Goal: Task Accomplishment & Management: Manage account settings

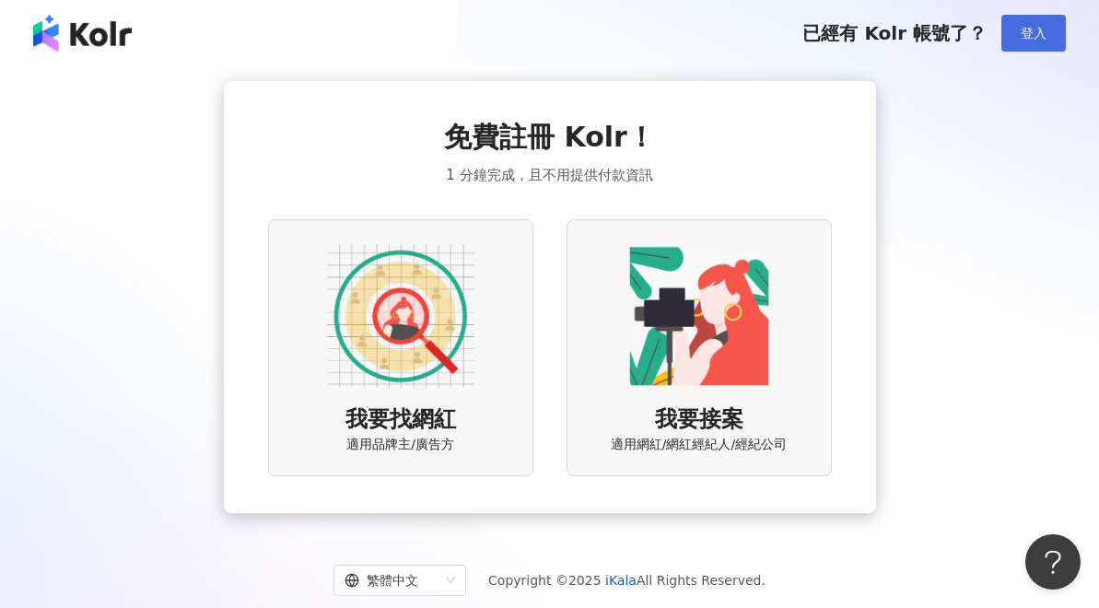
click at [1027, 51] on button "登入" at bounding box center [1034, 33] width 65 height 37
click at [401, 368] on img at bounding box center [400, 315] width 147 height 147
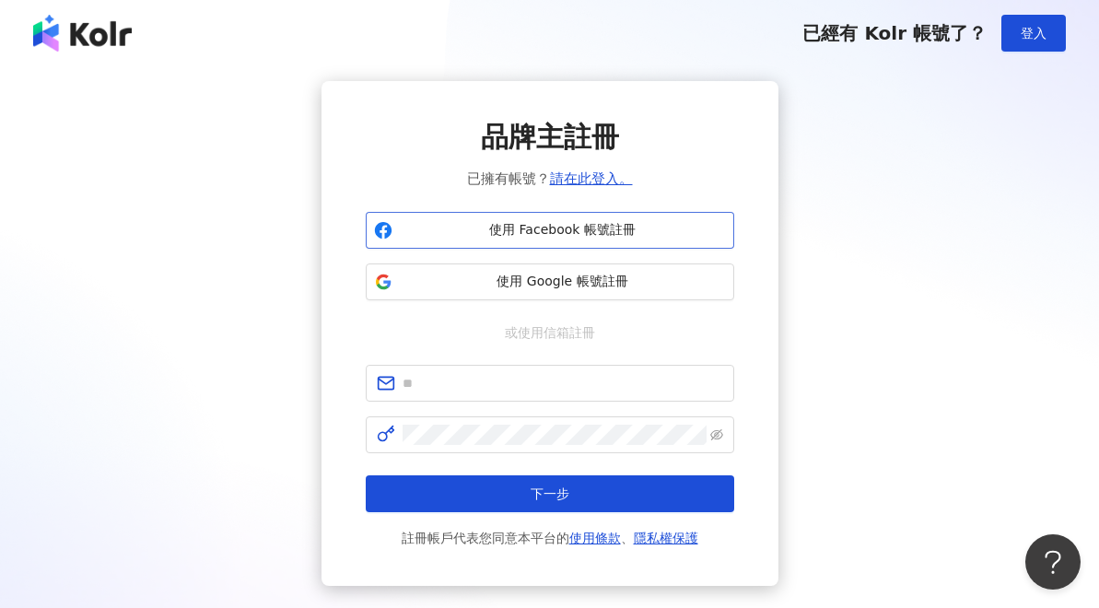
click at [617, 230] on span "使用 Facebook 帳號註冊" at bounding box center [563, 230] width 326 height 18
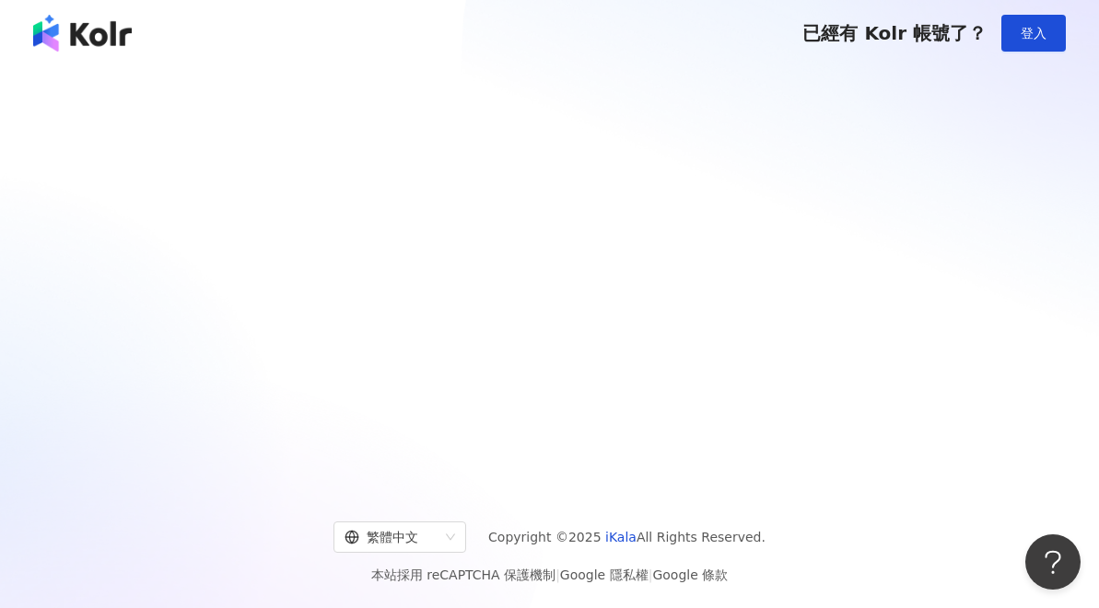
click at [783, 81] on div at bounding box center [549, 81] width 1055 height 0
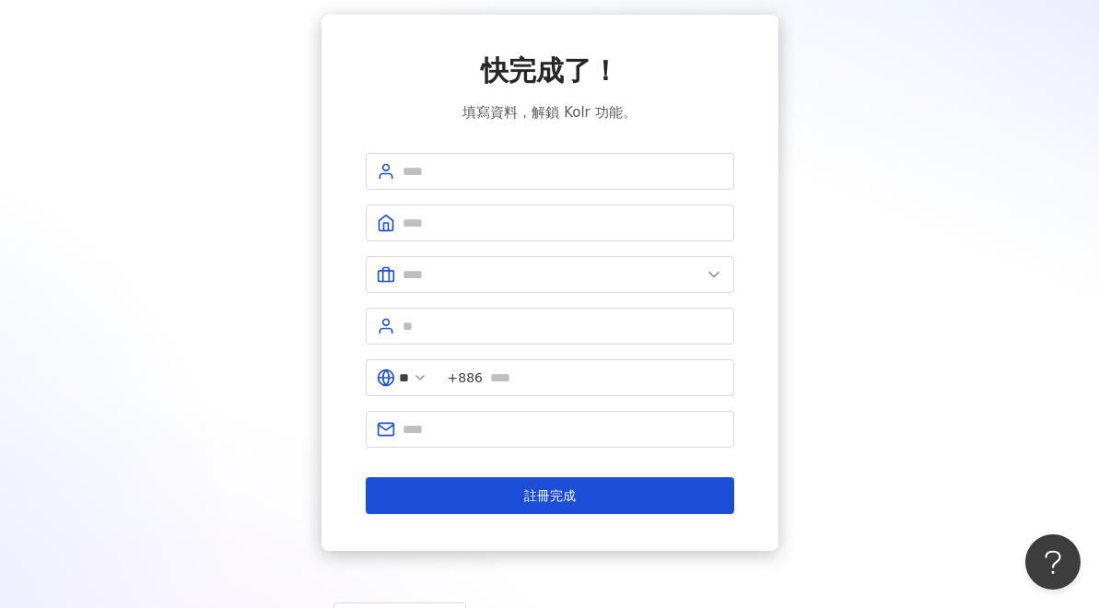
scroll to position [74, 0]
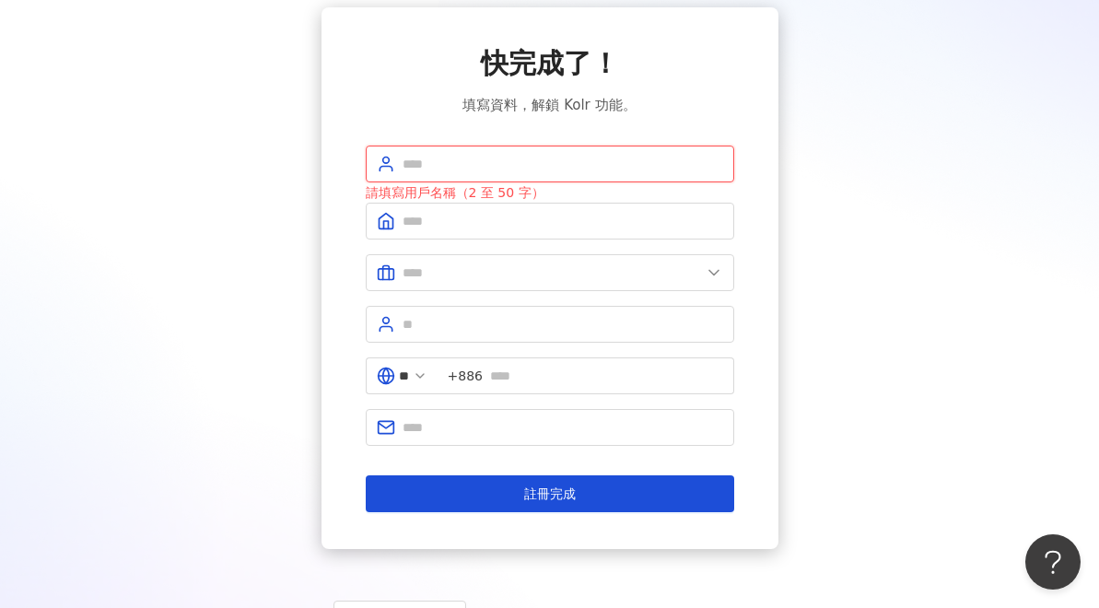
click at [538, 166] on input "text" at bounding box center [563, 164] width 321 height 20
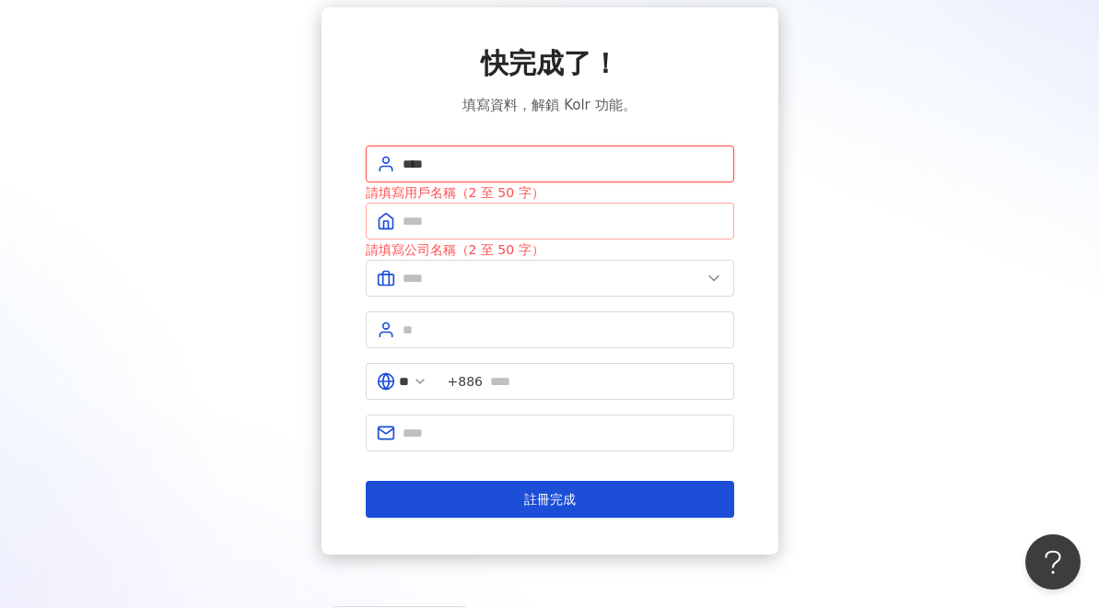
type input "****"
click at [534, 223] on input "text" at bounding box center [563, 221] width 321 height 20
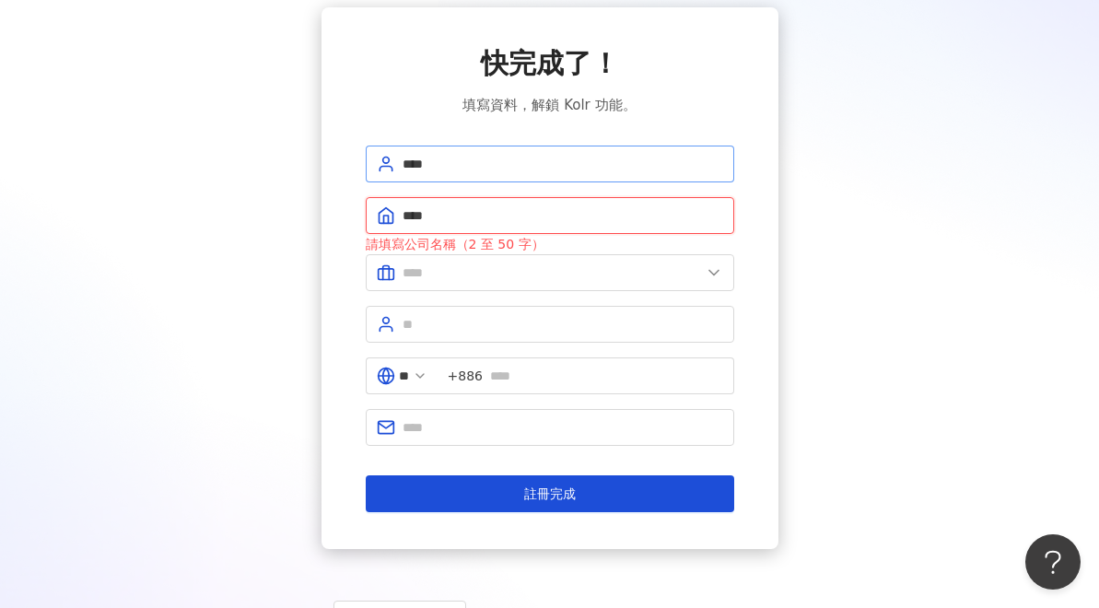
type input "****"
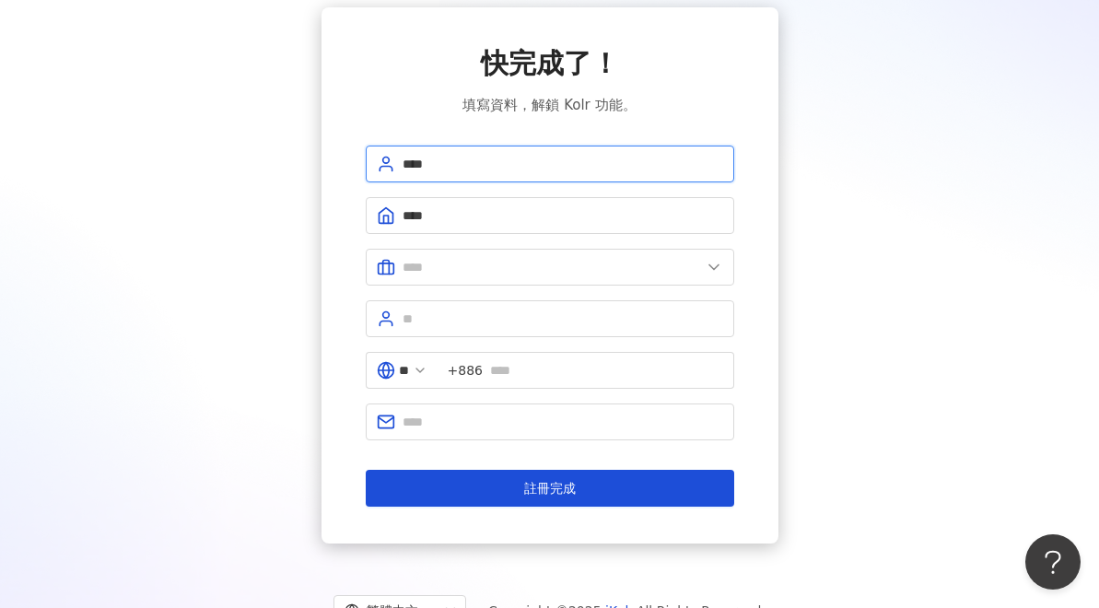
drag, startPoint x: 511, startPoint y: 170, endPoint x: 390, endPoint y: 165, distance: 120.8
click at [390, 165] on span "****" at bounding box center [550, 164] width 369 height 37
type input "*****"
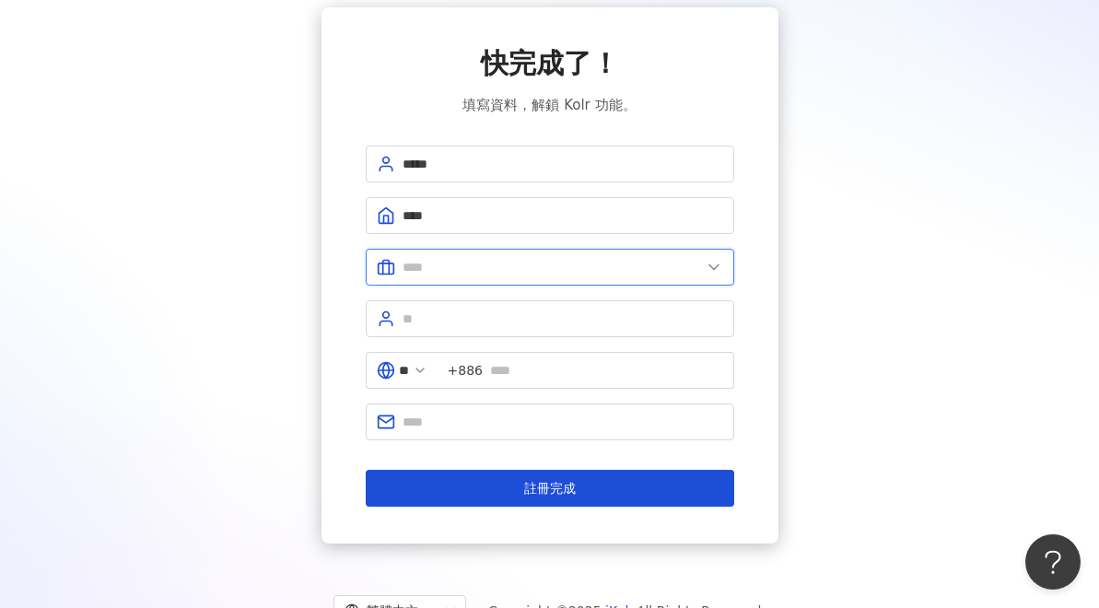
click at [475, 262] on input "text" at bounding box center [552, 267] width 299 height 20
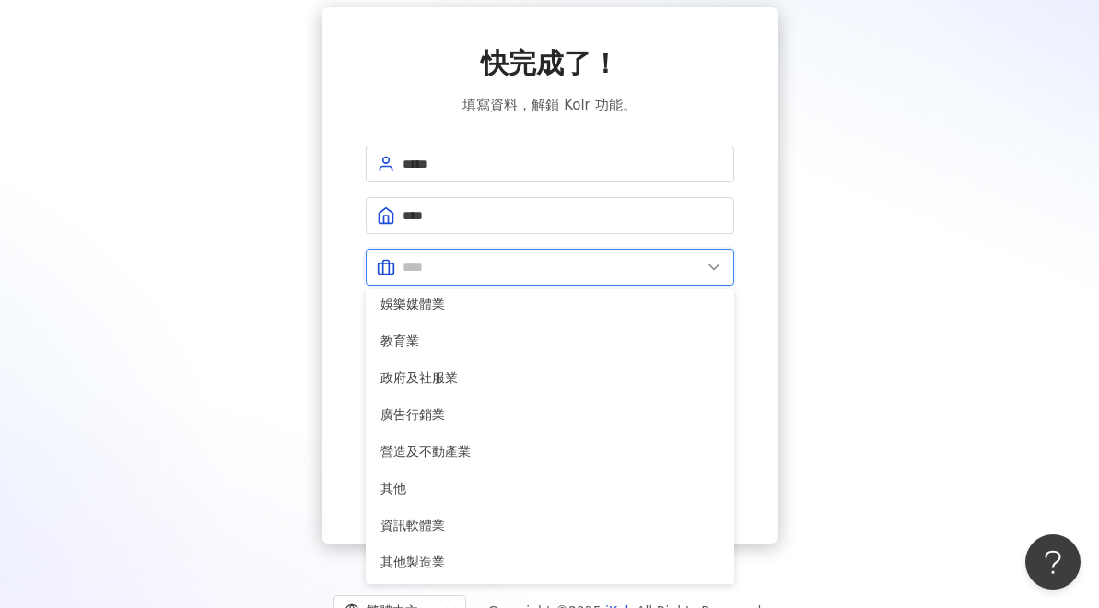
scroll to position [376, 0]
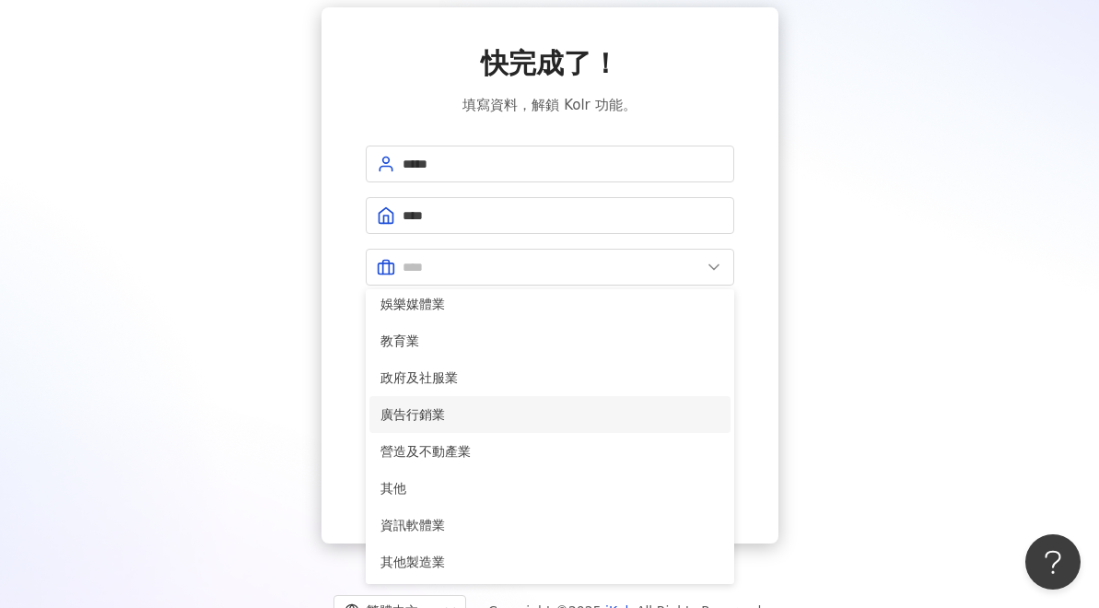
click at [426, 408] on span "廣告行銷業" at bounding box center [550, 415] width 339 height 20
type input "*****"
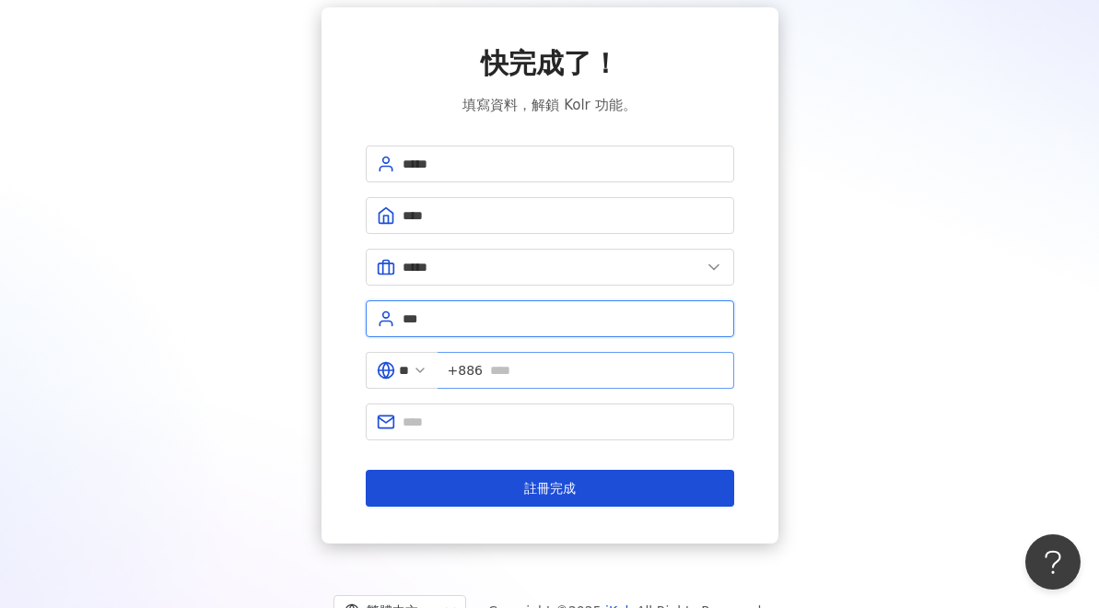
type input "***"
type input "*"
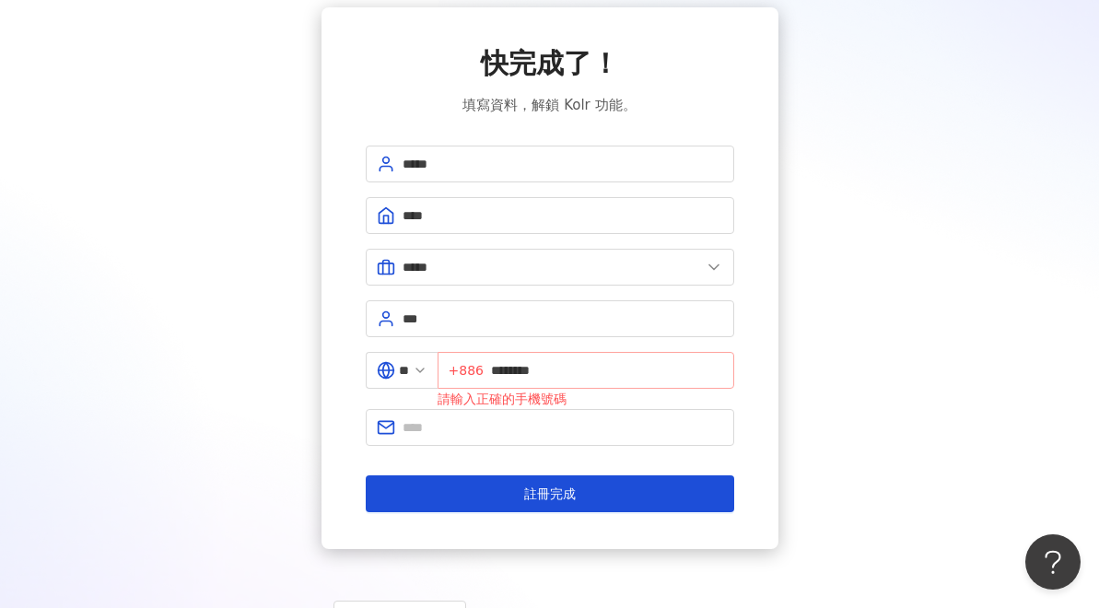
click at [501, 374] on span "+886 ********" at bounding box center [586, 370] width 297 height 37
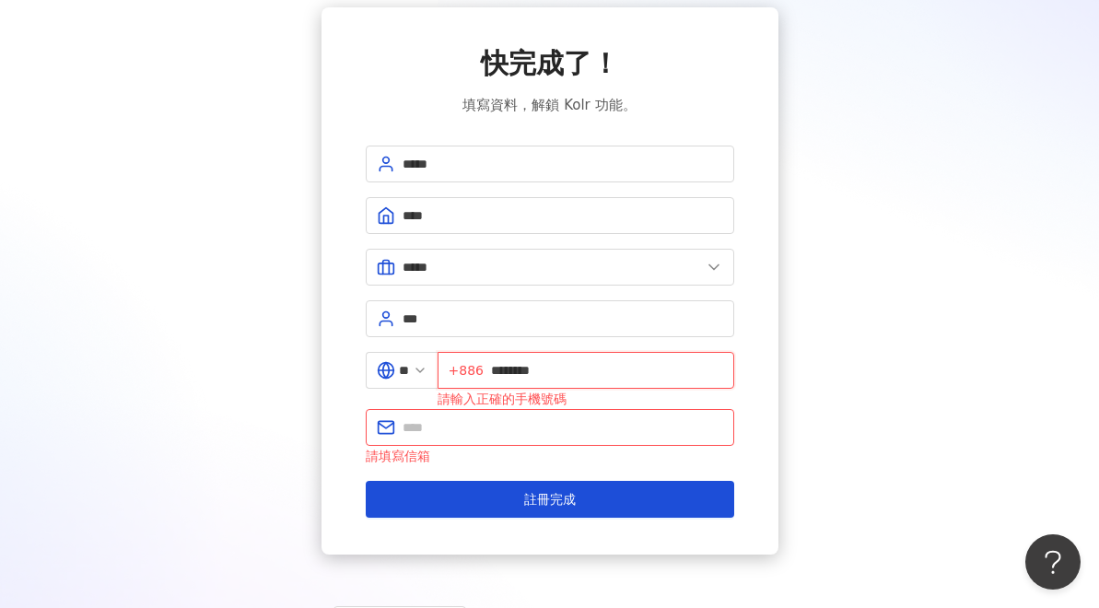
click at [507, 373] on input "********" at bounding box center [607, 370] width 232 height 20
type input "*********"
click at [501, 421] on input "text" at bounding box center [563, 427] width 321 height 20
type input "**********"
click at [504, 375] on input "*********" at bounding box center [607, 370] width 232 height 20
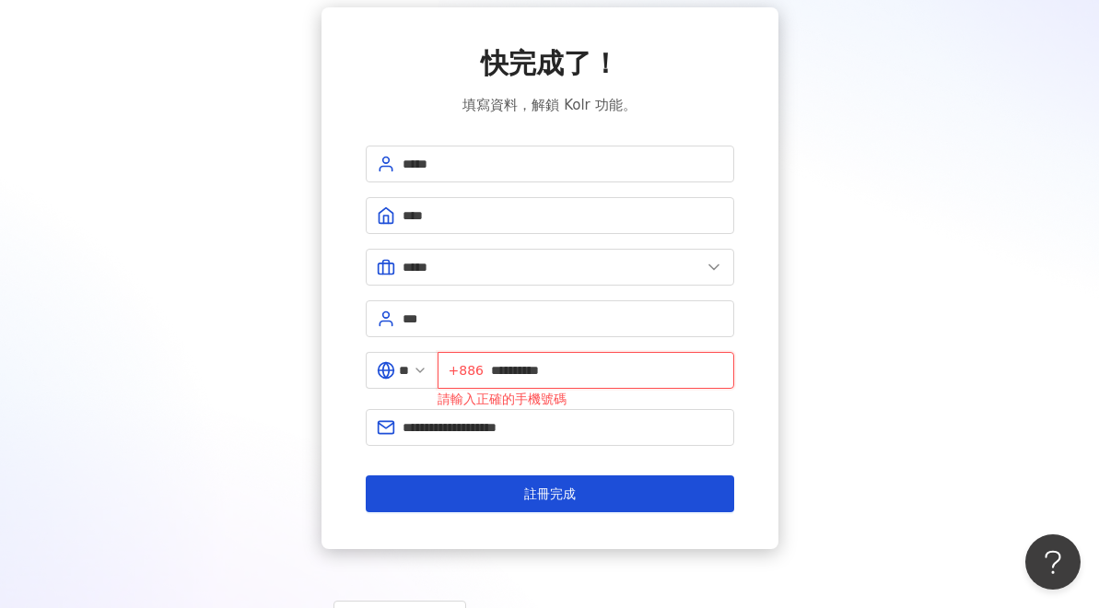
type input "**********"
click at [796, 397] on div "**********" at bounding box center [549, 278] width 1055 height 542
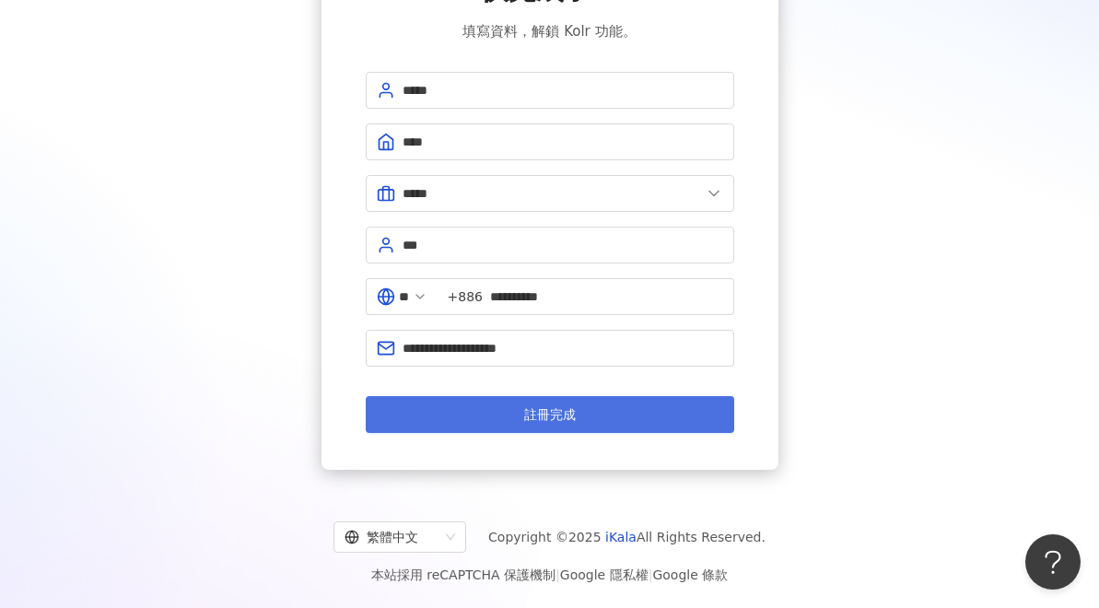
scroll to position [147, 0]
click at [586, 405] on button "註冊完成" at bounding box center [550, 414] width 369 height 37
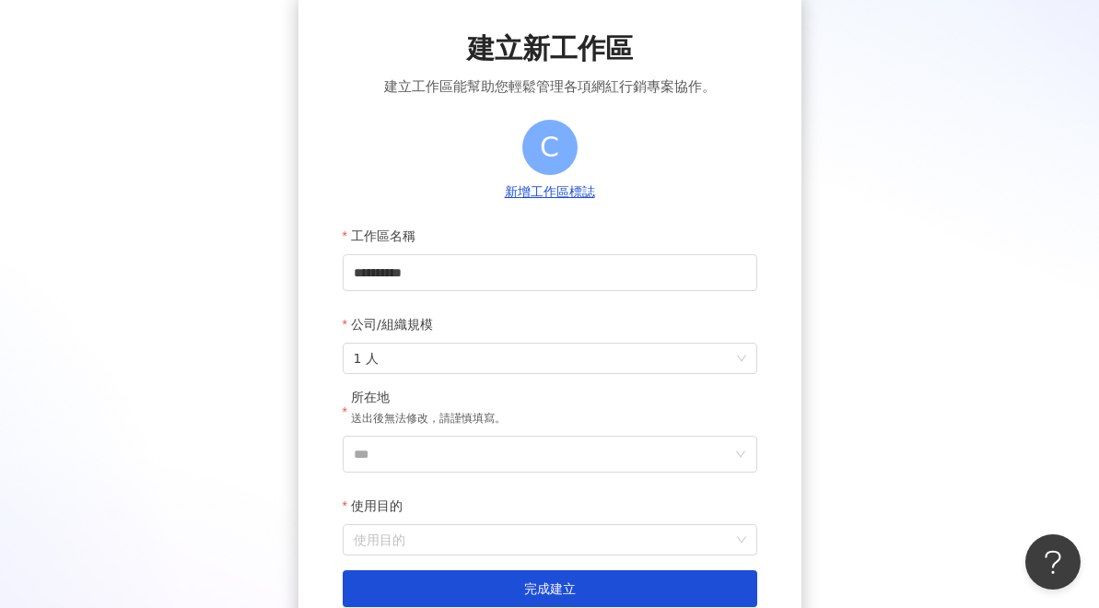
scroll to position [96, 0]
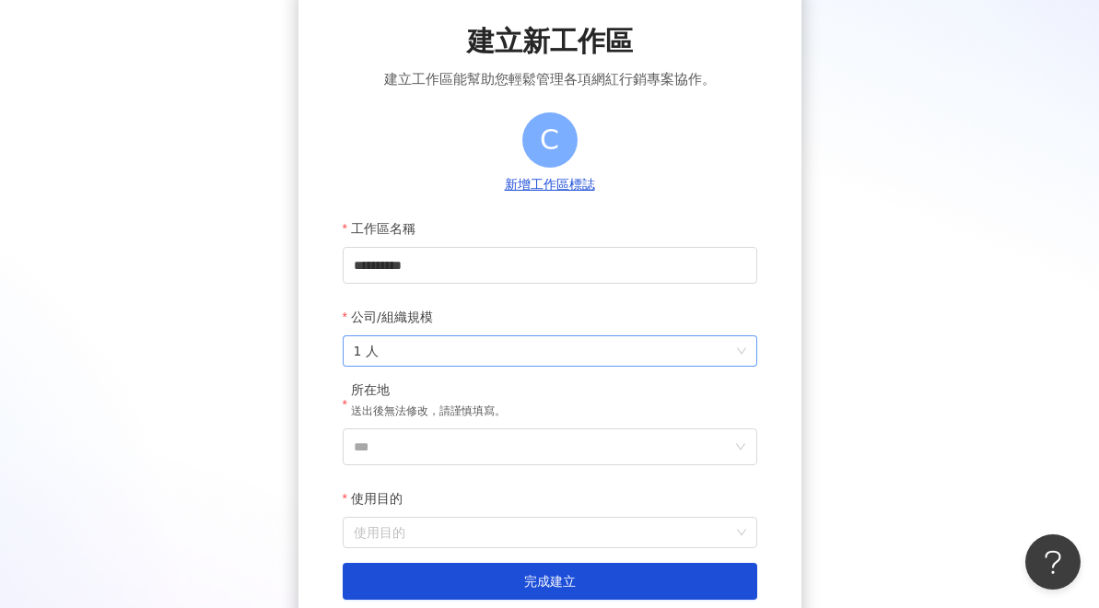
click at [489, 358] on span "1 人" at bounding box center [550, 350] width 393 height 29
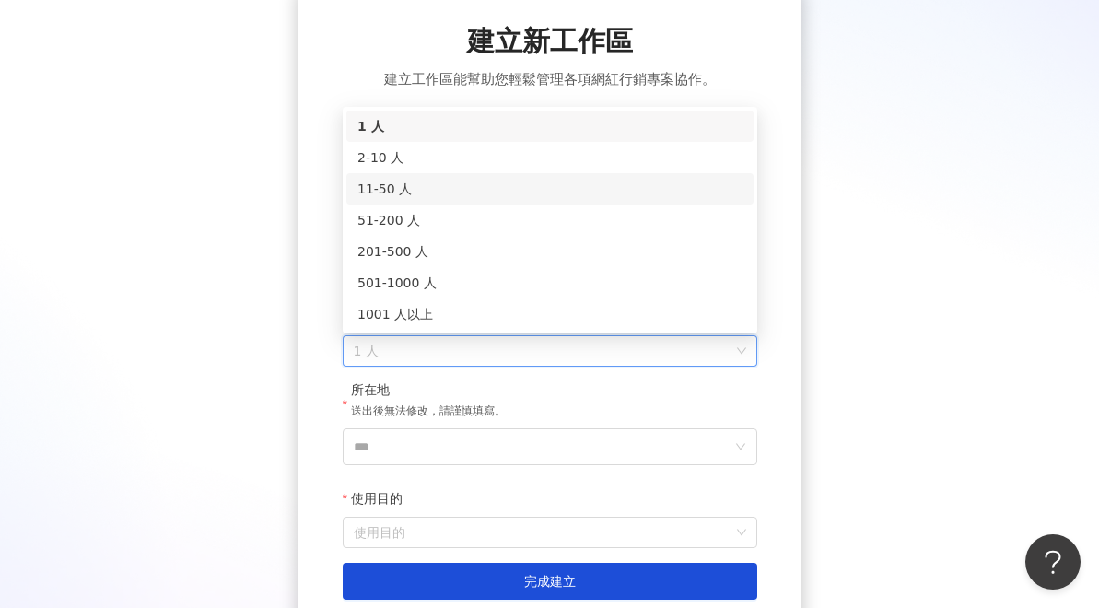
click at [563, 190] on div "11-50 人" at bounding box center [550, 189] width 385 height 20
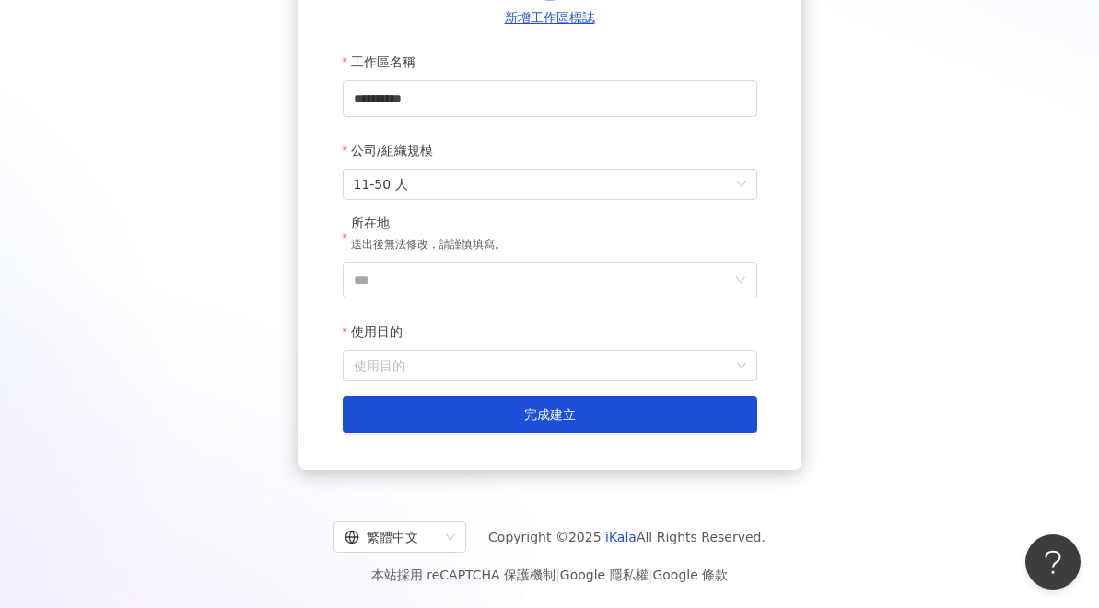
scroll to position [243, 0]
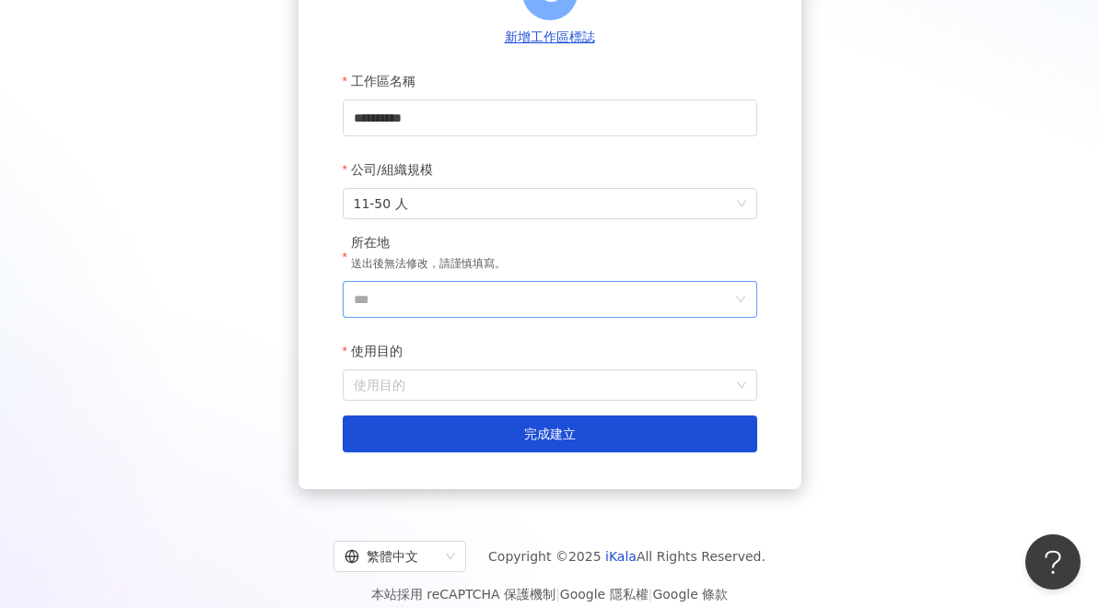
click at [523, 300] on input "***" at bounding box center [543, 299] width 378 height 35
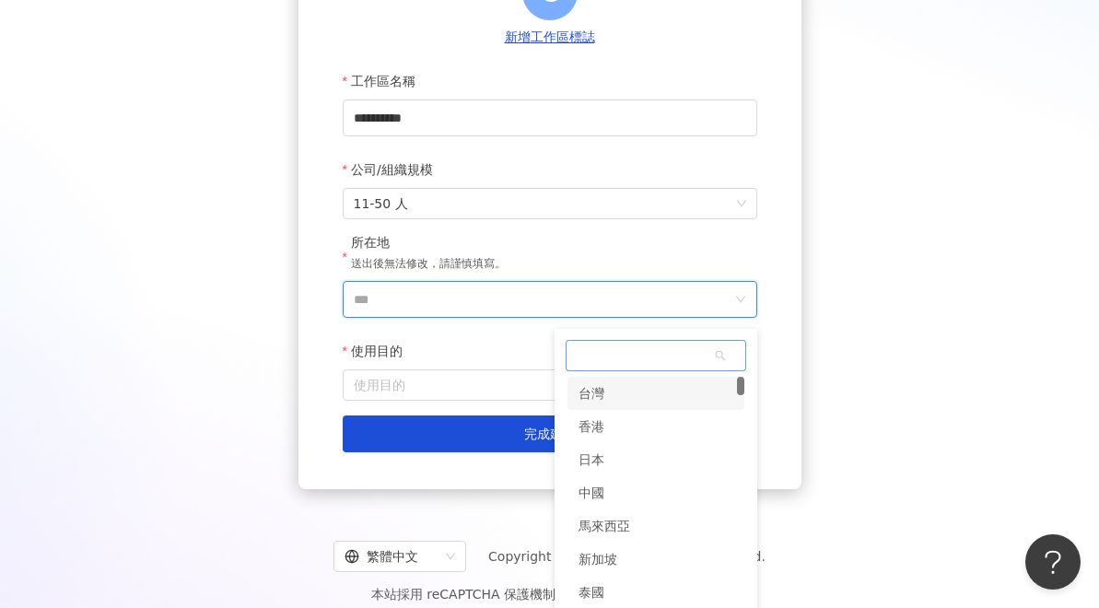
click at [634, 395] on div "台灣" at bounding box center [656, 393] width 177 height 33
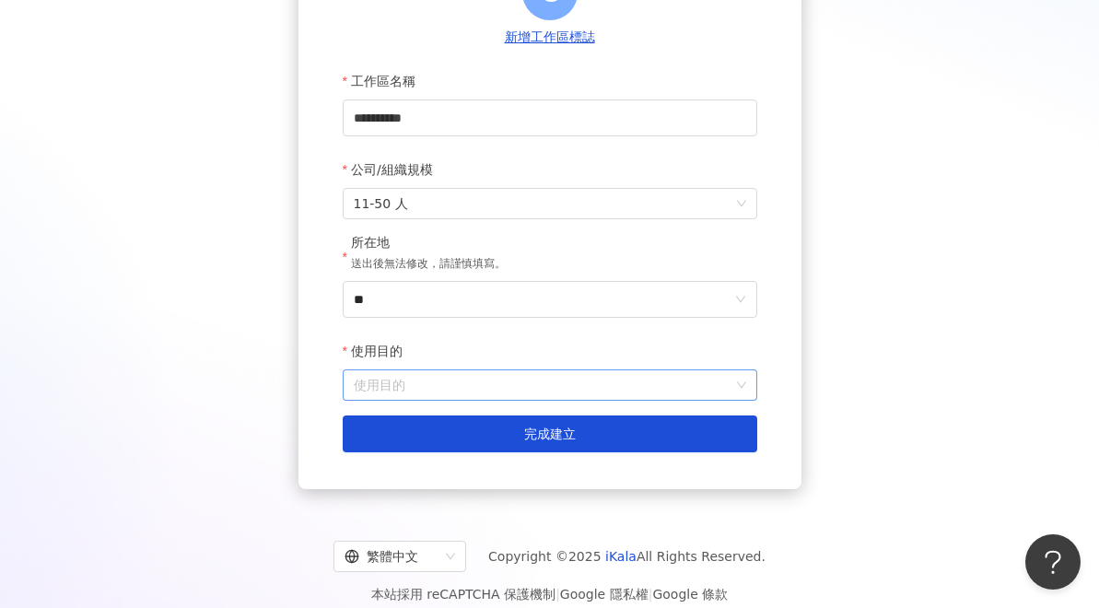
click at [545, 393] on input "使用目的" at bounding box center [550, 384] width 393 height 29
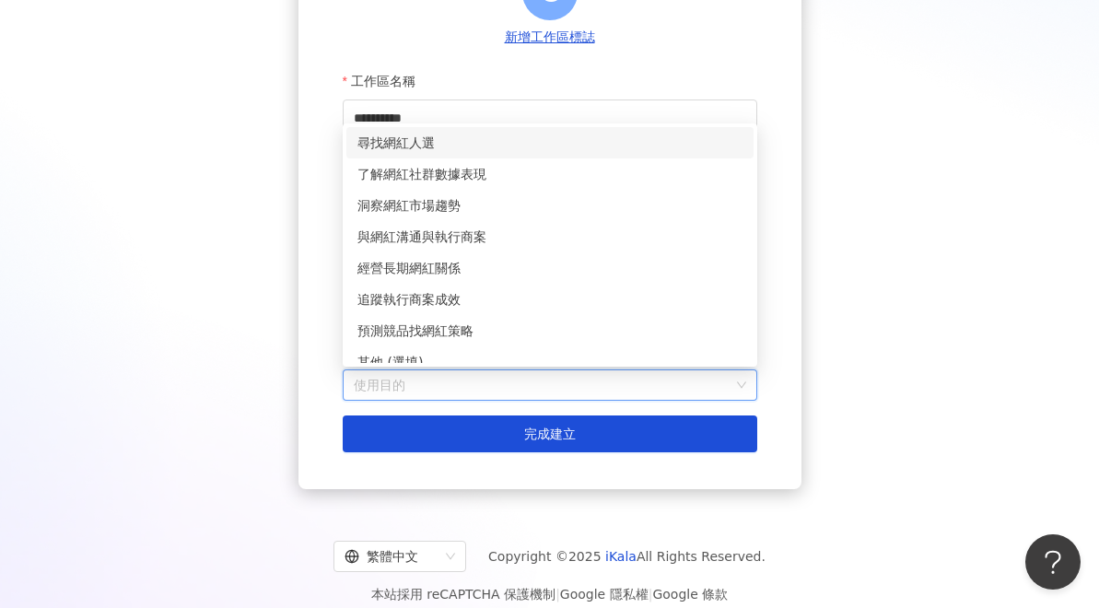
click at [492, 139] on div "尋找網紅人選" at bounding box center [550, 143] width 385 height 20
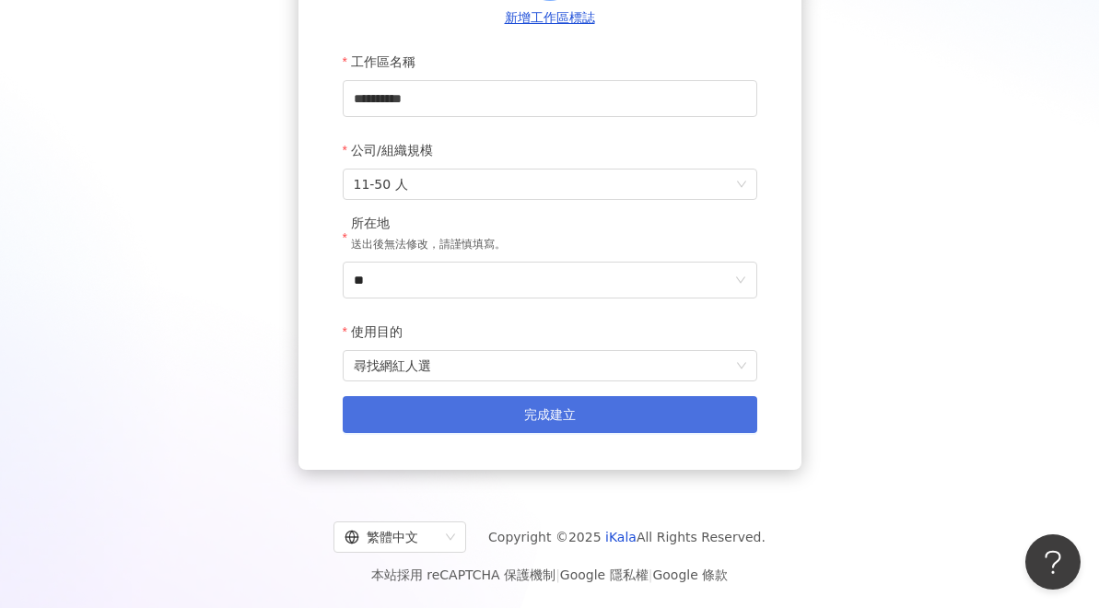
click at [398, 428] on button "完成建立" at bounding box center [550, 414] width 415 height 37
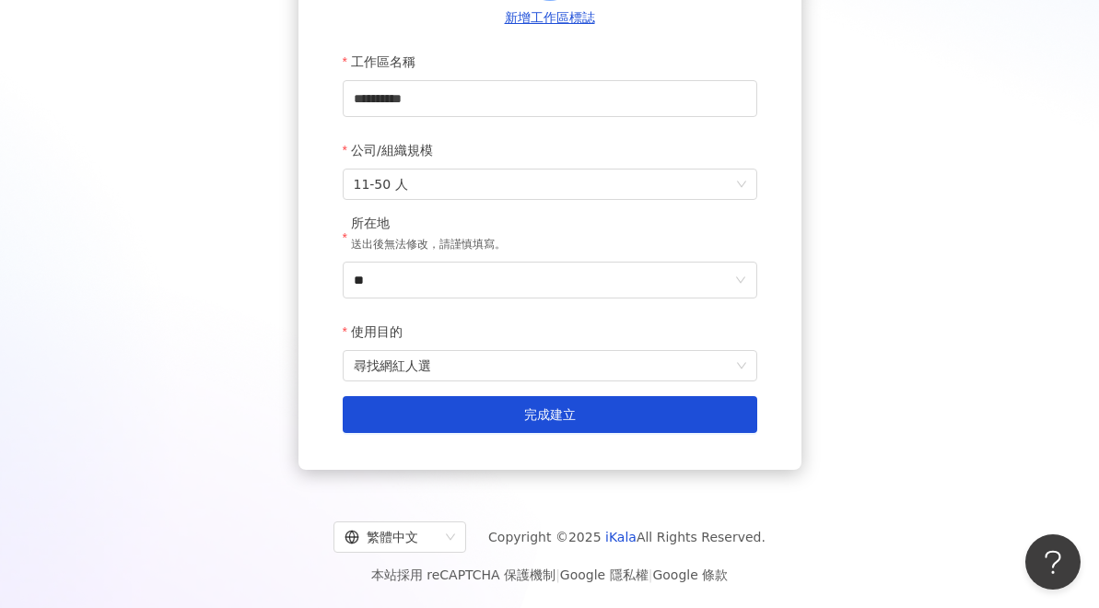
scroll to position [83, 0]
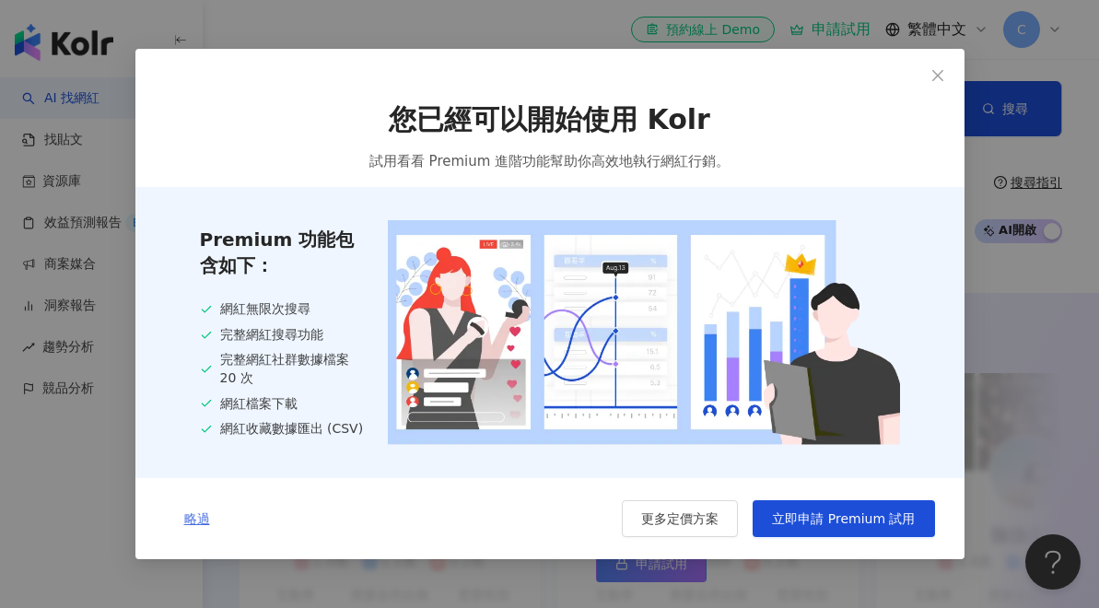
click at [194, 517] on span "略過" at bounding box center [197, 518] width 26 height 15
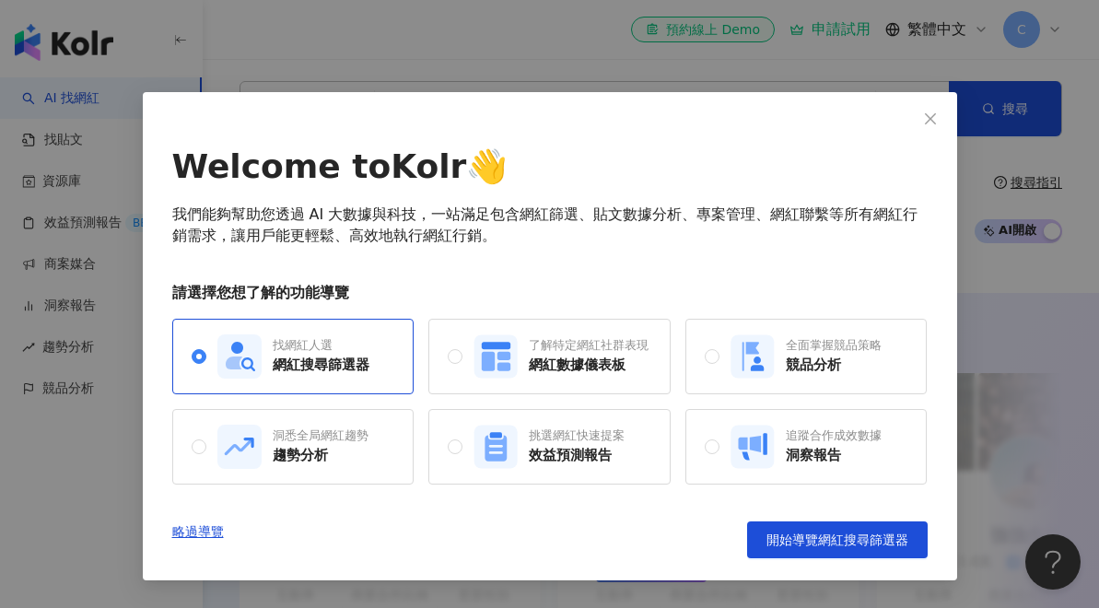
scroll to position [3, 0]
click at [188, 532] on link "略過導覽" at bounding box center [198, 540] width 52 height 37
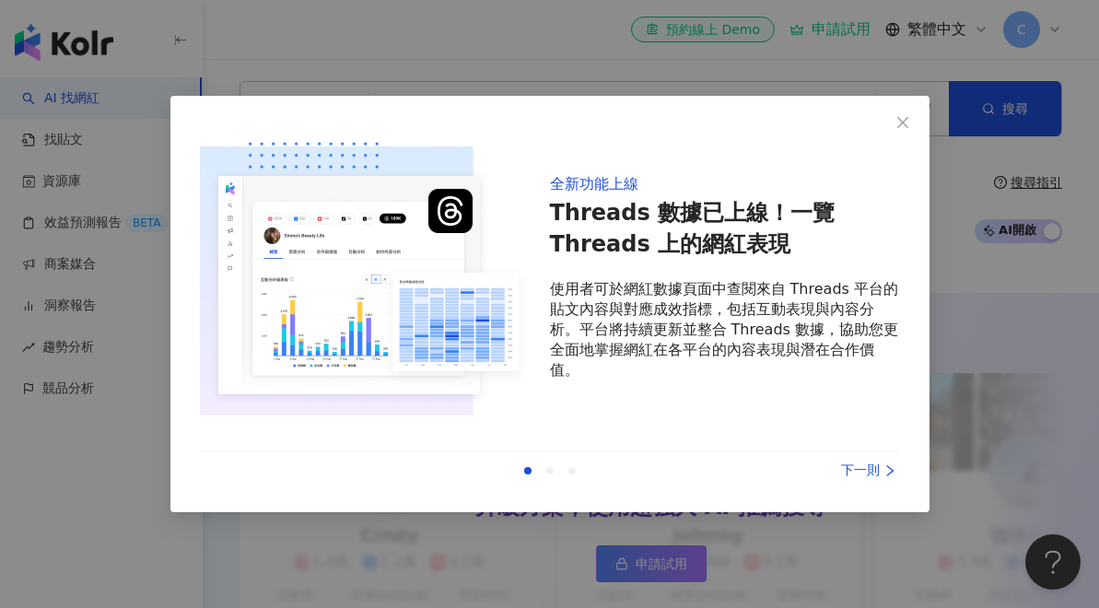
scroll to position [0, 0]
click at [547, 472] on div at bounding box center [550, 470] width 7 height 7
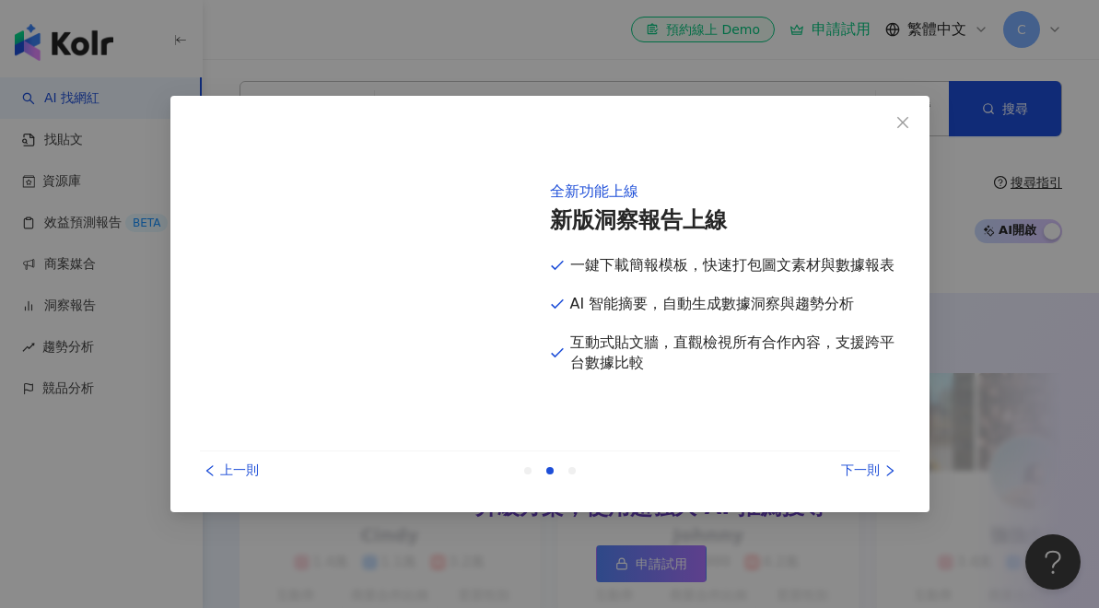
click at [572, 467] on div at bounding box center [572, 470] width 7 height 7
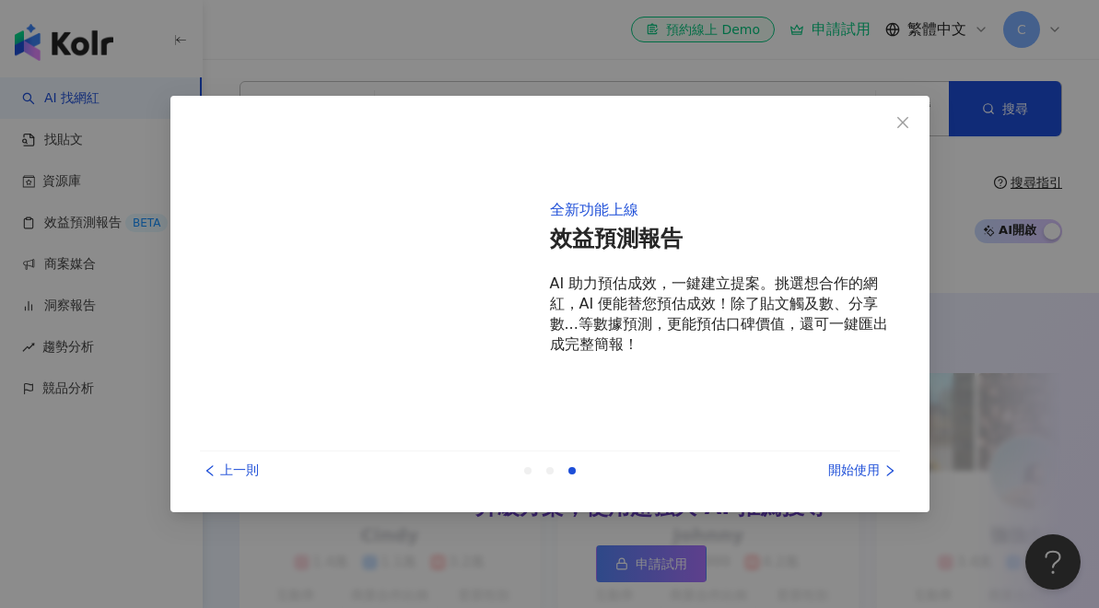
click at [860, 469] on div "開始使用" at bounding box center [831, 471] width 138 height 20
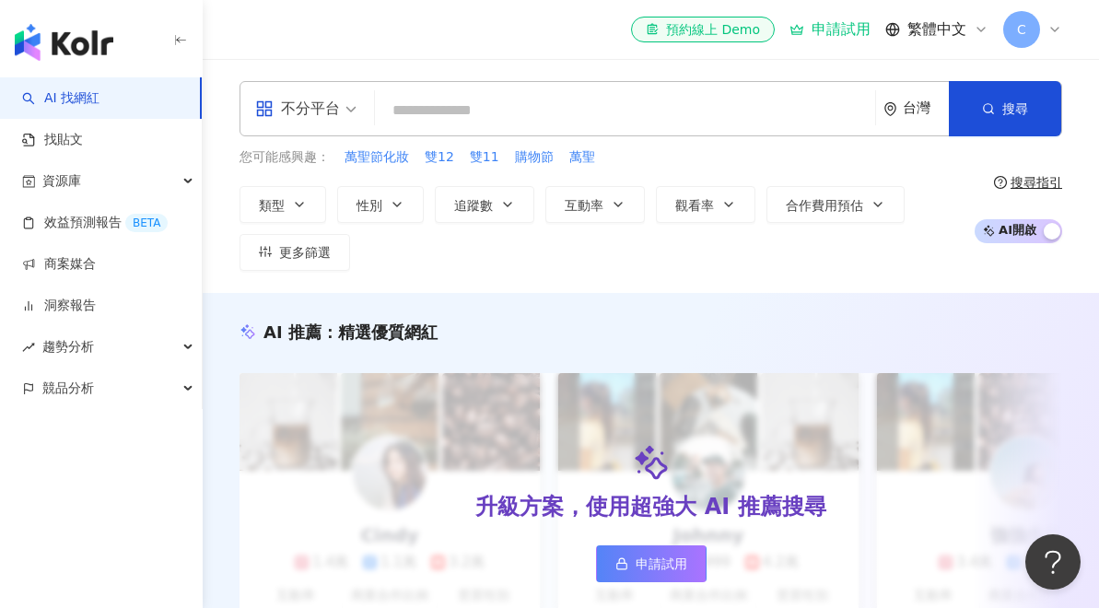
click at [469, 100] on input "search" at bounding box center [625, 110] width 486 height 35
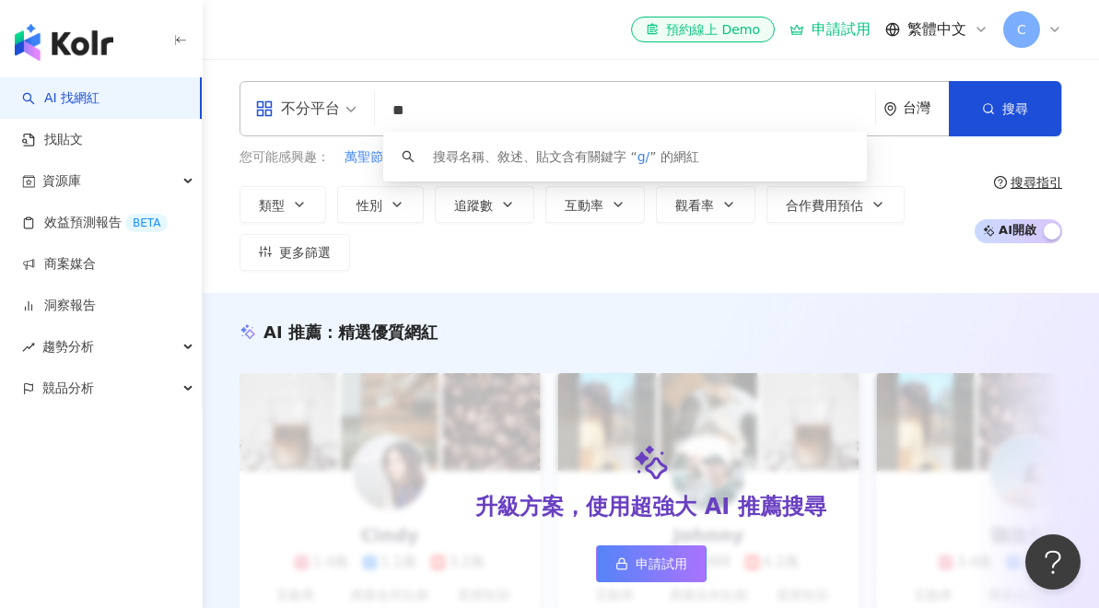
type input "*"
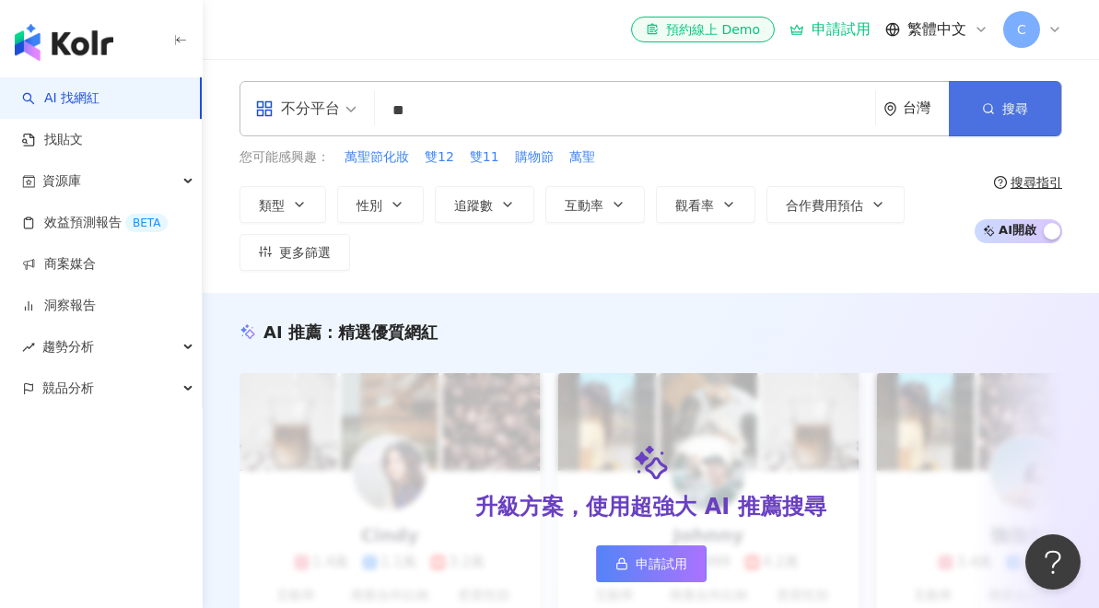
click at [1003, 119] on button "搜尋" at bounding box center [1005, 108] width 112 height 55
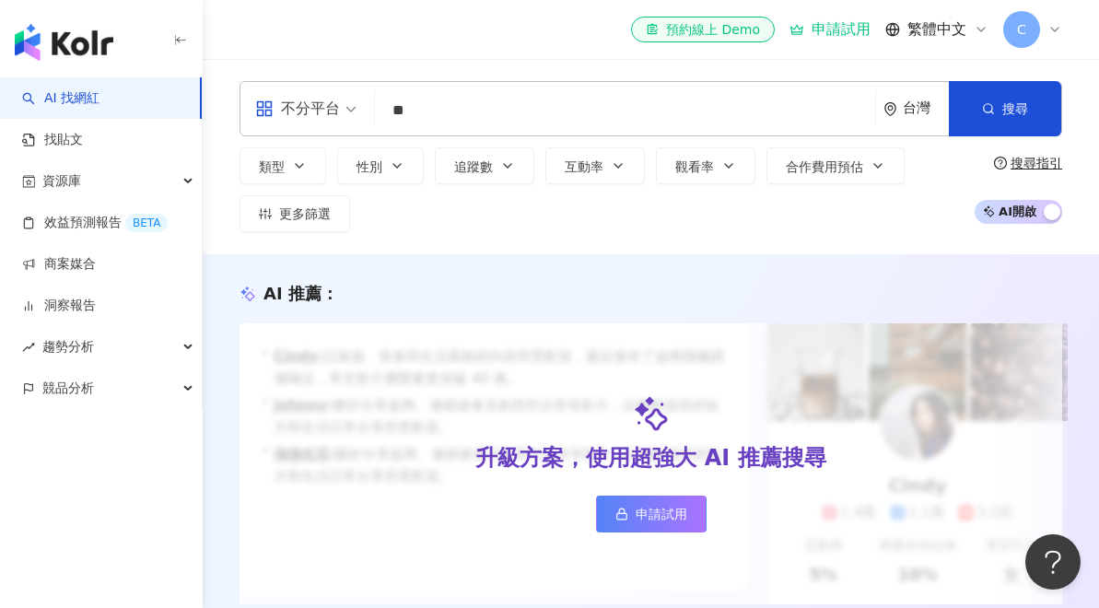
click at [325, 114] on div "不分平台" at bounding box center [297, 108] width 85 height 29
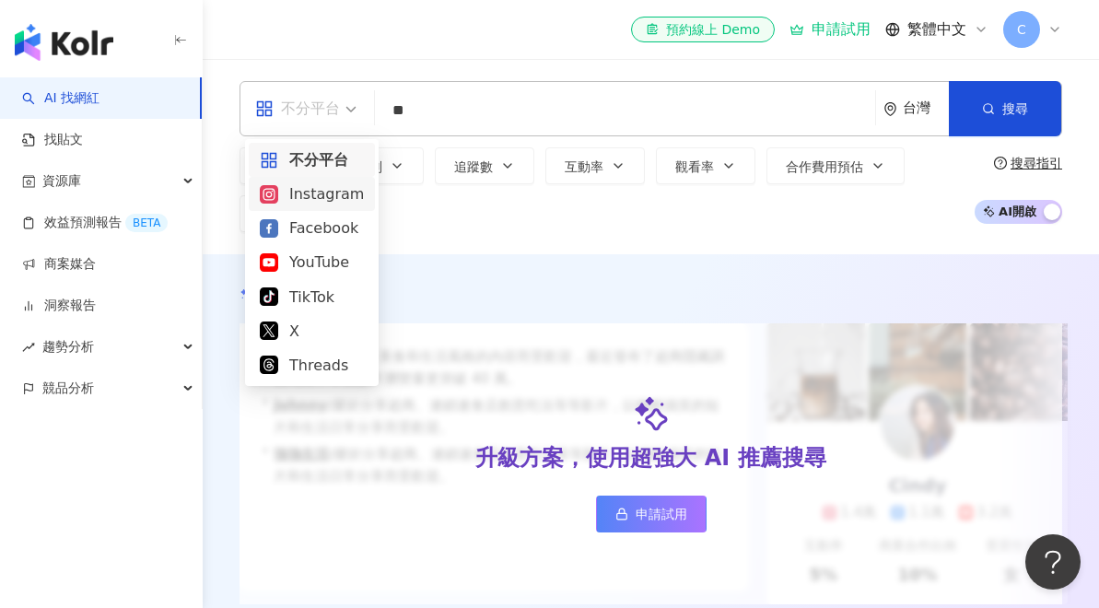
click at [309, 194] on div "Instagram" at bounding box center [312, 193] width 104 height 23
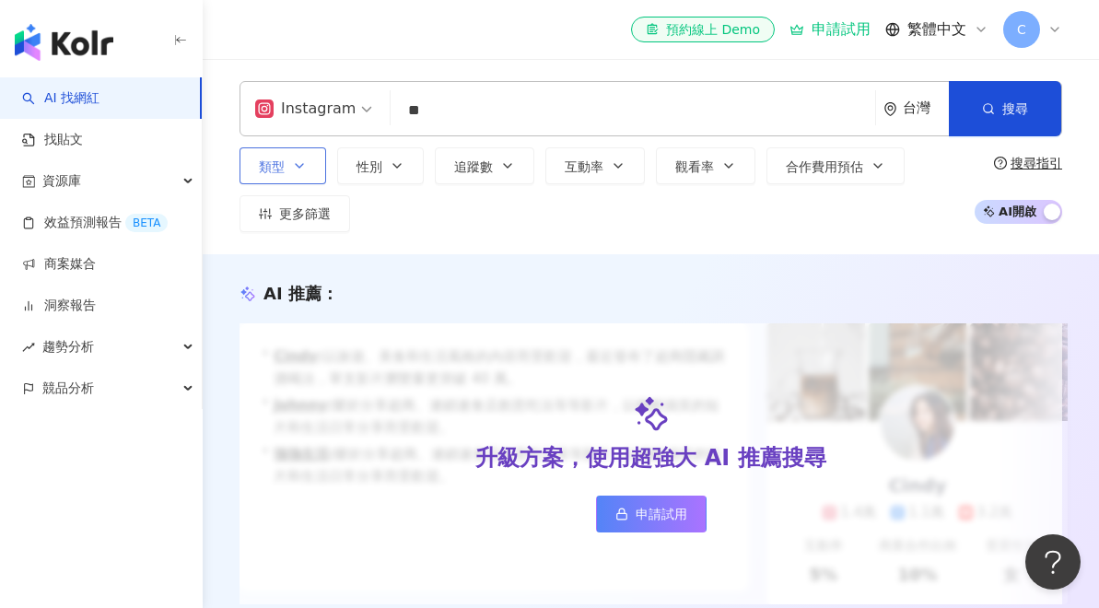
click at [293, 165] on icon "button" at bounding box center [299, 166] width 15 height 15
click at [481, 117] on input "**" at bounding box center [633, 110] width 470 height 35
type input "*"
click at [291, 175] on button "類型" at bounding box center [283, 165] width 87 height 37
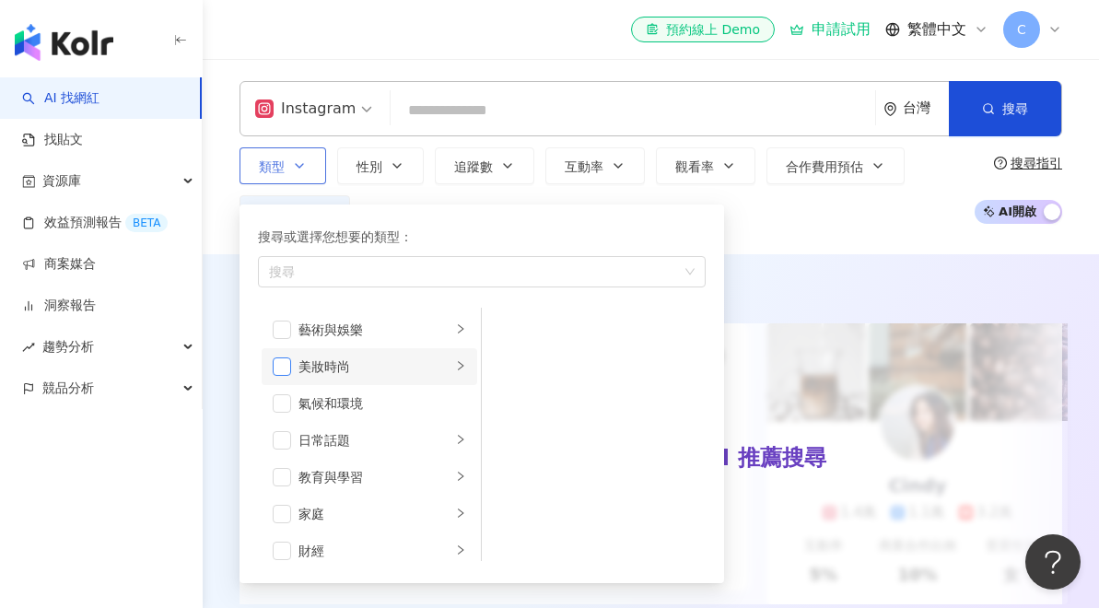
click at [278, 362] on span "button" at bounding box center [282, 367] width 18 height 18
click at [282, 438] on span "button" at bounding box center [282, 440] width 18 height 18
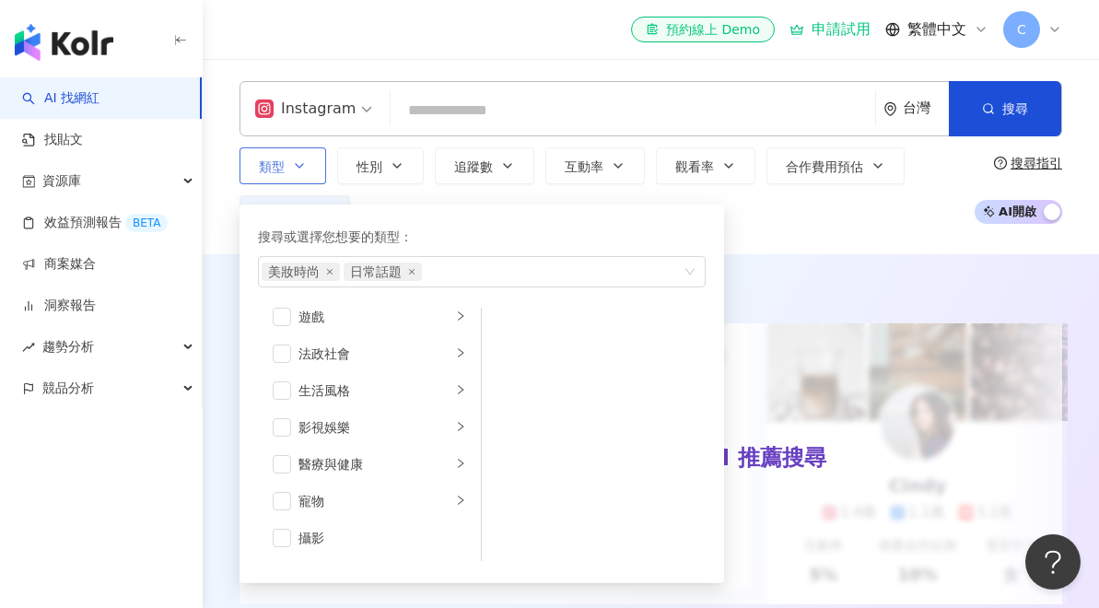
scroll to position [347, 0]
click at [285, 382] on span "button" at bounding box center [282, 388] width 18 height 18
click at [405, 426] on div "影視娛樂" at bounding box center [375, 425] width 153 height 20
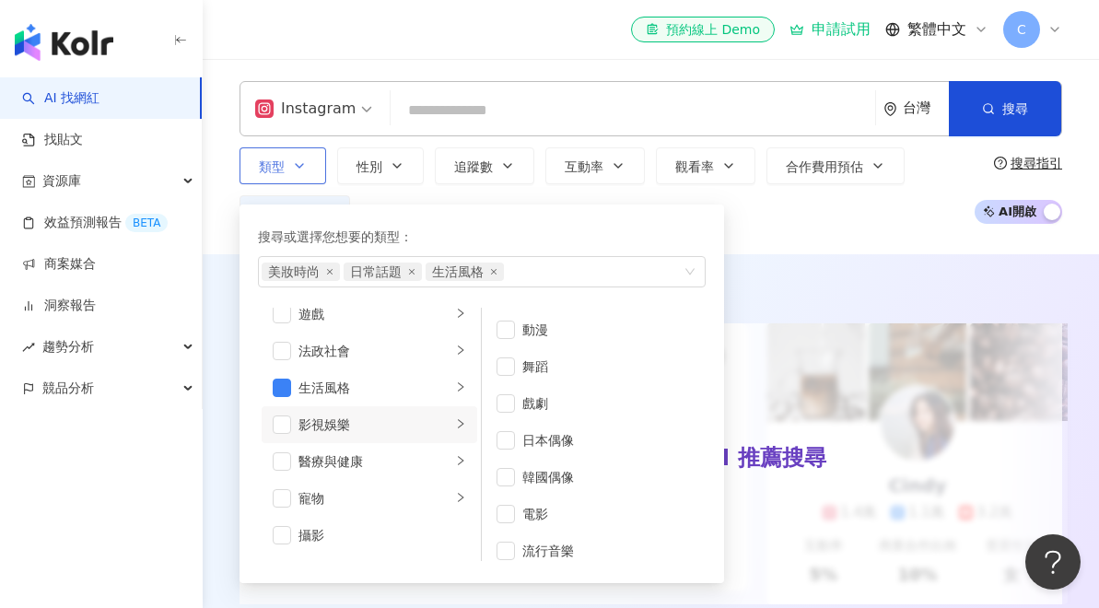
click at [405, 426] on div "影視娛樂" at bounding box center [375, 425] width 153 height 20
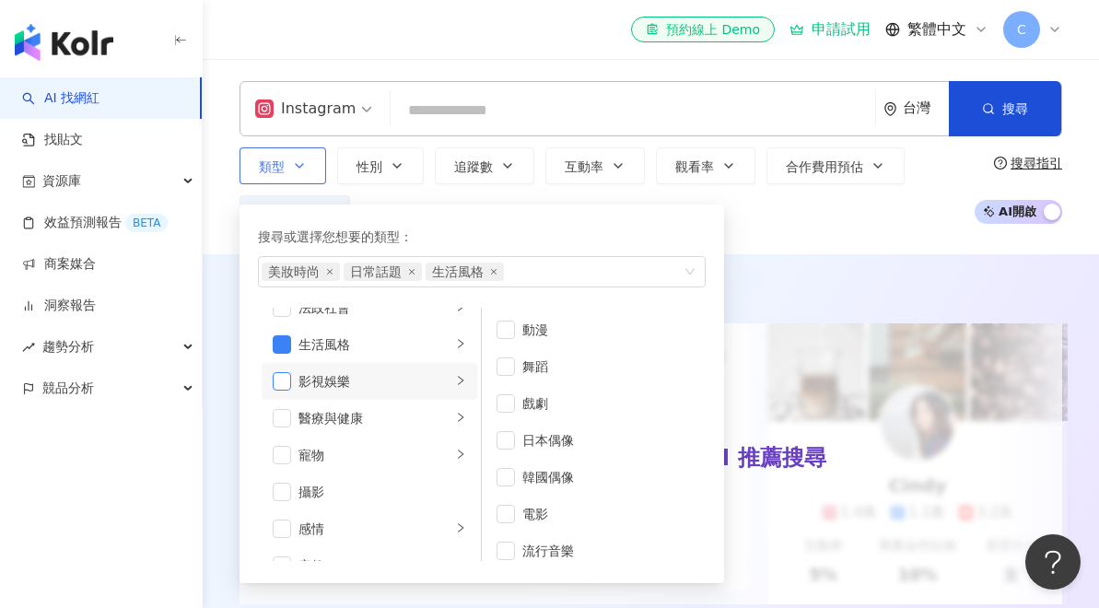
click at [279, 379] on span "button" at bounding box center [282, 381] width 18 height 18
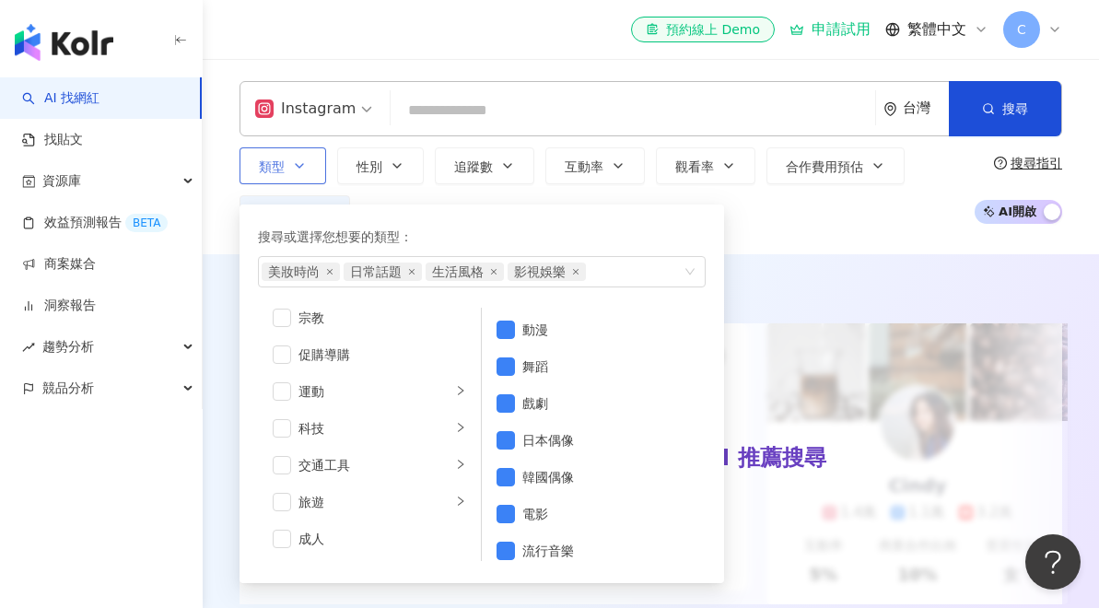
scroll to position [639, 0]
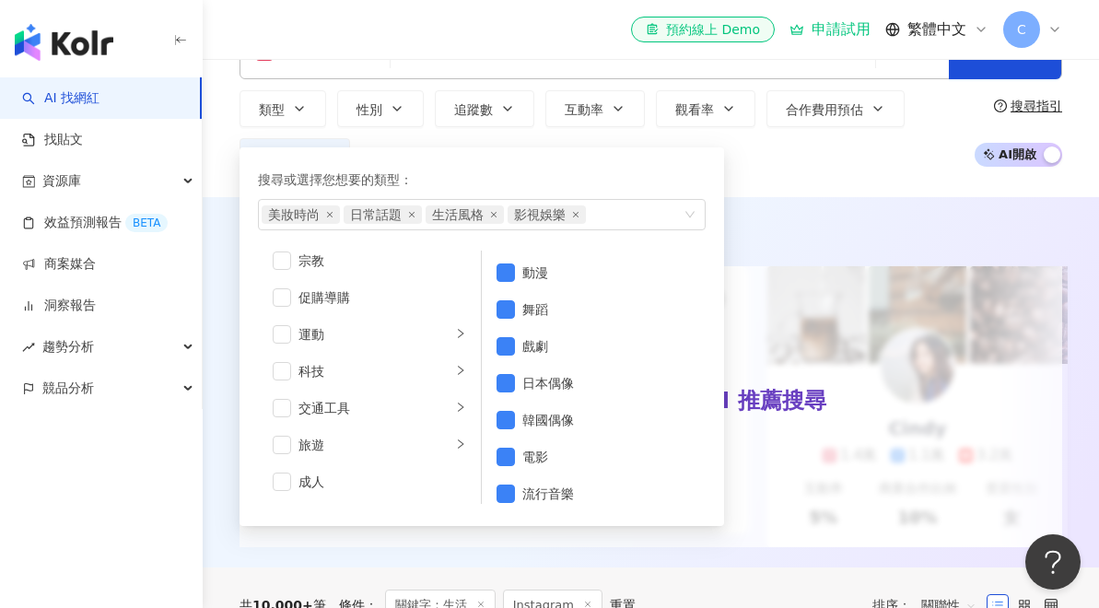
click at [767, 241] on div "AI 推薦 ：" at bounding box center [651, 236] width 823 height 23
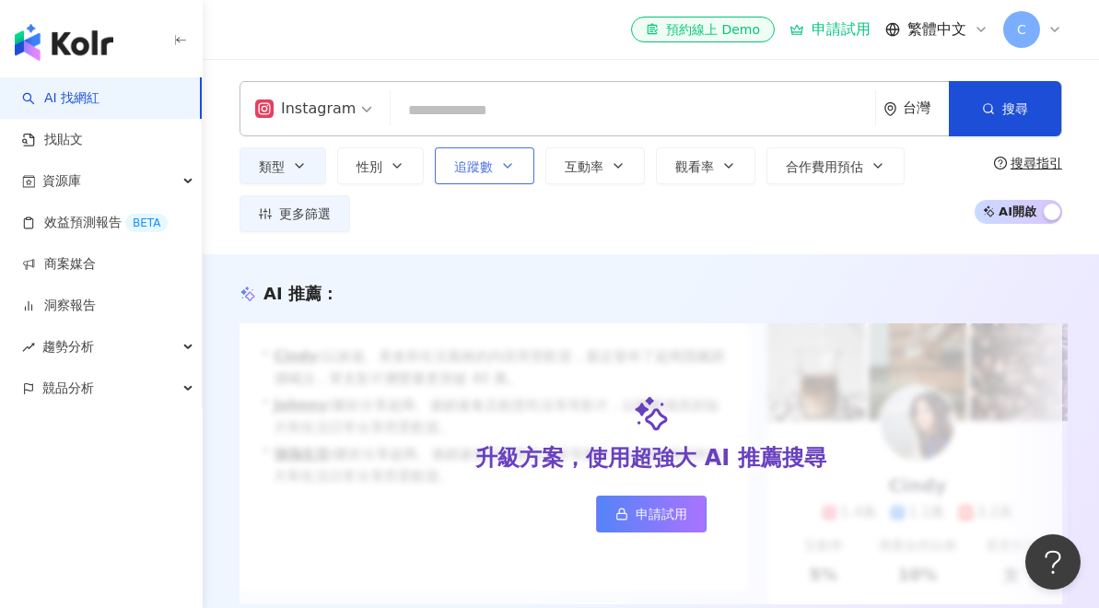
click at [496, 169] on button "追蹤數" at bounding box center [485, 165] width 100 height 37
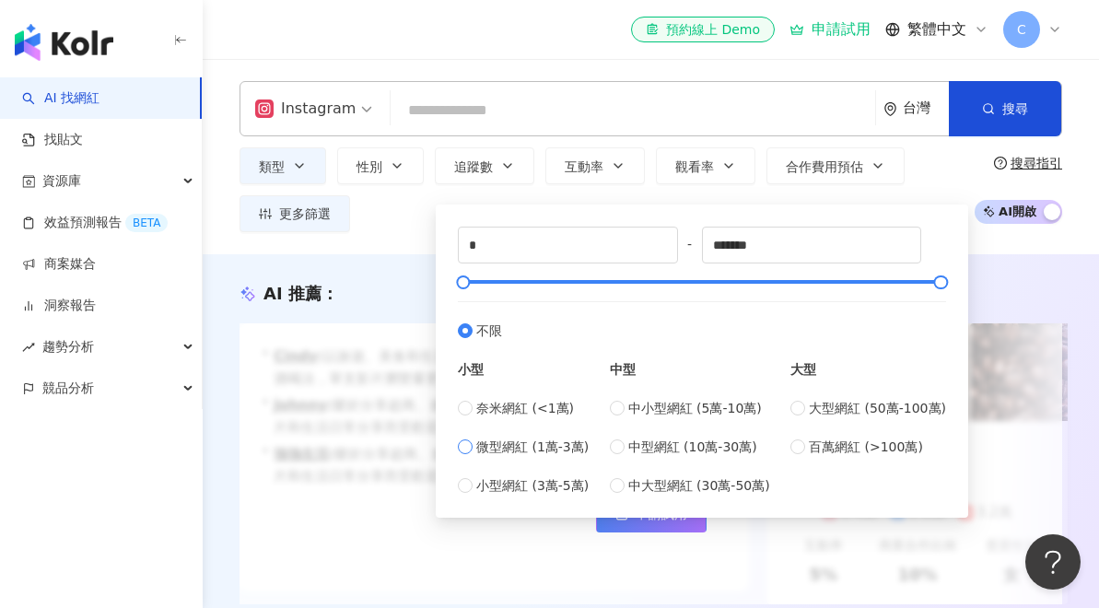
type input "*****"
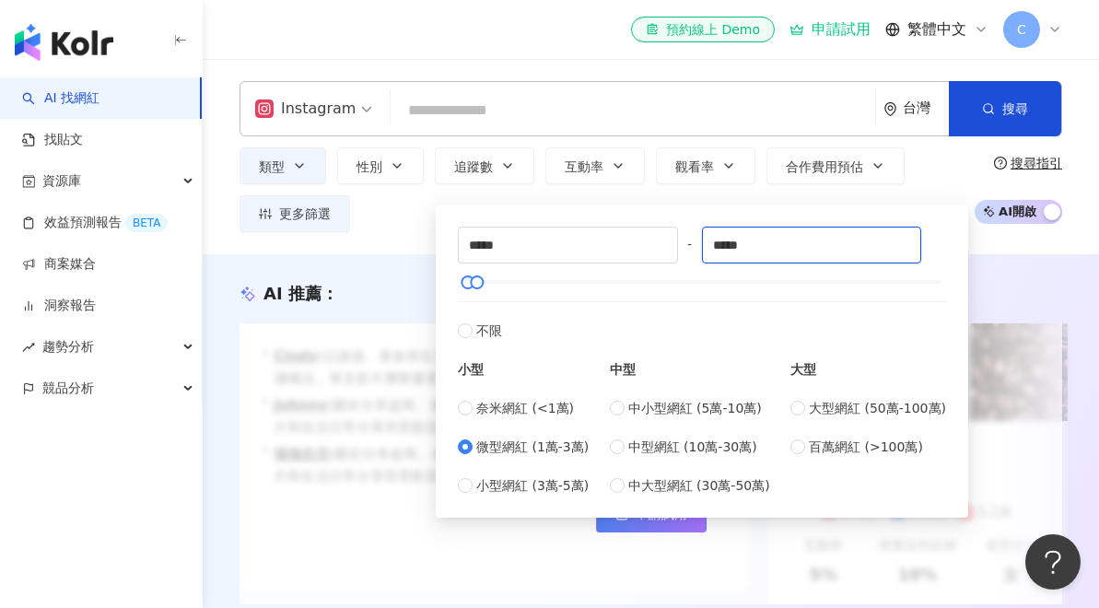
drag, startPoint x: 863, startPoint y: 251, endPoint x: 699, endPoint y: 241, distance: 164.4
click at [699, 241] on div "***** - ***** 不限 小型 奈米網紅 (<1萬) 微型網紅 (1萬-3萬) 小型網紅 (3萬-5萬) 中型 中小型網紅 (5萬-10萬) 中型網紅…" at bounding box center [702, 361] width 488 height 269
type input "*"
click at [837, 288] on div at bounding box center [703, 281] width 478 height 11
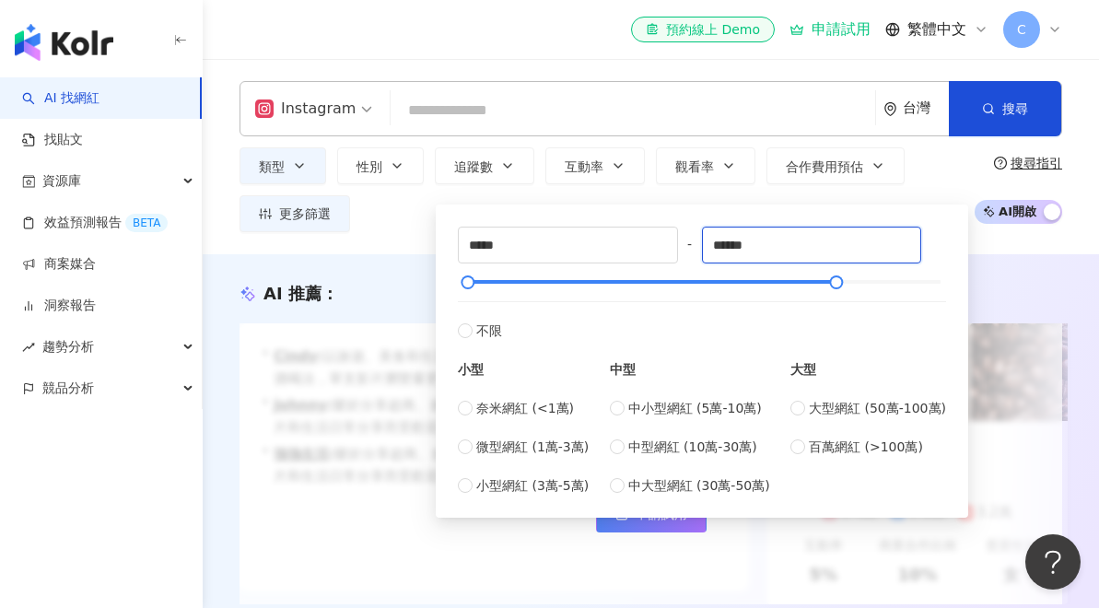
drag, startPoint x: 778, startPoint y: 250, endPoint x: 690, endPoint y: 245, distance: 87.7
click at [690, 245] on div "***** - ****** 不限 小型 奈米網紅 (<1萬) 微型網紅 (1萬-3萬) 小型網紅 (3萬-5萬) 中型 中小型網紅 (5萬-10萬) 中型網…" at bounding box center [702, 361] width 488 height 269
type input "*****"
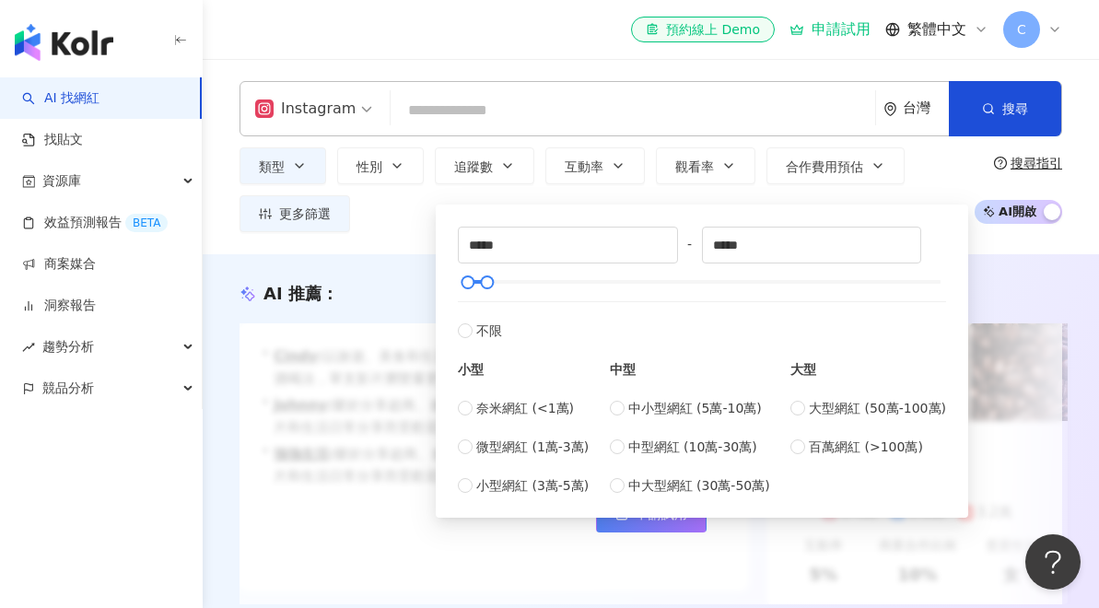
click at [1008, 294] on div "AI 推薦 ：" at bounding box center [651, 293] width 823 height 23
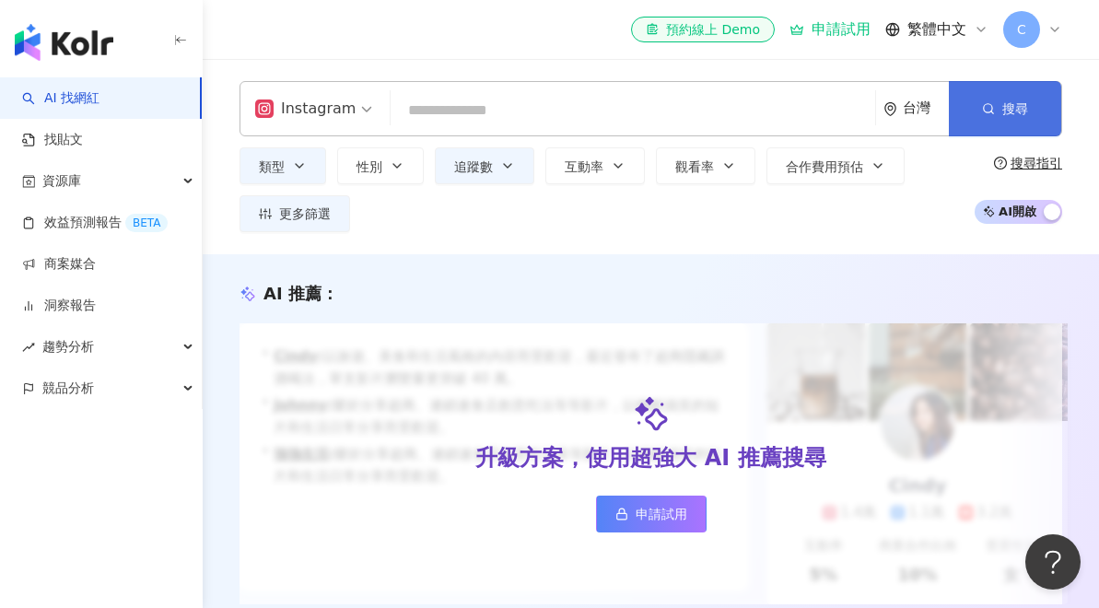
click at [1007, 112] on span "搜尋" at bounding box center [1016, 108] width 26 height 15
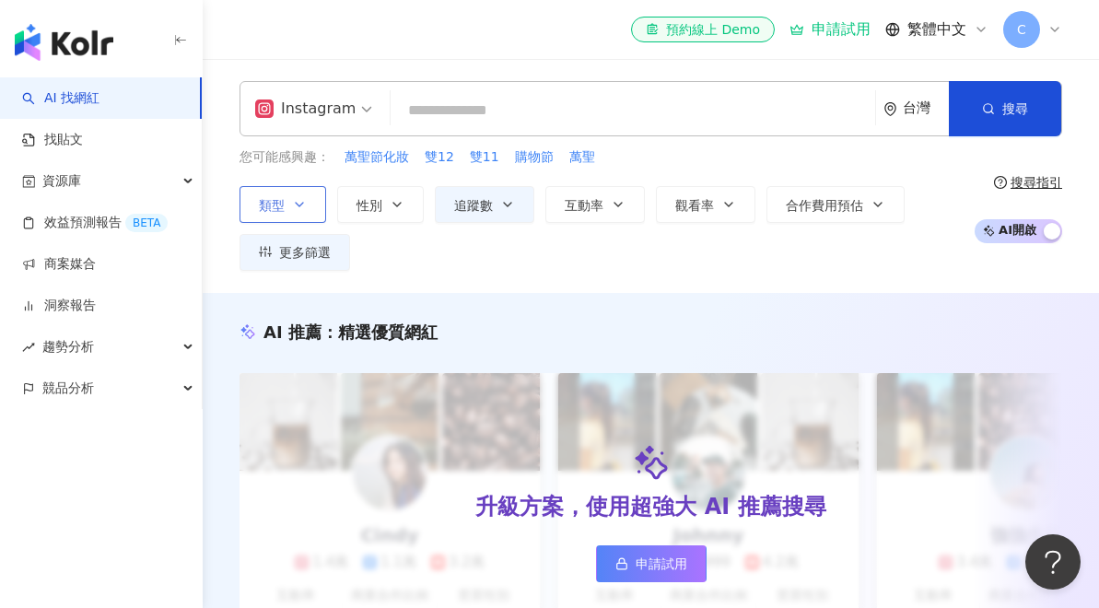
click at [287, 194] on button "類型" at bounding box center [283, 204] width 87 height 37
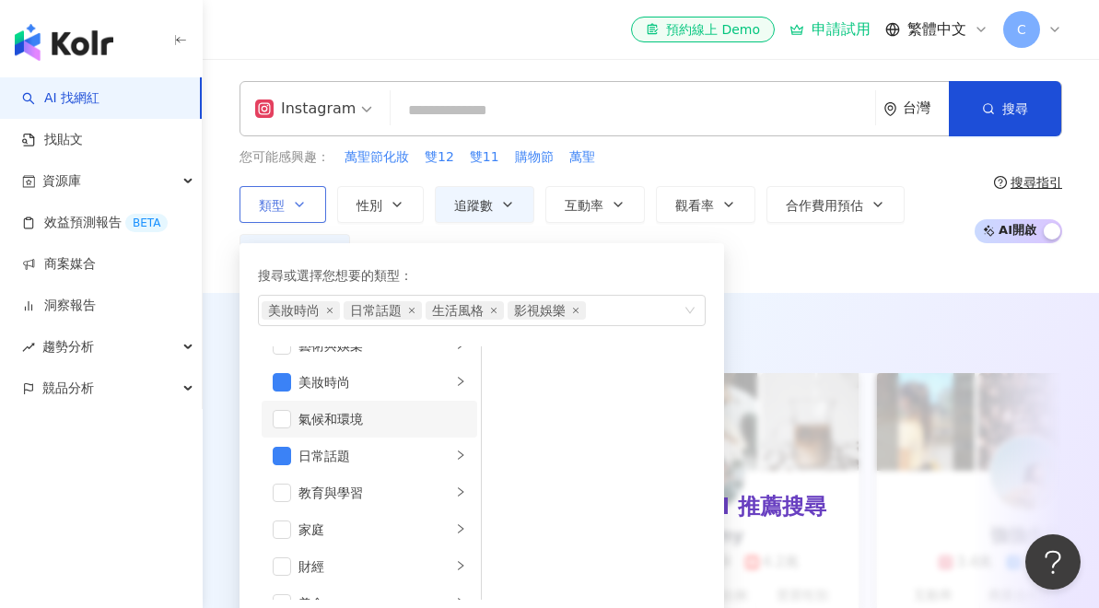
scroll to position [33, 0]
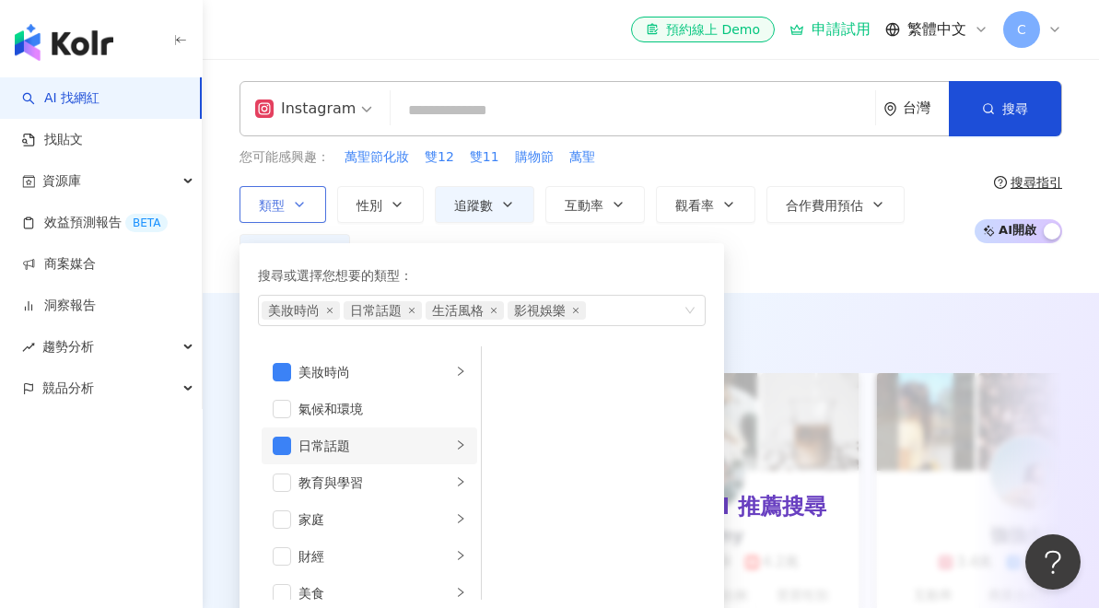
click at [350, 448] on div "日常話題" at bounding box center [375, 446] width 153 height 20
click at [411, 441] on div "日常話題" at bounding box center [375, 446] width 153 height 20
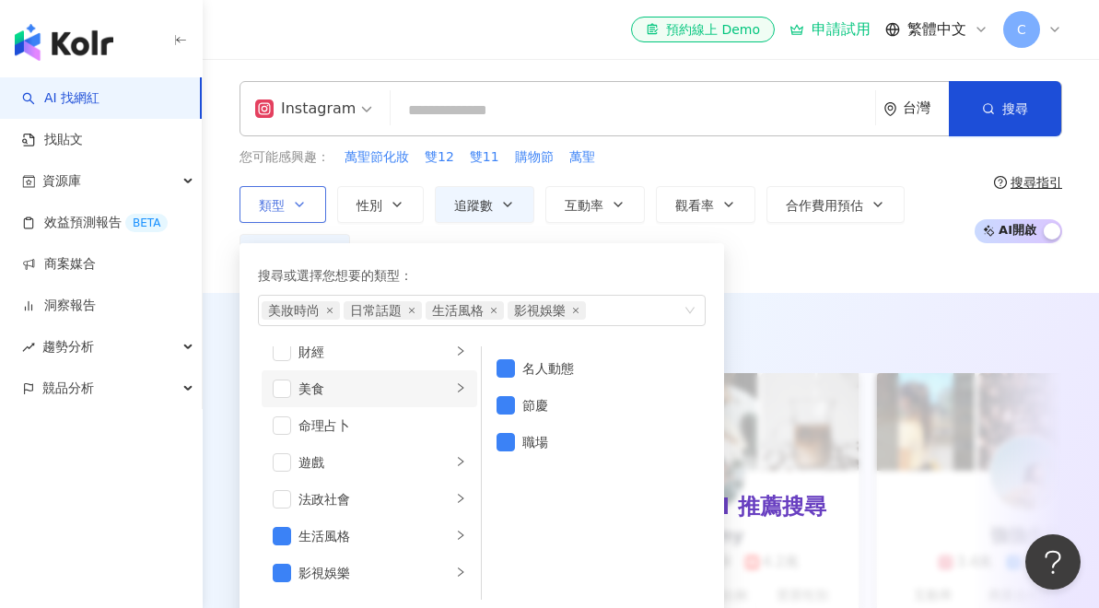
scroll to position [322, 0]
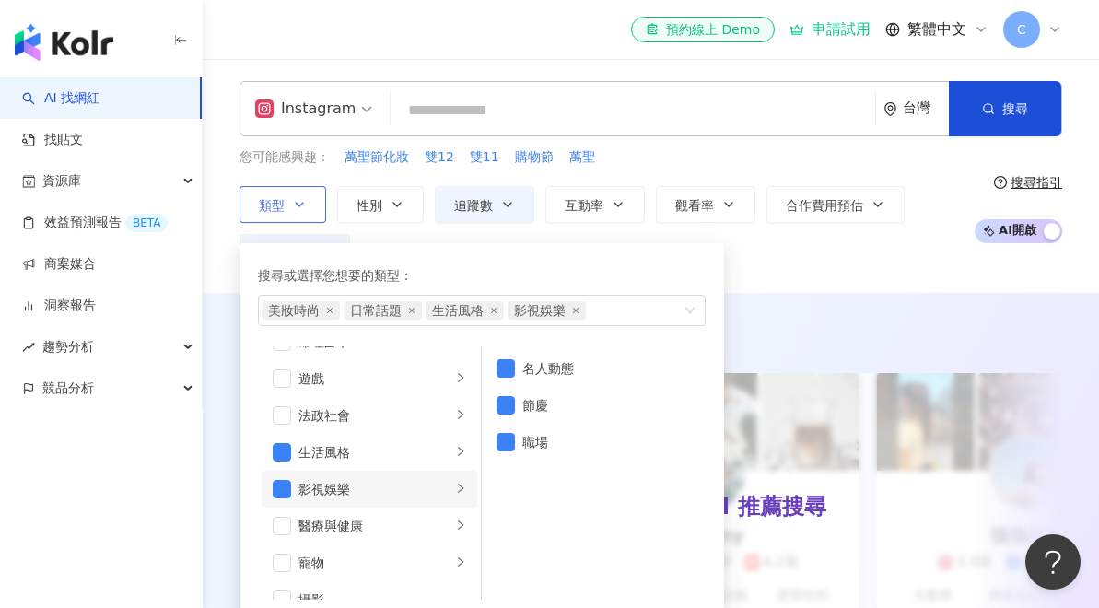
click at [370, 488] on div "影視娛樂" at bounding box center [375, 489] width 153 height 20
click at [280, 485] on span "button" at bounding box center [282, 489] width 18 height 18
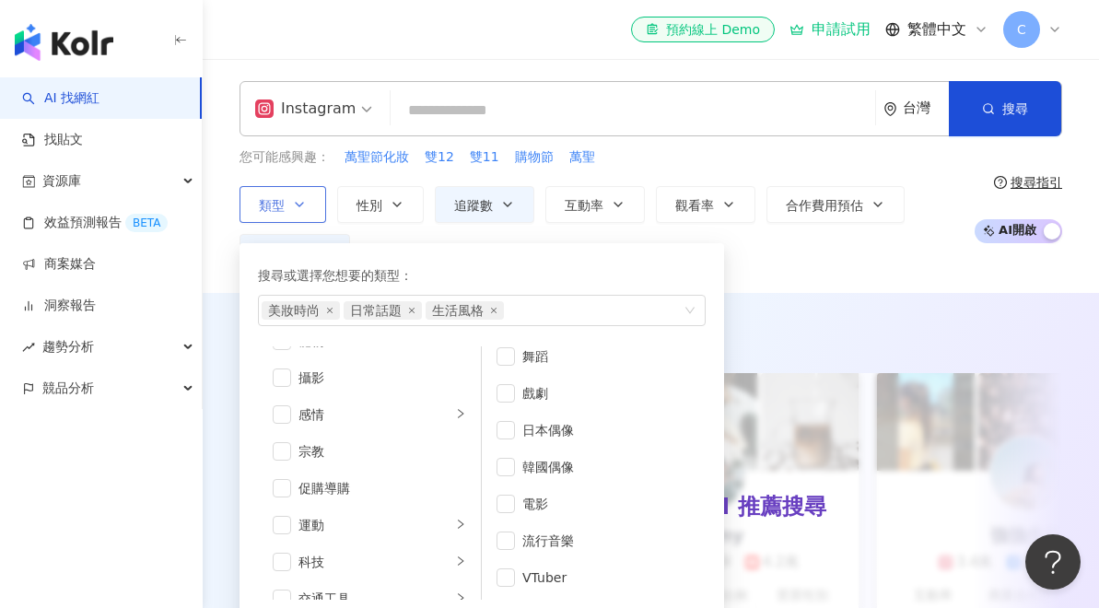
scroll to position [49, 0]
click at [927, 226] on div "類型 搜尋或選擇您想要的類型： 美妝時尚 日常話題 生活風格 藝術與娛樂 美妝時尚 氣候和環境 日常話題 教育與學習 家庭 財經 美食 命理占卜 遊戲 法政社…" at bounding box center [602, 228] width 725 height 85
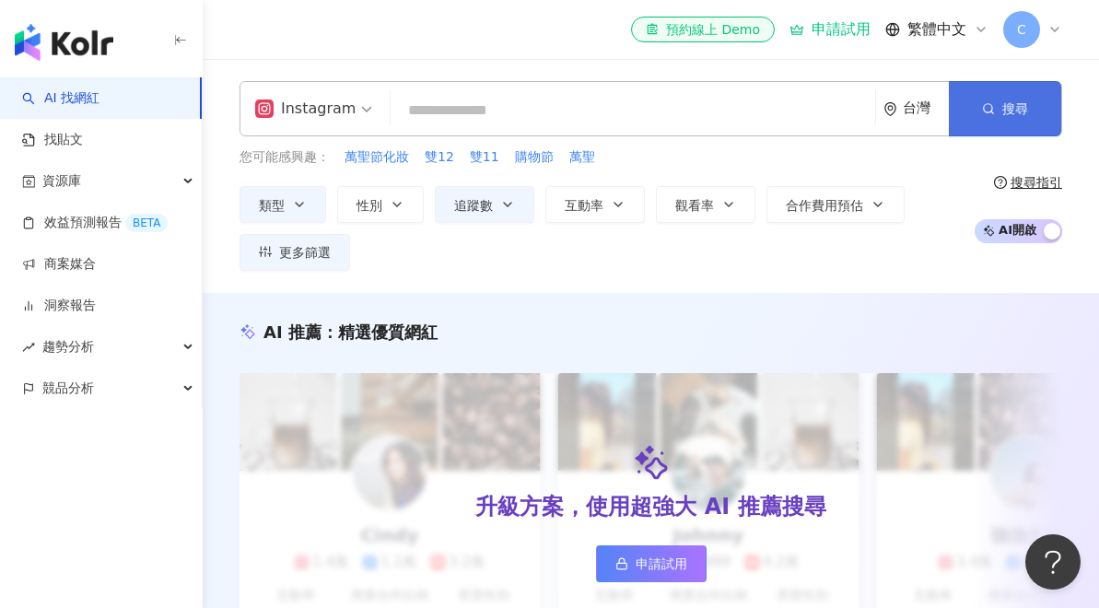
click at [996, 121] on button "搜尋" at bounding box center [1005, 108] width 112 height 55
click at [977, 111] on button "搜尋" at bounding box center [1005, 108] width 112 height 55
click at [980, 106] on button "搜尋" at bounding box center [1005, 108] width 112 height 55
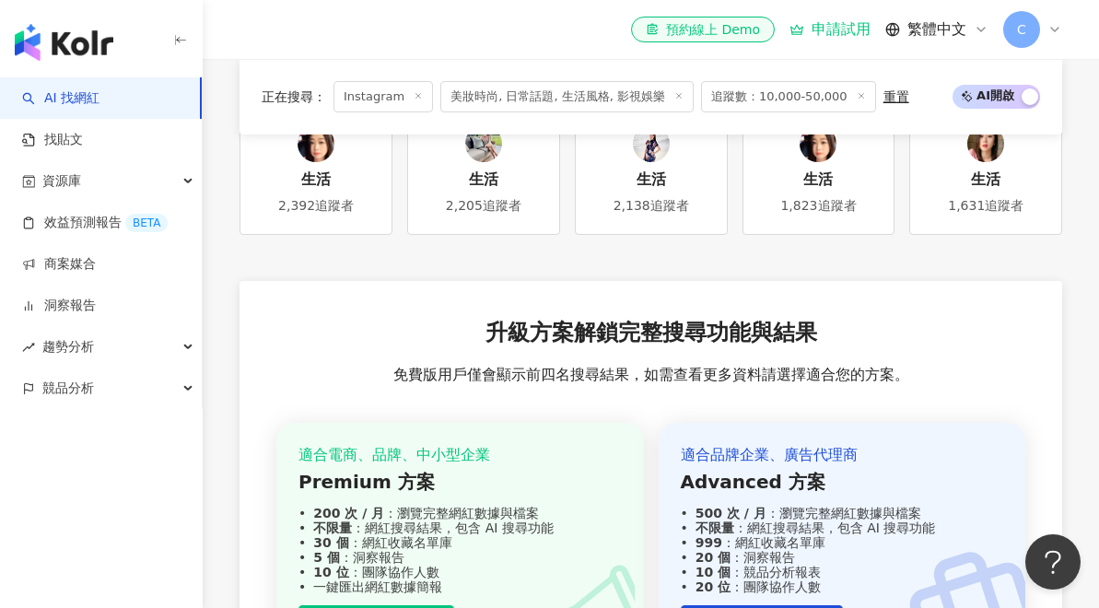
scroll to position [2147, 0]
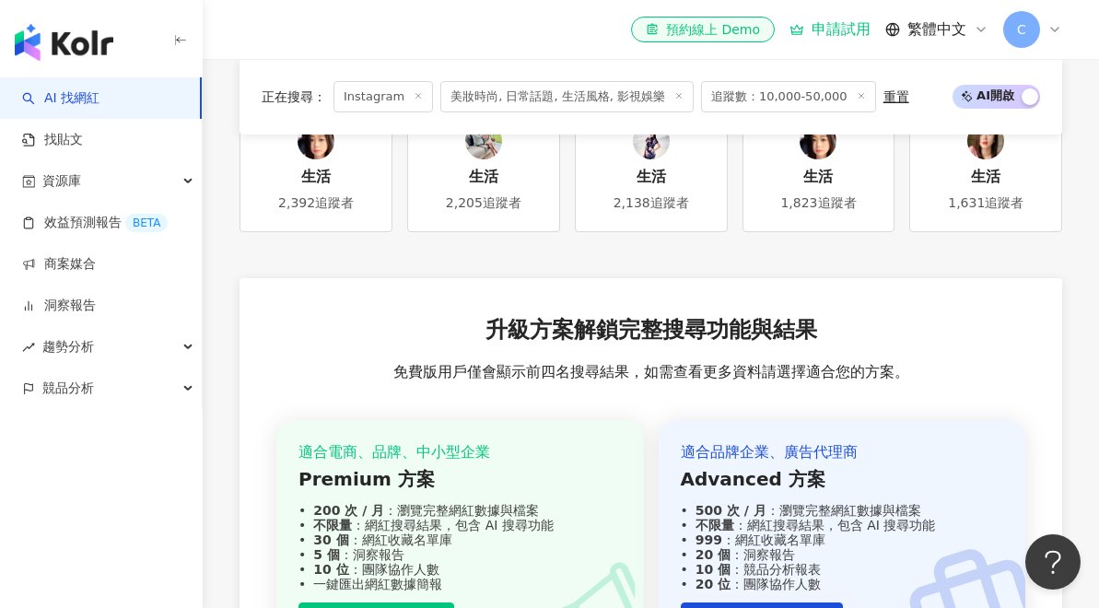
click at [833, 23] on div "申請試用" at bounding box center [830, 29] width 81 height 18
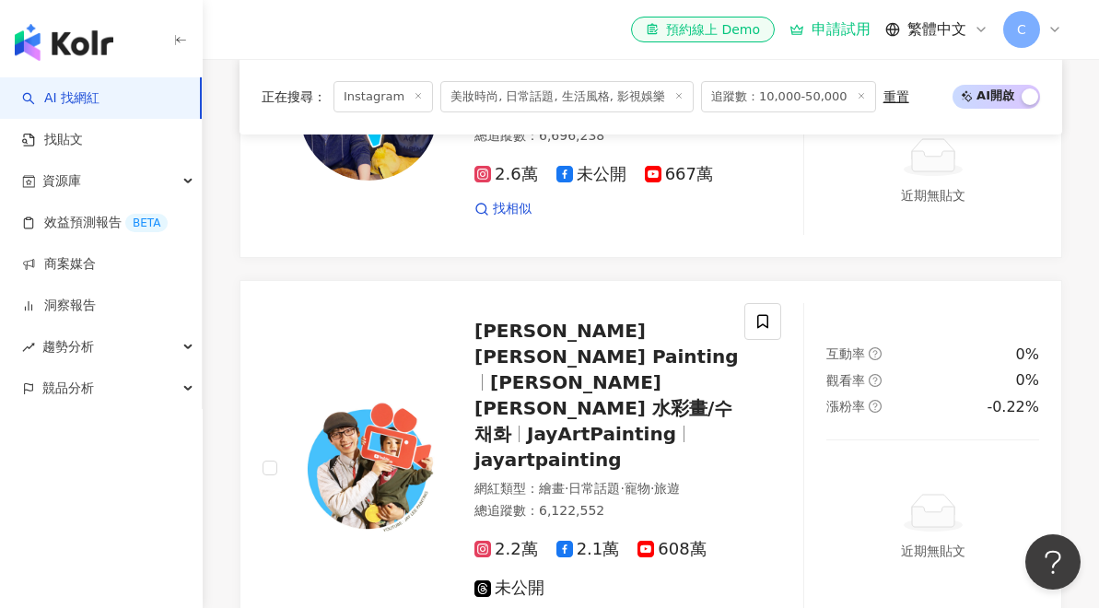
click at [851, 30] on div "申請試用" at bounding box center [830, 29] width 81 height 18
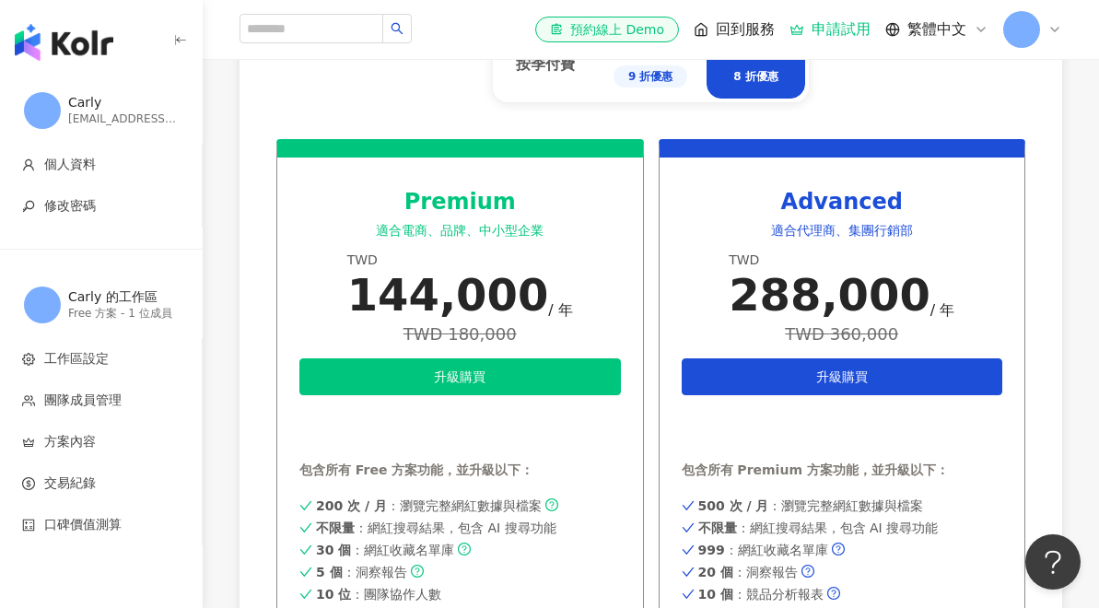
click at [827, 31] on div "申請 Premium 試用 進階功能服務幫助你高效地執行網紅行銷。快免費試用 3 天，體驗我們的功能。 Premium 功能包含如下： 網紅無限次搜尋 完整網…" at bounding box center [549, 304] width 1099 height 608
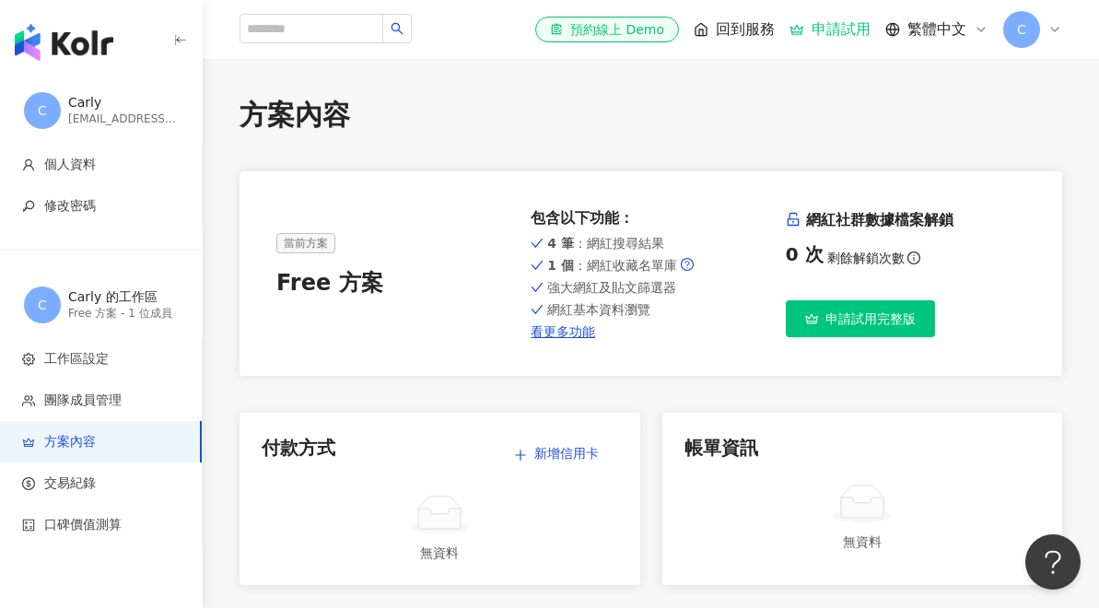
click at [842, 325] on span "申請試用完整版" at bounding box center [871, 318] width 90 height 15
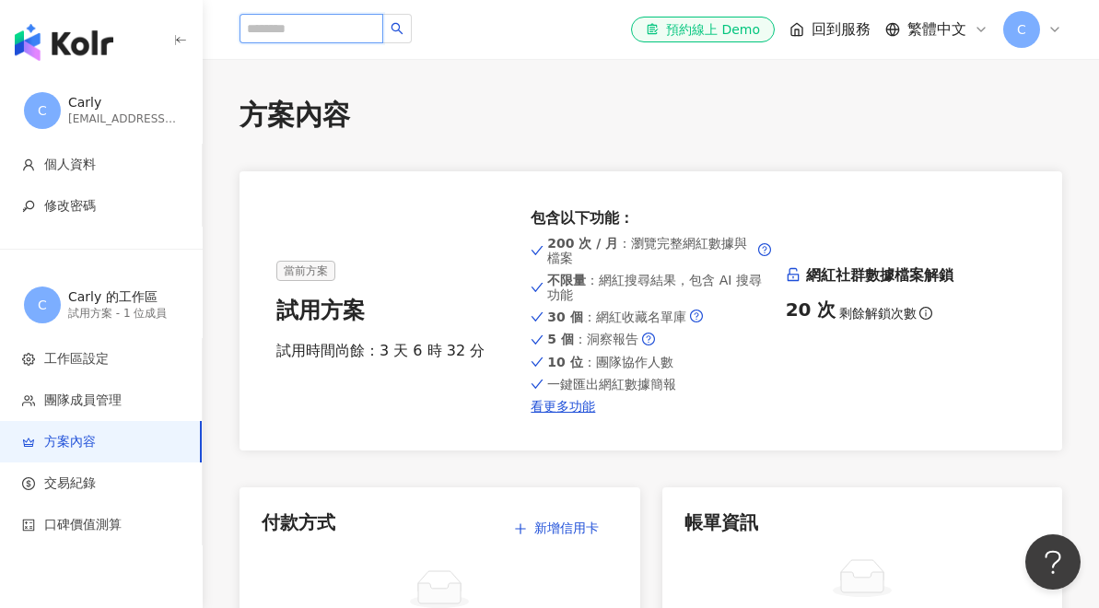
click at [307, 25] on input "search" at bounding box center [312, 28] width 144 height 29
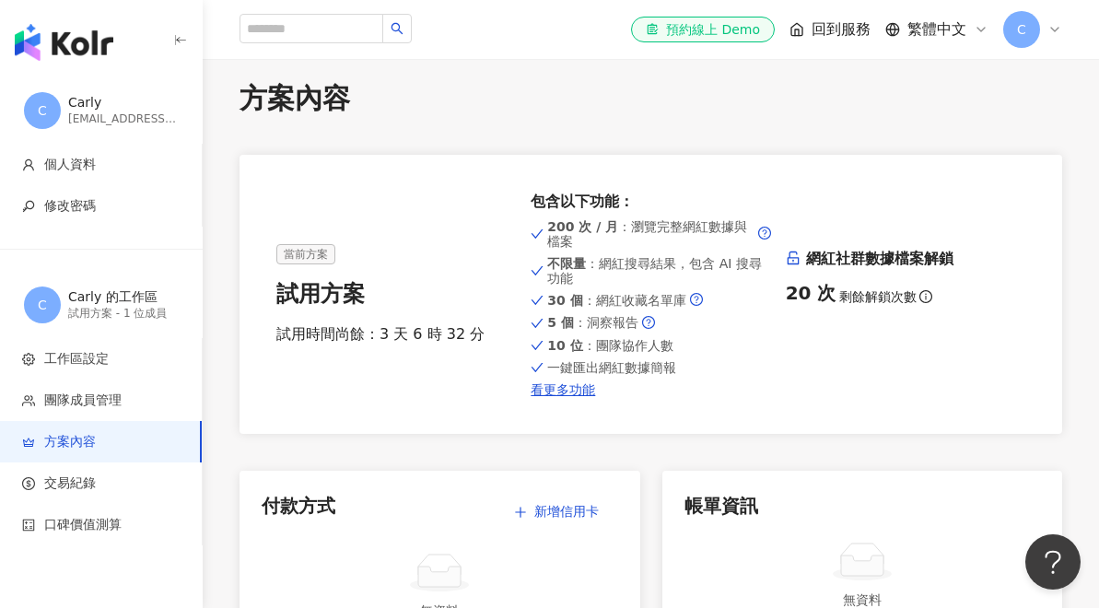
click at [41, 31] on img "button" at bounding box center [64, 42] width 99 height 37
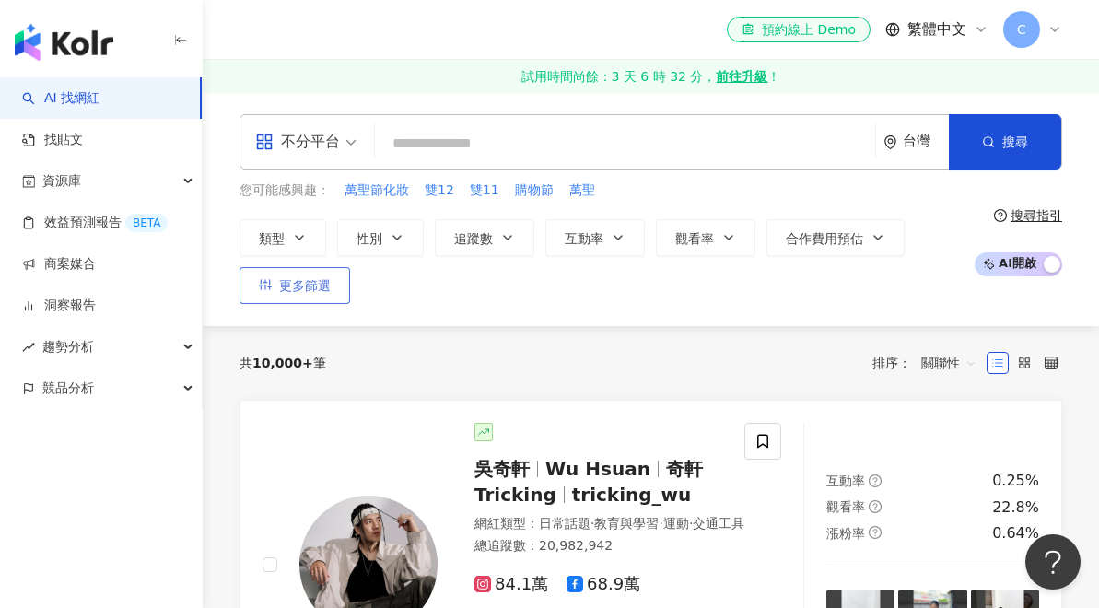
click at [282, 244] on span "類型" at bounding box center [272, 238] width 26 height 15
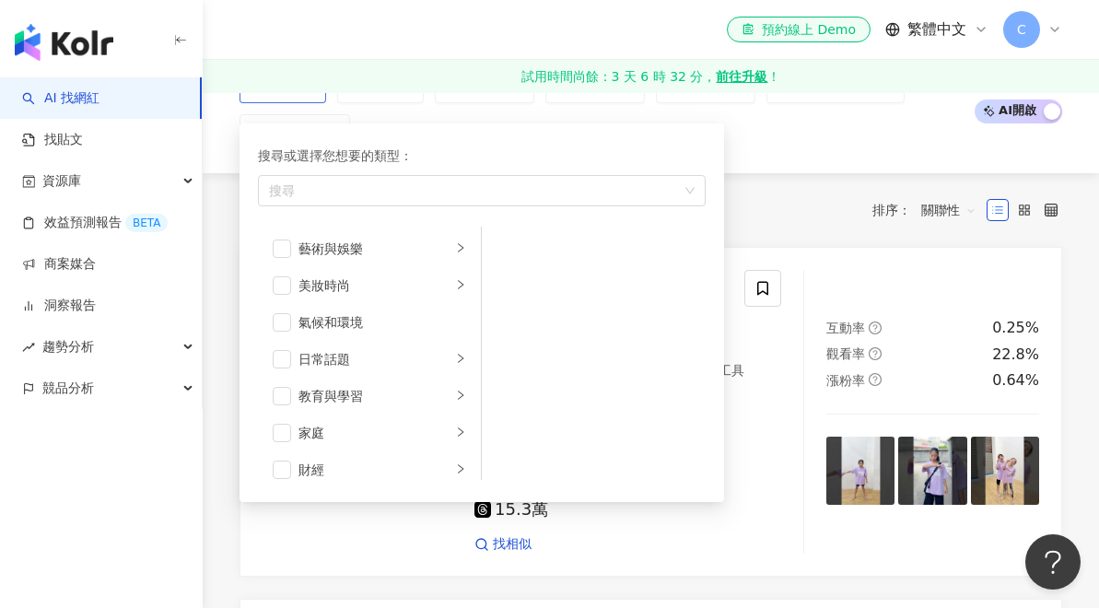
scroll to position [152, 0]
click at [285, 285] on span "button" at bounding box center [282, 286] width 18 height 18
click at [284, 362] on span "button" at bounding box center [282, 360] width 18 height 18
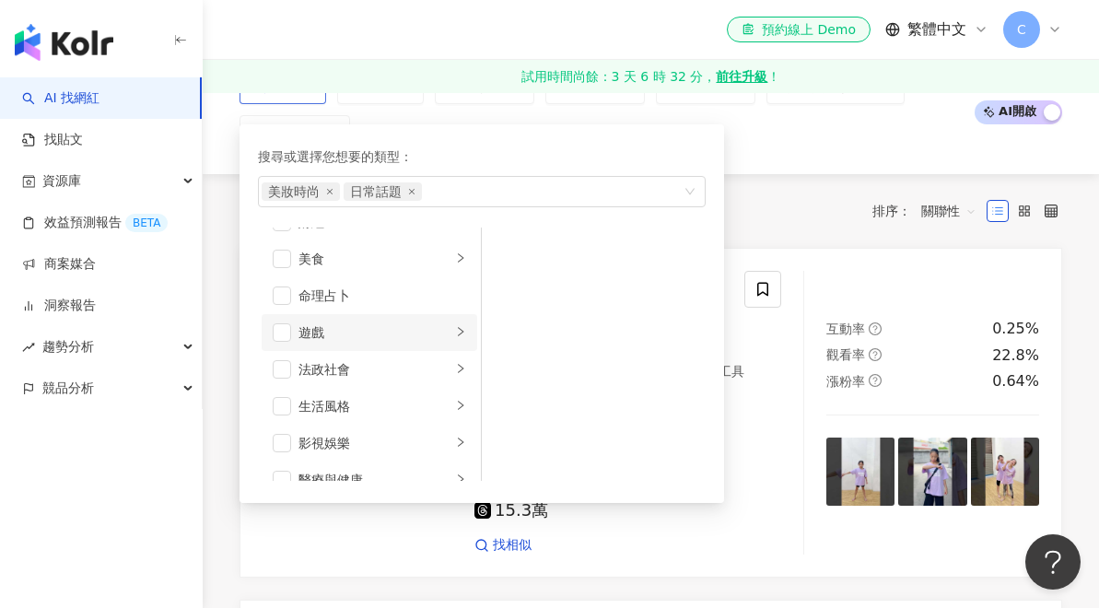
scroll to position [255, 0]
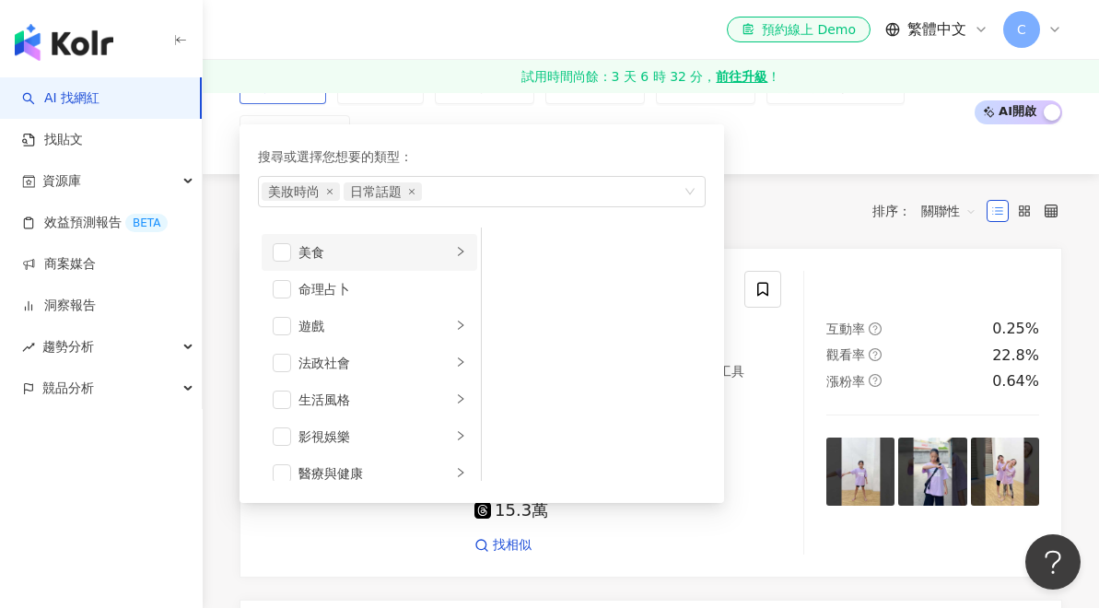
click at [363, 248] on div "美食" at bounding box center [375, 252] width 153 height 20
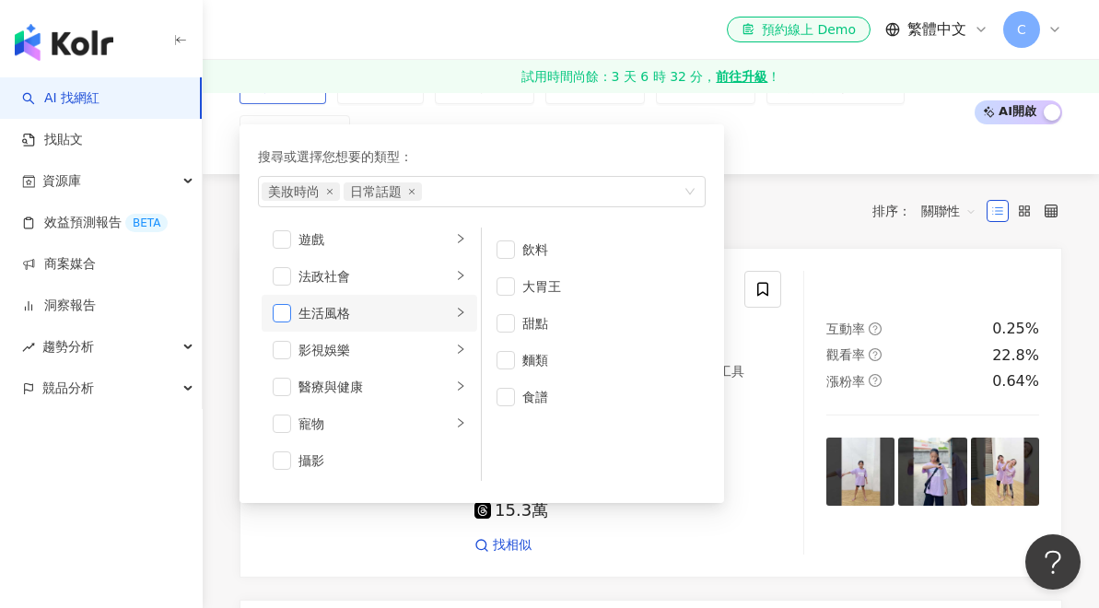
click at [277, 307] on span "button" at bounding box center [282, 313] width 18 height 18
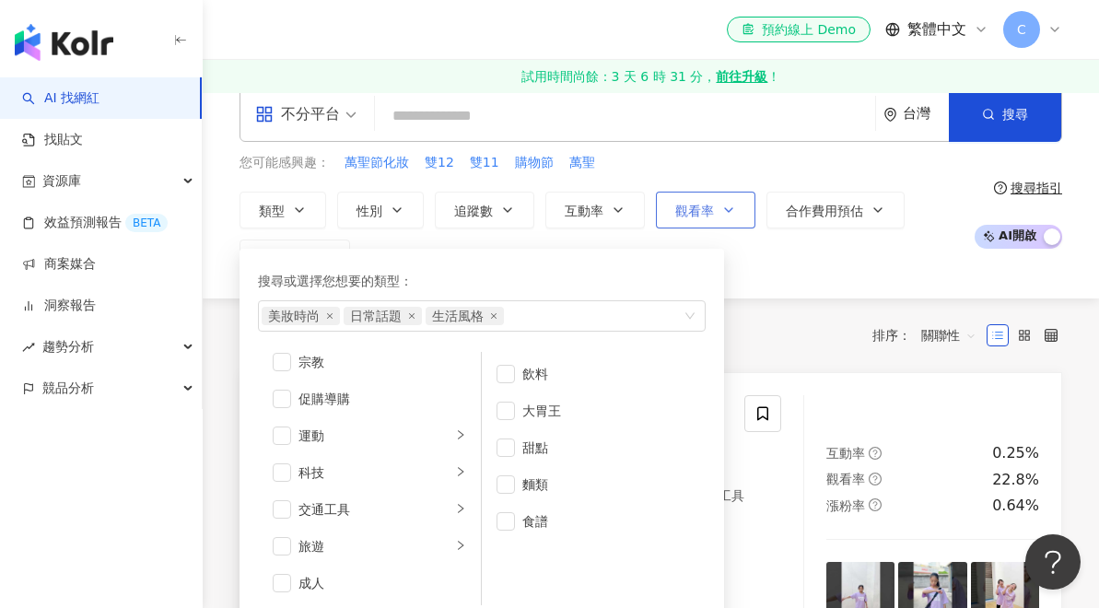
scroll to position [2, 0]
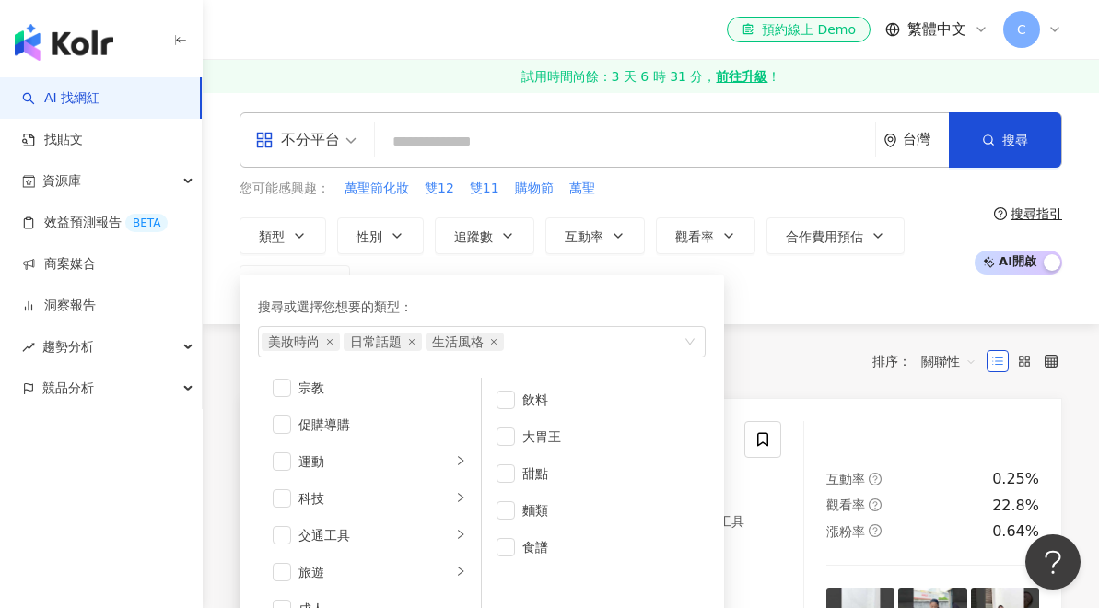
click at [676, 179] on div "您可能感興趣： 萬聖節化妝 雙12 雙11 購物節 萬聖" at bounding box center [602, 189] width 725 height 20
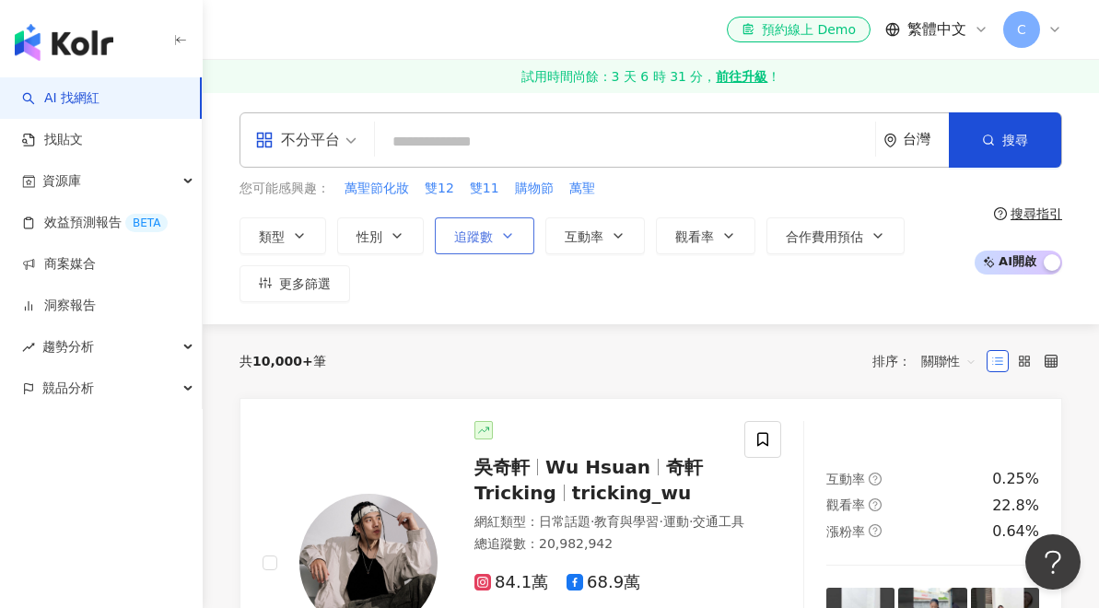
click at [463, 232] on span "追蹤數" at bounding box center [473, 236] width 39 height 15
click at [512, 243] on span "button" at bounding box center [507, 236] width 15 height 15
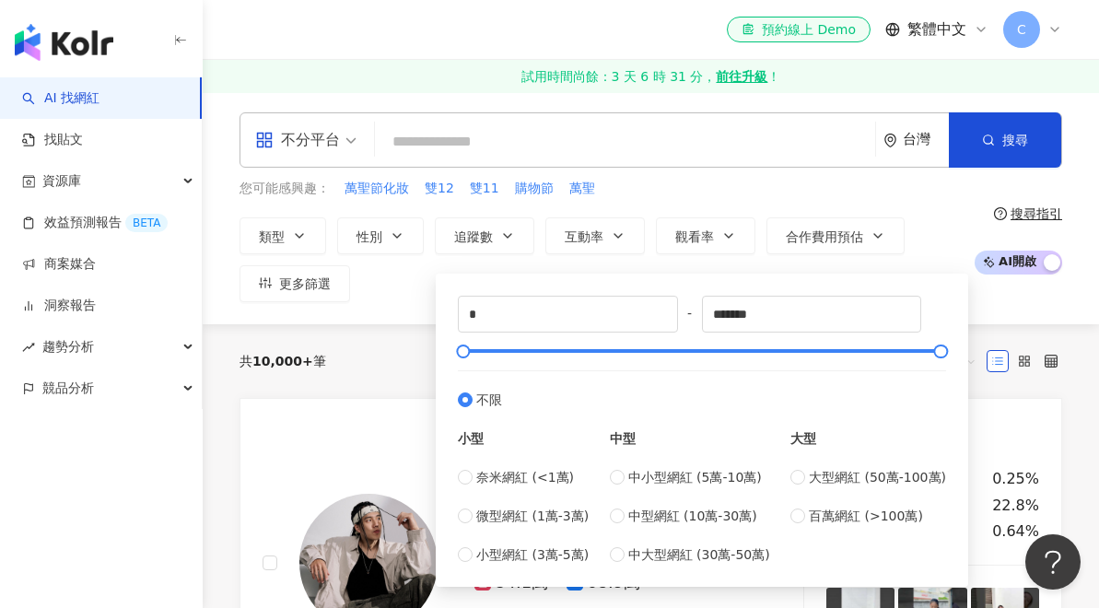
click at [623, 309] on div "不分平台 台灣 搜尋 您可能感興趣： 萬聖節化妝 雙12 雙11 購物節 萬聖 類型 性別 追蹤數 互動率 觀看率 合作費用預估 更多篩選 * - *****…" at bounding box center [651, 207] width 897 height 234
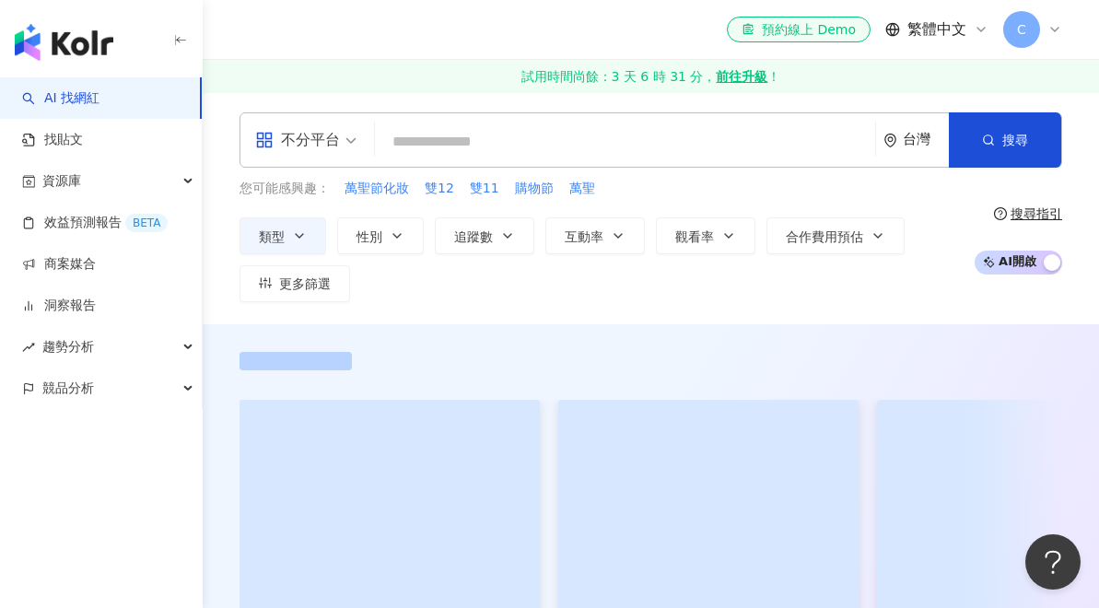
click at [578, 319] on div "不分平台 台灣 搜尋 您可能感興趣： 萬聖節化妝 雙12 雙11 購物節 萬聖 類型 性別 追蹤數 互動率 觀看率 合作費用預估 更多篩選 * - *****…" at bounding box center [651, 207] width 897 height 234
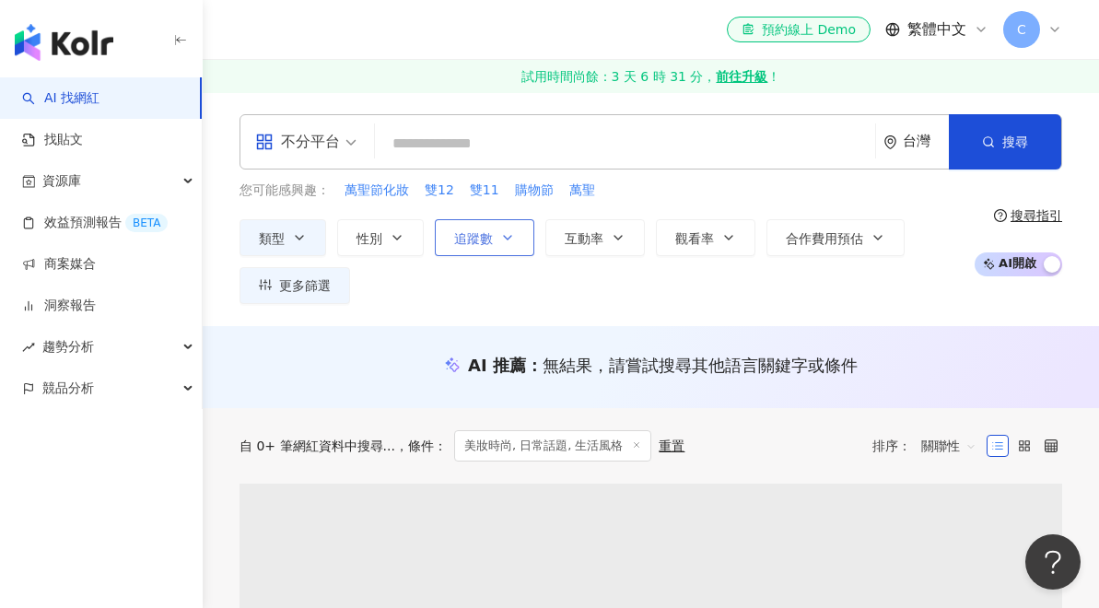
click at [511, 237] on icon "button" at bounding box center [507, 237] width 15 height 15
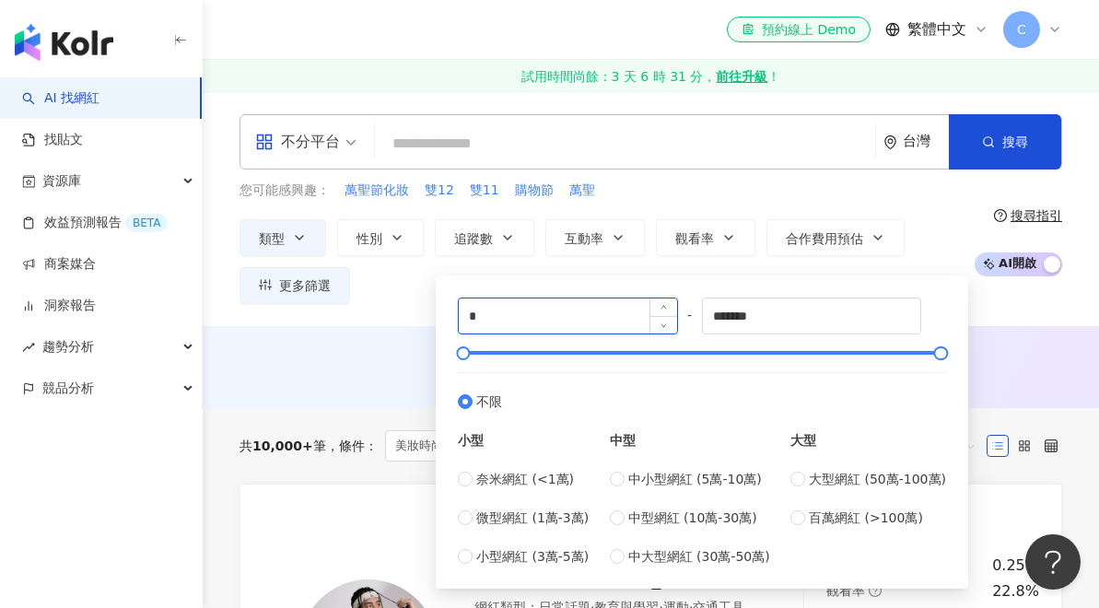
click at [479, 316] on input "*" at bounding box center [568, 316] width 218 height 35
type input "*****"
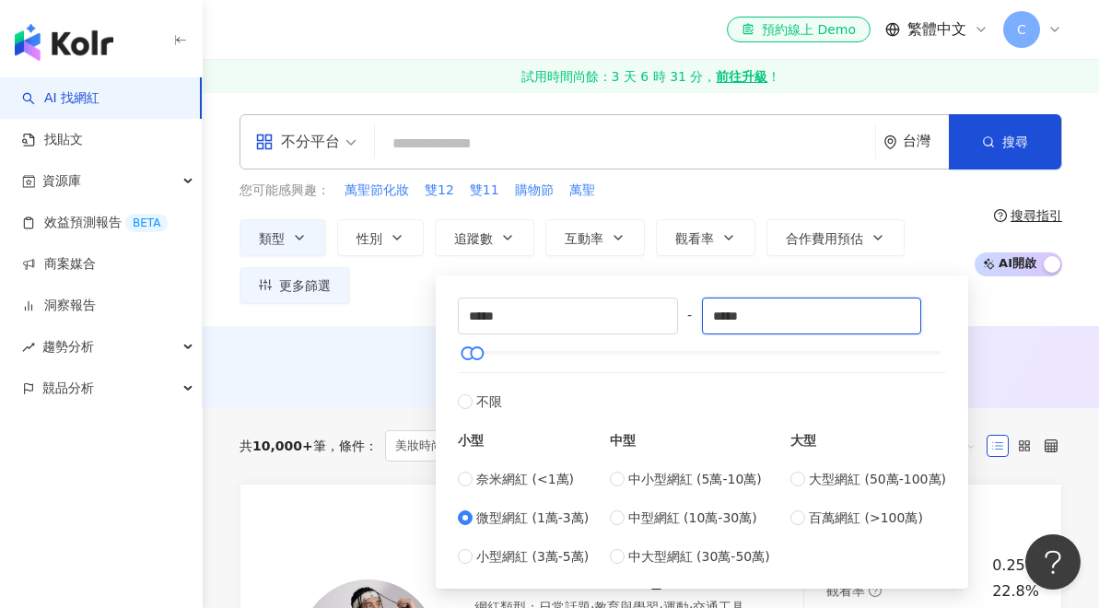
drag, startPoint x: 777, startPoint y: 326, endPoint x: 696, endPoint y: 314, distance: 82.0
click at [696, 314] on div "***** - ***** 不限 小型 奈米網紅 (<1萬) 微型網紅 (1萬-3萬) 小型網紅 (3萬-5萬) 中型 中小型網紅 (5萬-10萬) 中型網紅…" at bounding box center [702, 432] width 488 height 269
type input "*****"
click at [764, 377] on label "不限" at bounding box center [702, 392] width 488 height 40
type input "*"
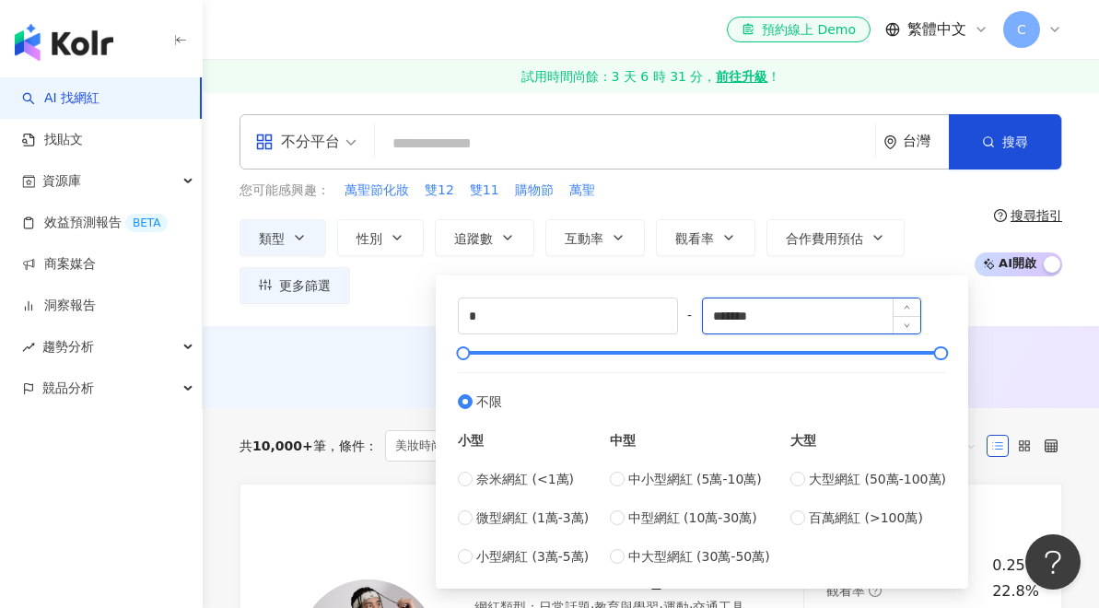
drag, startPoint x: 797, startPoint y: 319, endPoint x: 710, endPoint y: 314, distance: 87.7
click at [711, 314] on input "*******" at bounding box center [812, 316] width 218 height 35
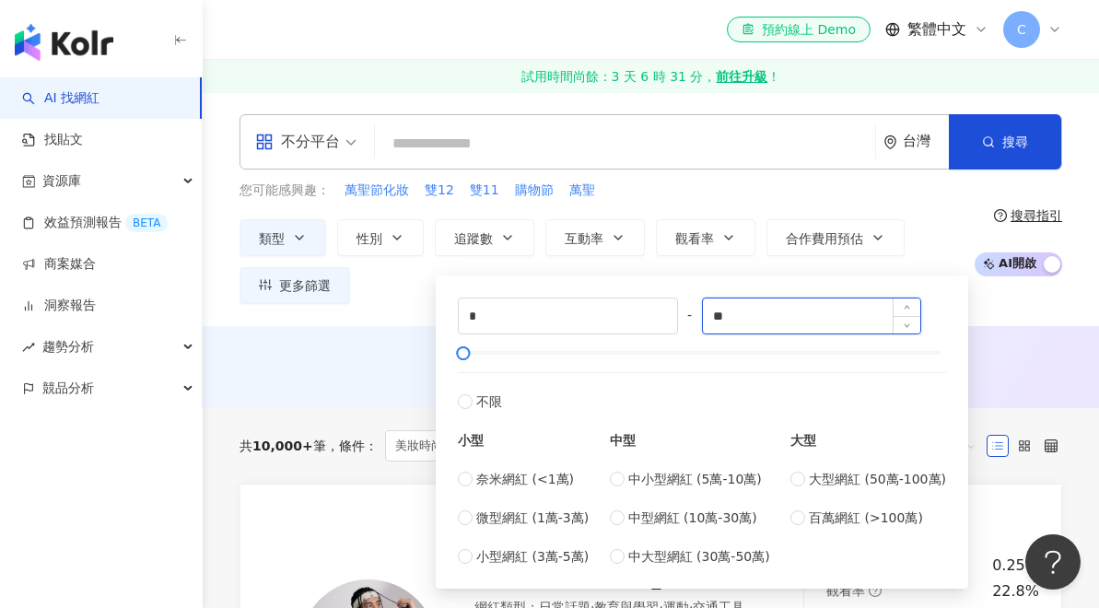
type input "*"
type input "*****"
click at [719, 207] on div "您可能感興趣： 萬聖節化妝 雙12 雙11 購物節 萬聖 類型 性別 追蹤數 互動率 觀看率 合作費用預估 更多篩選 * - ***** 不限 小型 奈米網紅…" at bounding box center [602, 242] width 725 height 123
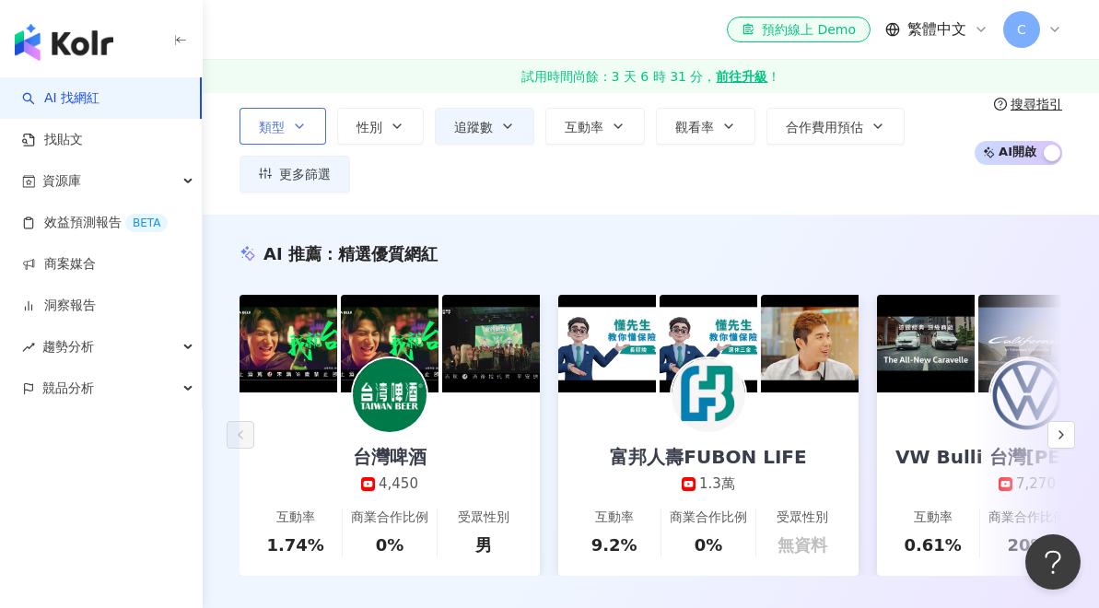
scroll to position [-3, 0]
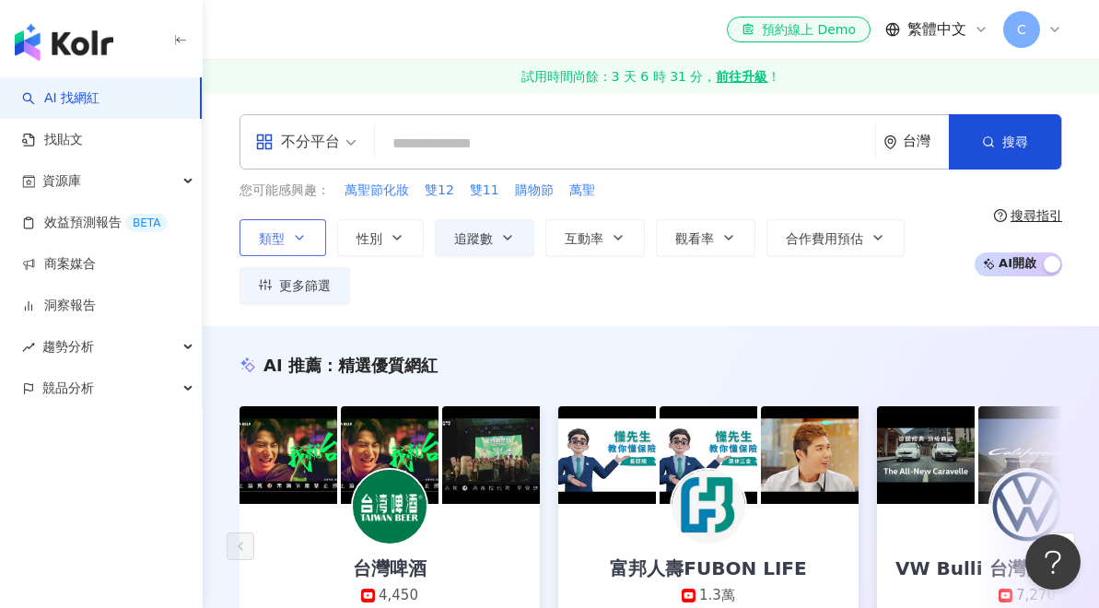
click at [288, 230] on button "類型" at bounding box center [283, 237] width 87 height 37
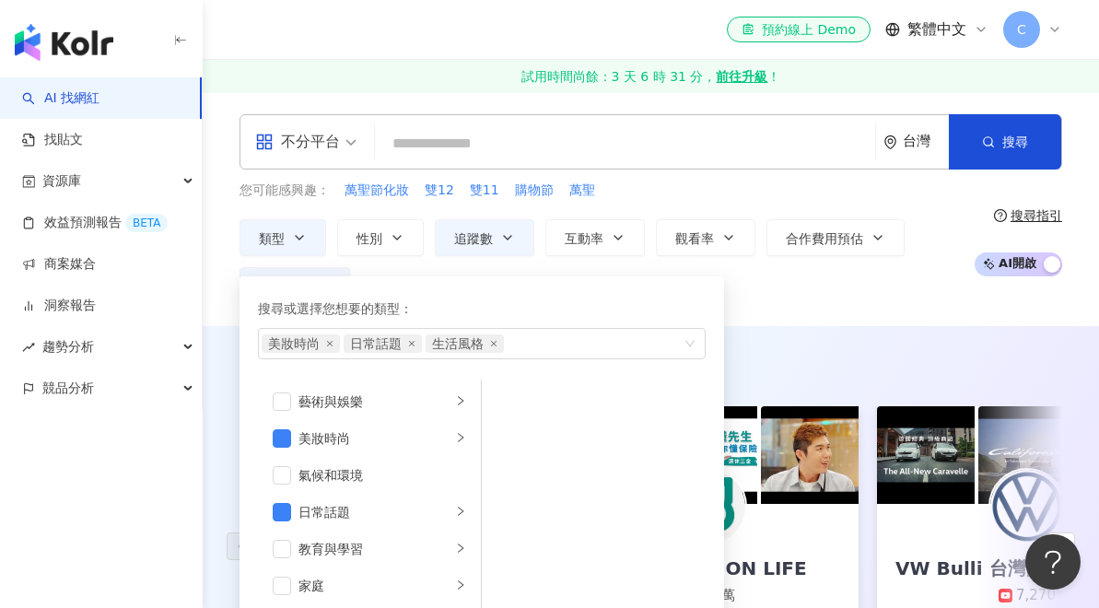
click at [328, 203] on div "您可能感興趣： 萬聖節化妝 雙12 雙11 購物節 萬聖 類型 搜尋或選擇您想要的類型： 美妝時尚 日常話題 生活風格 藝術與娛樂 美妝時尚 氣候和環境 日常…" at bounding box center [602, 242] width 725 height 123
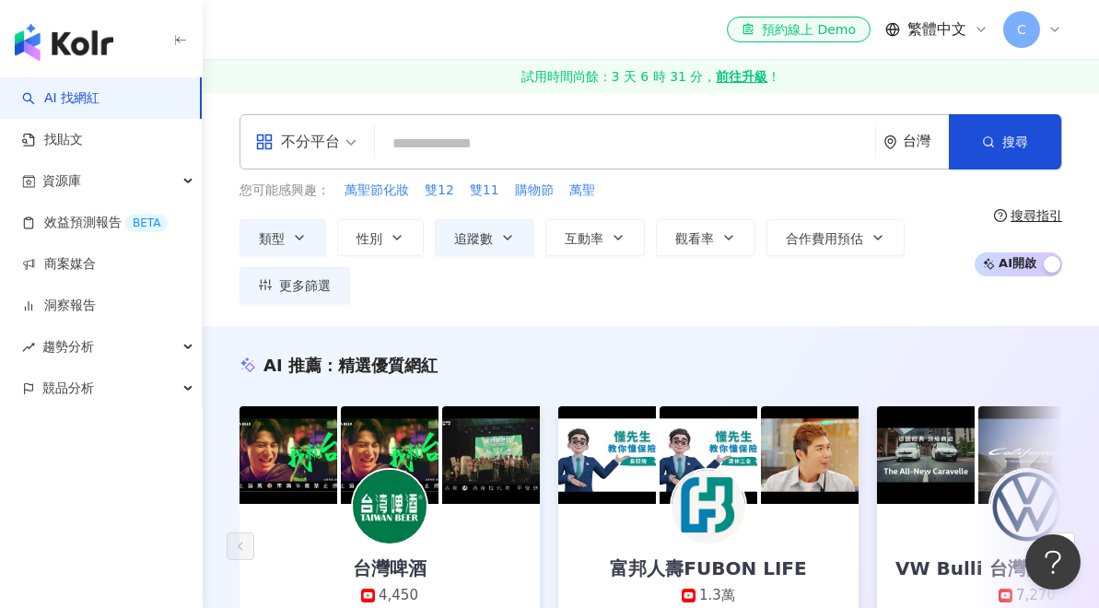
click at [355, 136] on span "不分平台" at bounding box center [305, 141] width 101 height 29
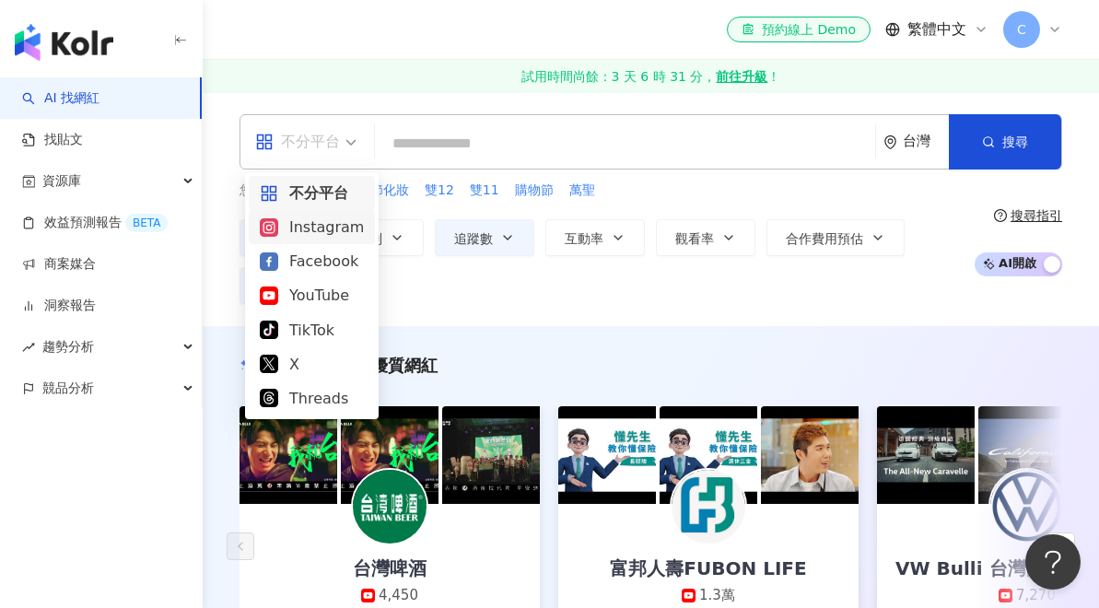
click at [303, 230] on div "Instagram" at bounding box center [312, 227] width 104 height 23
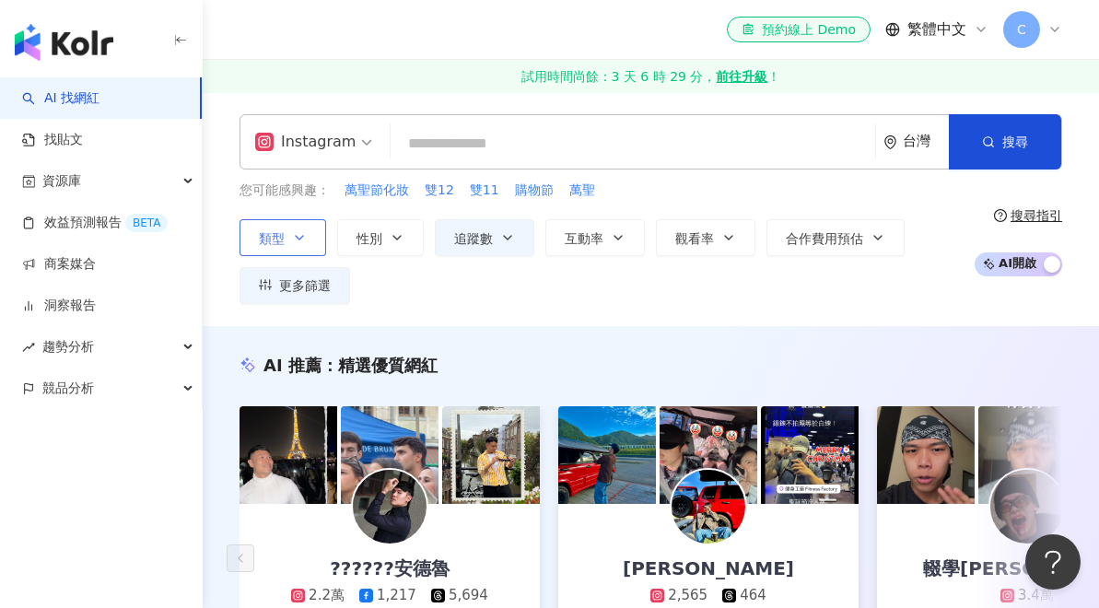
click at [301, 236] on icon "button" at bounding box center [299, 237] width 15 height 15
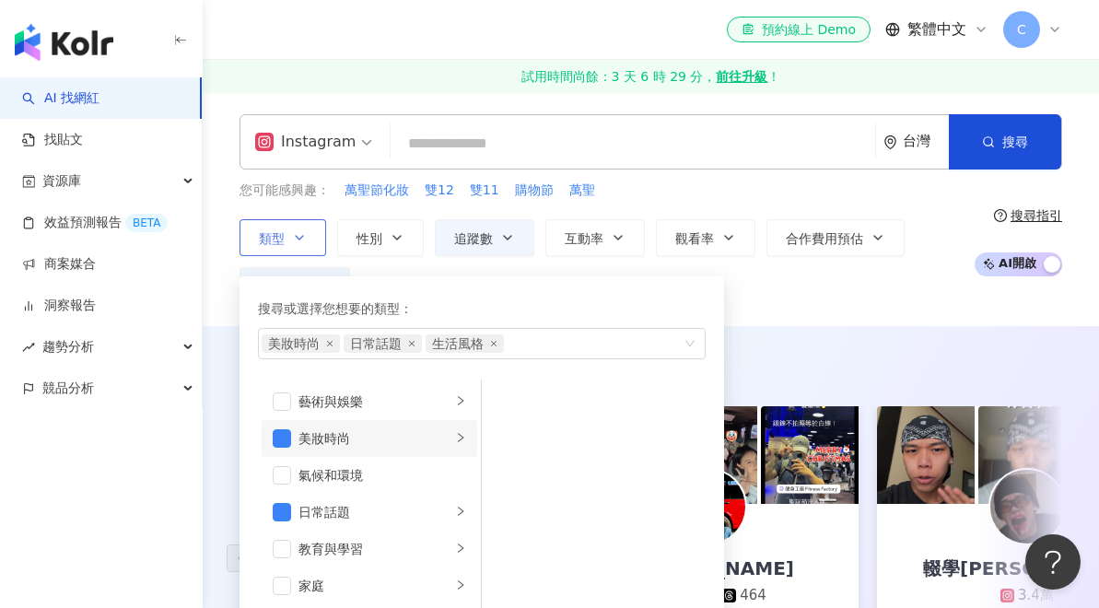
scroll to position [-1, 0]
click at [447, 433] on div "美妝時尚" at bounding box center [375, 439] width 153 height 20
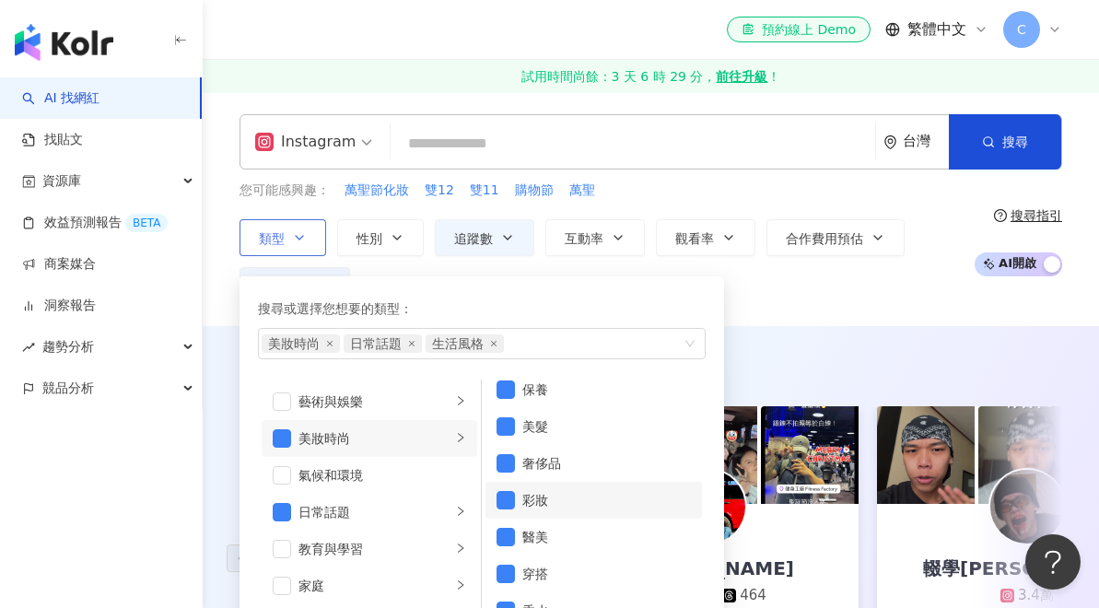
scroll to position [103, 0]
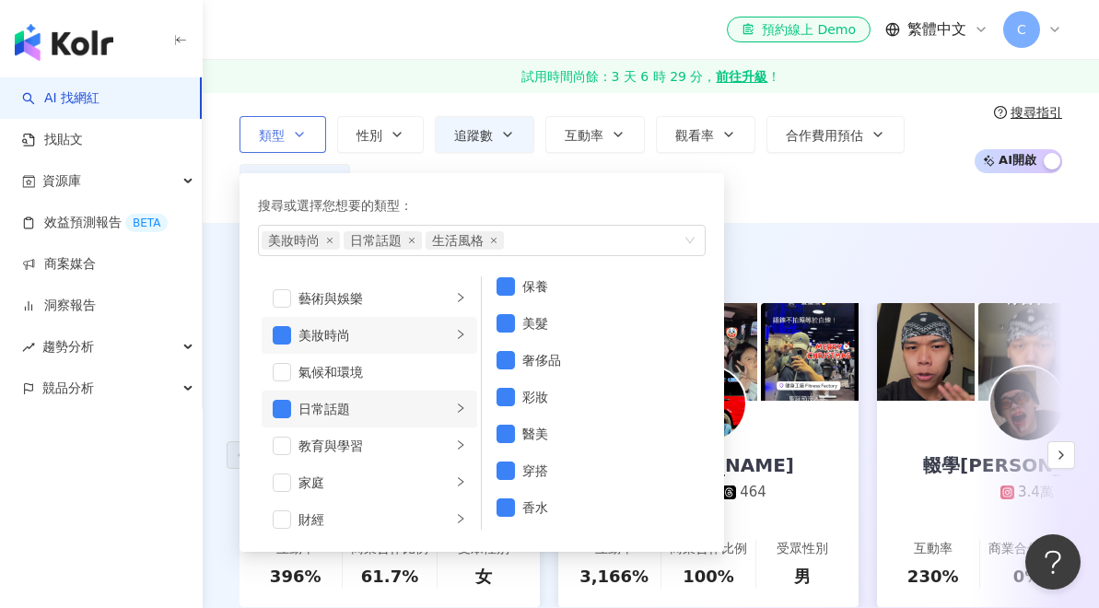
click at [424, 414] on div "日常話題" at bounding box center [375, 409] width 153 height 20
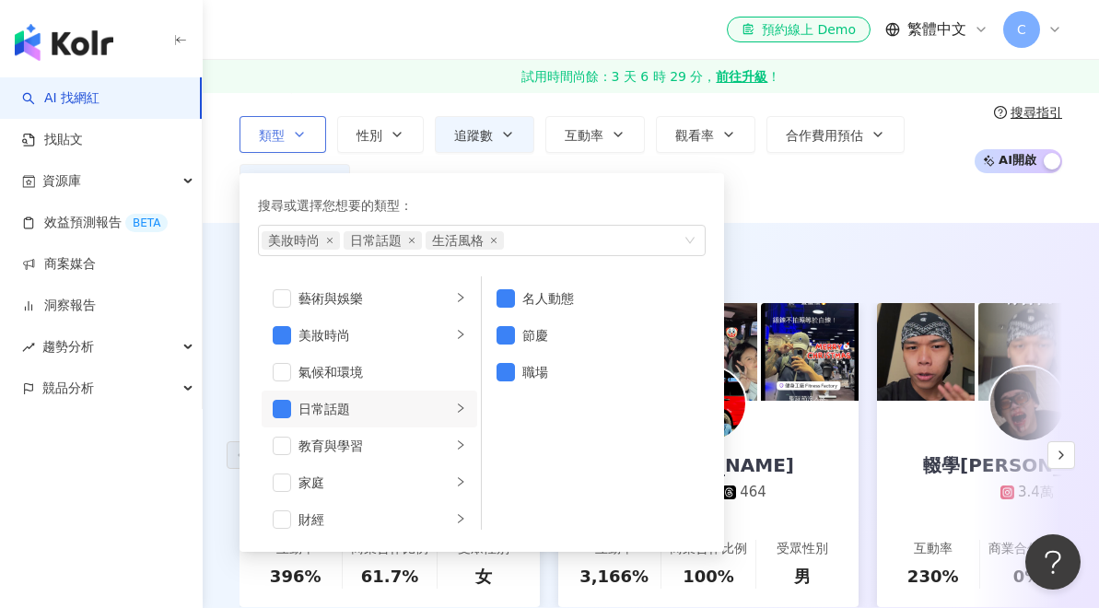
scroll to position [0, 0]
click at [277, 407] on span "button" at bounding box center [282, 409] width 18 height 18
click at [831, 239] on div "AI 推薦 ： 精選優質網紅 ??????安德魯 2.2萬 1,217 5,694 互動率 396% 商業合作比例 61.7% 受眾性別 女 愷文 2,565…" at bounding box center [651, 448] width 897 height 451
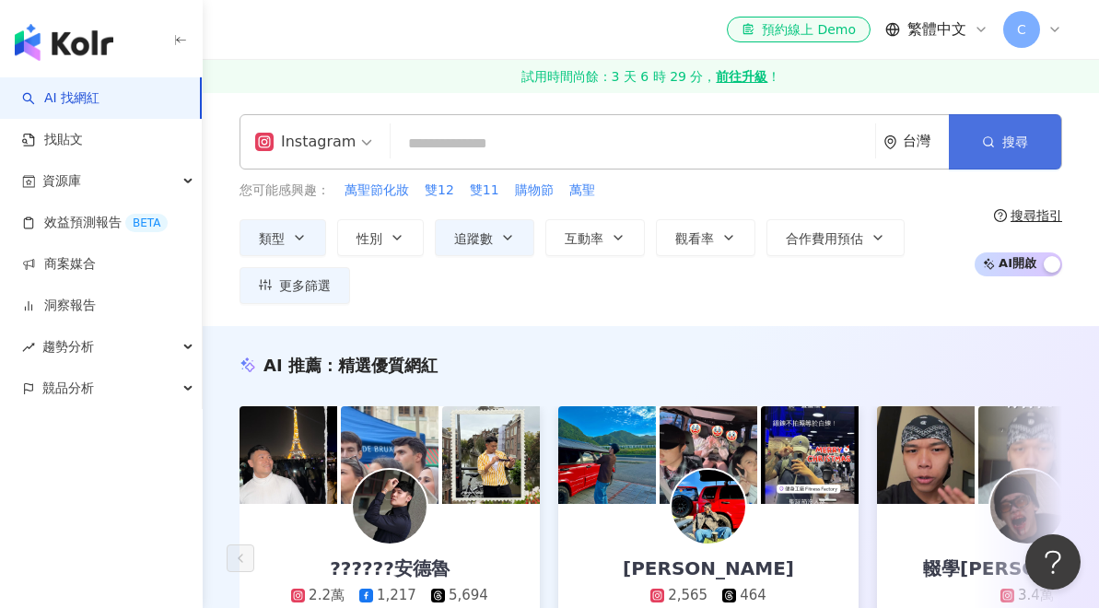
click at [969, 159] on button "搜尋" at bounding box center [1005, 141] width 112 height 55
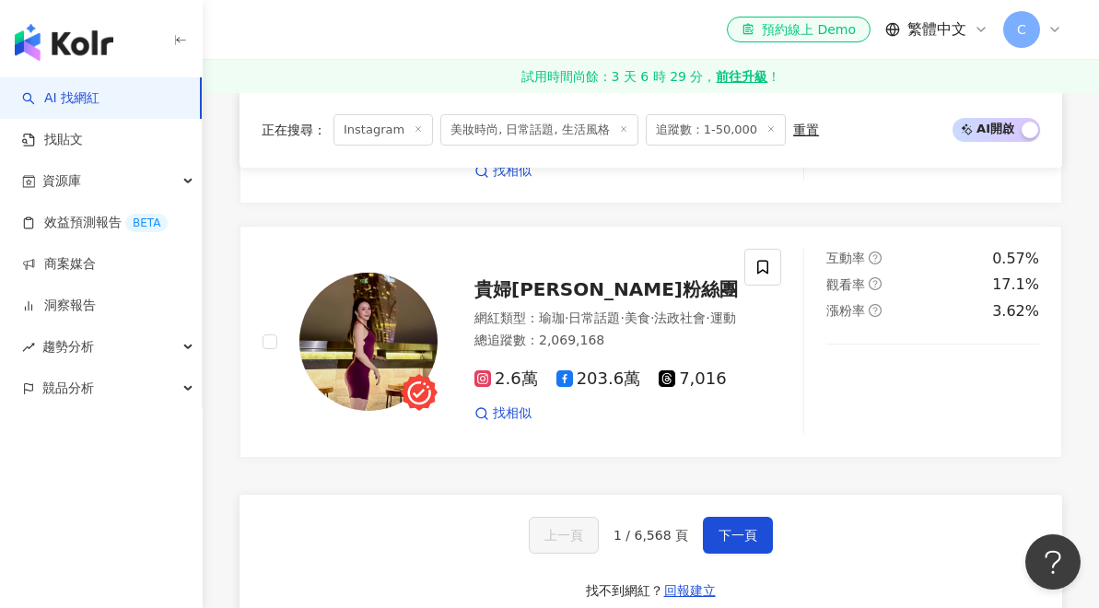
scroll to position [3792, 0]
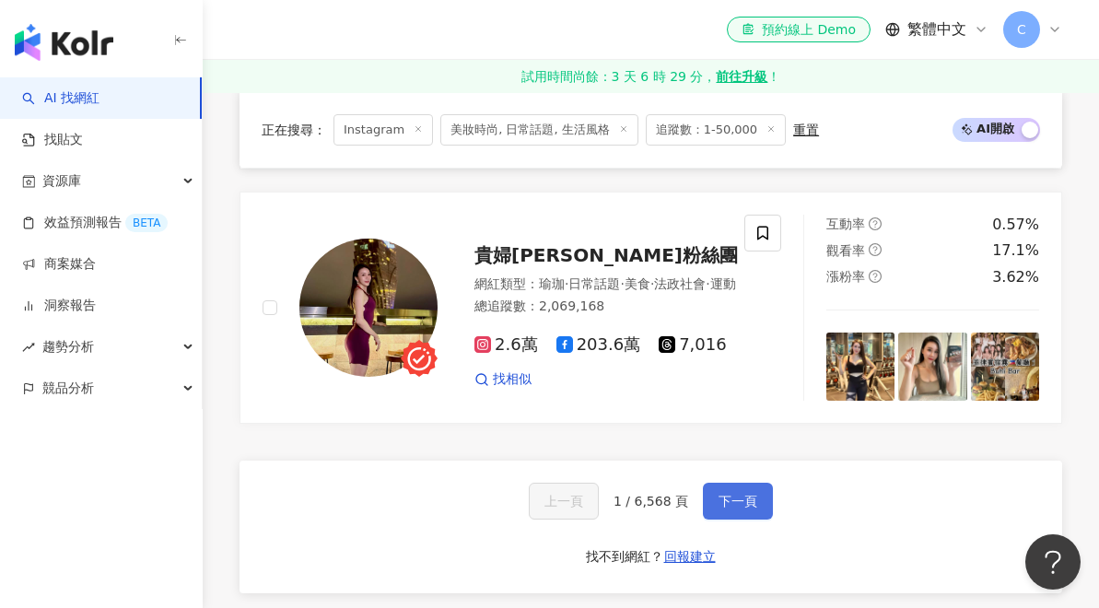
click at [732, 483] on button "下一頁" at bounding box center [738, 501] width 70 height 37
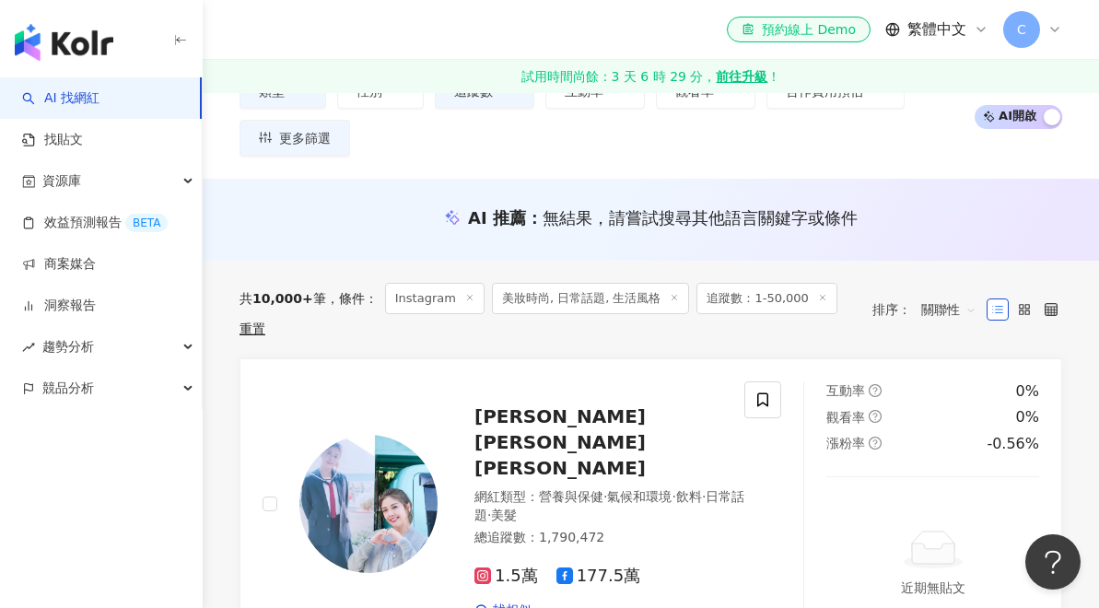
scroll to position [341, 0]
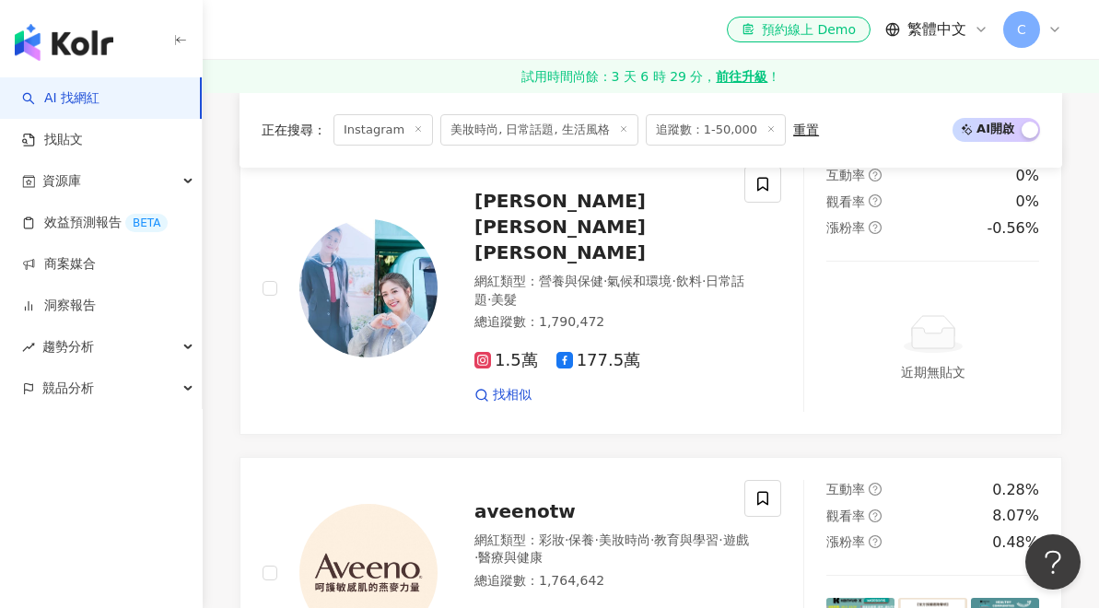
click at [182, 44] on icon "button" at bounding box center [180, 40] width 15 height 15
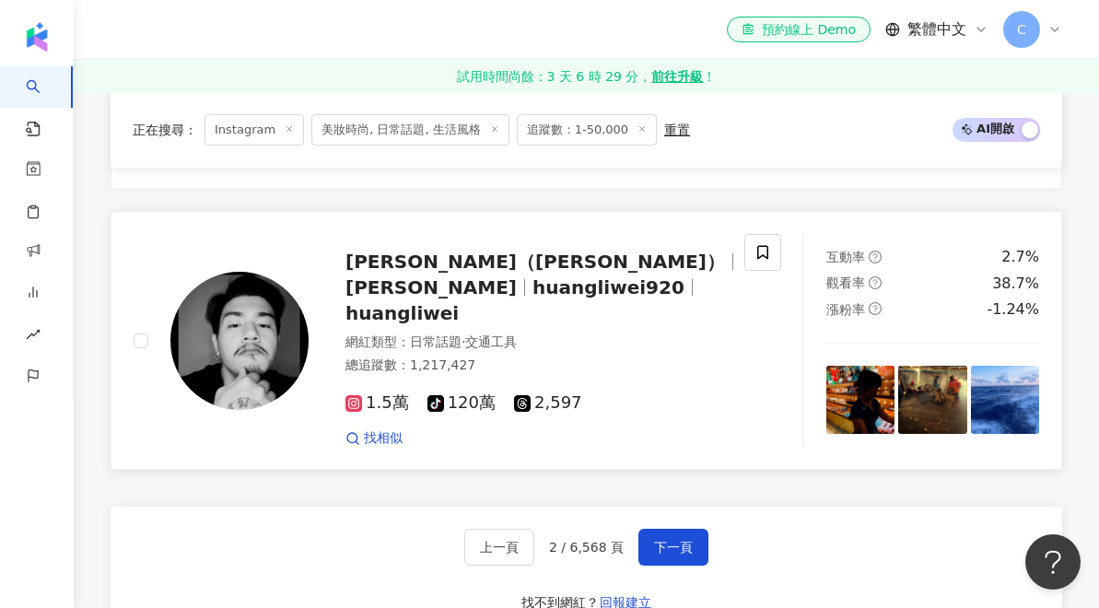
scroll to position [3379, 0]
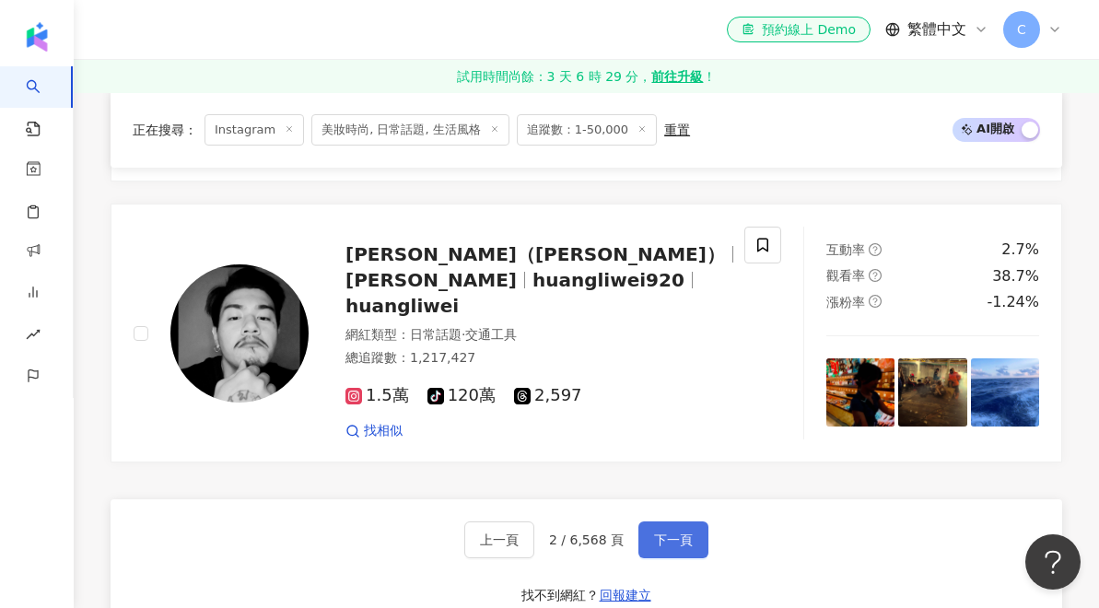
click at [686, 533] on span "下一頁" at bounding box center [673, 540] width 39 height 15
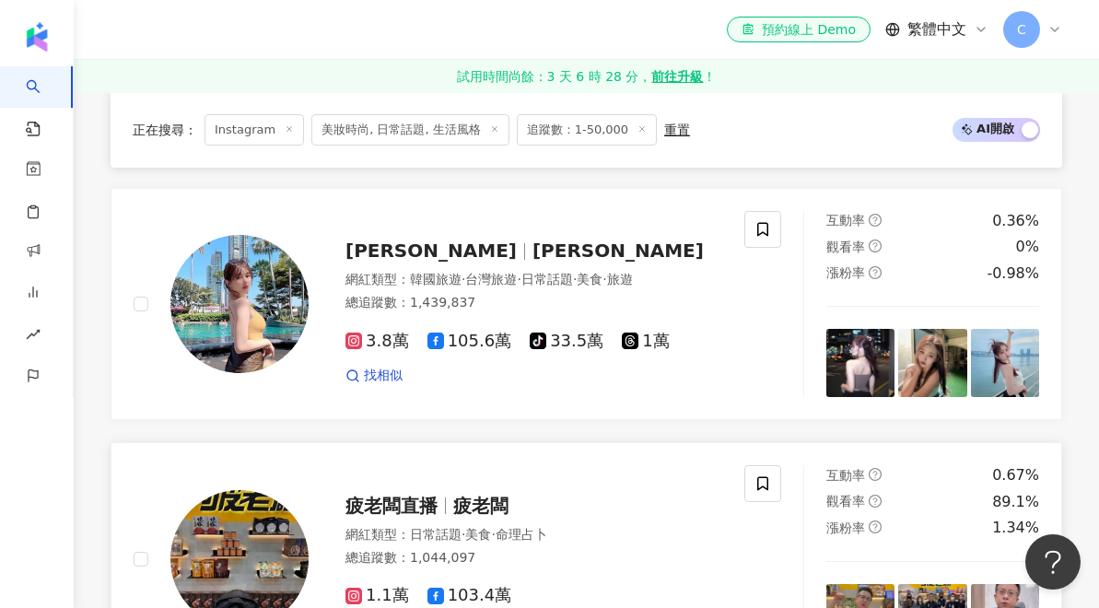
scroll to position [1157, 0]
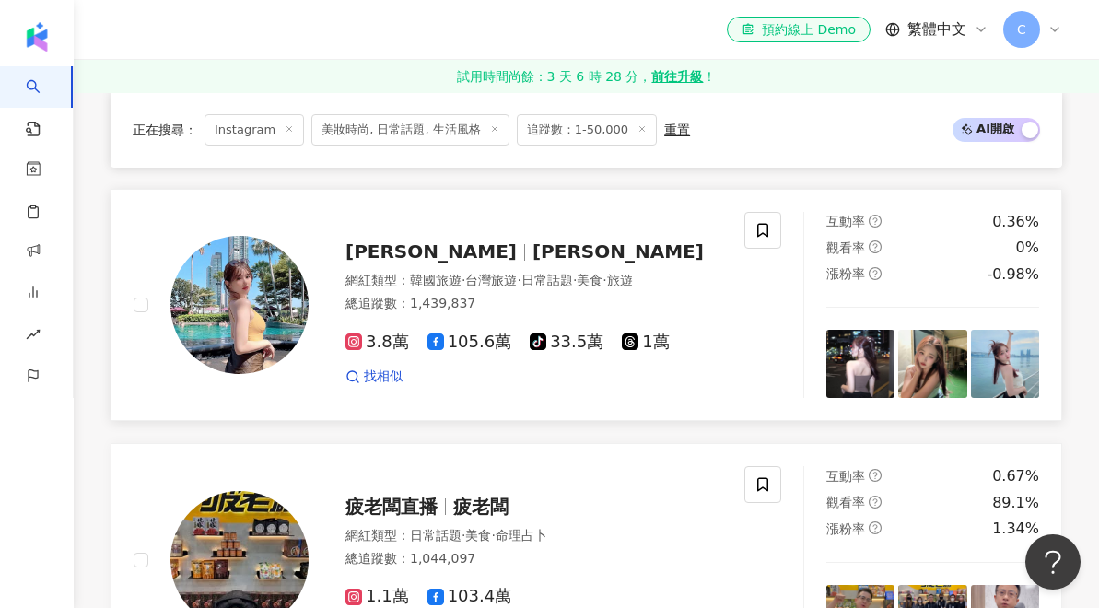
click at [373, 243] on span "Nina" at bounding box center [431, 252] width 171 height 22
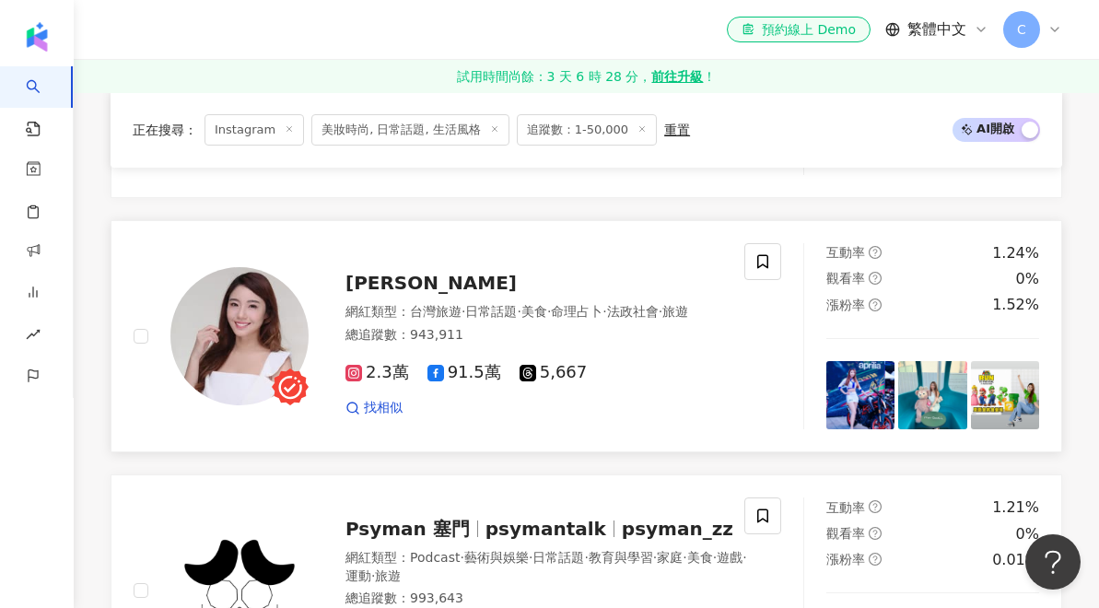
scroll to position [2204, 0]
click at [469, 272] on span "Katherine-凱薩琳" at bounding box center [431, 283] width 171 height 22
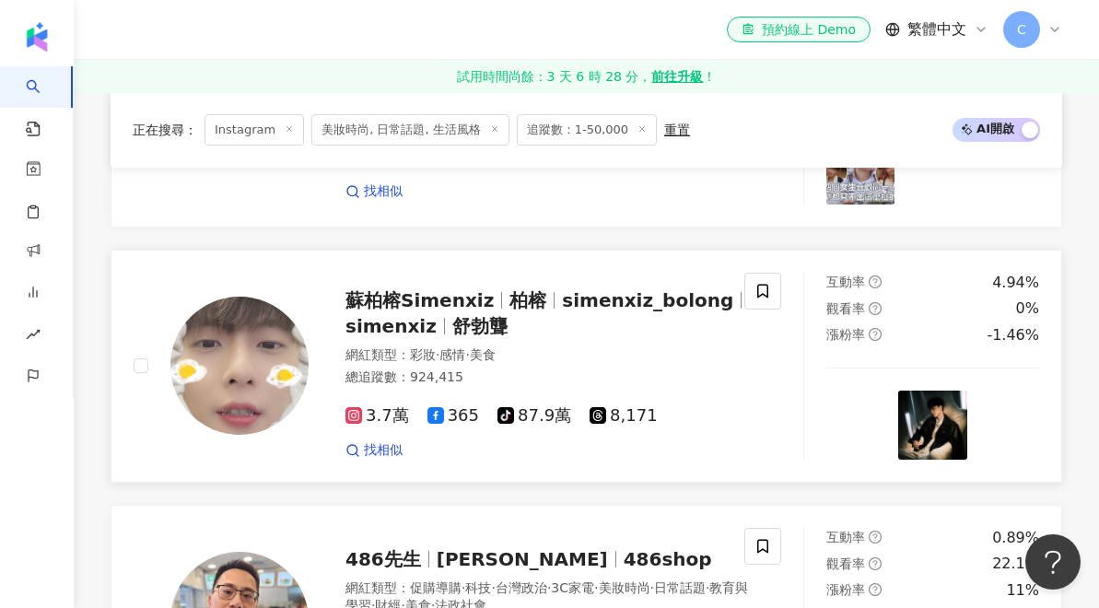
scroll to position [2698, 0]
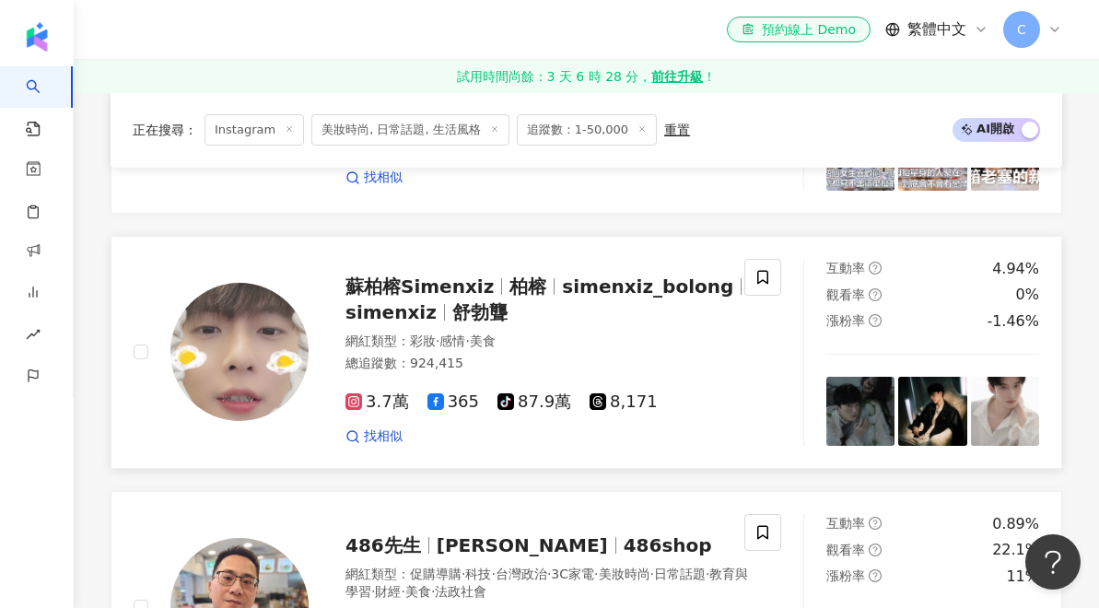
click at [464, 279] on span "蘇柏榕Simenxiz" at bounding box center [420, 287] width 148 height 22
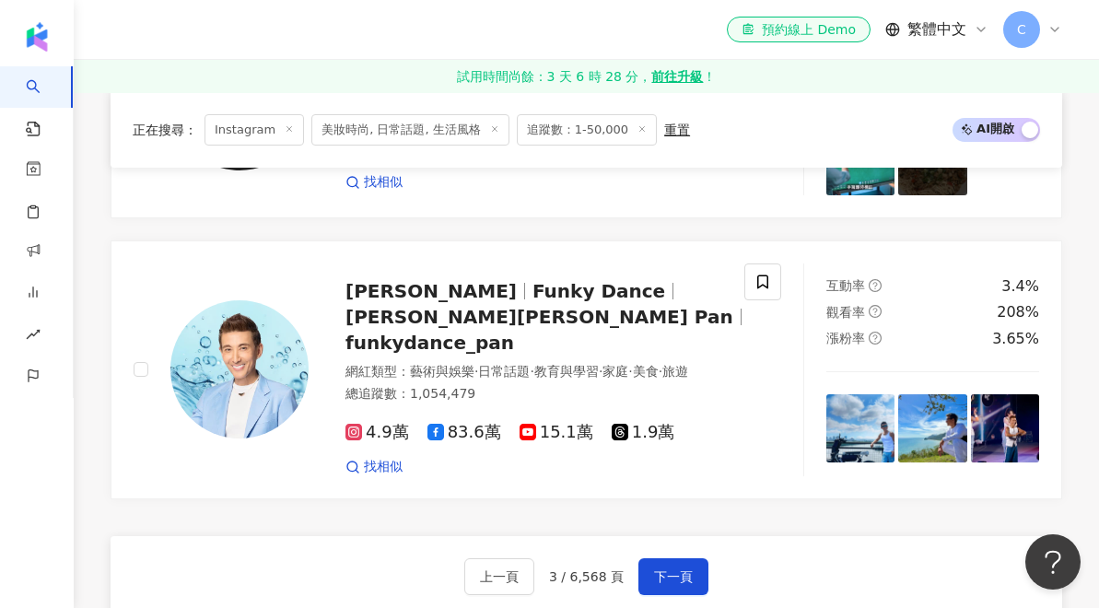
scroll to position [3226, 0]
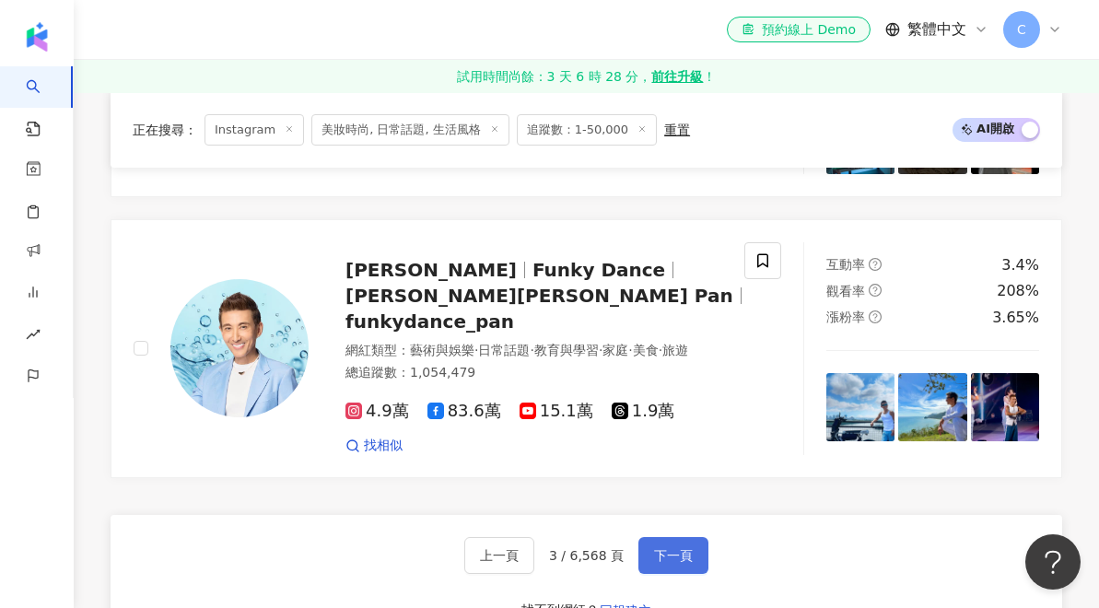
click at [678, 548] on span "下一頁" at bounding box center [673, 555] width 39 height 15
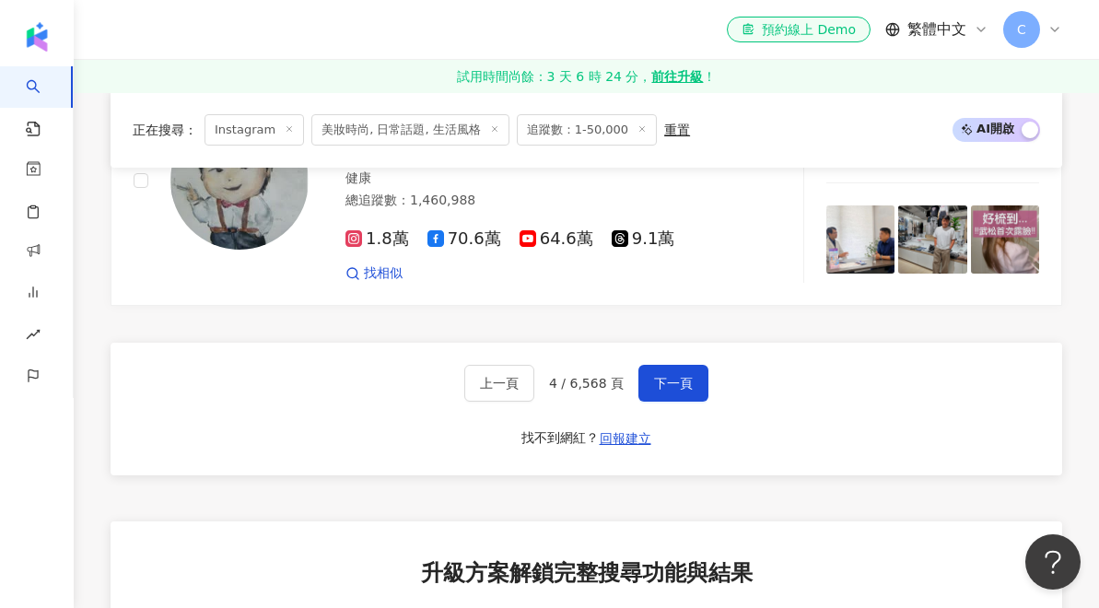
scroll to position [3302, 0]
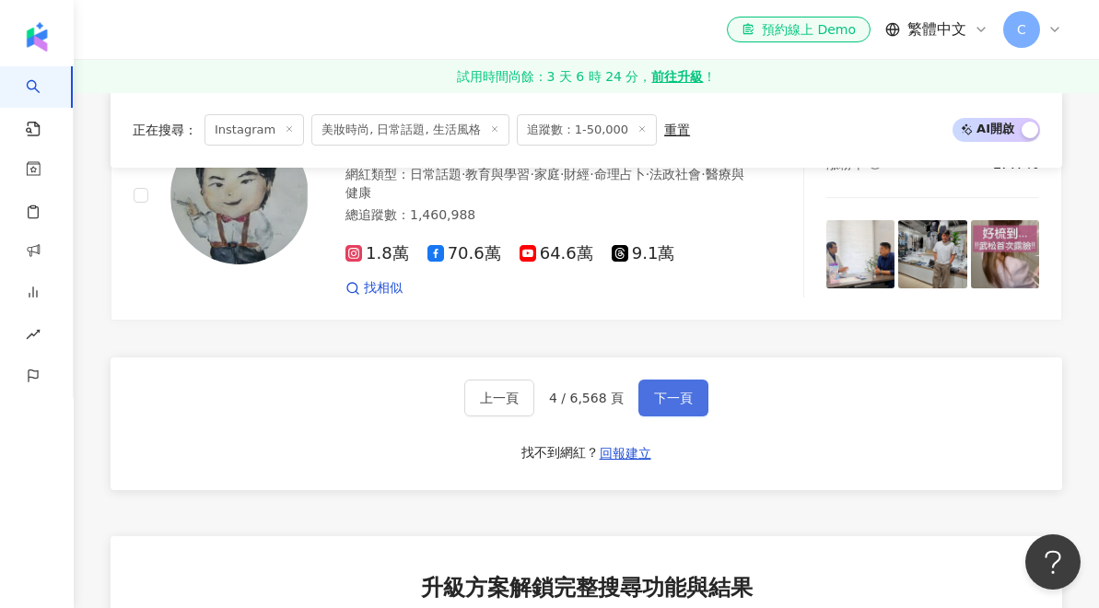
click at [682, 391] on span "下一頁" at bounding box center [673, 398] width 39 height 15
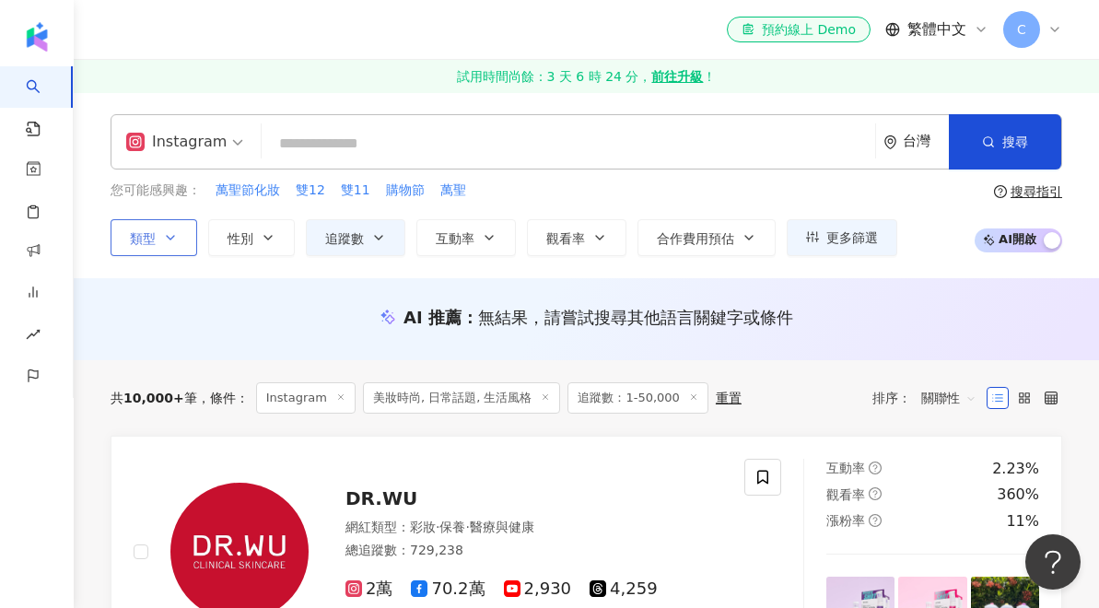
scroll to position [0, 0]
click at [152, 238] on span "類型" at bounding box center [143, 238] width 26 height 15
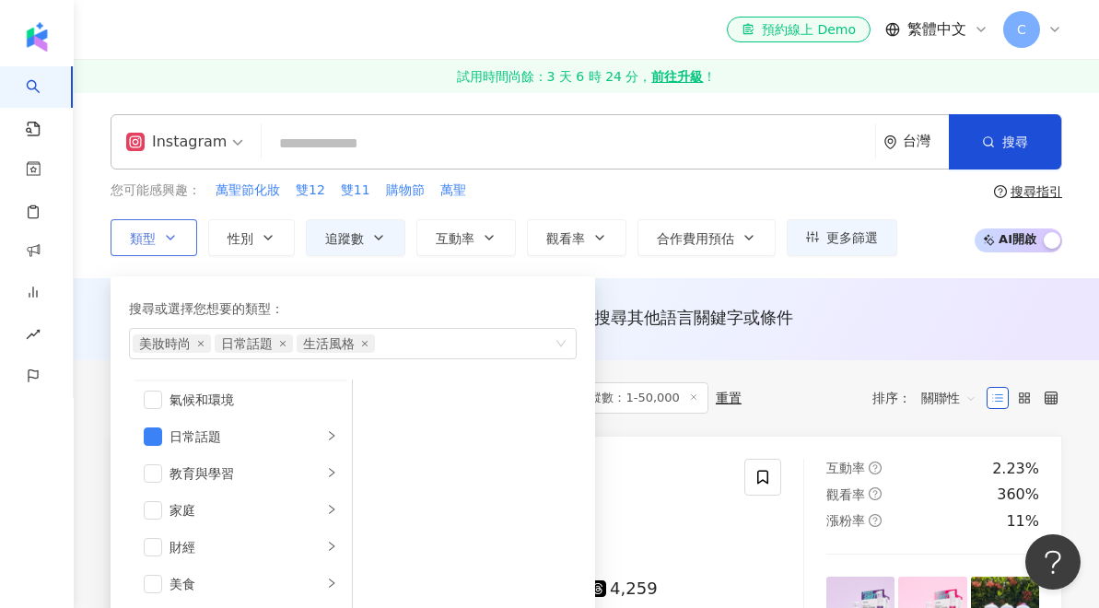
scroll to position [80, 0]
click at [143, 431] on li "日常話題" at bounding box center [241, 432] width 216 height 37
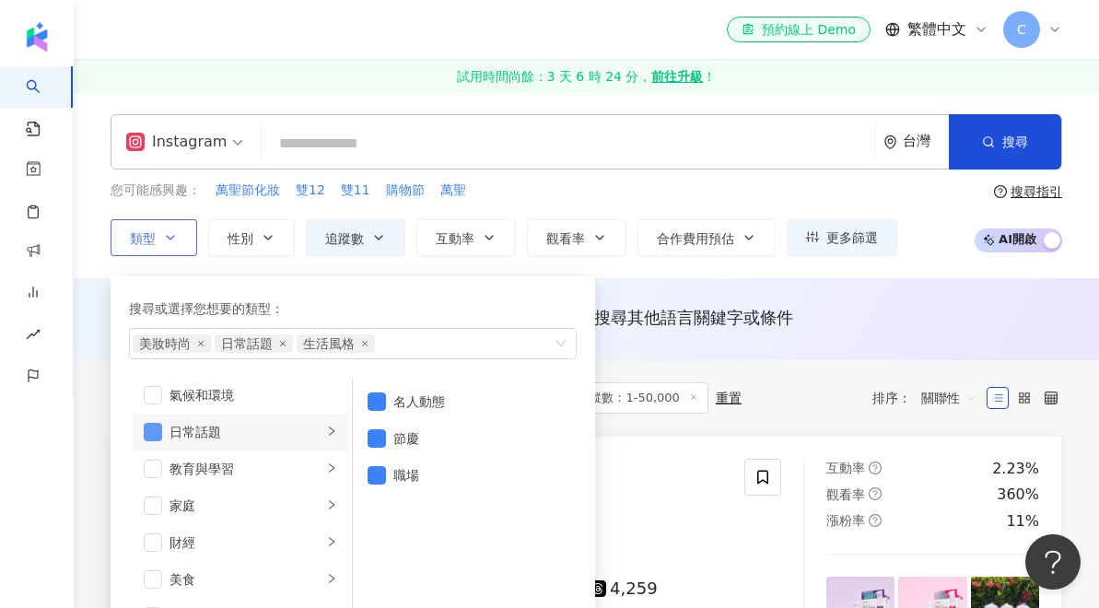
click at [156, 426] on span "button" at bounding box center [153, 432] width 18 height 18
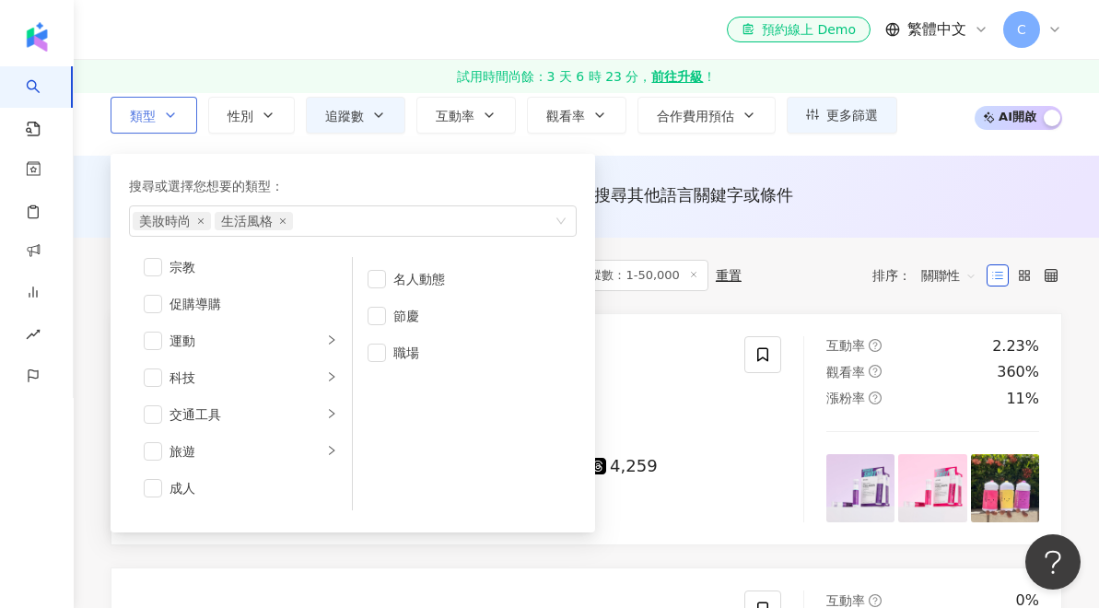
scroll to position [117, 0]
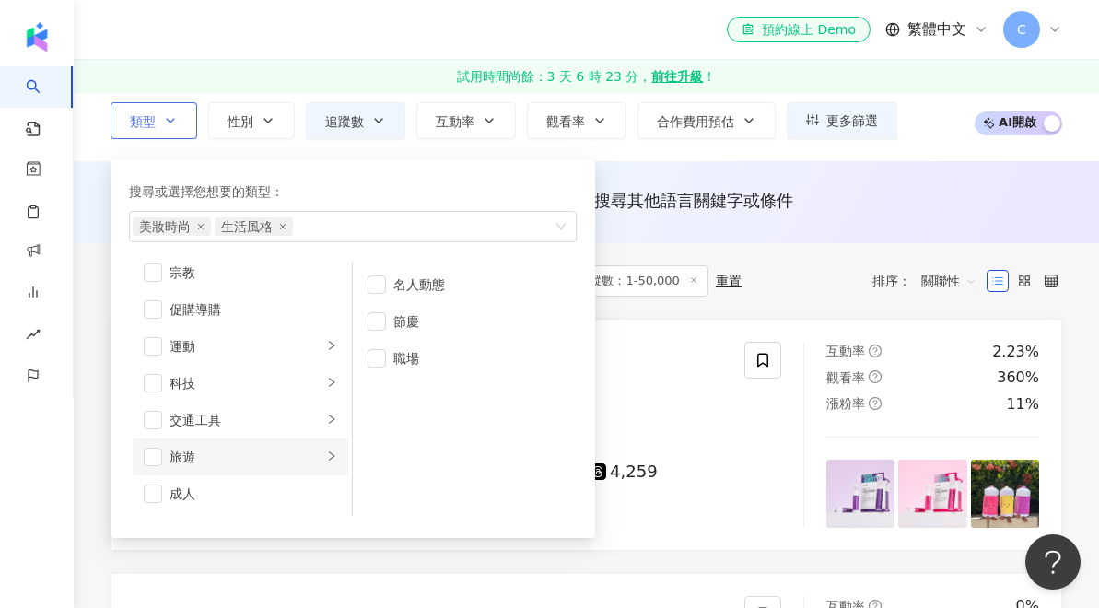
click at [288, 463] on div "旅遊" at bounding box center [246, 457] width 153 height 20
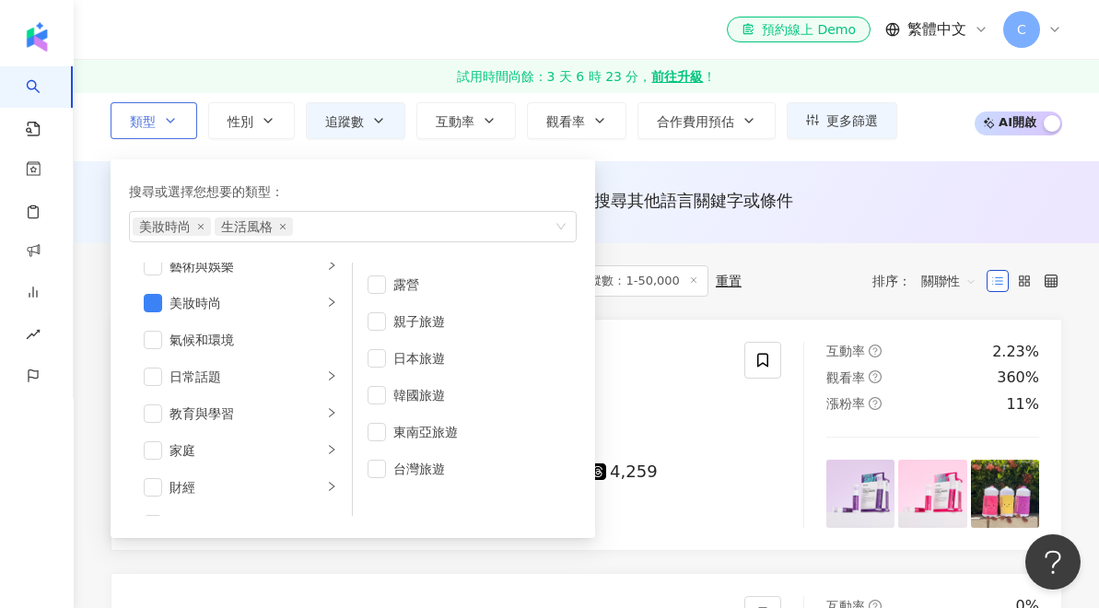
scroll to position [0, 0]
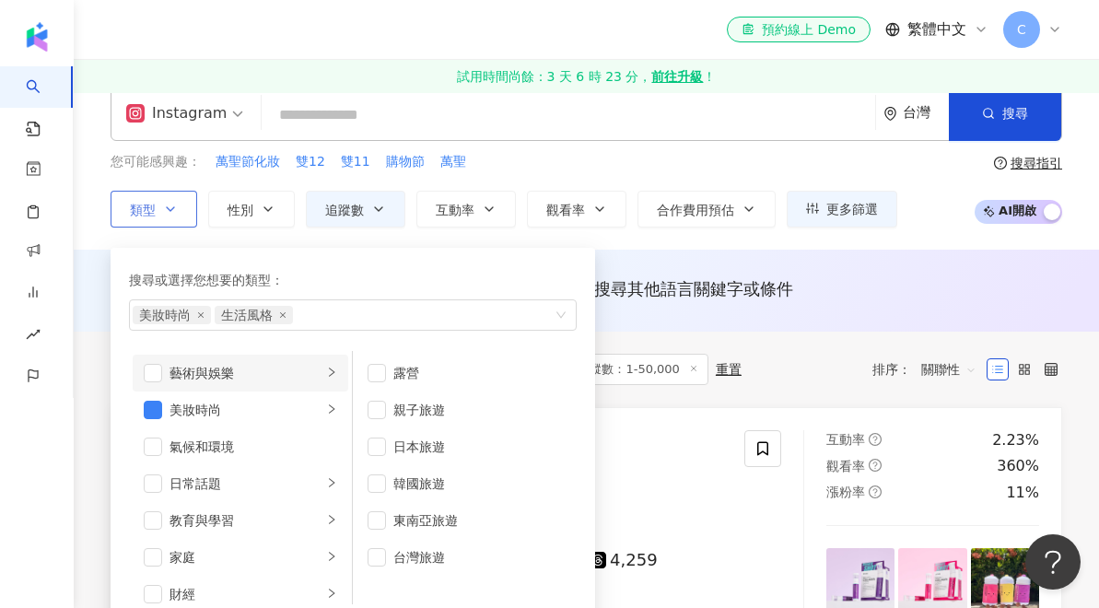
click at [232, 369] on div "藝術與娛樂" at bounding box center [246, 373] width 153 height 20
click at [906, 310] on div "AI 推薦 ： 無結果，請嘗試搜尋其他語言關鍵字或條件" at bounding box center [587, 294] width 1026 height 34
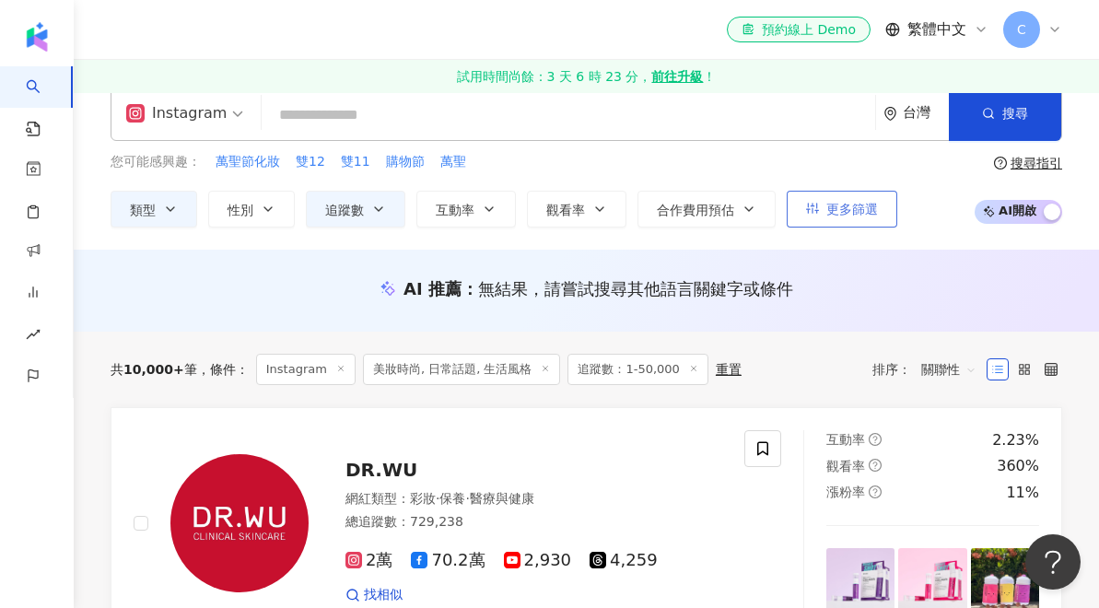
click at [978, 128] on button "搜尋" at bounding box center [1005, 113] width 112 height 55
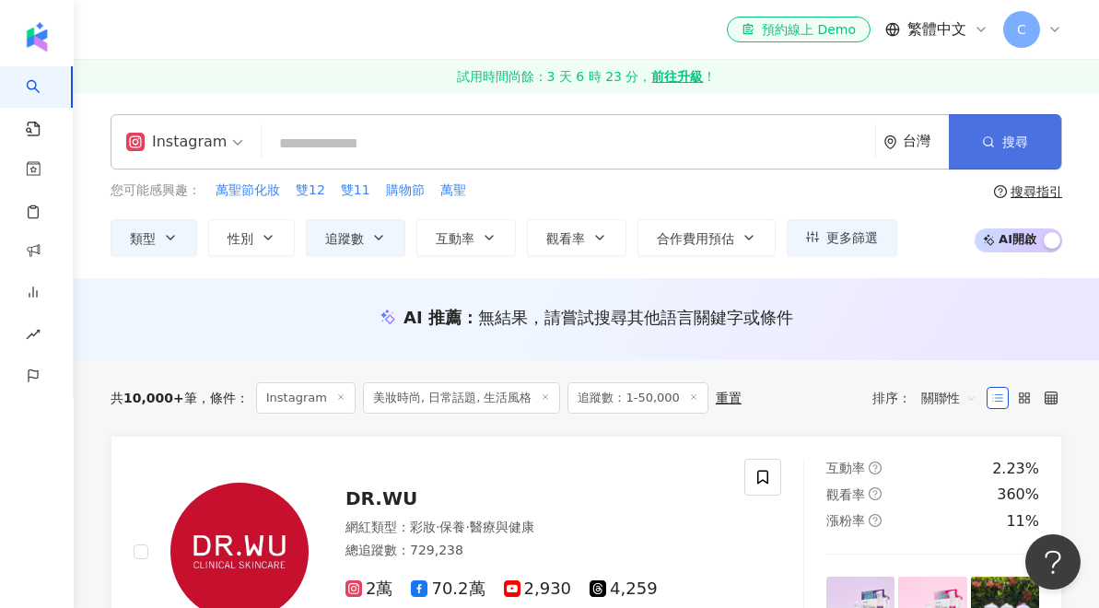
click at [970, 131] on button "搜尋" at bounding box center [1005, 141] width 112 height 55
click at [1014, 132] on button "搜尋" at bounding box center [1005, 141] width 112 height 55
click at [988, 163] on button "搜尋" at bounding box center [1005, 141] width 112 height 55
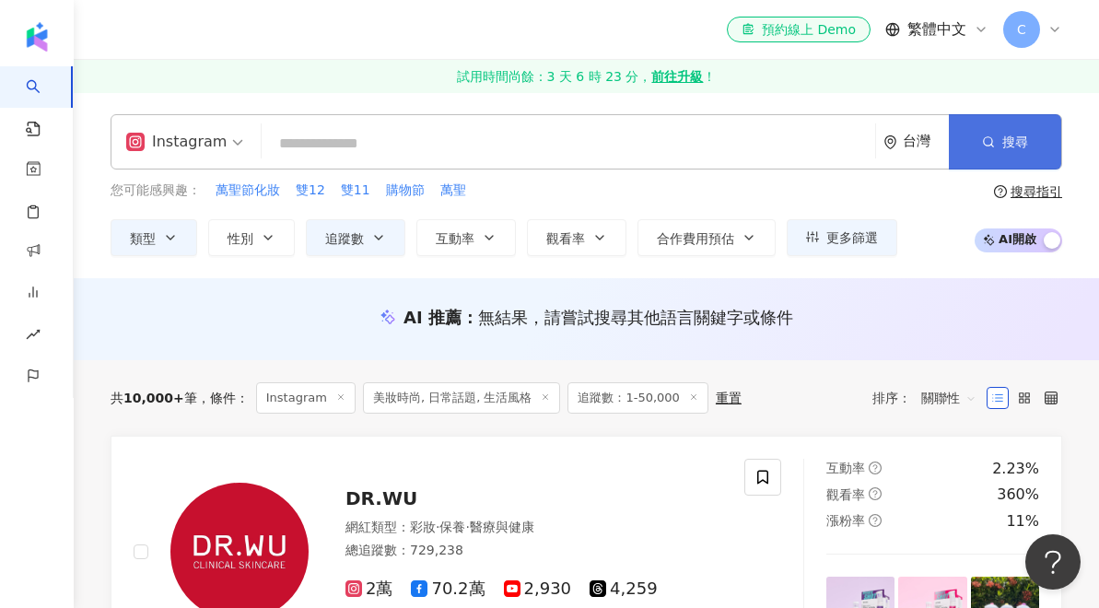
click at [988, 163] on button "搜尋" at bounding box center [1005, 141] width 112 height 55
click at [172, 241] on icon "button" at bounding box center [170, 237] width 15 height 15
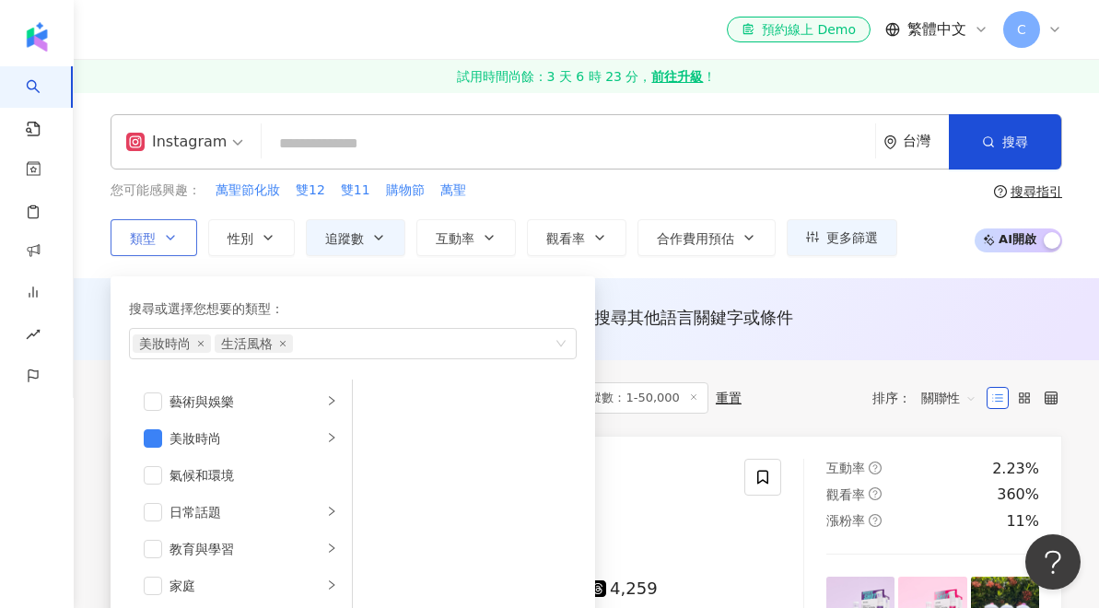
click at [172, 241] on icon "button" at bounding box center [170, 237] width 15 height 15
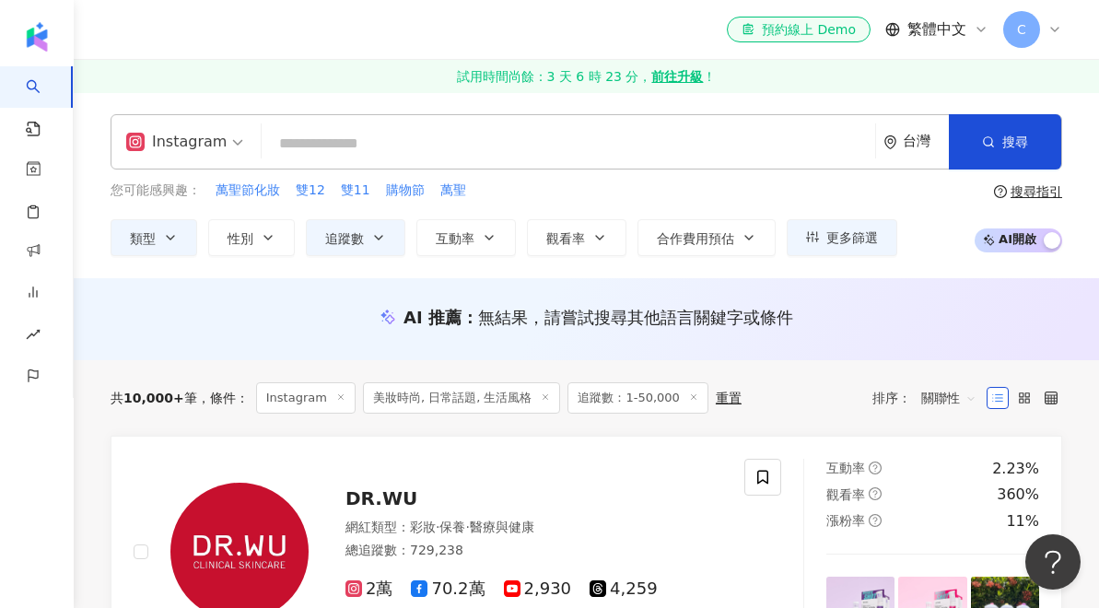
click at [793, 350] on div "AI 推薦 ： 無結果，請嘗試搜尋其他語言關鍵字或條件" at bounding box center [587, 319] width 1026 height 82
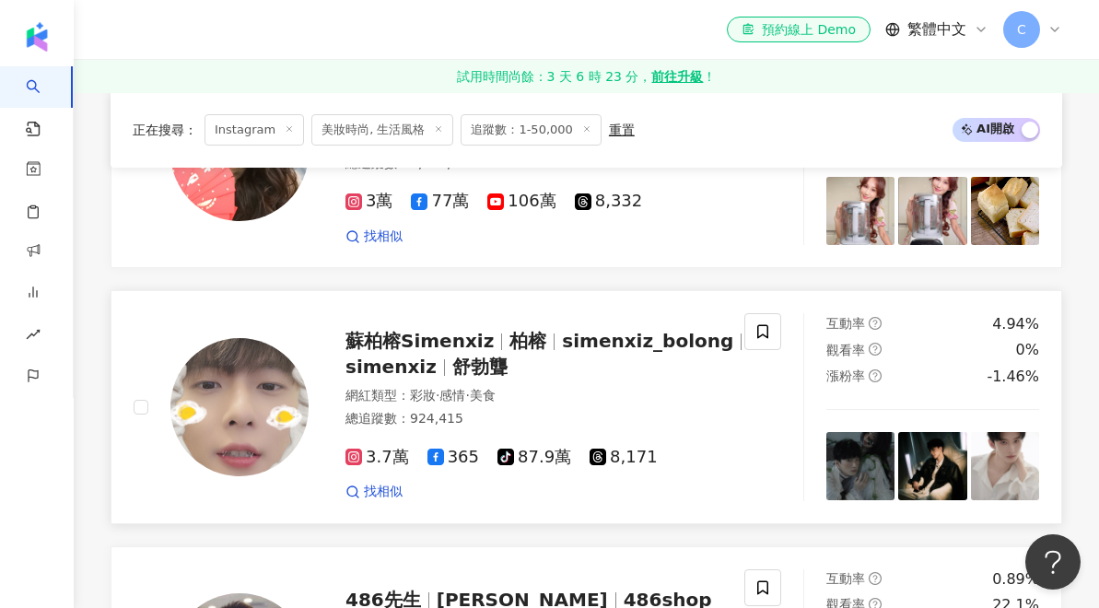
scroll to position [2364, 0]
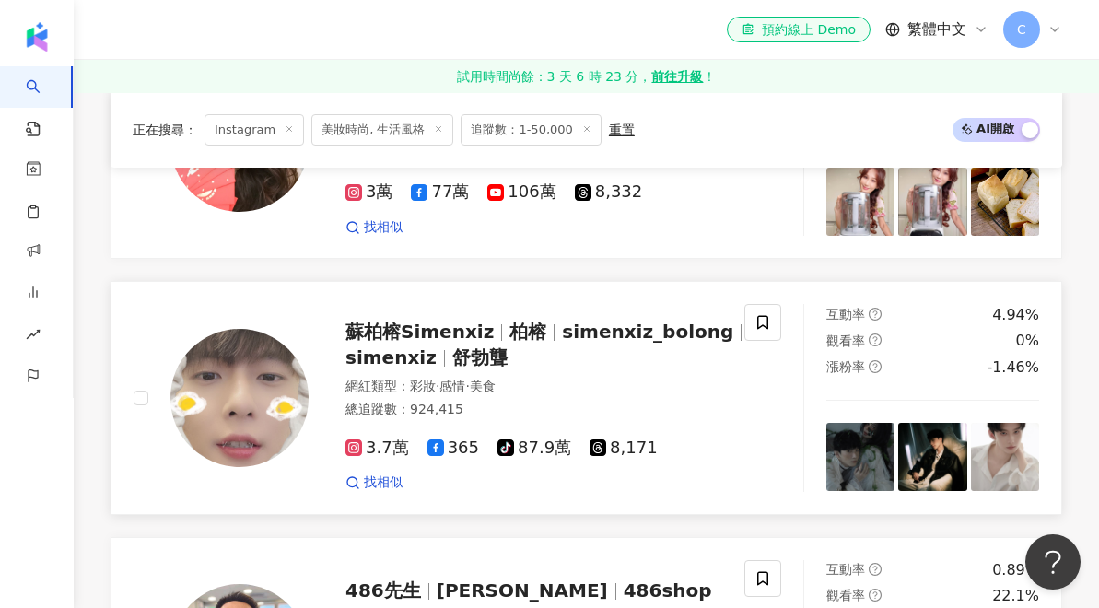
click at [470, 321] on span "蘇柏榕Simenxiz" at bounding box center [420, 332] width 148 height 22
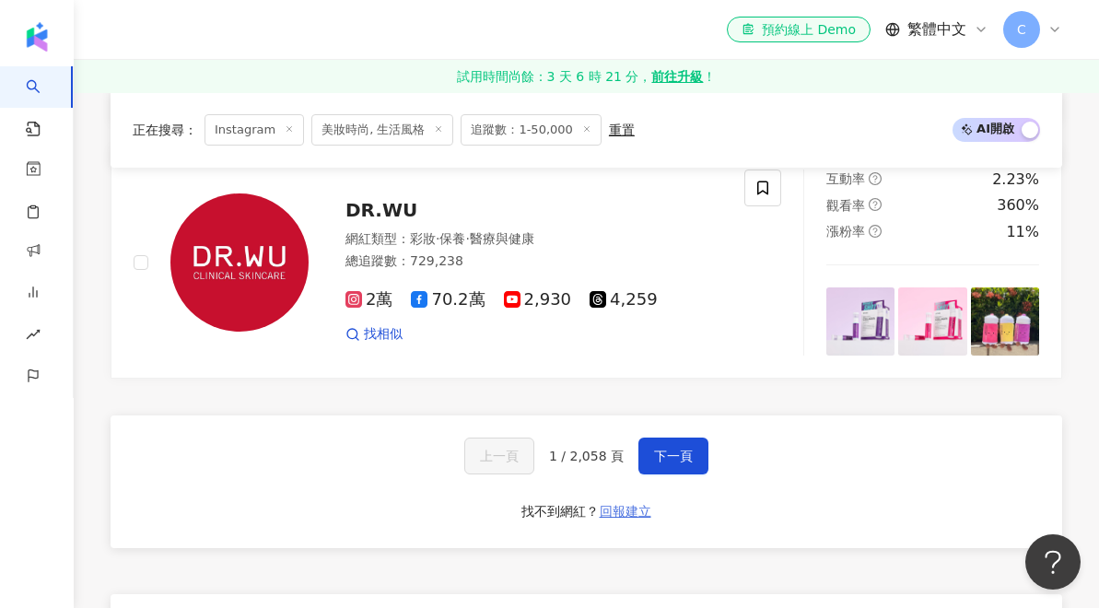
scroll to position [3548, 0]
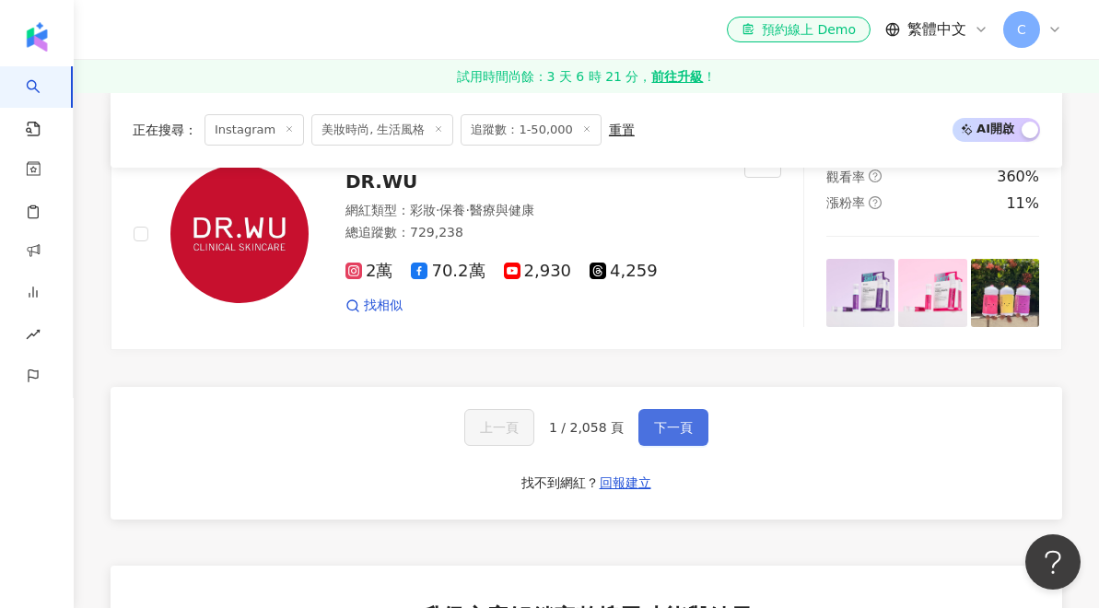
click at [679, 420] on span "下一頁" at bounding box center [673, 427] width 39 height 15
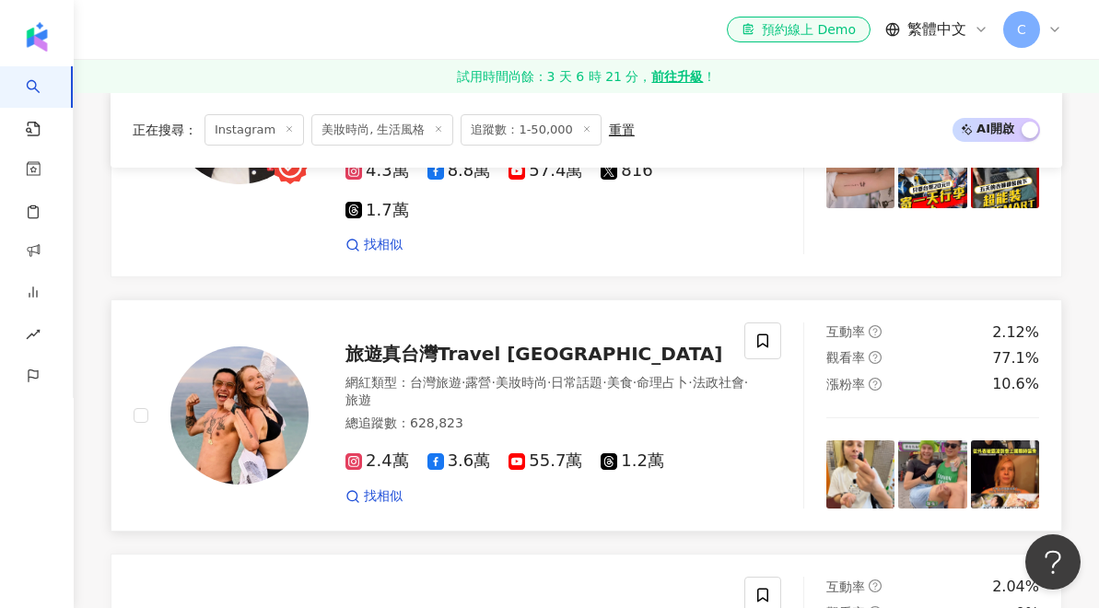
scroll to position [2155, 0]
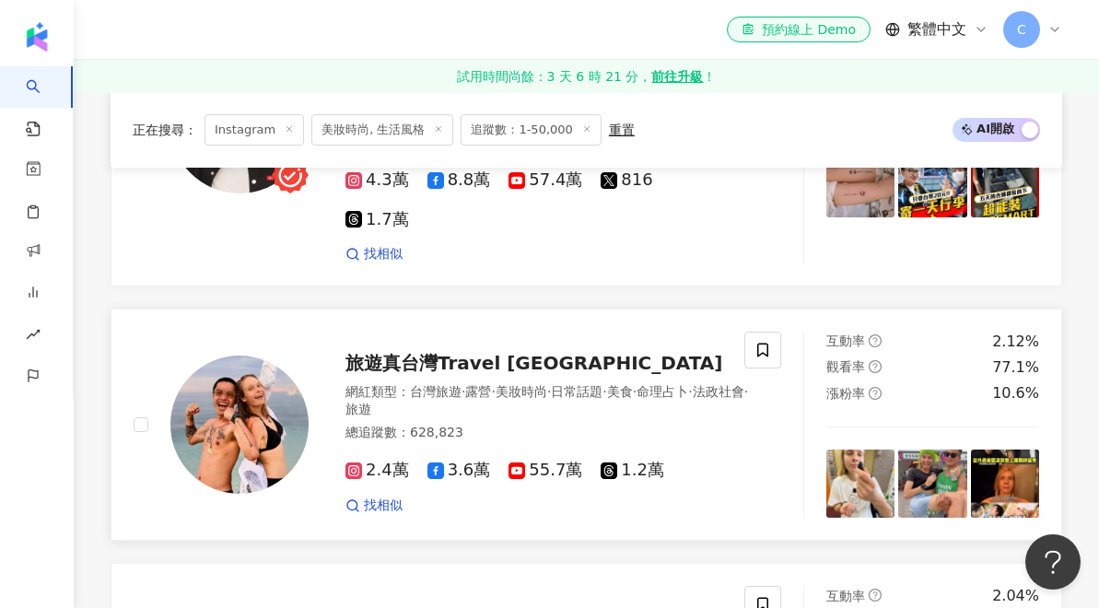
click at [569, 352] on span "旅遊真台灣Travel North Taiwan" at bounding box center [535, 363] width 378 height 22
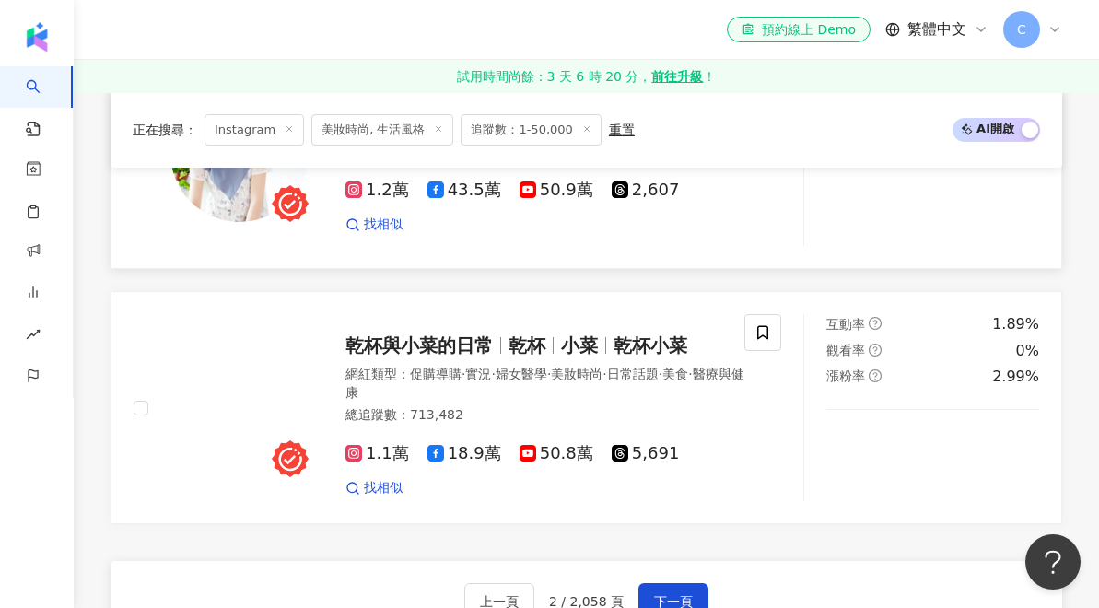
scroll to position [3469, 0]
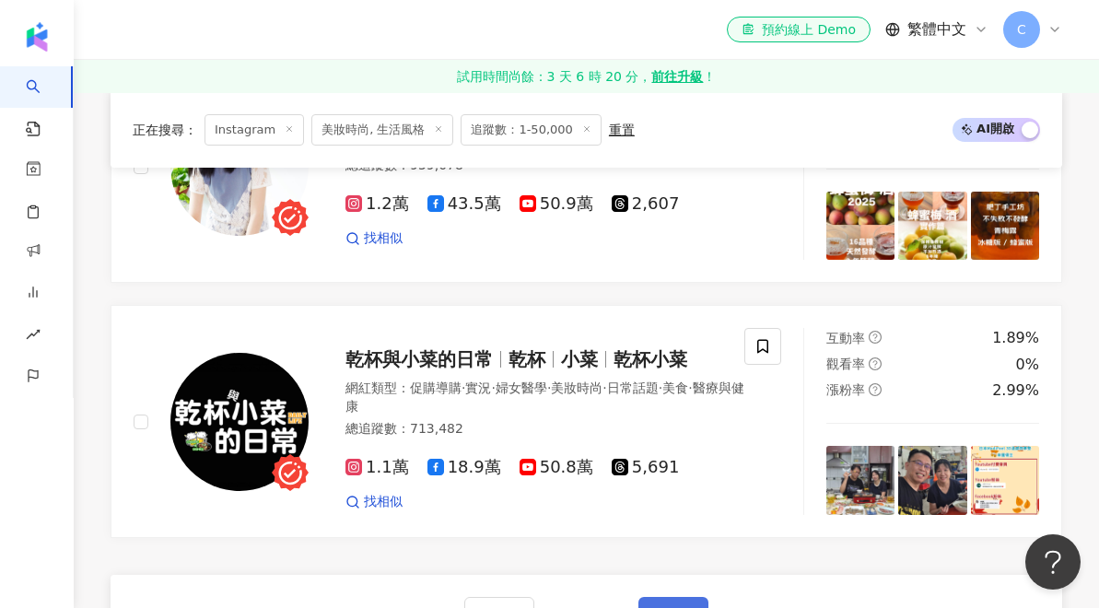
click at [676, 607] on span "下一頁" at bounding box center [673, 615] width 39 height 15
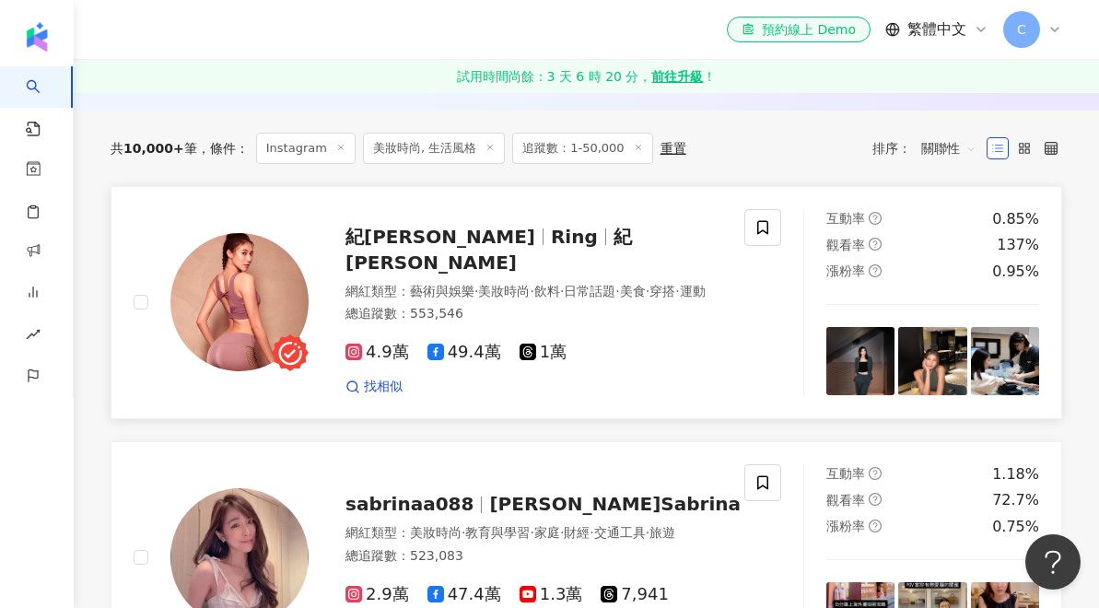
scroll to position [594, 0]
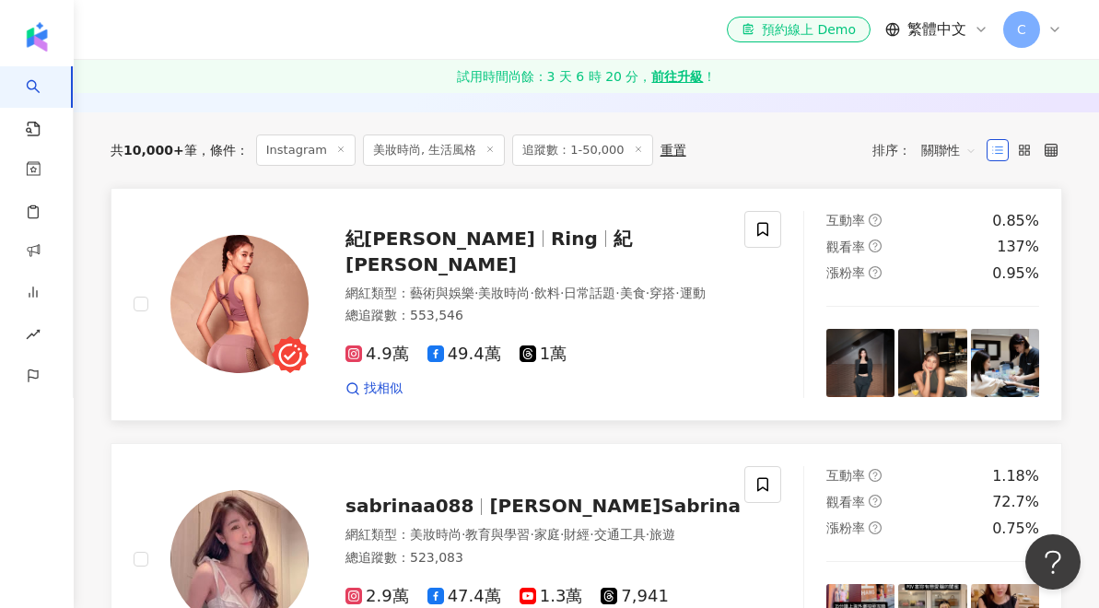
click at [543, 241] on div at bounding box center [543, 238] width 1 height 17
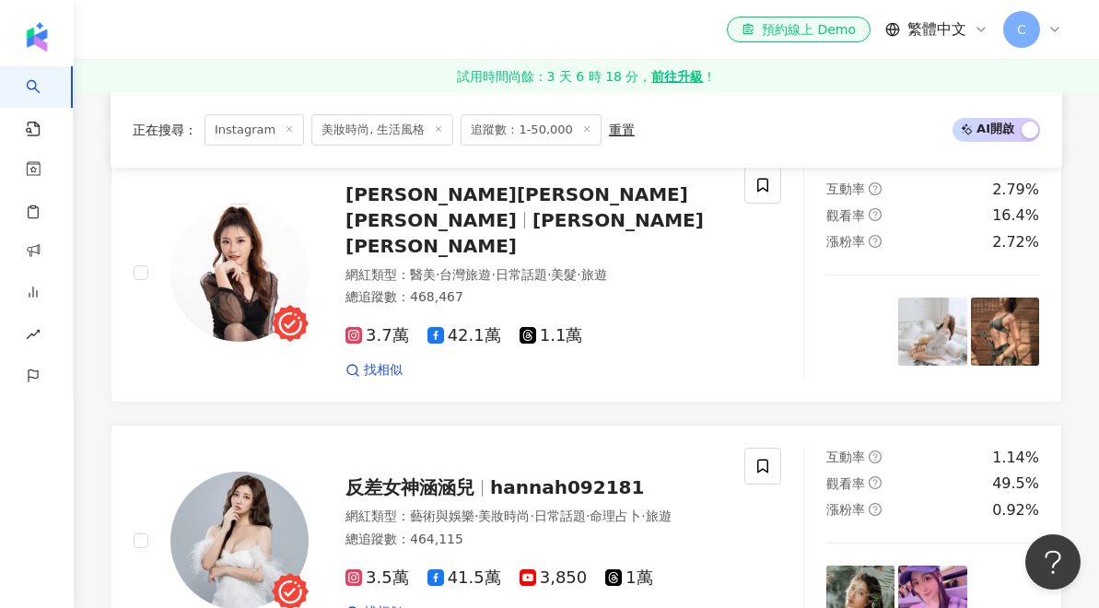
scroll to position [2173, 0]
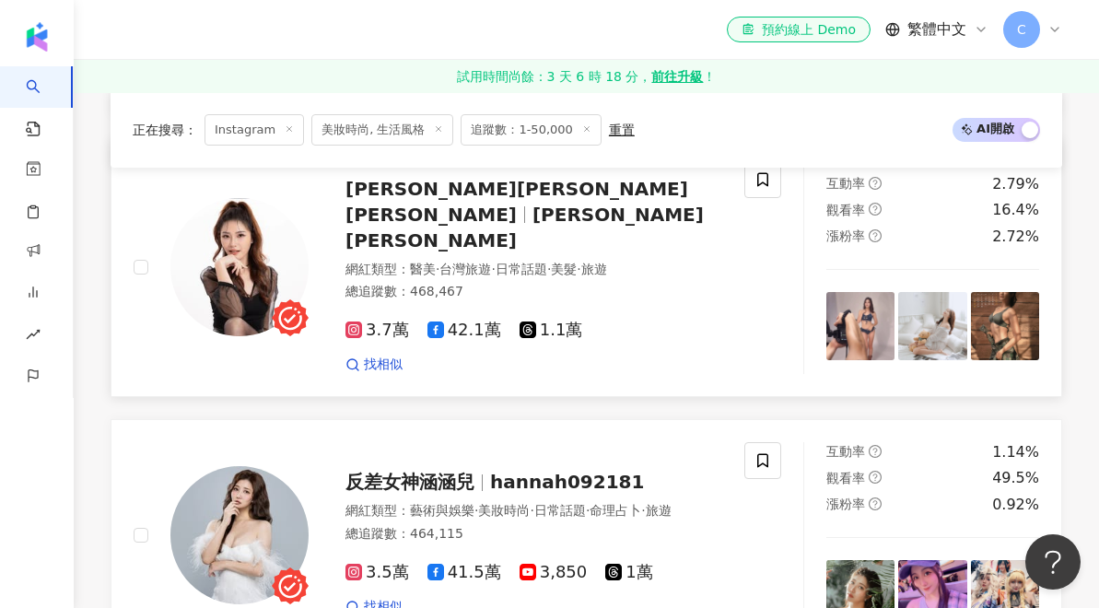
click at [511, 204] on span "Annie Lin" at bounding box center [525, 228] width 358 height 48
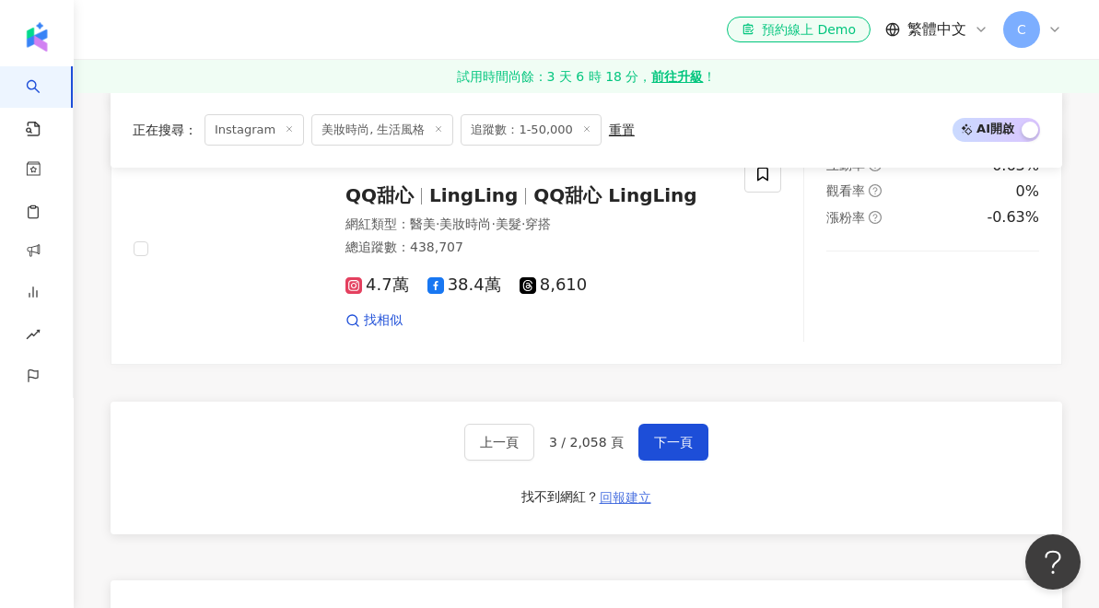
scroll to position [3672, 0]
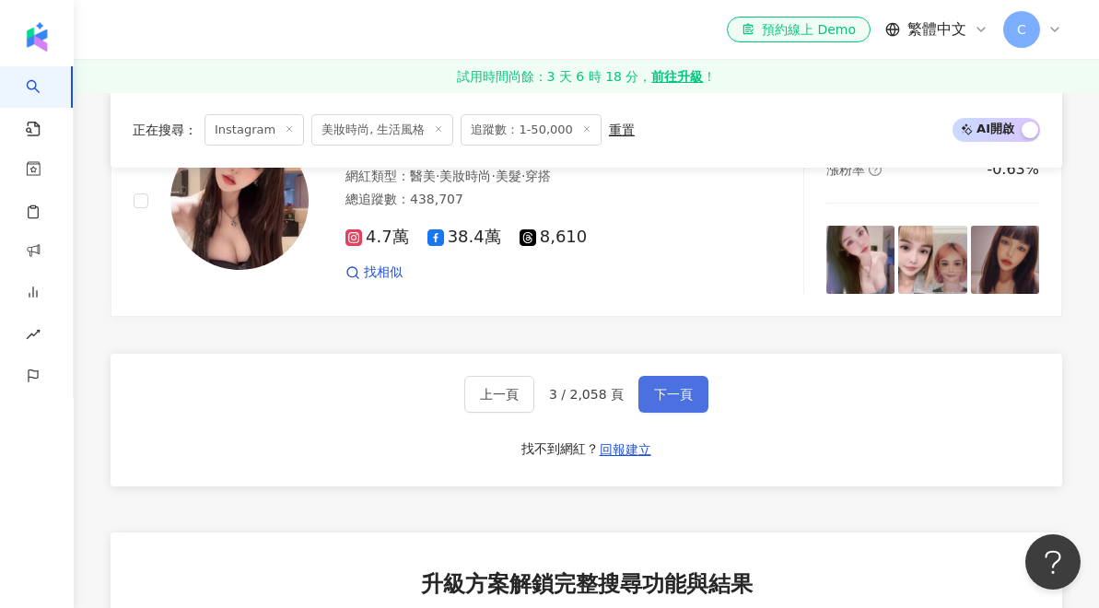
click at [688, 387] on span "下一頁" at bounding box center [673, 394] width 39 height 15
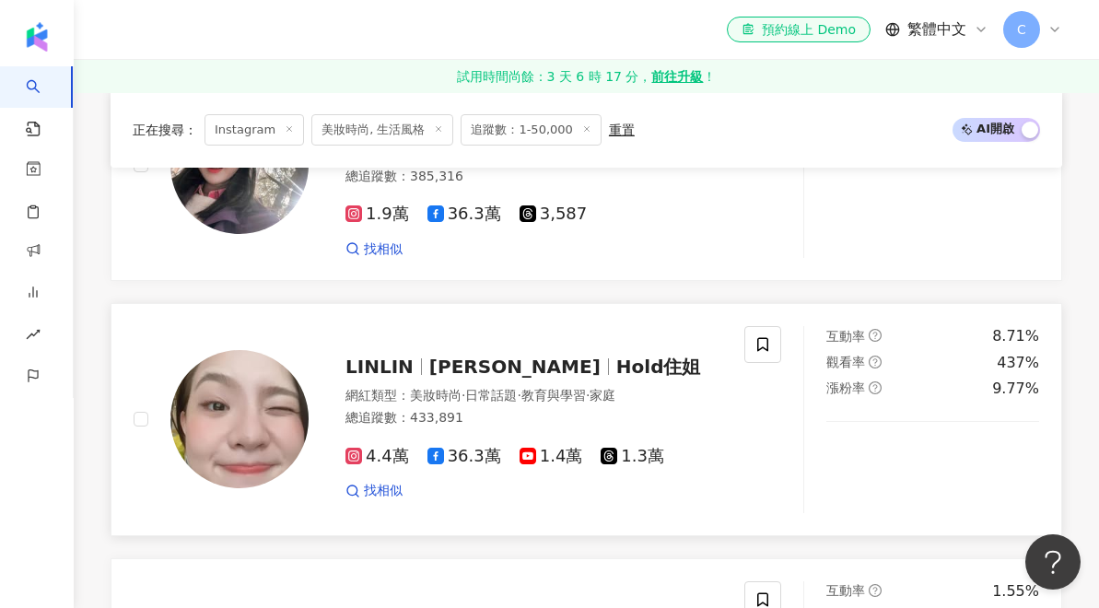
scroll to position [1593, 0]
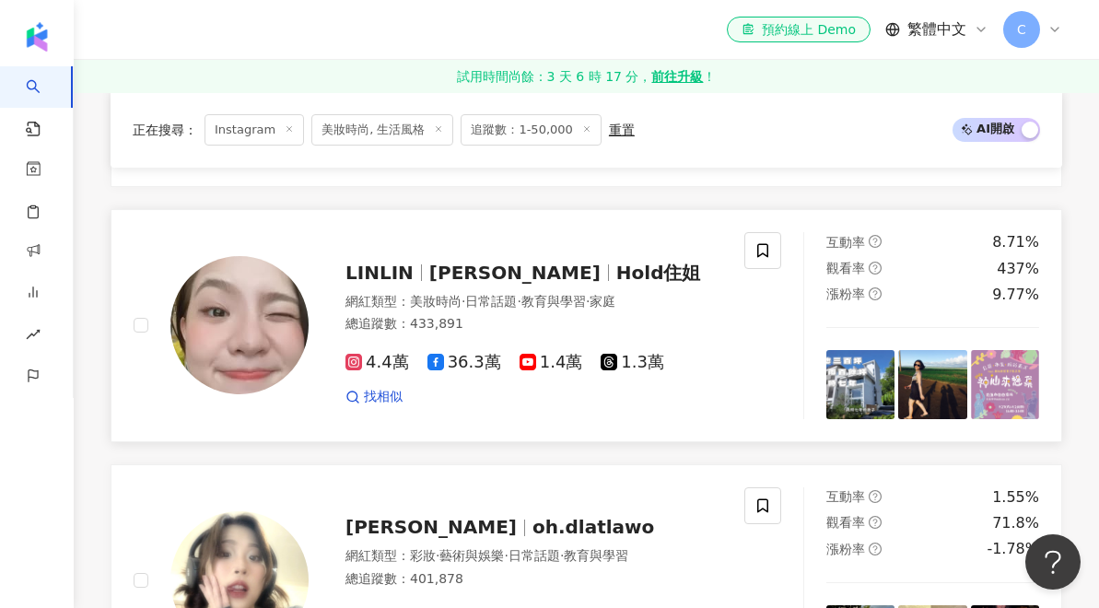
click at [608, 271] on div at bounding box center [608, 272] width 1 height 17
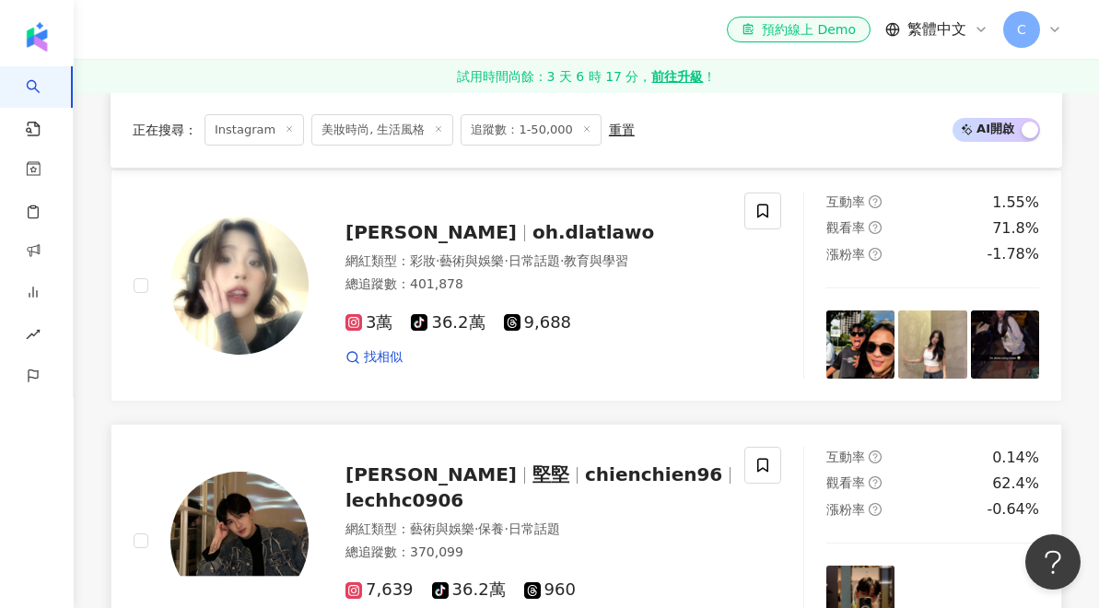
scroll to position [1885, 0]
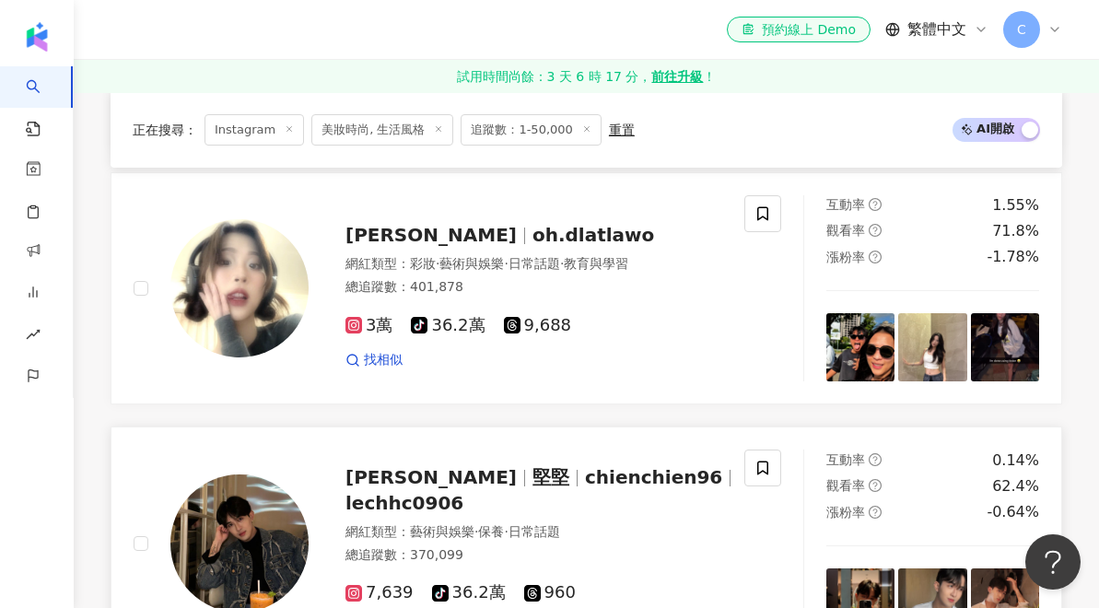
click at [585, 483] on span "chienchien96" at bounding box center [653, 477] width 137 height 22
click at [533, 224] on span "oh.dlatlawo" at bounding box center [594, 235] width 122 height 22
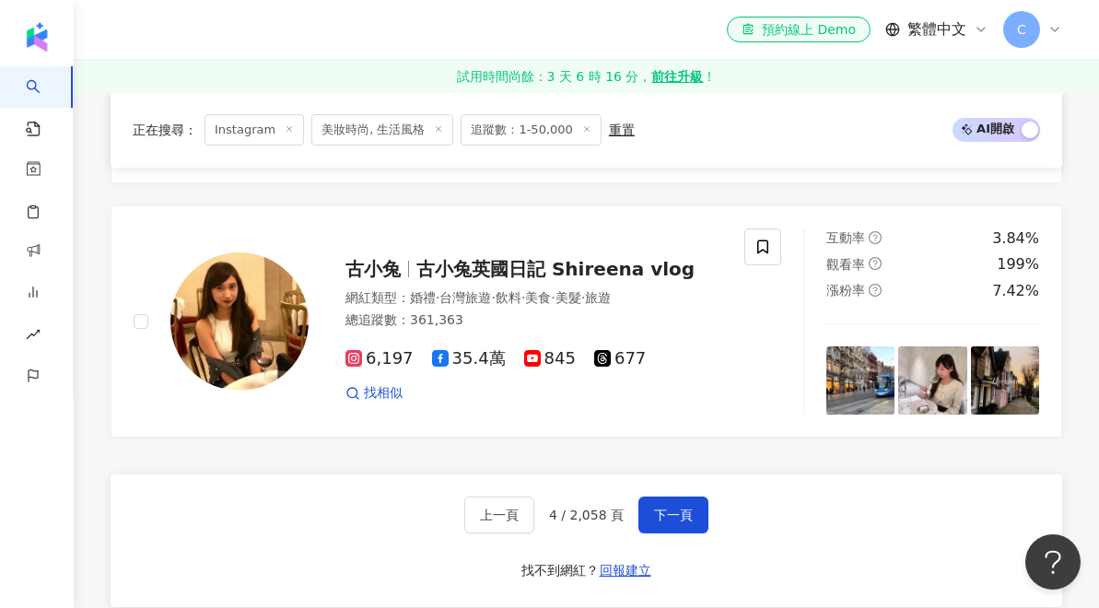
scroll to position [3403, 0]
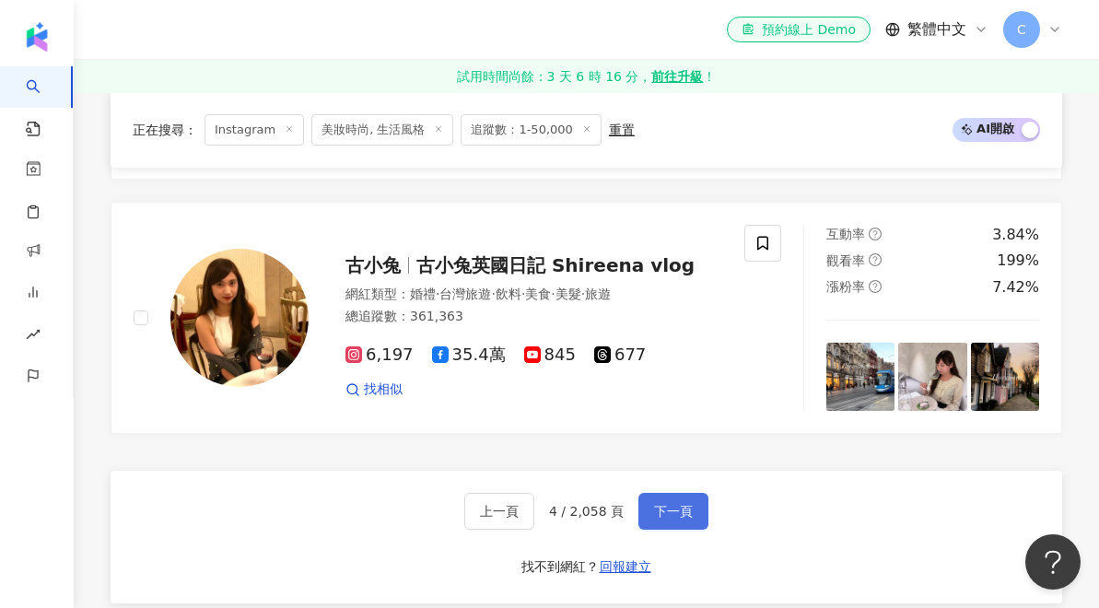
click at [689, 493] on button "下一頁" at bounding box center [674, 511] width 70 height 37
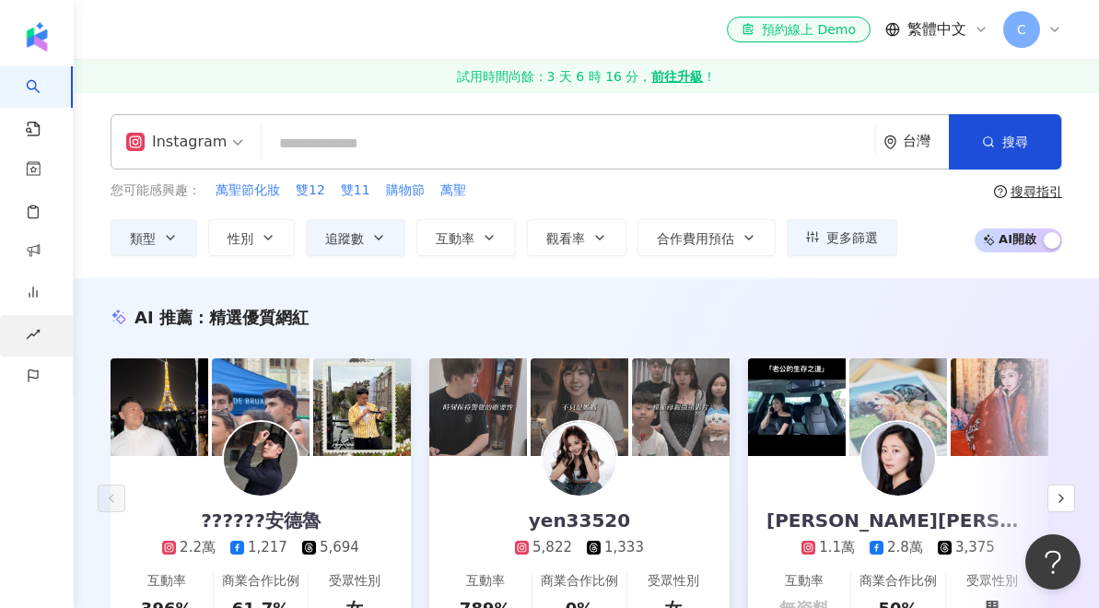
scroll to position [594, 0]
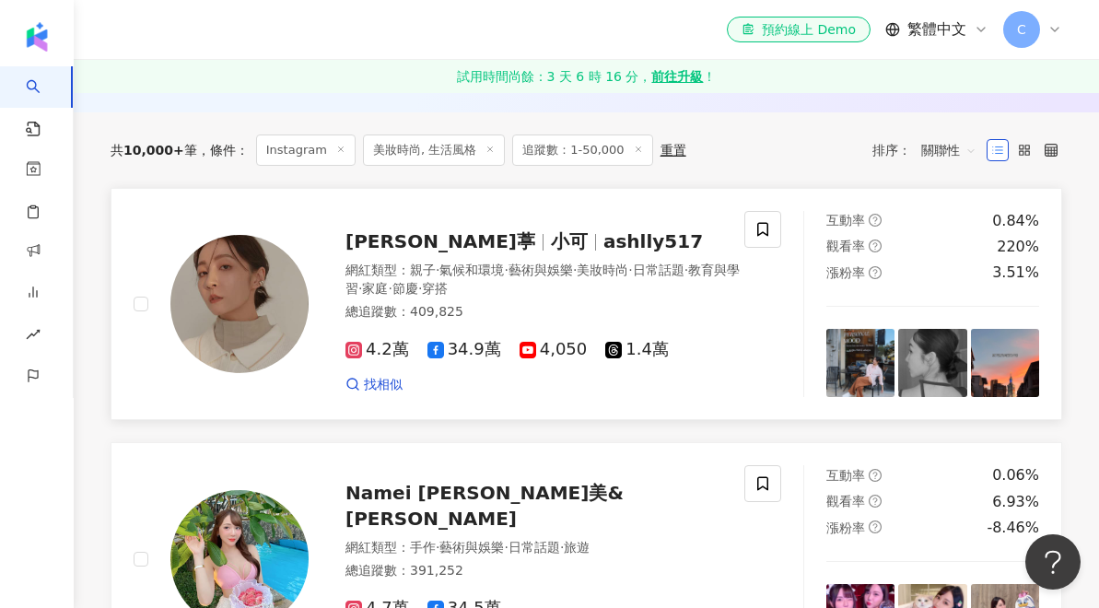
click at [604, 244] on span "ashlly517" at bounding box center [654, 241] width 100 height 22
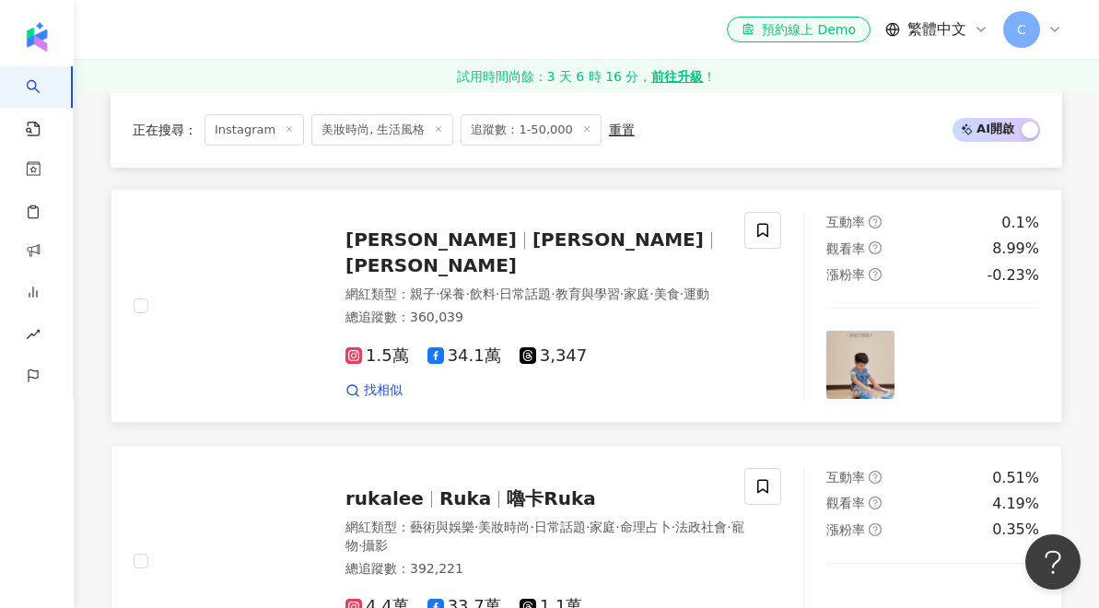
scroll to position [1099, 0]
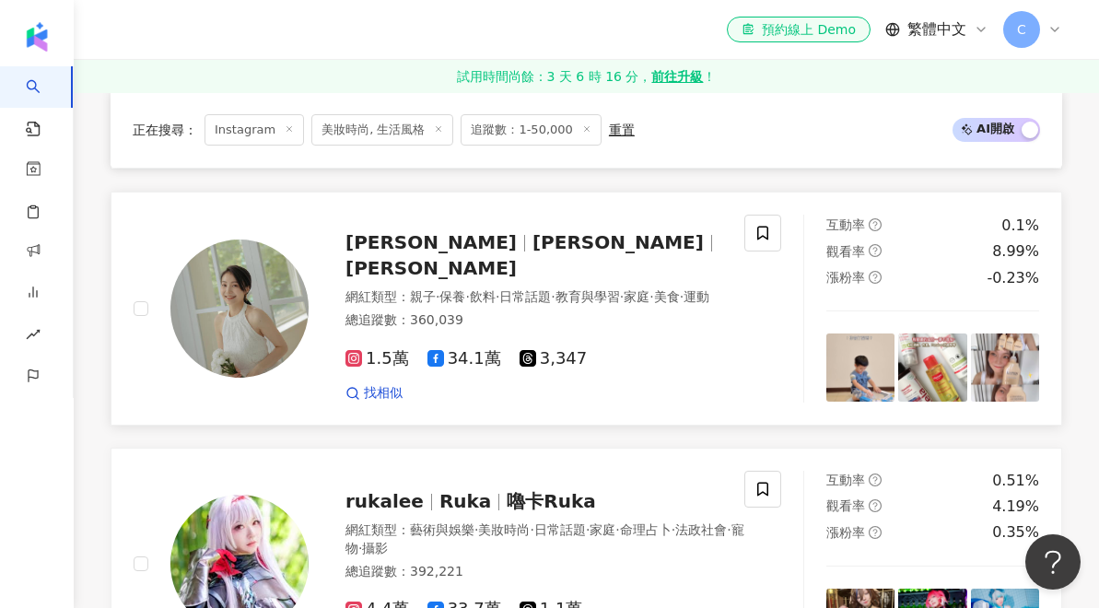
click at [540, 244] on span "許岑葦" at bounding box center [626, 242] width 187 height 22
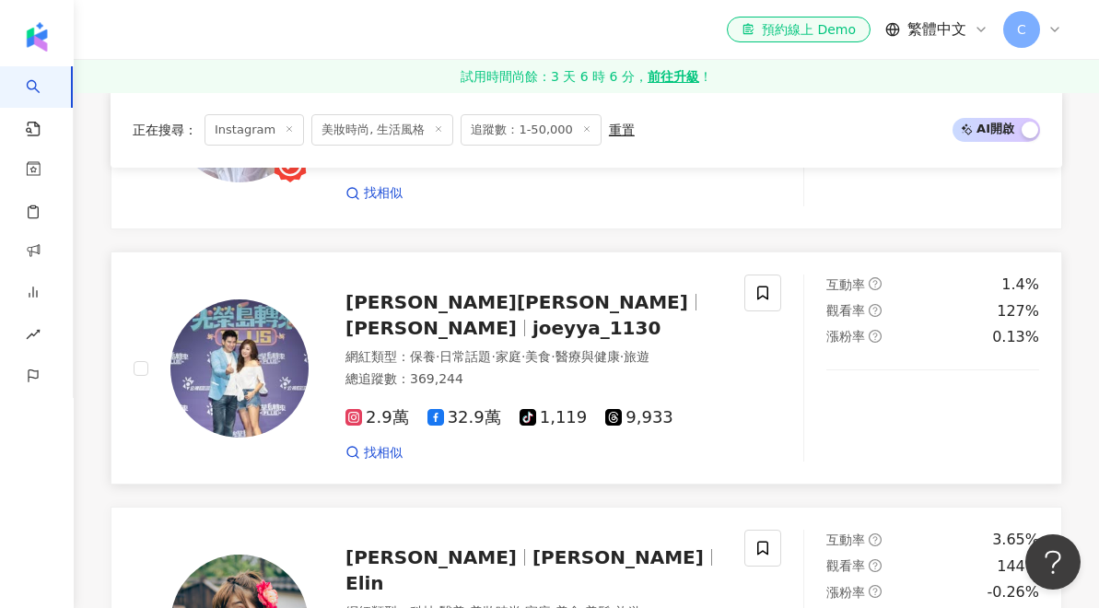
scroll to position [2057, 0]
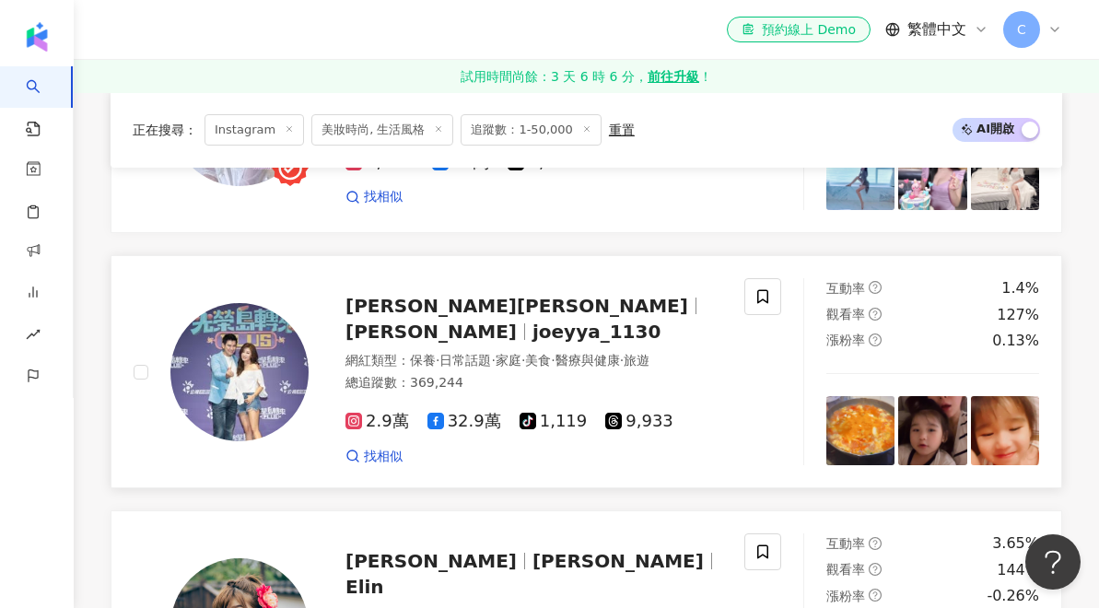
click at [540, 324] on div "葉家妤Joey ya 葉家妤 joeyya_1130 網紅類型 ： 保養 · 日常話題 · 家庭 · 美食 · 醫療與健康 · 旅遊 總追蹤數 ： 369,2…" at bounding box center [529, 371] width 441 height 187
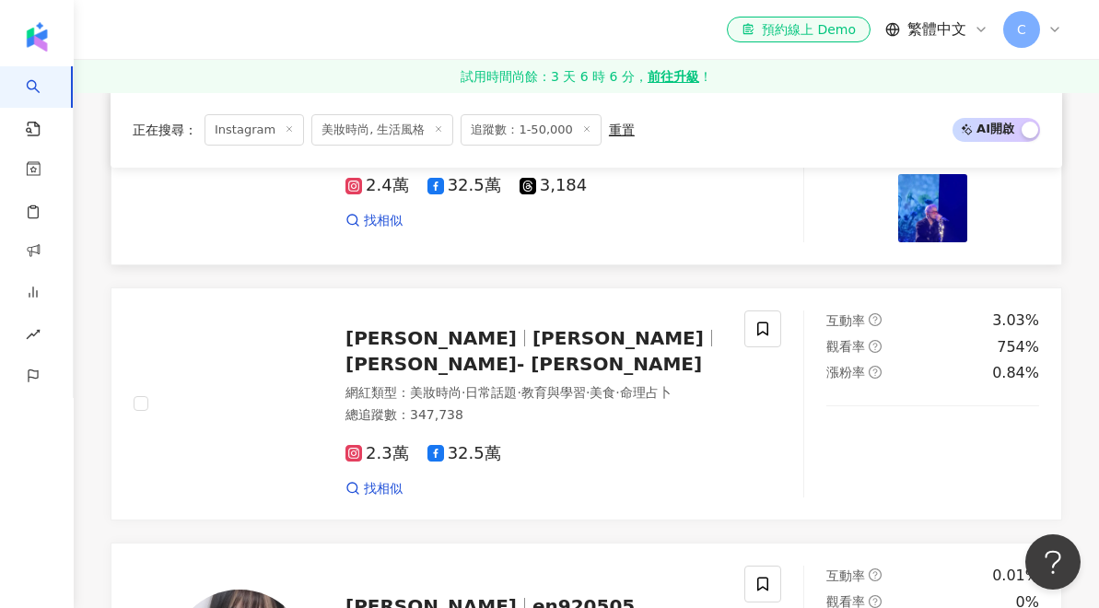
scroll to position [2793, 0]
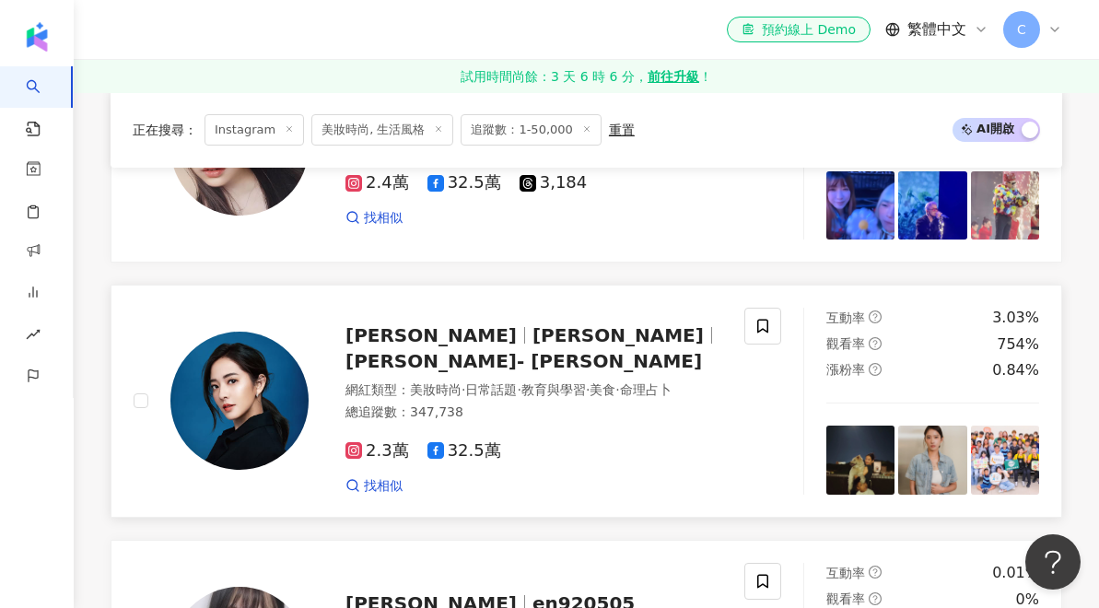
click at [594, 350] on span "周采詩 - Tracy Chou" at bounding box center [524, 361] width 357 height 22
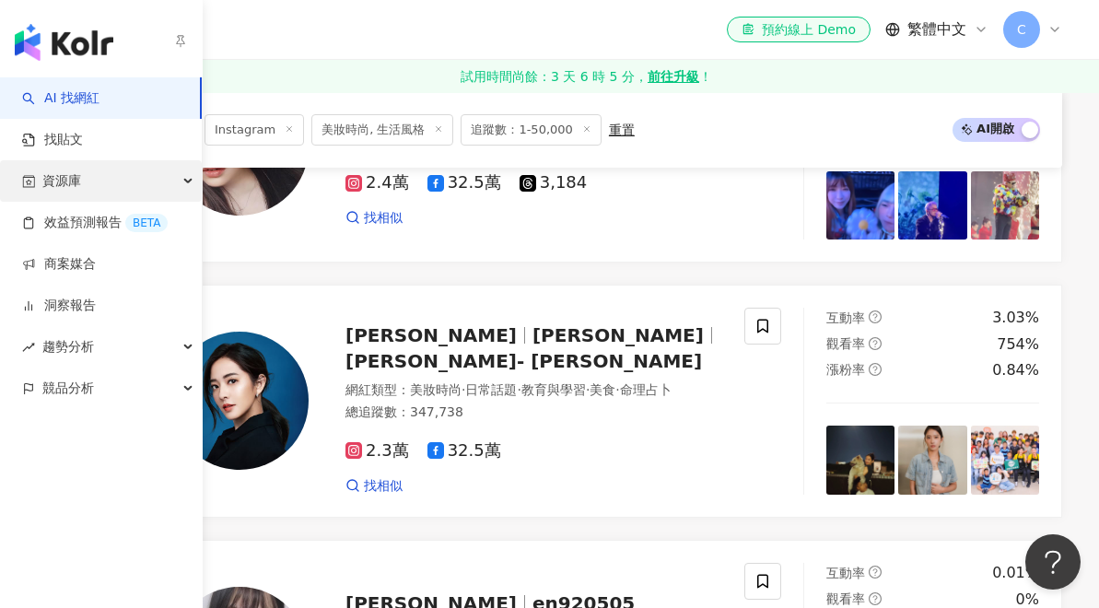
click at [173, 180] on div "資源庫" at bounding box center [101, 180] width 202 height 41
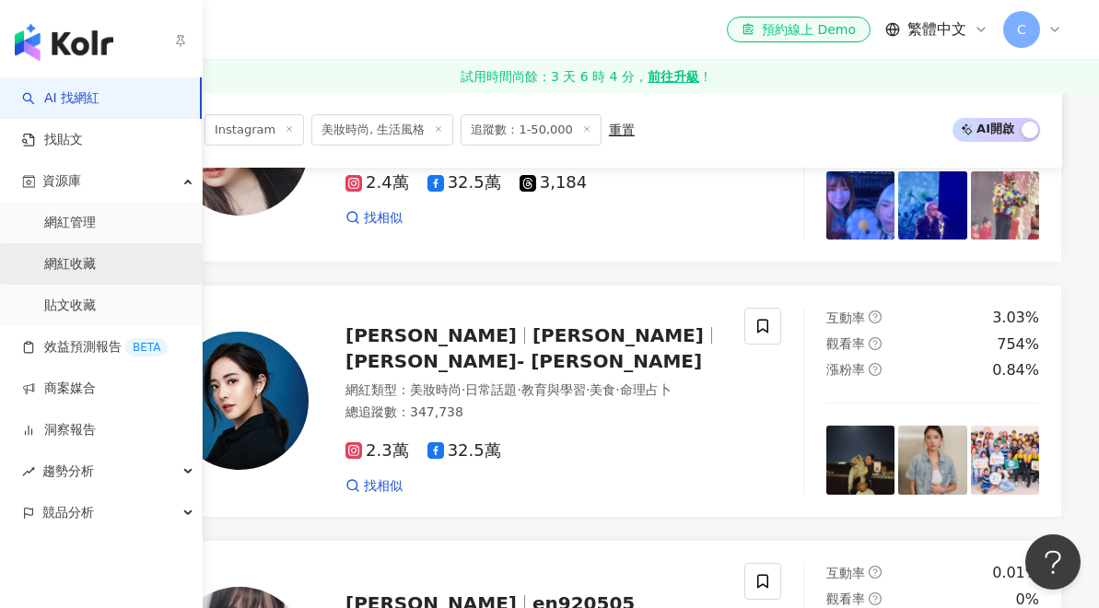
click at [96, 267] on link "網紅收藏" at bounding box center [70, 264] width 52 height 18
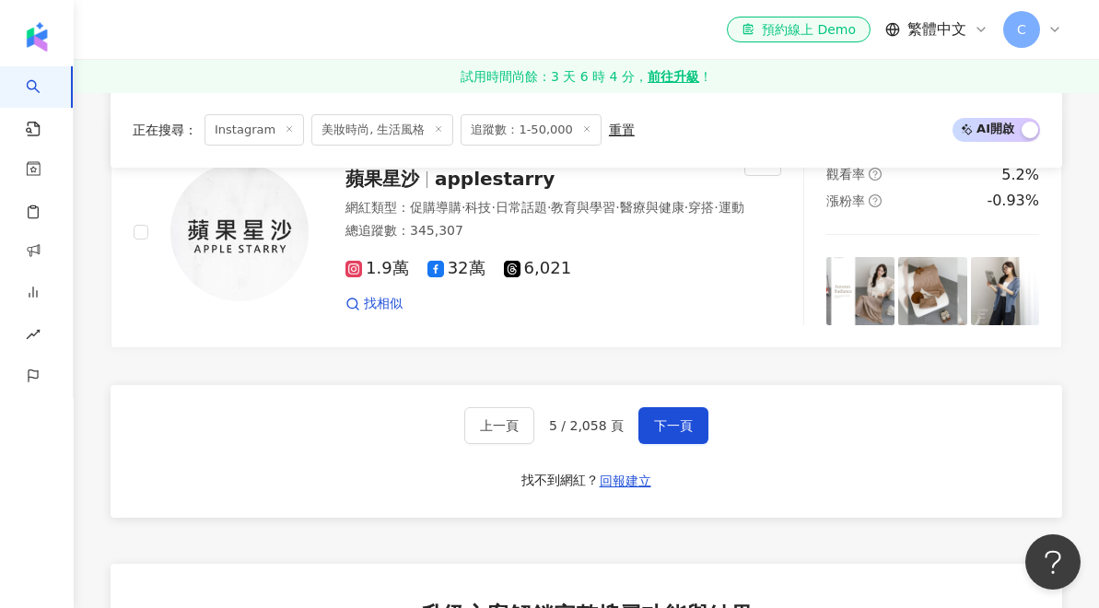
scroll to position [3465, 0]
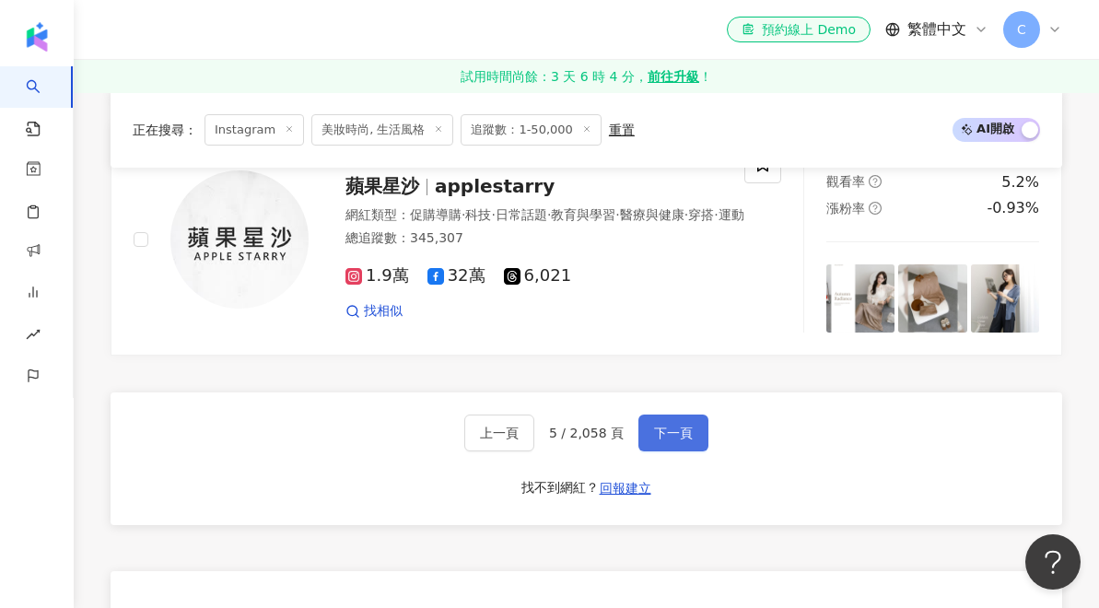
click at [679, 426] on span "下一頁" at bounding box center [673, 433] width 39 height 15
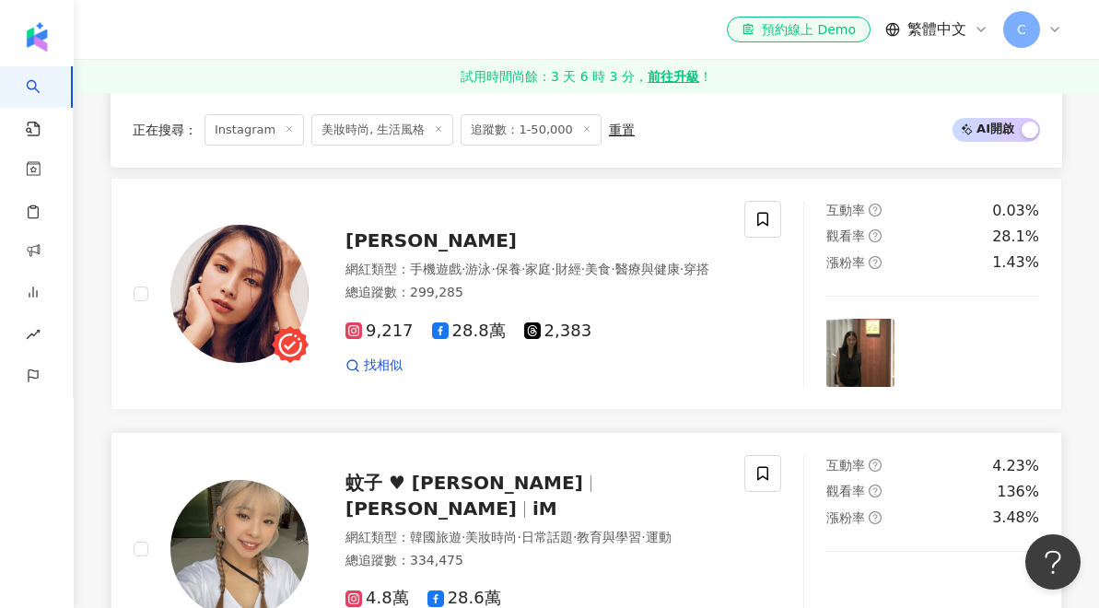
scroll to position [1936, 0]
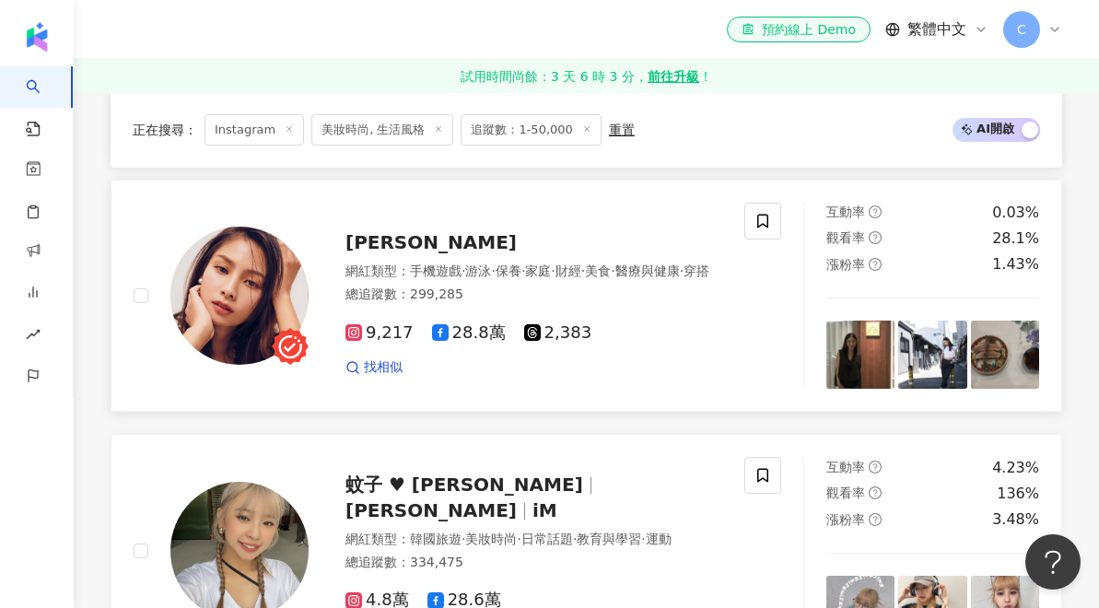
click at [419, 231] on span "常立琳 Chloe" at bounding box center [431, 242] width 171 height 22
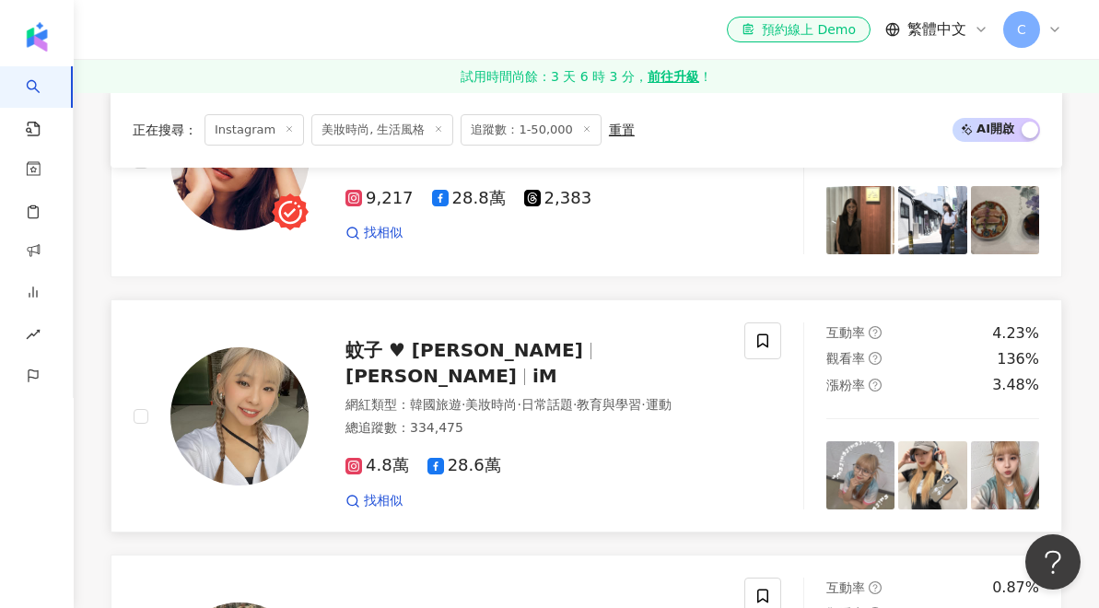
scroll to position [2071, 0]
click at [513, 365] on span "賴薏婷" at bounding box center [431, 376] width 171 height 22
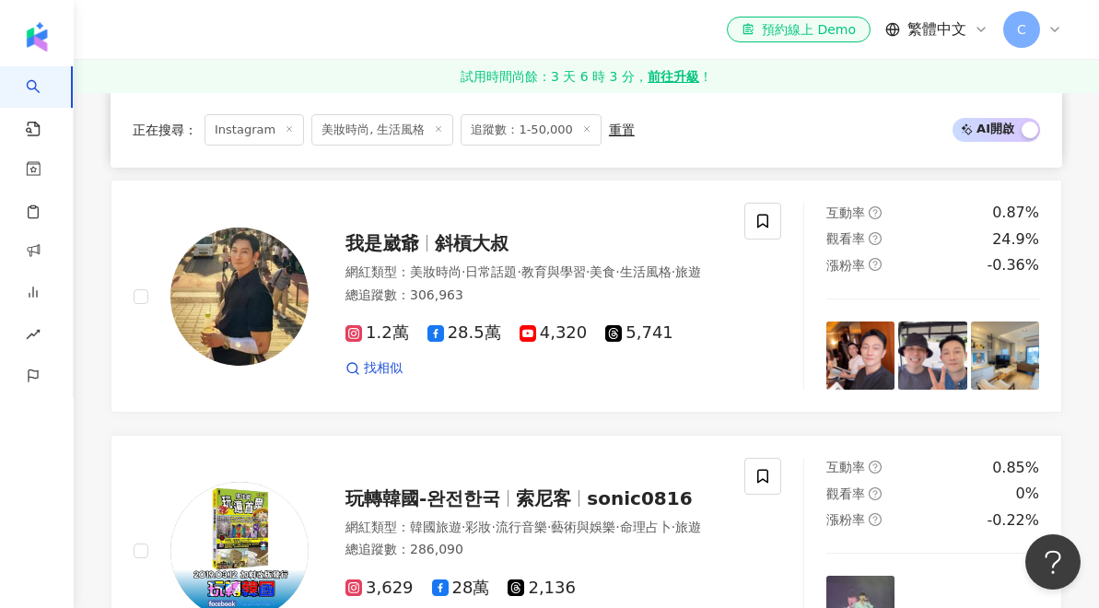
scroll to position [2466, 0]
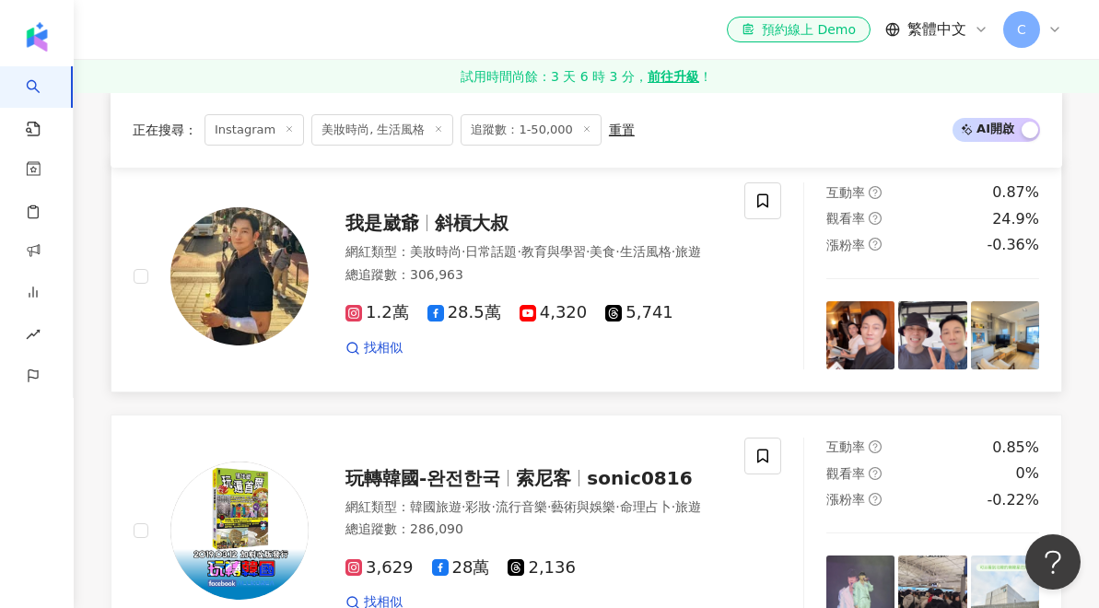
click at [460, 212] on span "斜槓大叔" at bounding box center [472, 223] width 74 height 22
click at [661, 1] on div "el-icon-cs 預約線上 Demo 繁體中文 C" at bounding box center [587, 29] width 952 height 59
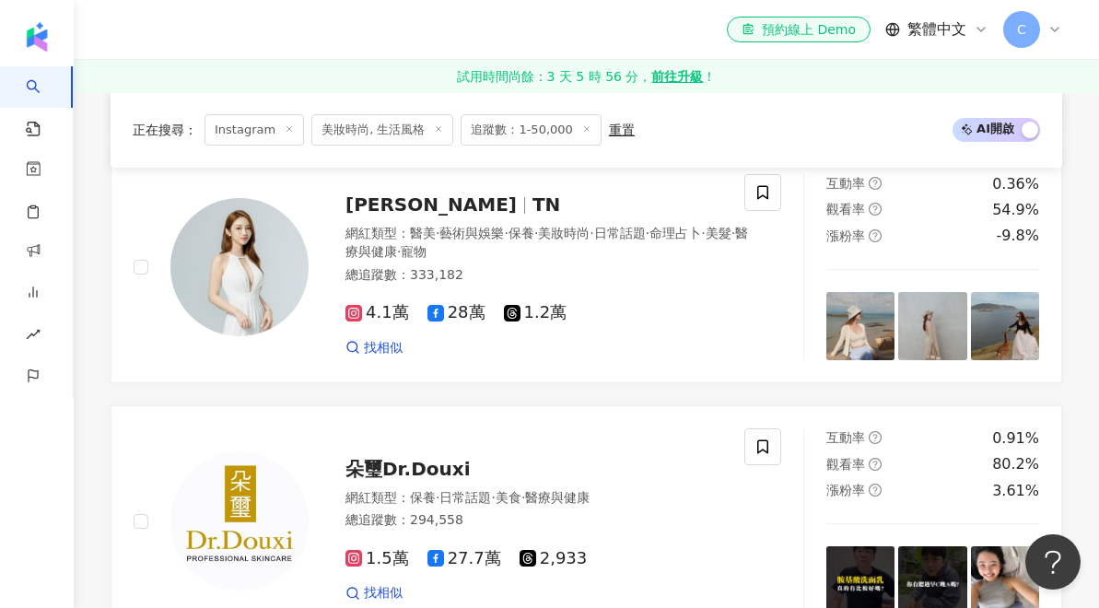
scroll to position [2989, 0]
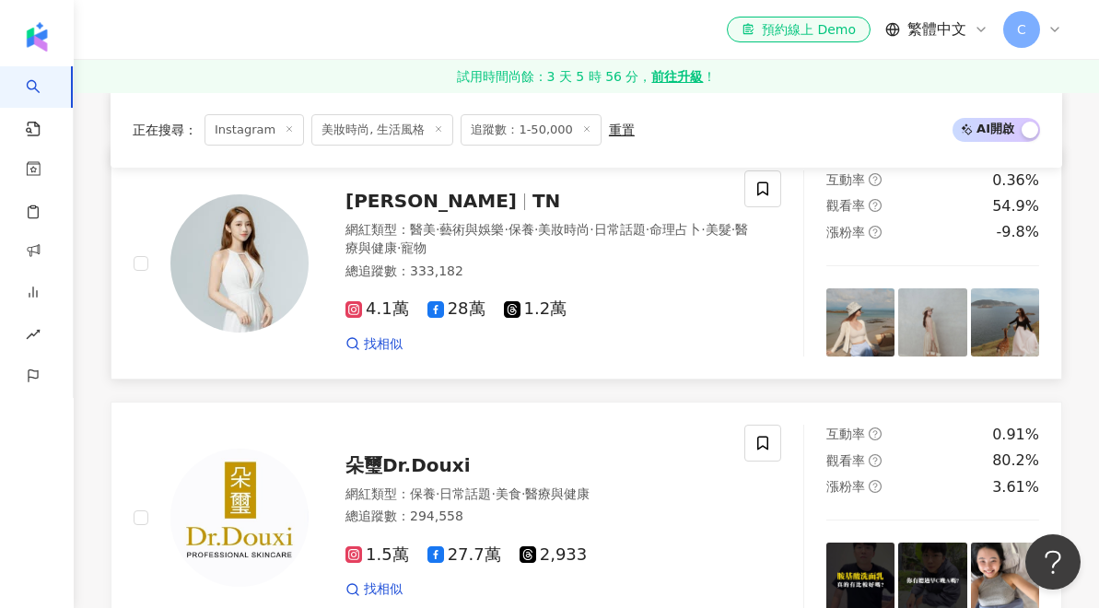
click at [647, 300] on div "4.1萬 28萬 1.2萬" at bounding box center [548, 310] width 405 height 20
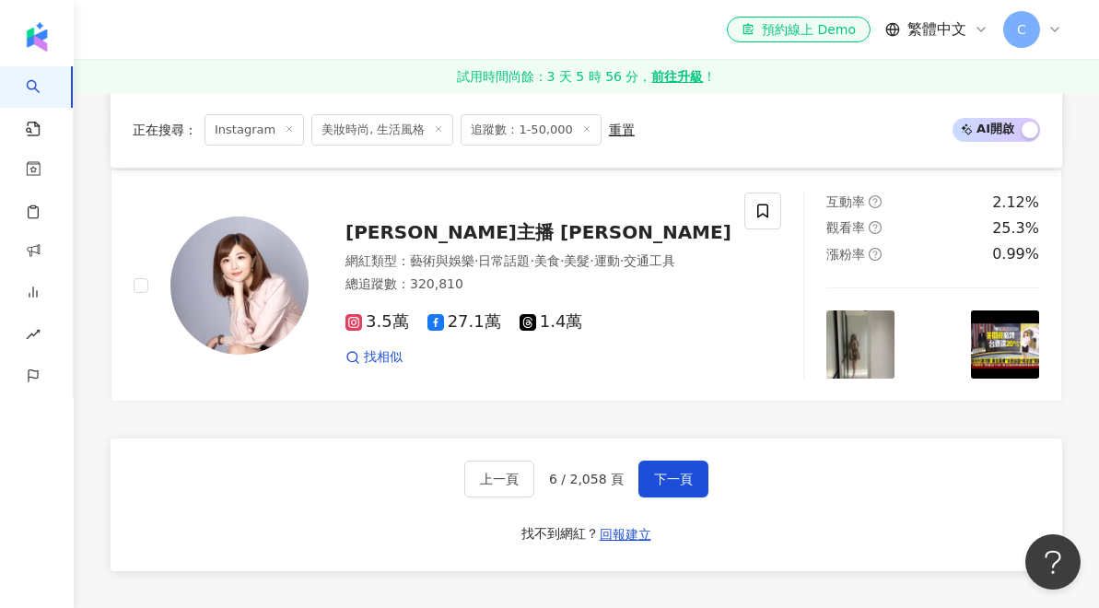
scroll to position [3473, 0]
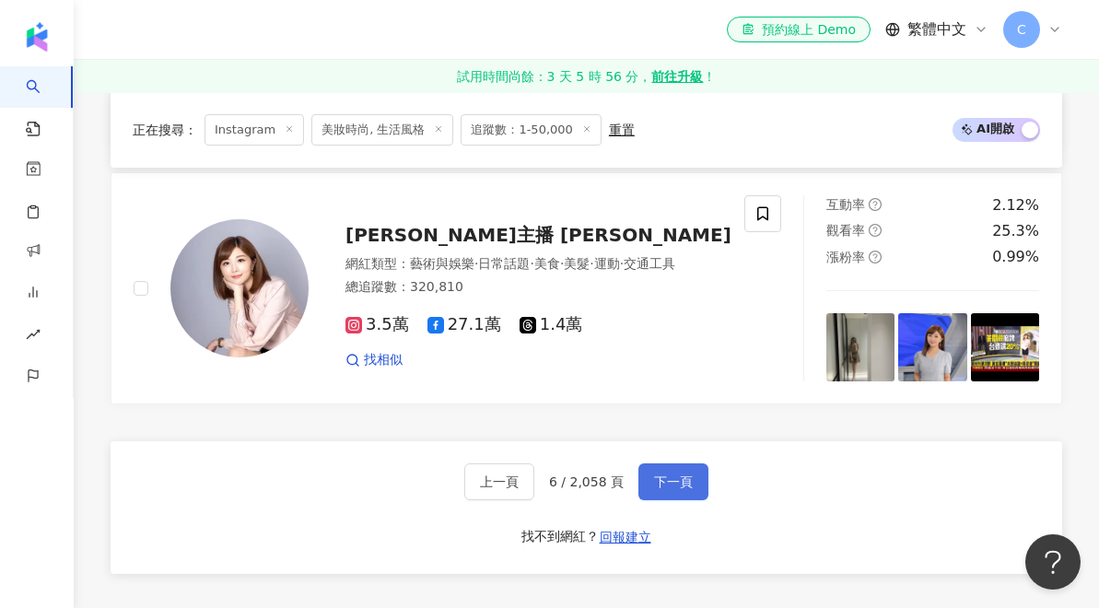
click at [671, 475] on span "下一頁" at bounding box center [673, 482] width 39 height 15
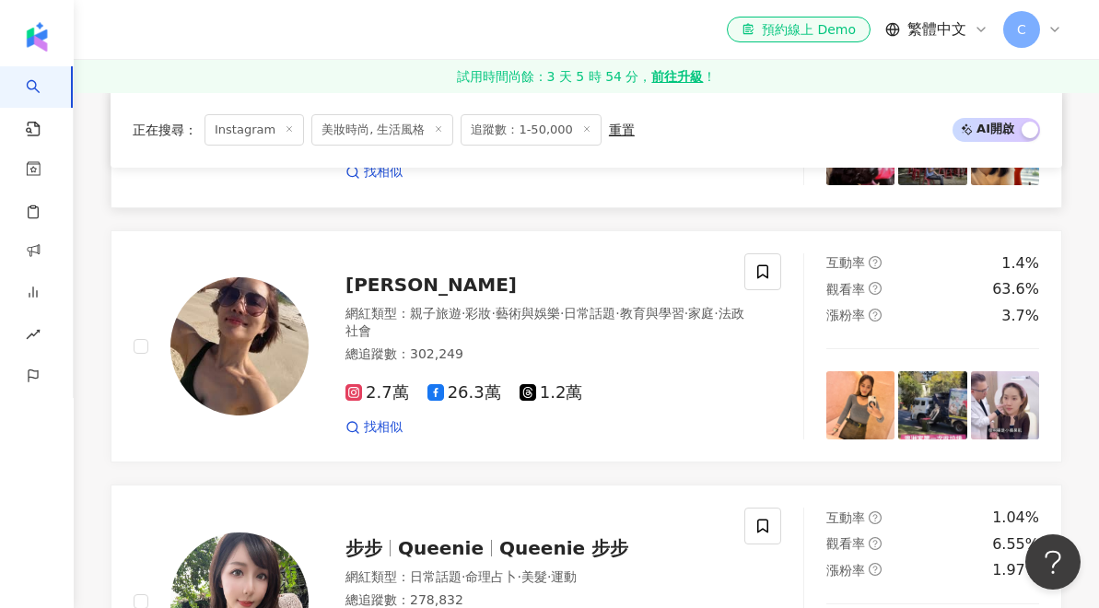
scroll to position [1377, 0]
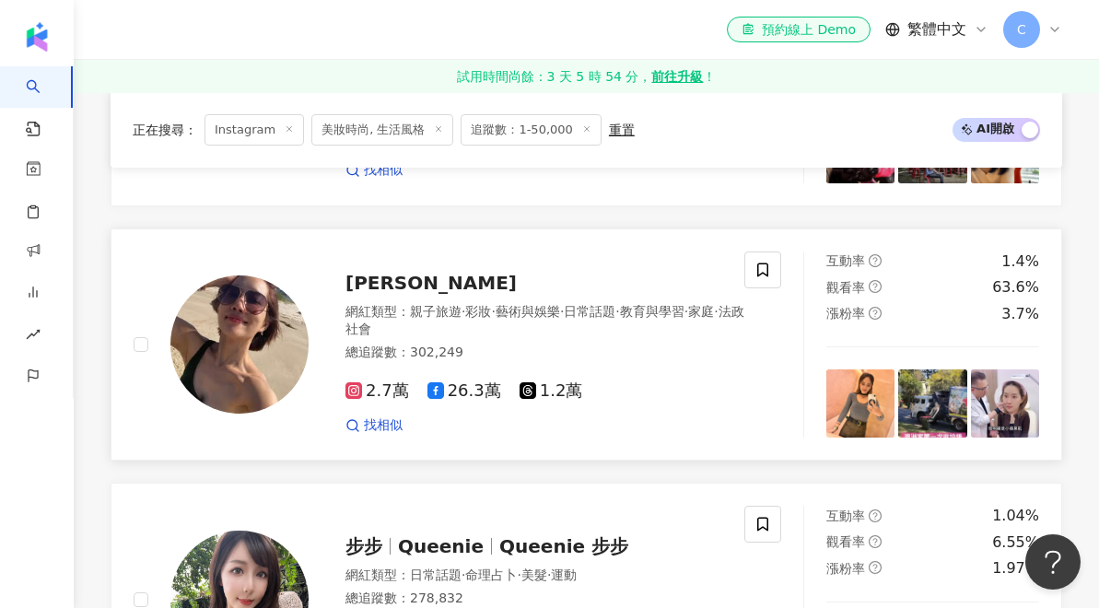
click at [373, 276] on span "楊皓如" at bounding box center [431, 283] width 171 height 22
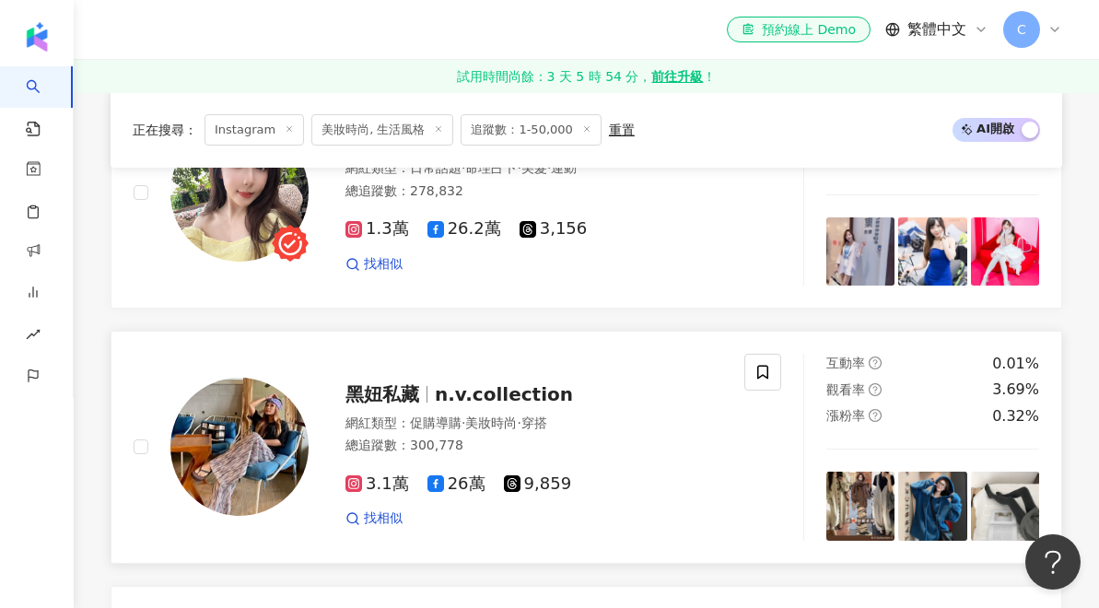
click at [453, 388] on span "n.v.collection" at bounding box center [504, 394] width 138 height 22
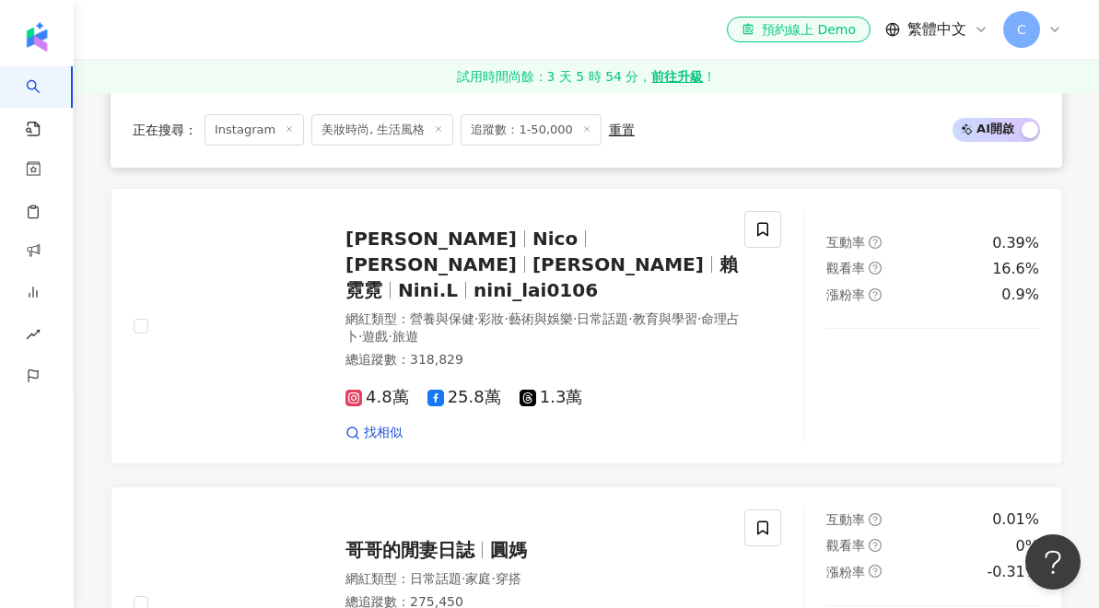
scroll to position [2199, 0]
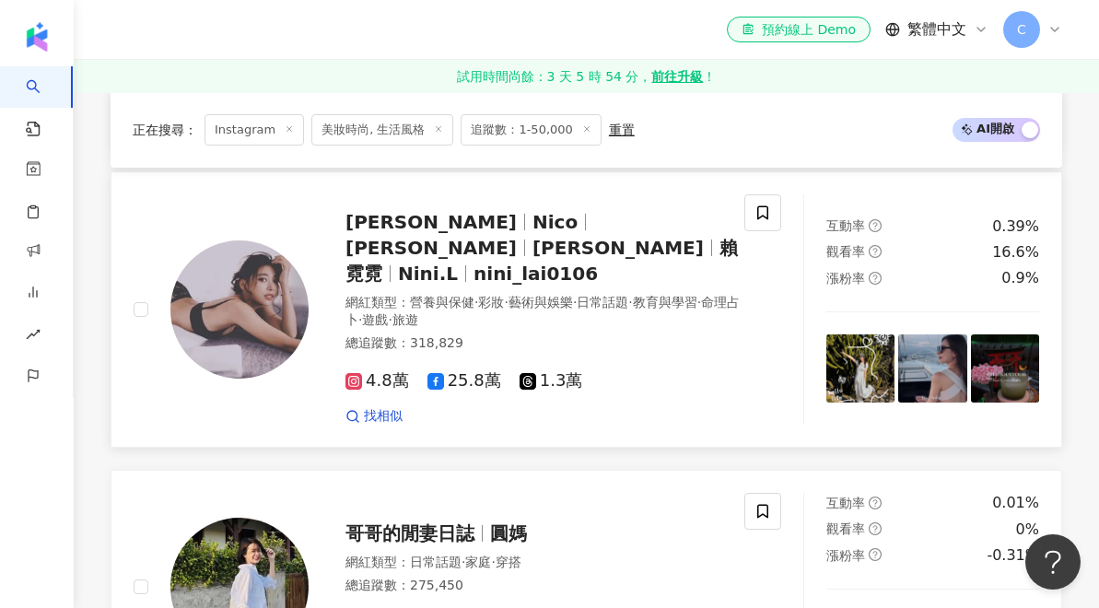
click at [576, 237] on span "妮可" at bounding box center [618, 248] width 171 height 22
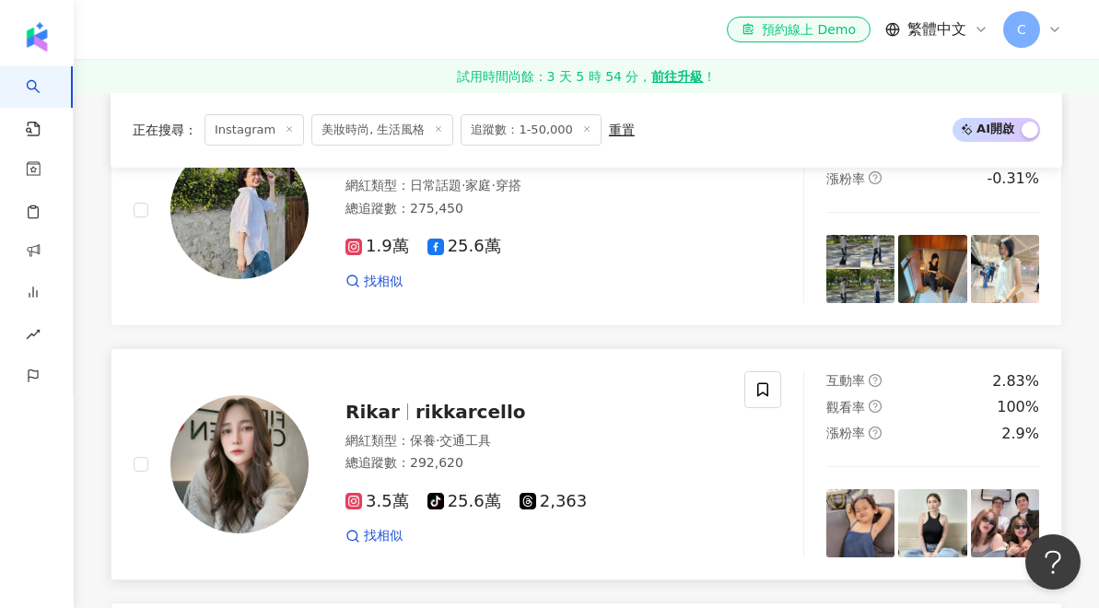
scroll to position [2578, 0]
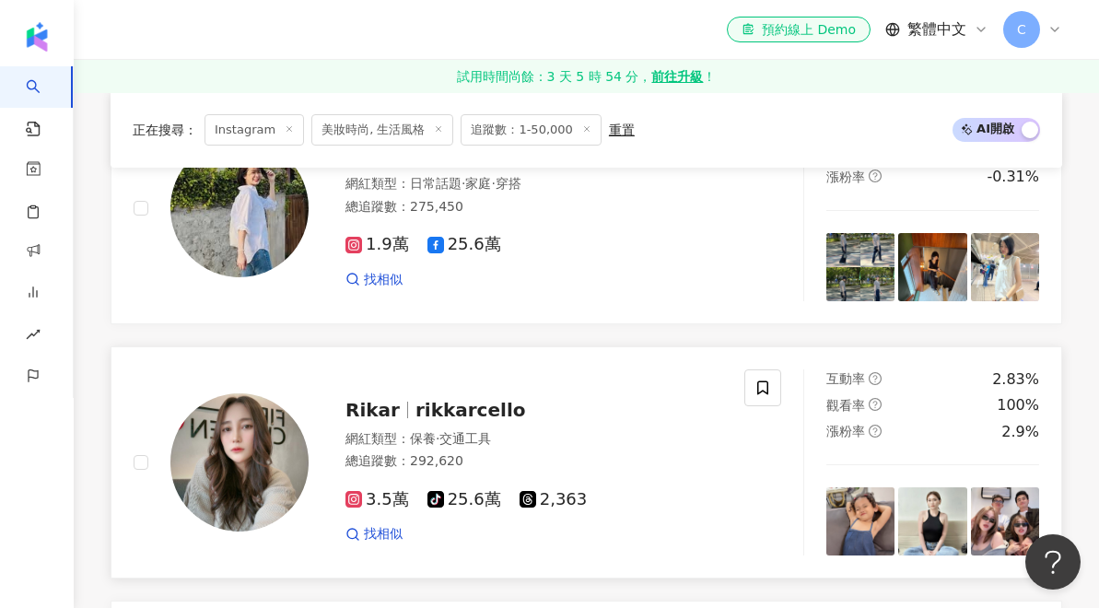
click at [487, 399] on span "rikkarcello" at bounding box center [471, 410] width 111 height 22
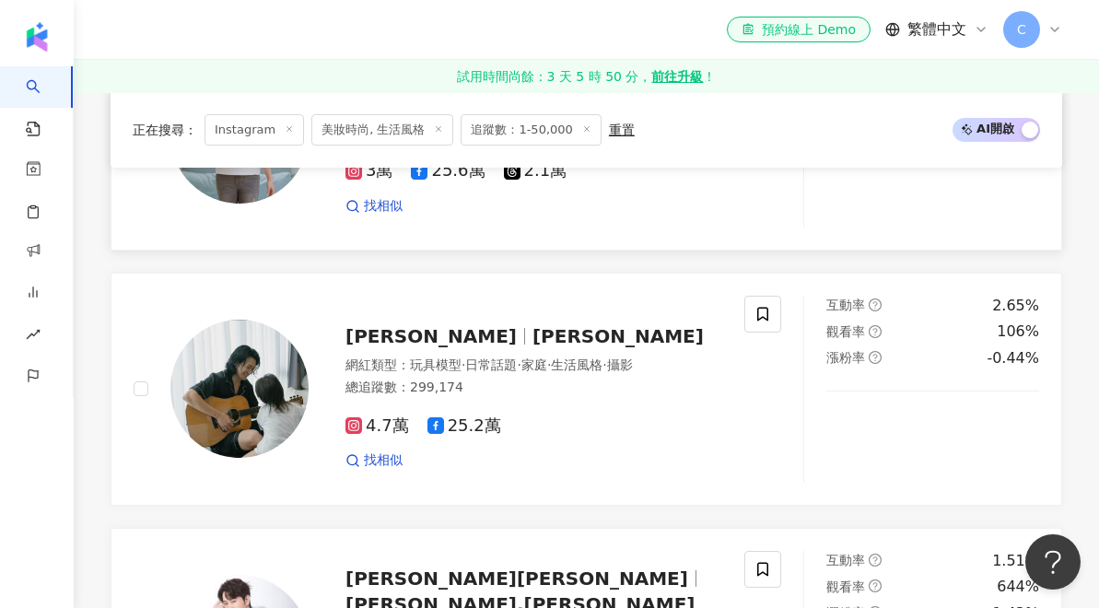
scroll to position [3165, 0]
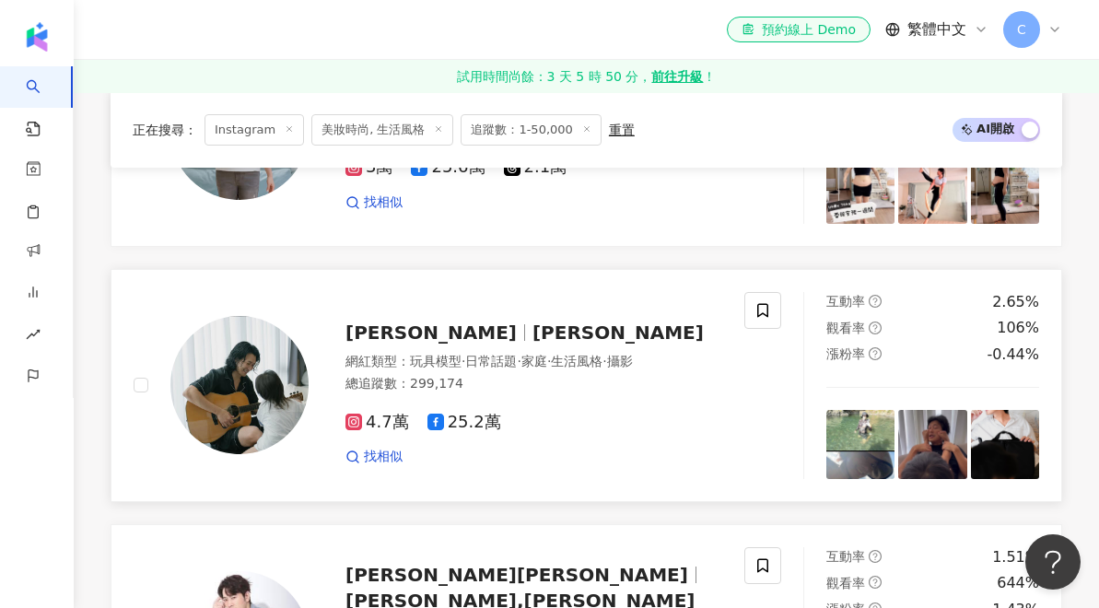
click at [533, 322] on span "Sean" at bounding box center [618, 333] width 171 height 22
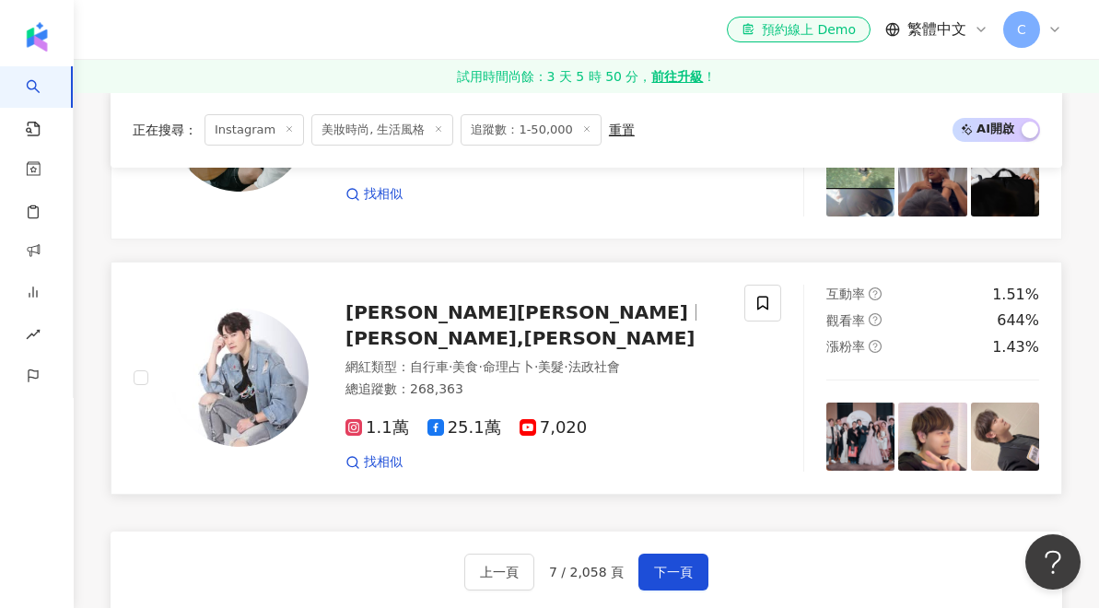
scroll to position [3429, 0]
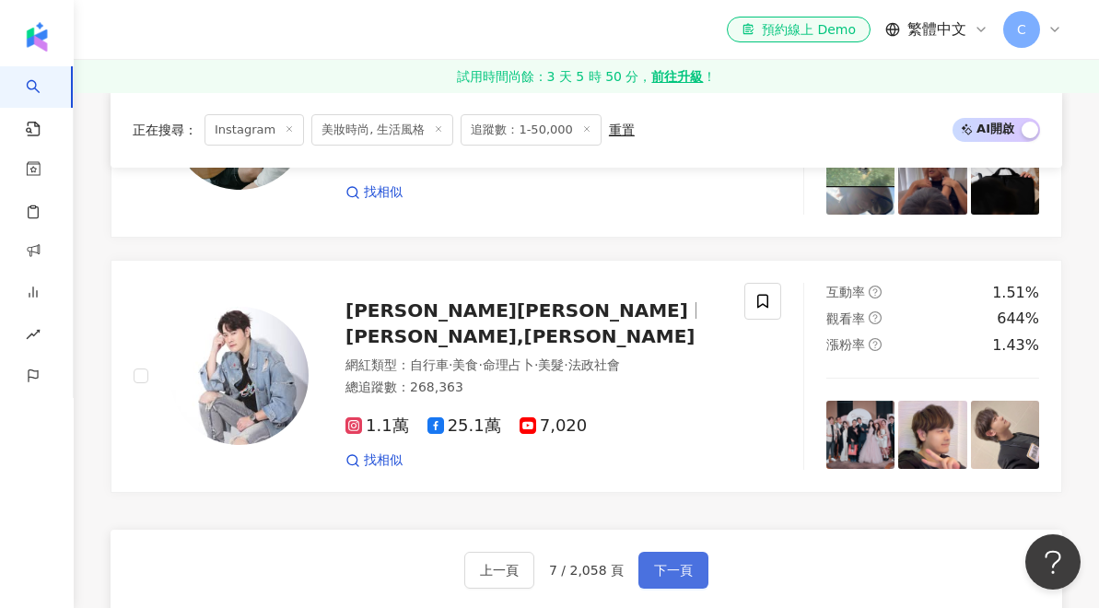
click at [690, 563] on span "下一頁" at bounding box center [673, 570] width 39 height 15
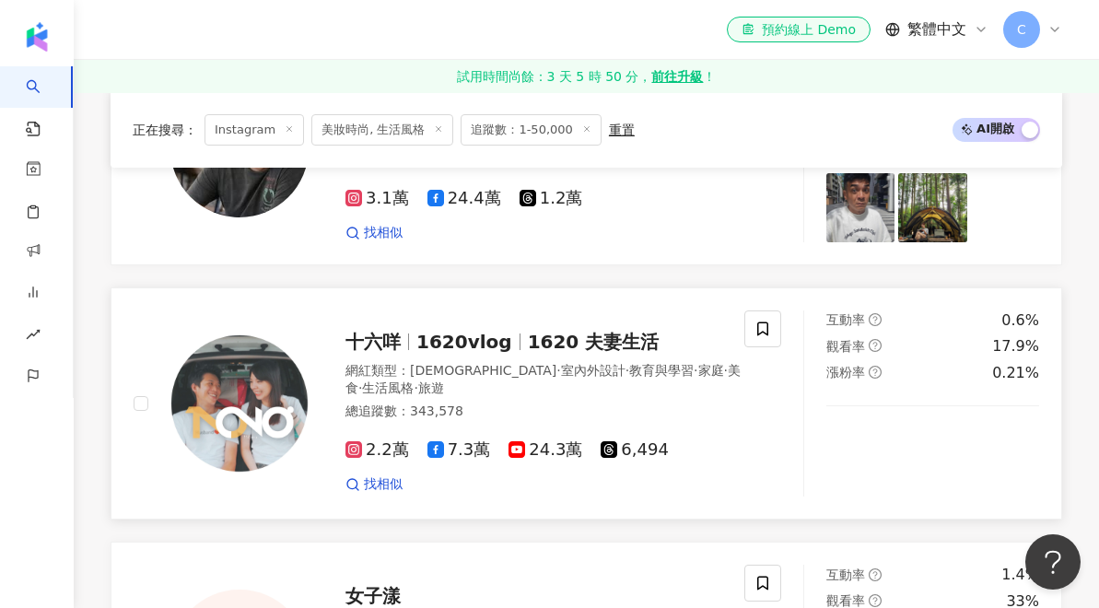
scroll to position [1252, 0]
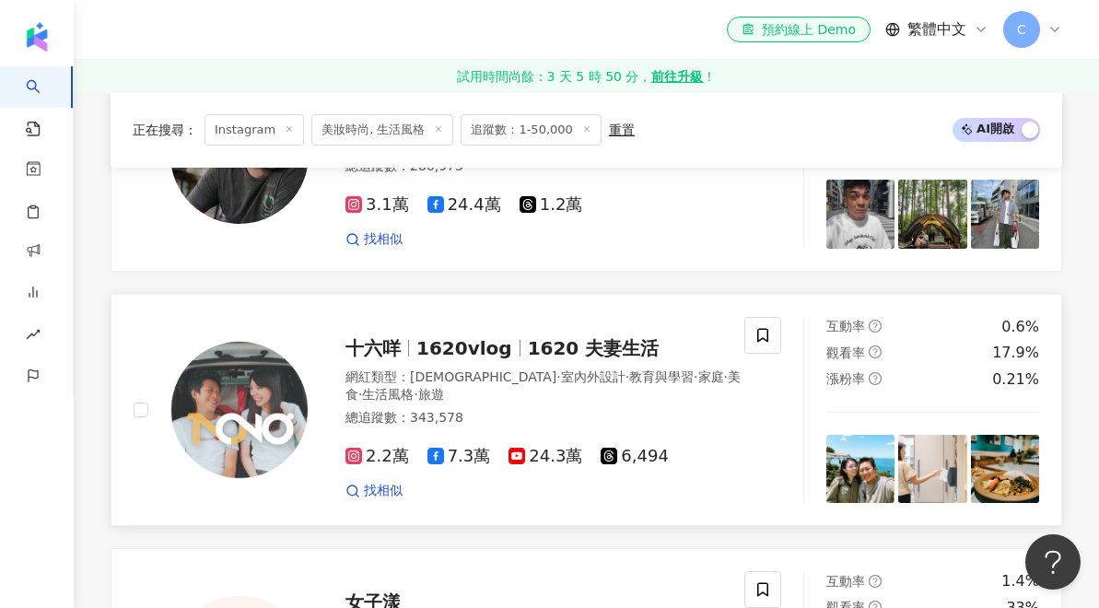
click at [541, 335] on div "十六咩 1620vlog 1620 夫妻生活" at bounding box center [548, 348] width 405 height 26
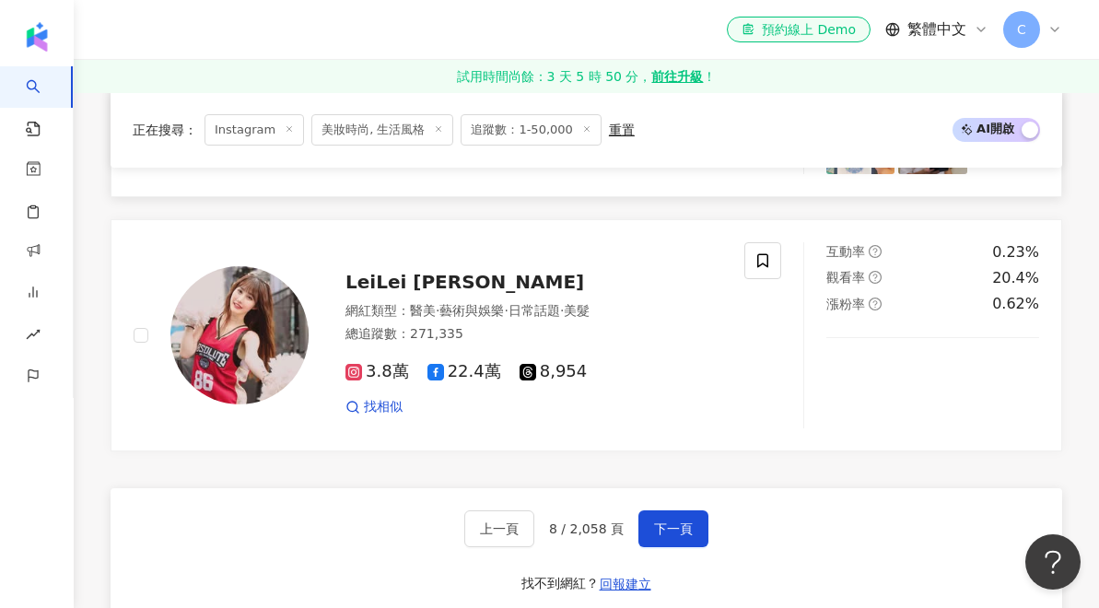
scroll to position [3397, 0]
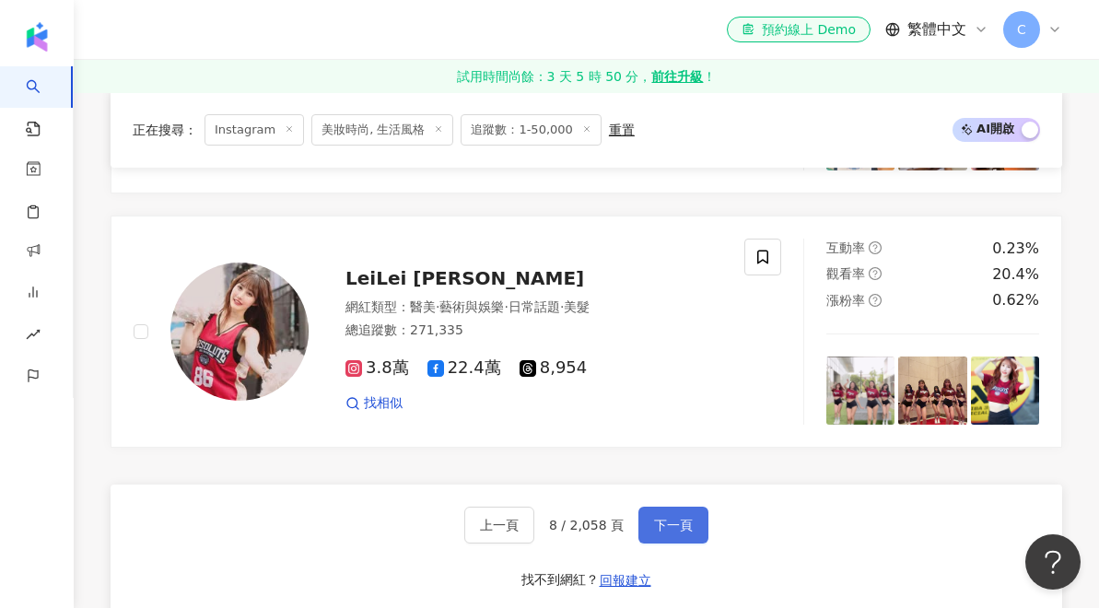
click at [694, 507] on button "下一頁" at bounding box center [674, 525] width 70 height 37
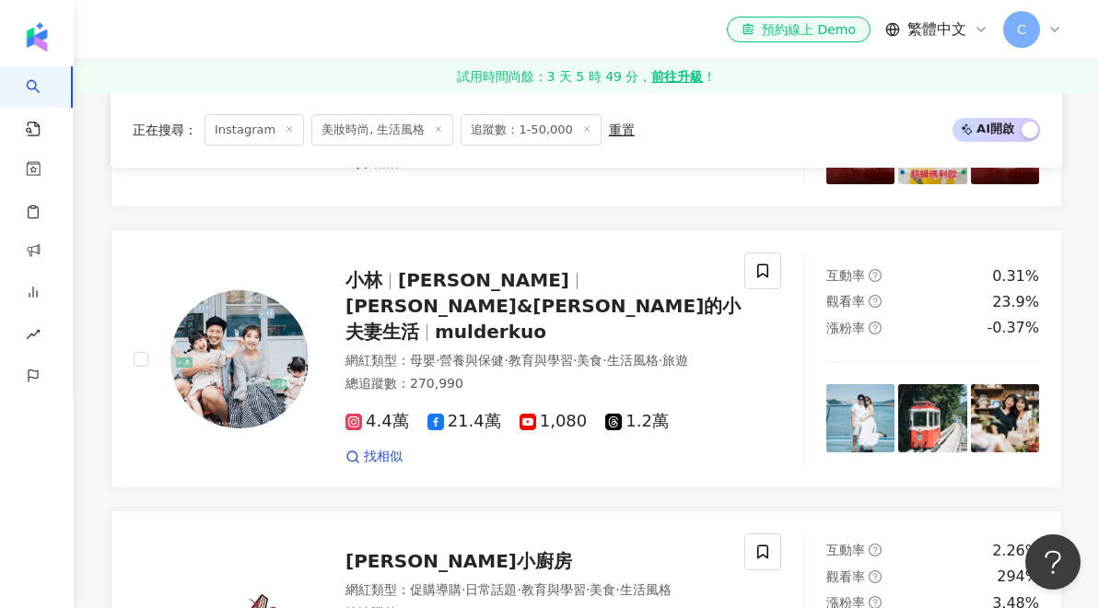
scroll to position [2079, 0]
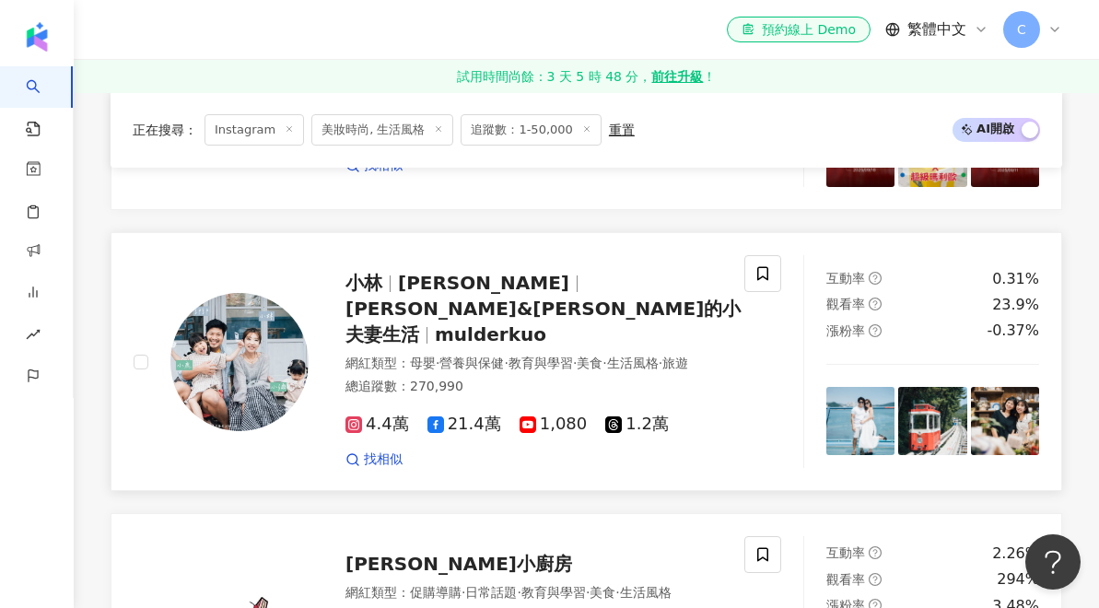
click at [522, 298] on span "小林&郭郭的小夫妻生活" at bounding box center [543, 322] width 395 height 48
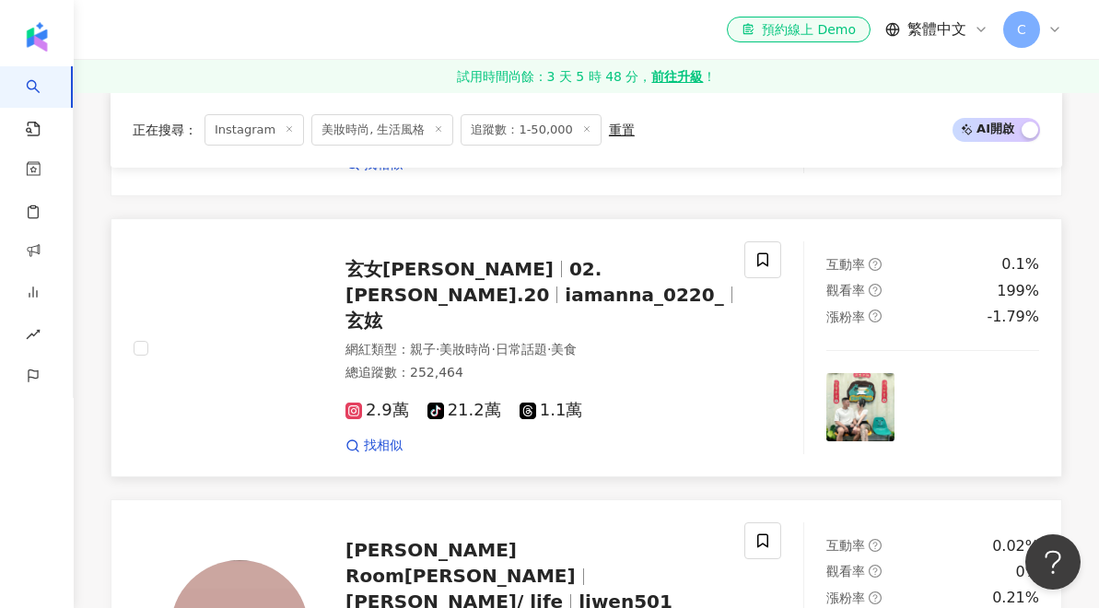
scroll to position [2643, 0]
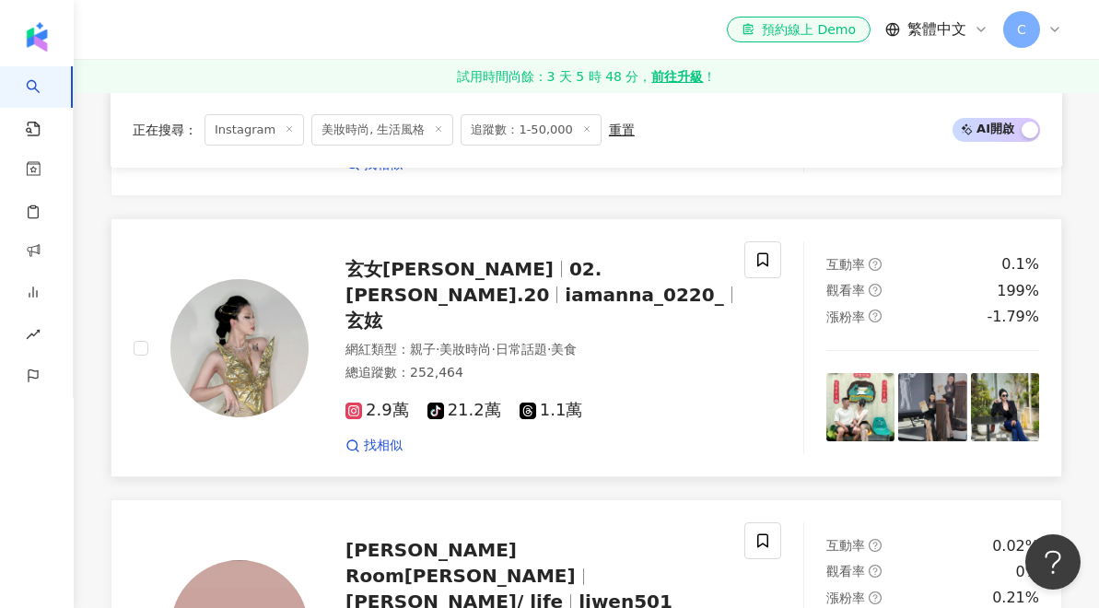
click at [565, 284] on span "iamanna_0220_" at bounding box center [644, 295] width 159 height 22
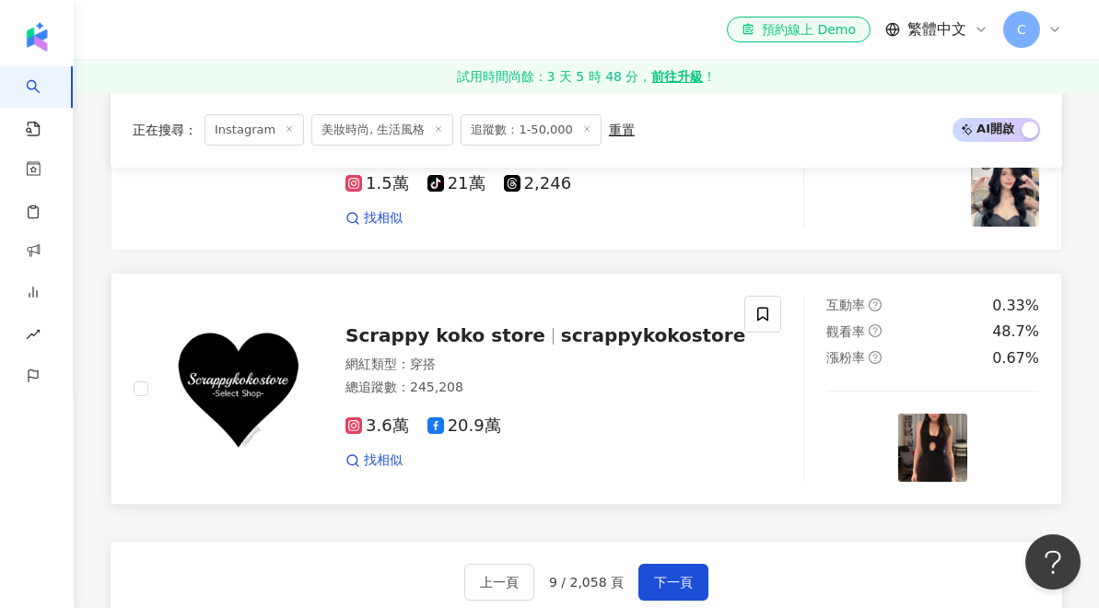
scroll to position [3535, 0]
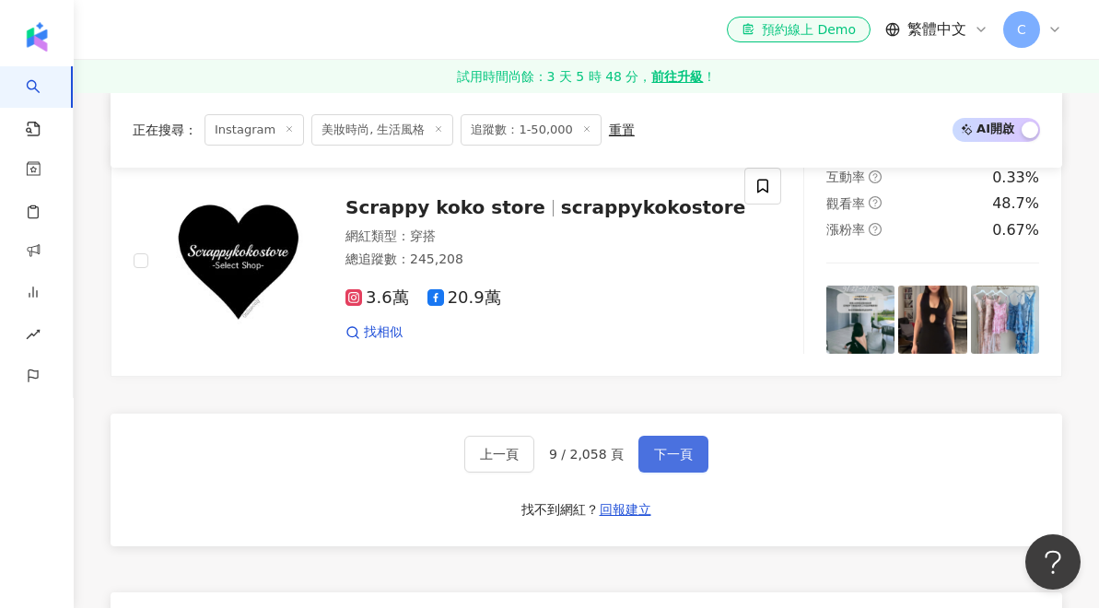
click at [683, 447] on span "下一頁" at bounding box center [673, 454] width 39 height 15
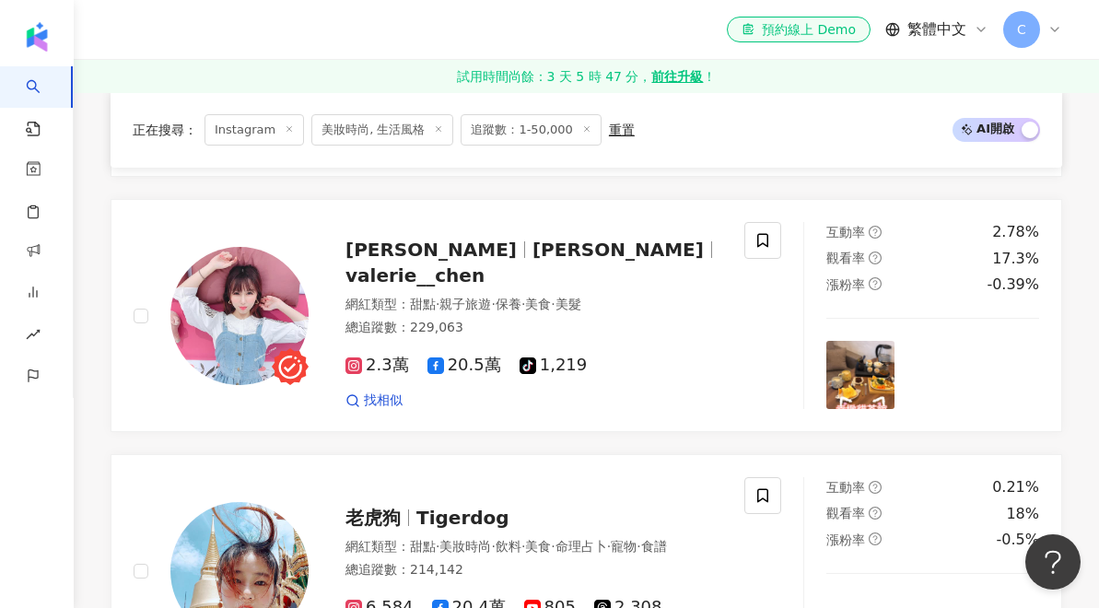
scroll to position [2127, 0]
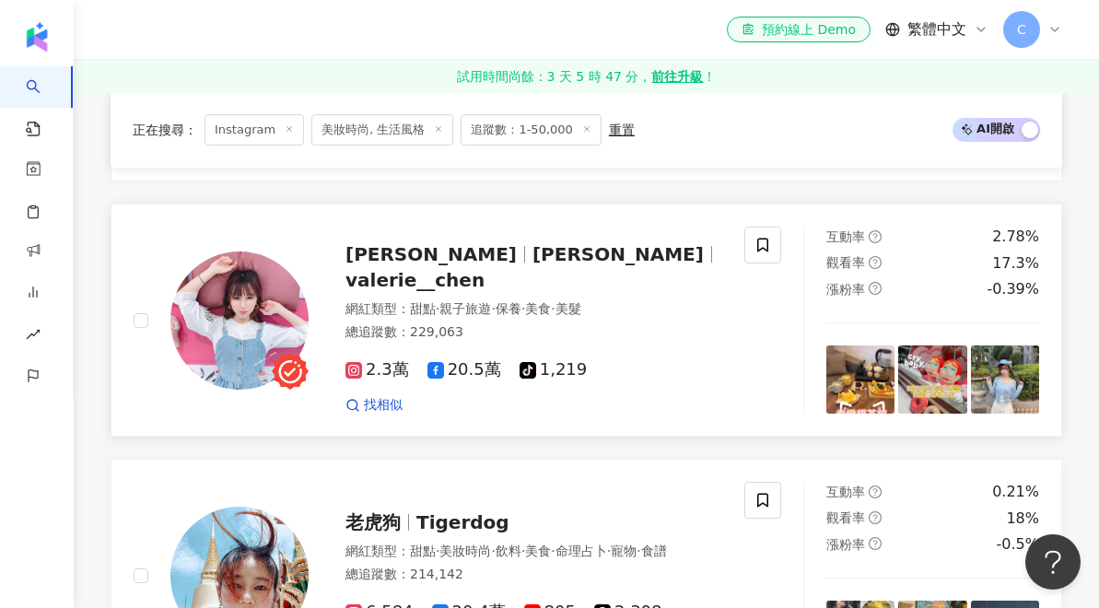
click at [533, 243] on span "Valerie X 鴨鴨" at bounding box center [618, 254] width 171 height 22
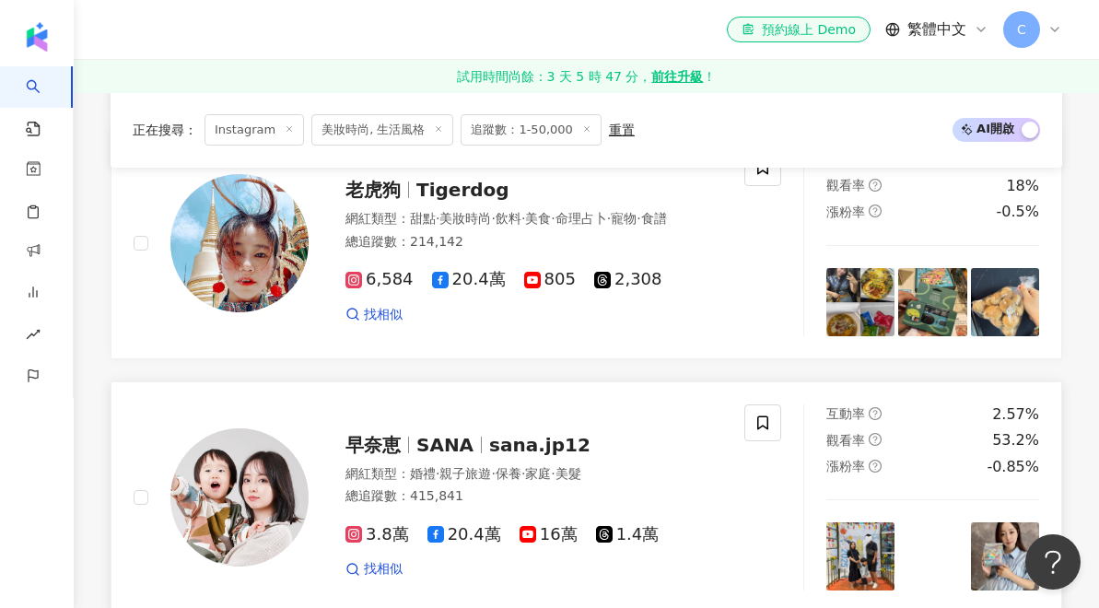
scroll to position [2434, 0]
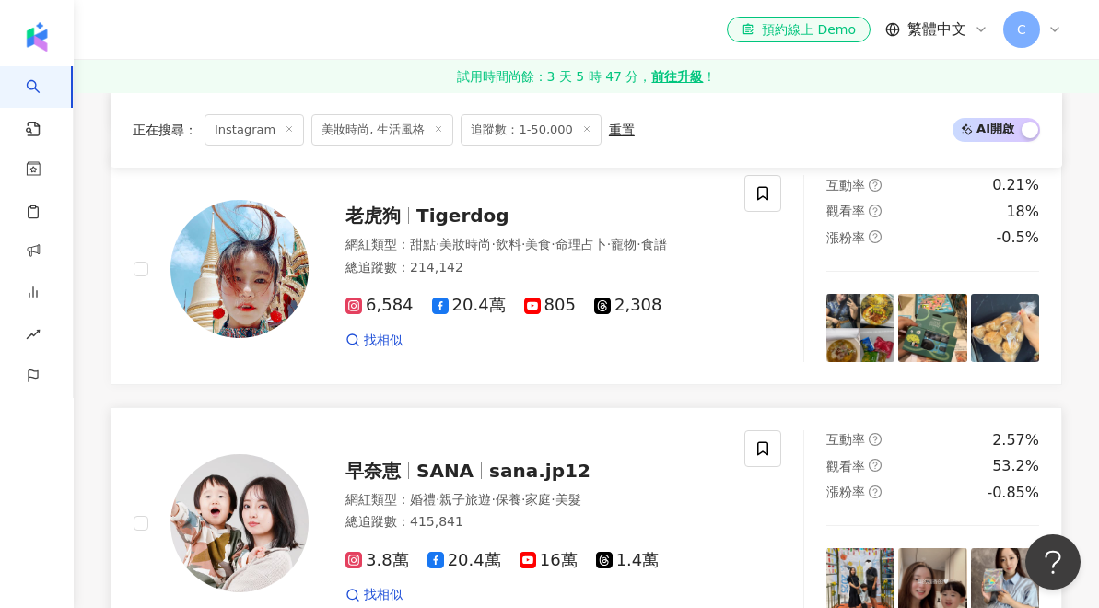
click at [454, 460] on span "SANA" at bounding box center [445, 471] width 57 height 22
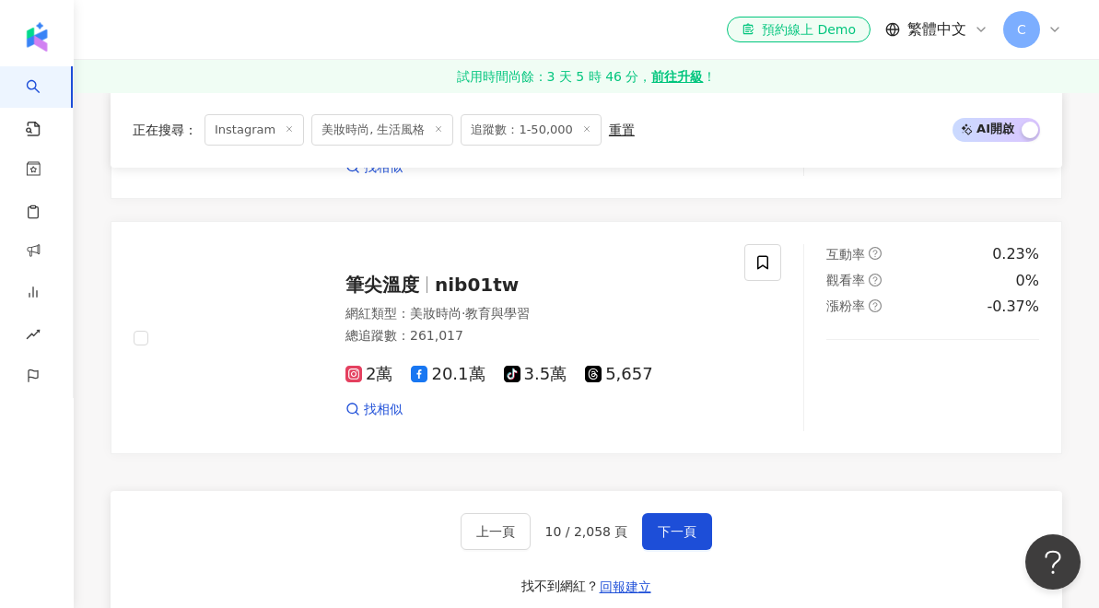
scroll to position [3422, 0]
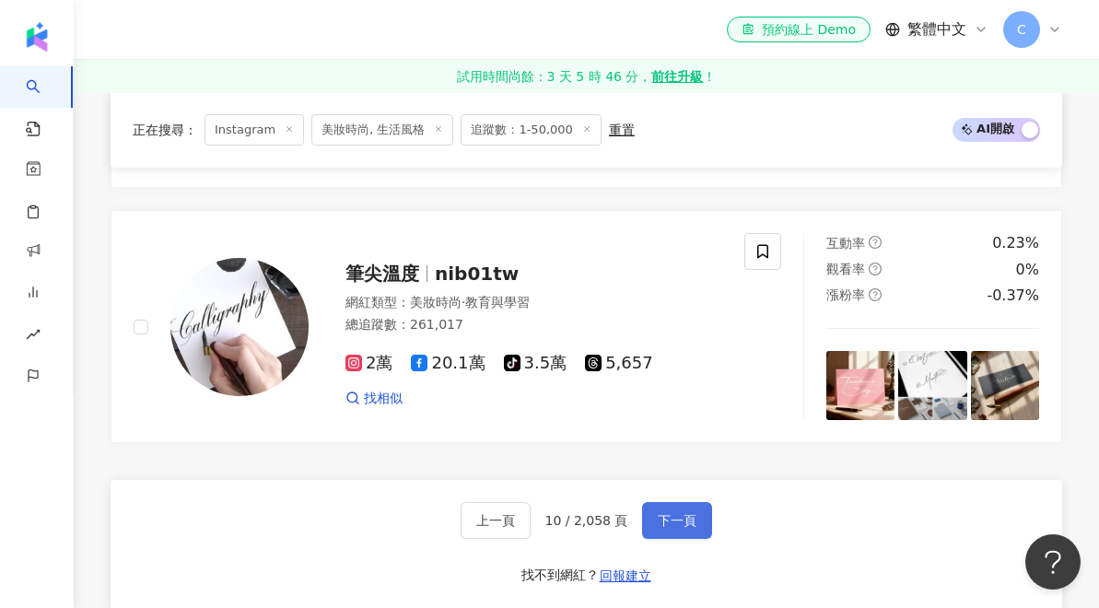
click at [691, 513] on span "下一頁" at bounding box center [677, 520] width 39 height 15
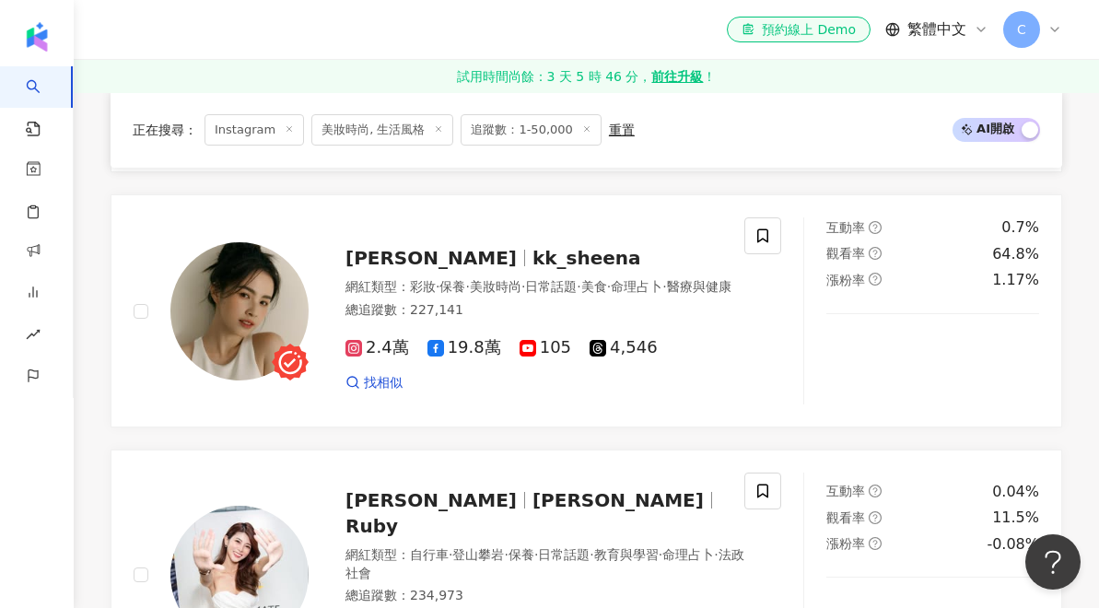
scroll to position [1099, 0]
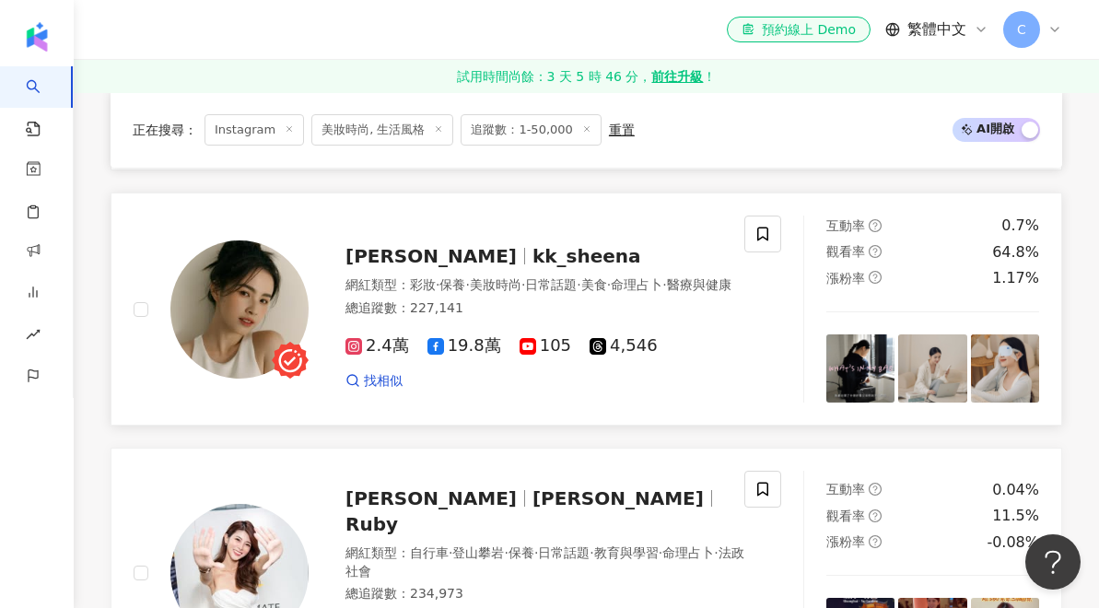
click at [533, 245] on span "kk_sheena" at bounding box center [587, 256] width 109 height 22
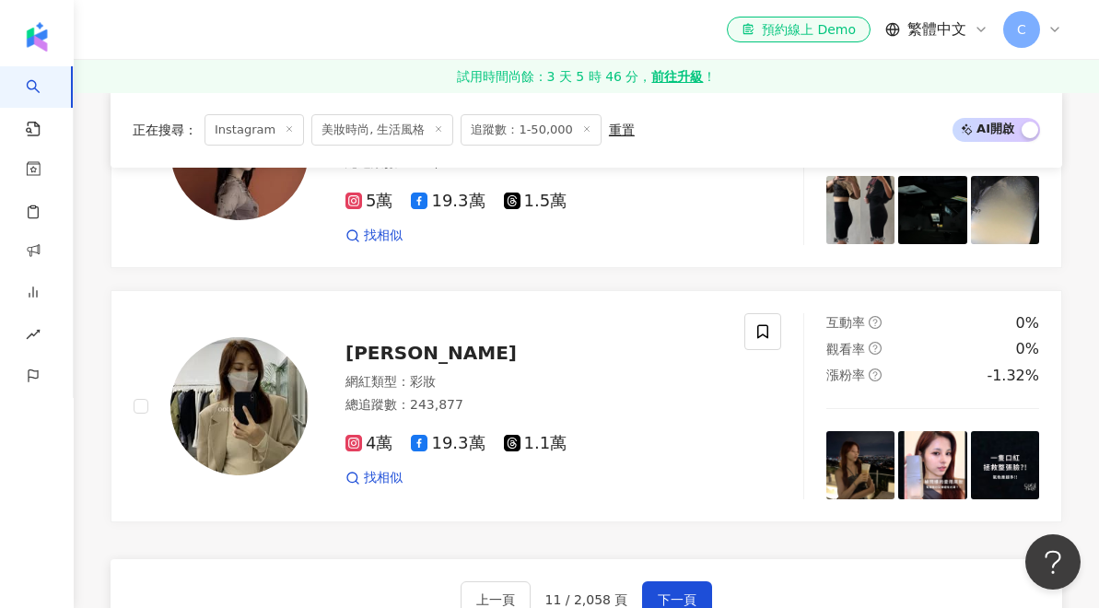
scroll to position [3394, 0]
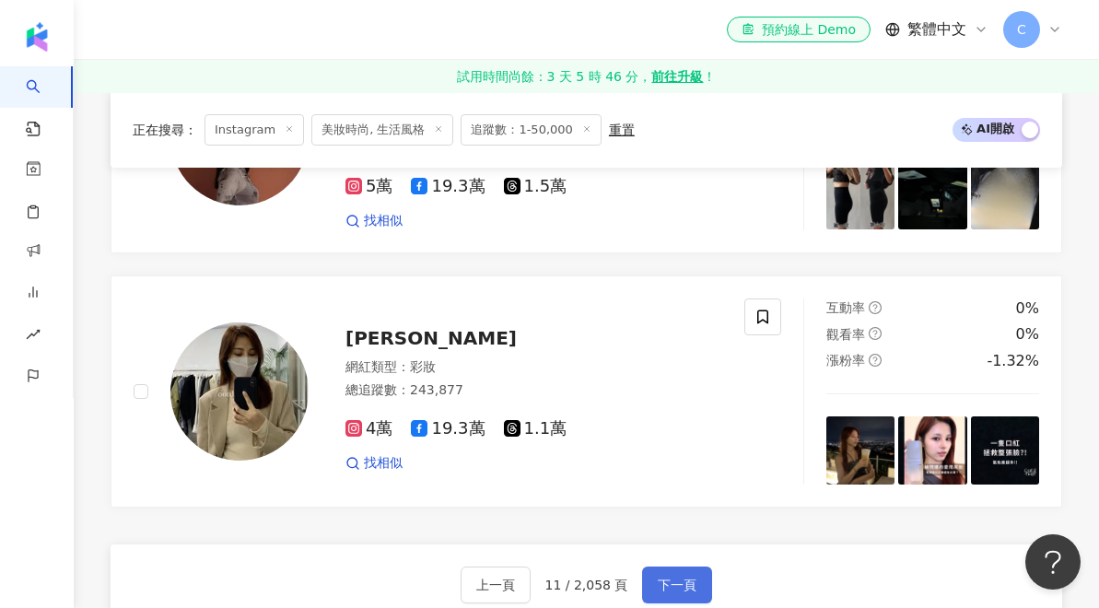
click at [682, 578] on span "下一頁" at bounding box center [677, 585] width 39 height 15
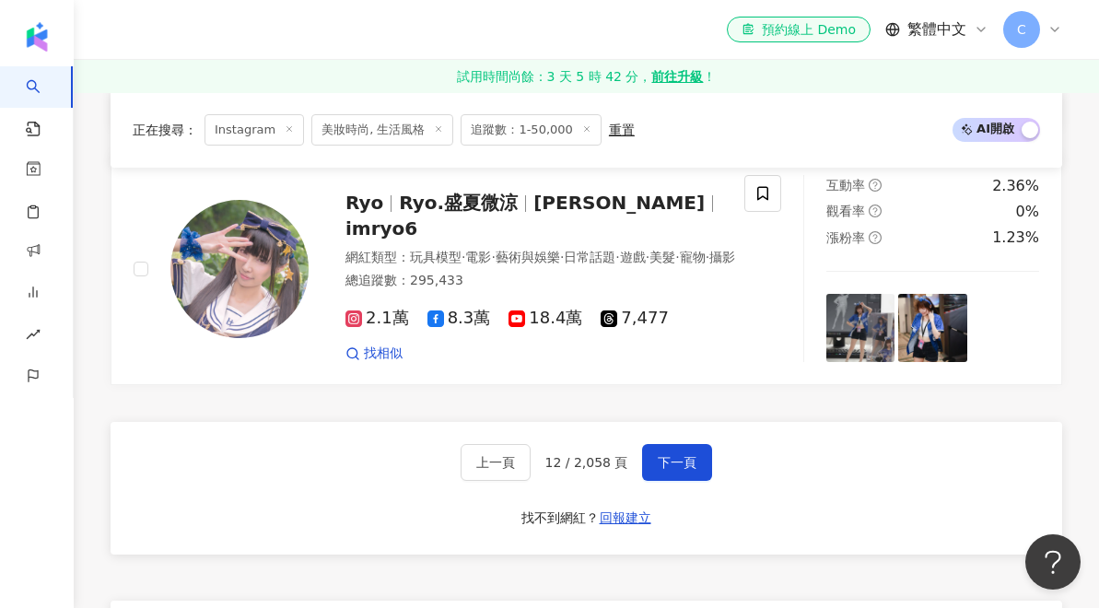
scroll to position [3599, 0]
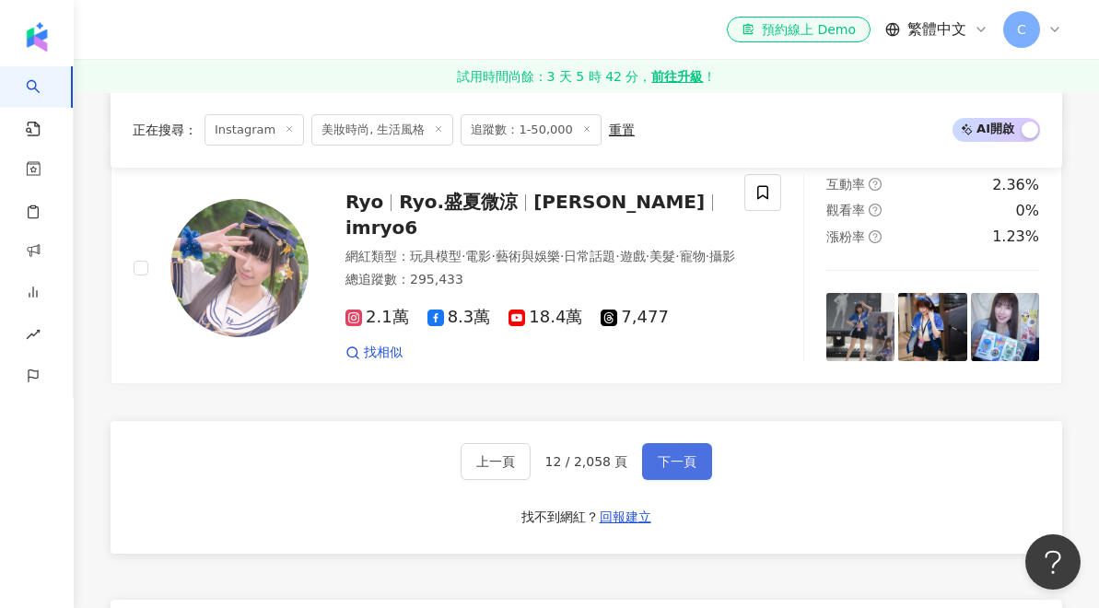
click at [686, 454] on span "下一頁" at bounding box center [677, 461] width 39 height 15
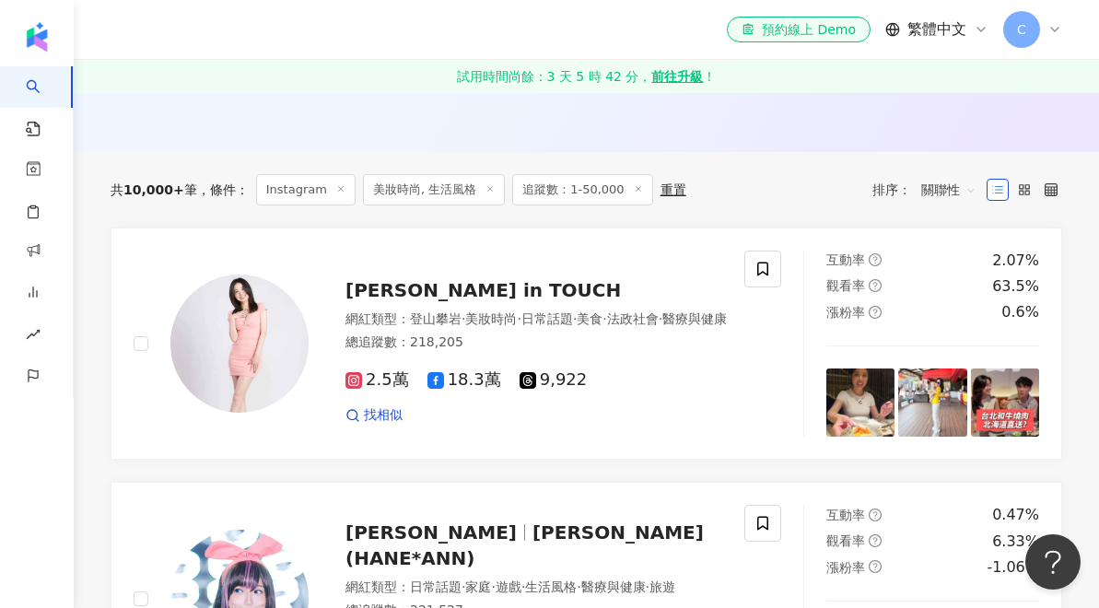
scroll to position [552, 0]
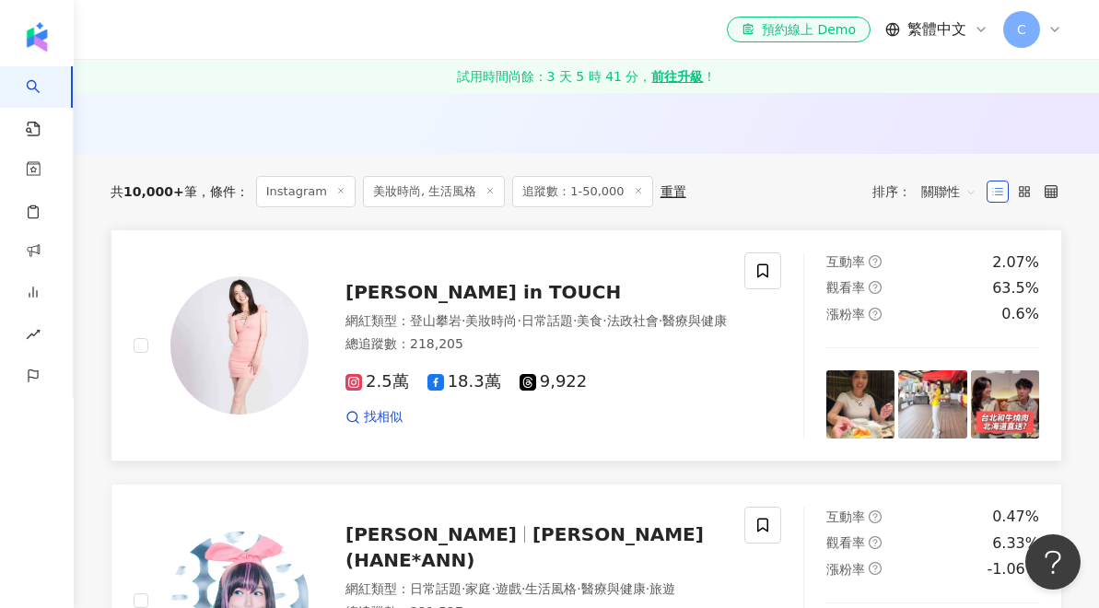
click at [441, 281] on span "呂文婉get in TOUCH" at bounding box center [484, 292] width 276 height 22
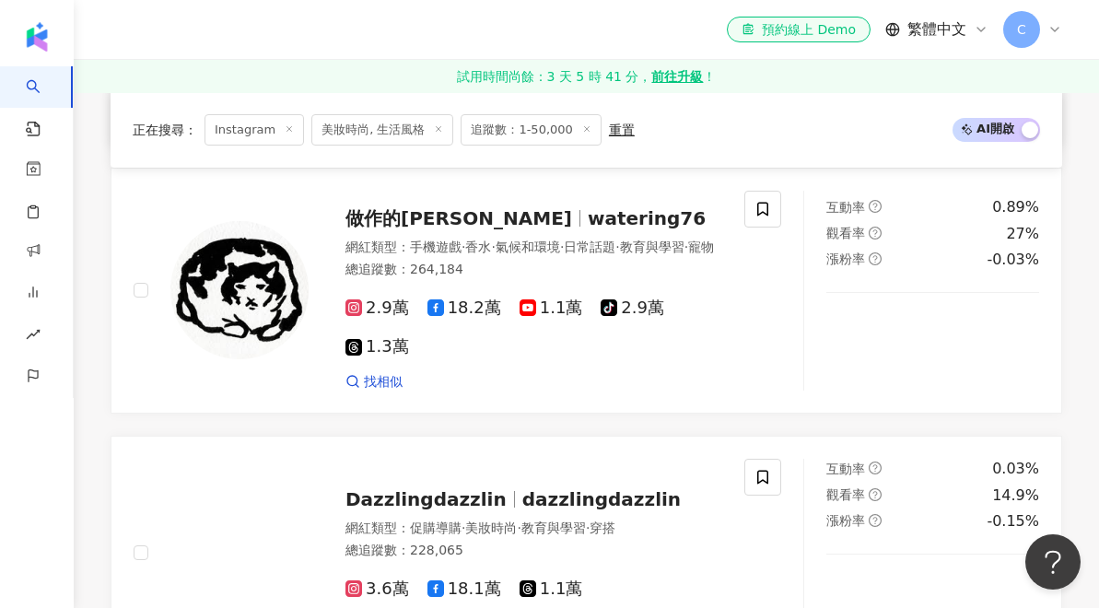
scroll to position [1385, 0]
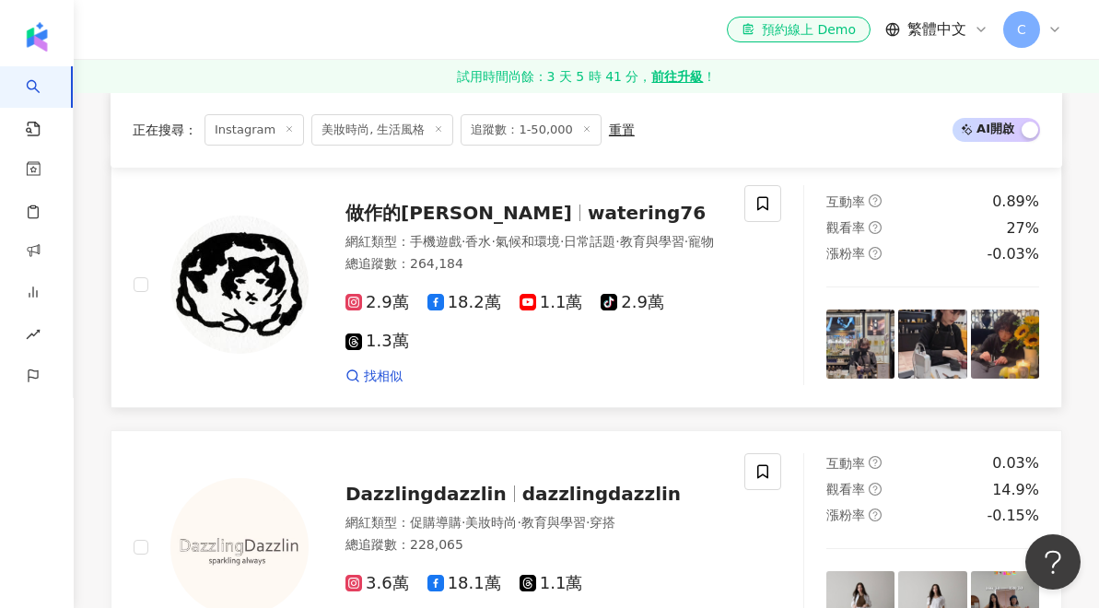
click at [588, 211] on span "watering76" at bounding box center [647, 213] width 118 height 22
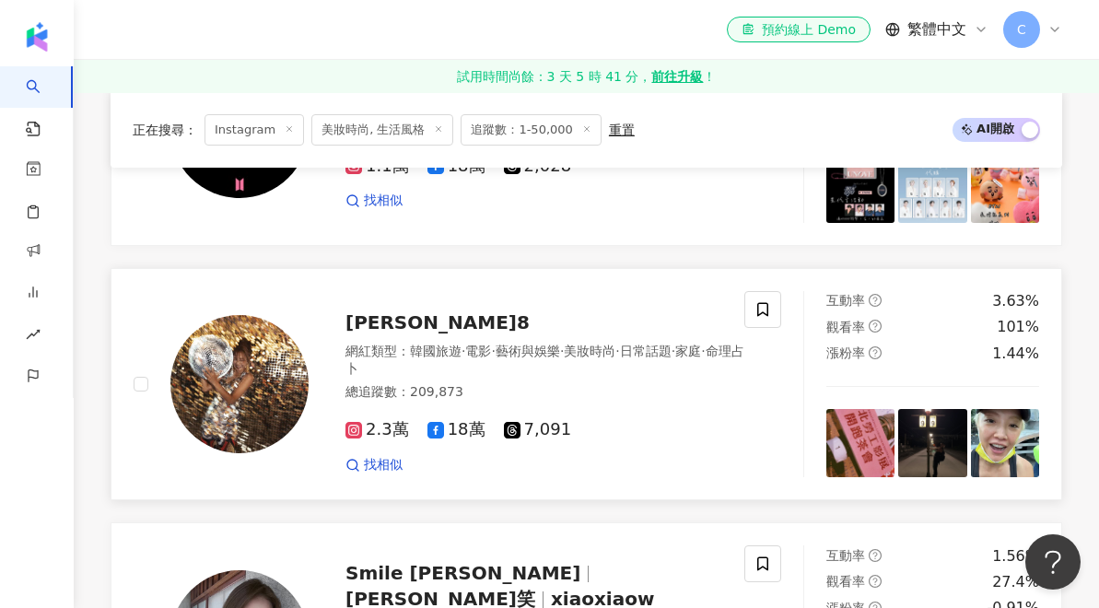
scroll to position [2588, 0]
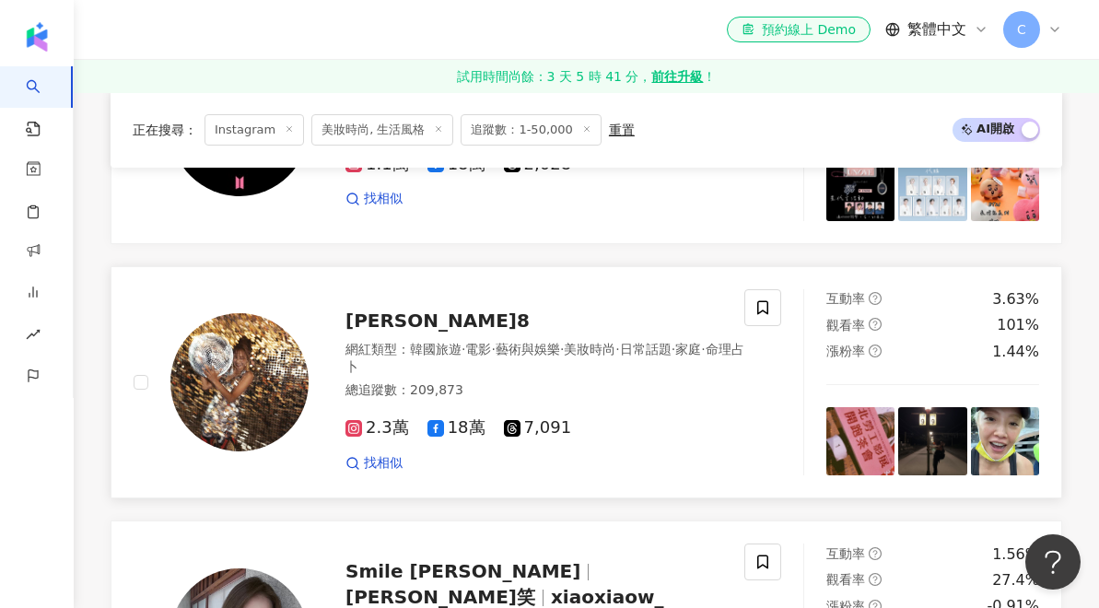
click at [406, 308] on div "張允曦小8" at bounding box center [548, 321] width 405 height 26
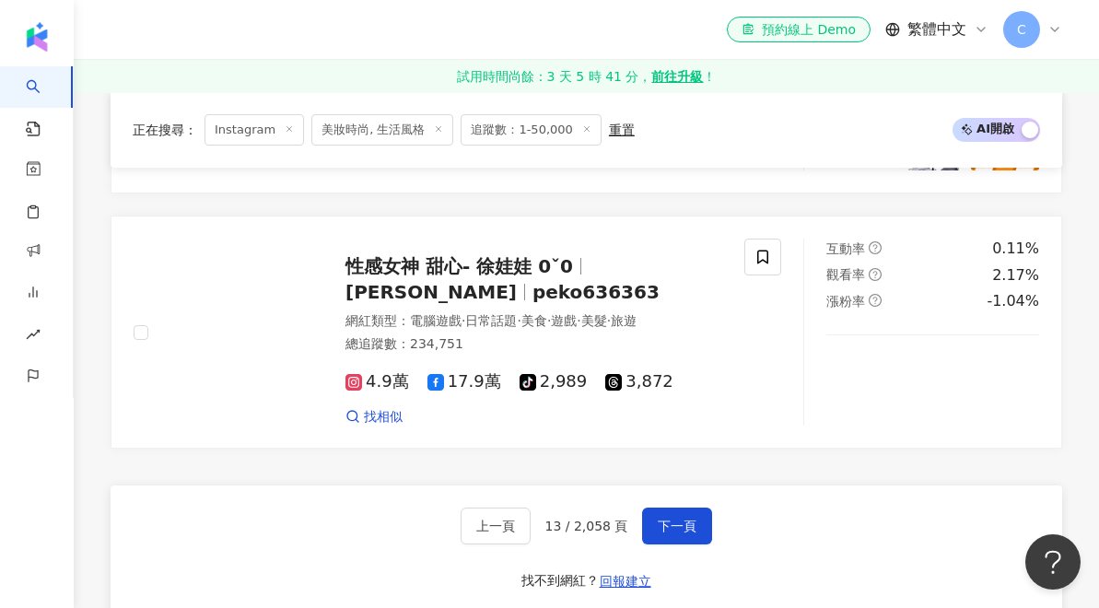
scroll to position [3491, 0]
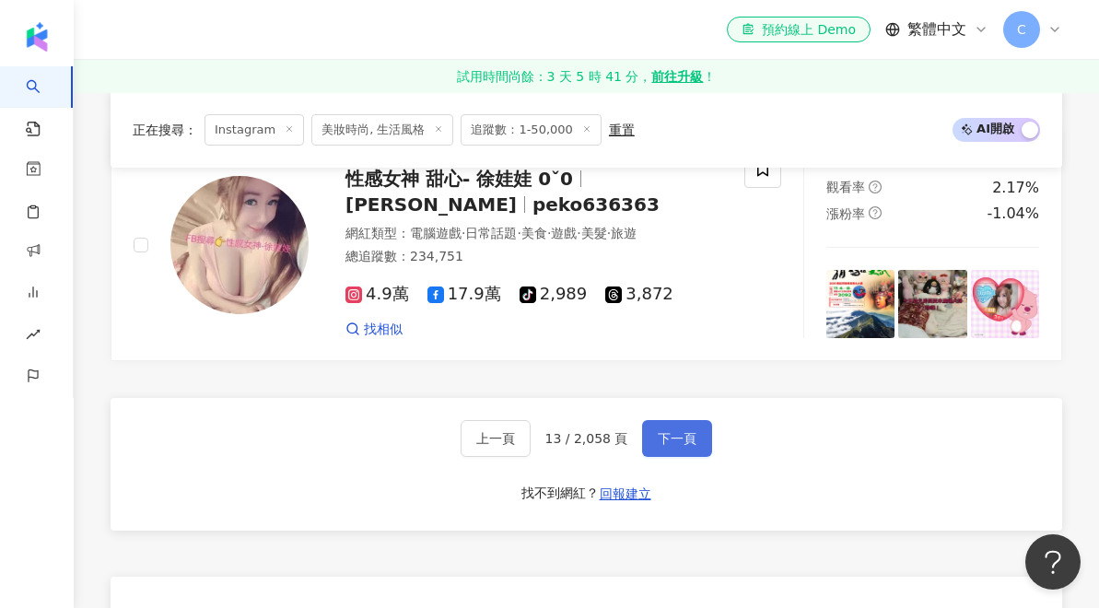
click at [666, 420] on button "下一頁" at bounding box center [677, 438] width 70 height 37
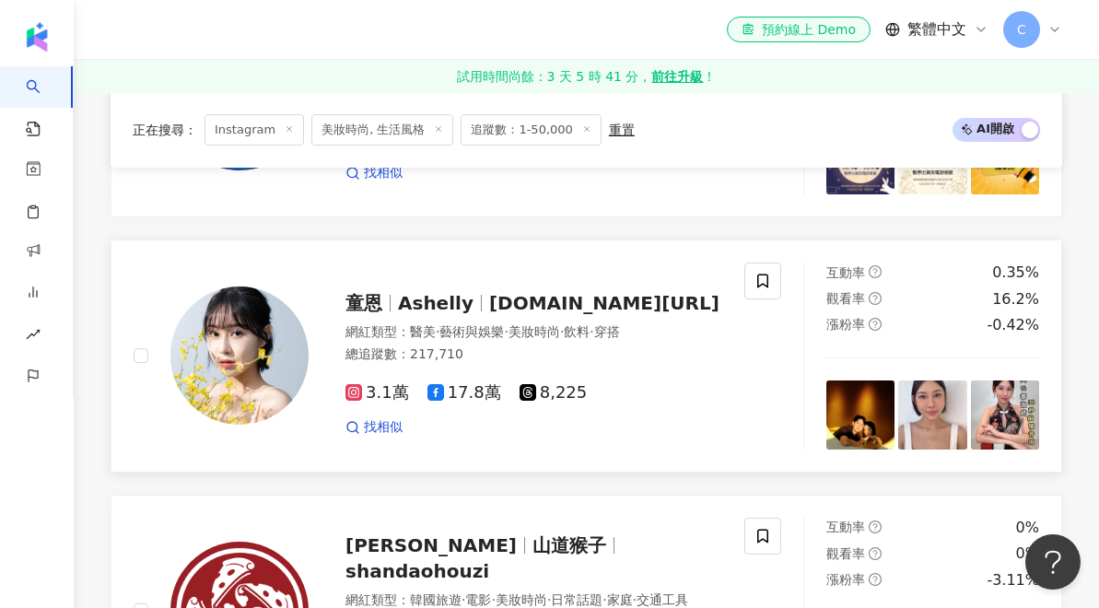
scroll to position [826, 0]
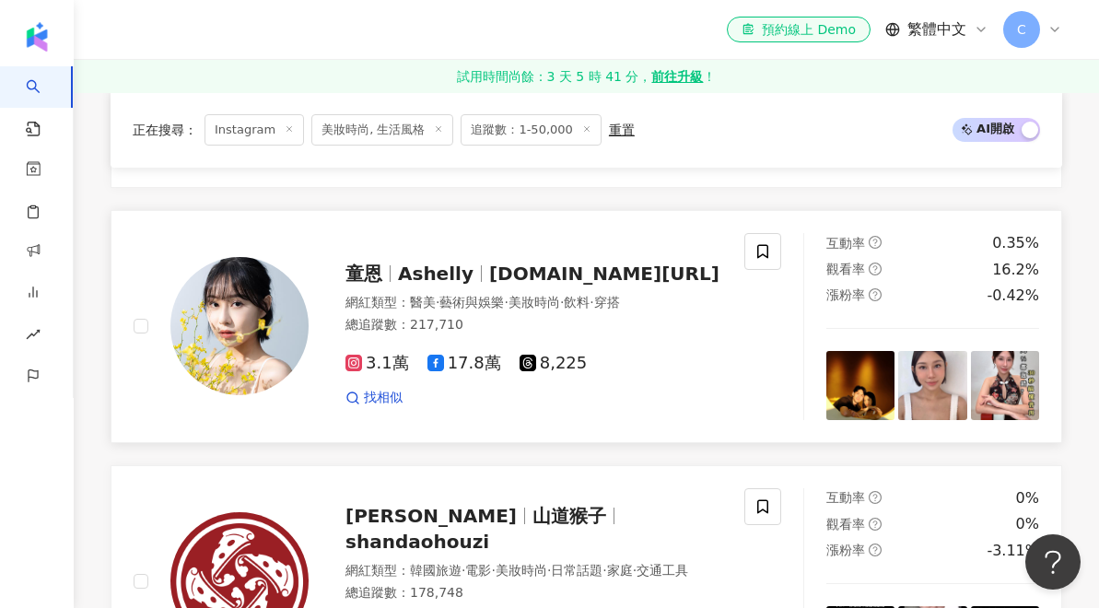
click at [526, 273] on span "童恩Ashelly.tw" at bounding box center [604, 274] width 230 height 22
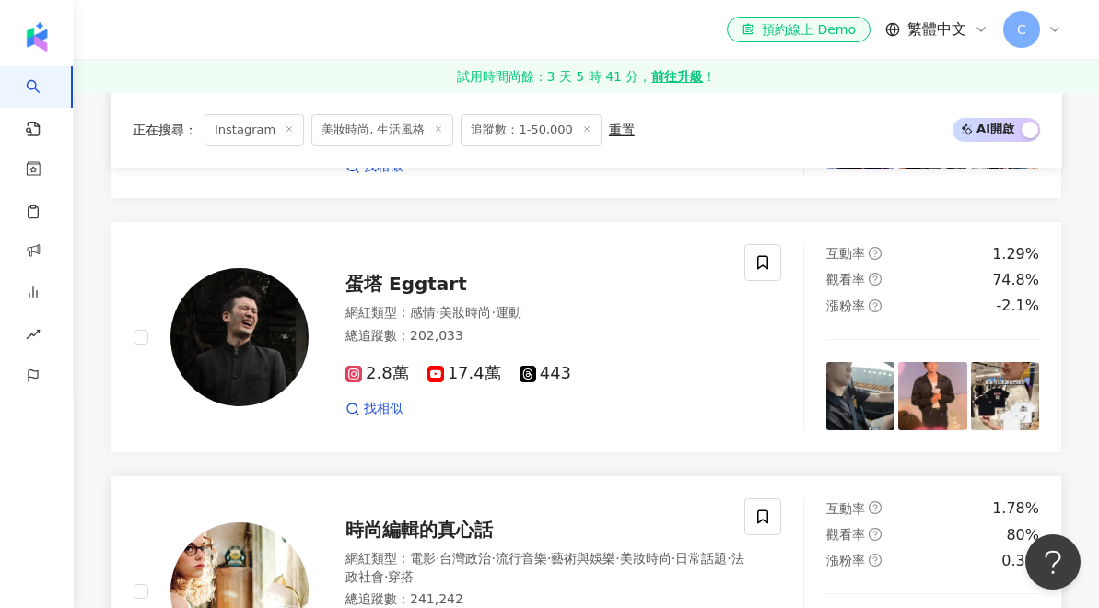
scroll to position [2359, 0]
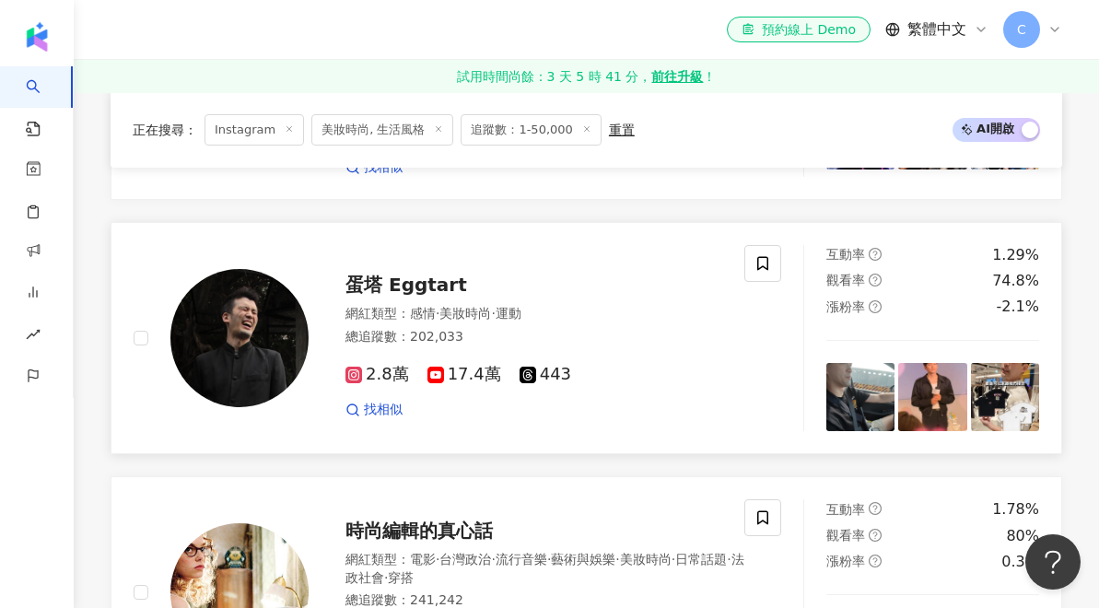
click at [448, 305] on div "網紅類型 ： 感情 · 美妝時尚 · 運動 總追蹤數 ： 202,033" at bounding box center [534, 327] width 377 height 45
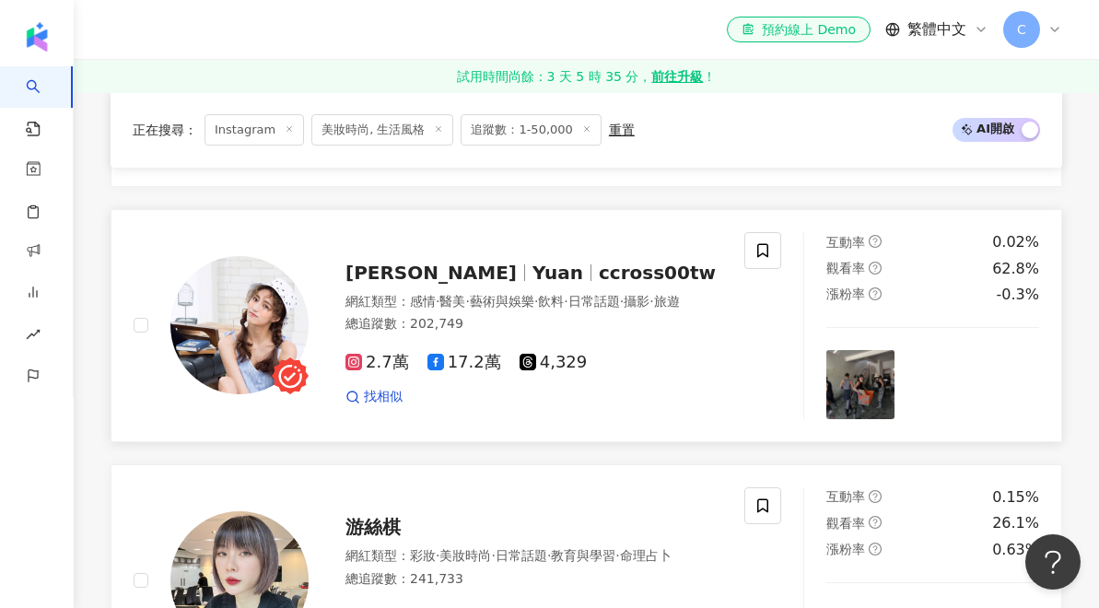
scroll to position [3135, 0]
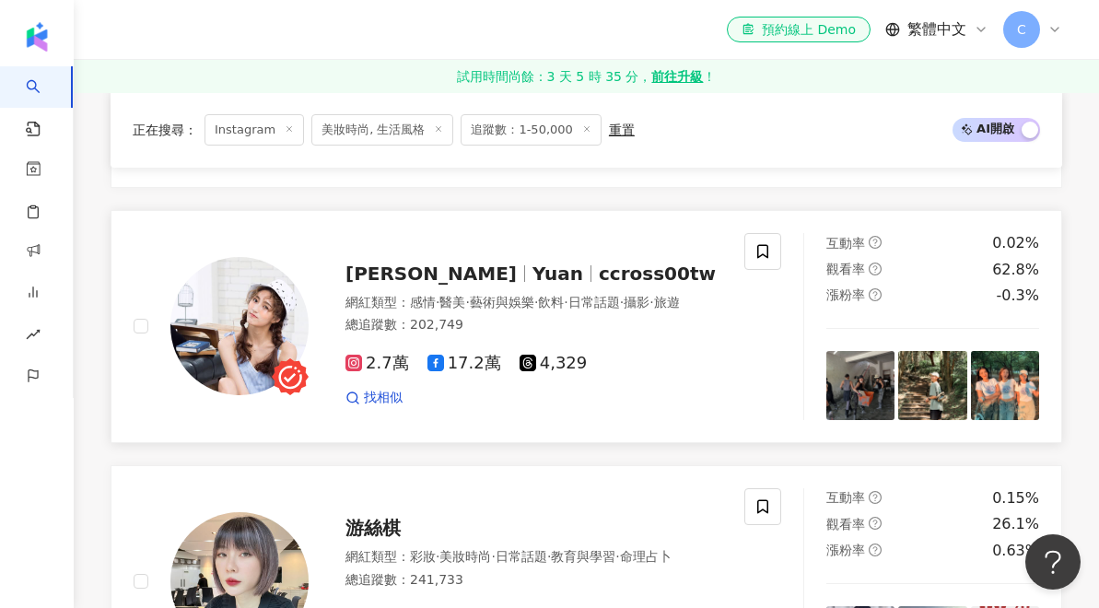
click at [599, 263] on span "ccross00tw" at bounding box center [657, 274] width 117 height 22
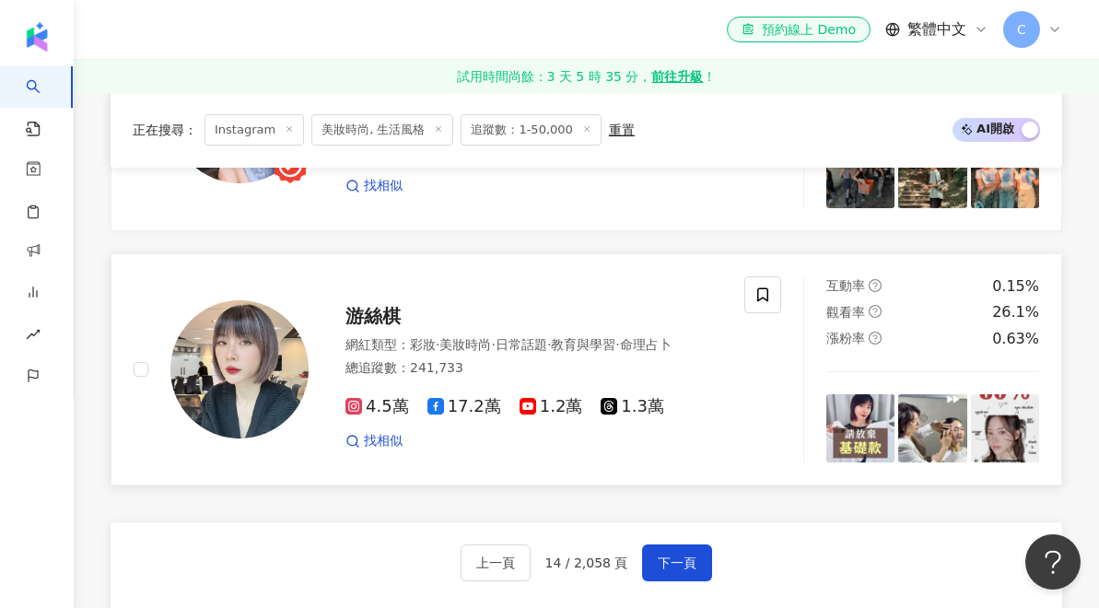
scroll to position [3347, 0]
click at [692, 556] on span "下一頁" at bounding box center [677, 563] width 39 height 15
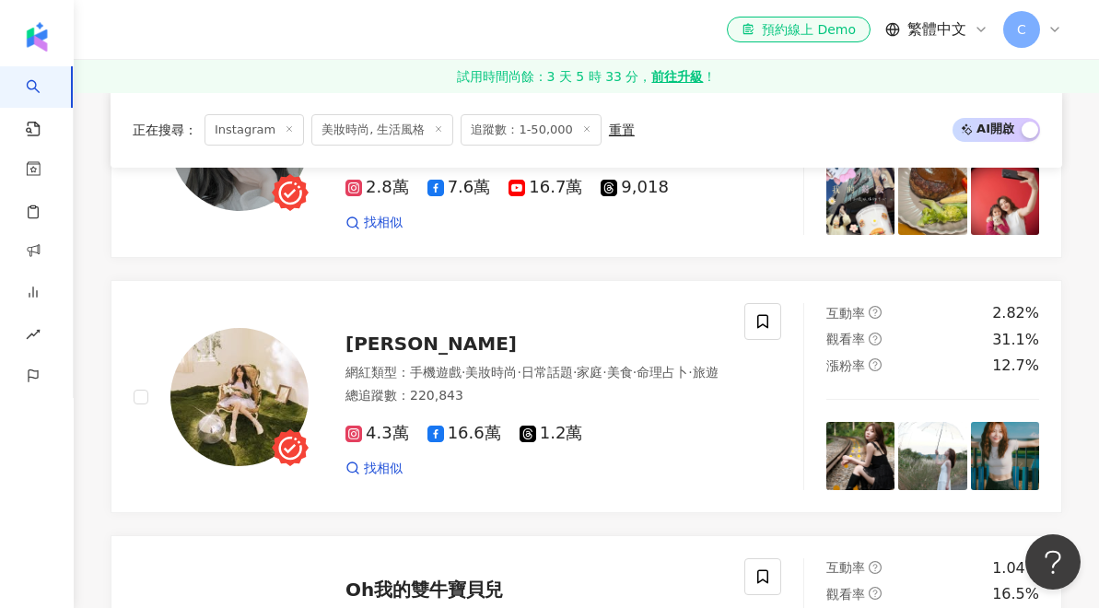
scroll to position [2542, 0]
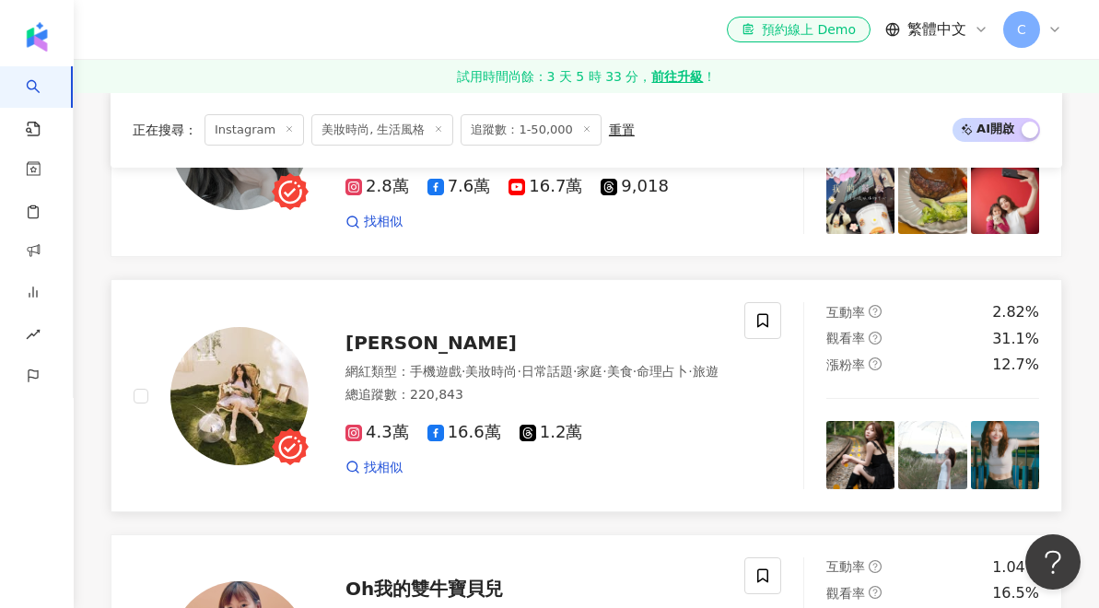
click at [381, 332] on span "黃圓元" at bounding box center [431, 343] width 171 height 22
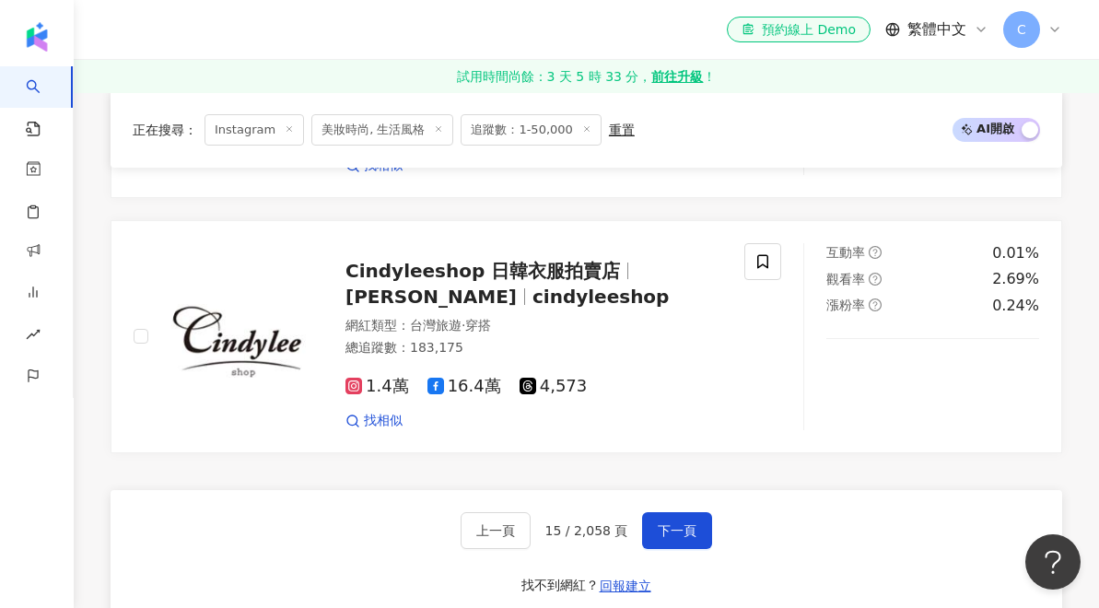
scroll to position [3353, 0]
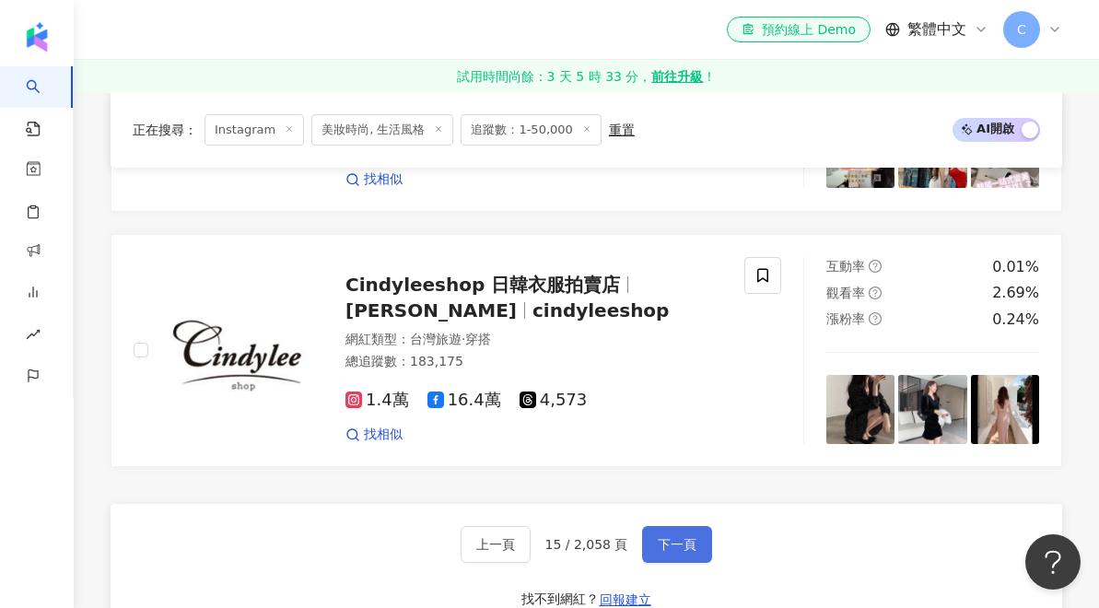
click at [682, 537] on span "下一頁" at bounding box center [677, 544] width 39 height 15
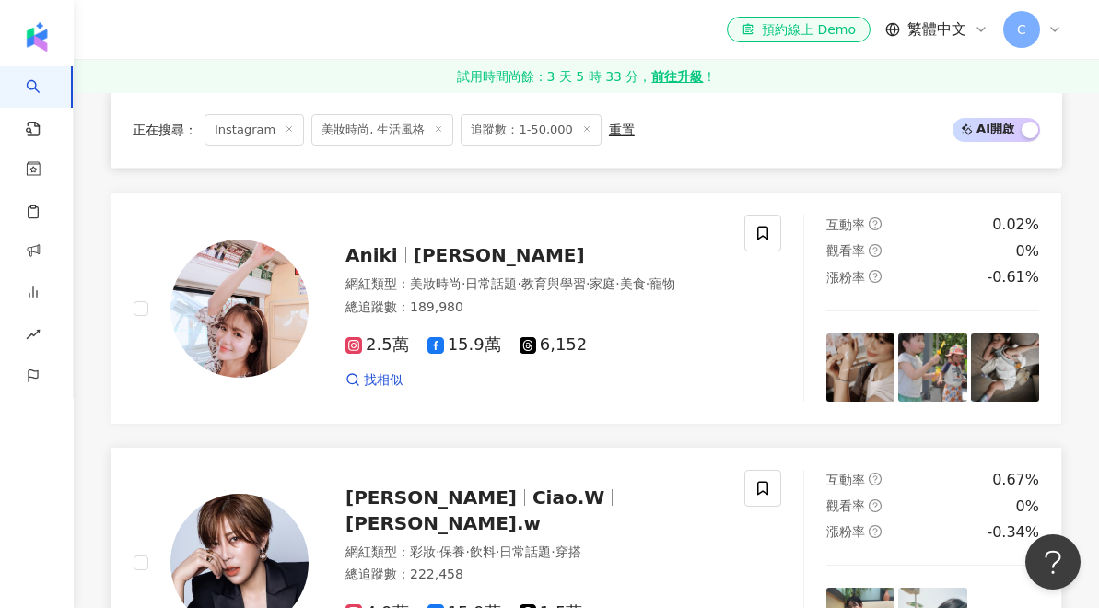
scroll to position [2639, 0]
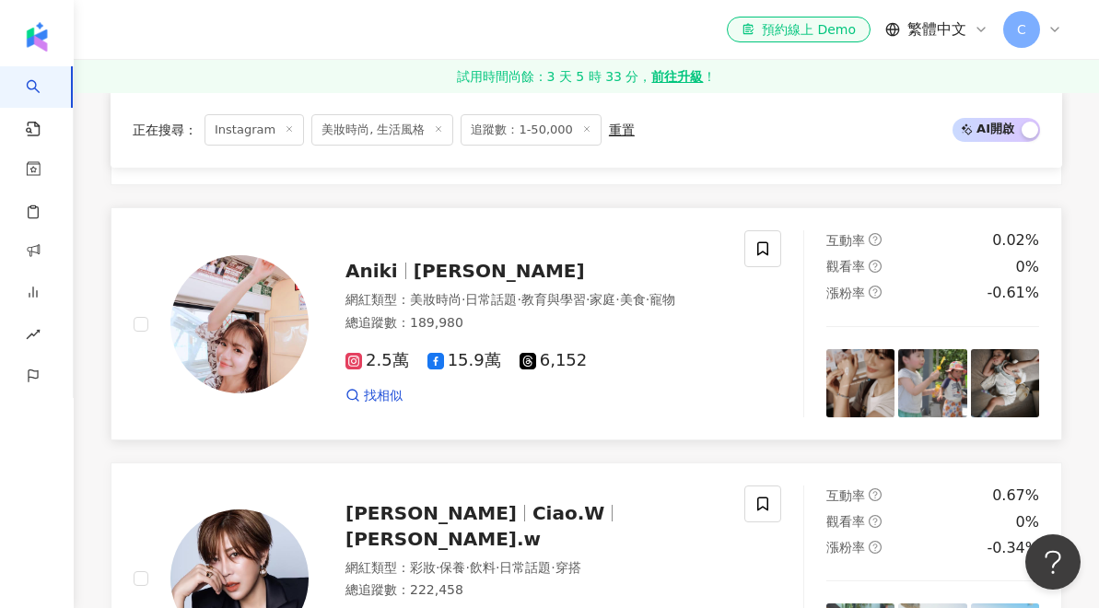
click at [426, 260] on span "趙辰祥" at bounding box center [499, 271] width 171 height 22
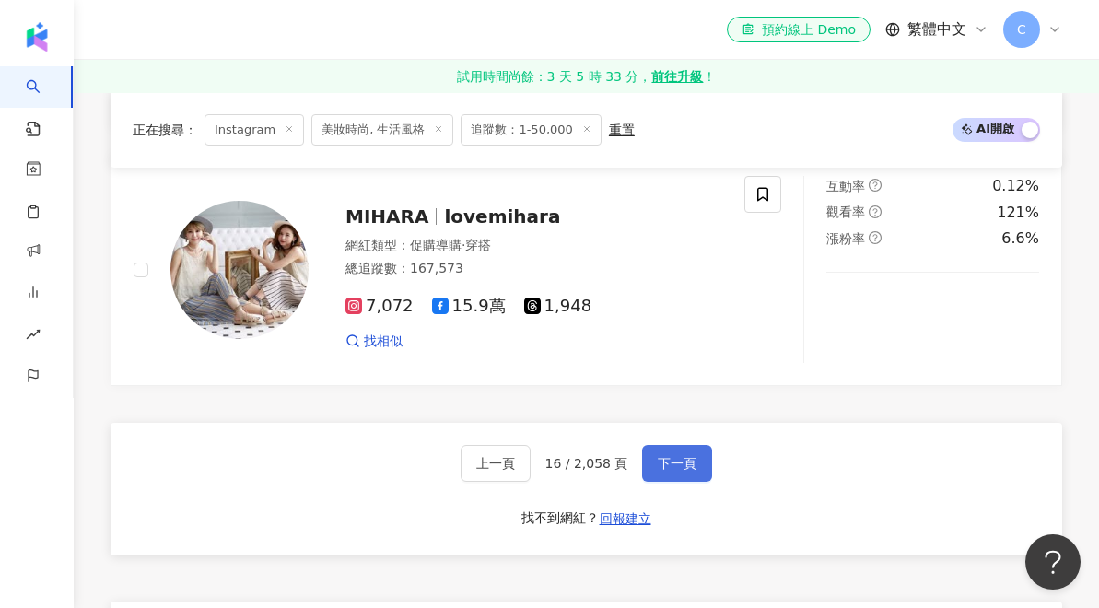
scroll to position [3478, 0]
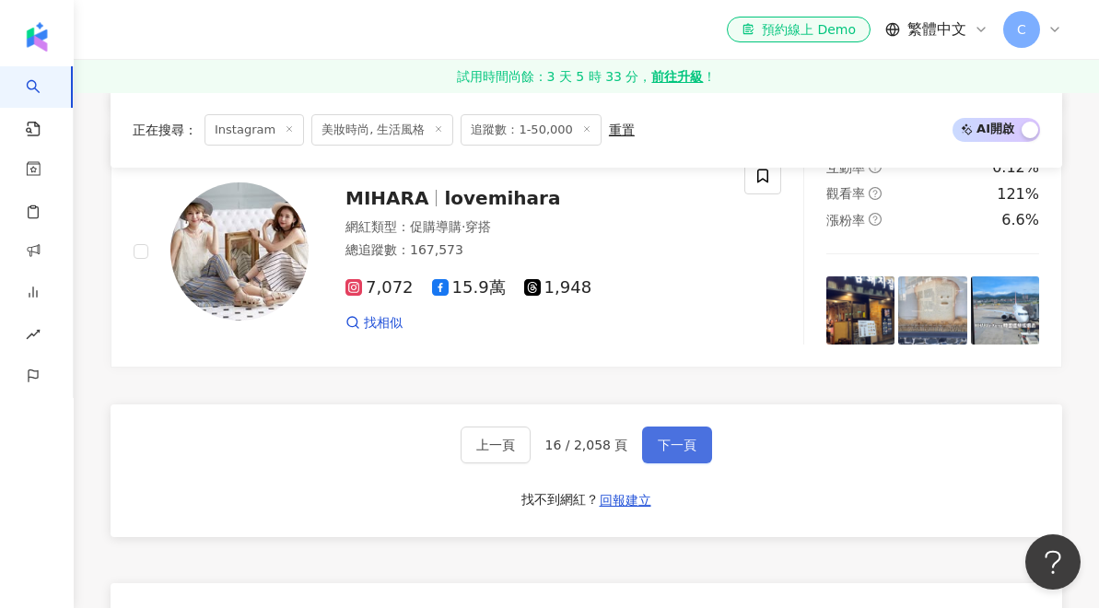
click at [667, 438] on span "下一頁" at bounding box center [677, 445] width 39 height 15
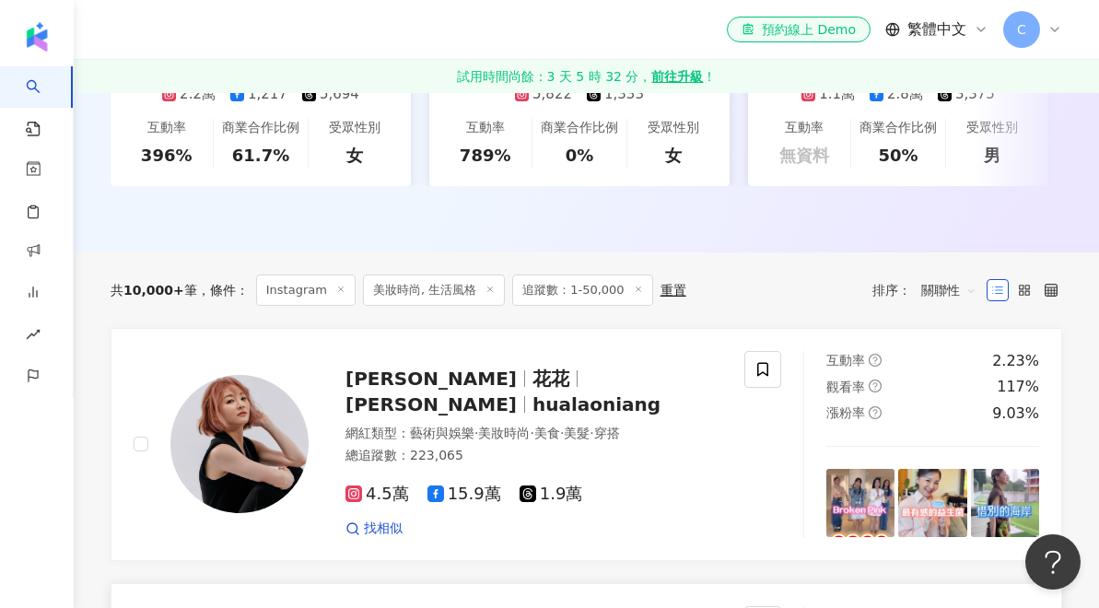
scroll to position [455, 0]
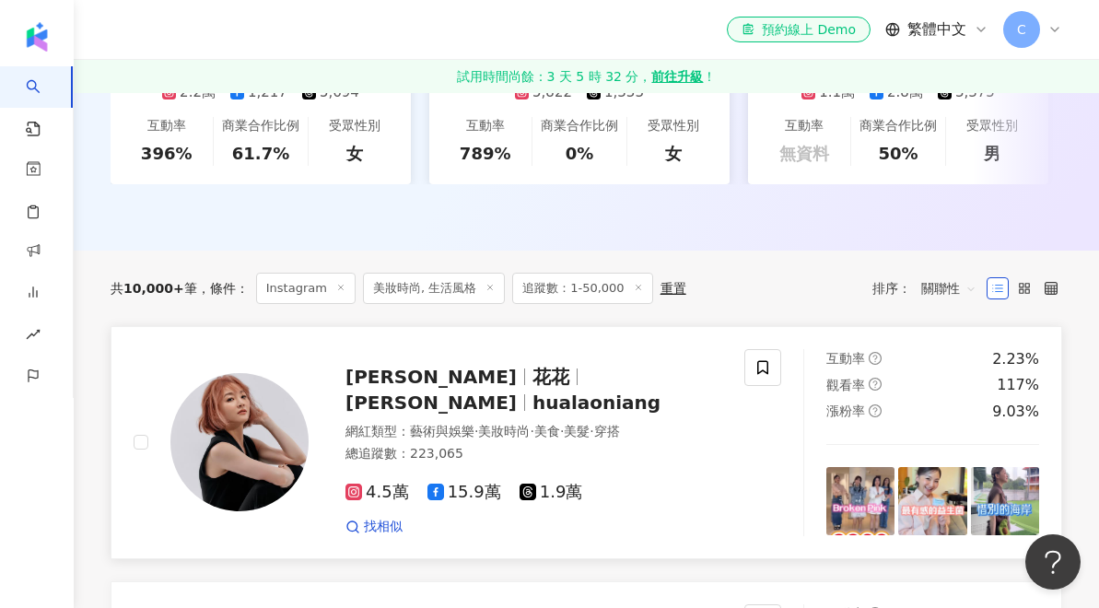
click at [517, 392] on span "張花花Jade" at bounding box center [431, 403] width 171 height 22
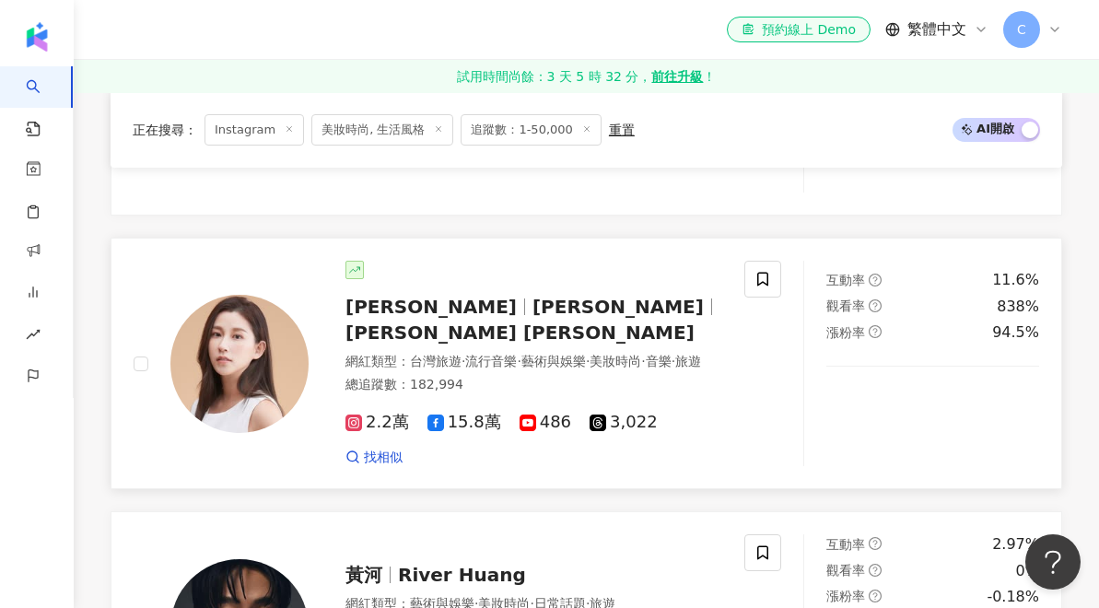
scroll to position [1203, 0]
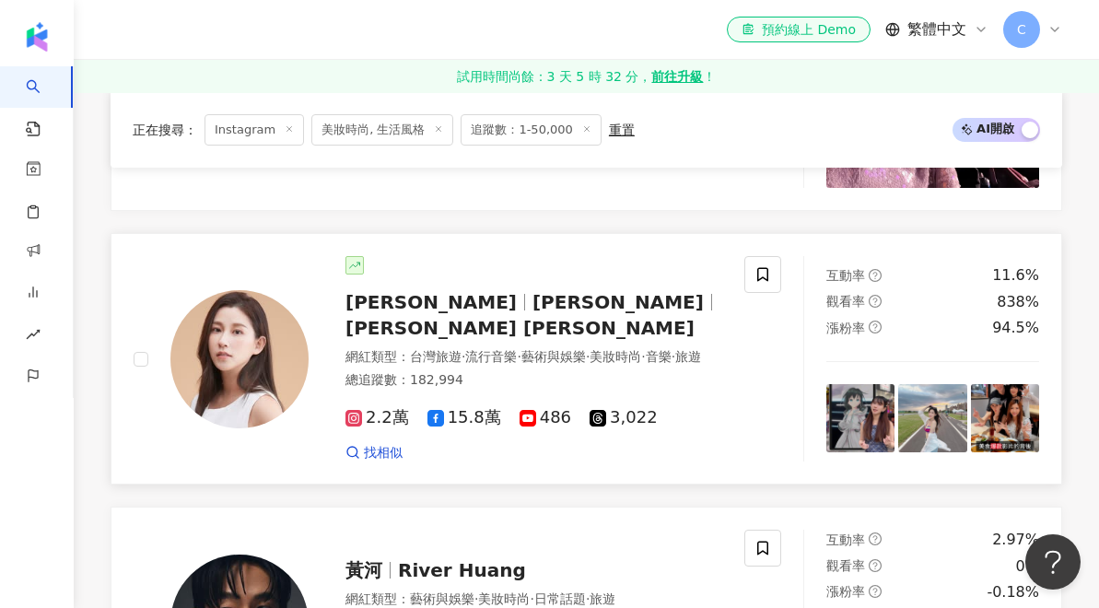
click at [529, 317] on span "林亞兒 Katie Lin" at bounding box center [520, 328] width 349 height 22
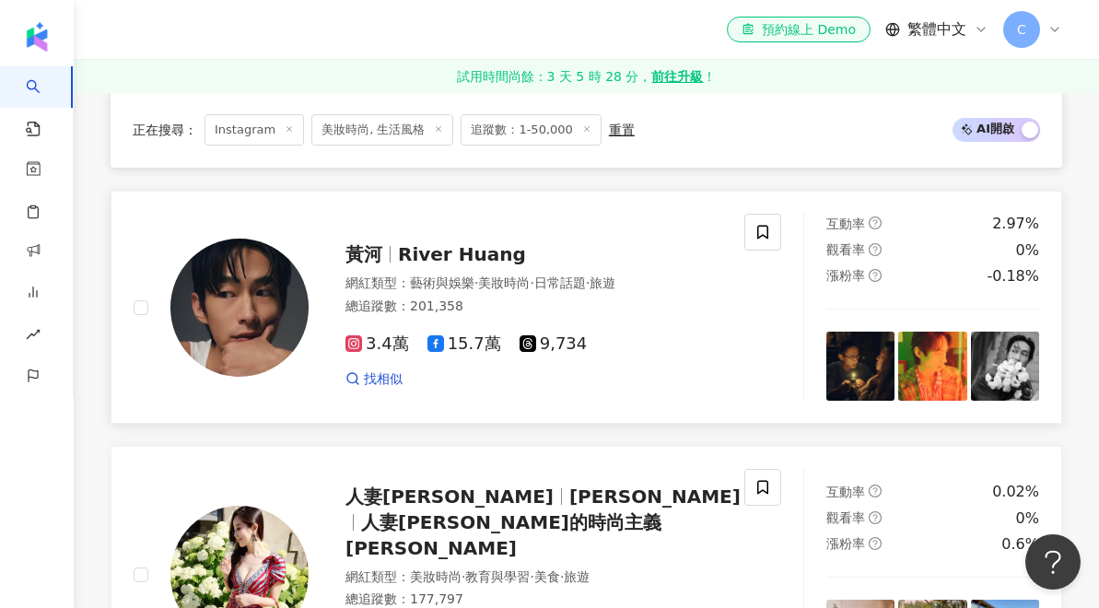
scroll to position [1510, 0]
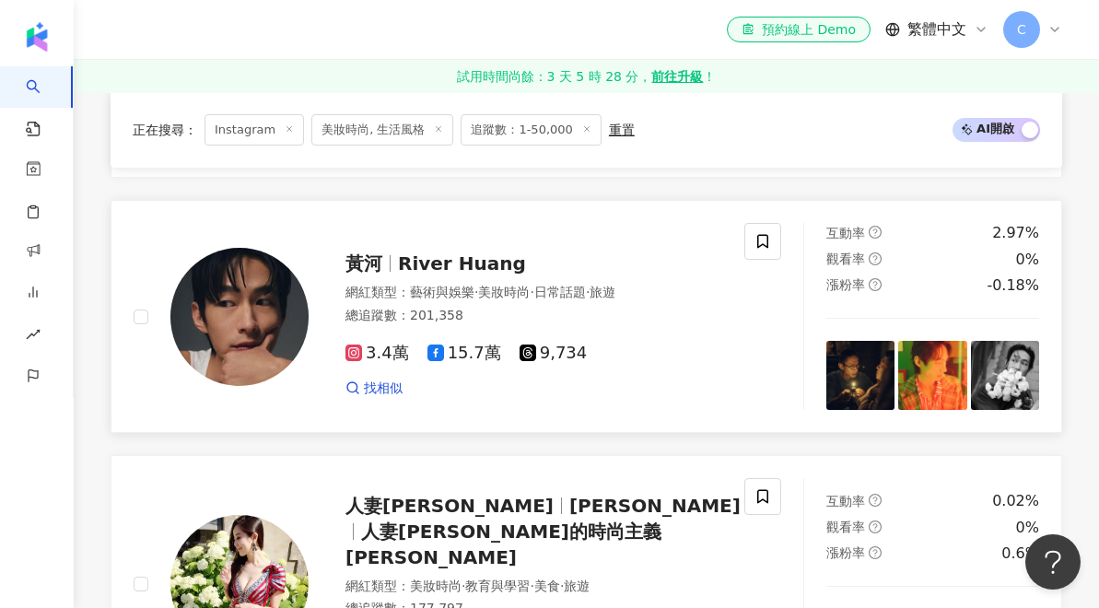
click at [452, 253] on span "River Huang" at bounding box center [462, 264] width 128 height 22
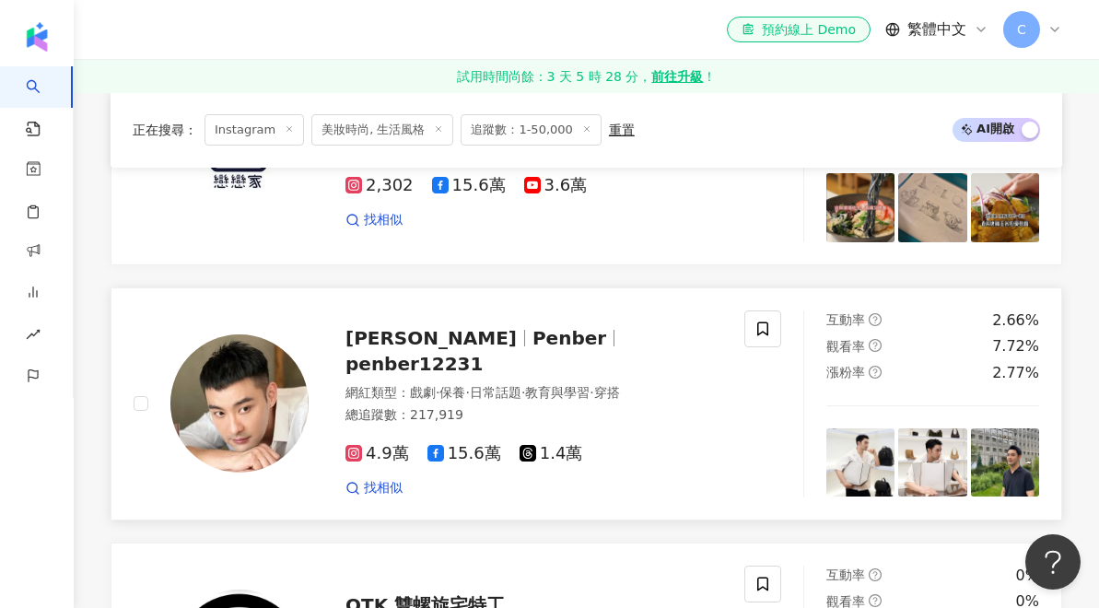
scroll to position [2215, 0]
click at [483, 352] on span "penber12231" at bounding box center [414, 363] width 137 height 22
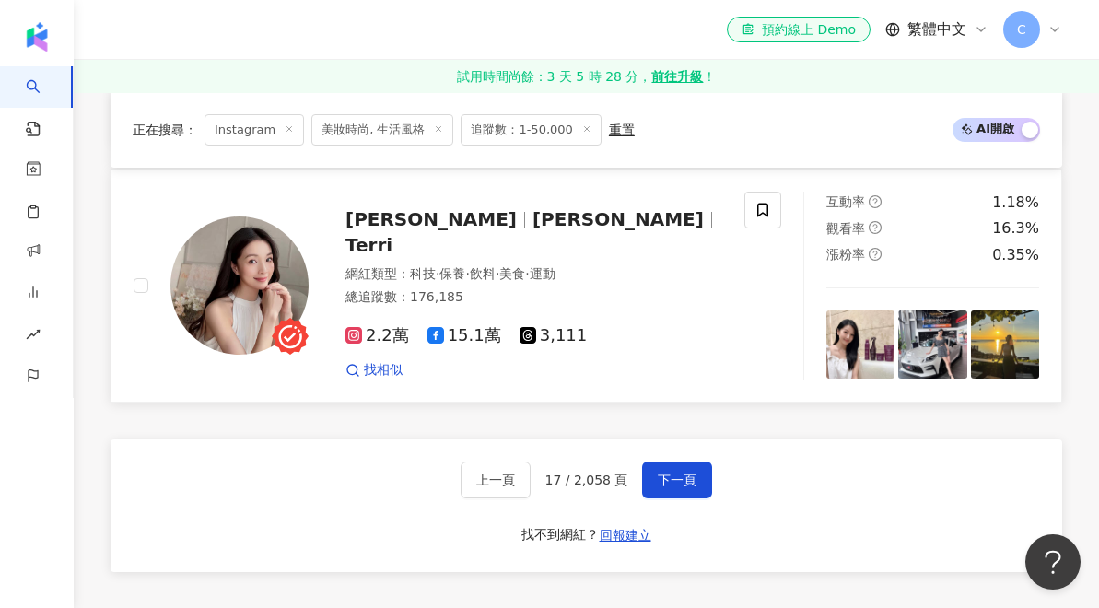
scroll to position [3708, 0]
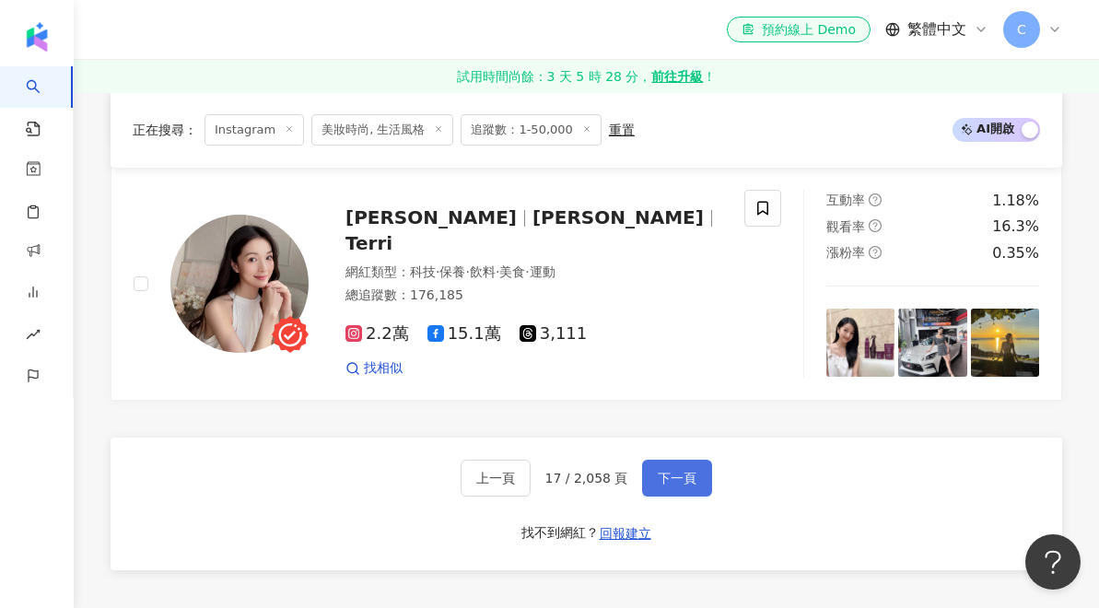
click at [676, 460] on button "下一頁" at bounding box center [677, 478] width 70 height 37
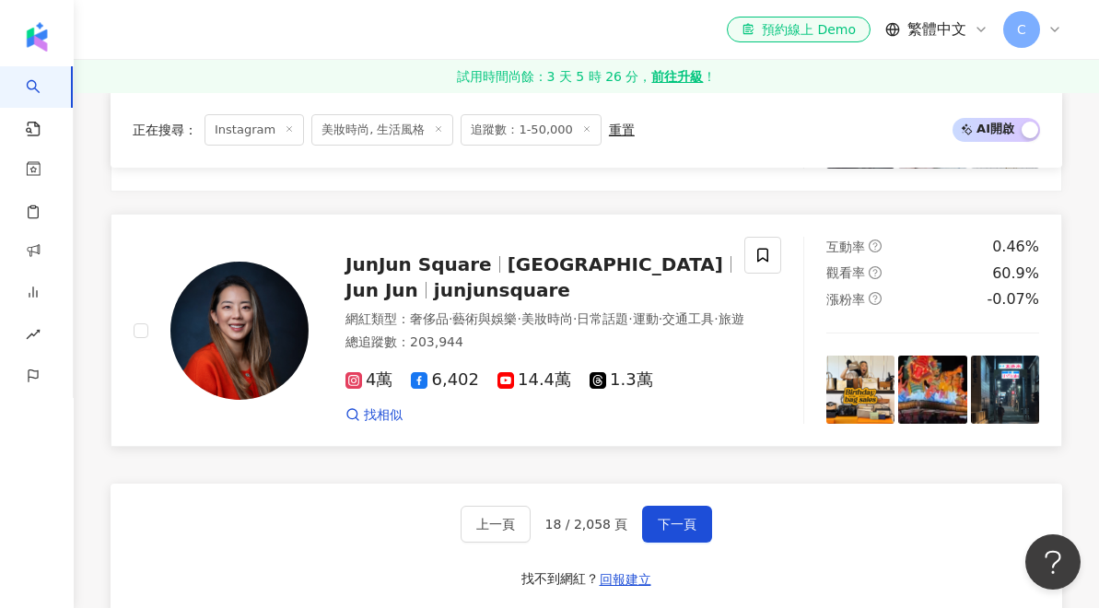
scroll to position [3459, 0]
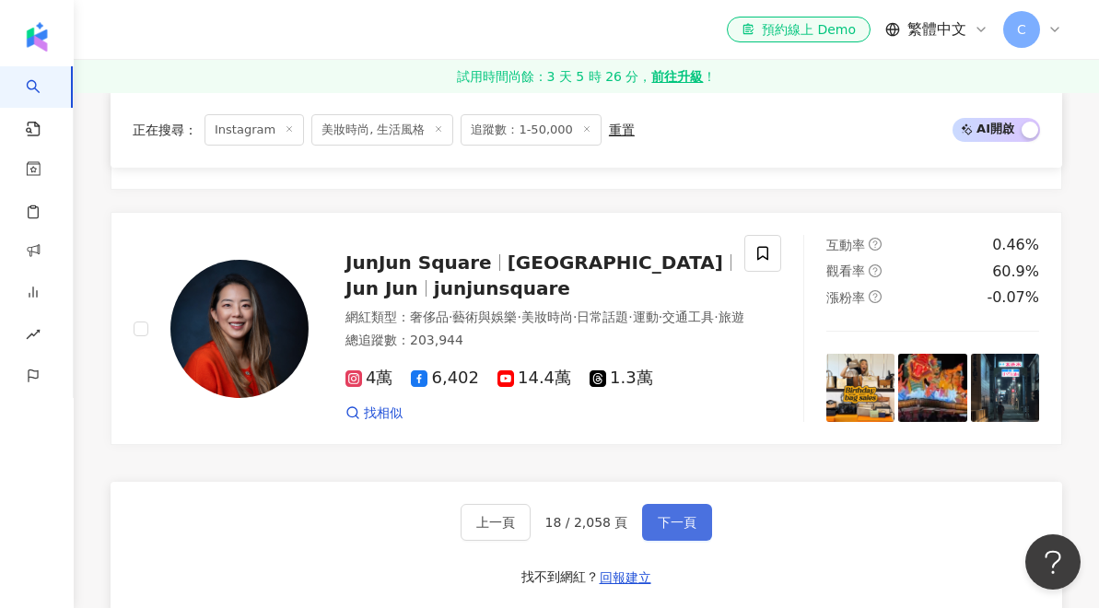
click at [689, 515] on span "下一頁" at bounding box center [677, 522] width 39 height 15
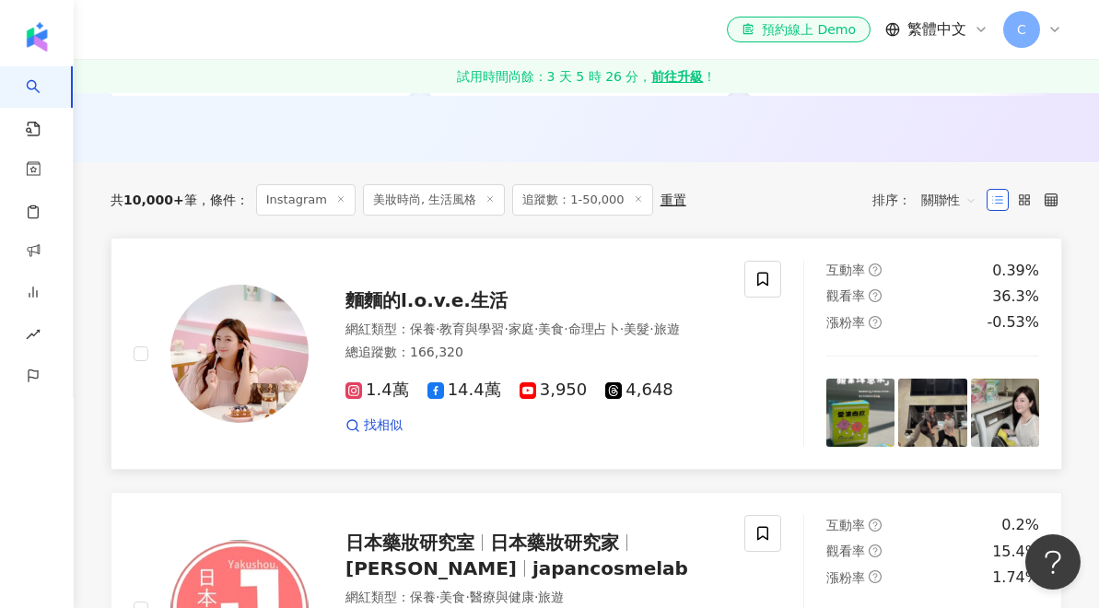
scroll to position [548, 0]
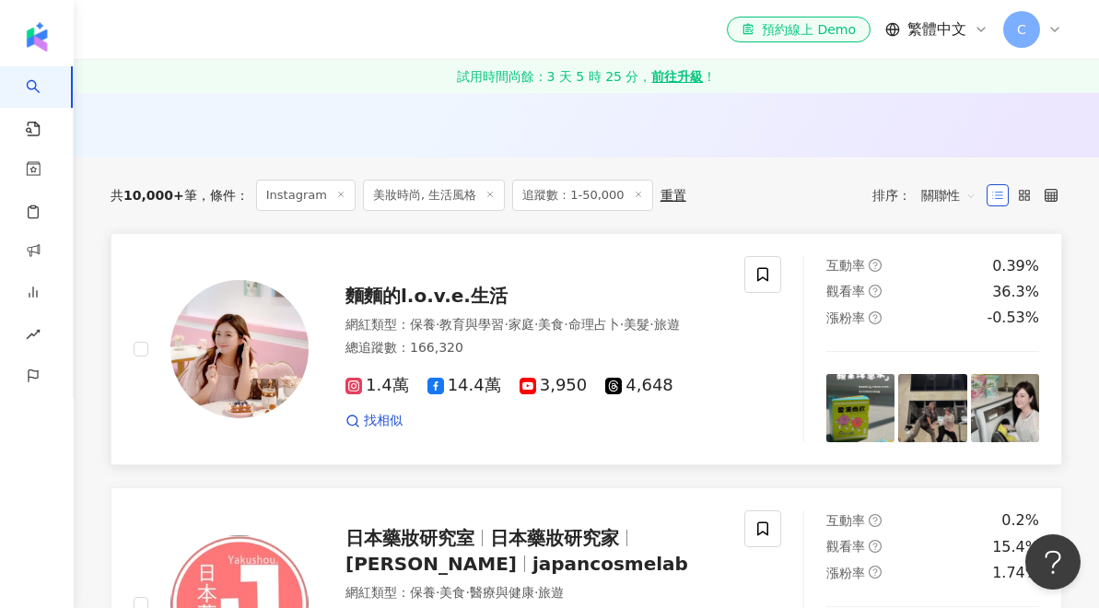
click at [455, 294] on span "麵麵的l.o.v.e.生活" at bounding box center [427, 296] width 162 height 22
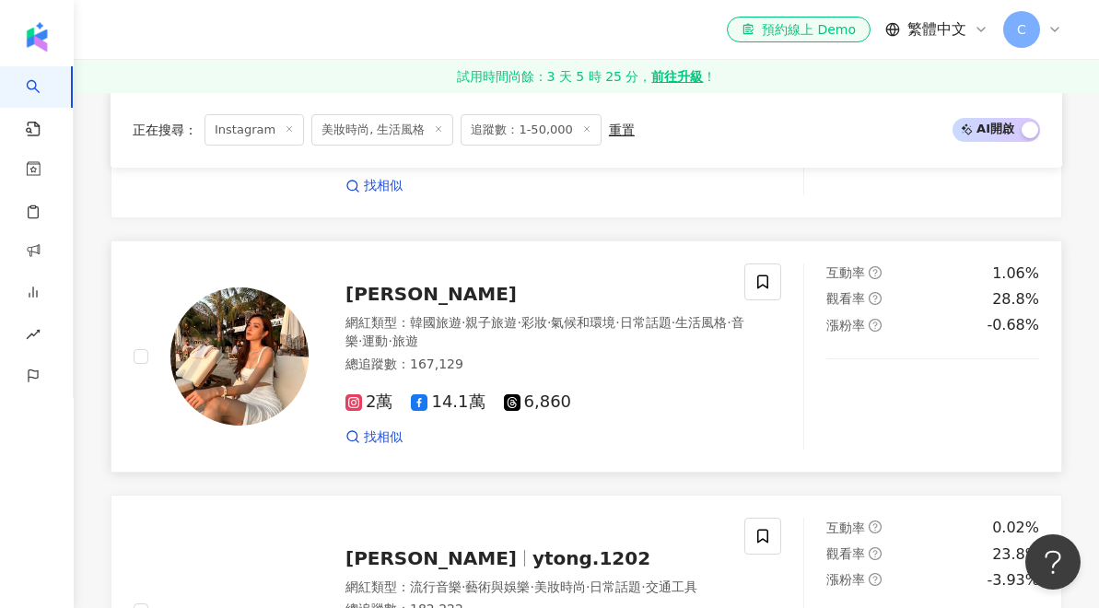
scroll to position [2601, 0]
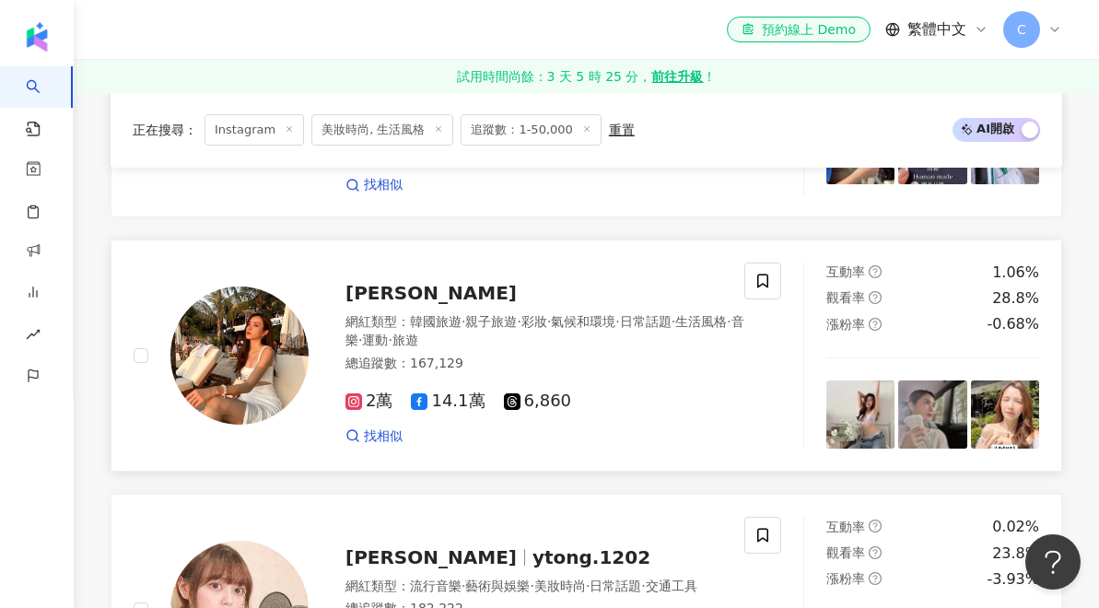
click at [412, 288] on span "徐苡嫚Mina" at bounding box center [431, 293] width 171 height 22
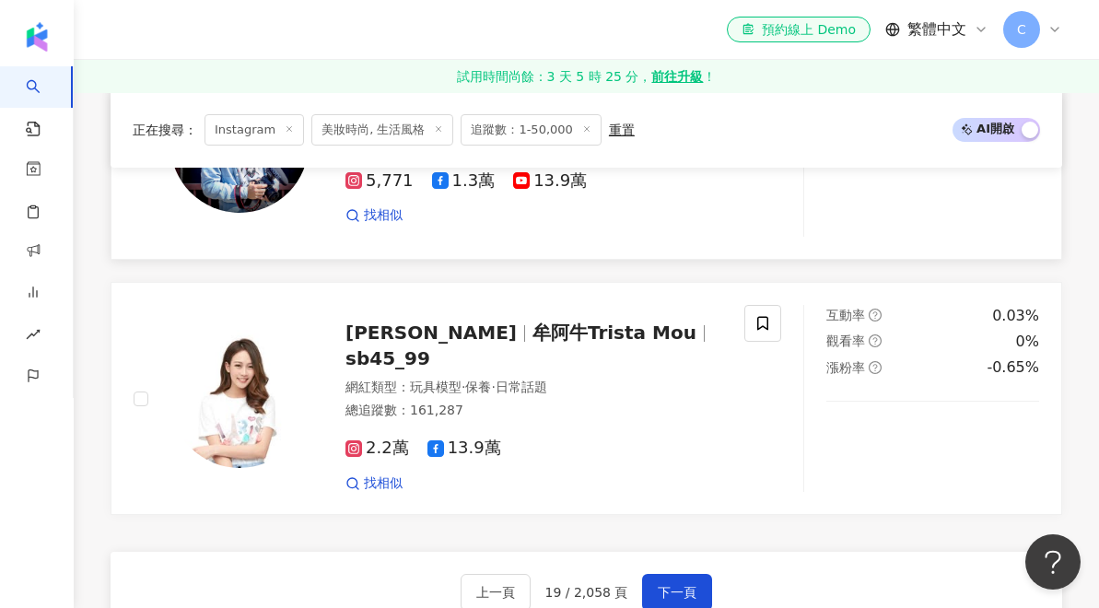
scroll to position [3343, 0]
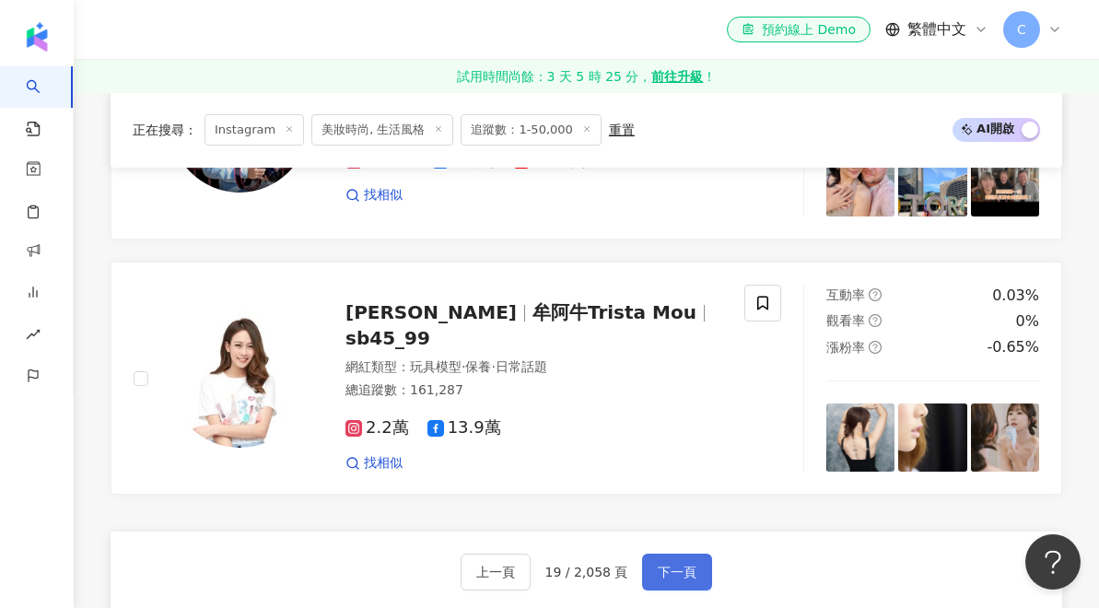
click at [665, 564] on button "下一頁" at bounding box center [677, 572] width 70 height 37
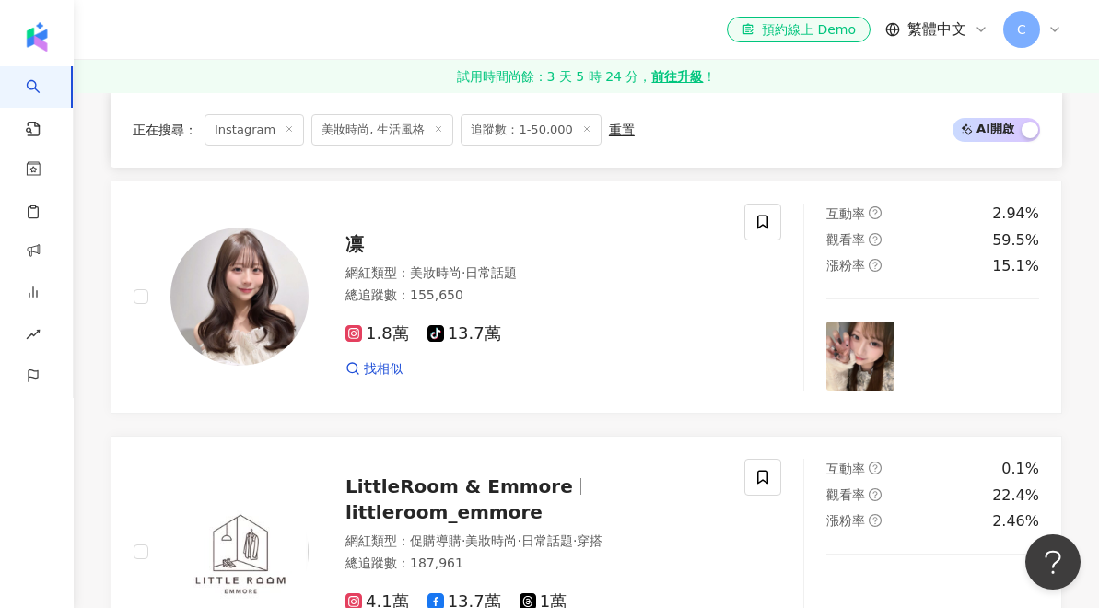
scroll to position [2137, 0]
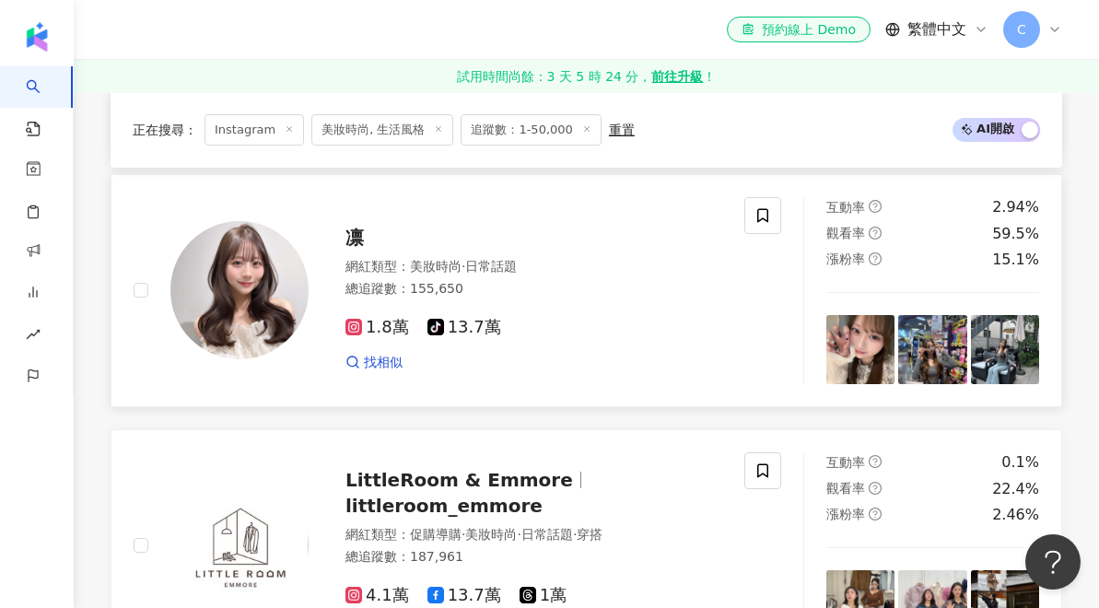
click at [358, 245] on span "凛" at bounding box center [355, 238] width 18 height 22
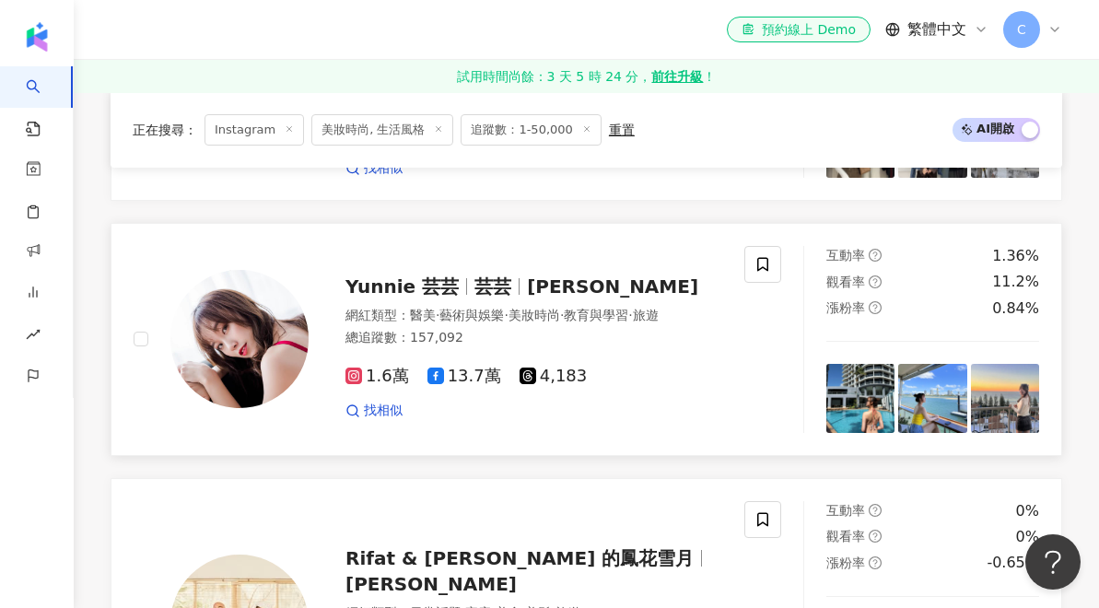
scroll to position [2599, 0]
click at [548, 292] on span "Yunnie" at bounding box center [612, 287] width 171 height 22
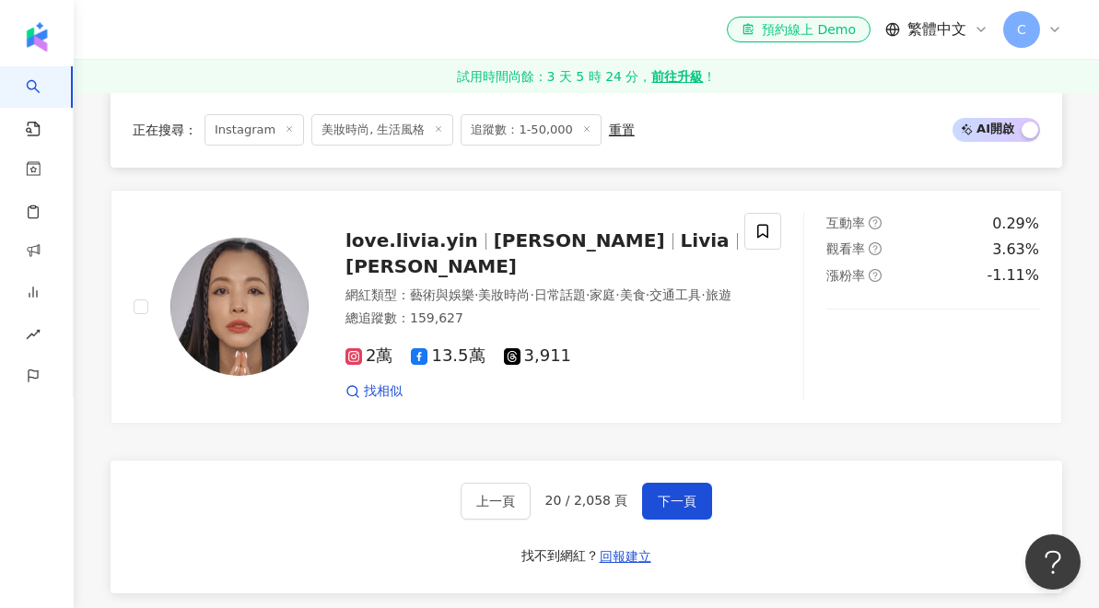
scroll to position [3457, 0]
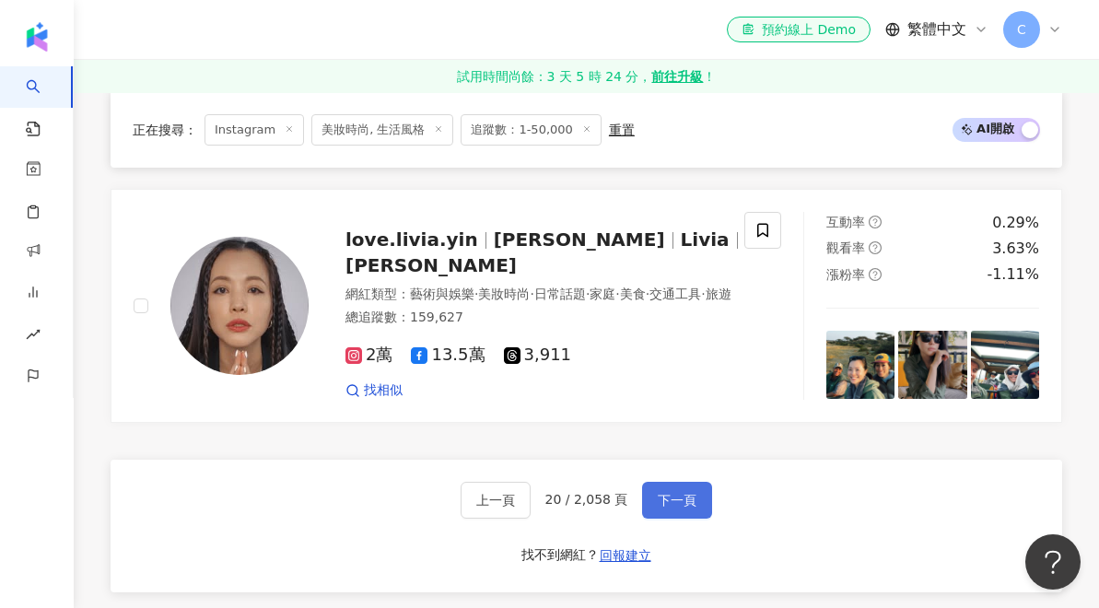
click at [664, 499] on span "下一頁" at bounding box center [677, 500] width 39 height 15
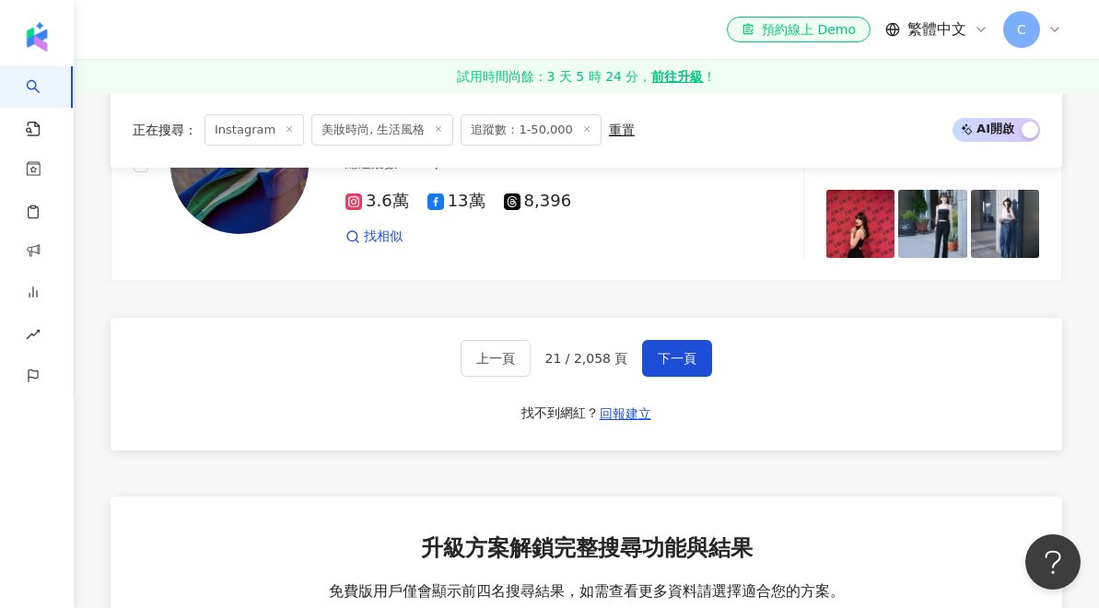
scroll to position [3591, 0]
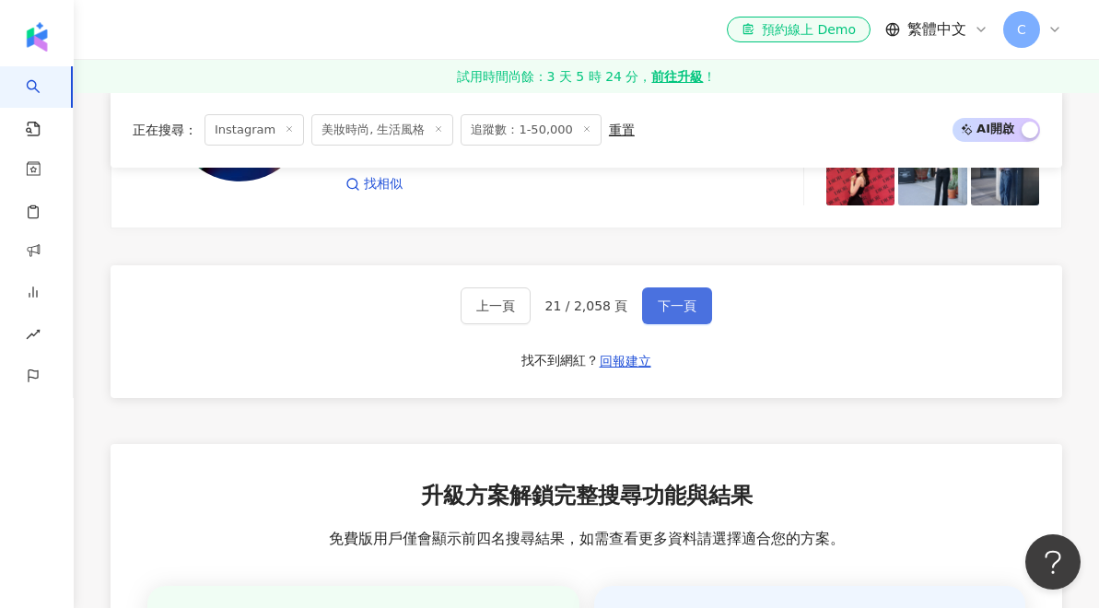
click at [684, 299] on span "下一頁" at bounding box center [677, 306] width 39 height 15
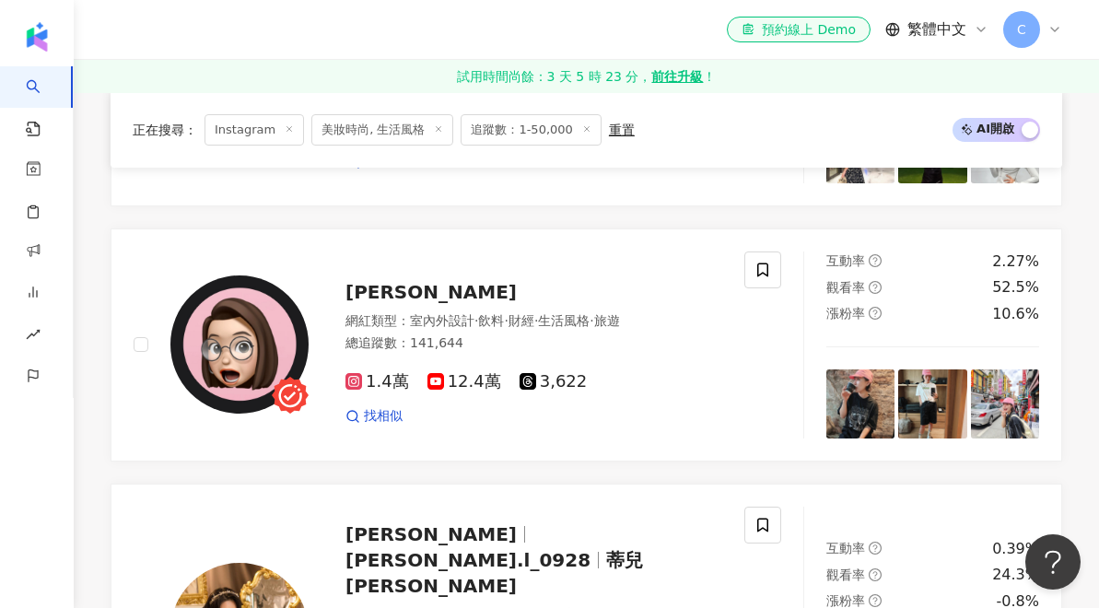
scroll to position [2851, 0]
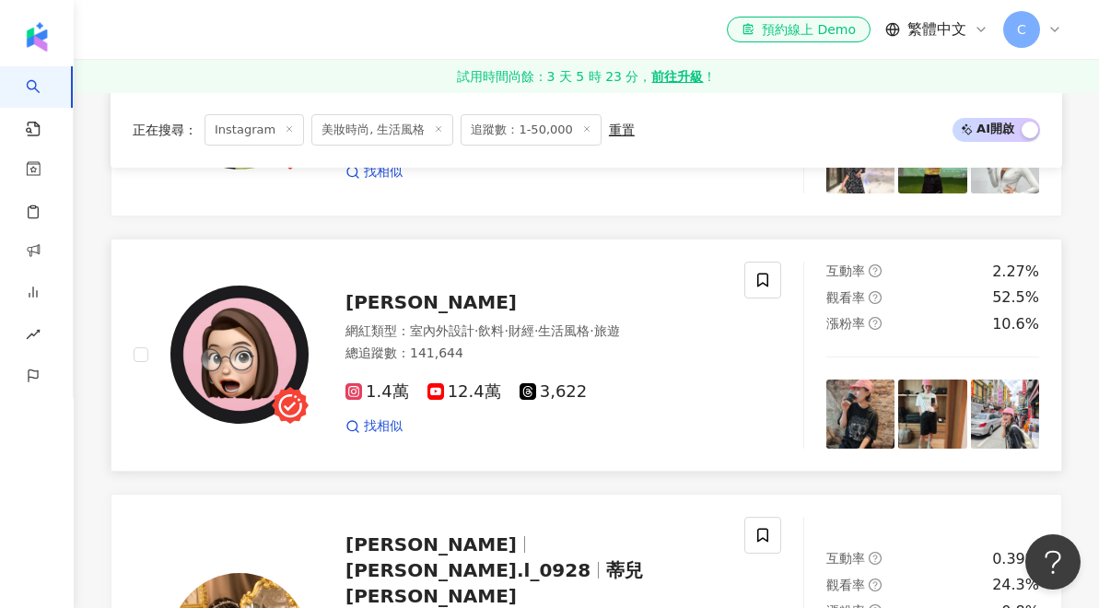
click at [404, 291] on span "Alf 奧菠" at bounding box center [431, 302] width 171 height 22
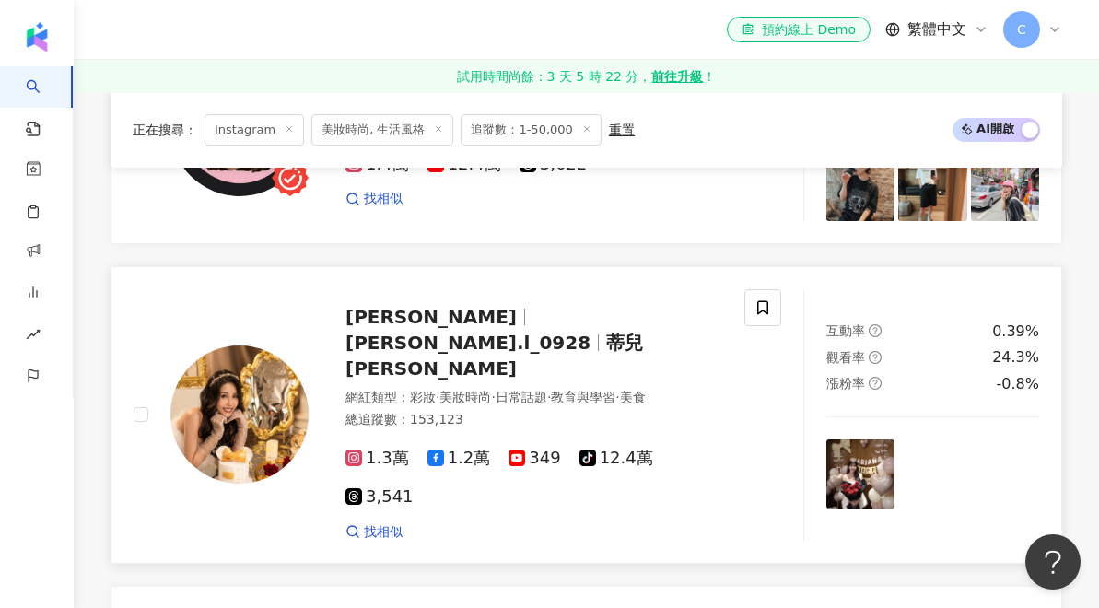
scroll to position [3083, 0]
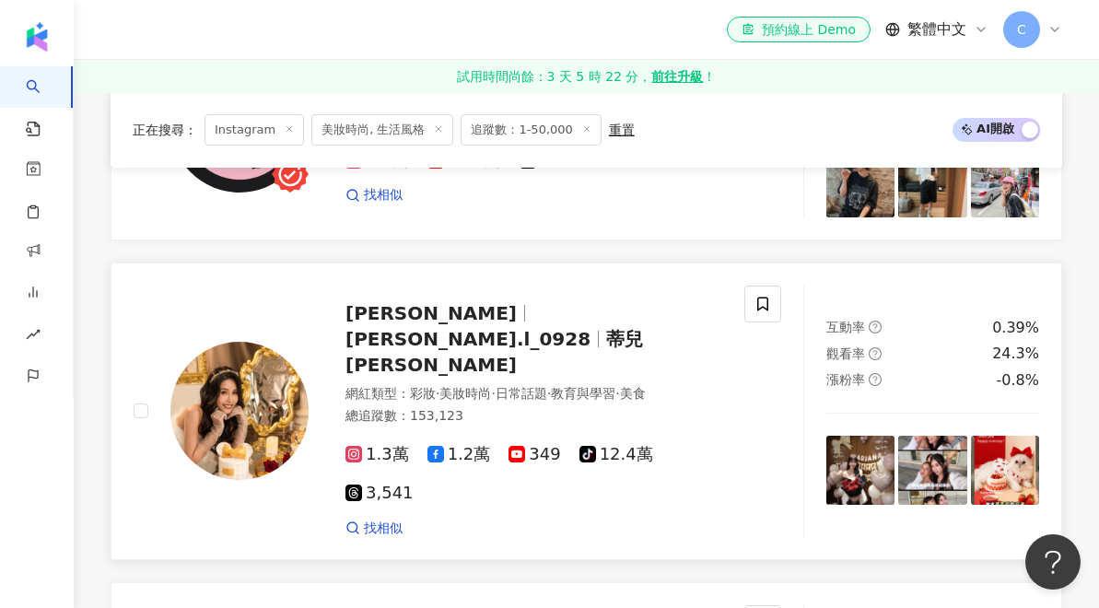
click at [464, 302] on span "Ariana坎蒂兒" at bounding box center [439, 313] width 187 height 22
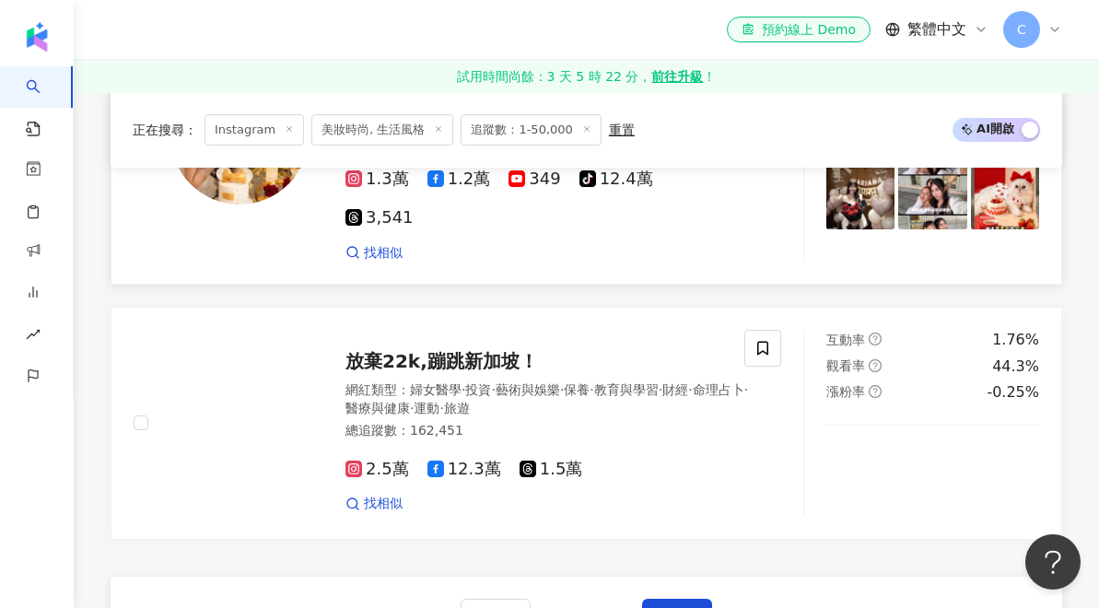
scroll to position [3372, 0]
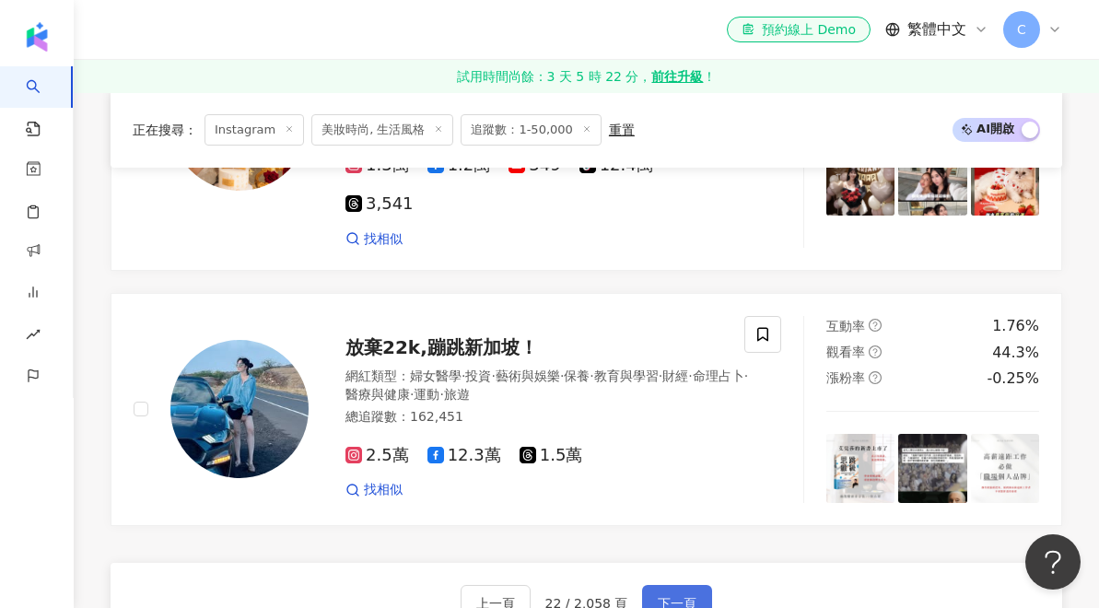
click at [681, 596] on span "下一頁" at bounding box center [677, 603] width 39 height 15
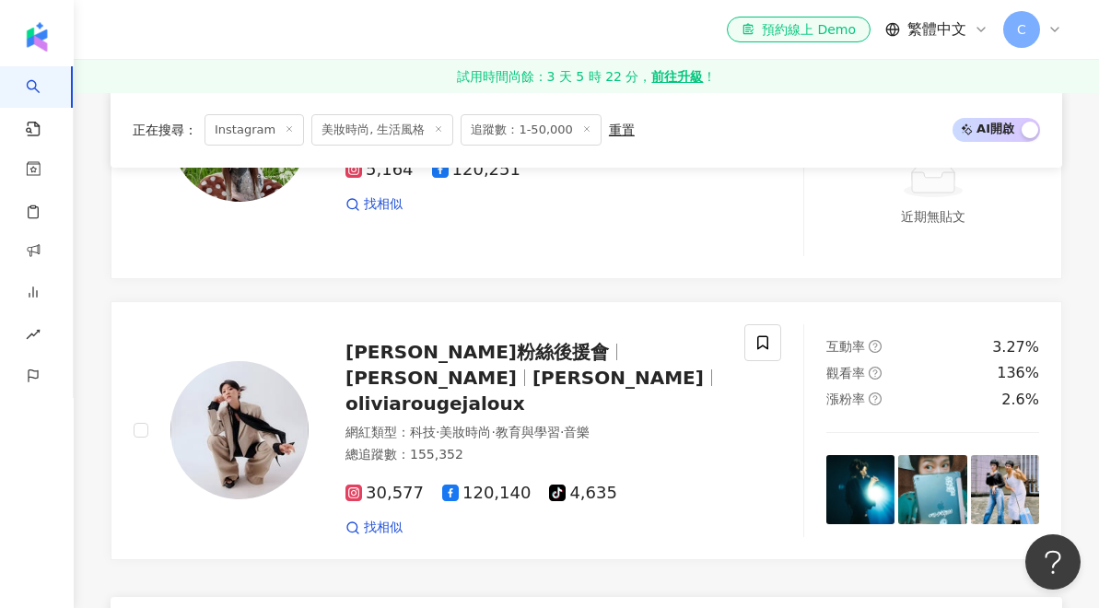
scroll to position [2143, 0]
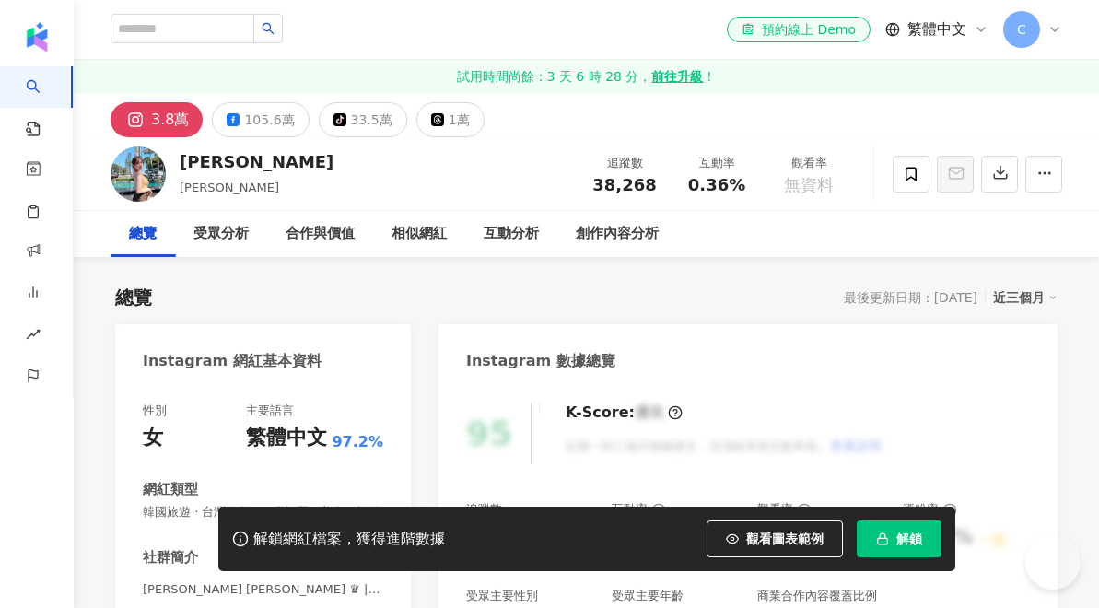
click at [330, 504] on span "韓國旅遊 · 台灣旅遊 · 日常話題 · 美食 · 旅遊" at bounding box center [263, 512] width 241 height 17
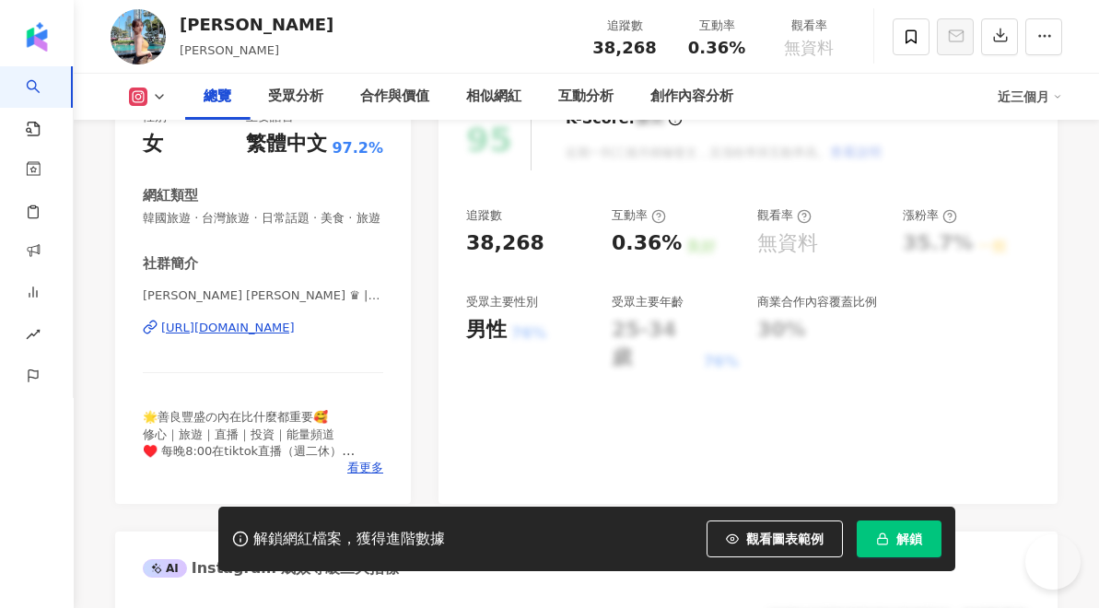
click at [232, 336] on div "https://www.instagram.com/nina_0111/" at bounding box center [228, 328] width 134 height 17
click at [294, 275] on div "社群簡介 Nina 鄭綺 ♛ | nina_0111 https://www.instagram.com/nina_0111/ 🌟善良豐盛の內在比什麼都重要🥰…" at bounding box center [263, 365] width 241 height 222
click at [278, 283] on div "社群簡介 Nina 鄭綺 ♛ | nina_0111 https://www.instagram.com/nina_0111/ 🌟善良豐盛の內在比什麼都重要🥰…" at bounding box center [263, 365] width 241 height 222
click at [199, 274] on div "社群簡介 Nina 鄭綺 ♛ | nina_0111 https://www.instagram.com/nina_0111/ 🌟善良豐盛の內在比什麼都重要🥰…" at bounding box center [263, 365] width 241 height 222
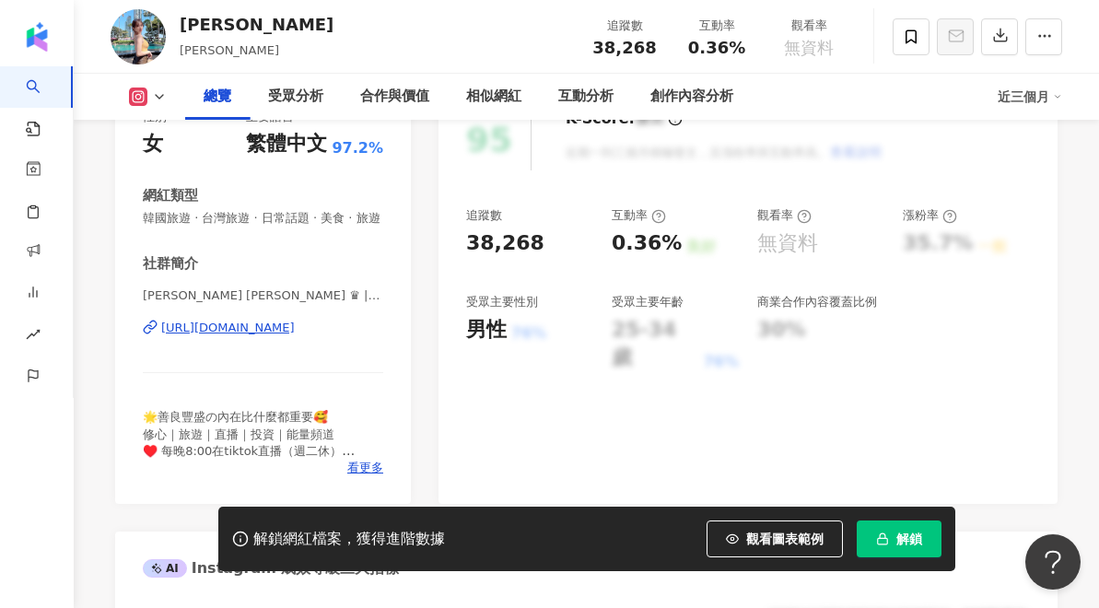
scroll to position [467, 0]
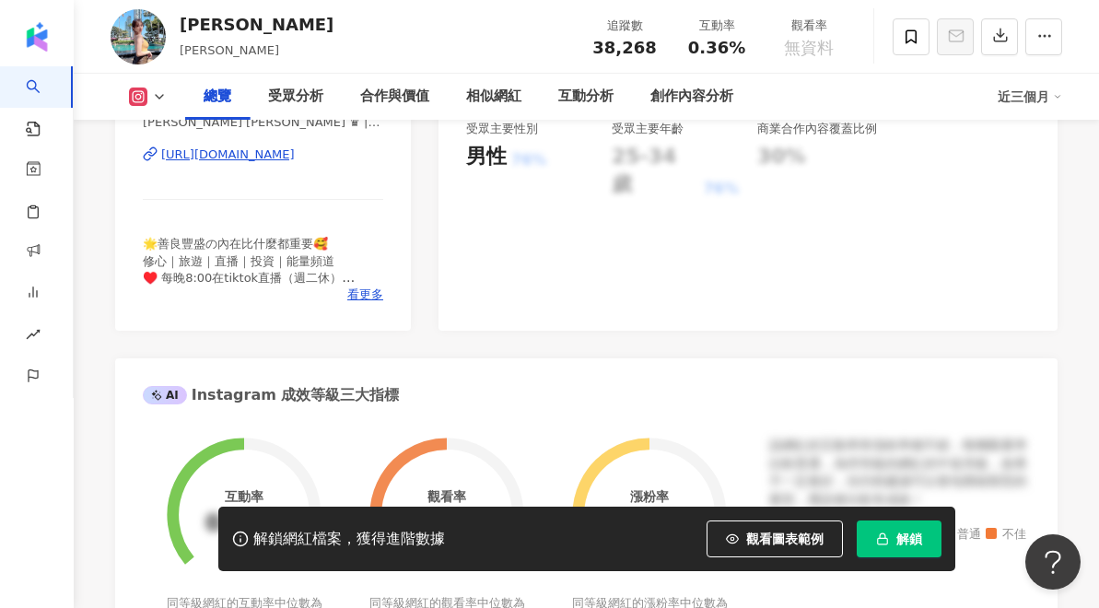
click at [210, 163] on div "https://www.instagram.com/nina_0111/" at bounding box center [228, 155] width 134 height 17
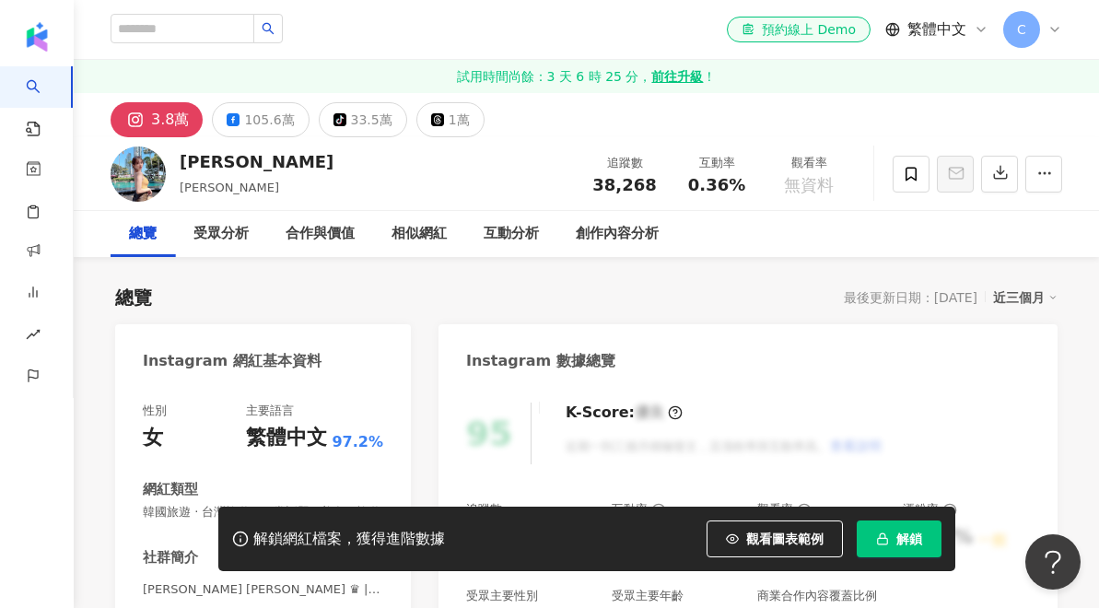
scroll to position [0, 0]
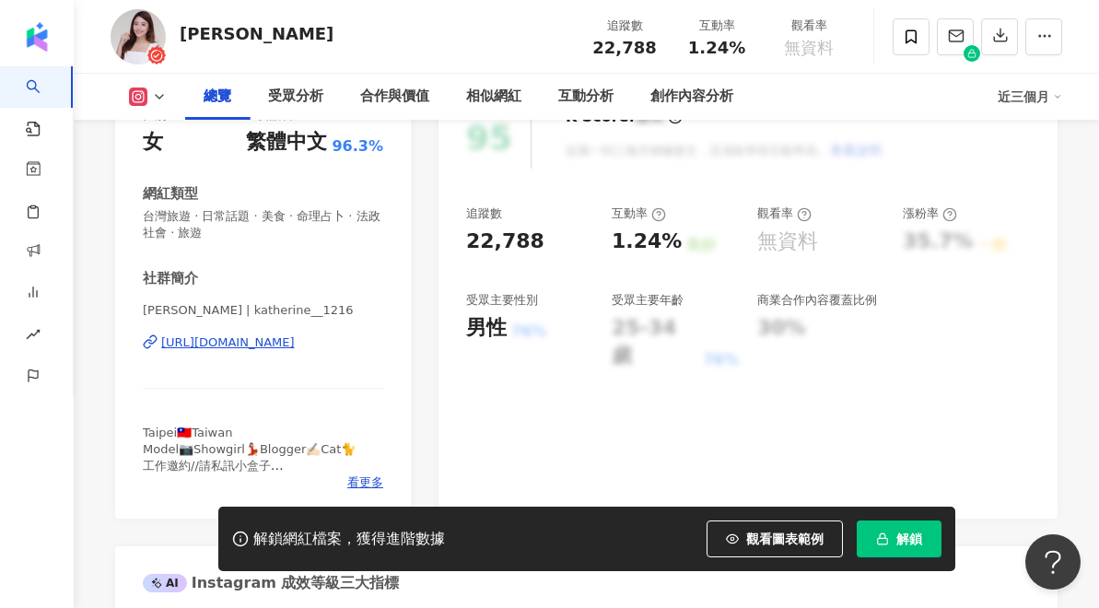
scroll to position [341, 0]
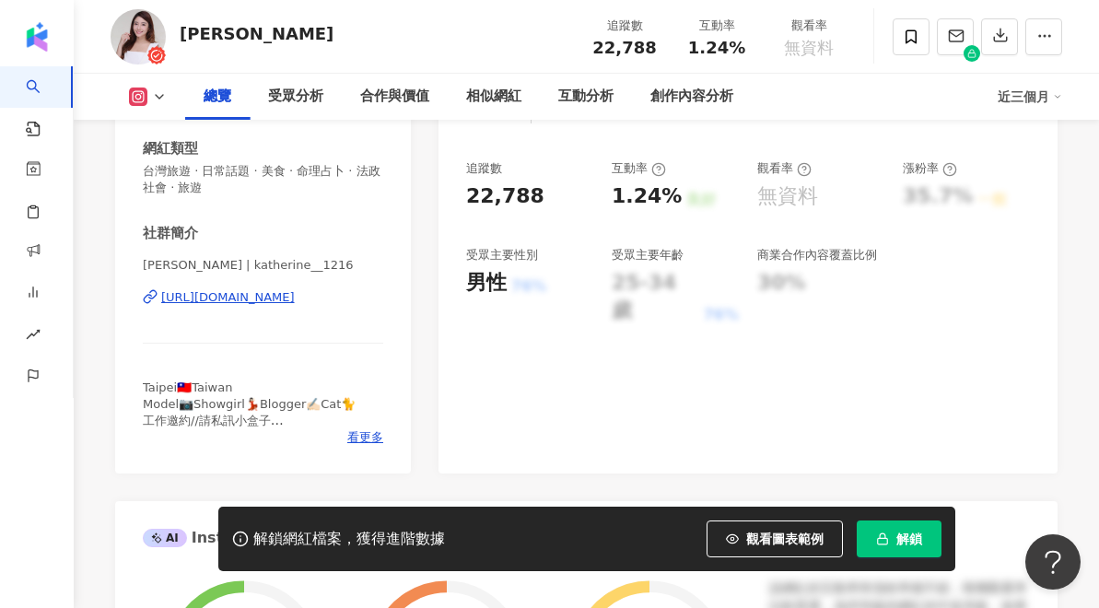
click at [147, 295] on icon at bounding box center [147, 299] width 7 height 8
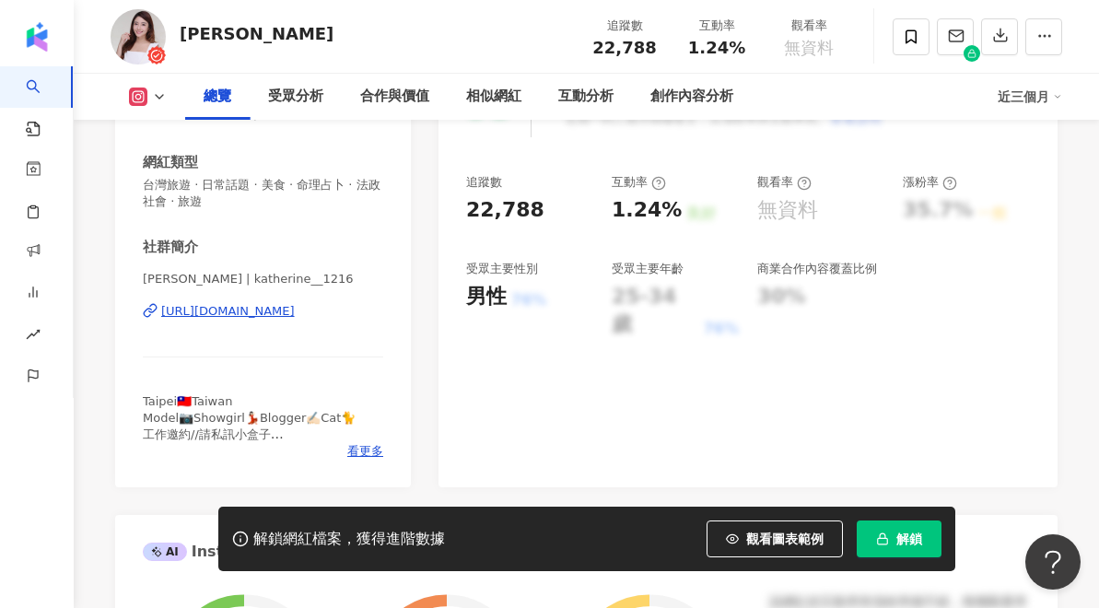
scroll to position [335, 0]
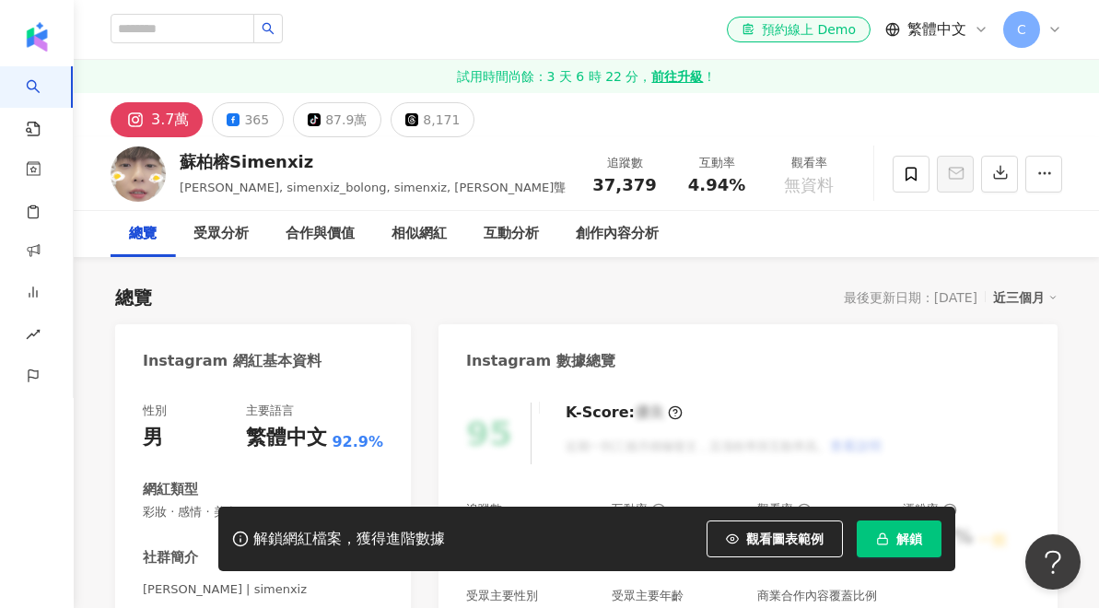
click at [296, 387] on div "性別 男 主要語言 繁體中文 92.9% 網紅類型 彩妝 · 感情 · 美食 社群簡介 柏榕 | simenxiz https://www.instagram…" at bounding box center [263, 566] width 296 height 364
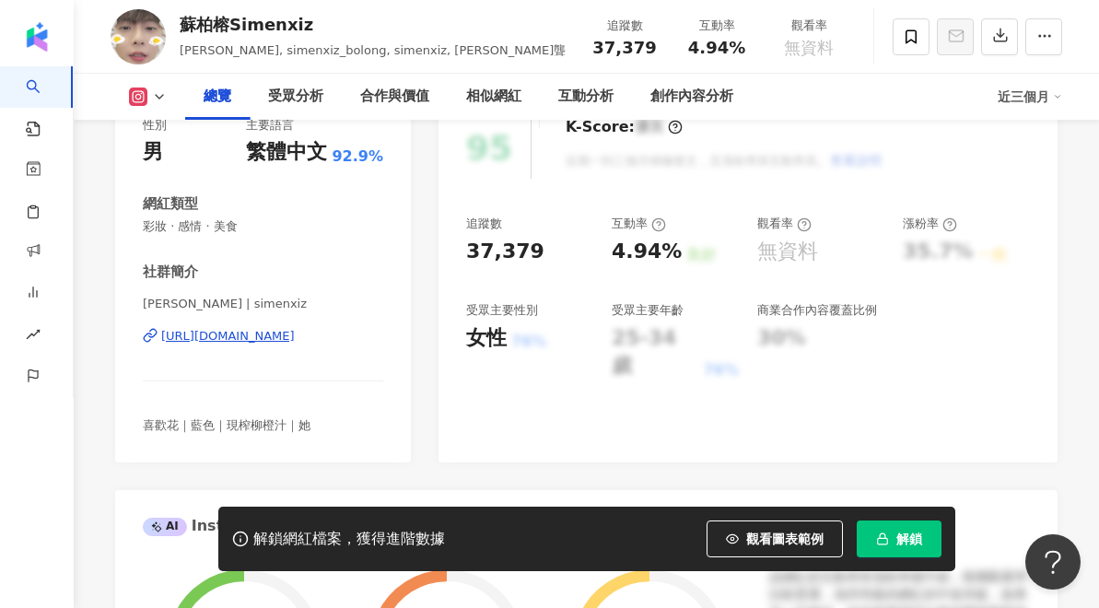
click at [190, 329] on div "https://www.instagram.com/simenxiz/" at bounding box center [228, 336] width 134 height 17
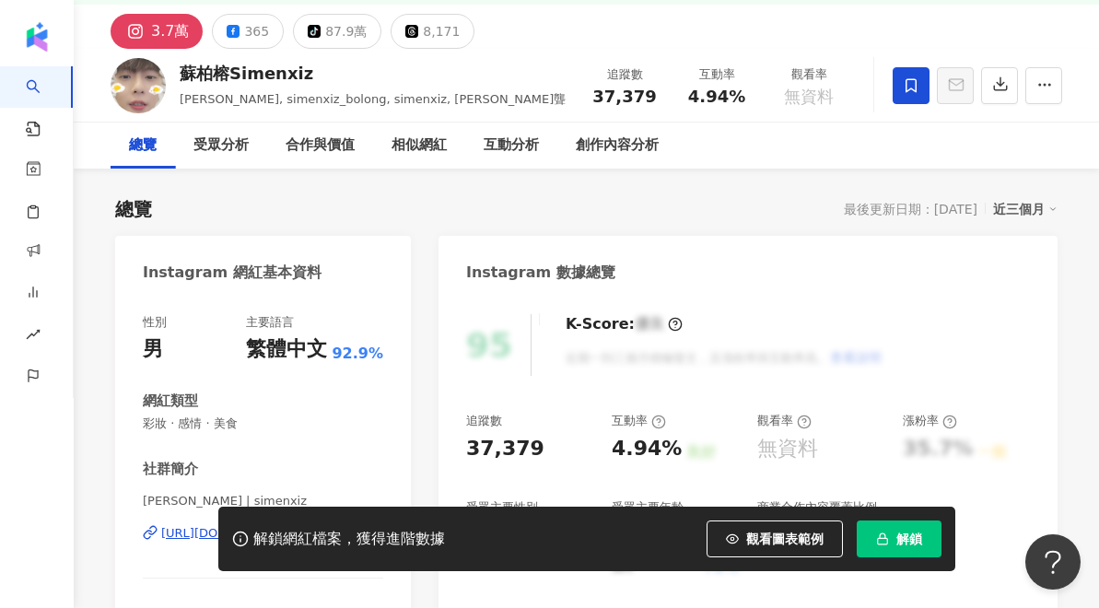
scroll to position [0, 0]
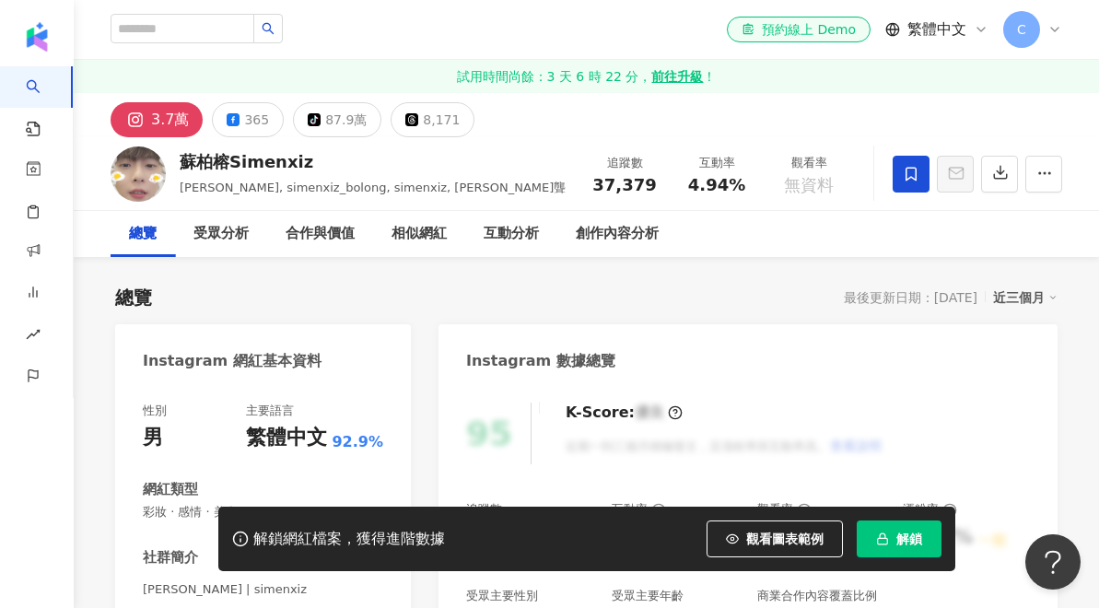
click at [907, 169] on icon at bounding box center [911, 174] width 11 height 14
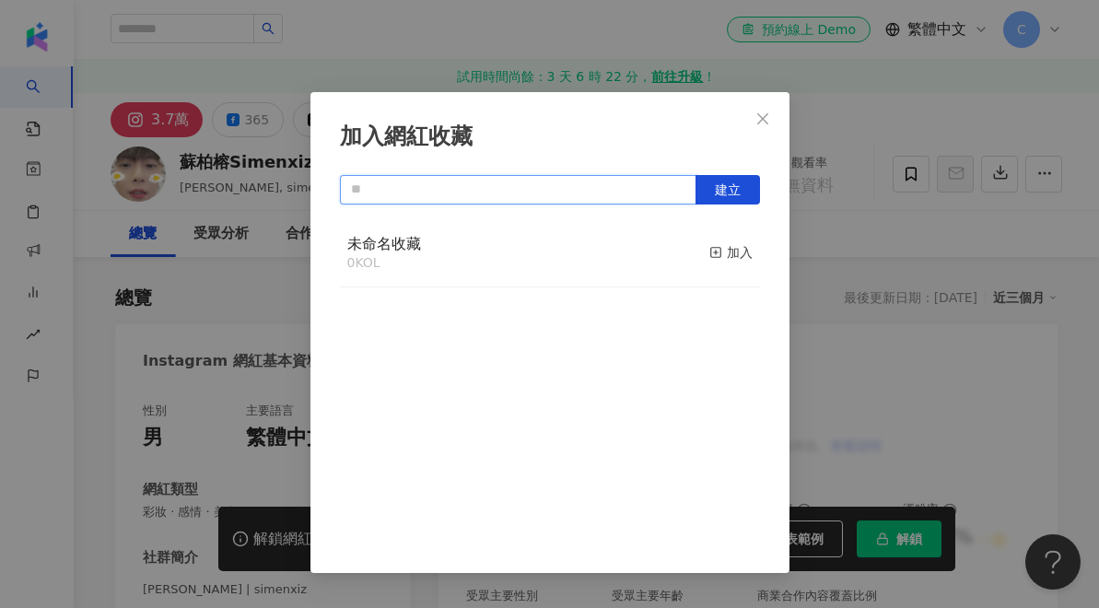
click at [537, 202] on input "text" at bounding box center [518, 189] width 357 height 29
type input "**"
click at [708, 188] on button "建立" at bounding box center [728, 189] width 65 height 29
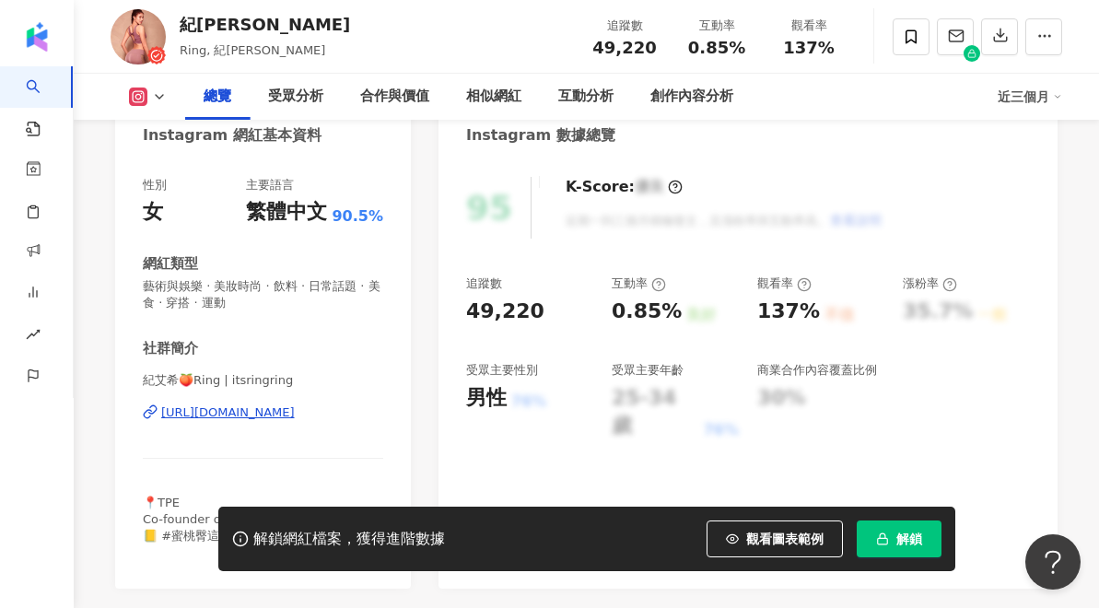
scroll to position [268, 0]
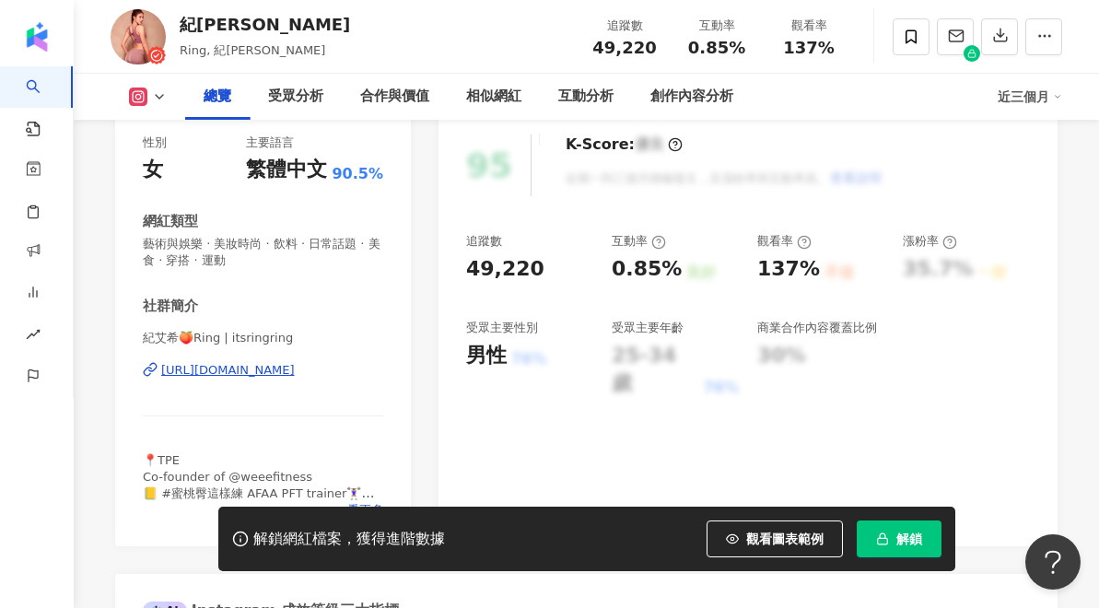
click at [278, 368] on div "[URL][DOMAIN_NAME]" at bounding box center [228, 370] width 134 height 17
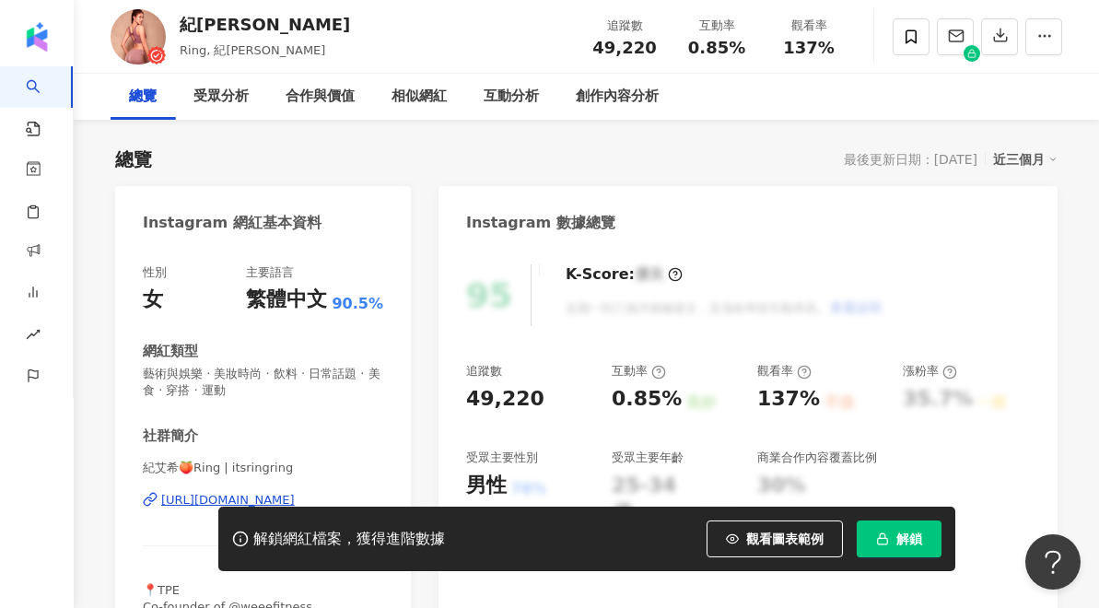
scroll to position [0, 0]
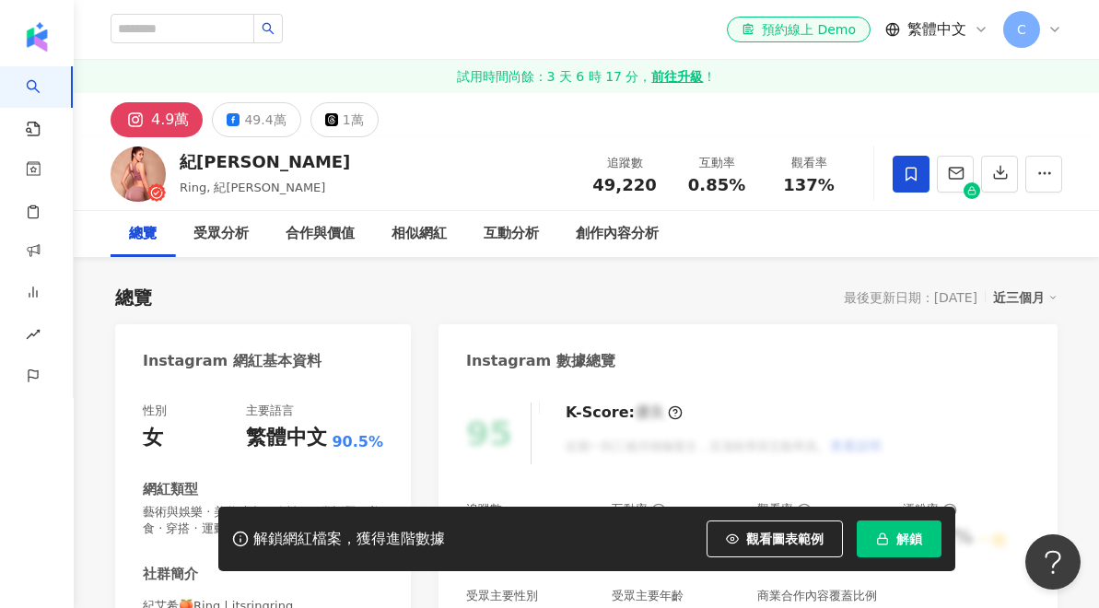
click at [912, 171] on icon at bounding box center [911, 174] width 17 height 17
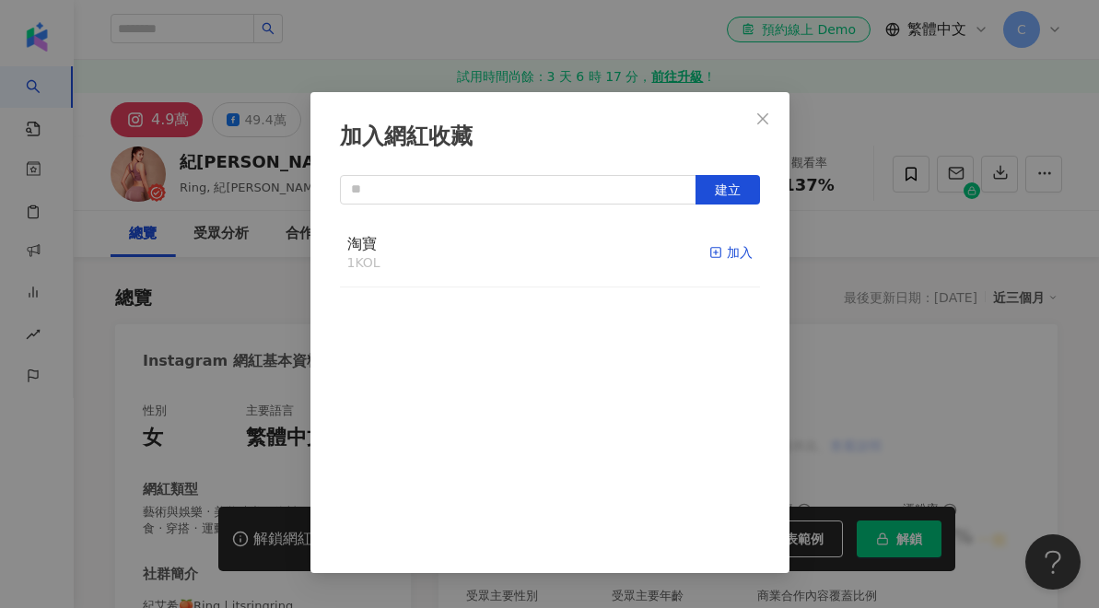
click at [723, 257] on div "加入" at bounding box center [731, 252] width 43 height 20
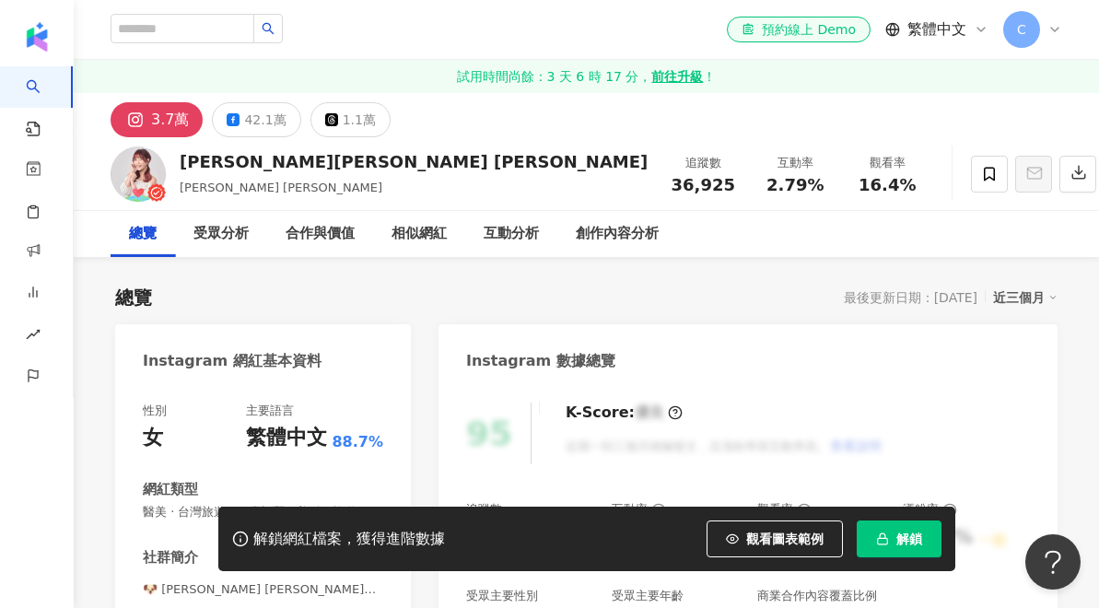
scroll to position [320, 0]
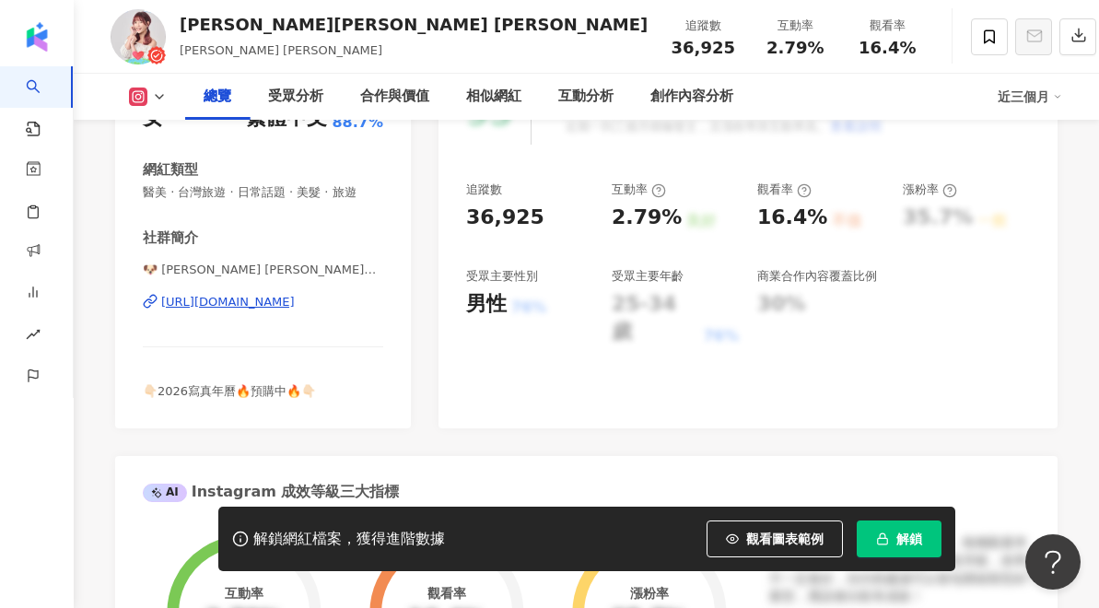
click at [150, 302] on icon at bounding box center [152, 300] width 7 height 8
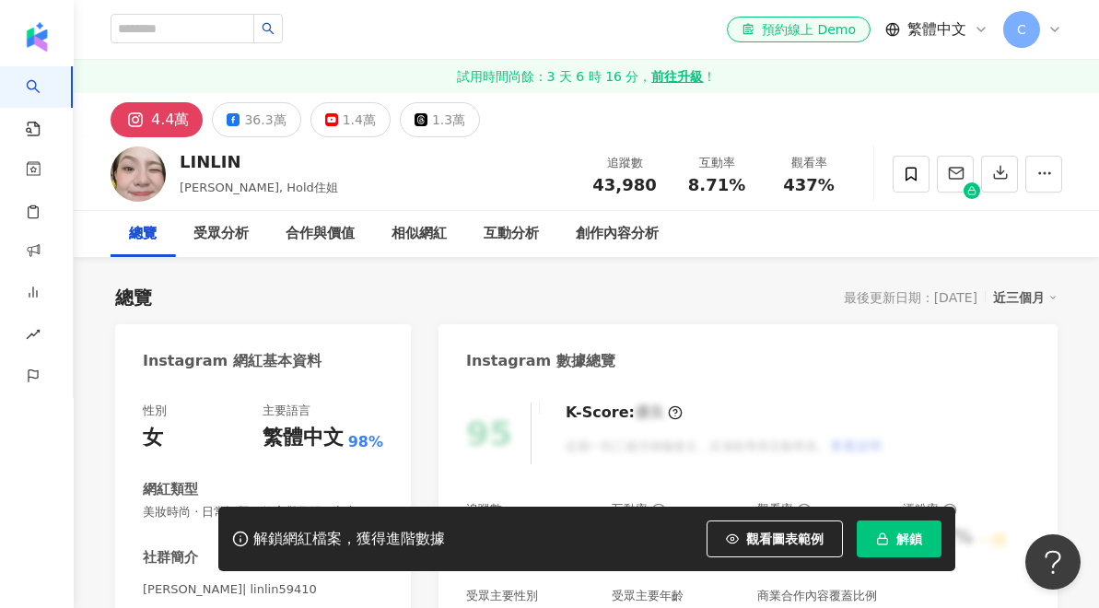
scroll to position [194, 0]
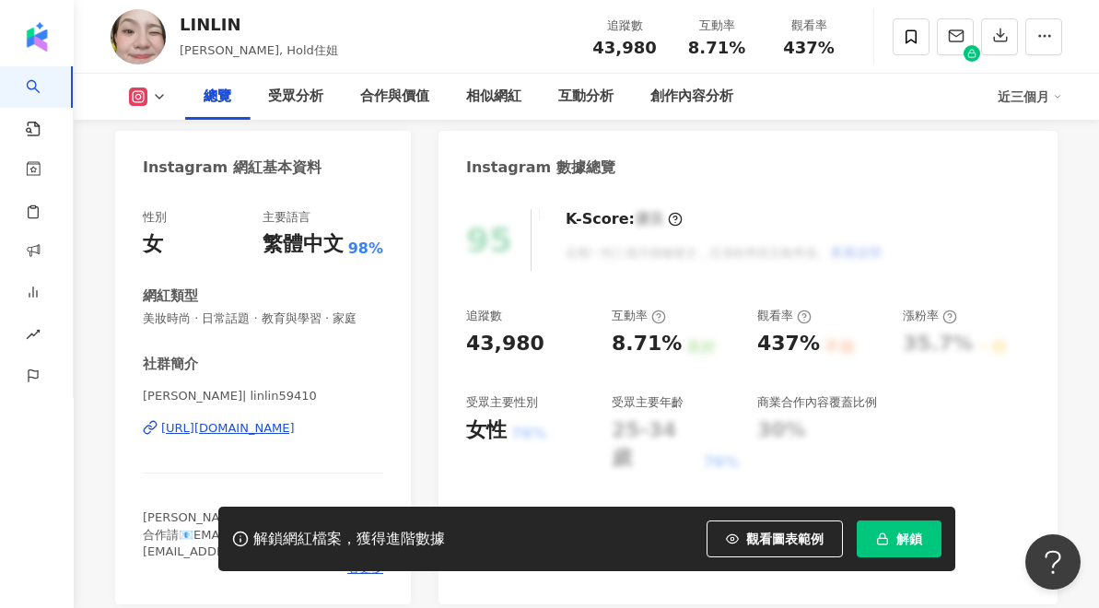
click at [253, 430] on div "https://www.instagram.com/linlin59410/" at bounding box center [228, 428] width 134 height 17
click at [912, 35] on icon at bounding box center [911, 37] width 17 height 17
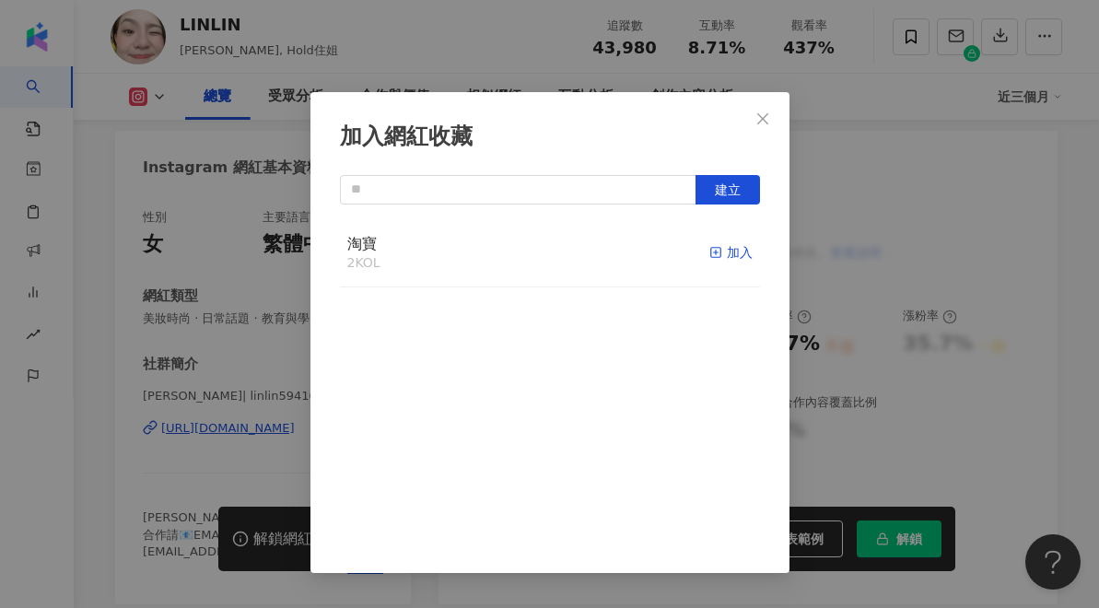
click at [722, 250] on div "加入" at bounding box center [731, 252] width 43 height 20
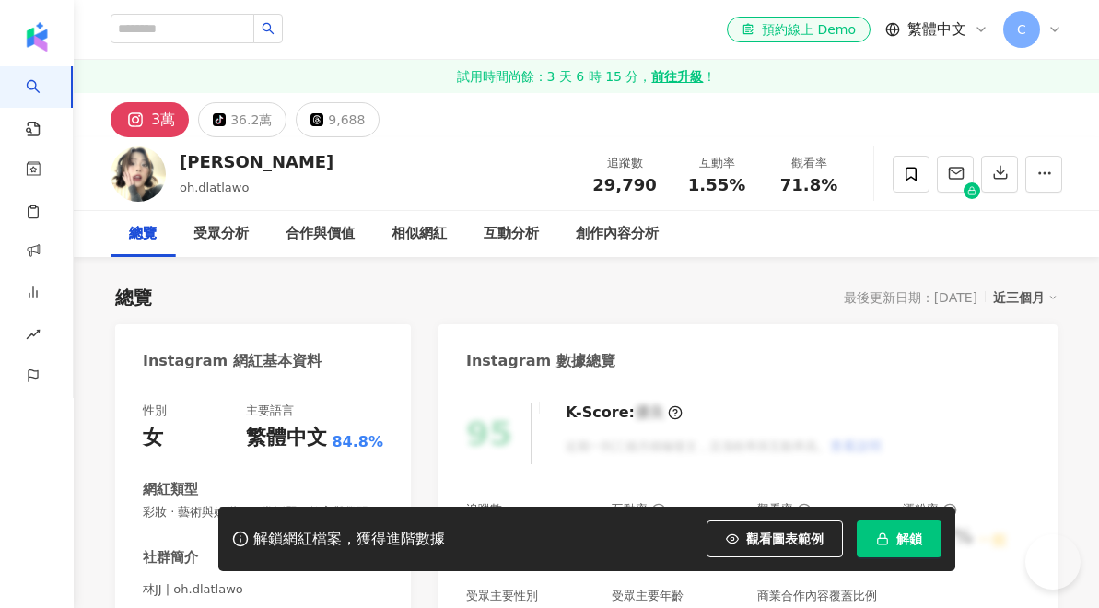
click at [147, 424] on div "女" at bounding box center [153, 438] width 20 height 29
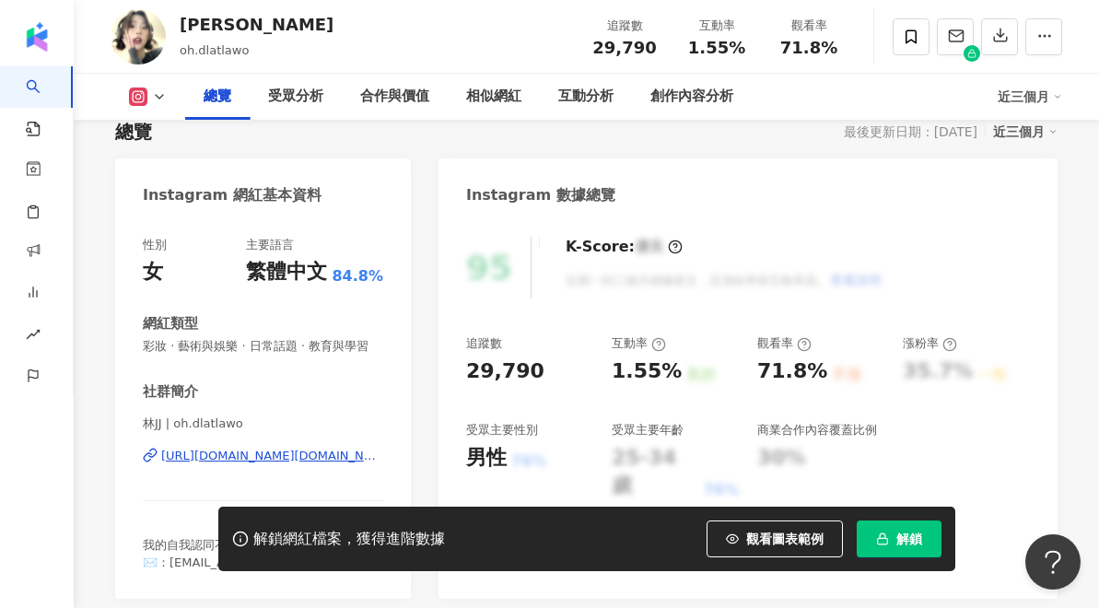
click at [154, 454] on icon at bounding box center [152, 454] width 7 height 8
click at [916, 30] on icon at bounding box center [911, 36] width 11 height 14
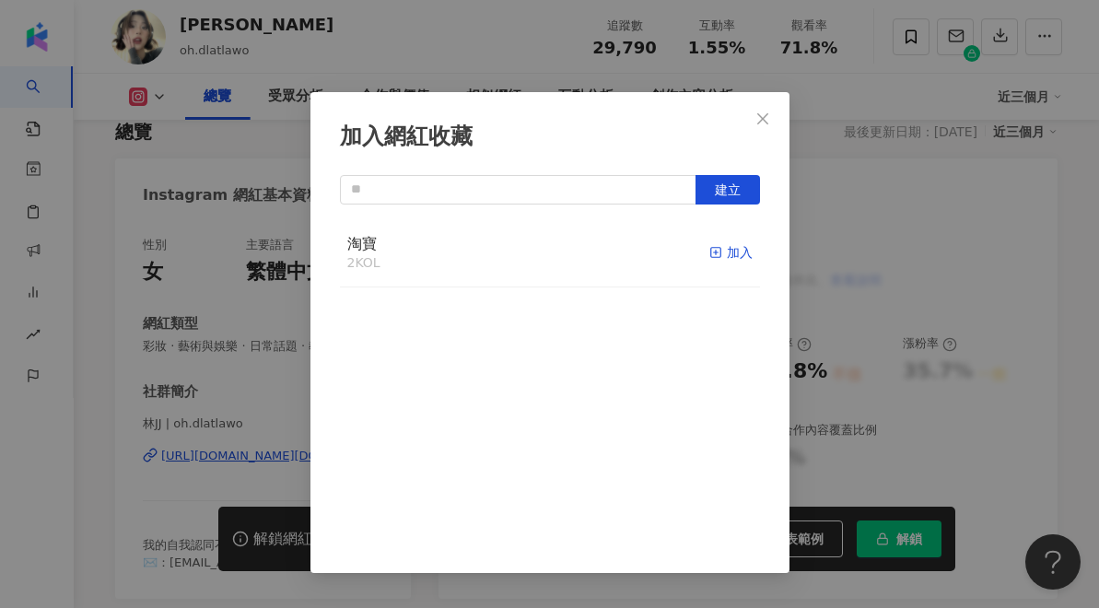
click at [723, 256] on div "加入" at bounding box center [731, 252] width 43 height 20
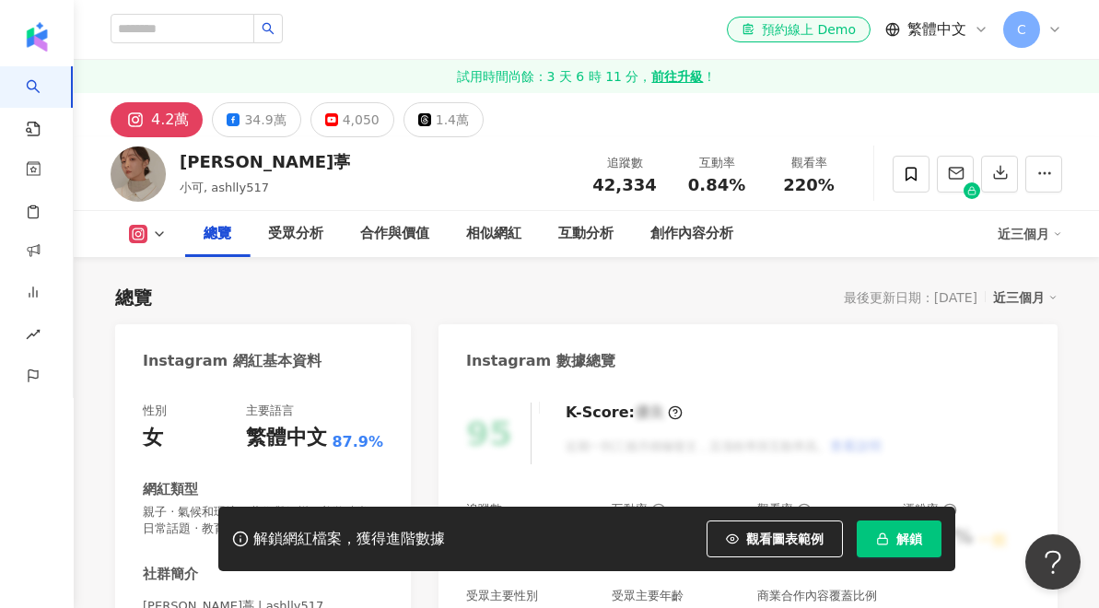
click at [140, 386] on div "性別 女 主要語言 繁體中文 87.9% 網紅類型 親子 · 氣候和環境 · 藝術與娛樂 · 美妝時尚 · 日常話題 · 教育與學習 · 家庭 · 節慶 · …" at bounding box center [263, 599] width 296 height 430
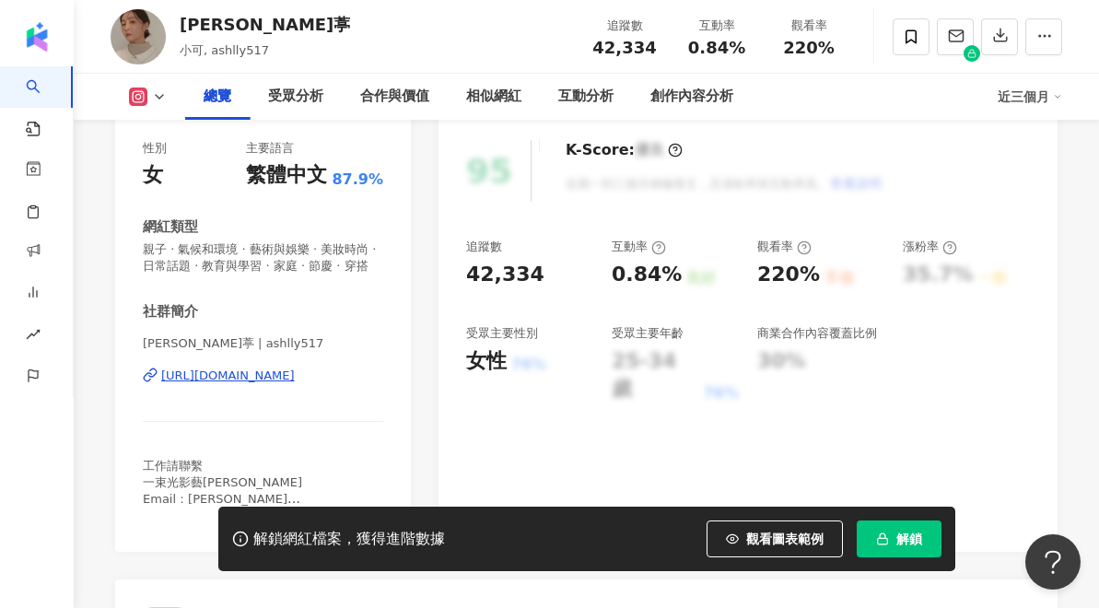
click at [162, 384] on div "[URL][DOMAIN_NAME]" at bounding box center [228, 376] width 134 height 17
click at [909, 43] on icon at bounding box center [911, 36] width 11 height 14
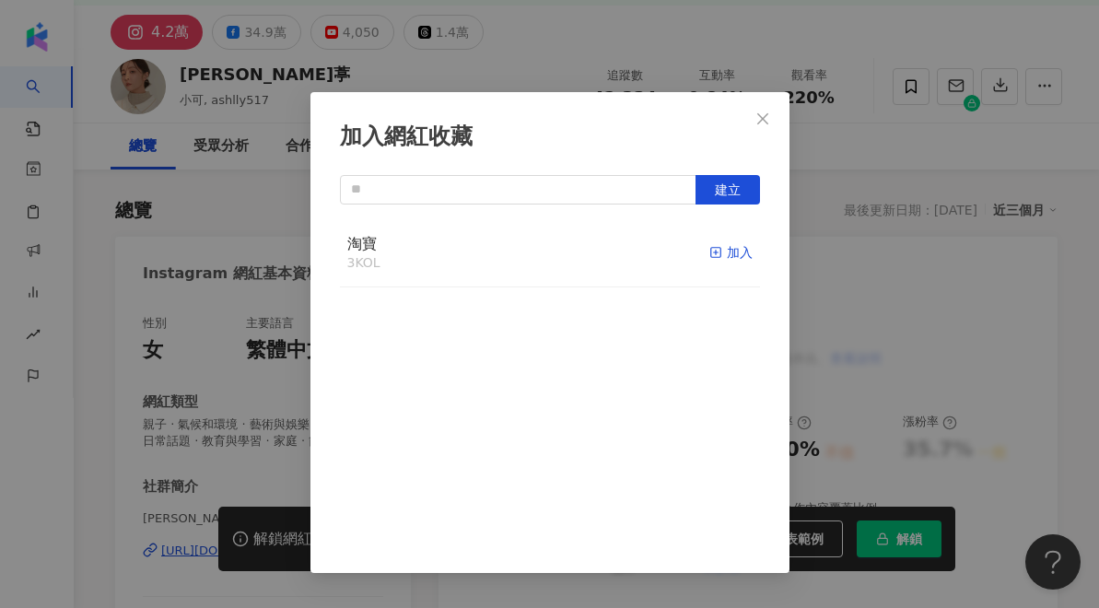
click at [721, 247] on icon "button" at bounding box center [716, 252] width 13 height 13
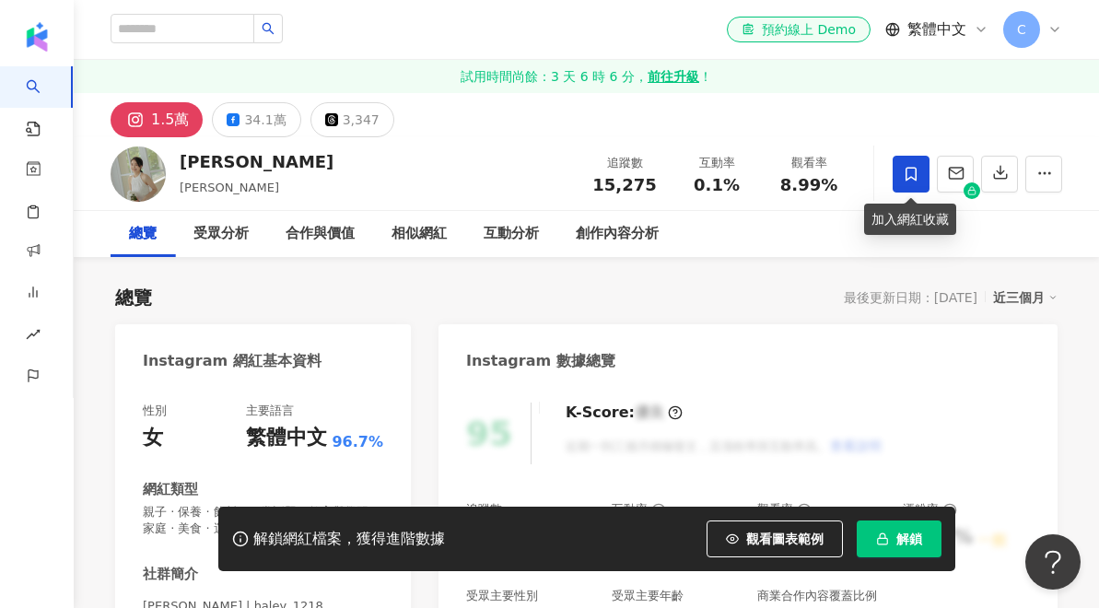
click at [909, 182] on span at bounding box center [911, 174] width 37 height 37
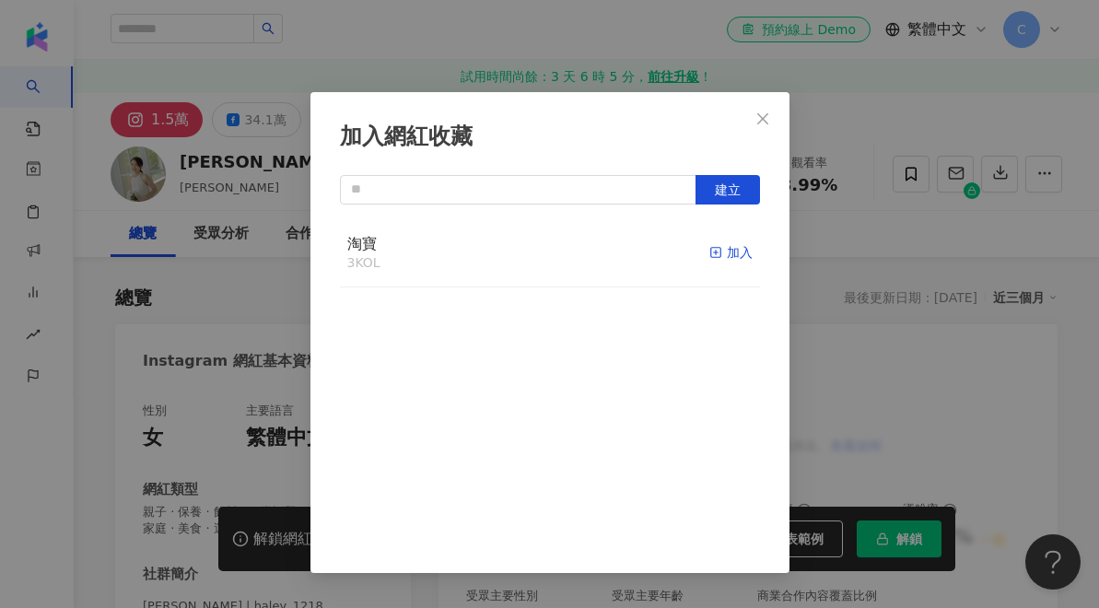
click at [717, 249] on icon "button" at bounding box center [716, 252] width 13 height 13
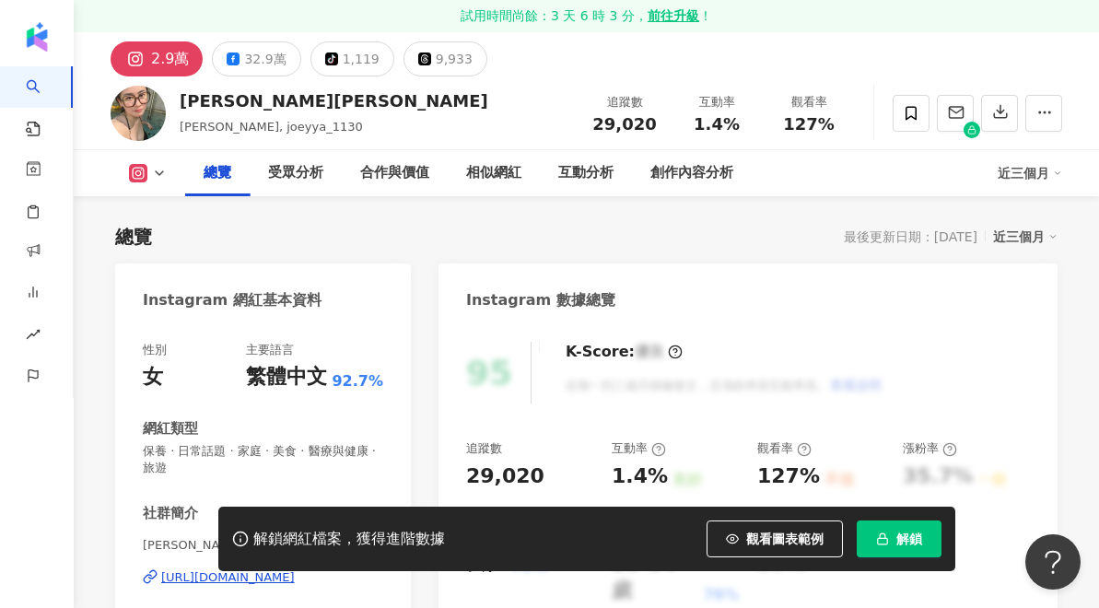
scroll to position [206, 0]
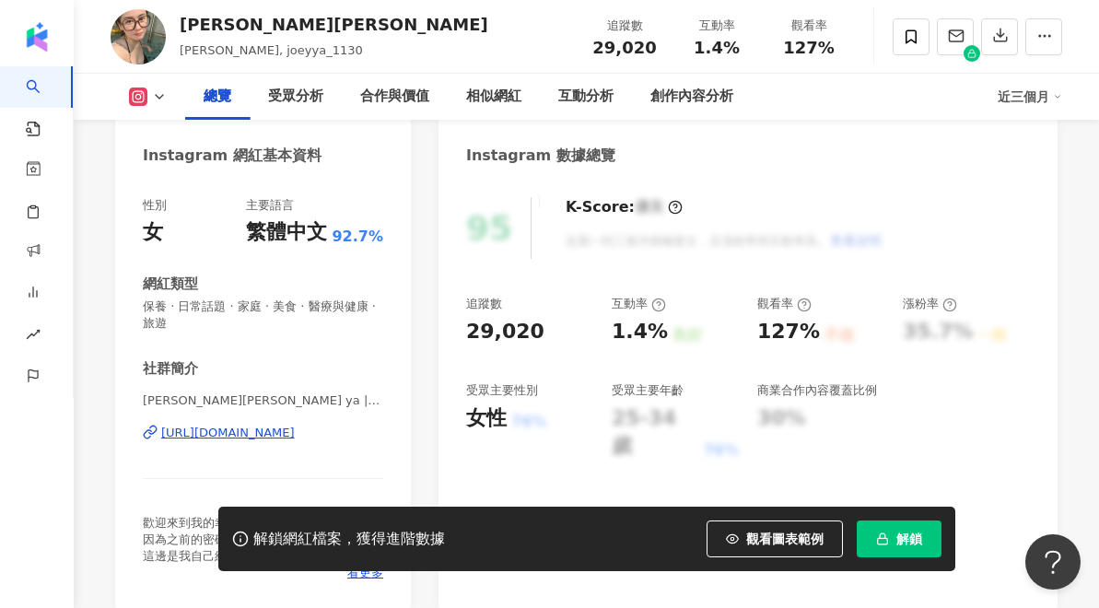
click at [156, 428] on icon at bounding box center [152, 431] width 7 height 8
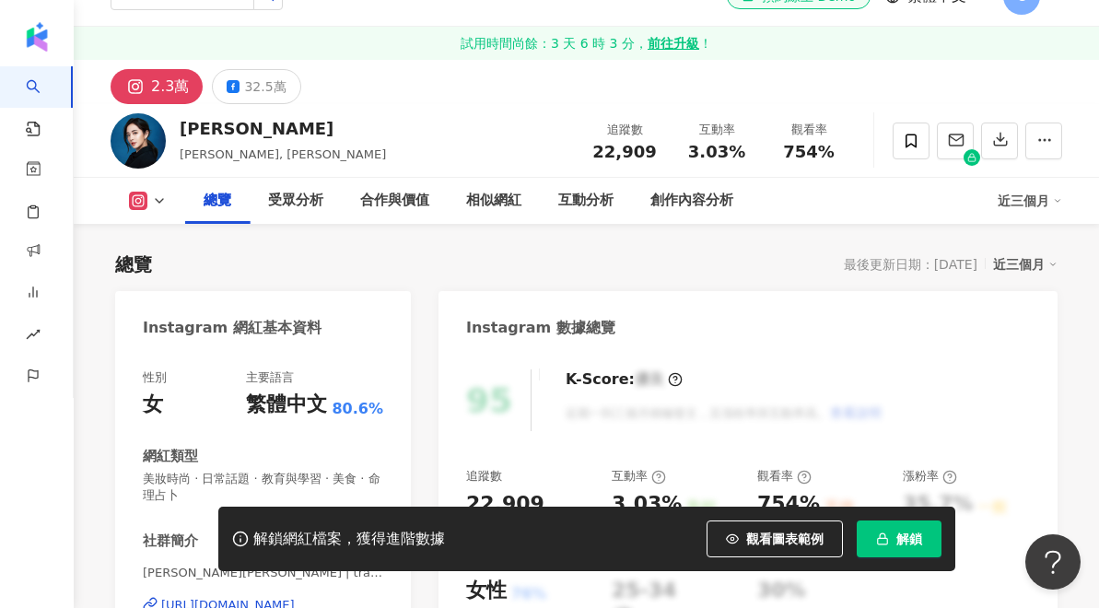
scroll to position [217, 0]
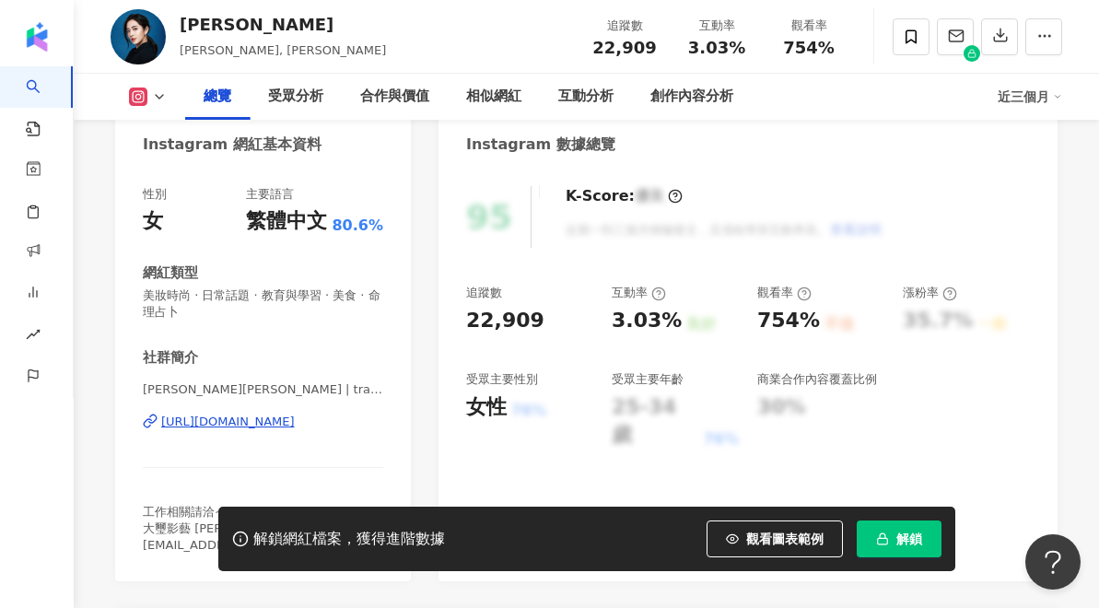
click at [151, 418] on icon at bounding box center [150, 421] width 15 height 15
click at [903, 45] on span at bounding box center [911, 36] width 37 height 37
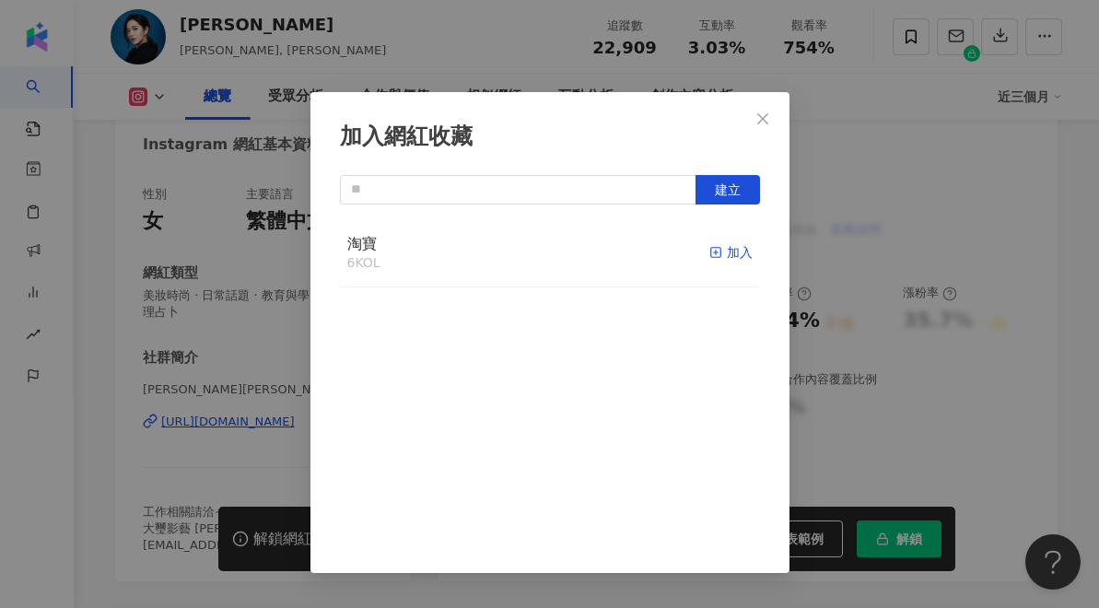
click at [721, 251] on icon "button" at bounding box center [716, 252] width 13 height 13
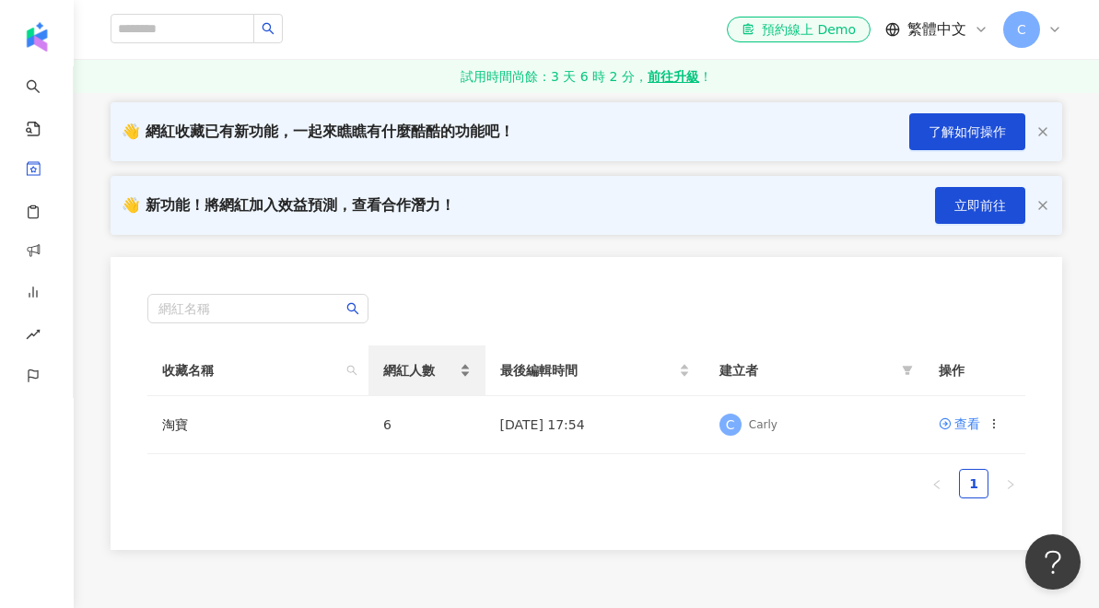
scroll to position [147, 0]
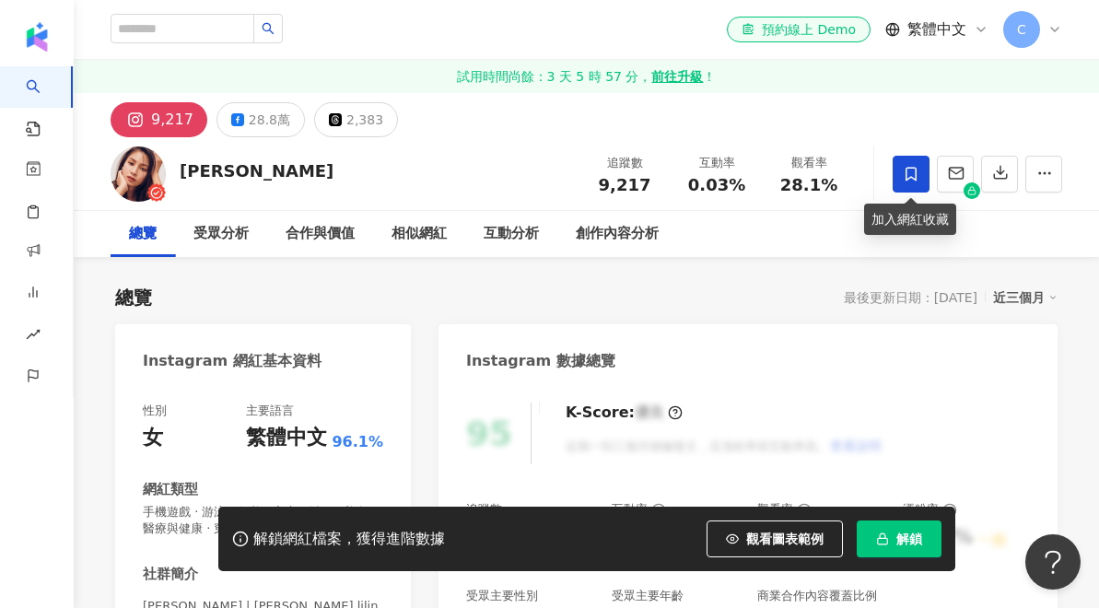
click at [911, 177] on icon at bounding box center [911, 174] width 11 height 14
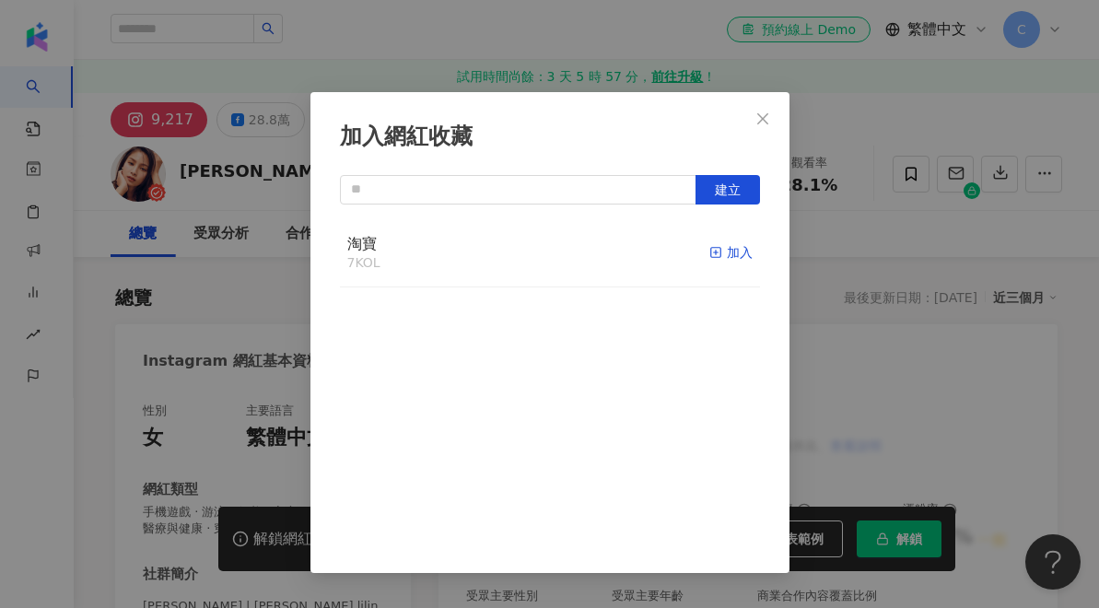
click at [724, 253] on div "加入" at bounding box center [731, 252] width 43 height 20
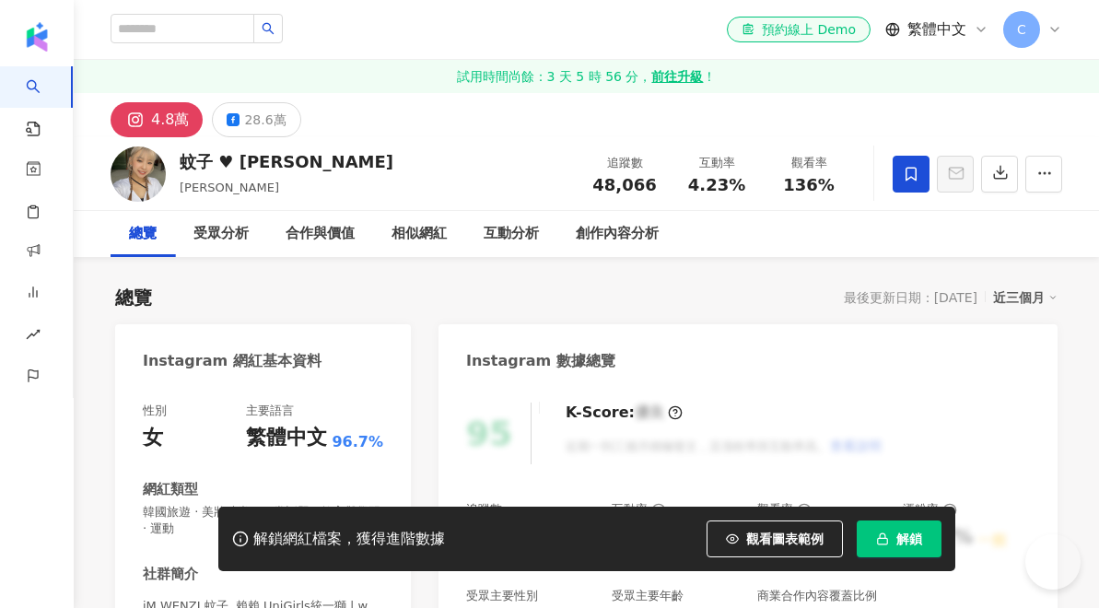
click at [917, 175] on icon at bounding box center [911, 174] width 11 height 14
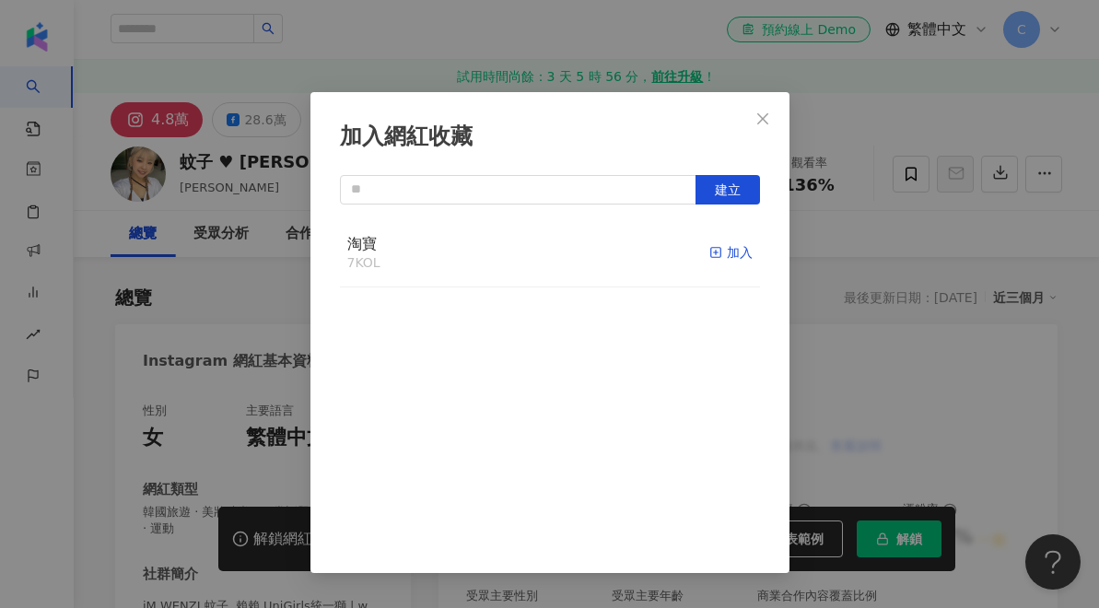
click at [719, 251] on icon "button" at bounding box center [716, 252] width 13 height 13
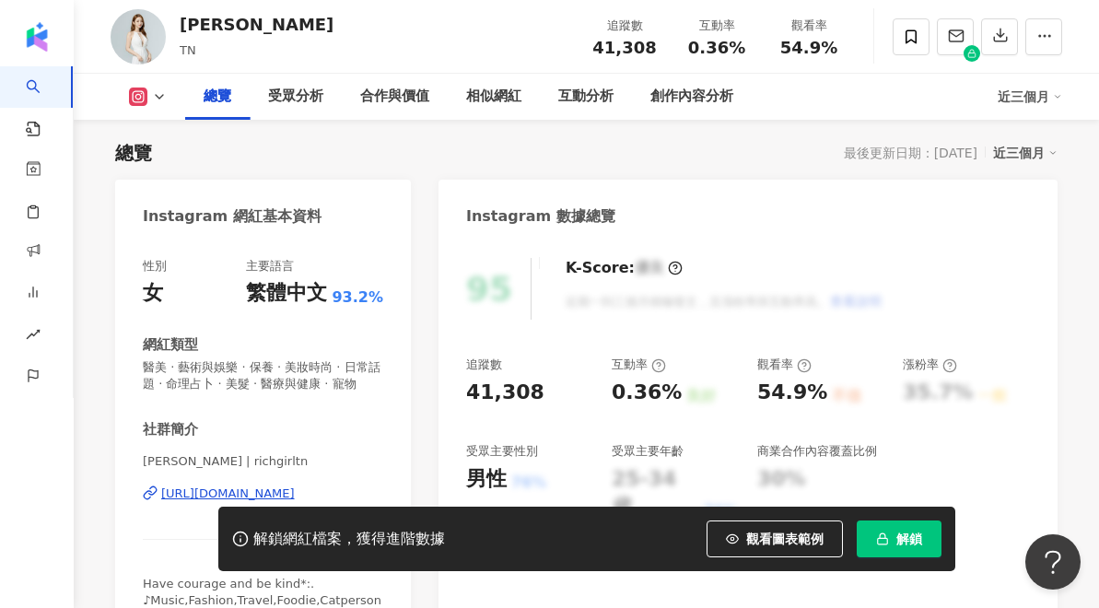
scroll to position [200, 0]
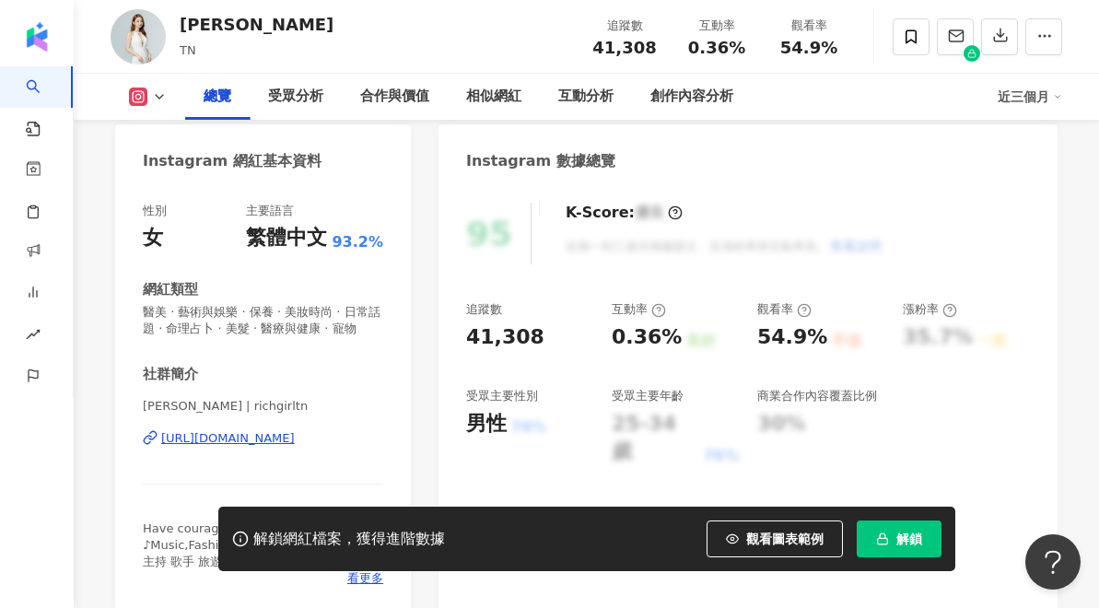
click at [151, 436] on icon at bounding box center [147, 440] width 7 height 8
click at [914, 37] on icon at bounding box center [911, 37] width 17 height 17
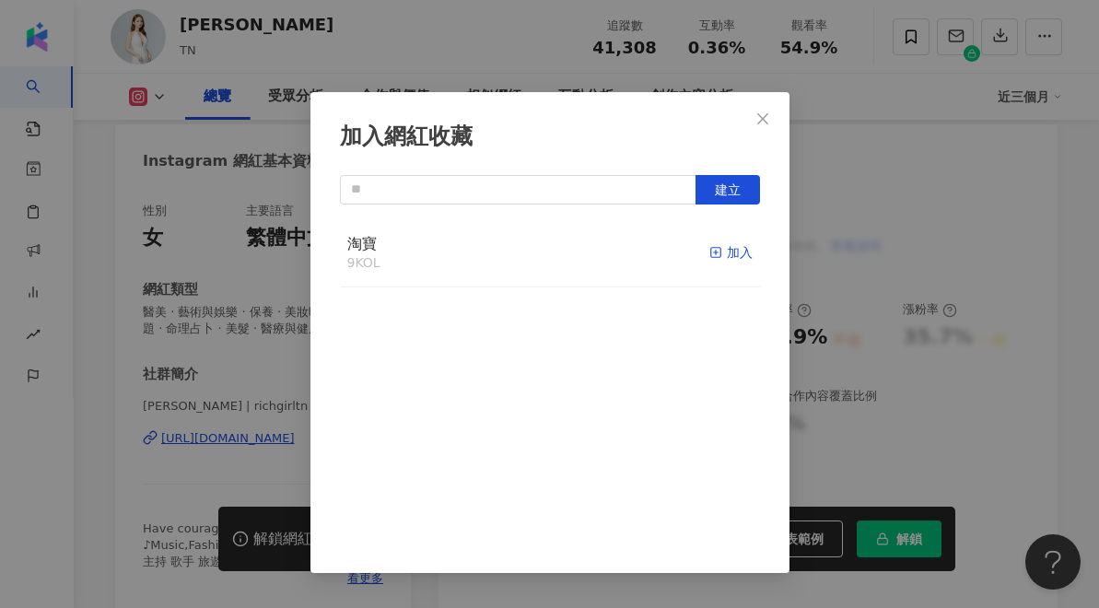
click at [728, 253] on div "加入" at bounding box center [731, 252] width 43 height 20
click at [767, 113] on icon "close" at bounding box center [763, 119] width 15 height 15
click at [764, 119] on div "加入網紅收藏 建立 淘寶 10 KOL 已加入" at bounding box center [549, 304] width 1099 height 608
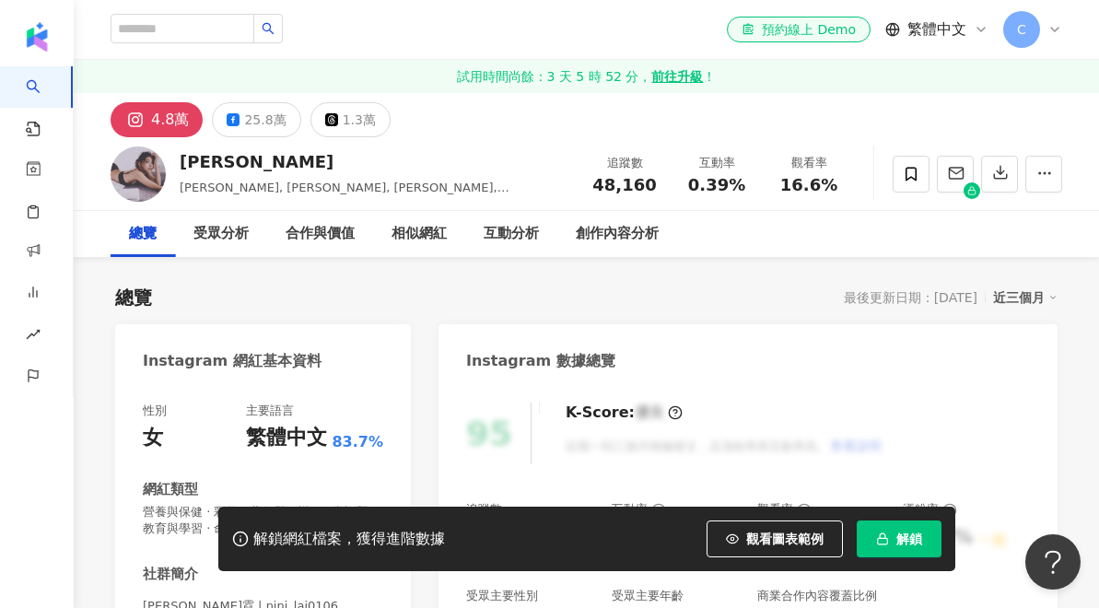
scroll to position [372, 0]
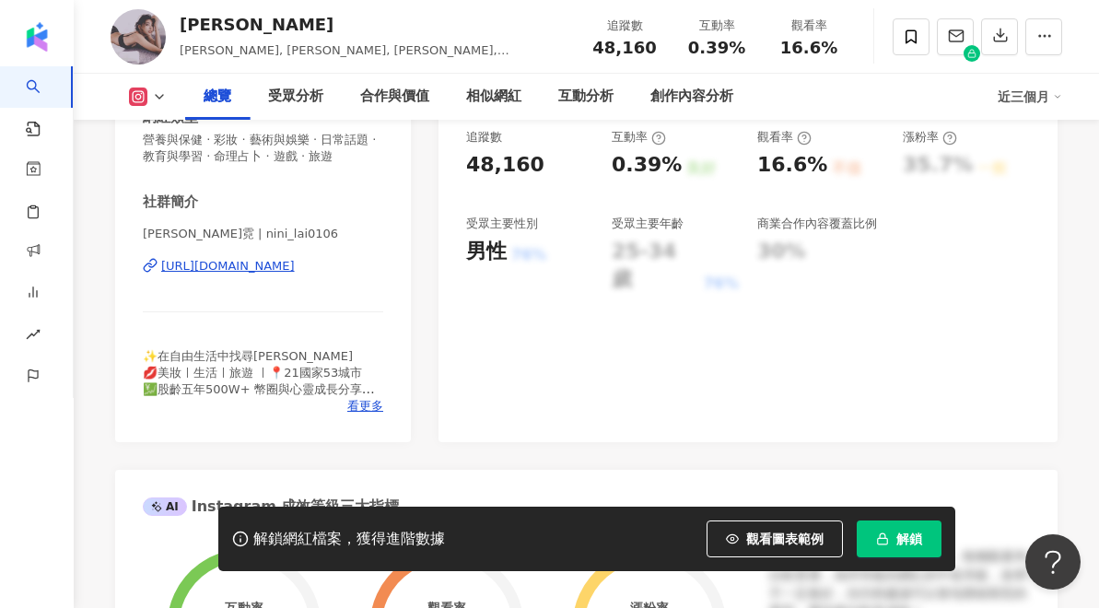
click at [156, 269] on icon at bounding box center [150, 265] width 15 height 15
click at [924, 41] on span at bounding box center [911, 36] width 37 height 37
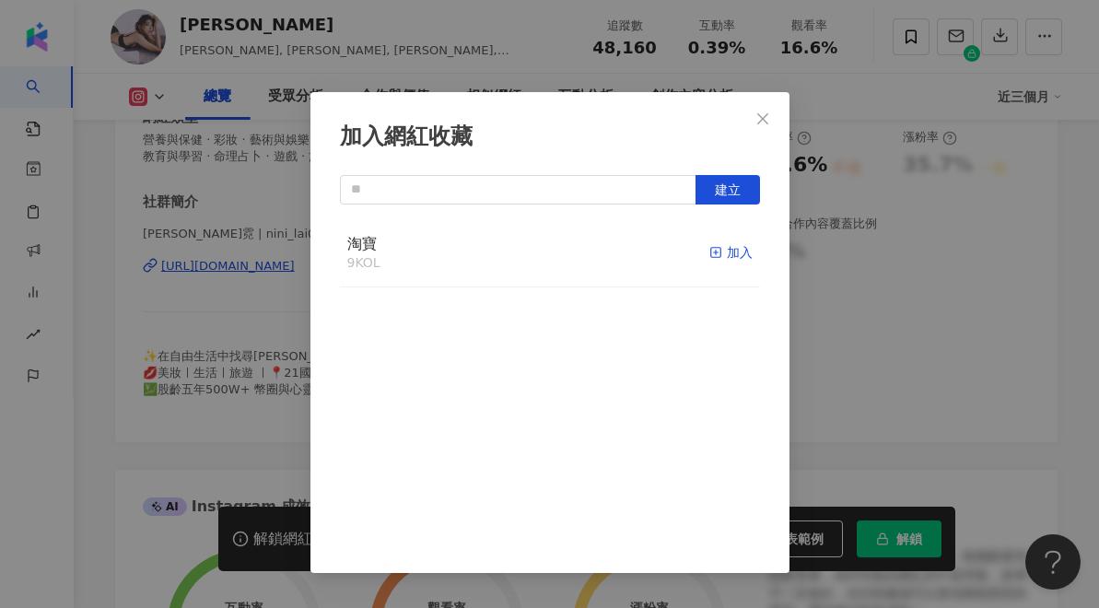
click at [729, 248] on div "加入" at bounding box center [731, 252] width 43 height 20
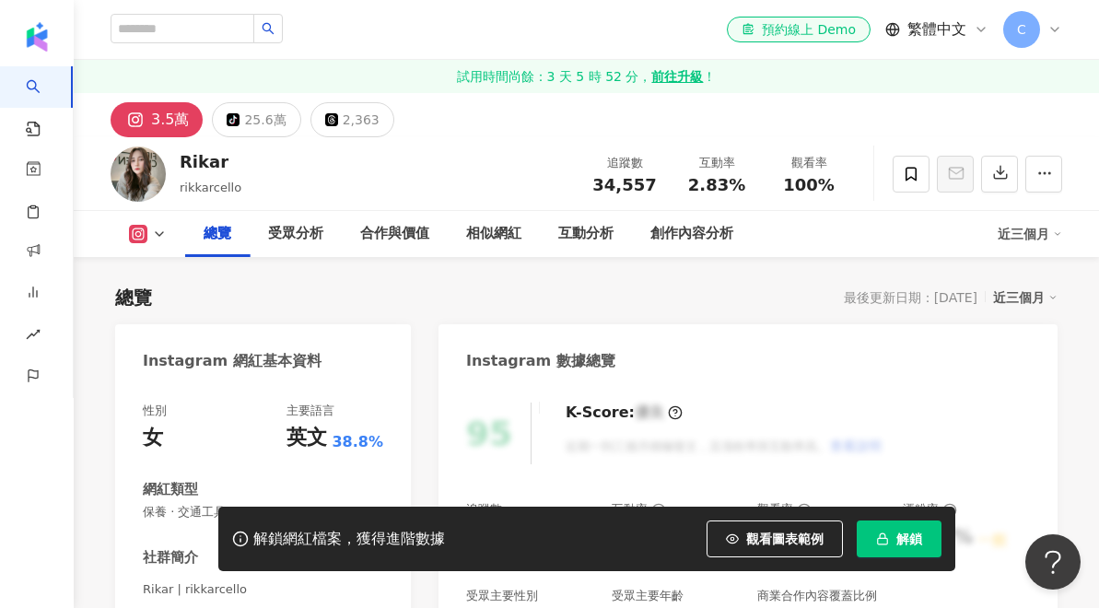
scroll to position [344, 0]
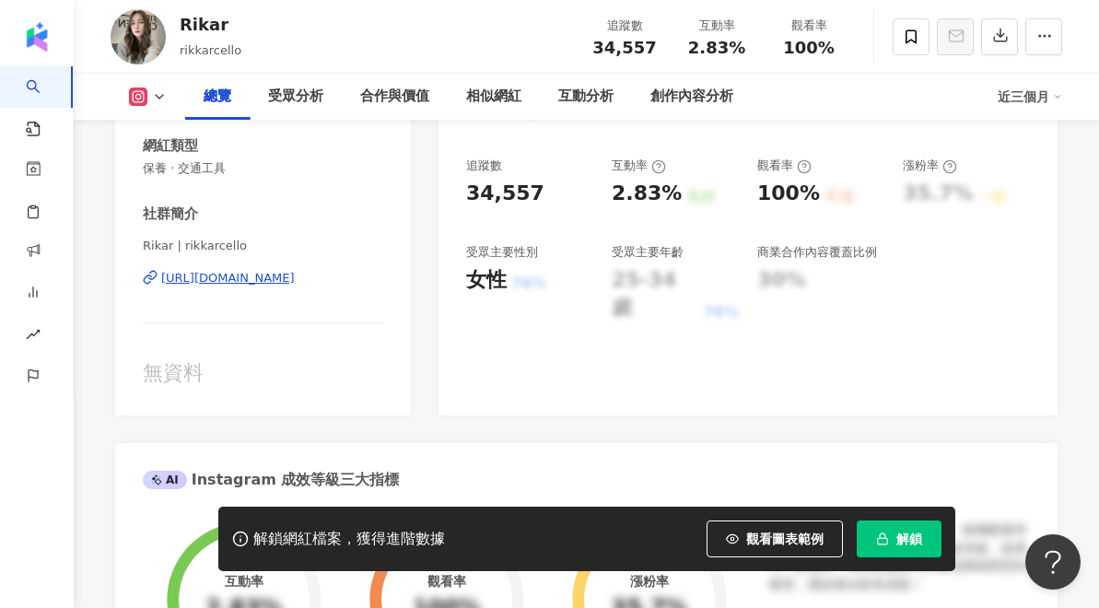
click at [161, 277] on div "[URL][DOMAIN_NAME]" at bounding box center [228, 278] width 134 height 17
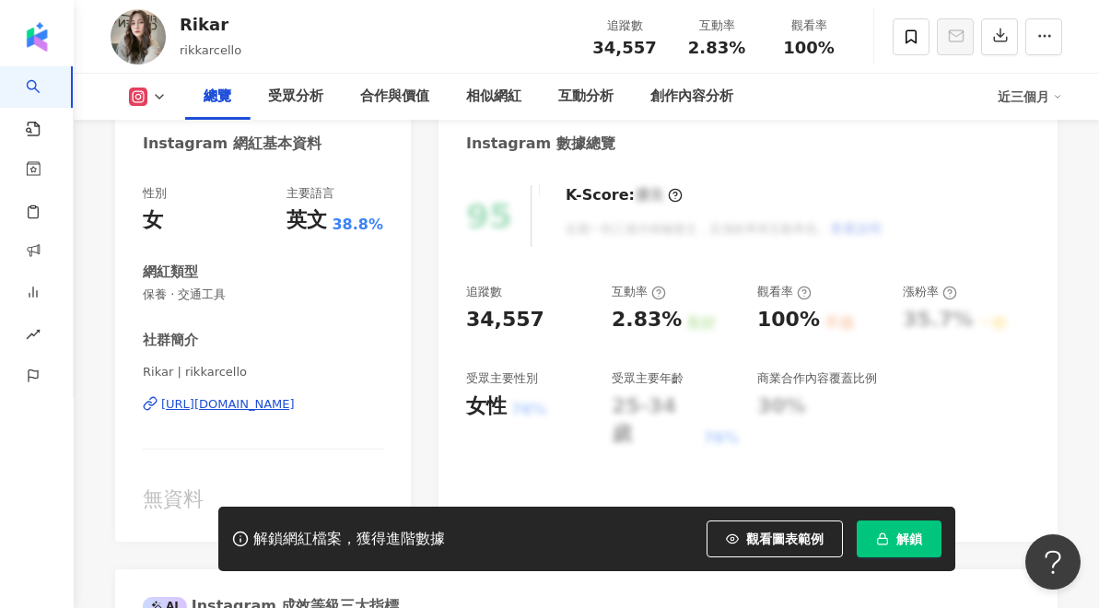
scroll to position [259, 0]
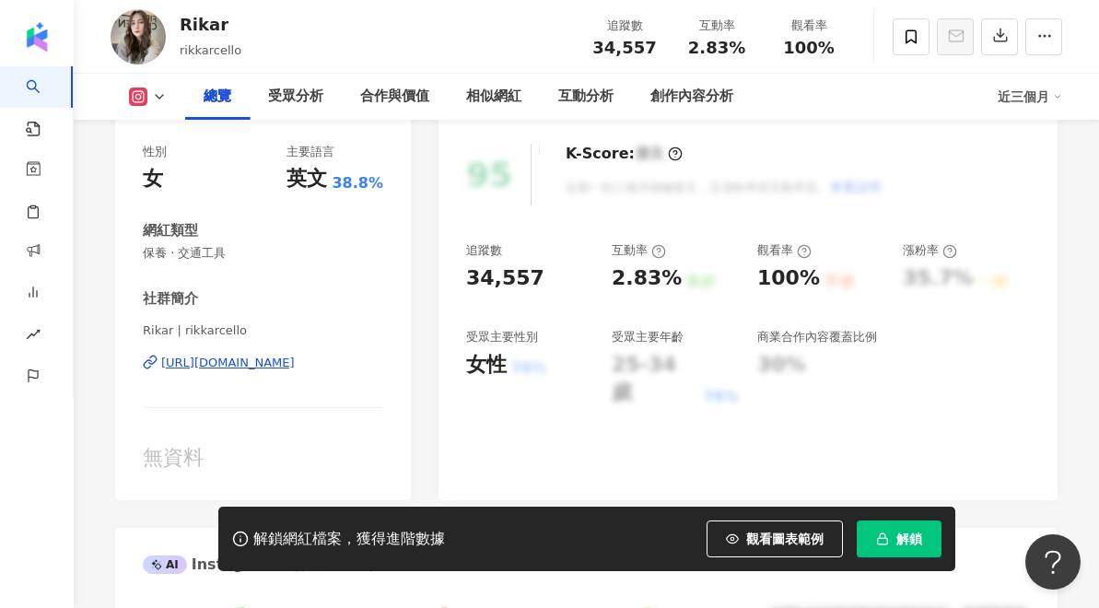
click at [295, 370] on div "[URL][DOMAIN_NAME]" at bounding box center [228, 363] width 134 height 17
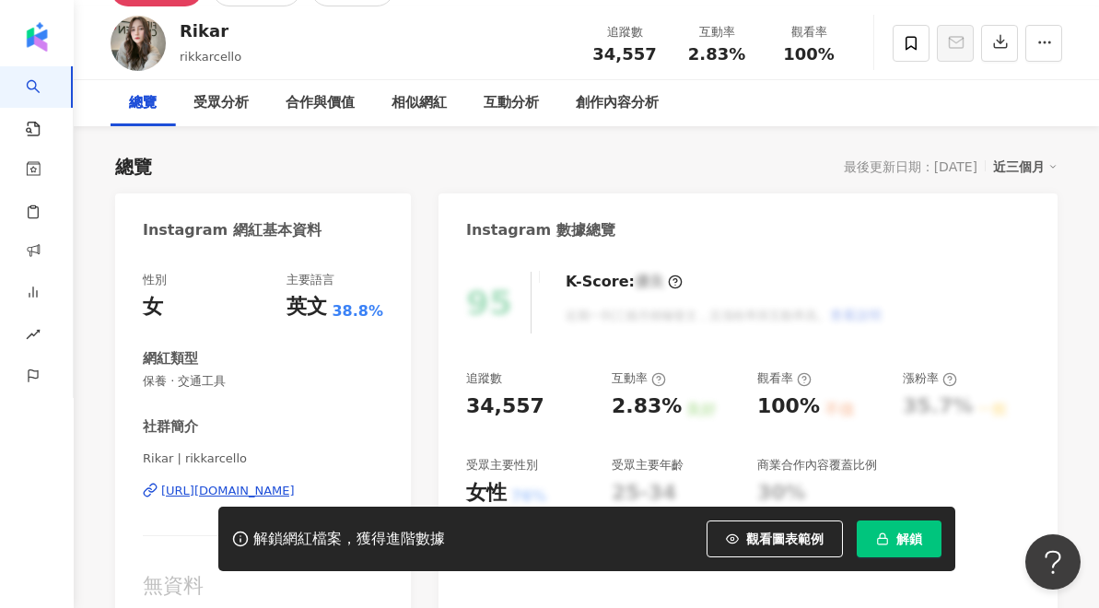
scroll to position [100, 0]
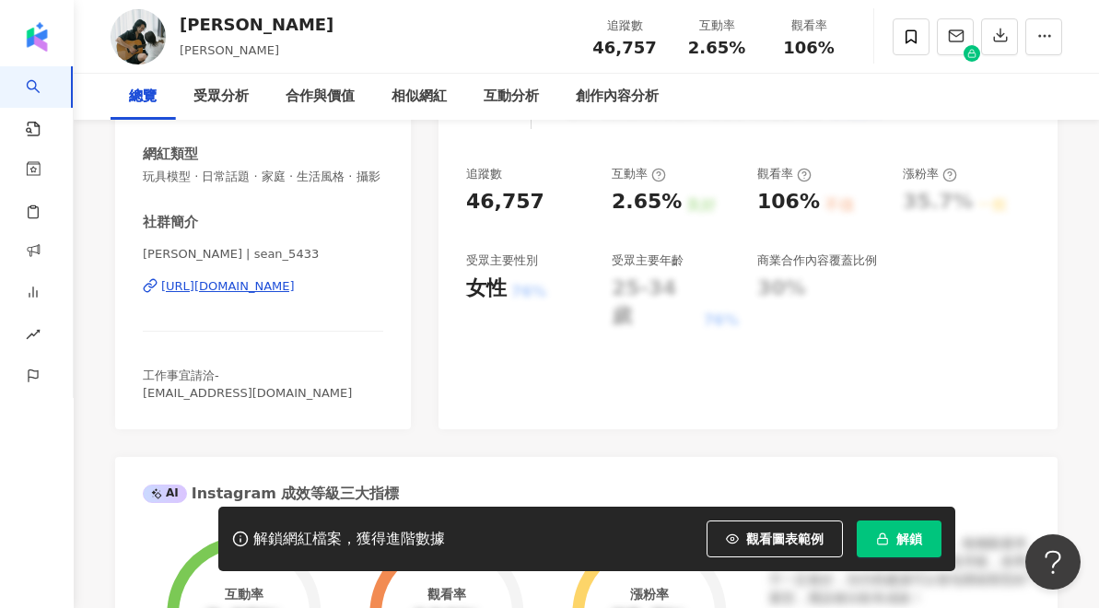
click at [153, 293] on icon at bounding box center [150, 285] width 15 height 15
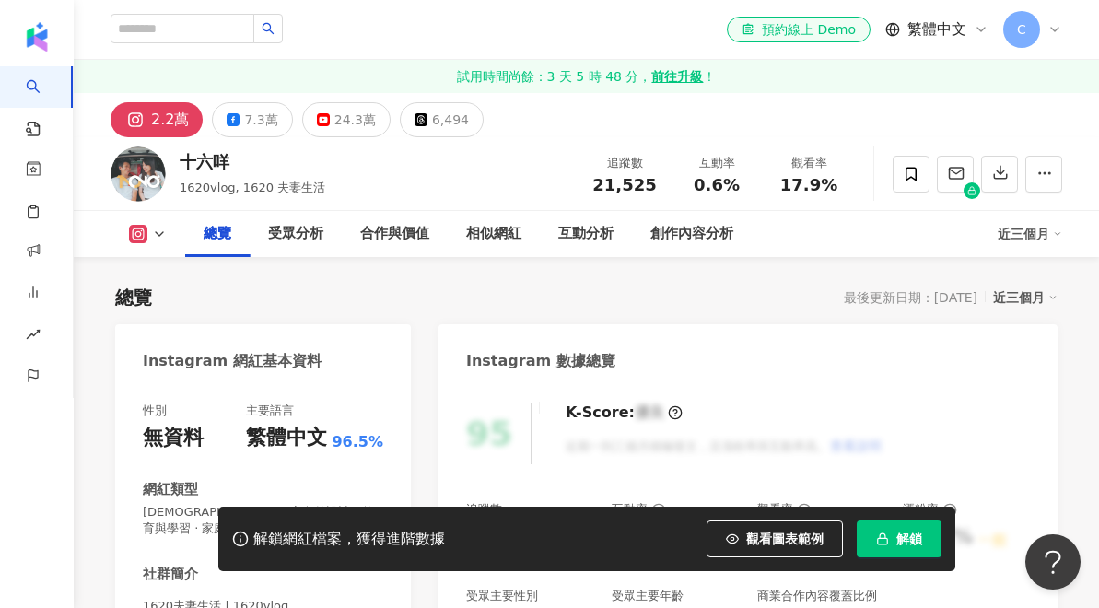
scroll to position [256, 0]
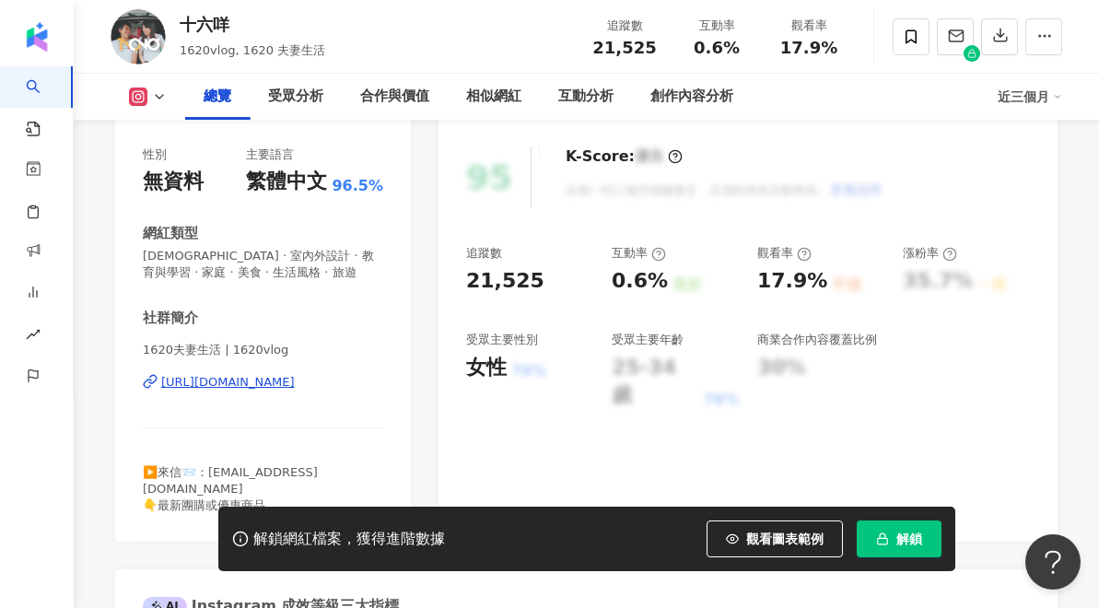
click at [168, 378] on div "https://www.instagram.com/1620vlog/" at bounding box center [228, 382] width 134 height 17
click at [920, 37] on span at bounding box center [911, 36] width 37 height 37
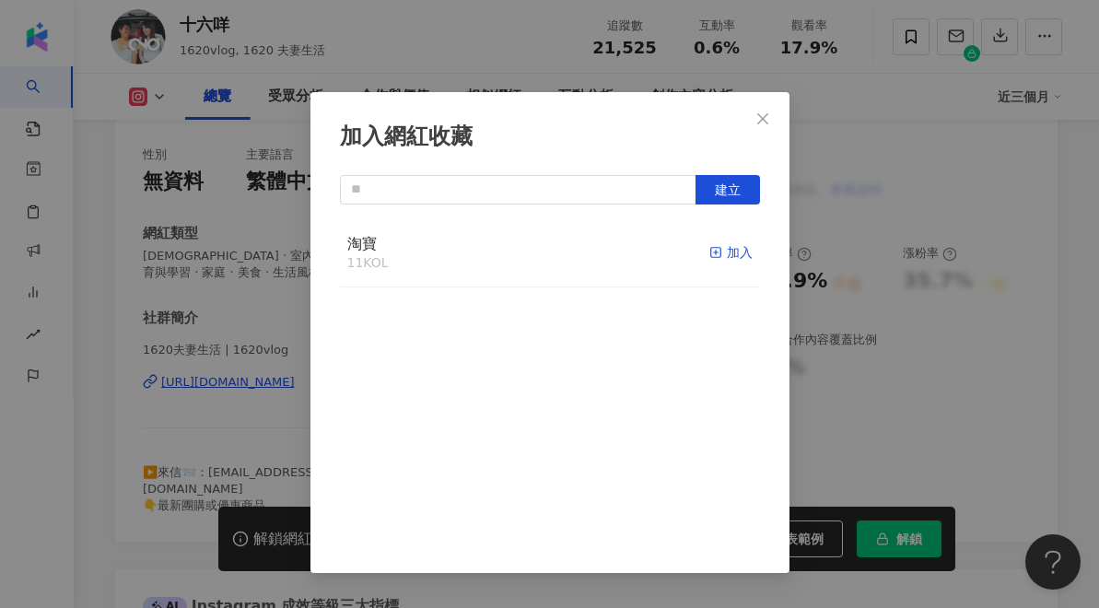
click at [717, 249] on icon "button" at bounding box center [716, 252] width 13 height 13
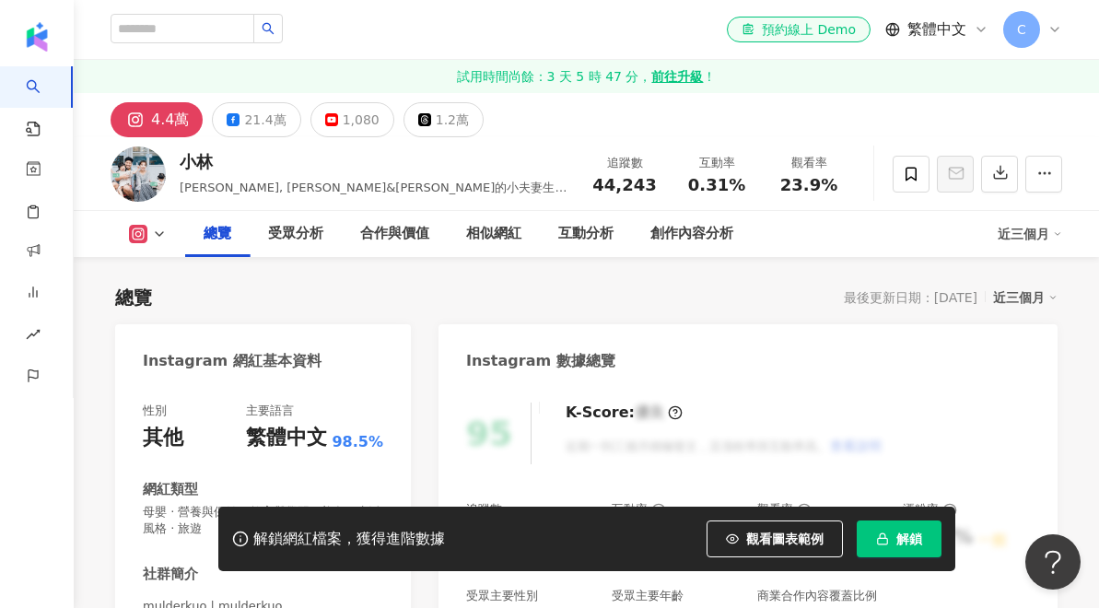
scroll to position [418, 0]
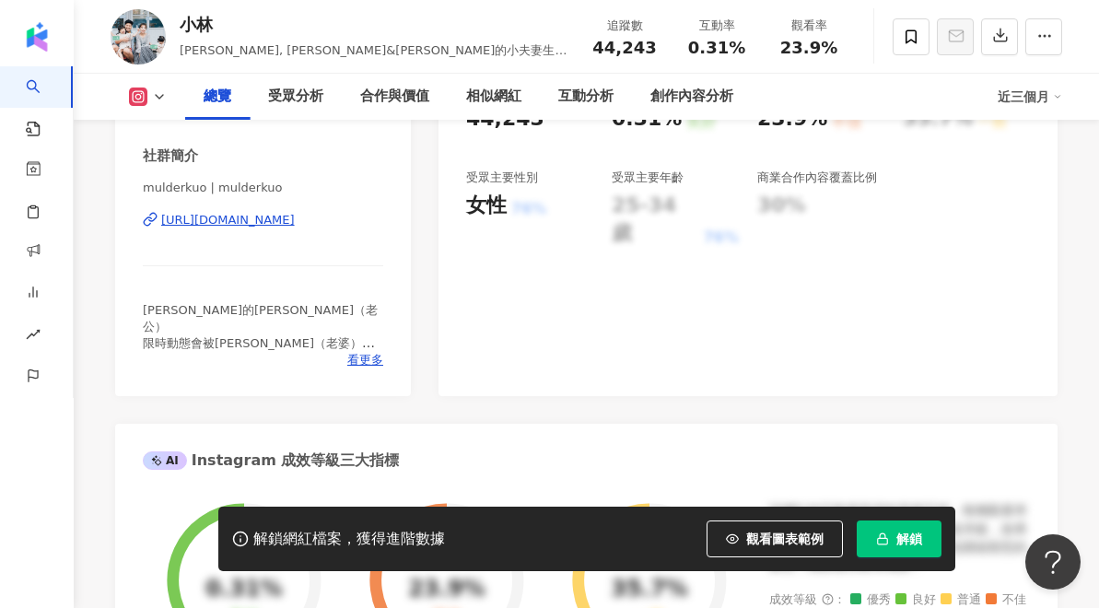
click at [176, 225] on div "[URL][DOMAIN_NAME]" at bounding box center [228, 220] width 134 height 17
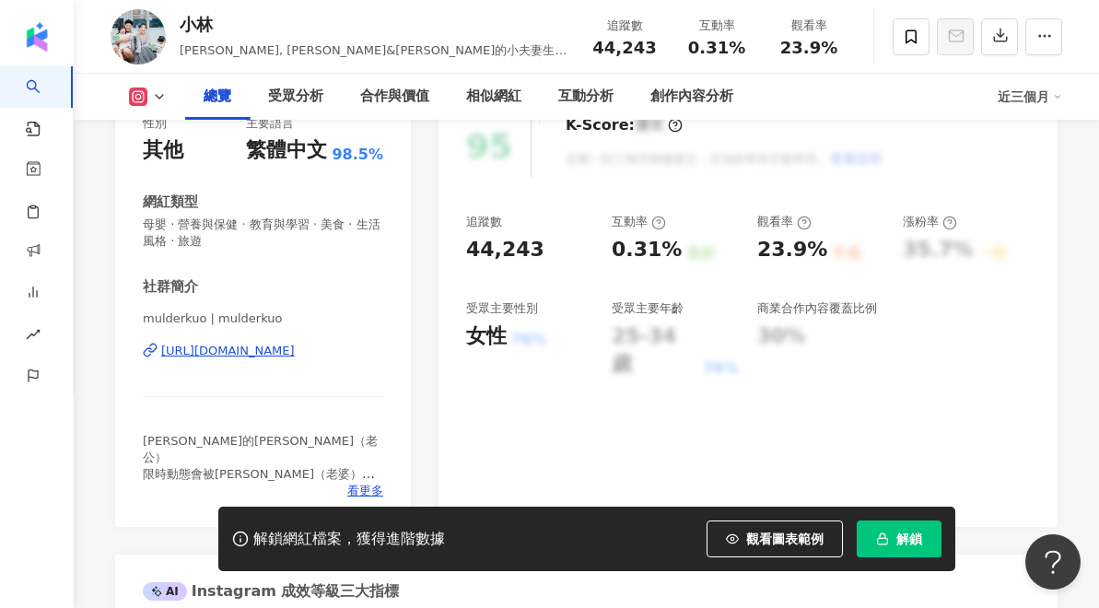
scroll to position [260, 0]
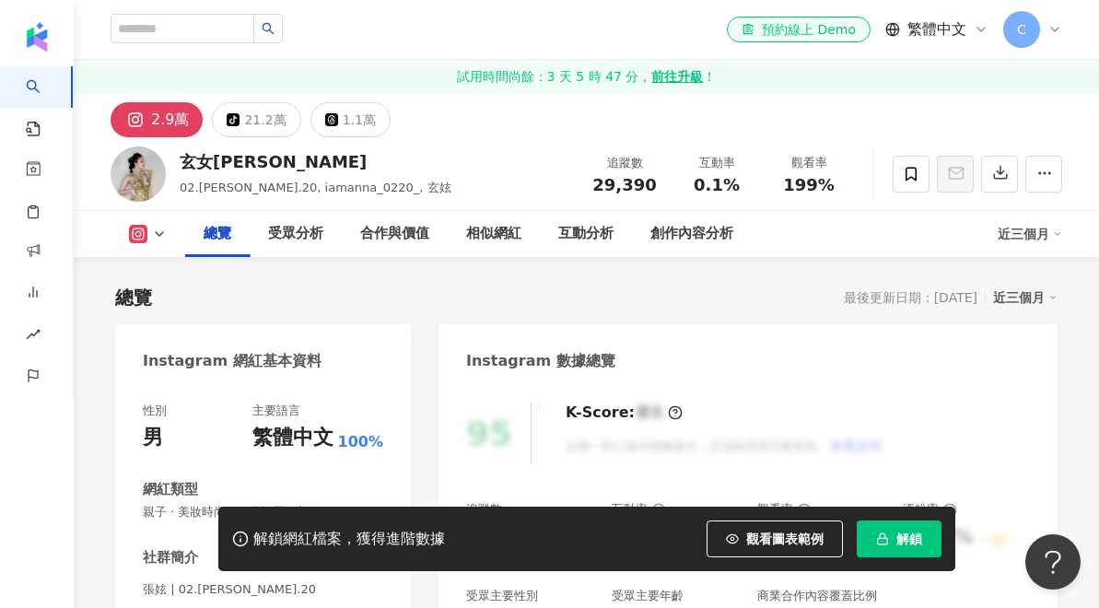
scroll to position [325, 0]
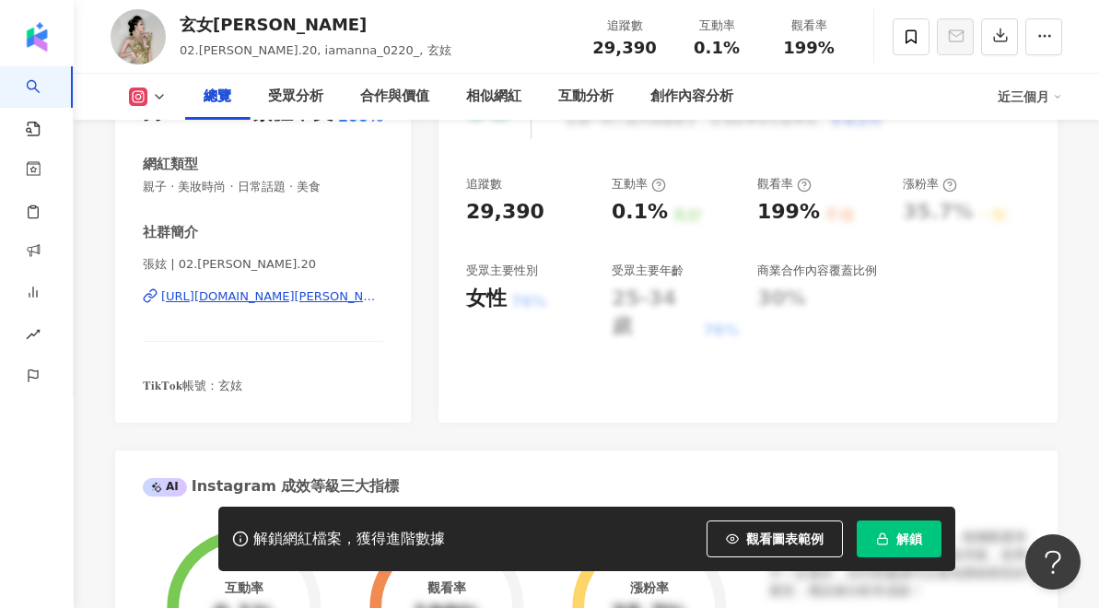
click at [153, 294] on icon at bounding box center [150, 295] width 15 height 15
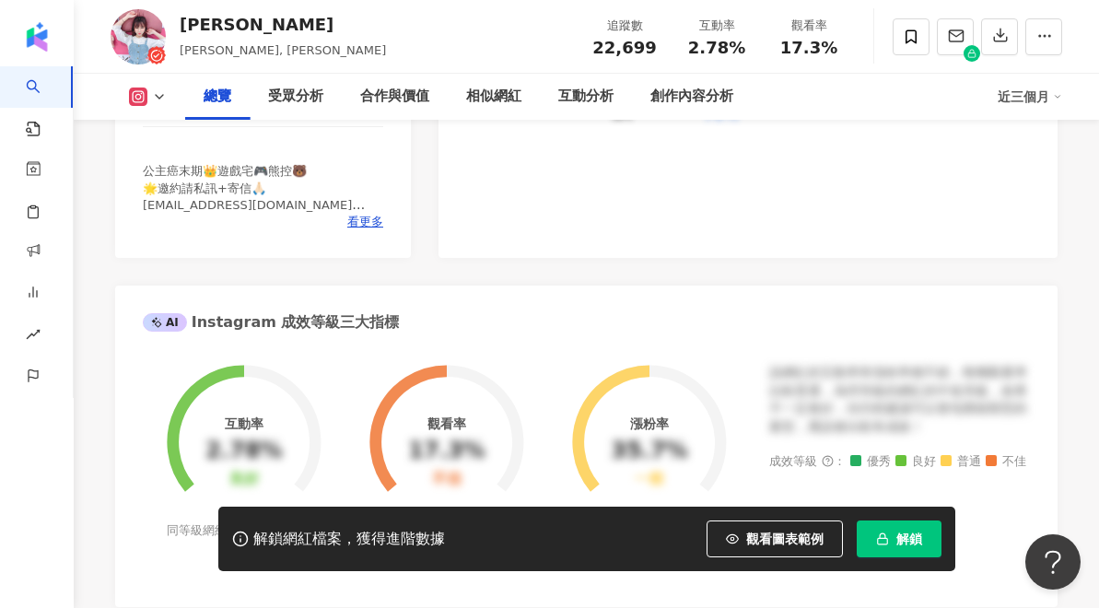
scroll to position [593, 0]
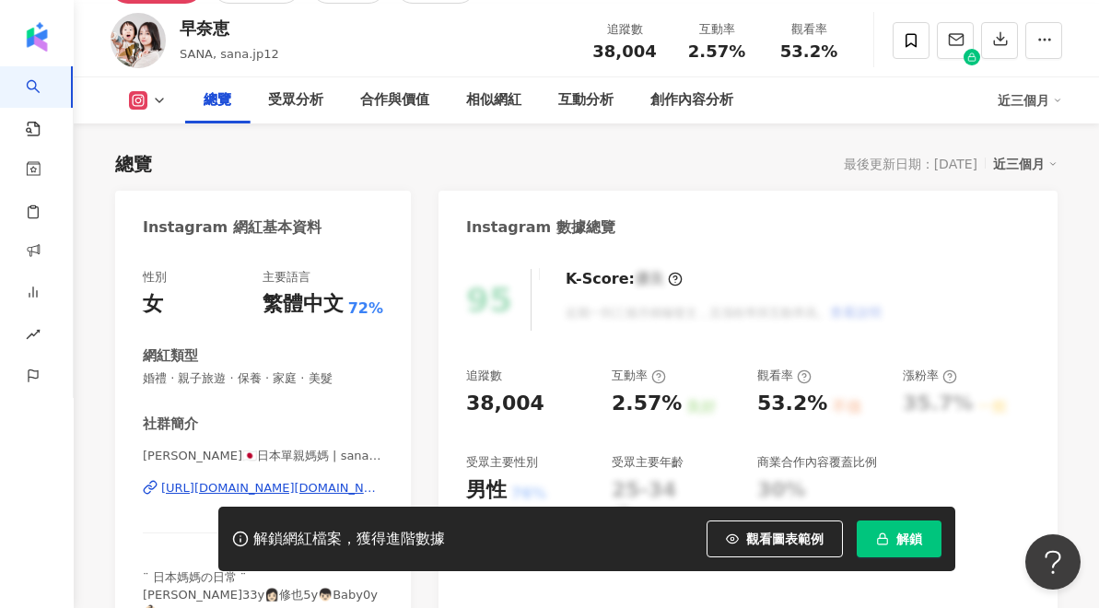
scroll to position [300, 0]
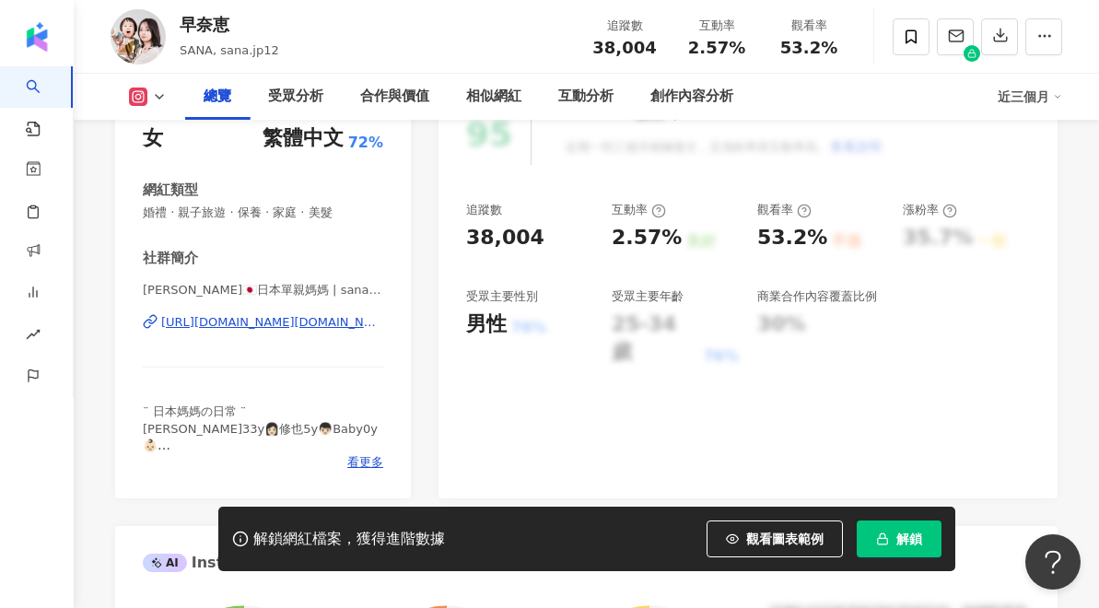
click at [165, 325] on div "https://www.instagram.com/sana.jp12/" at bounding box center [272, 322] width 222 height 17
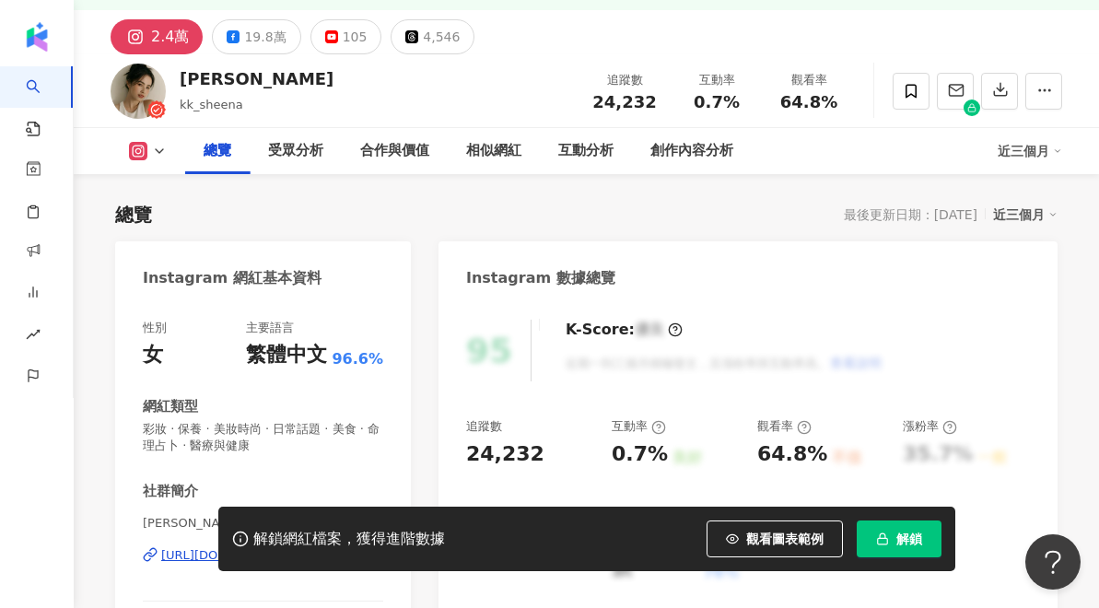
scroll to position [136, 0]
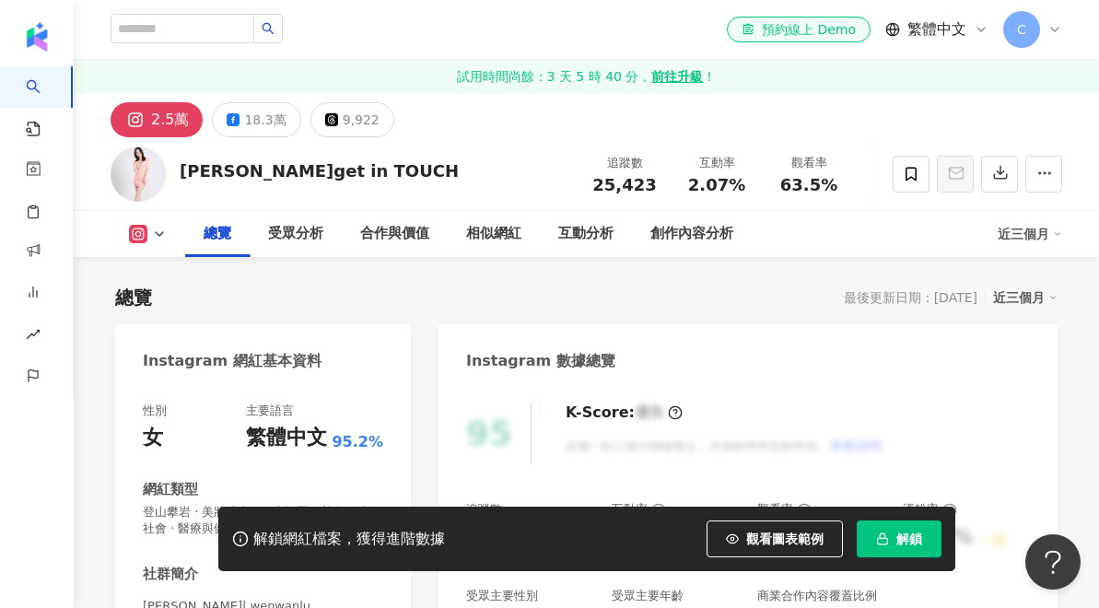
scroll to position [372, 0]
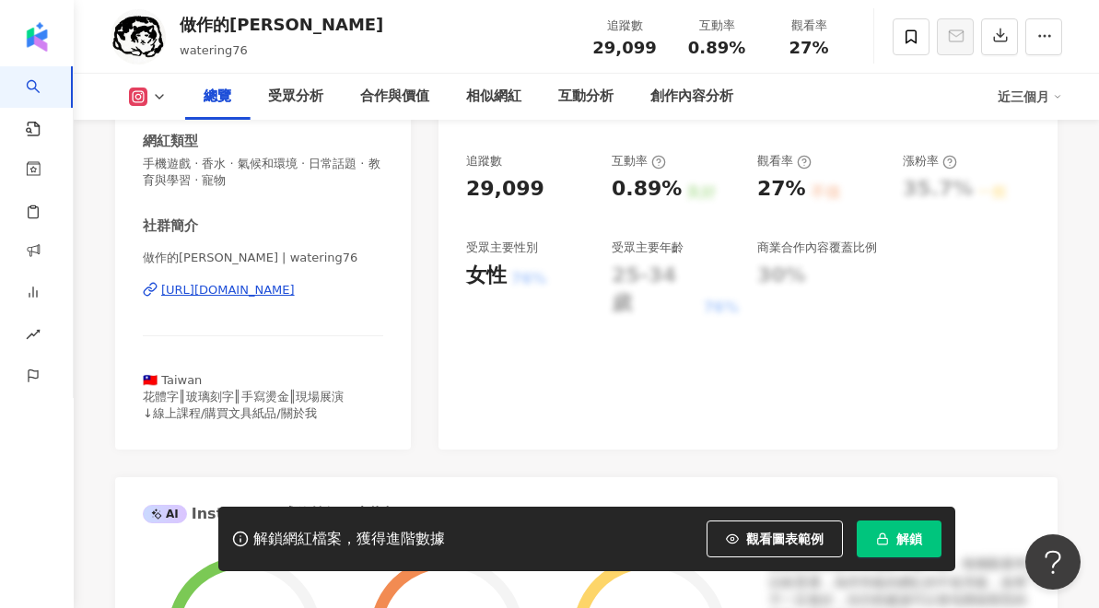
scroll to position [343, 0]
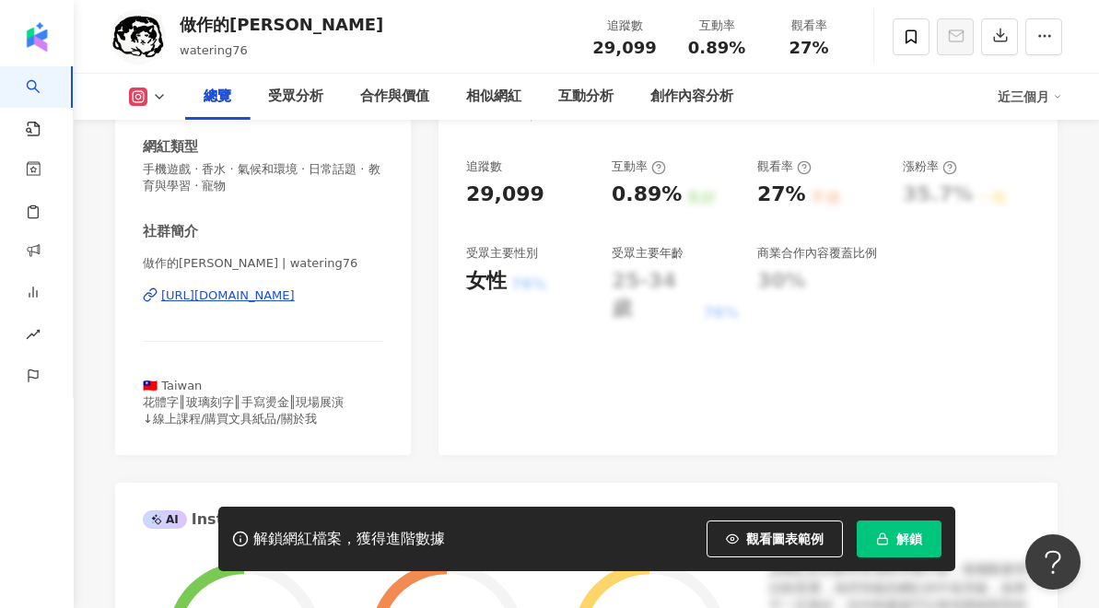
click at [180, 299] on div "https://www.instagram.com/watering76/" at bounding box center [228, 296] width 134 height 17
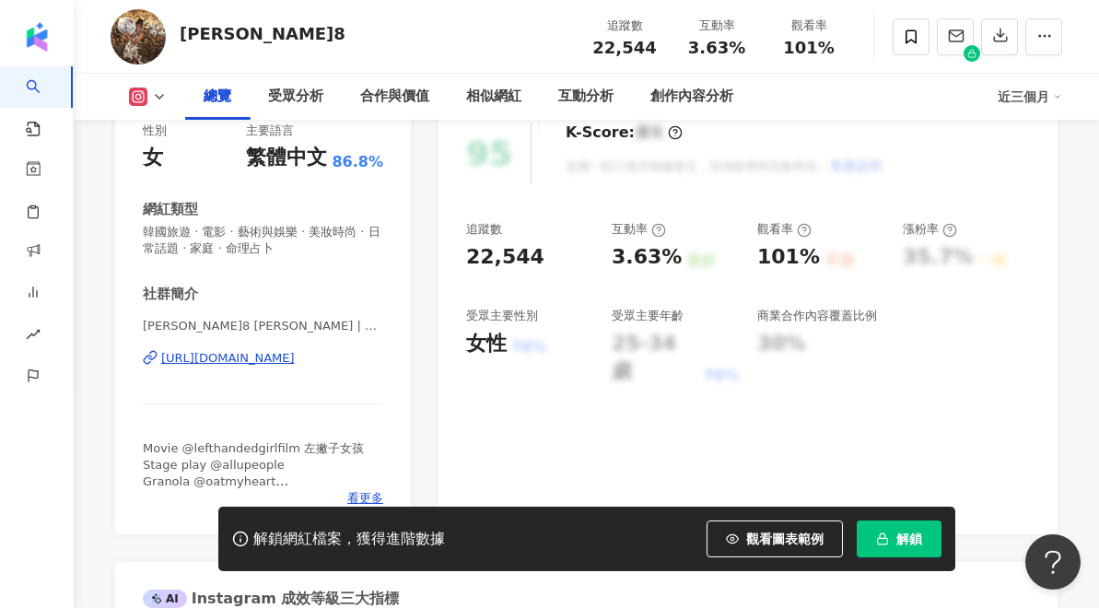
click at [225, 354] on div "https://www.instagram.com/kate0622888/" at bounding box center [228, 358] width 134 height 17
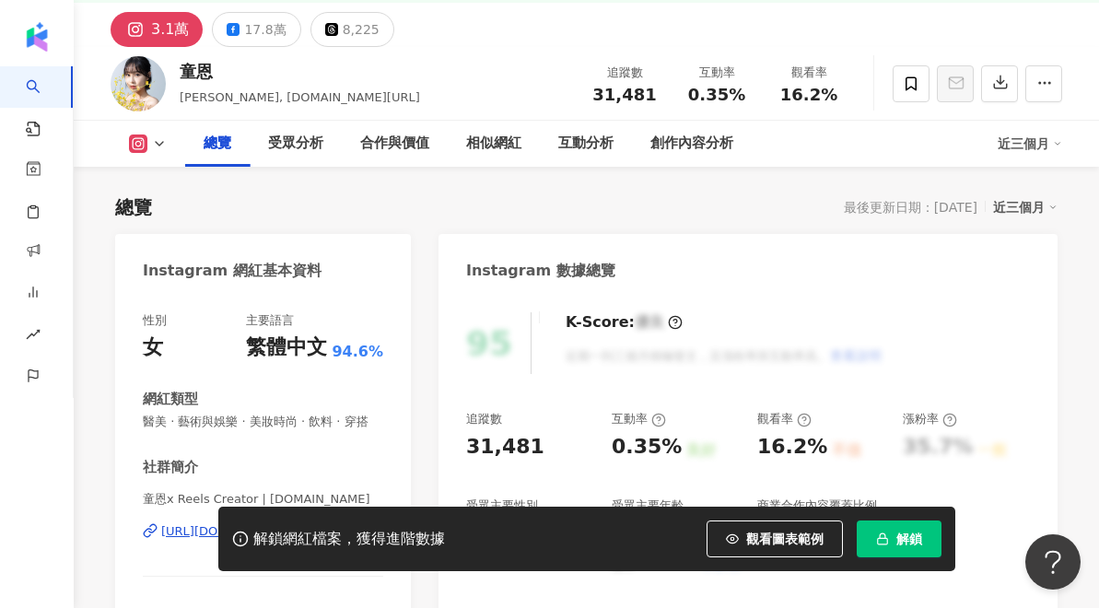
scroll to position [323, 0]
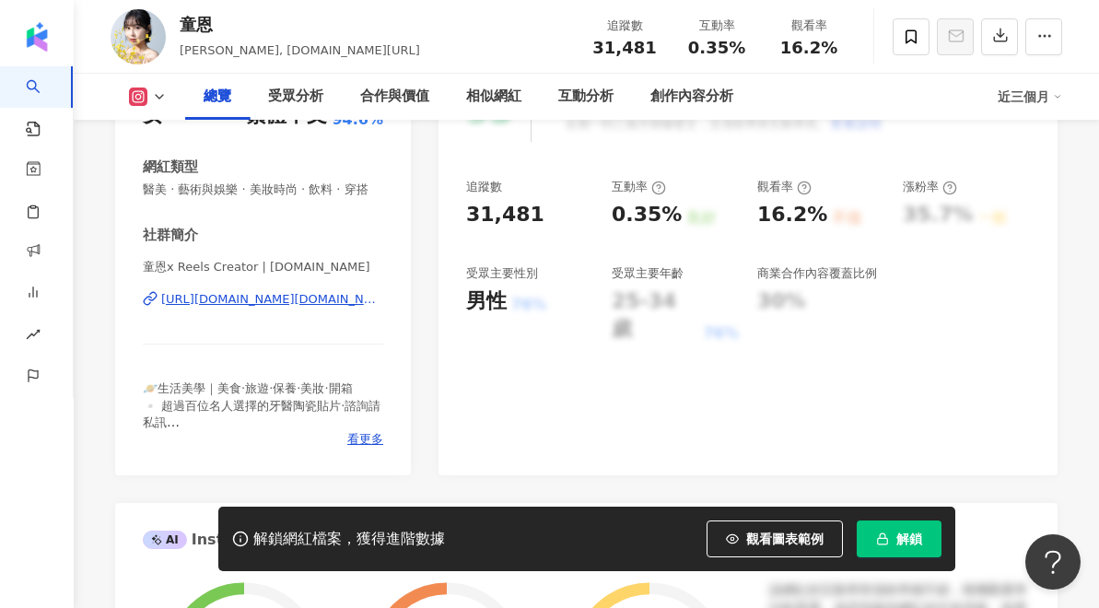
click at [188, 301] on div "https://www.instagram.com/ashelly1130.tw/" at bounding box center [272, 299] width 222 height 17
click at [912, 55] on span at bounding box center [911, 36] width 37 height 37
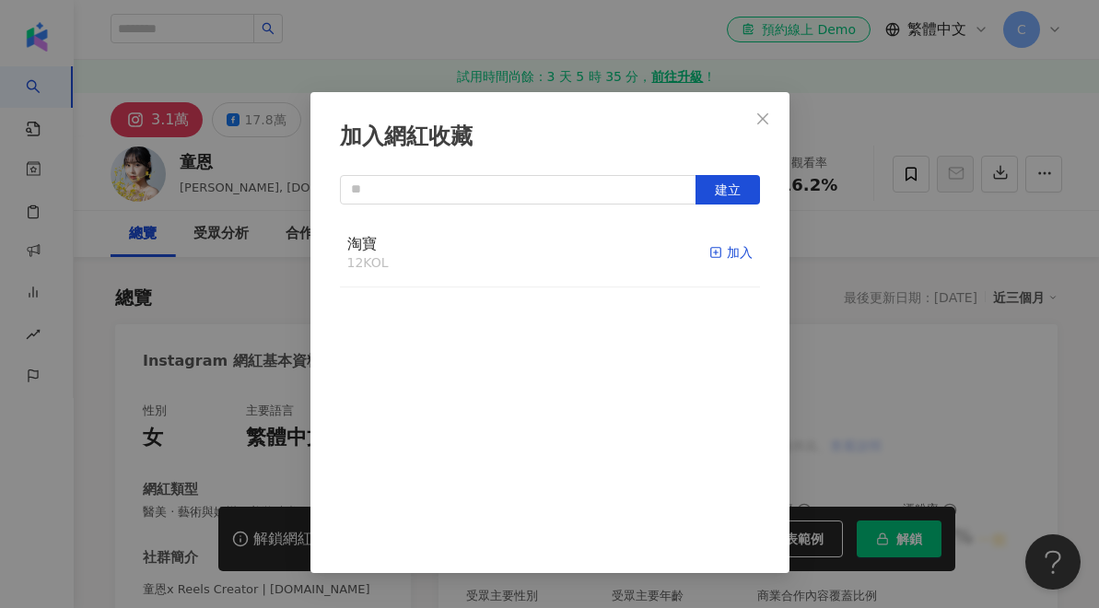
click at [725, 253] on div "加入" at bounding box center [731, 252] width 43 height 20
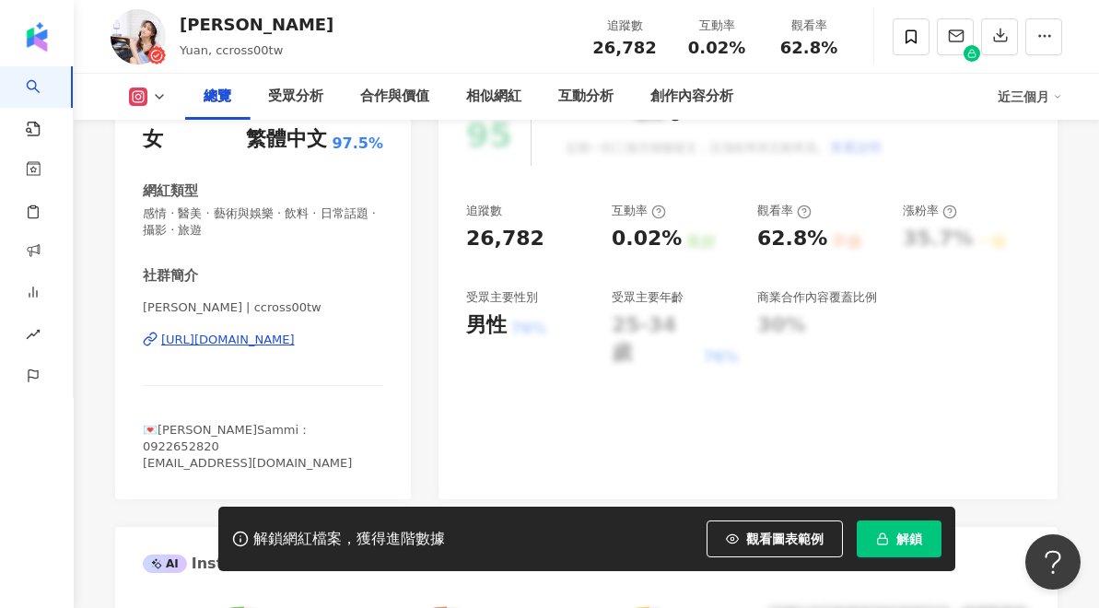
click at [160, 343] on div "[URL][DOMAIN_NAME]" at bounding box center [263, 340] width 241 height 17
click at [160, 343] on div "https://www.instagram.com/ccross00tw/" at bounding box center [263, 340] width 241 height 17
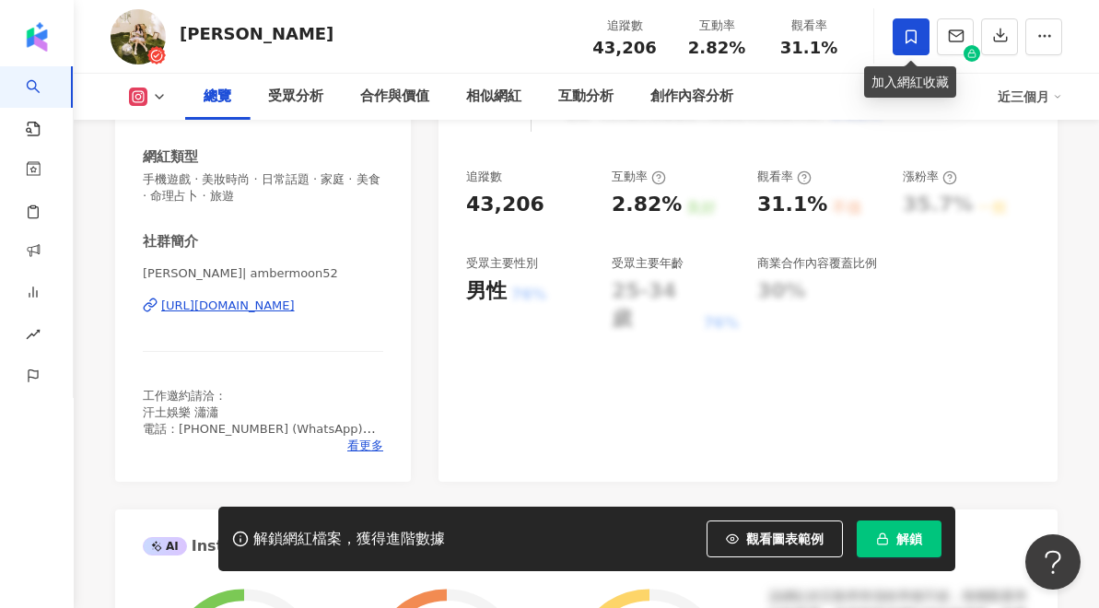
click at [911, 40] on icon at bounding box center [911, 36] width 11 height 14
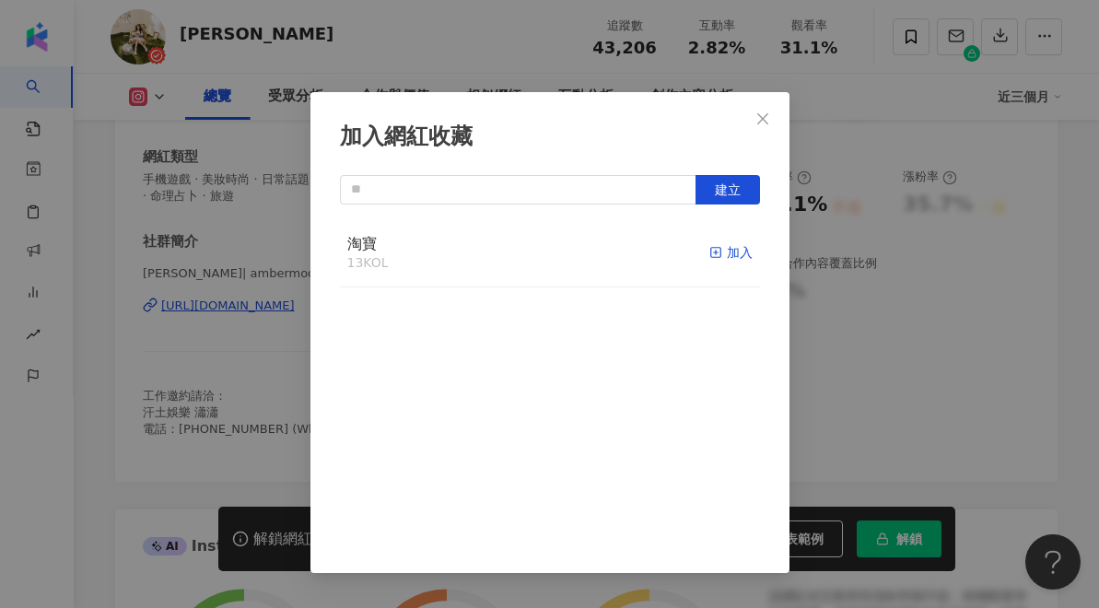
click at [716, 252] on icon "button" at bounding box center [716, 252] width 13 height 13
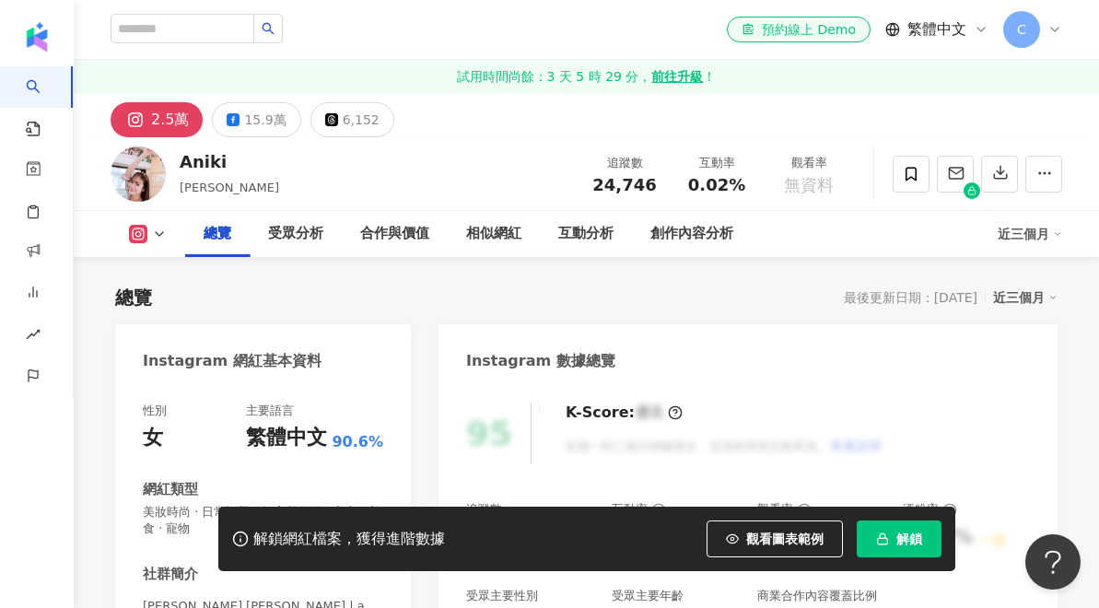
scroll to position [278, 0]
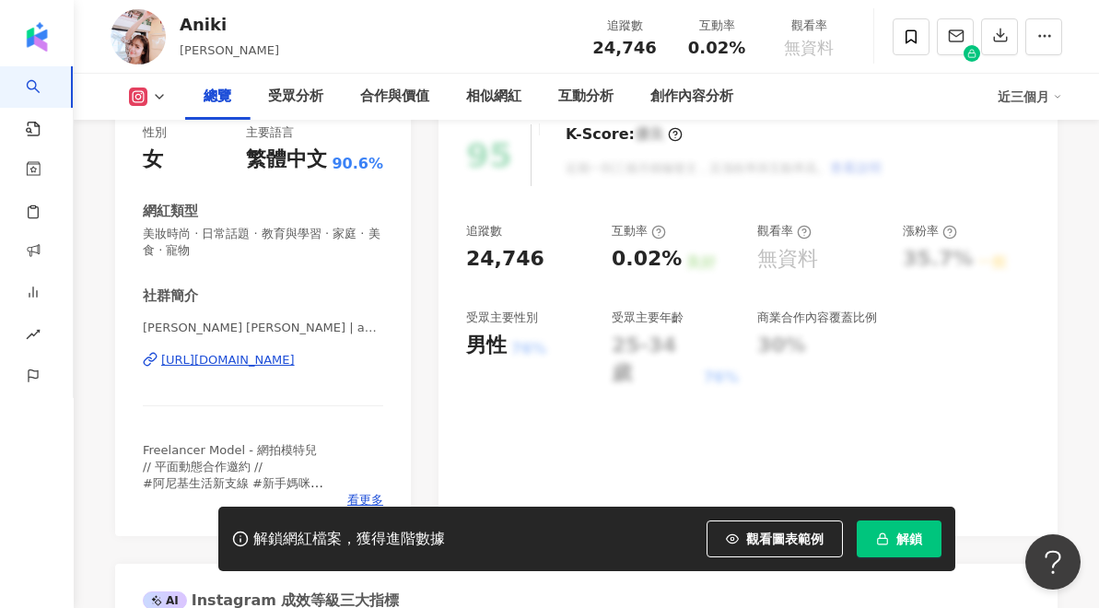
click at [157, 358] on icon at bounding box center [150, 359] width 15 height 15
click at [904, 44] on icon at bounding box center [911, 37] width 17 height 17
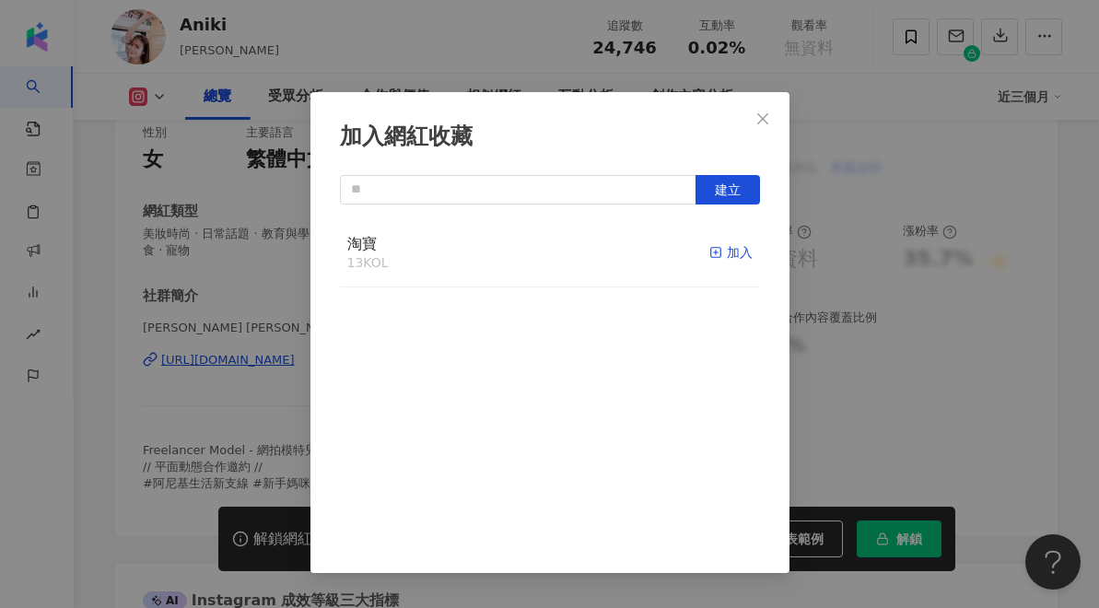
click at [730, 255] on div "加入" at bounding box center [731, 252] width 43 height 20
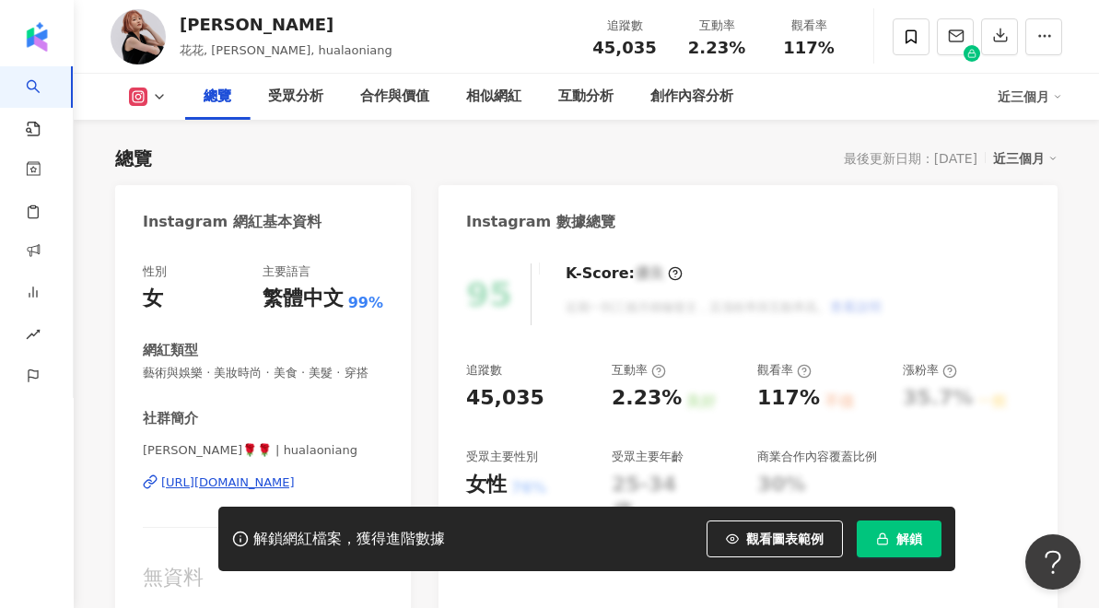
scroll to position [204, 0]
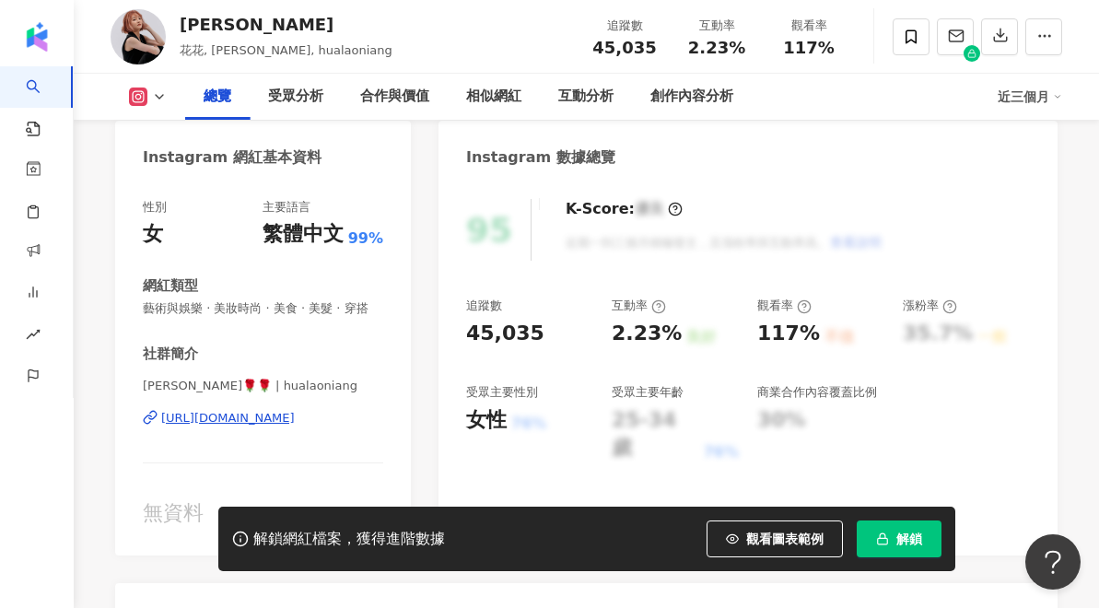
click at [154, 417] on icon at bounding box center [152, 416] width 7 height 8
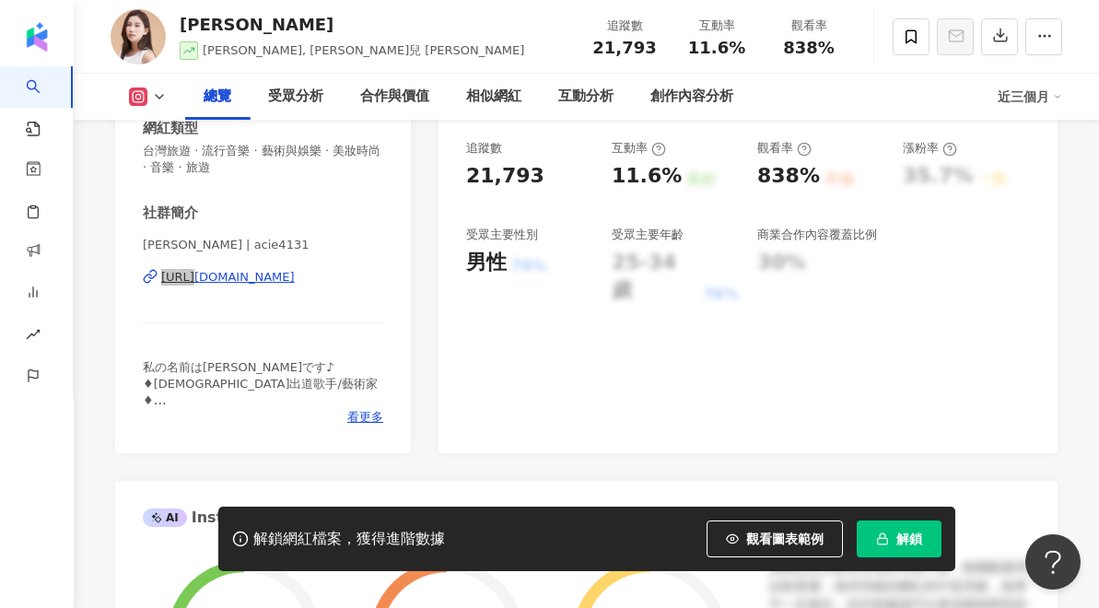
click at [178, 309] on div "林亞兒Acie | acie4131 https://www.instagram.com/acie4131/" at bounding box center [263, 291] width 241 height 108
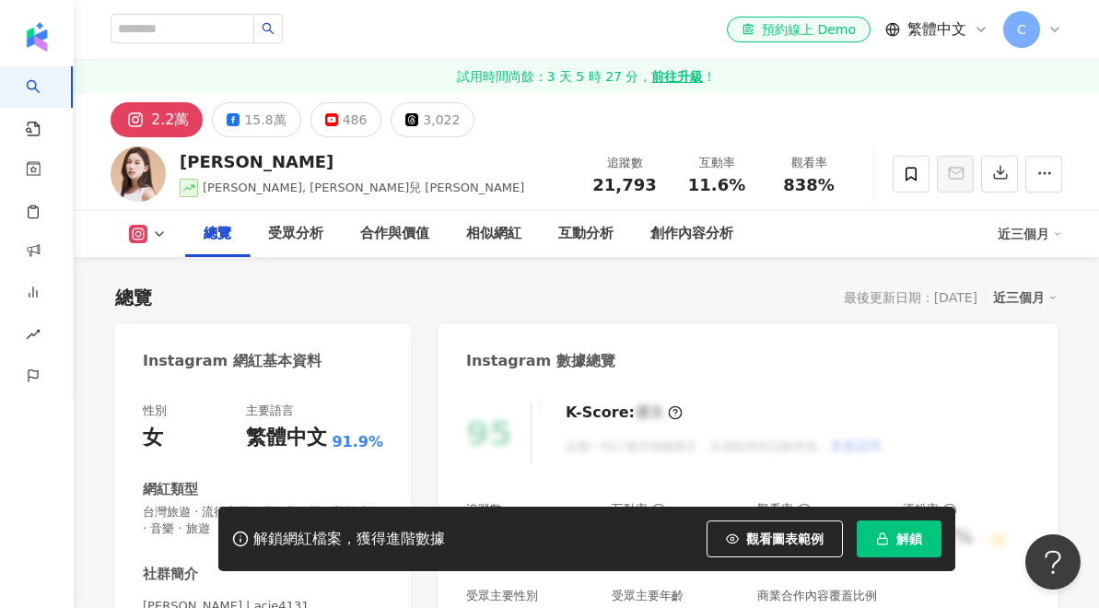
scroll to position [301, 0]
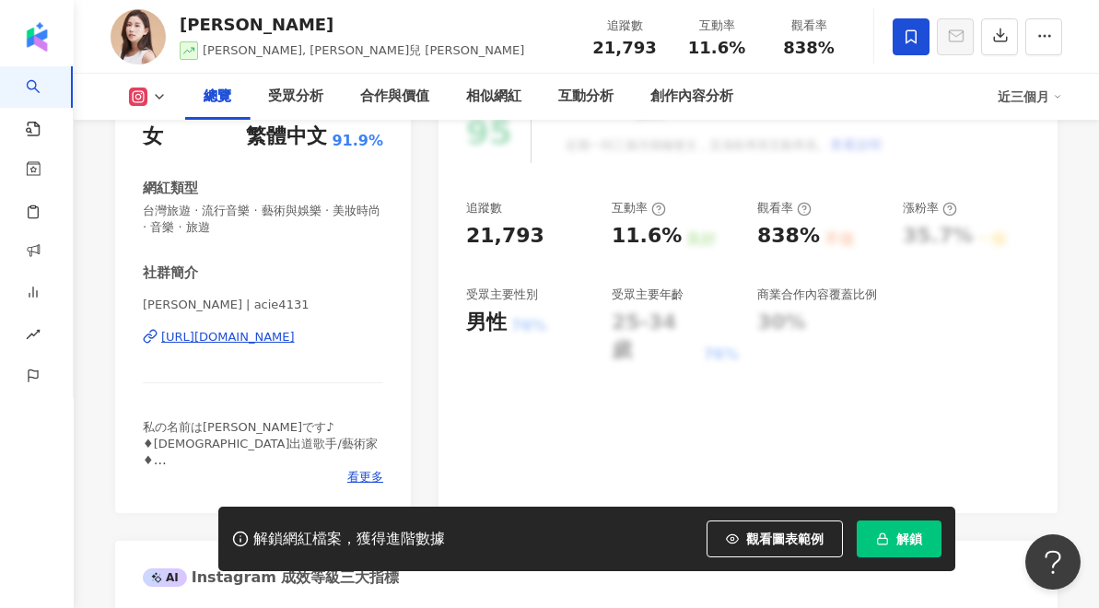
click at [912, 30] on icon at bounding box center [911, 36] width 11 height 14
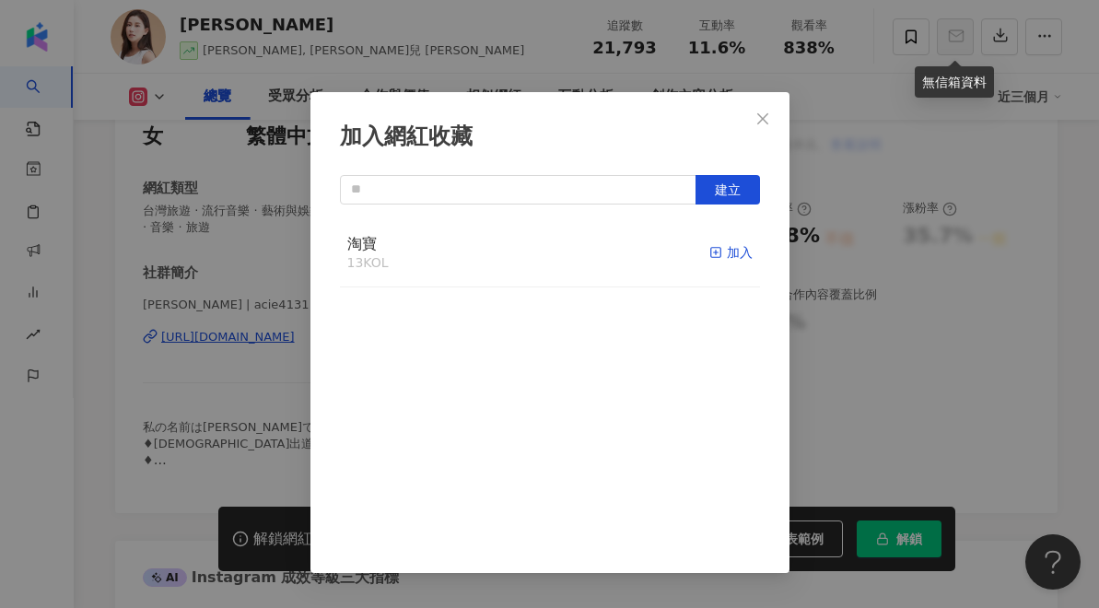
click at [710, 251] on icon "button" at bounding box center [716, 252] width 13 height 13
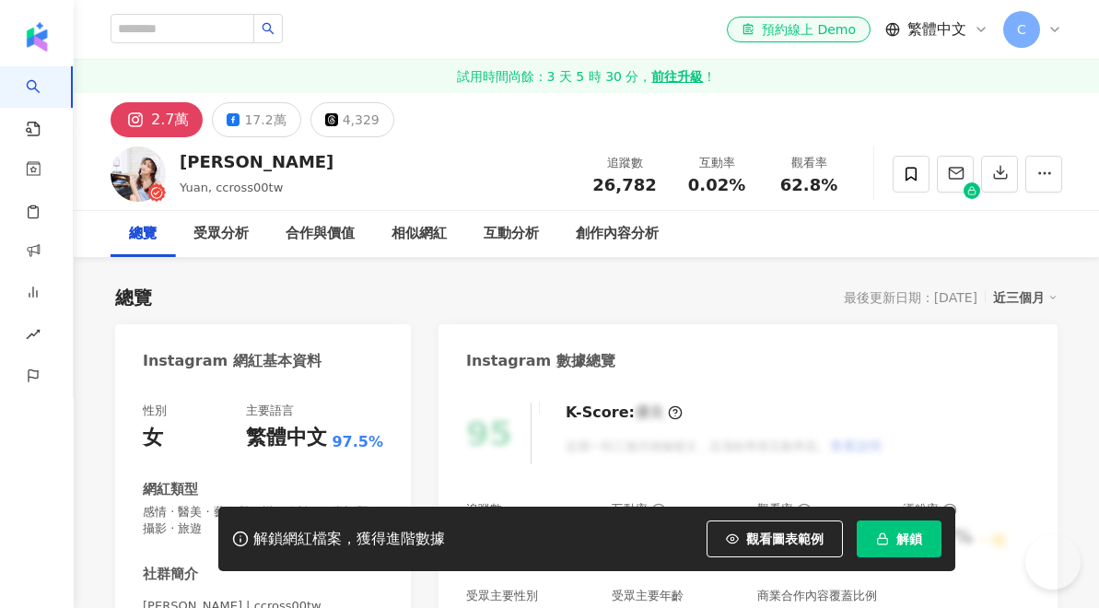
scroll to position [156, 0]
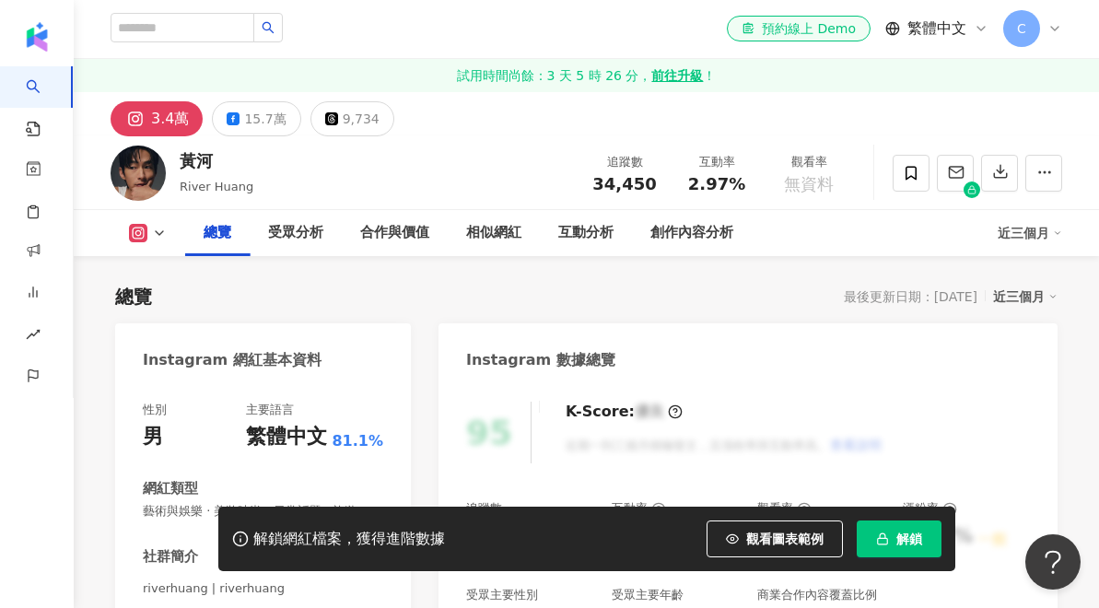
scroll to position [435, 0]
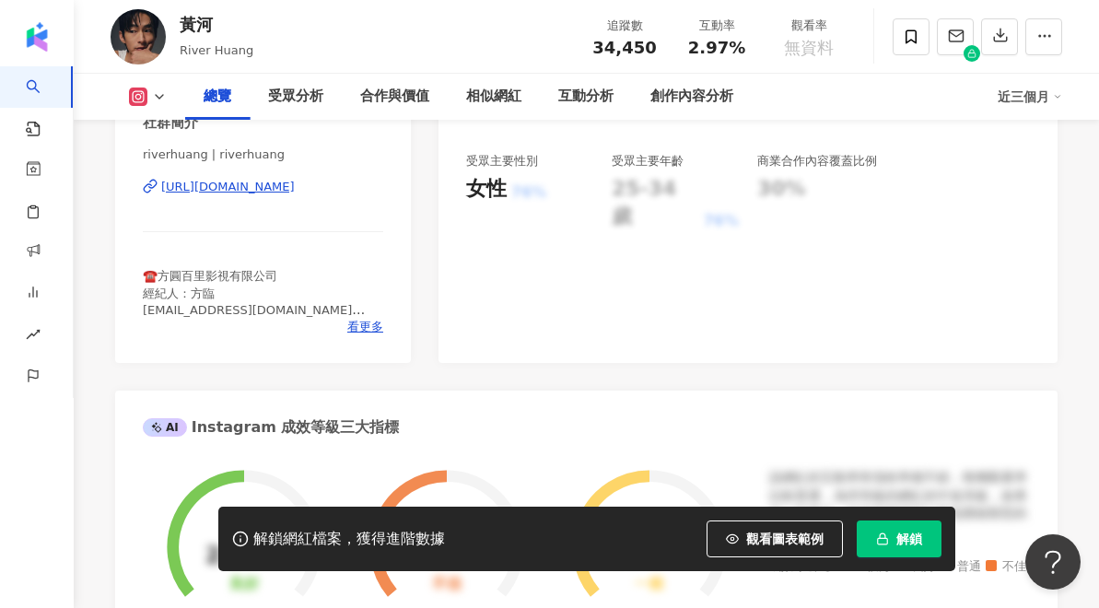
click at [237, 192] on div "https://www.instagram.com/riverhuang/" at bounding box center [228, 187] width 134 height 17
click at [915, 35] on icon at bounding box center [911, 37] width 17 height 17
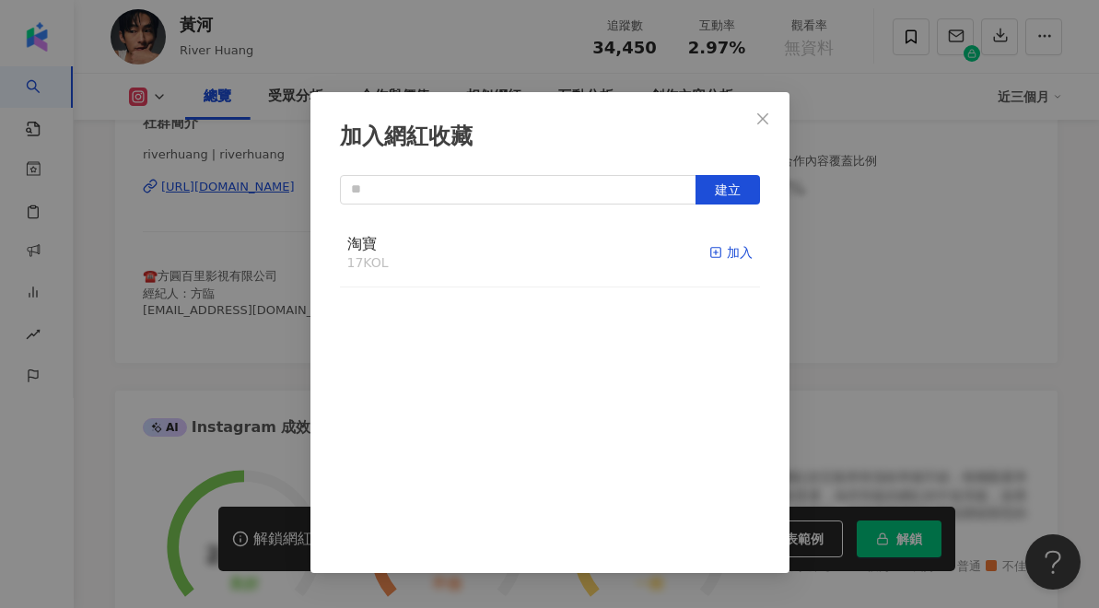
click at [730, 253] on div "加入" at bounding box center [731, 252] width 43 height 20
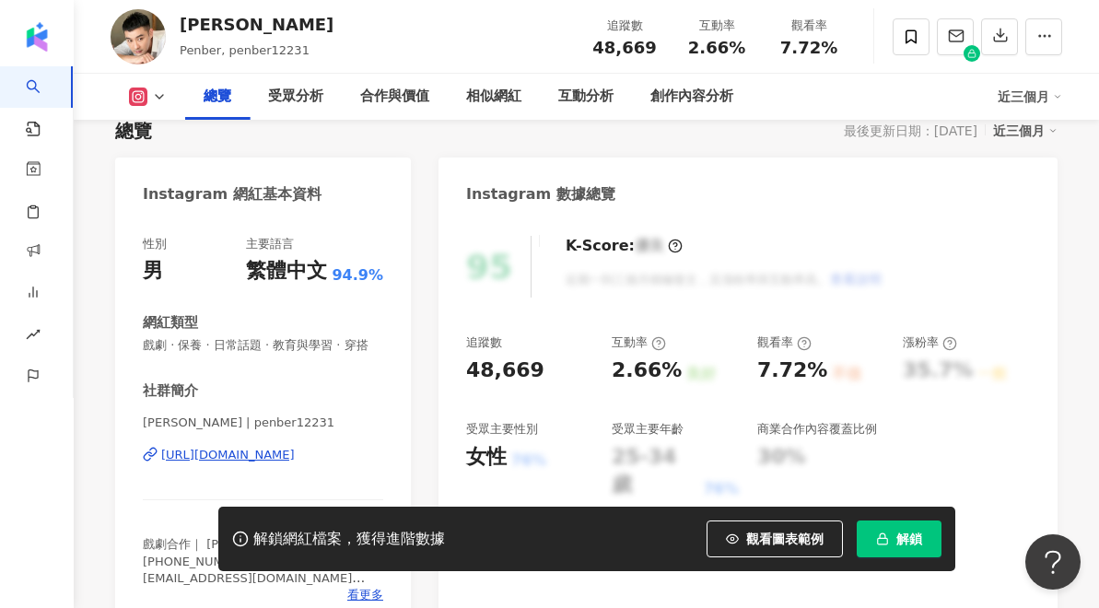
click at [160, 460] on div "https://www.instagram.com/penber12231/" at bounding box center [263, 455] width 241 height 17
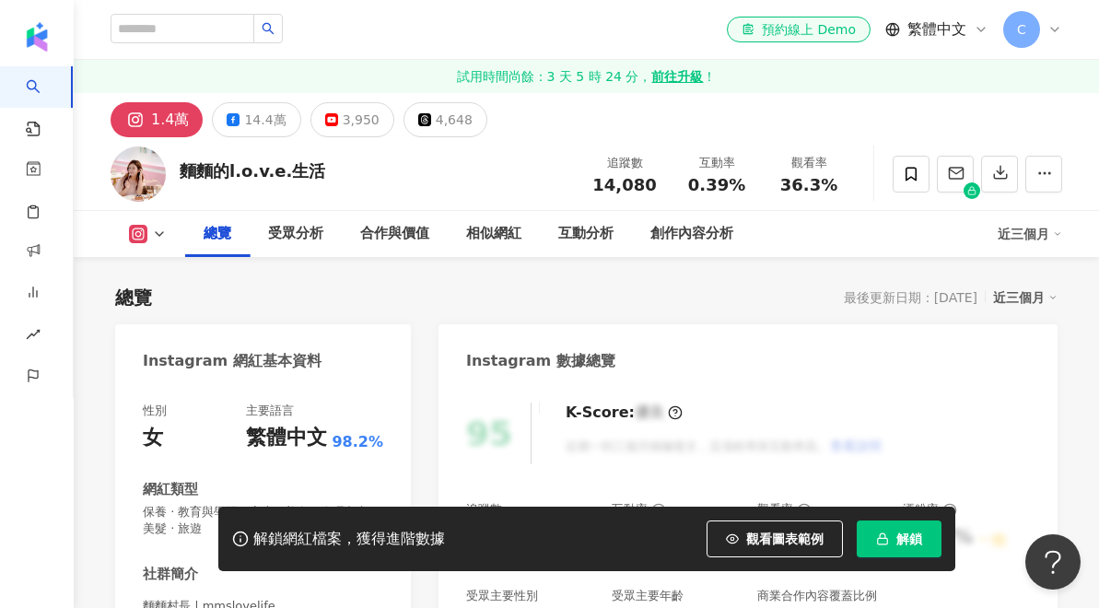
scroll to position [356, 0]
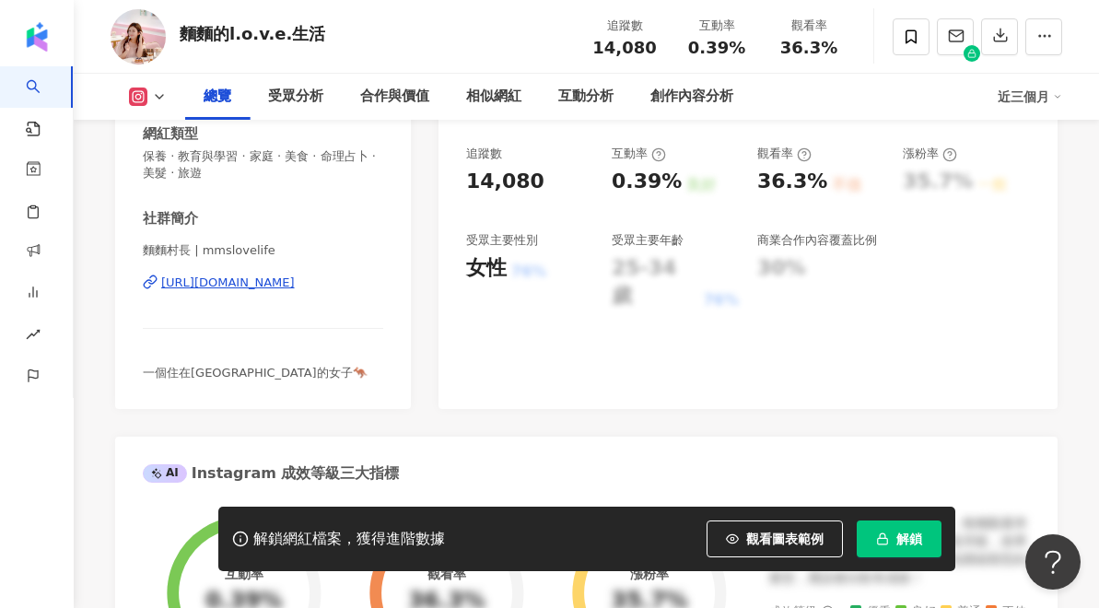
click at [152, 281] on icon at bounding box center [150, 282] width 15 height 15
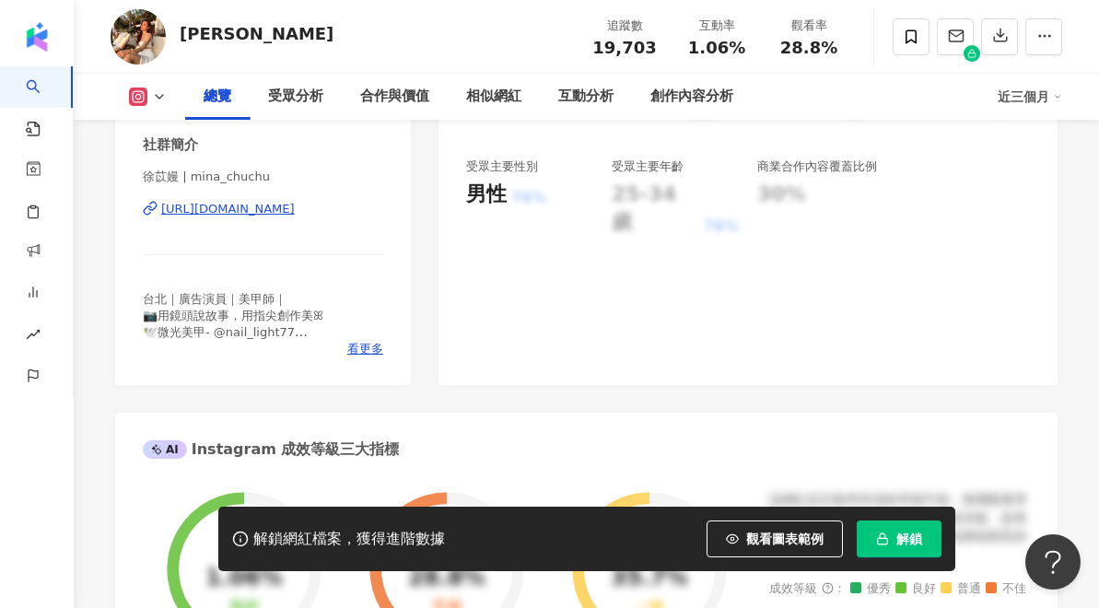
scroll to position [383, 0]
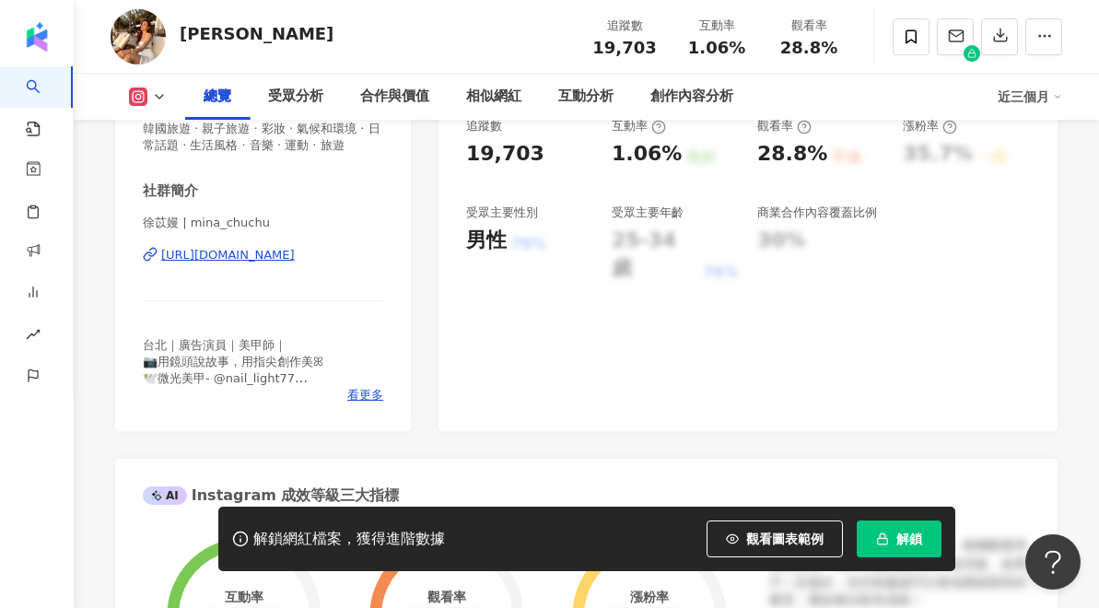
click at [172, 254] on div "https://www.instagram.com/mina_chuchu/" at bounding box center [228, 255] width 134 height 17
click at [920, 44] on span at bounding box center [911, 36] width 37 height 37
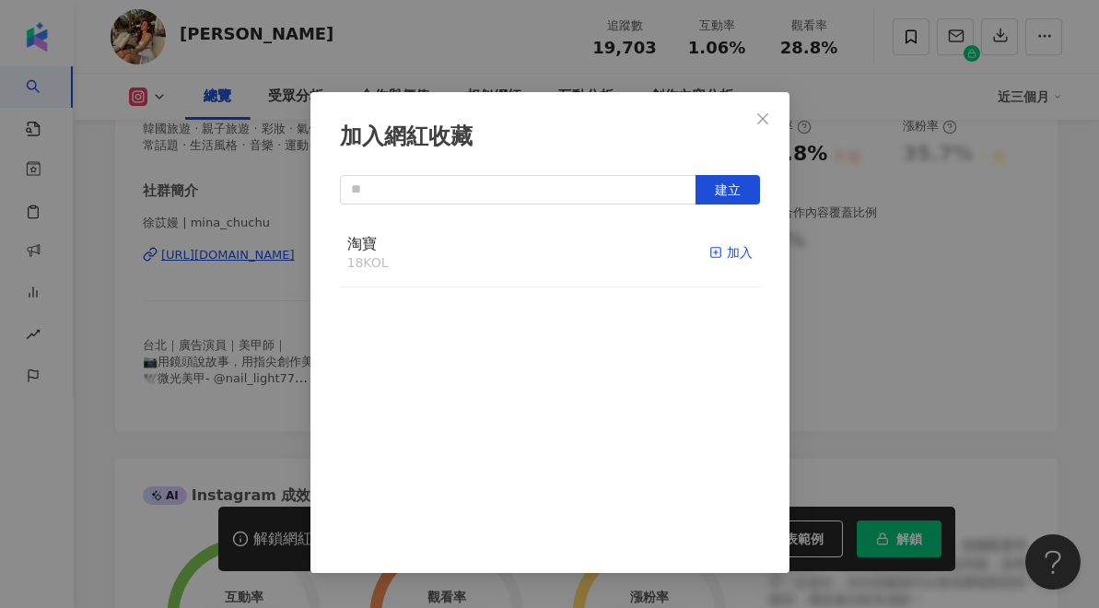
click at [728, 256] on div "加入" at bounding box center [731, 252] width 43 height 20
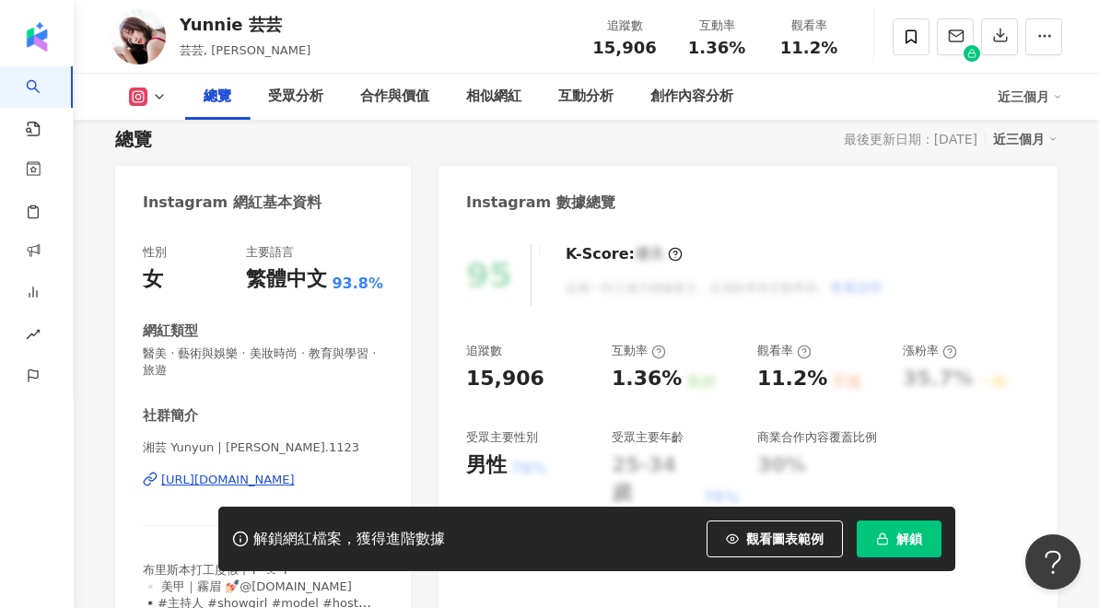
scroll to position [326, 0]
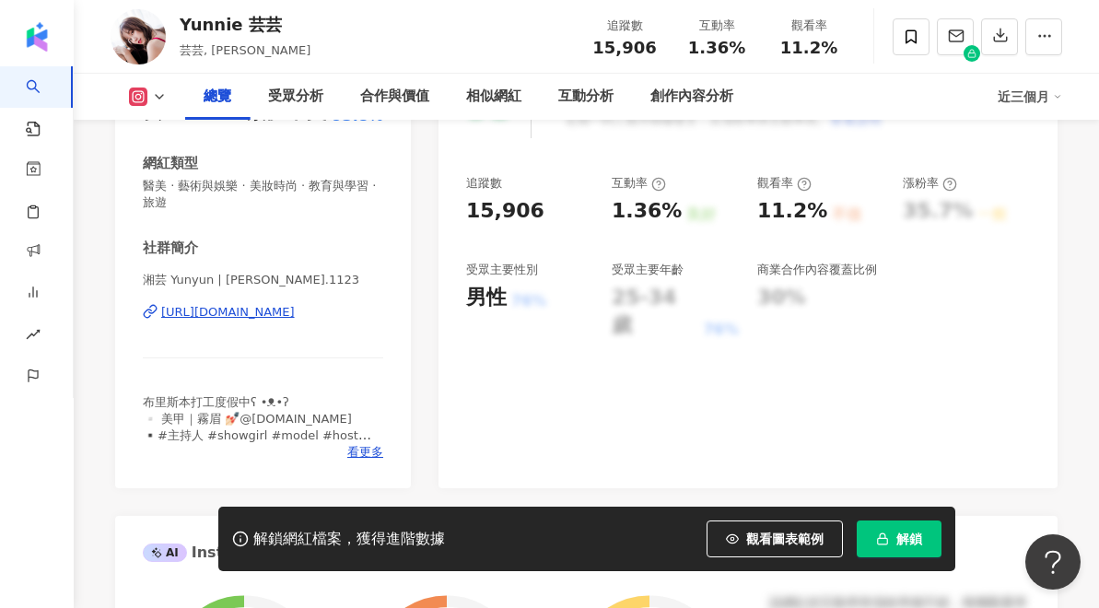
click at [212, 310] on div "[URL][DOMAIN_NAME]" at bounding box center [228, 312] width 134 height 17
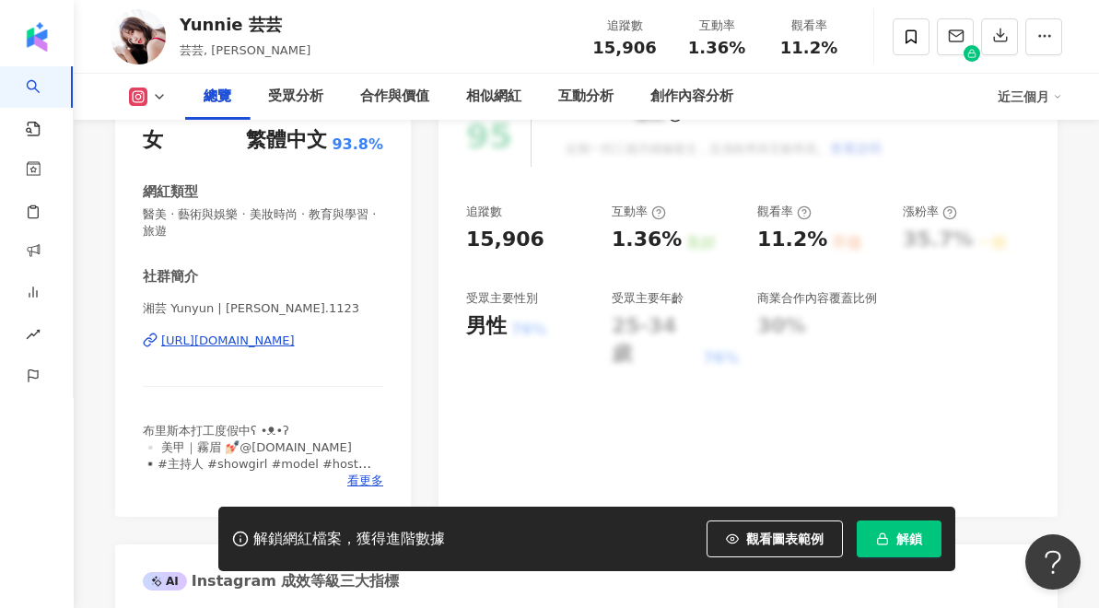
scroll to position [296, 0]
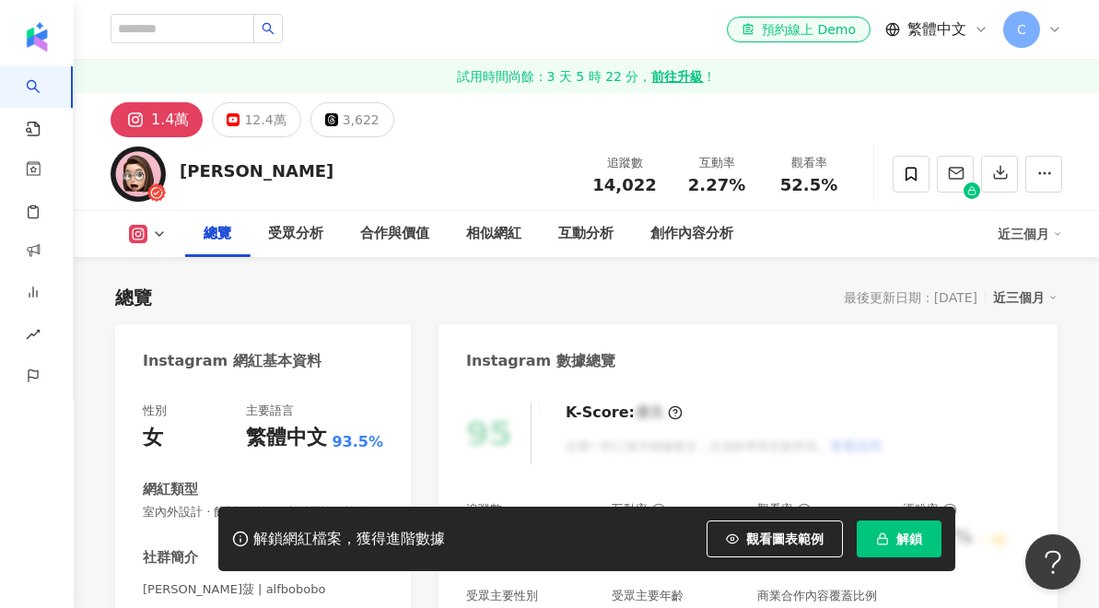
scroll to position [302, 0]
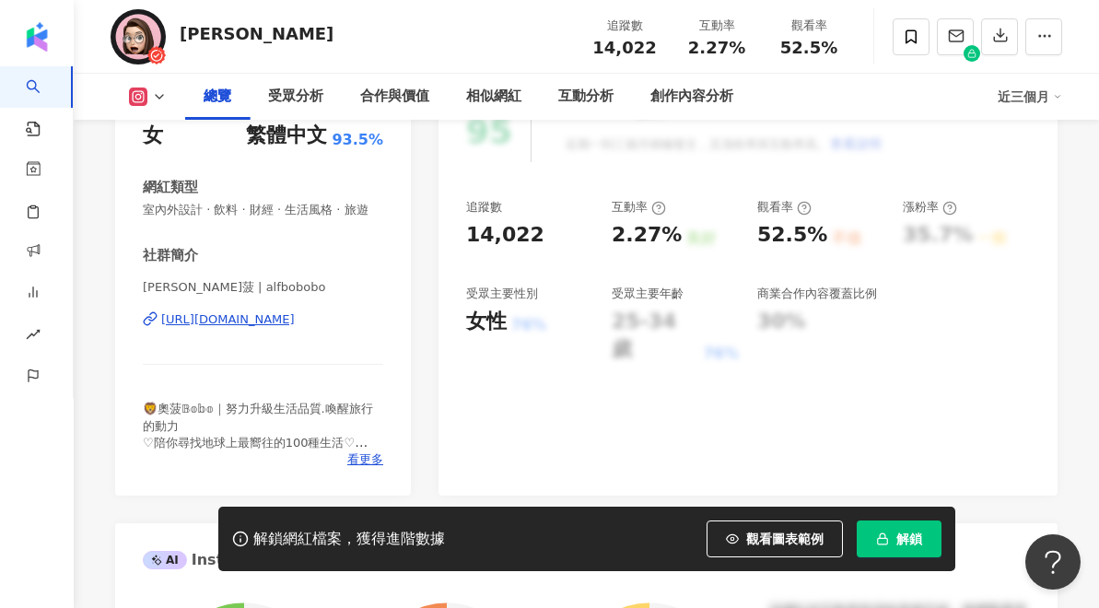
click at [196, 322] on div "https://www.instagram.com/alfbobobo/" at bounding box center [228, 319] width 134 height 17
click at [910, 76] on div "總覽 受眾分析 合作與價值 相似網紅 互動分析 創作內容分析" at bounding box center [591, 97] width 813 height 46
click at [912, 46] on span at bounding box center [911, 36] width 37 height 37
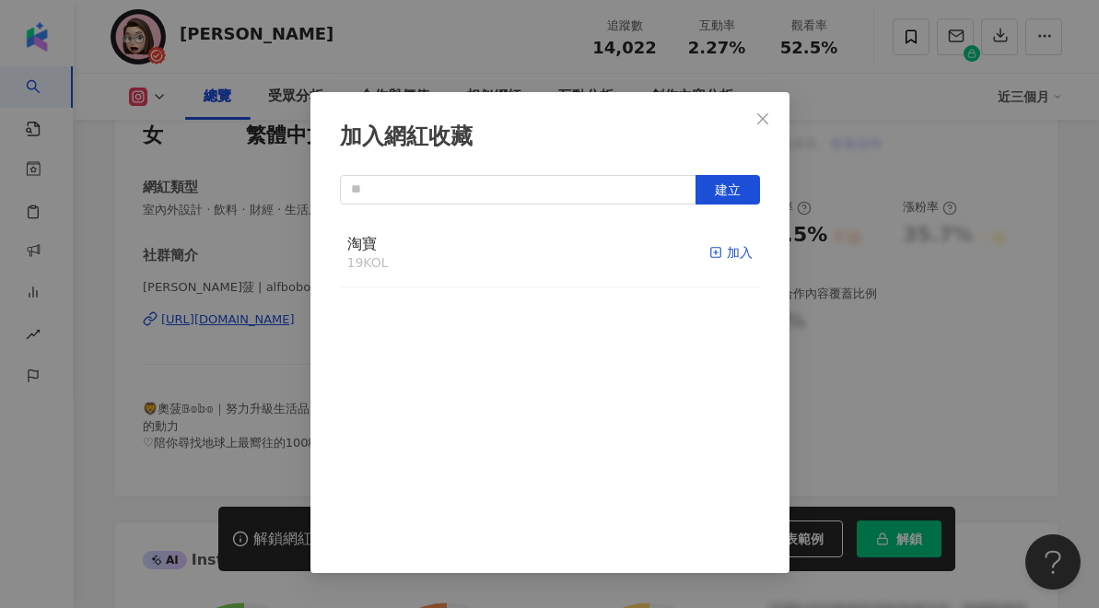
click at [727, 255] on div "加入" at bounding box center [731, 252] width 43 height 20
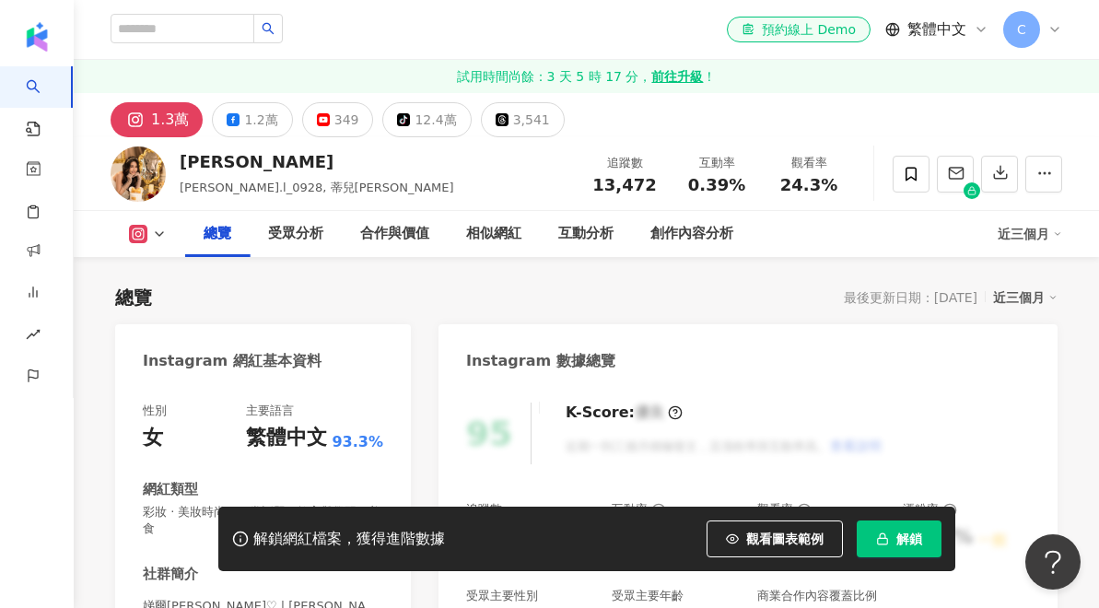
scroll to position [217, 0]
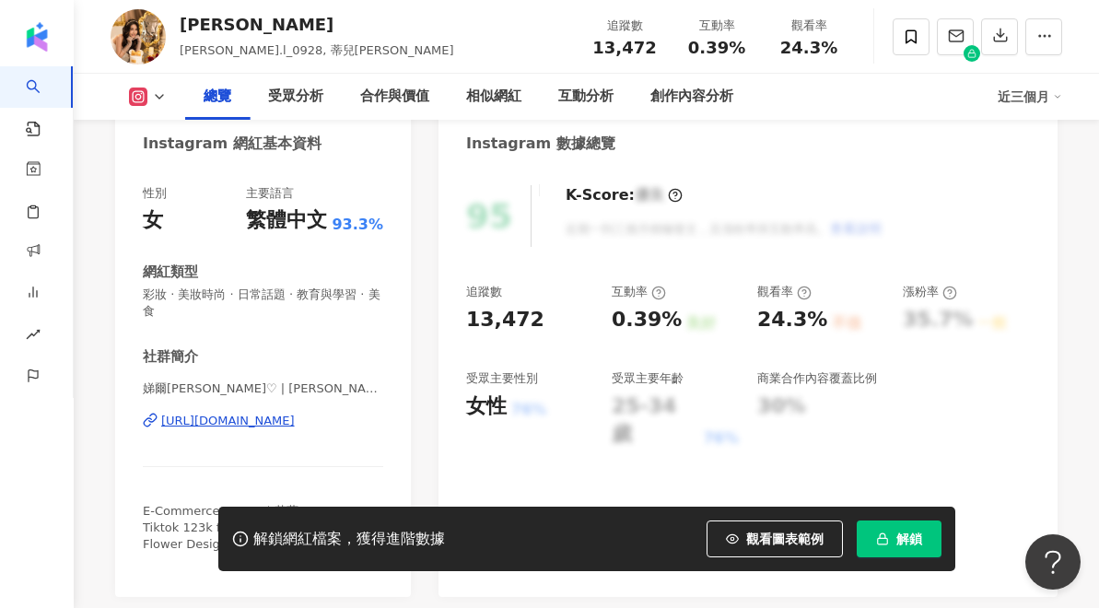
click at [182, 422] on div "[URL][DOMAIN_NAME]" at bounding box center [228, 421] width 134 height 17
click at [901, 48] on span at bounding box center [911, 36] width 37 height 37
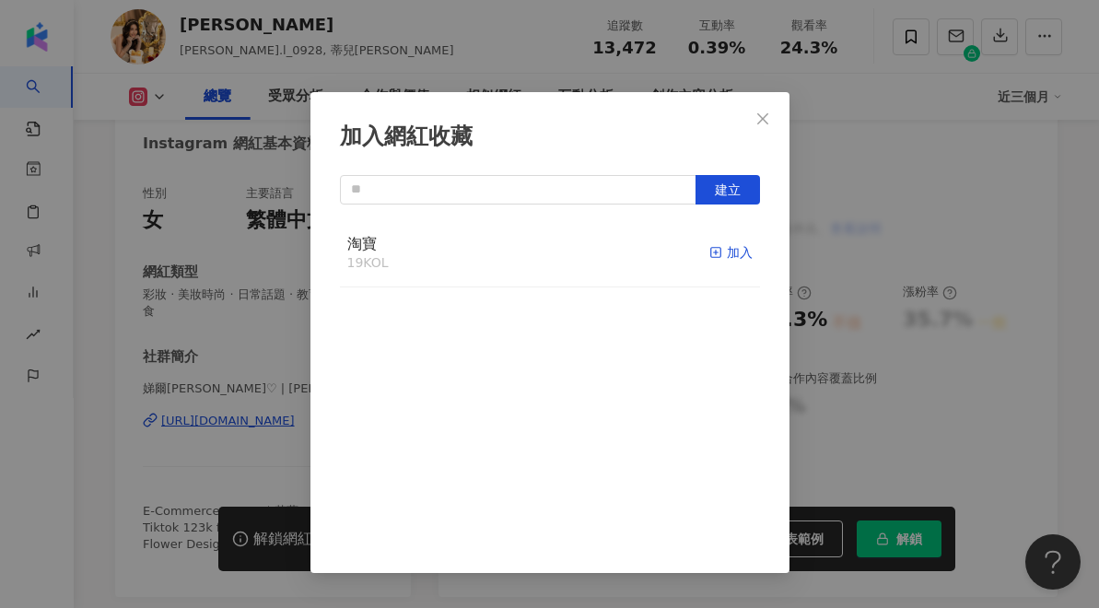
click at [723, 254] on div "加入" at bounding box center [731, 252] width 43 height 20
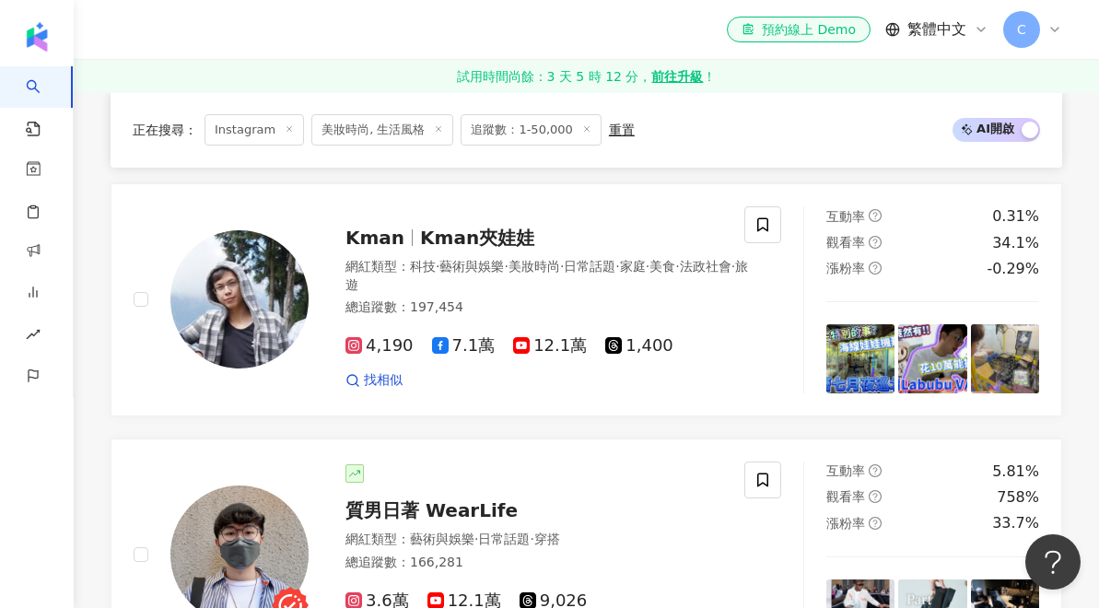
scroll to position [1699, 0]
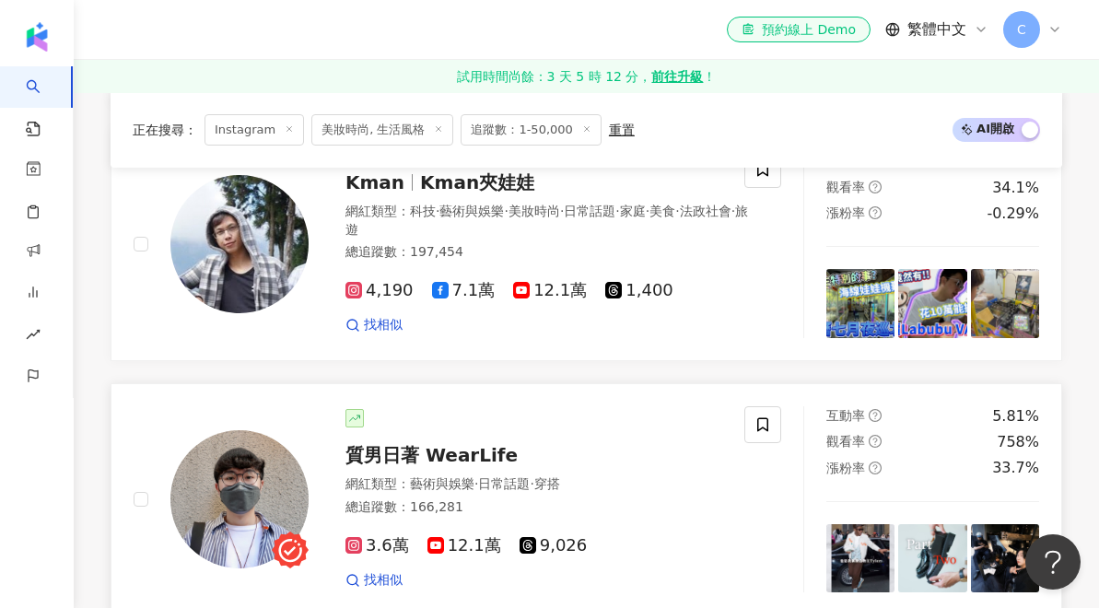
click at [436, 444] on span "質男日著 WearLife" at bounding box center [432, 455] width 172 height 22
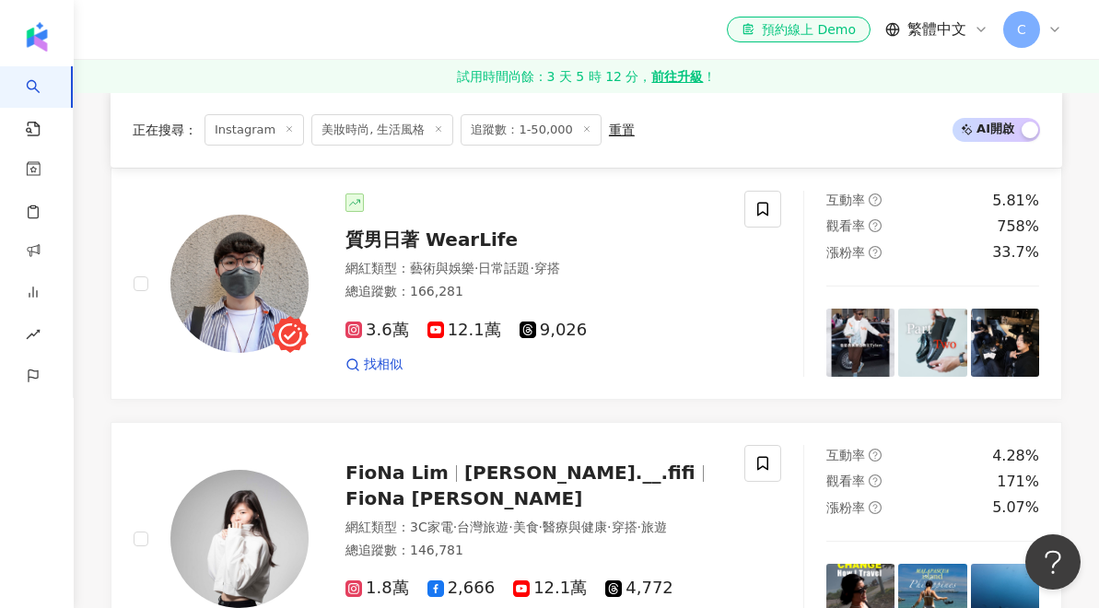
scroll to position [1920, 0]
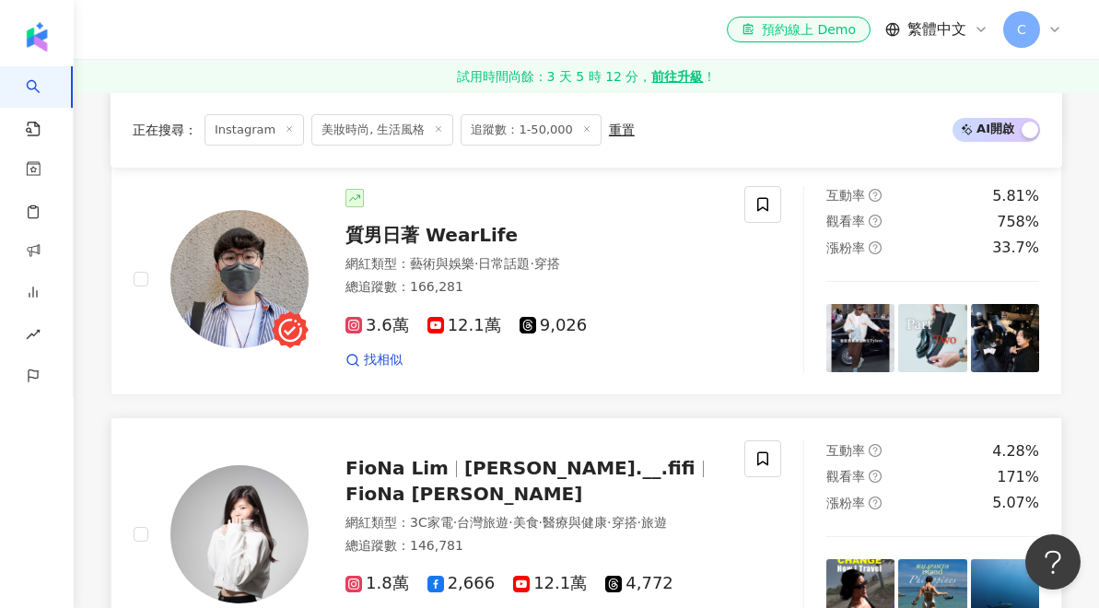
click at [507, 457] on span "fiona.__.fifi" at bounding box center [579, 468] width 231 height 22
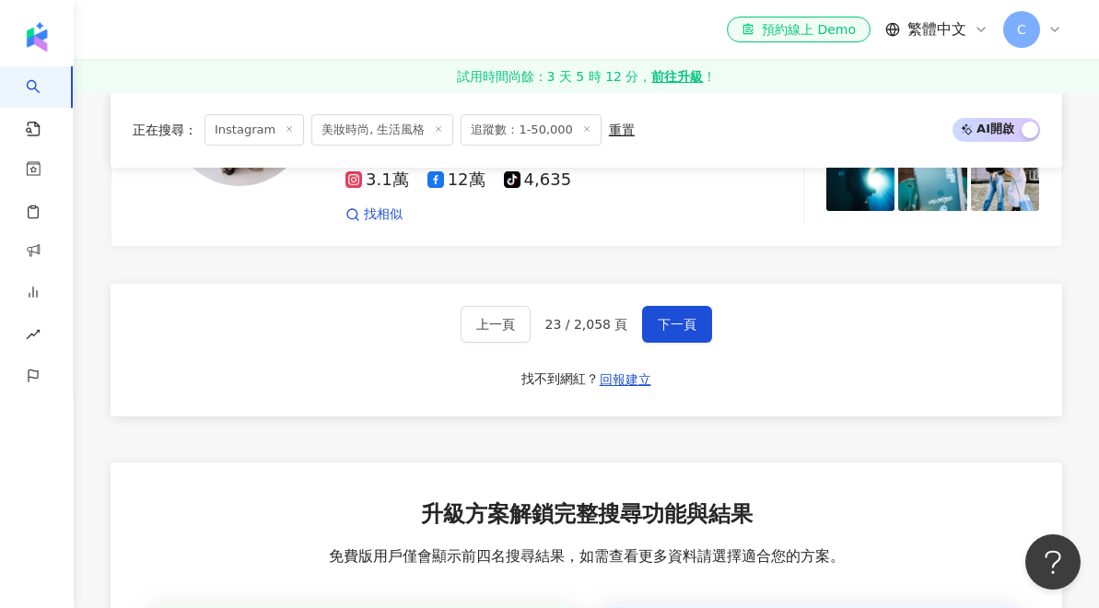
scroll to position [3753, 0]
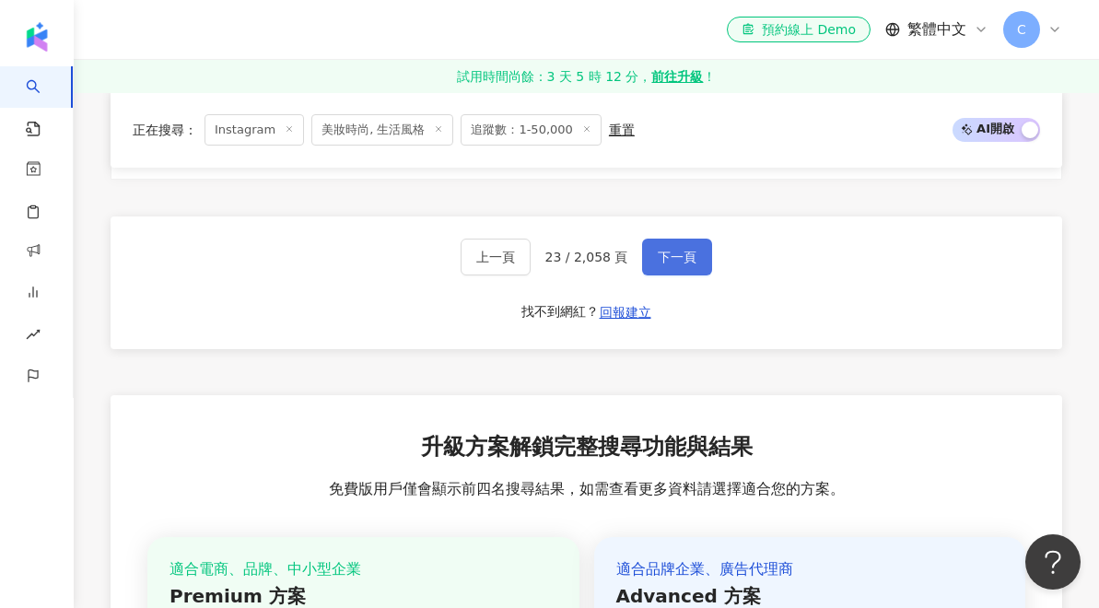
click at [692, 250] on span "下一頁" at bounding box center [677, 257] width 39 height 15
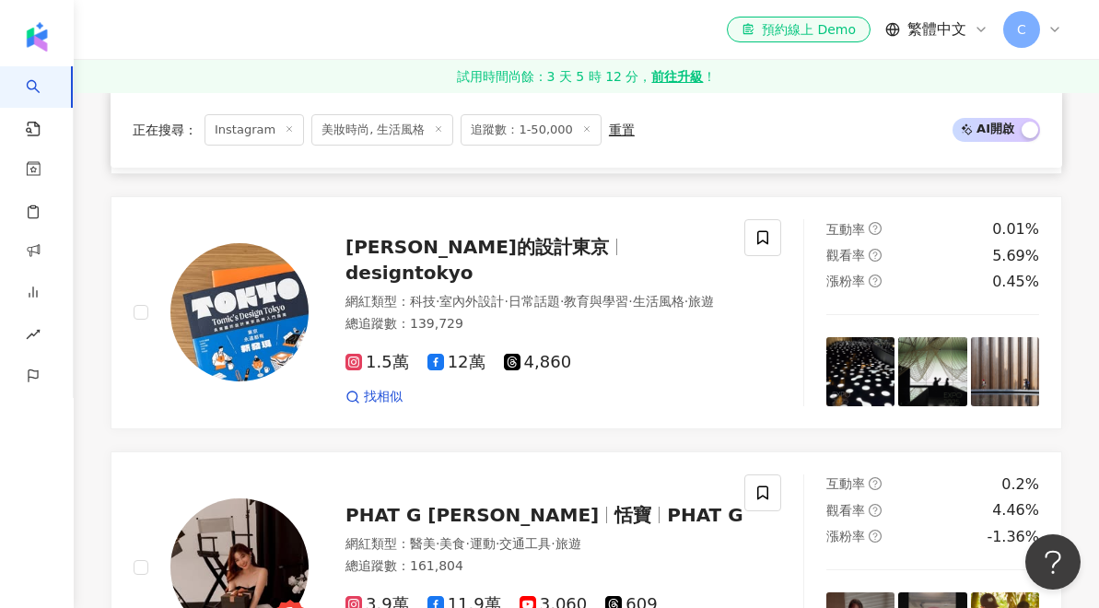
scroll to position [1069, 0]
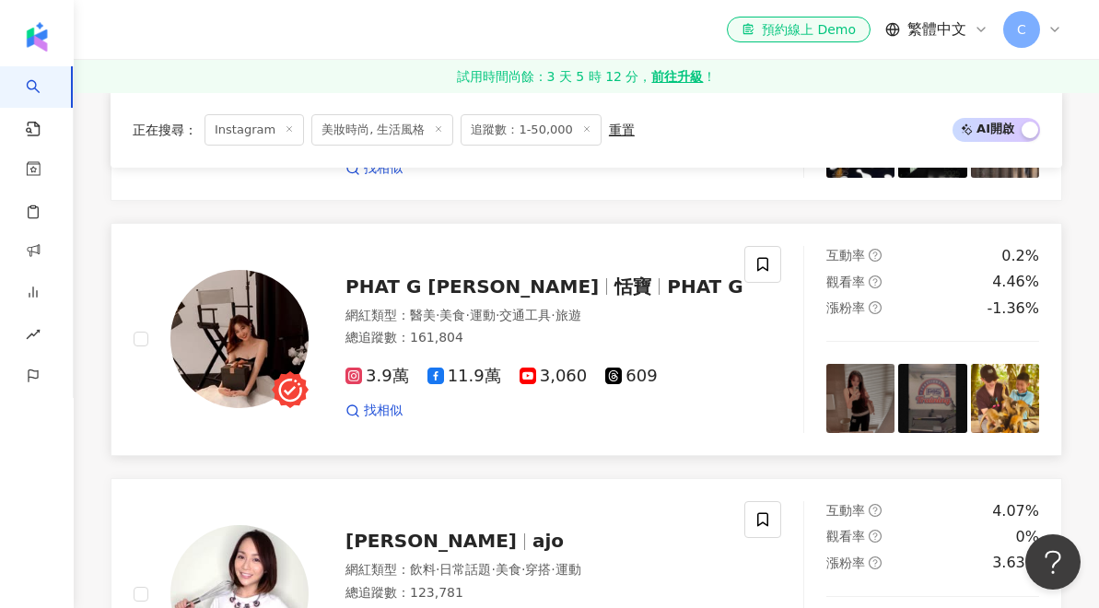
click at [667, 276] on span "PHAT G" at bounding box center [705, 287] width 76 height 22
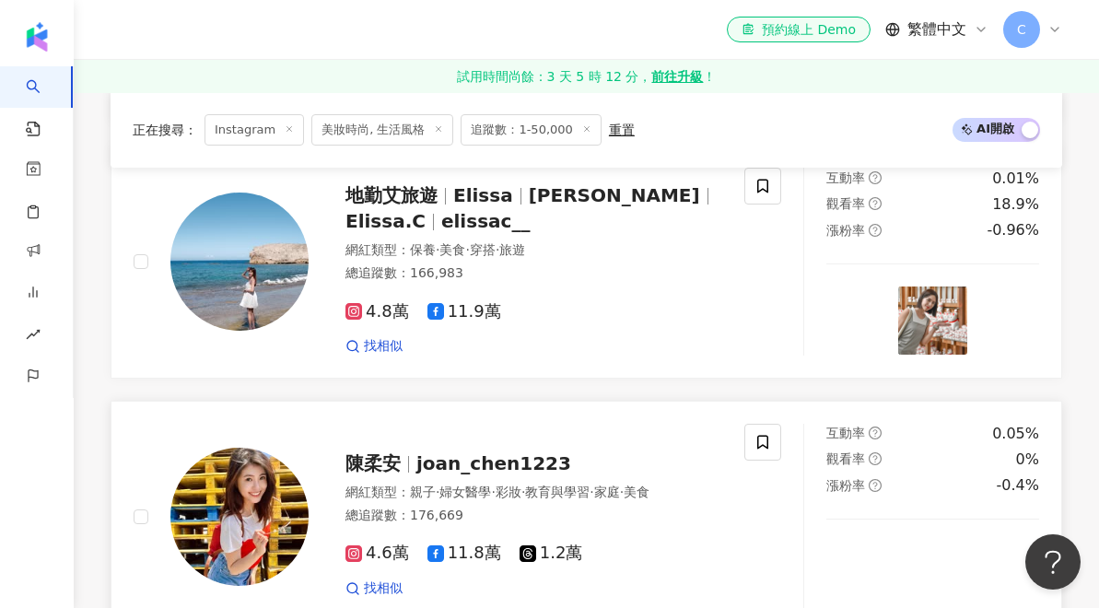
scroll to position [1911, 0]
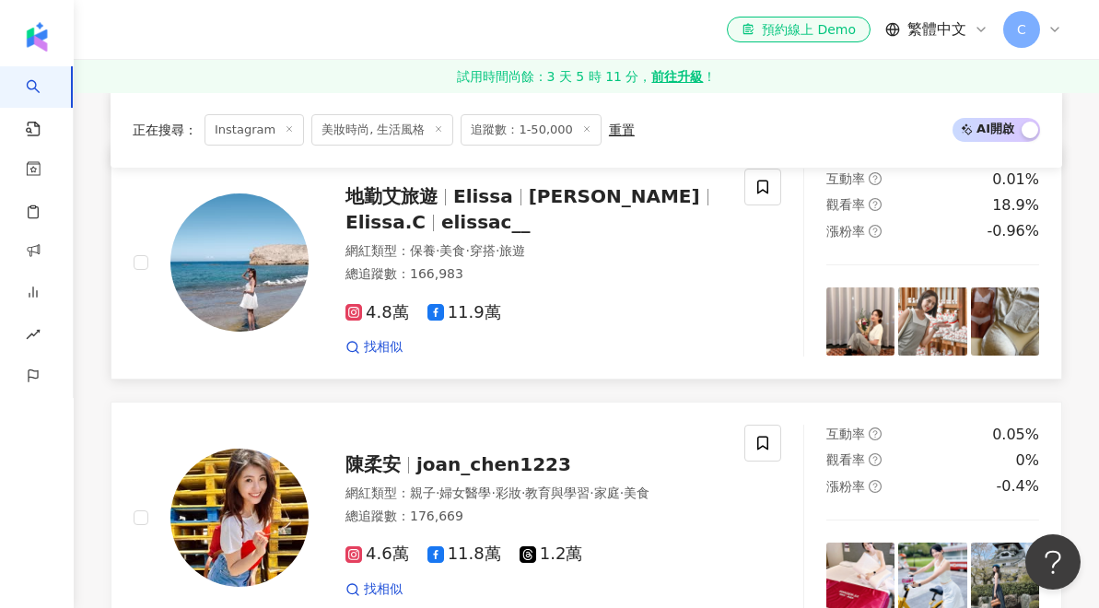
click at [594, 245] on div "網紅類型 ： 保養 · 美食 · 穿搭 · 旅遊" at bounding box center [548, 251] width 405 height 18
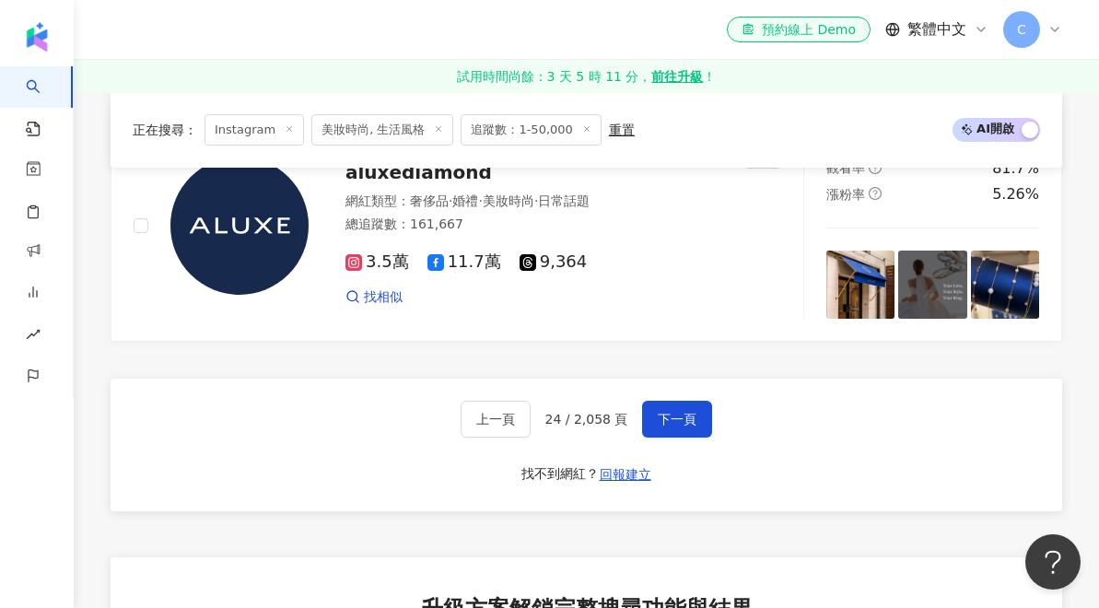
scroll to position [3557, 0]
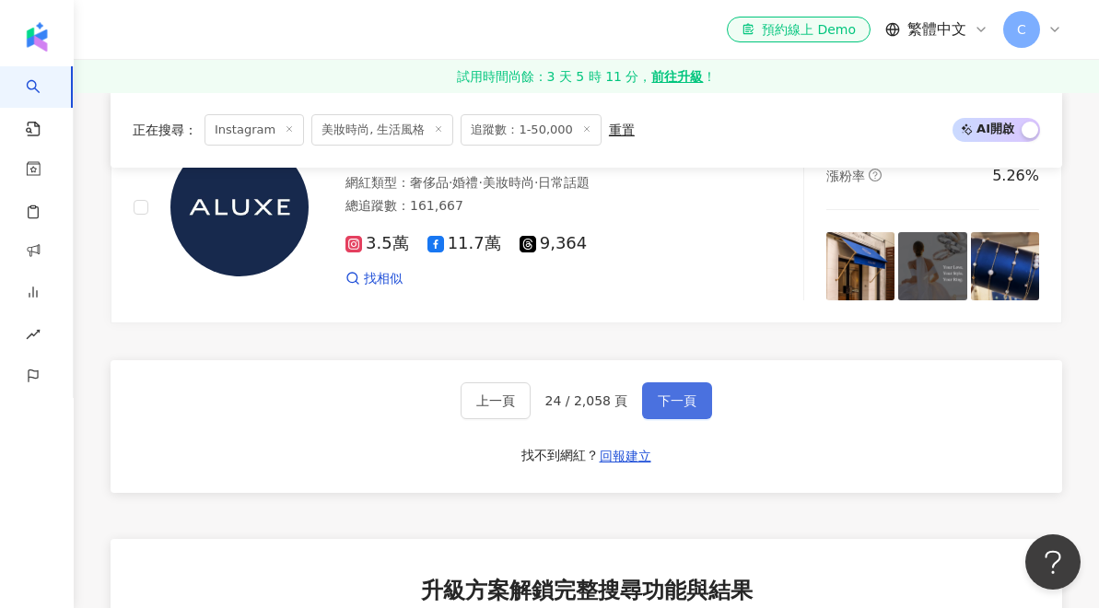
click at [684, 405] on span "下一頁" at bounding box center [677, 401] width 39 height 15
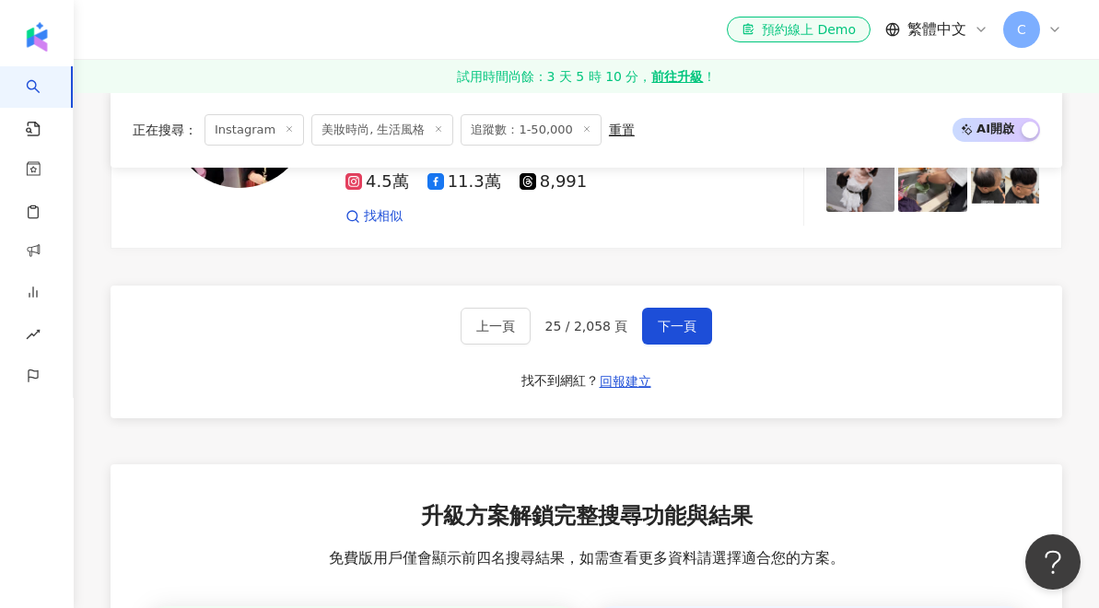
scroll to position [3623, 0]
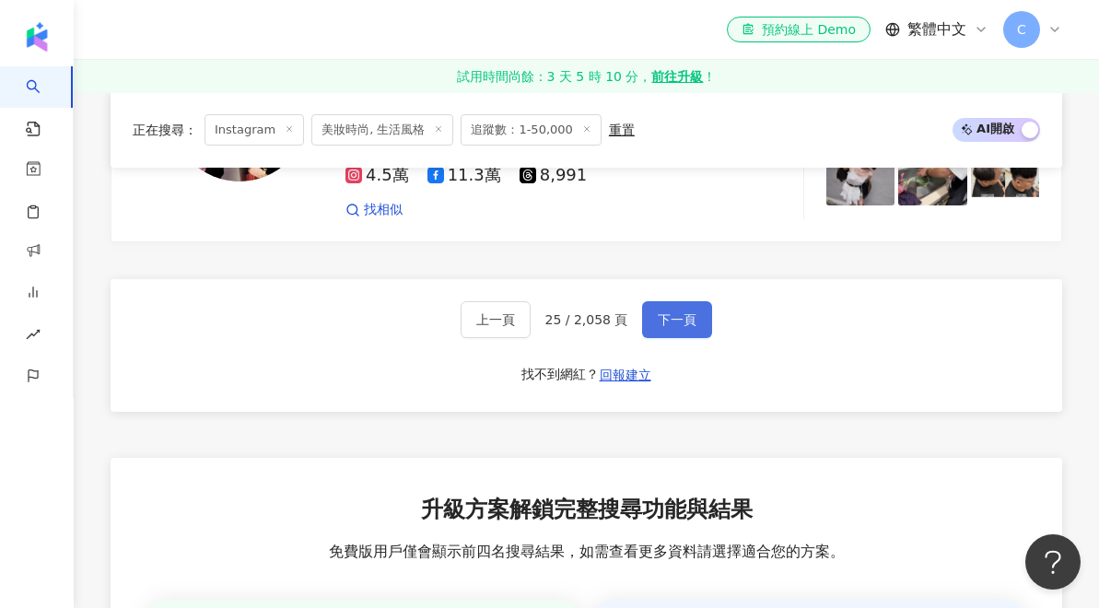
click at [688, 301] on button "下一頁" at bounding box center [677, 319] width 70 height 37
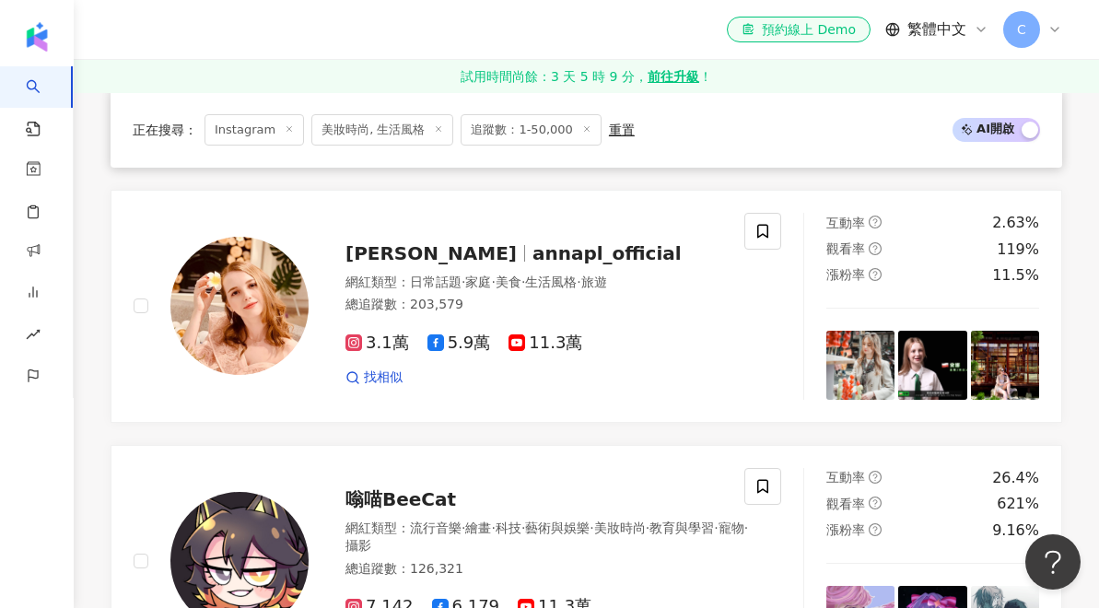
scroll to position [846, 0]
click at [533, 260] on span "annapl_official" at bounding box center [607, 253] width 149 height 22
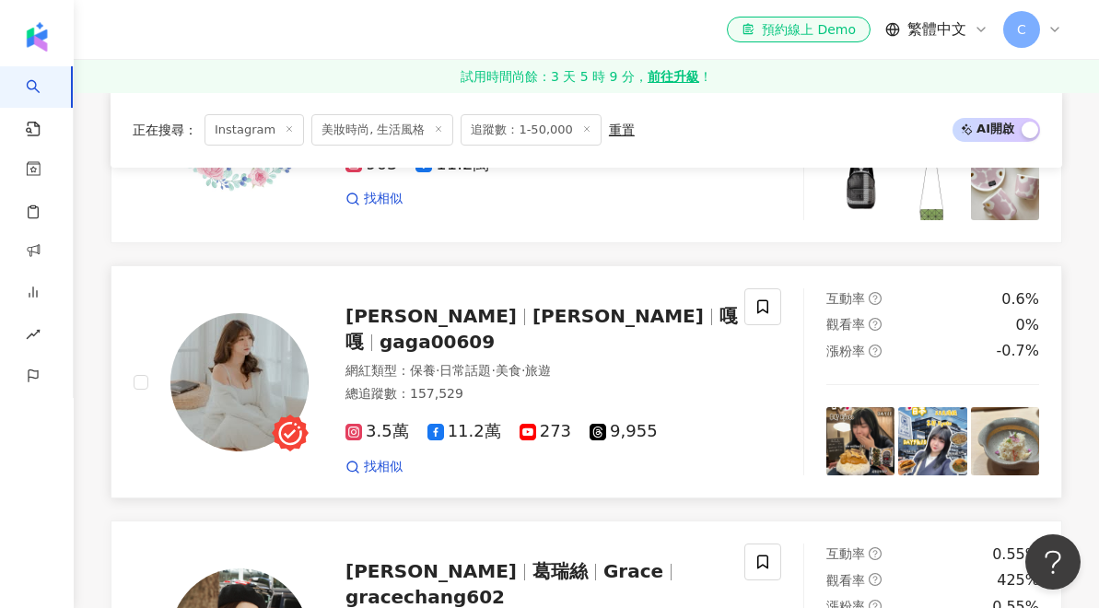
scroll to position [2094, 0]
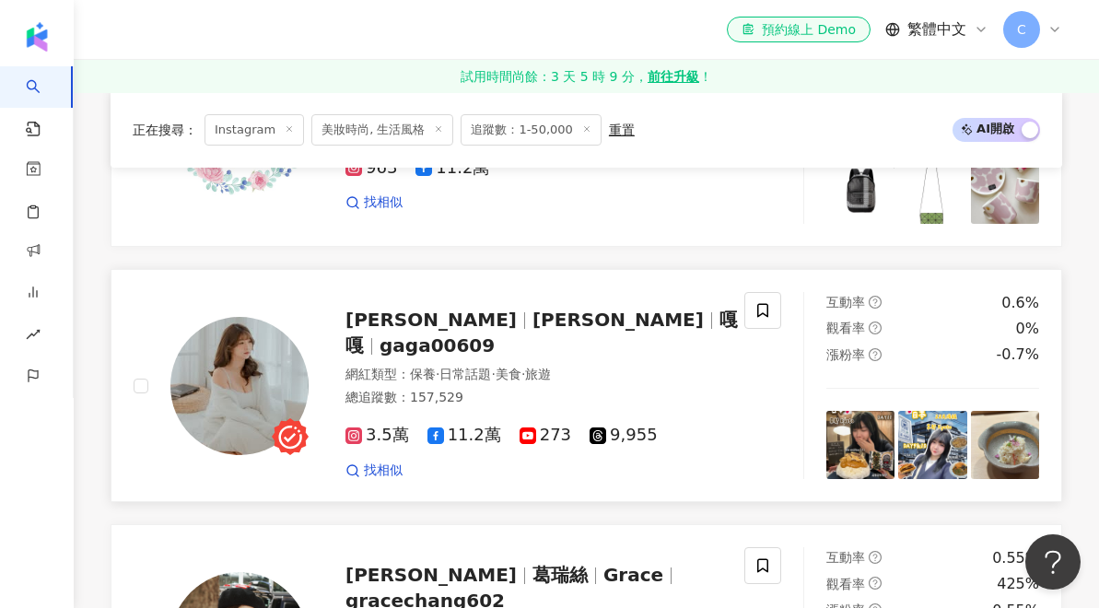
click at [518, 307] on div "嘎嘎 劉莛稀 劉莛稀 嘎嘎 gaga00609" at bounding box center [548, 333] width 405 height 52
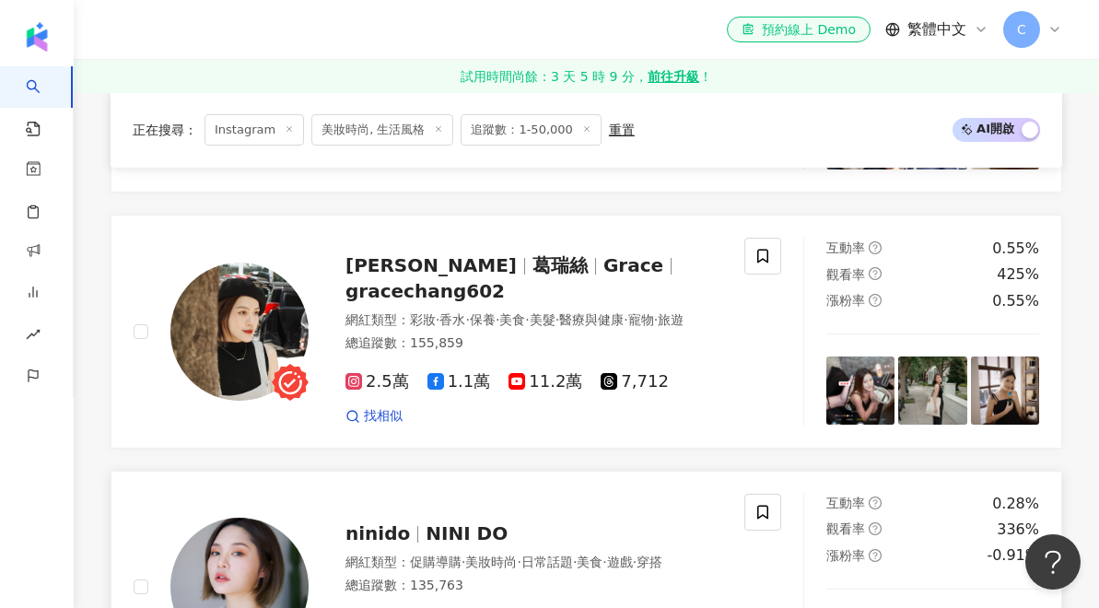
scroll to position [2393, 0]
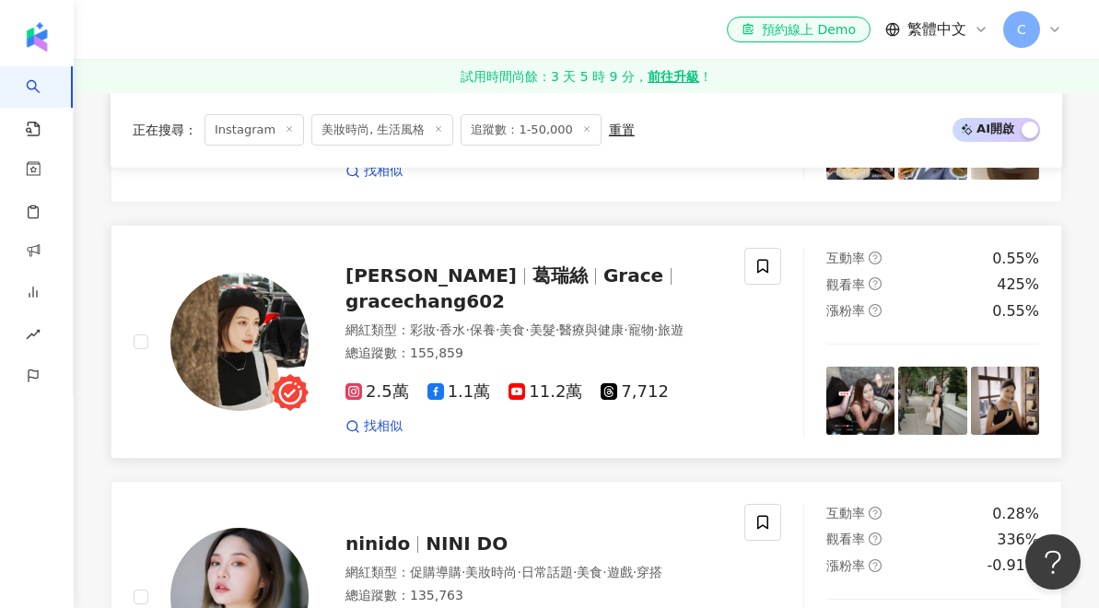
click at [533, 264] on span "葛瑞絲" at bounding box center [560, 275] width 55 height 22
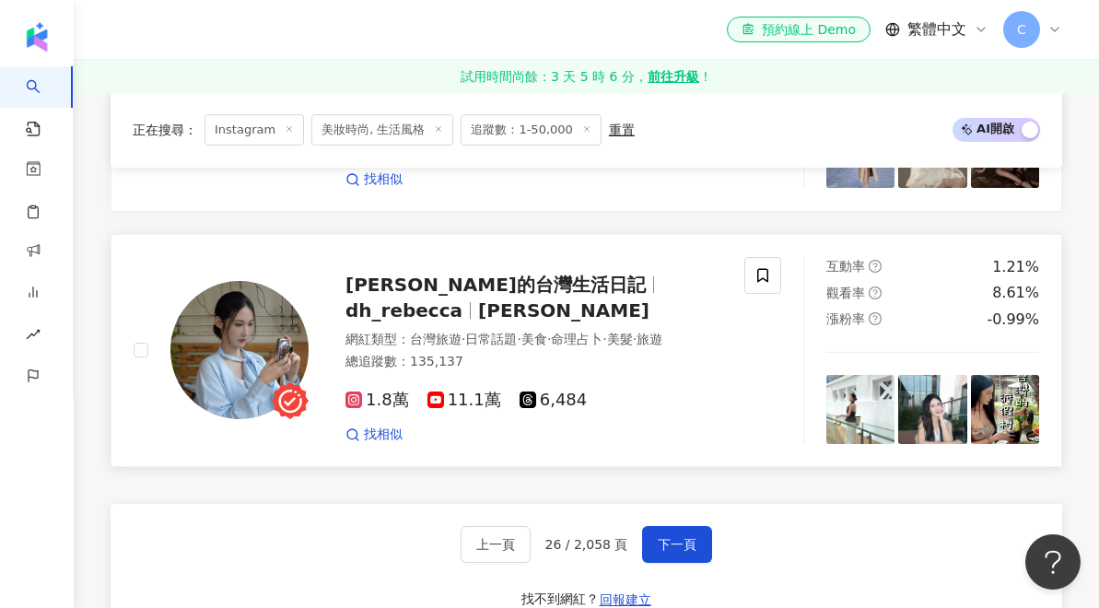
scroll to position [3398, 0]
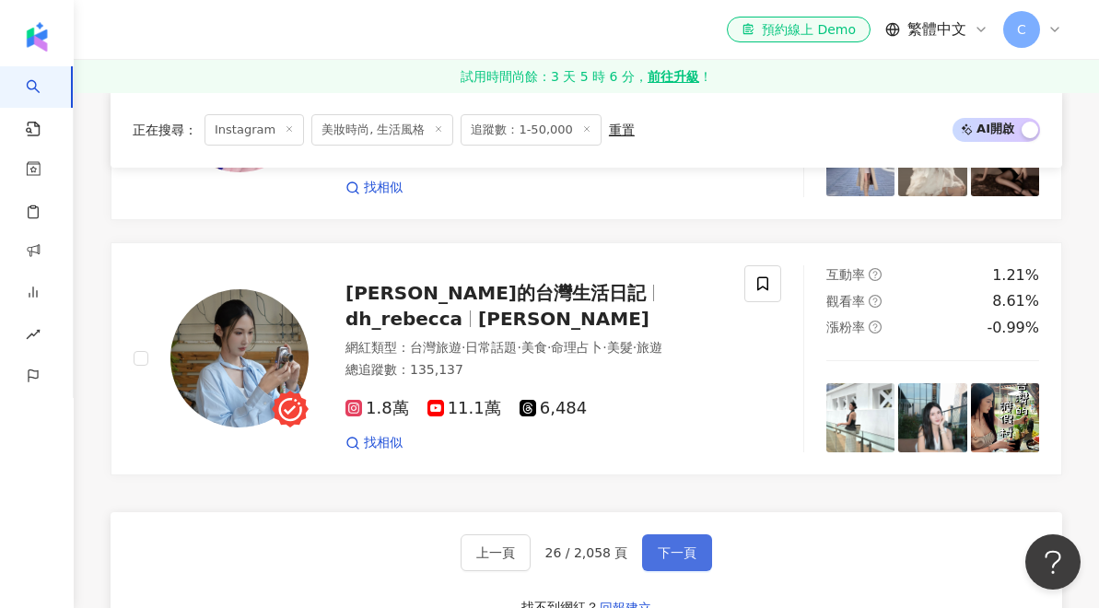
click at [682, 546] on span "下一頁" at bounding box center [677, 553] width 39 height 15
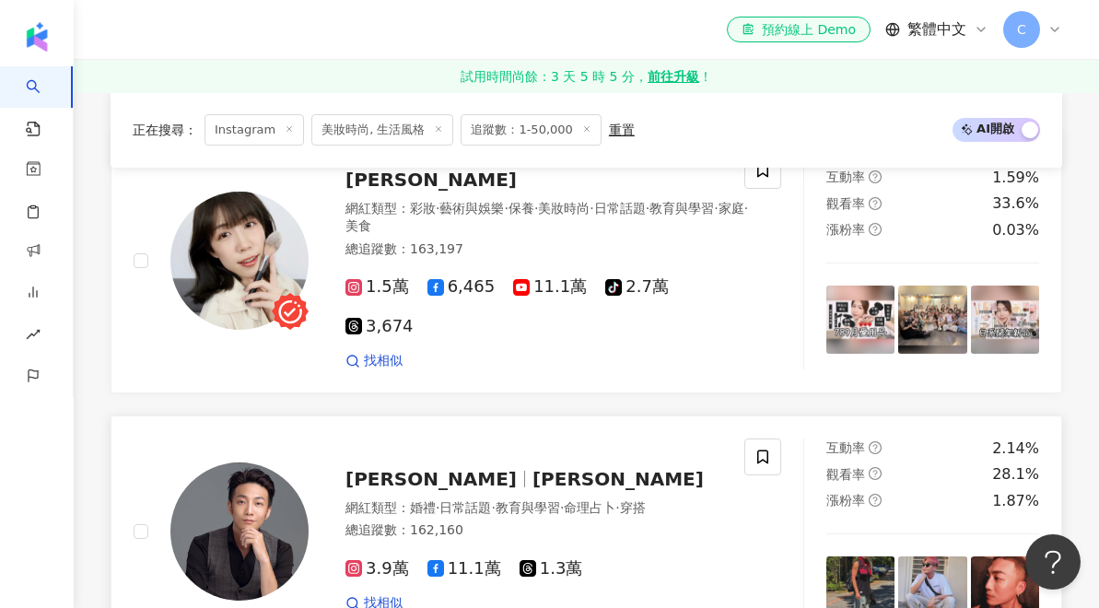
scroll to position [652, 0]
click at [409, 182] on span "Yuna悠那" at bounding box center [431, 180] width 171 height 22
click at [533, 468] on span "TROY CHU" at bounding box center [618, 479] width 171 height 22
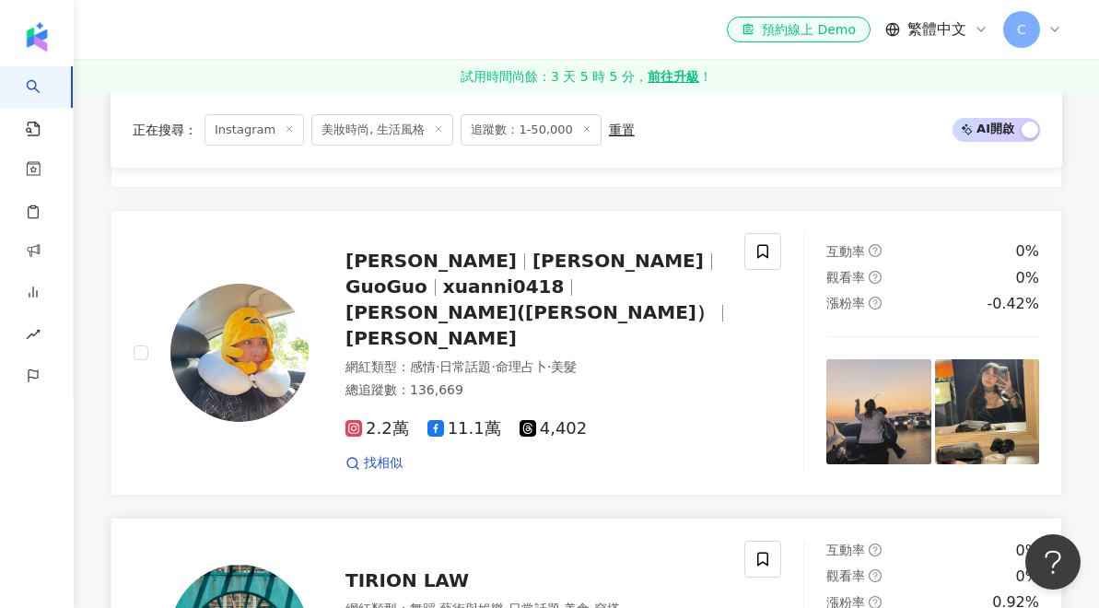
scroll to position [1123, 0]
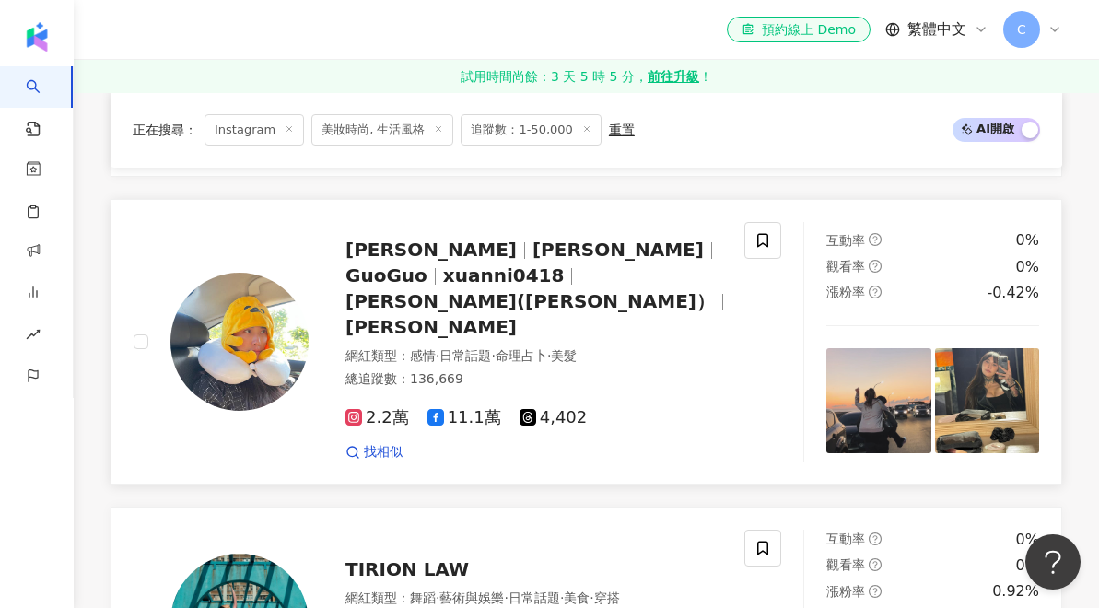
click at [508, 290] on span "Xuanni(孫果果）" at bounding box center [531, 301] width 370 height 22
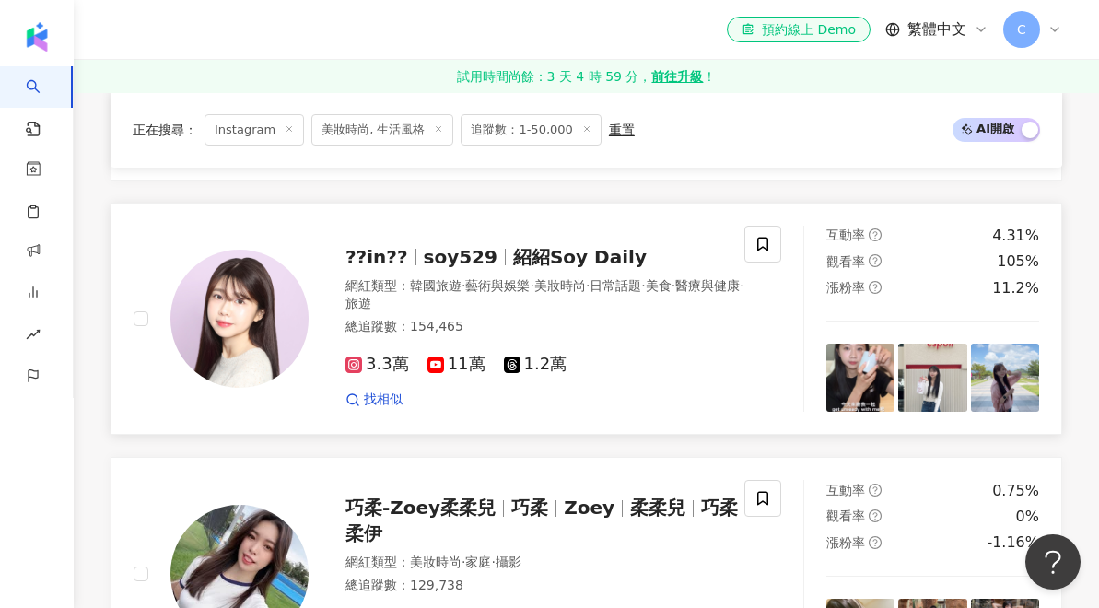
scroll to position [1861, 0]
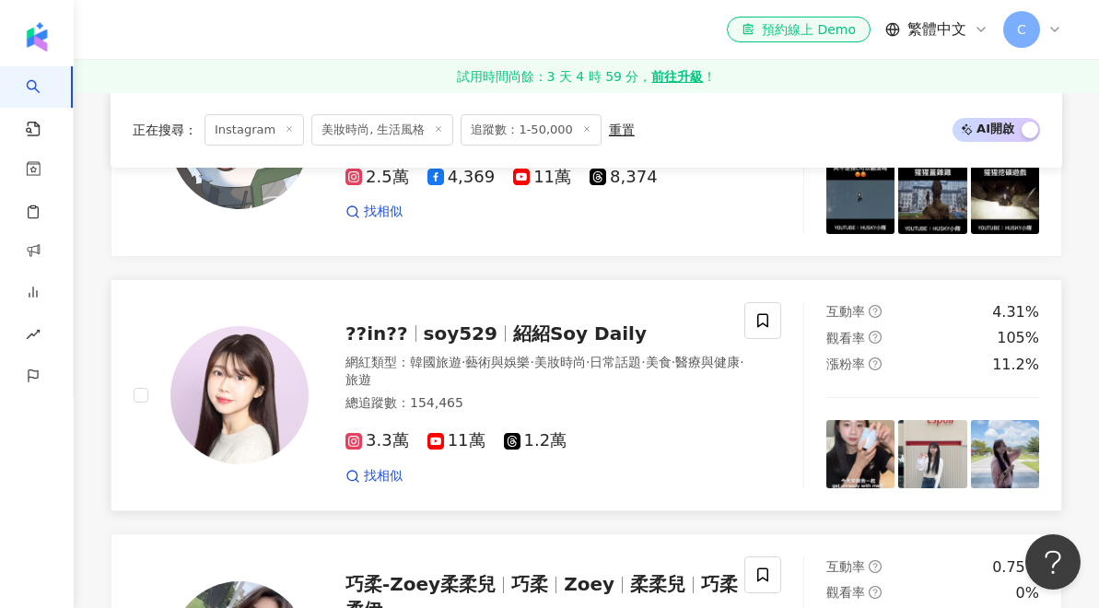
click at [553, 323] on span "紹紹Soy Daily" at bounding box center [580, 334] width 134 height 22
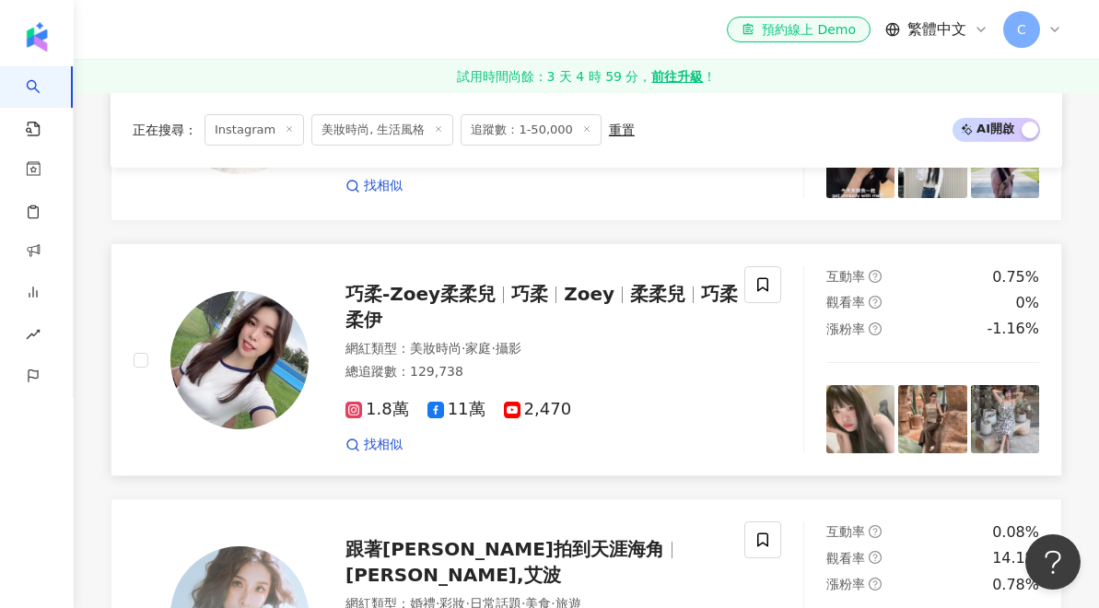
click at [603, 281] on div "巧柔-Zoey柔柔兒 巧柔 Zoey 柔柔兒 巧柔柔伊" at bounding box center [548, 307] width 405 height 52
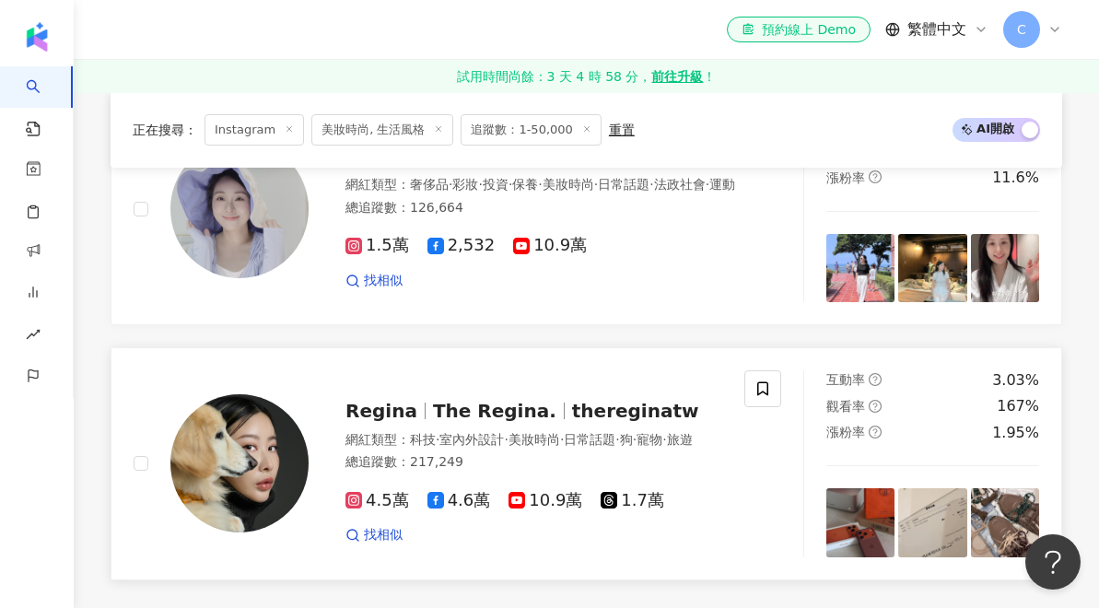
scroll to position [3317, 0]
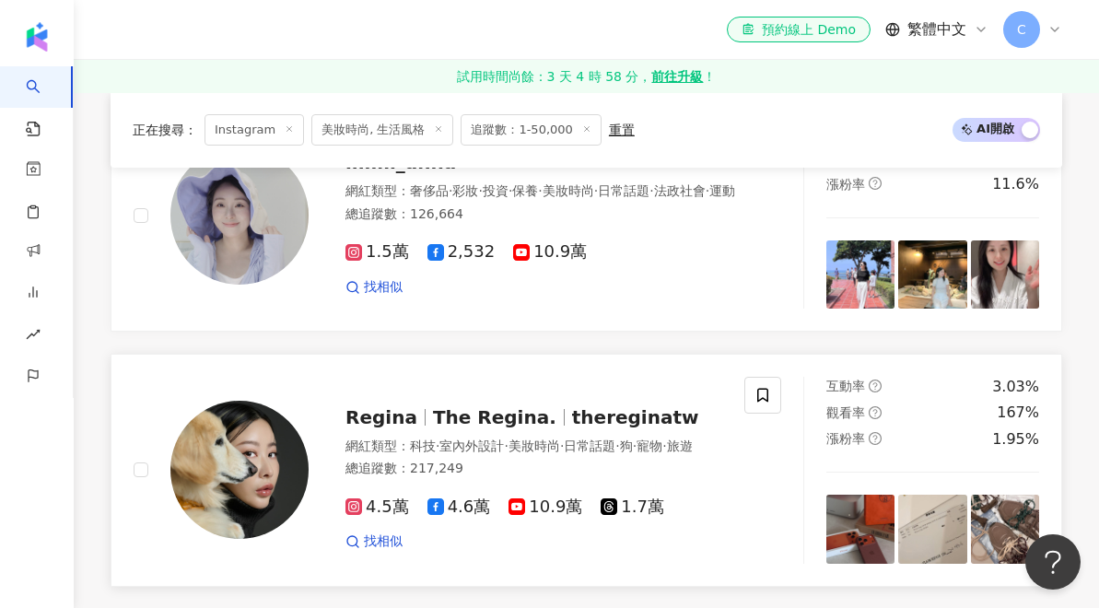
click at [572, 406] on span "thereginatw" at bounding box center [635, 417] width 127 height 22
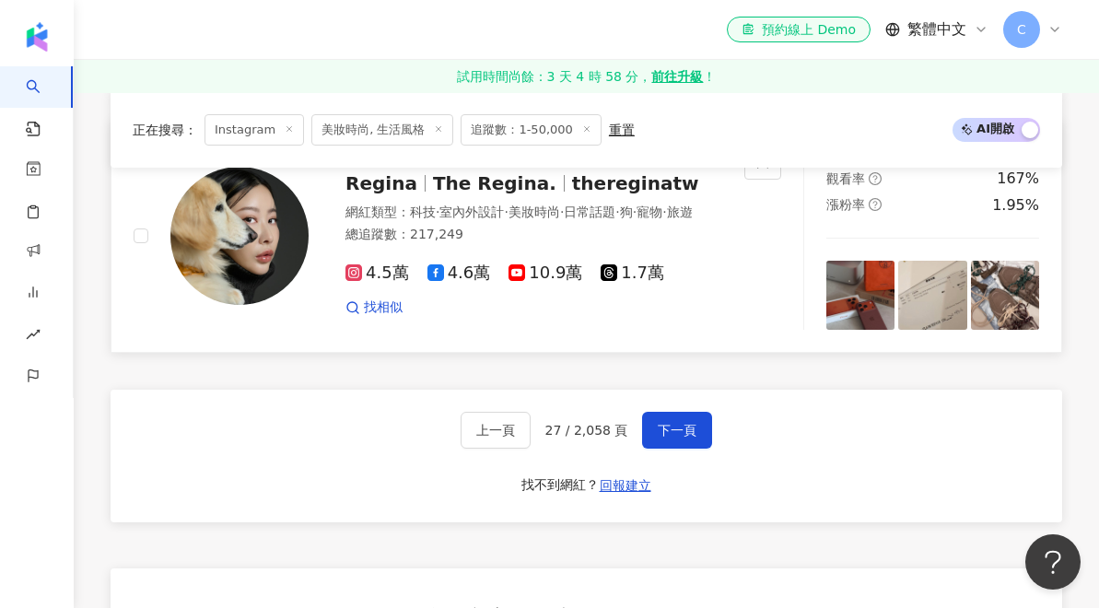
scroll to position [3556, 0]
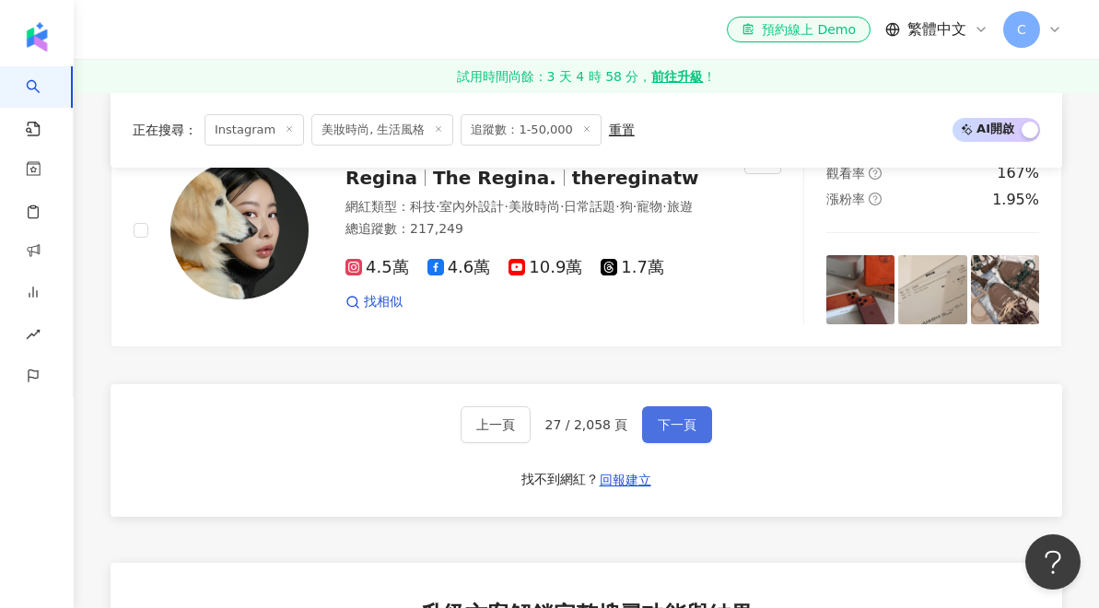
click at [694, 406] on button "下一頁" at bounding box center [677, 424] width 70 height 37
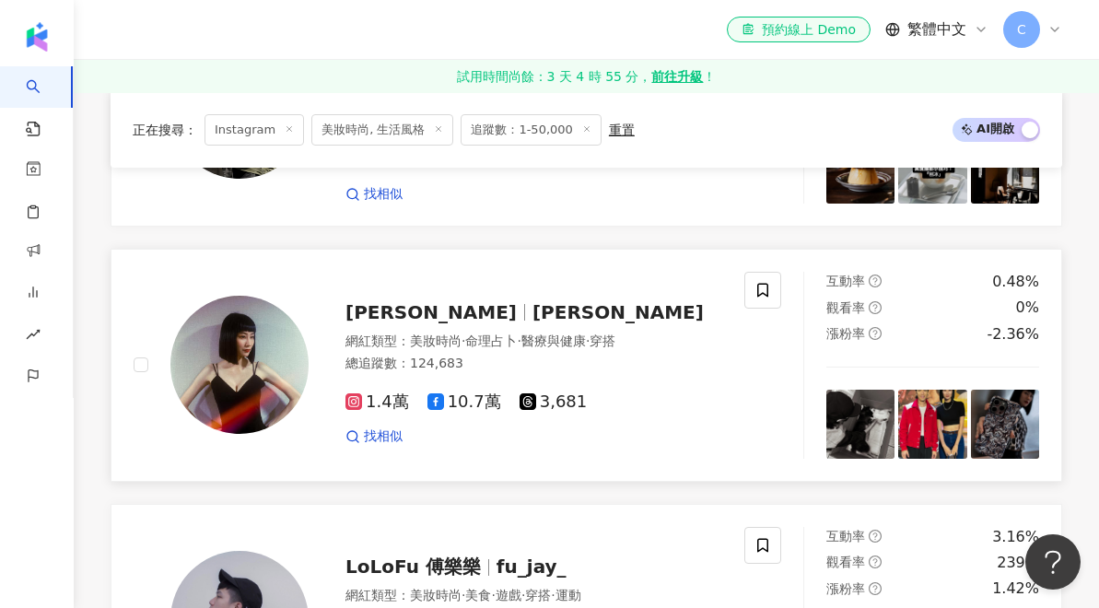
scroll to position [2655, 0]
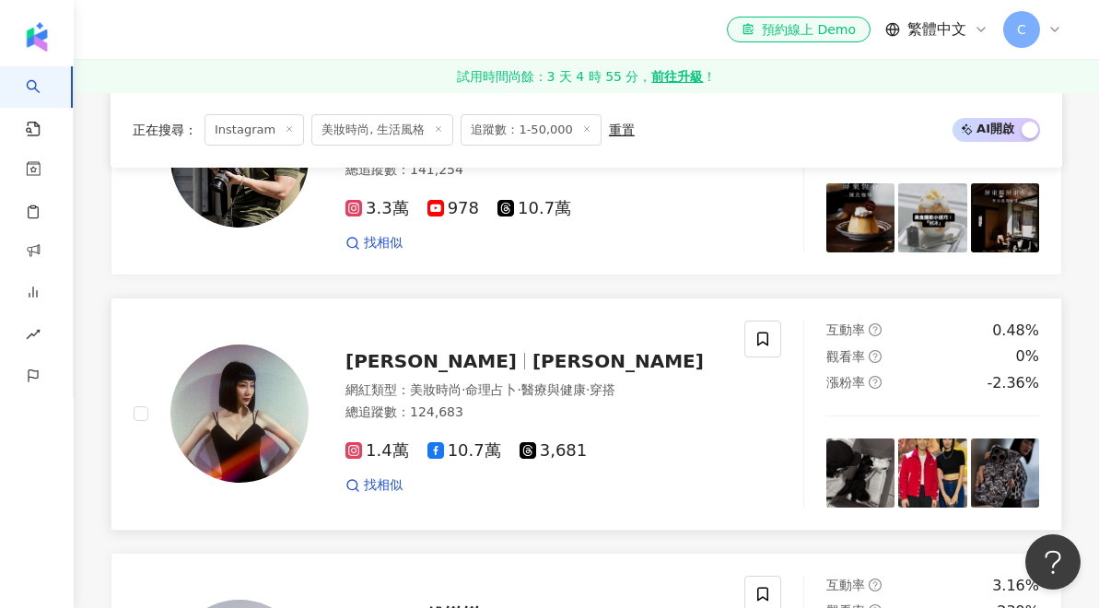
click at [533, 350] on span "Jing" at bounding box center [618, 361] width 171 height 22
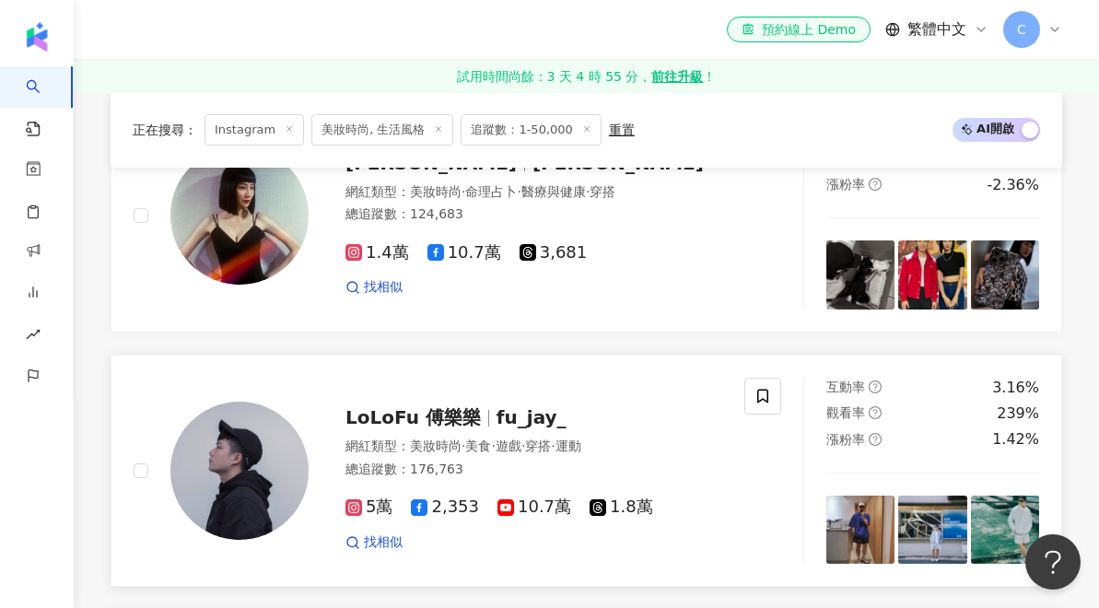
scroll to position [2856, 0]
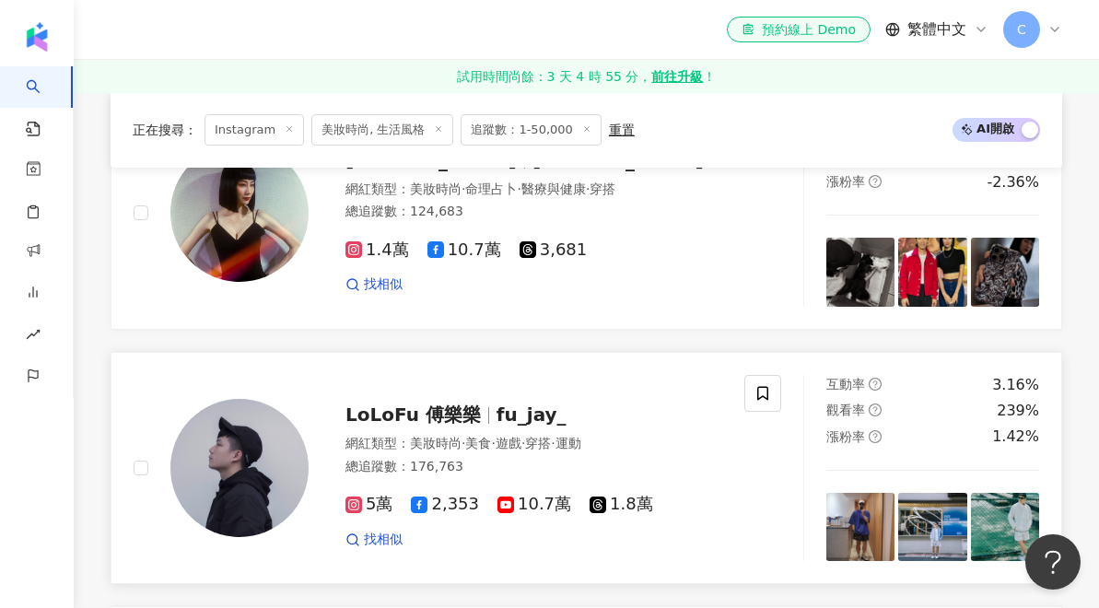
click at [424, 404] on span "LoLoFu 傅樂樂" at bounding box center [413, 415] width 135 height 22
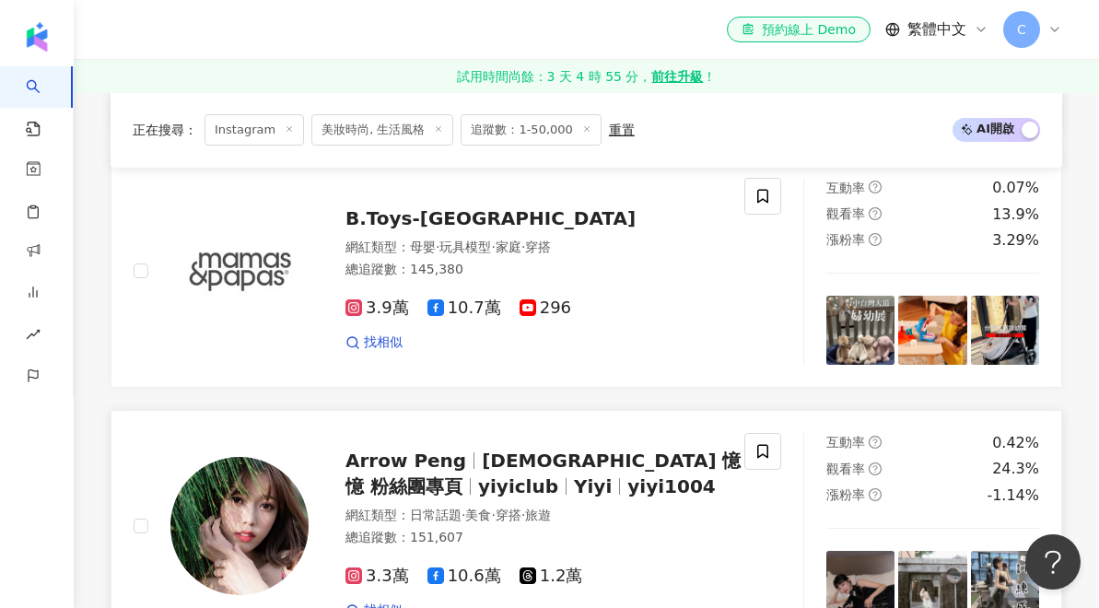
scroll to position [3320, 0]
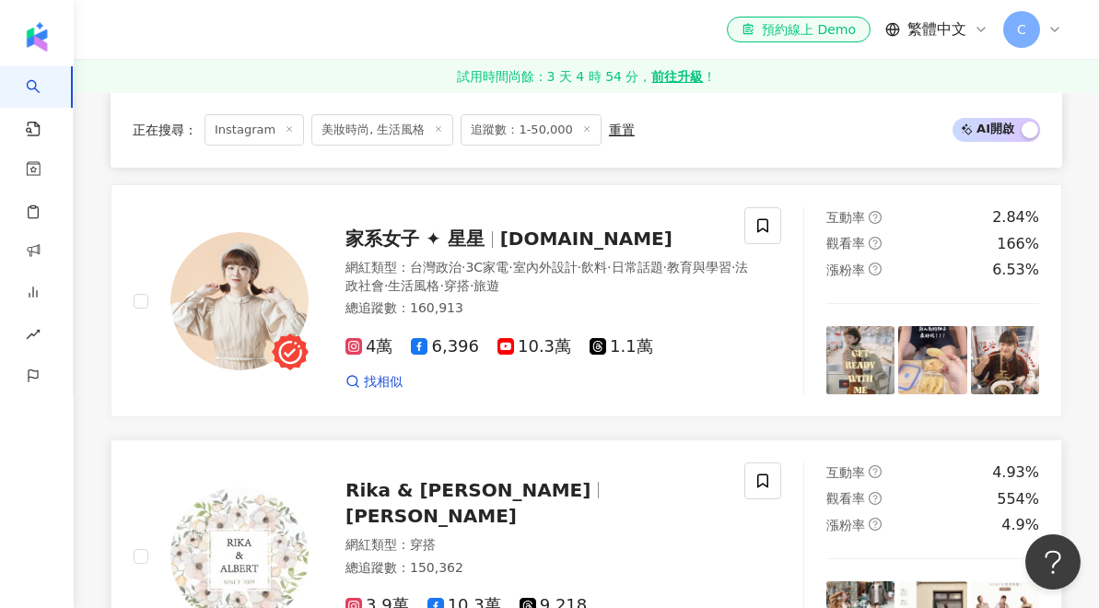
scroll to position [2380, 0]
click at [536, 228] on span "stars.lifestyle" at bounding box center [586, 239] width 172 height 22
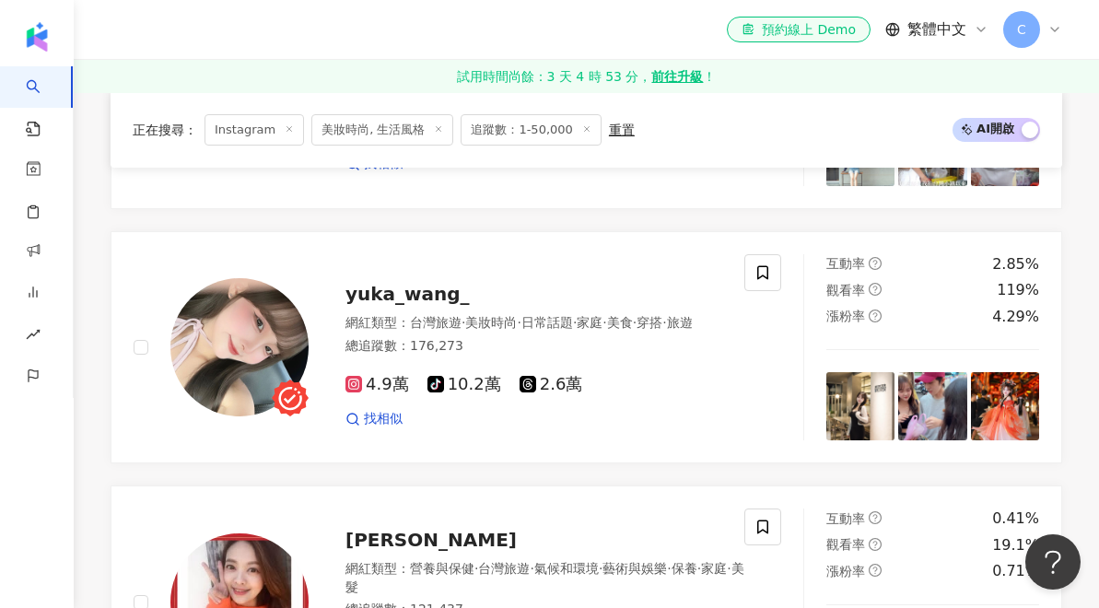
scroll to position [3391, 0]
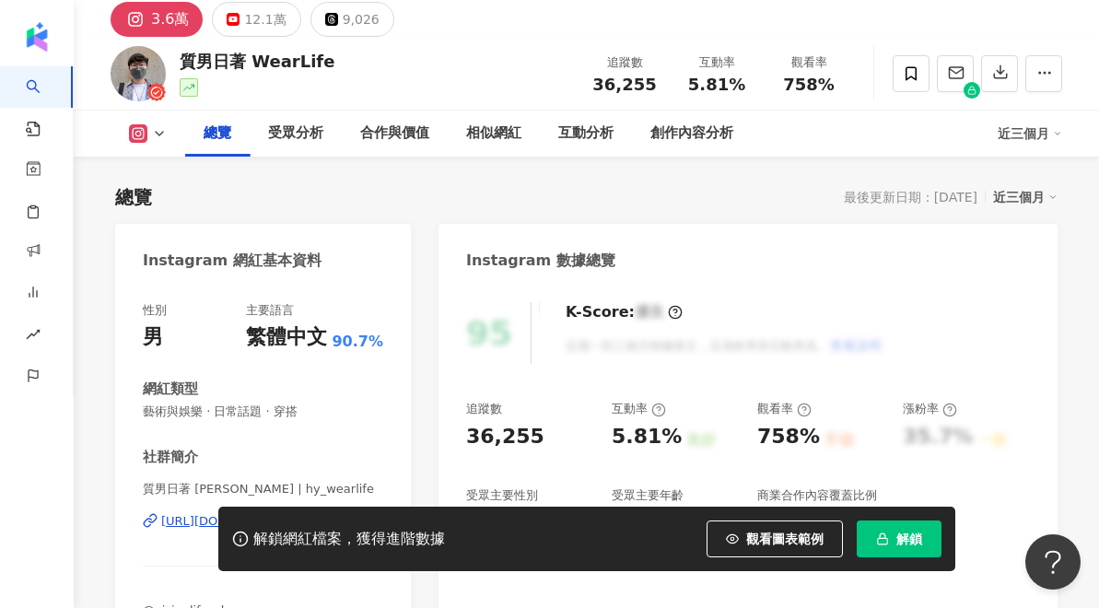
scroll to position [236, 0]
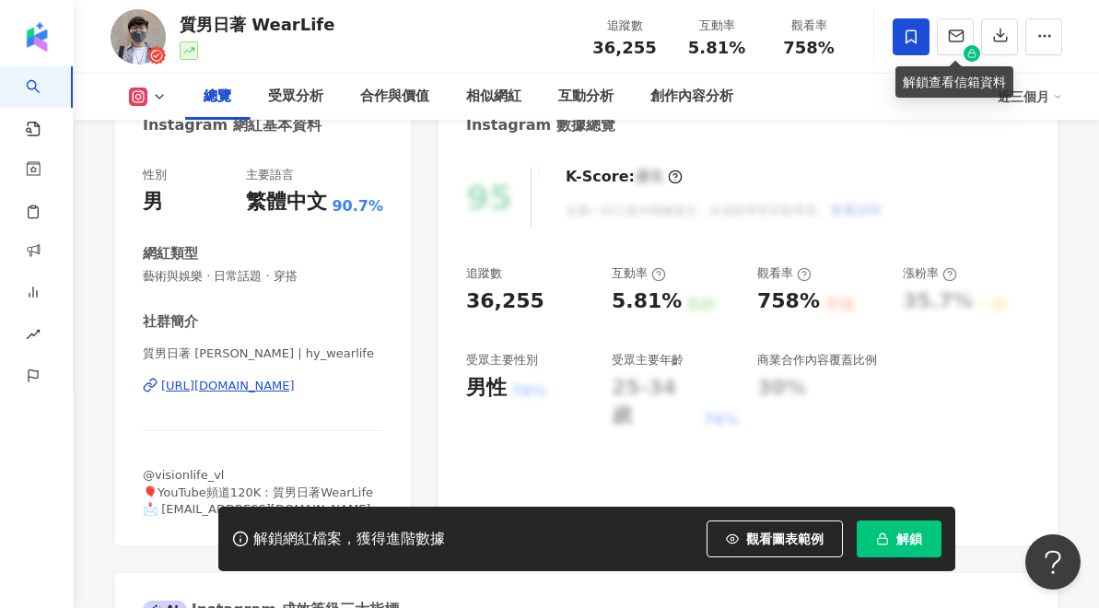
click at [917, 42] on icon at bounding box center [911, 36] width 11 height 14
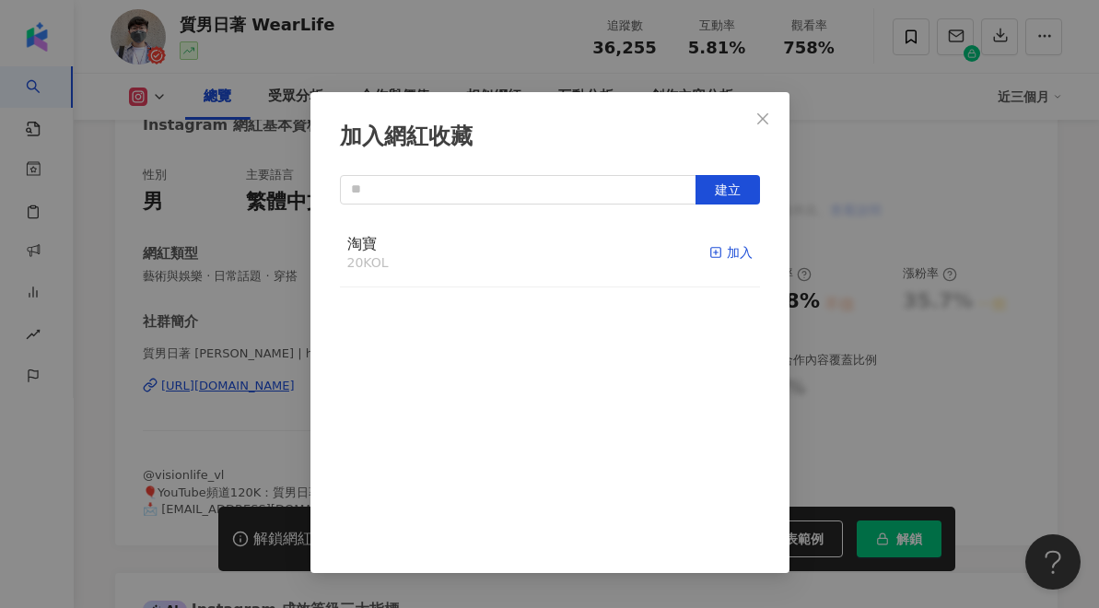
click at [723, 253] on div "加入" at bounding box center [731, 252] width 43 height 20
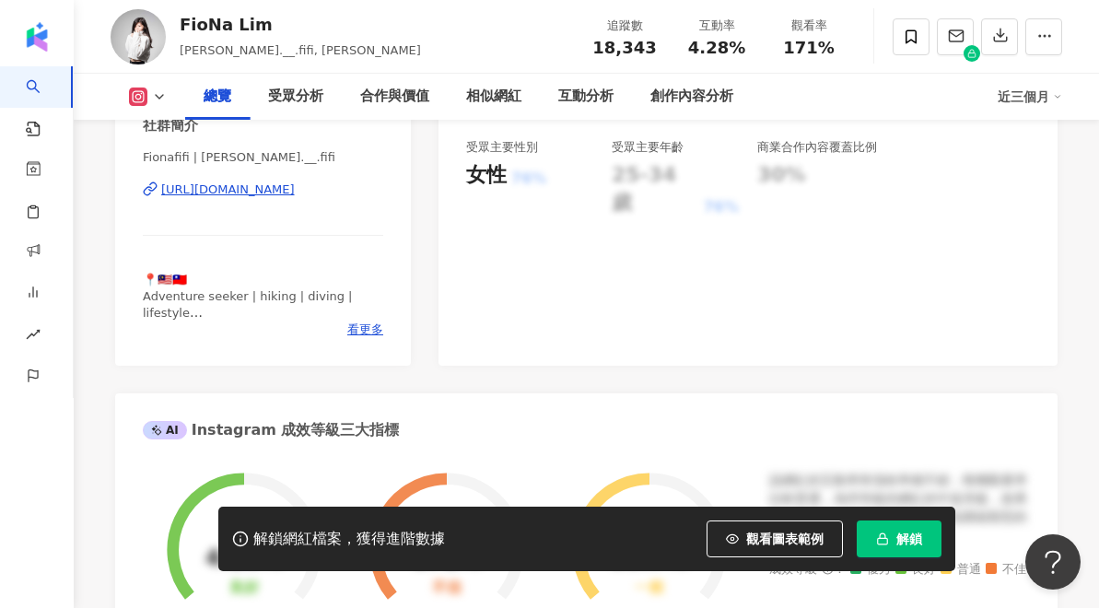
click at [173, 188] on div "[URL][DOMAIN_NAME]" at bounding box center [228, 190] width 134 height 17
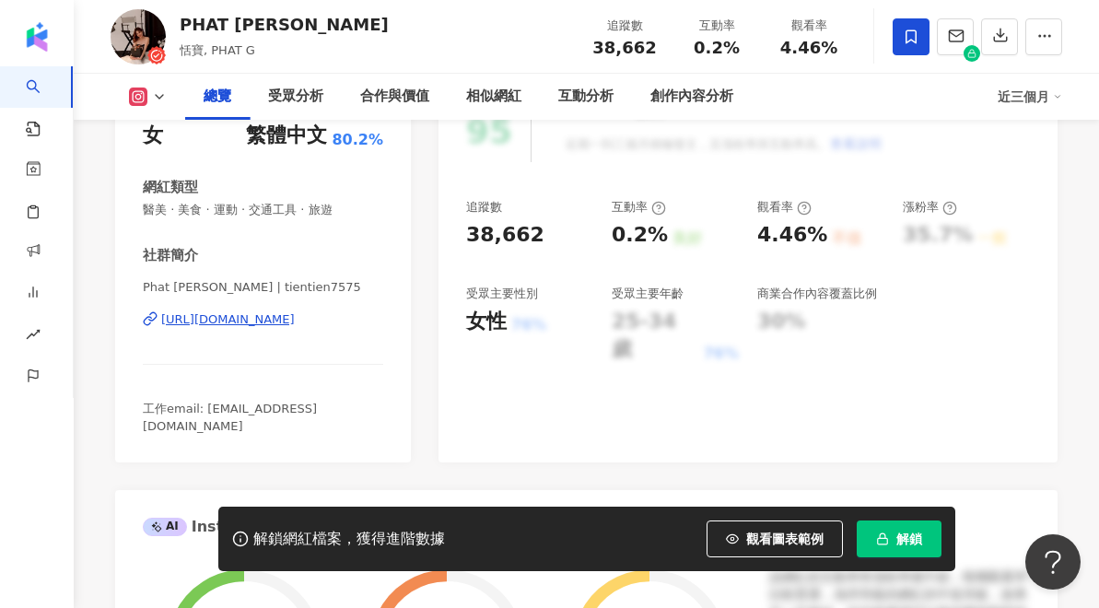
click at [914, 40] on icon at bounding box center [911, 37] width 17 height 17
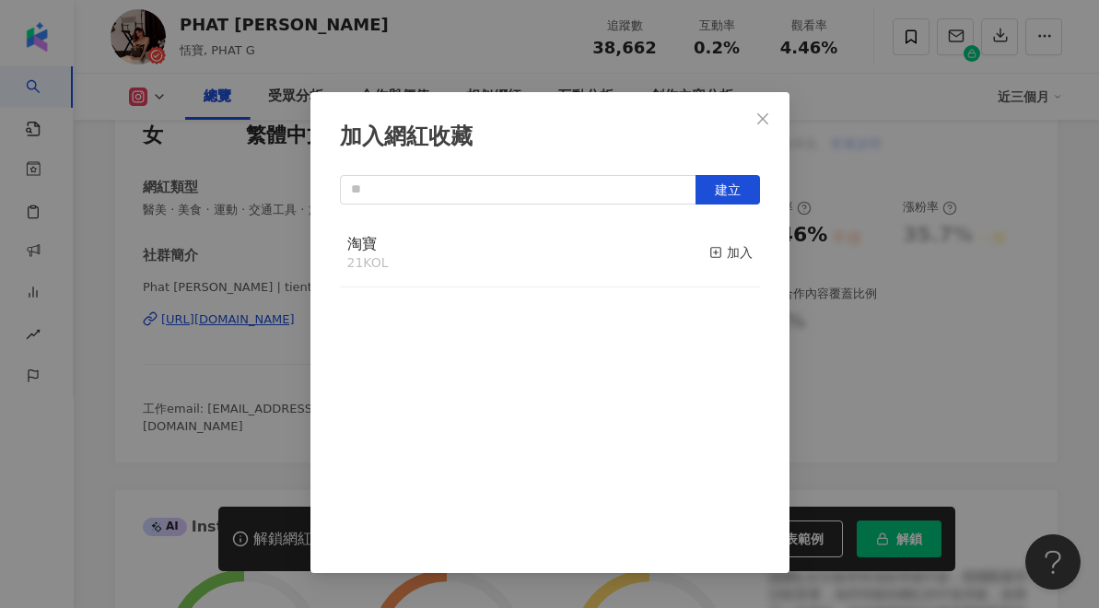
click at [844, 95] on div "加入網紅收藏 建立 淘寶 21 KOL 加入" at bounding box center [549, 304] width 1099 height 608
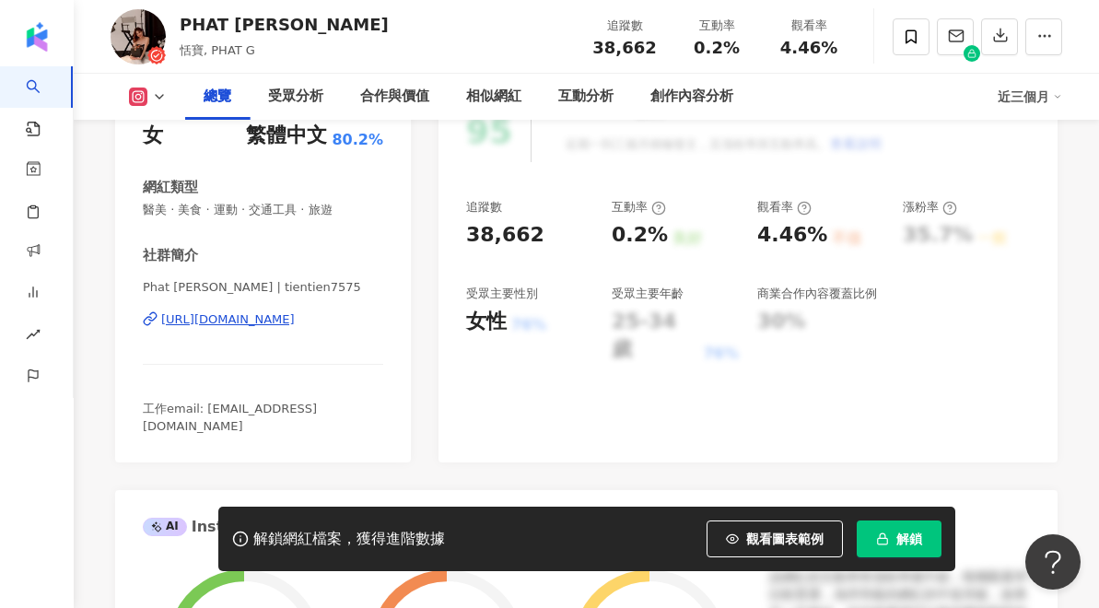
click at [196, 320] on div "https://www.instagram.com/tientien7575/" at bounding box center [228, 319] width 134 height 17
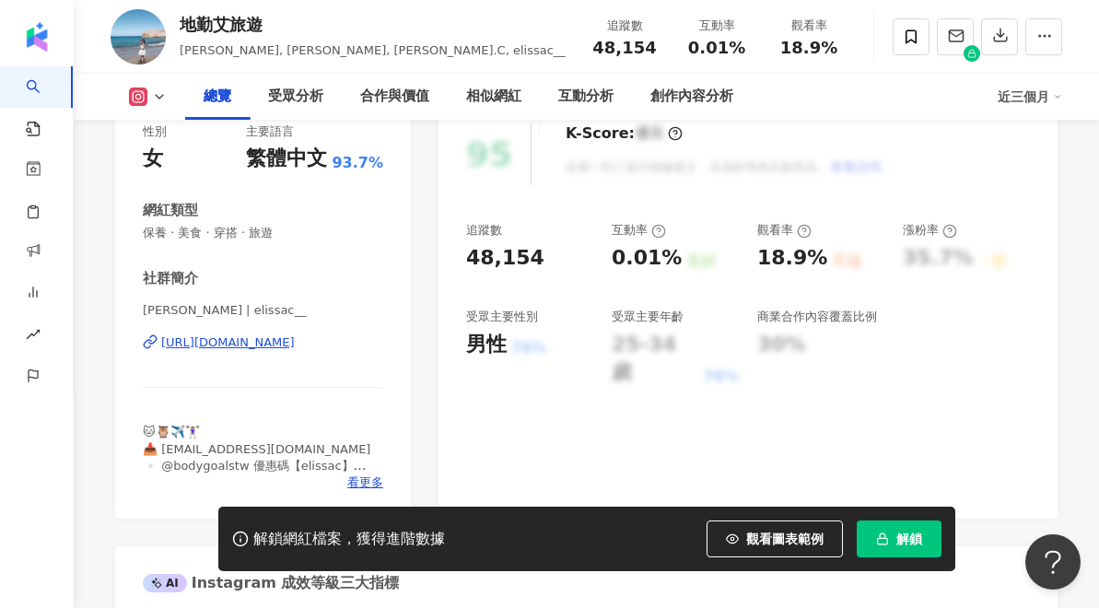
click at [168, 340] on div "[URL][DOMAIN_NAME]" at bounding box center [228, 343] width 134 height 17
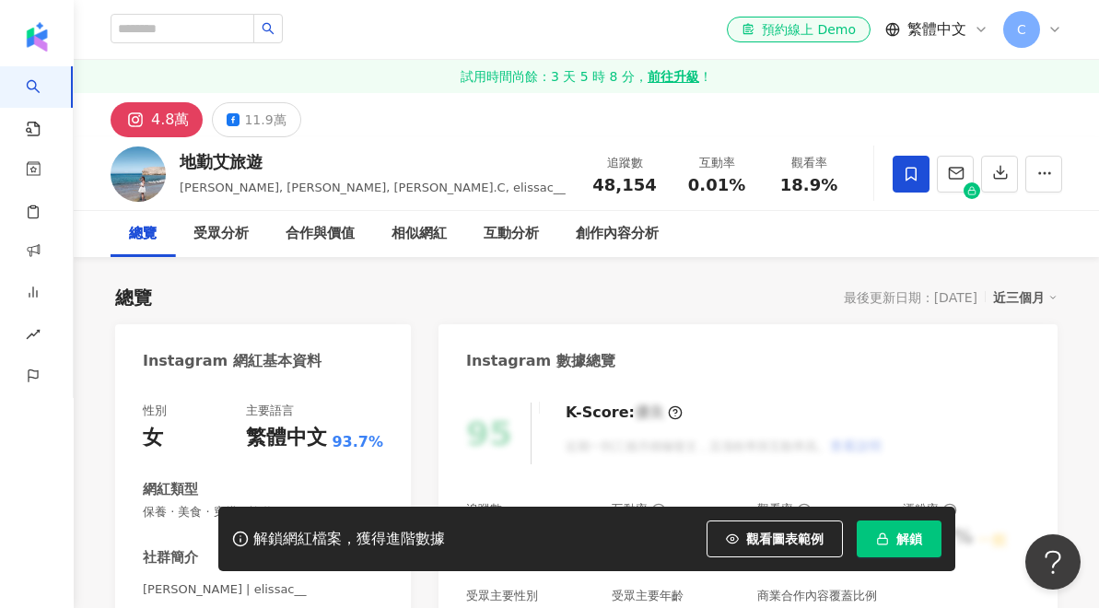
click at [912, 174] on icon at bounding box center [911, 174] width 17 height 17
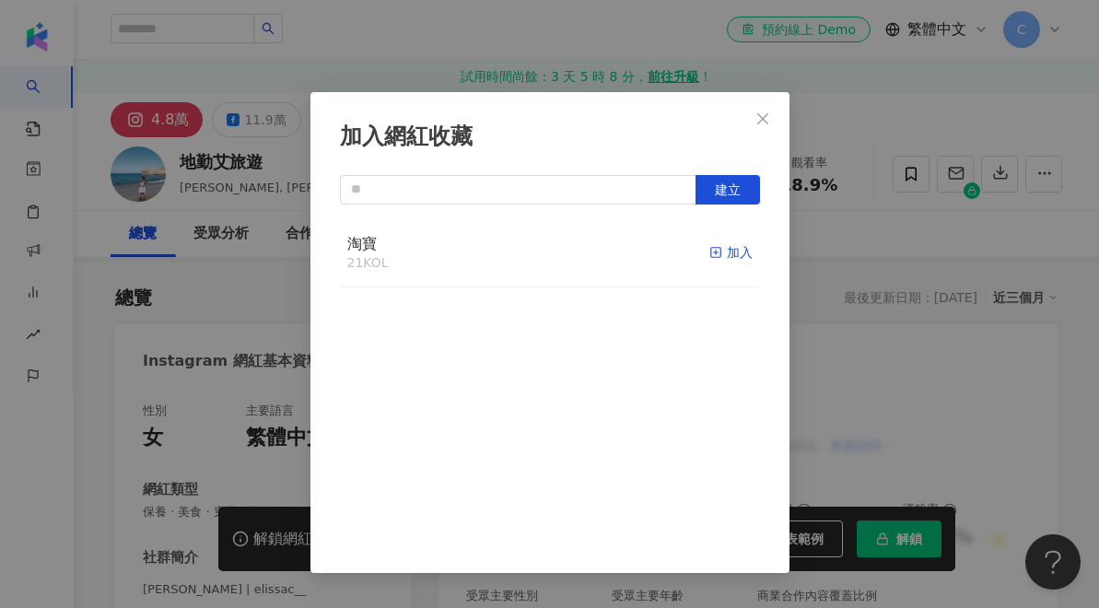
click at [717, 254] on icon "button" at bounding box center [716, 252] width 13 height 13
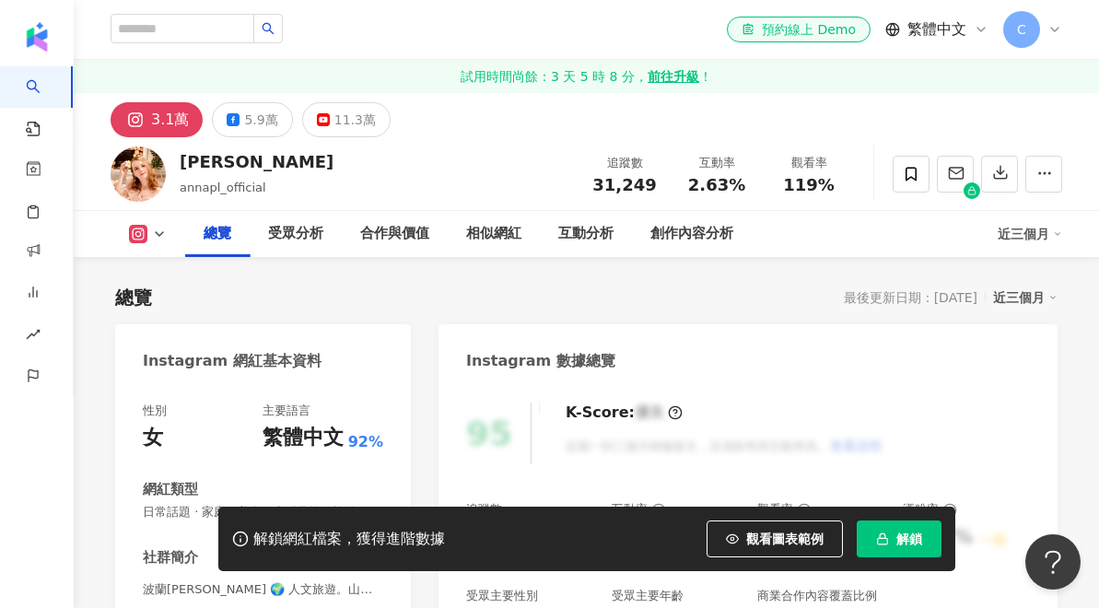
scroll to position [285, 0]
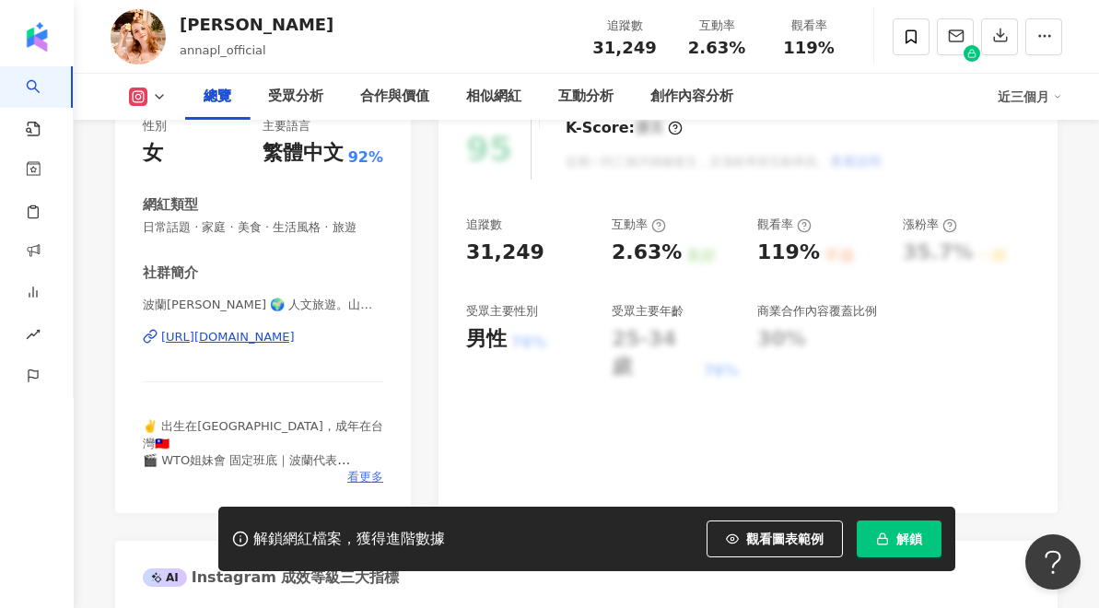
click at [357, 473] on span "看更多" at bounding box center [365, 477] width 36 height 17
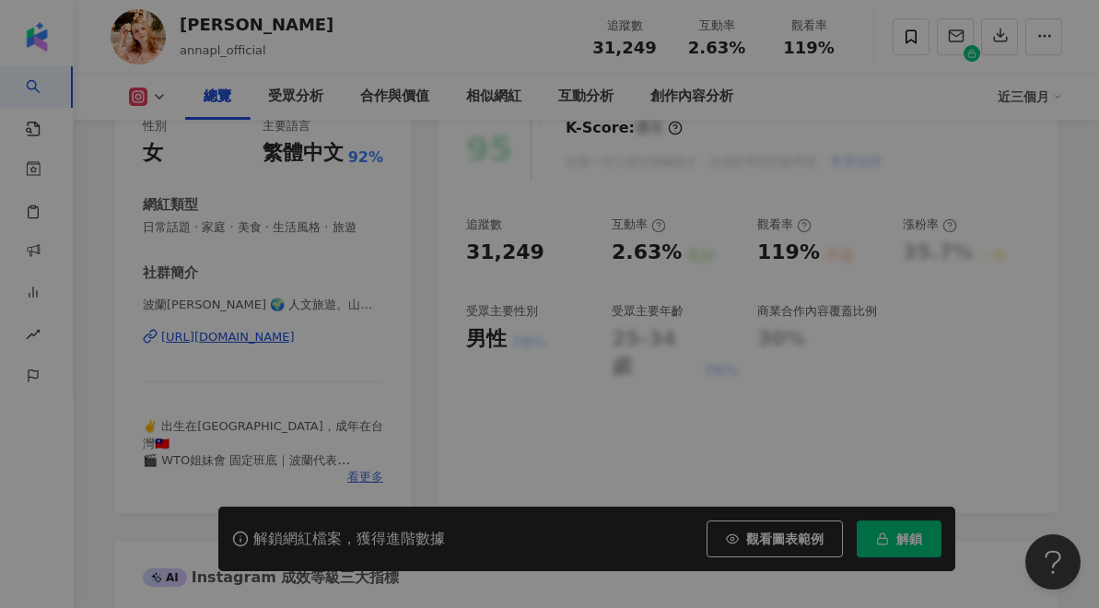
click at [194, 335] on div "網紅簡介 ✌️ 出生在波蘭，成年在台灣🇹🇼 🎬 WTO姐妹會 固定班底｜波蘭代表 ⭐️ YouTube 100k+ ✨ 訂閱我的YouTube頻道👇" at bounding box center [549, 304] width 1099 height 608
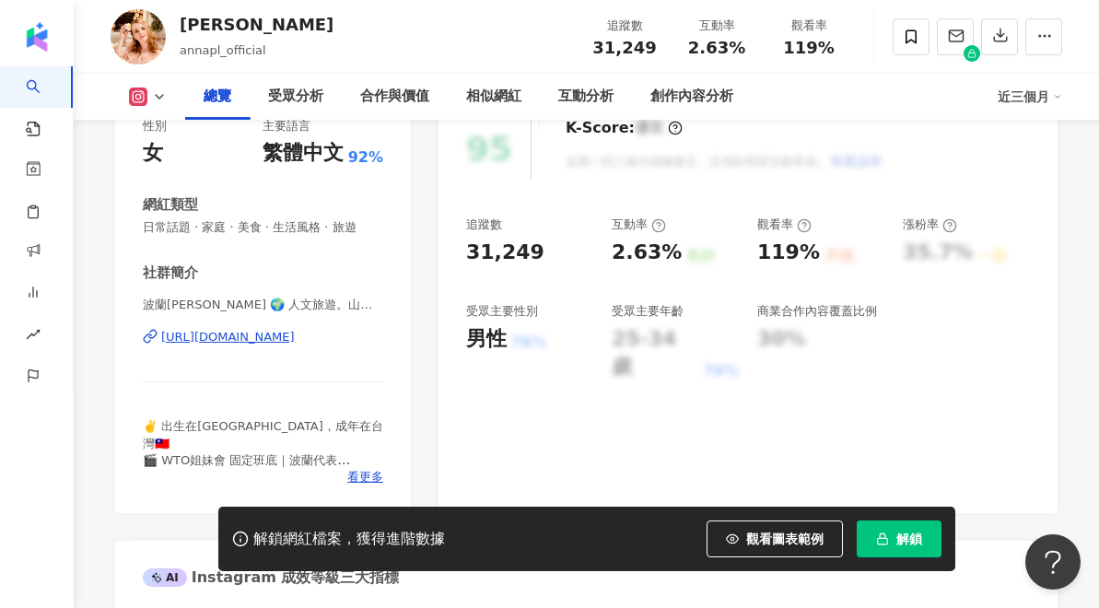
click at [164, 340] on div "https://www.instagram.com/annapl_official/" at bounding box center [228, 337] width 134 height 17
click at [911, 41] on icon at bounding box center [911, 37] width 17 height 17
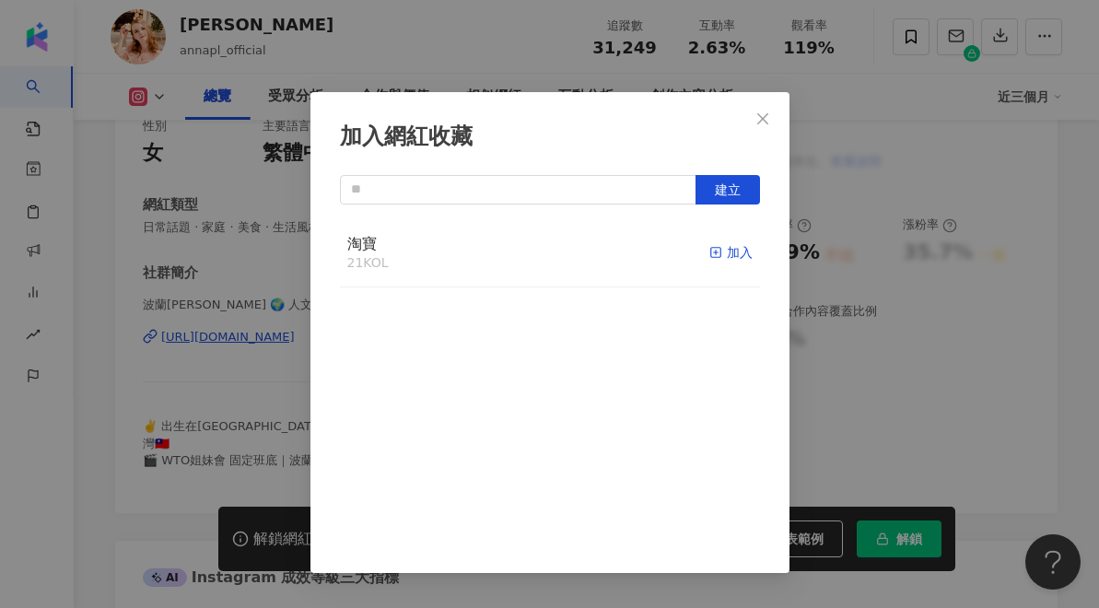
click at [723, 255] on div "加入" at bounding box center [731, 252] width 43 height 20
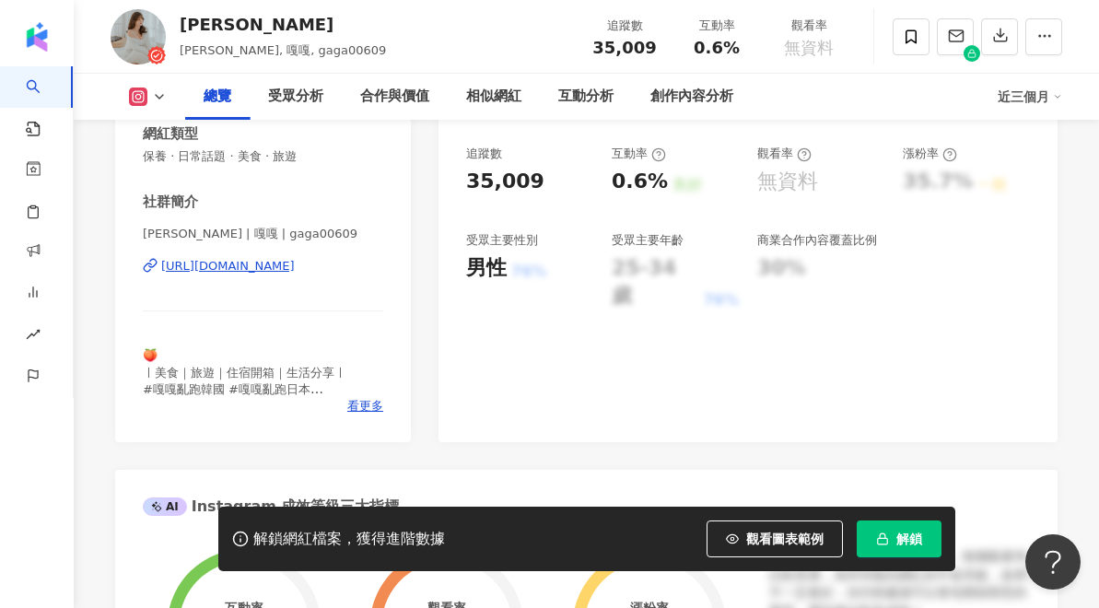
scroll to position [370, 0]
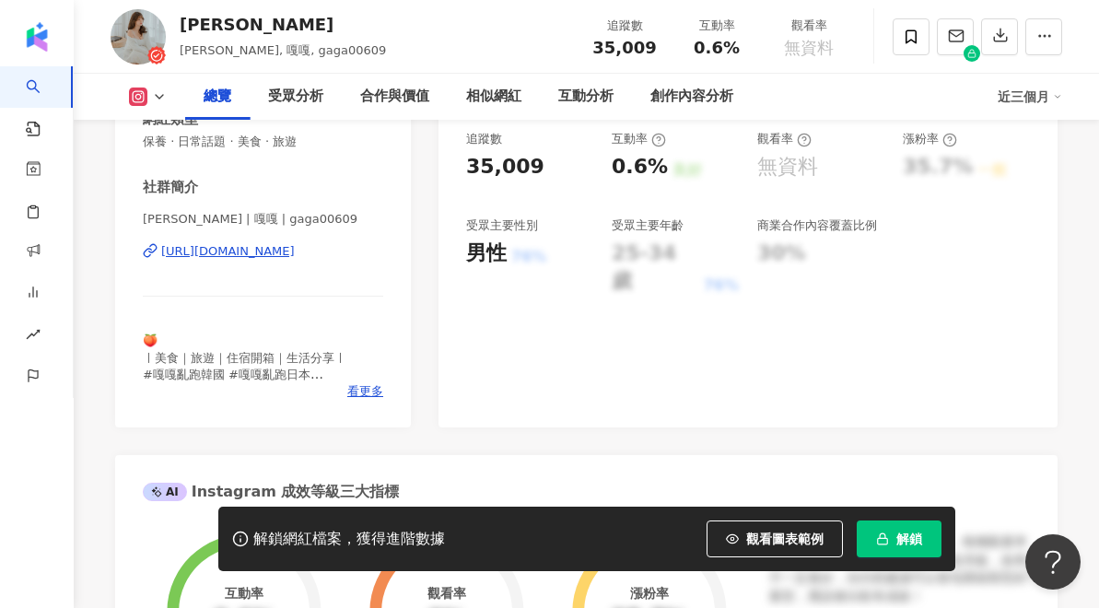
click at [169, 249] on div "[URL][DOMAIN_NAME]" at bounding box center [228, 251] width 134 height 17
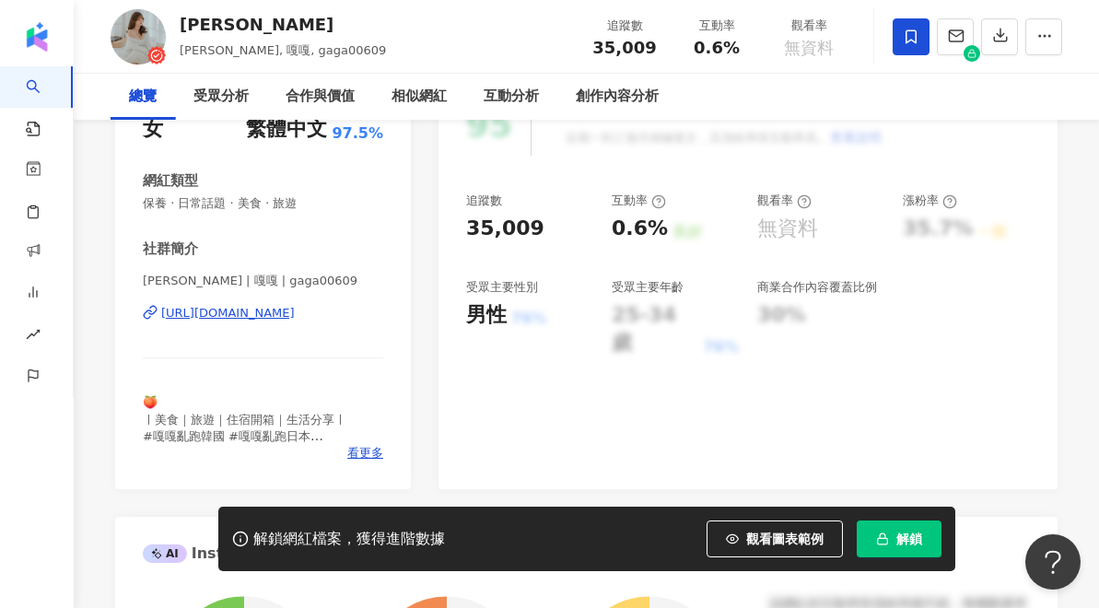
scroll to position [12, 0]
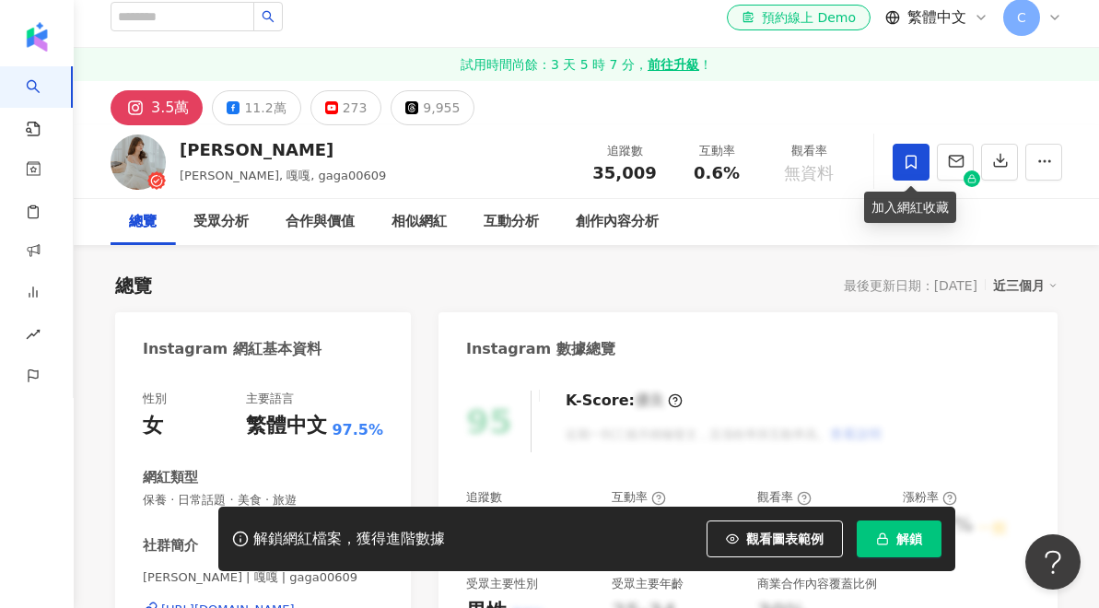
click at [918, 164] on icon at bounding box center [911, 162] width 17 height 17
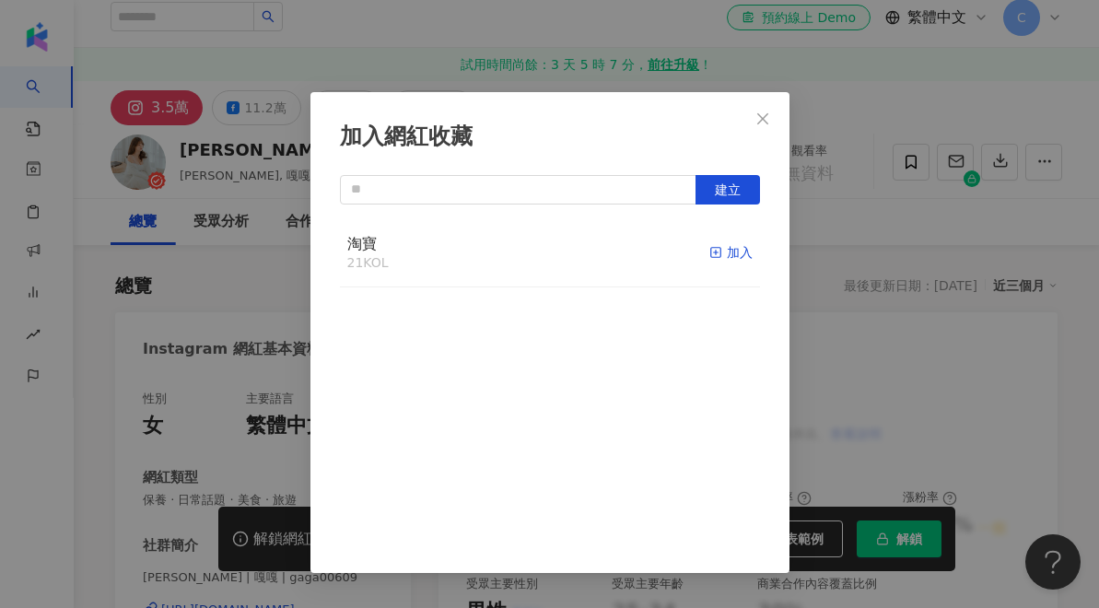
click at [717, 255] on icon "button" at bounding box center [716, 252] width 13 height 13
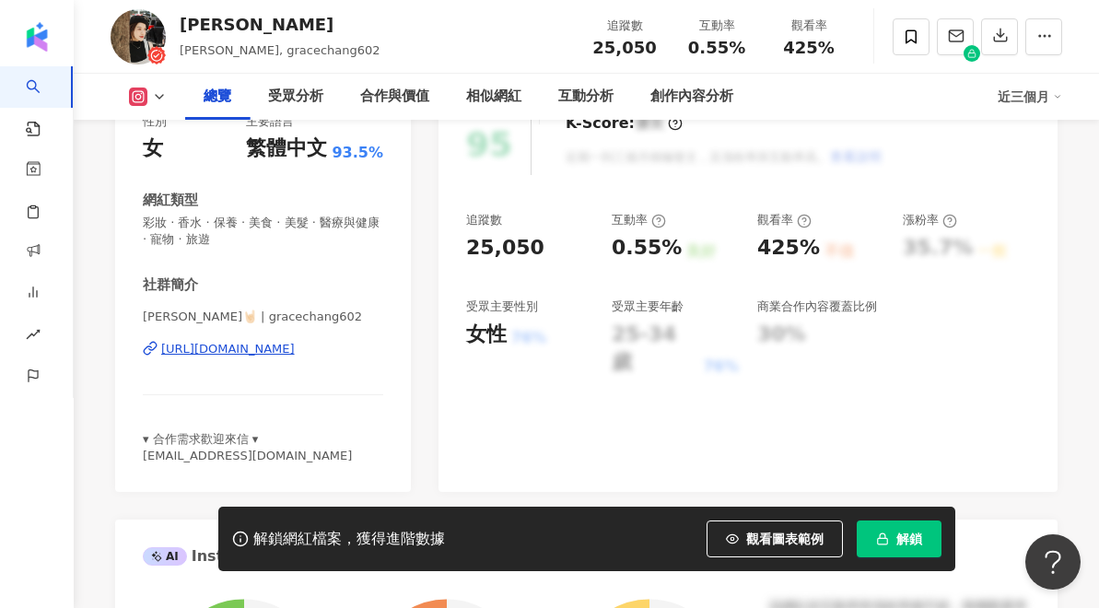
click at [201, 344] on div "https://www.instagram.com/gracechang602/" at bounding box center [228, 349] width 134 height 17
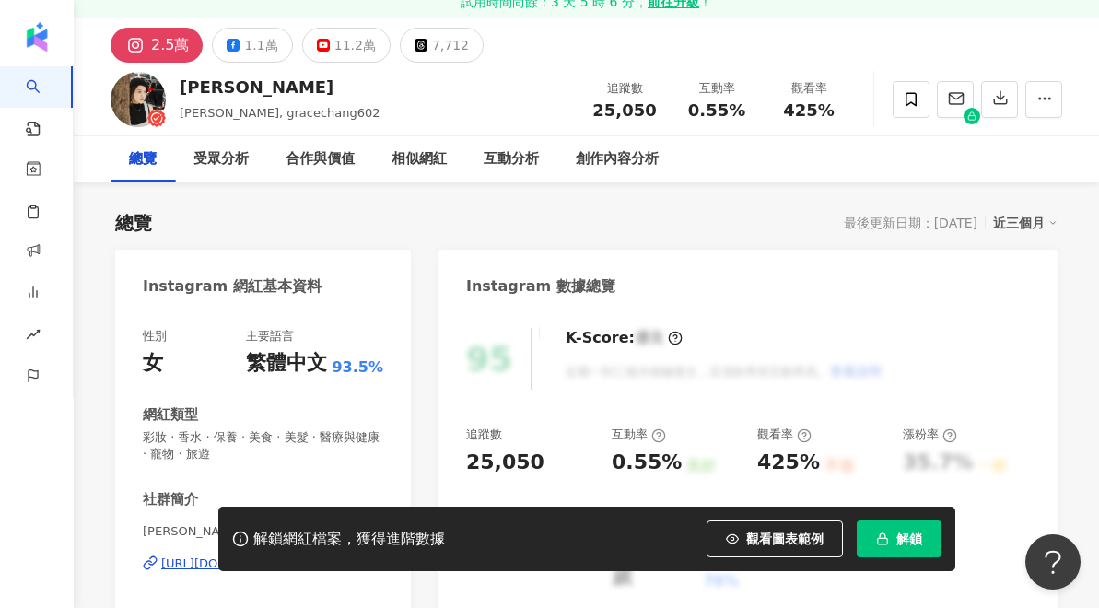
scroll to position [94, 0]
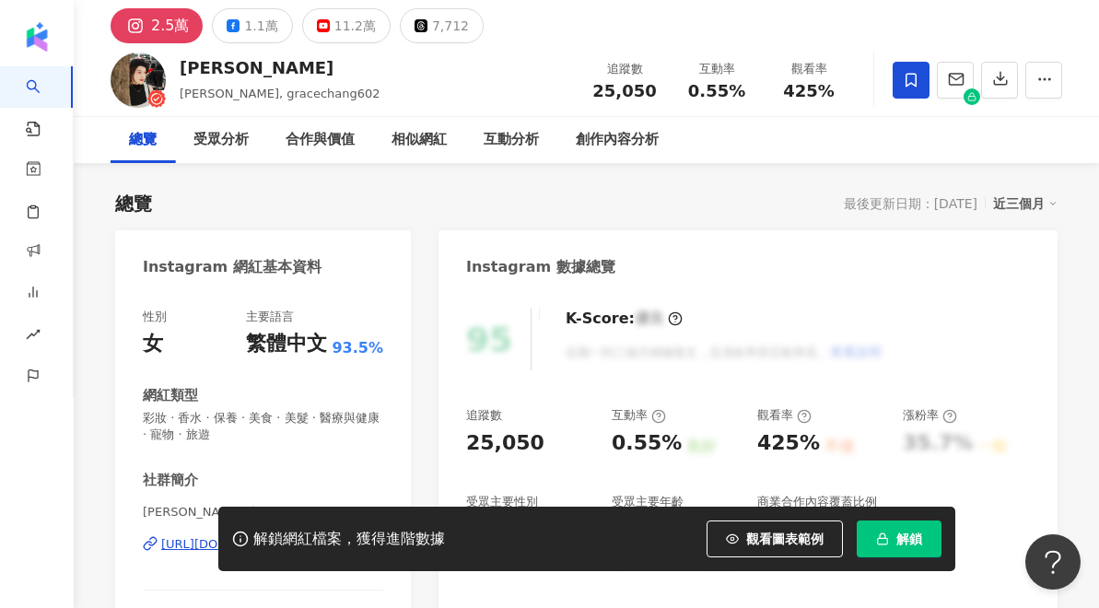
click at [916, 86] on icon at bounding box center [911, 80] width 11 height 14
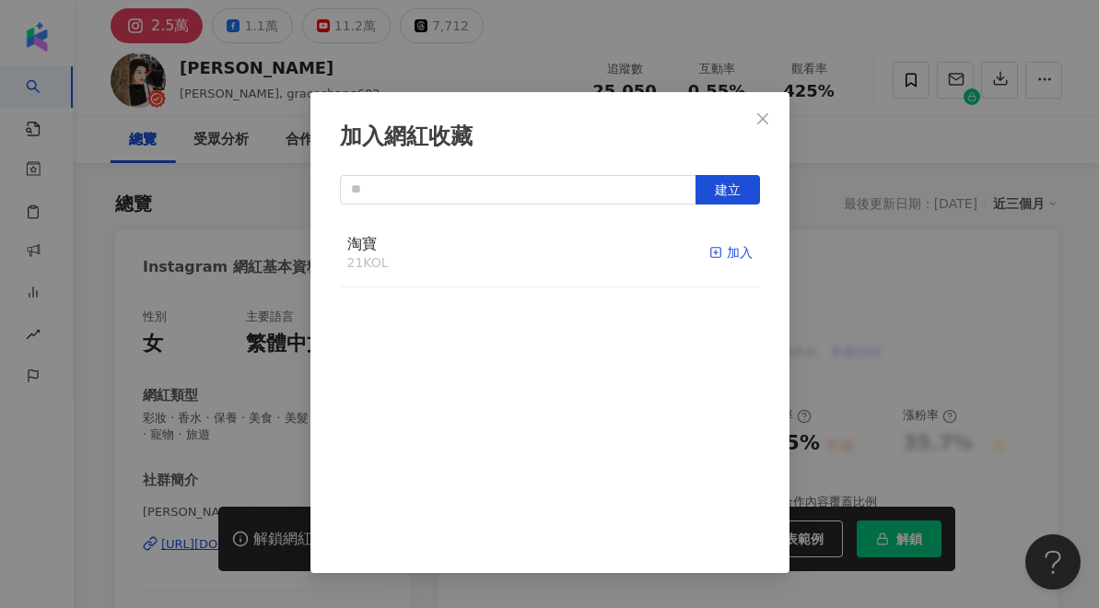
click at [723, 253] on div "加入" at bounding box center [731, 252] width 43 height 20
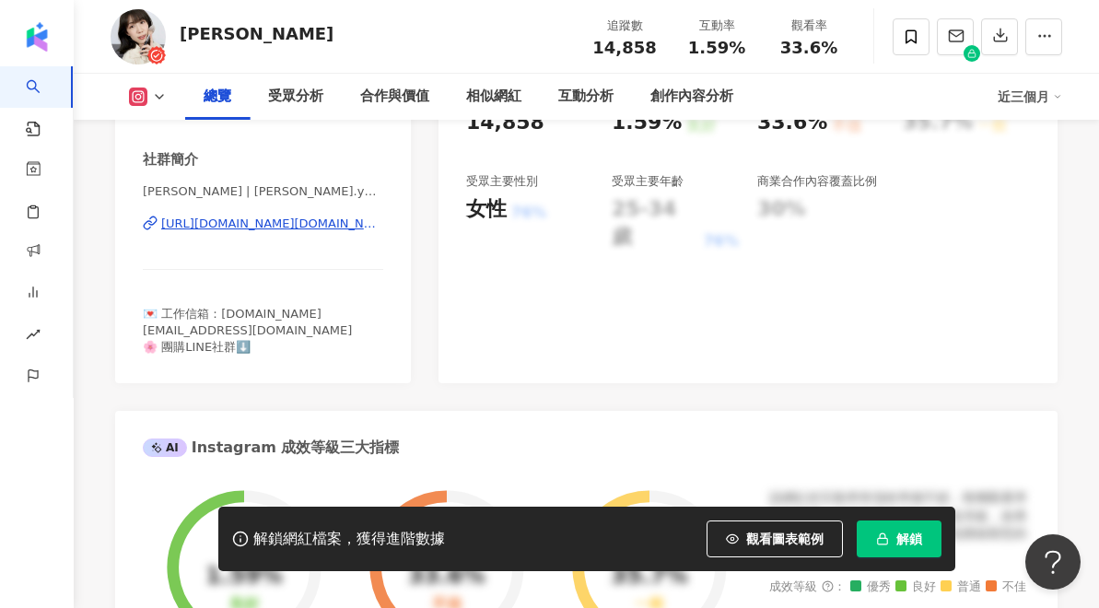
scroll to position [351, 0]
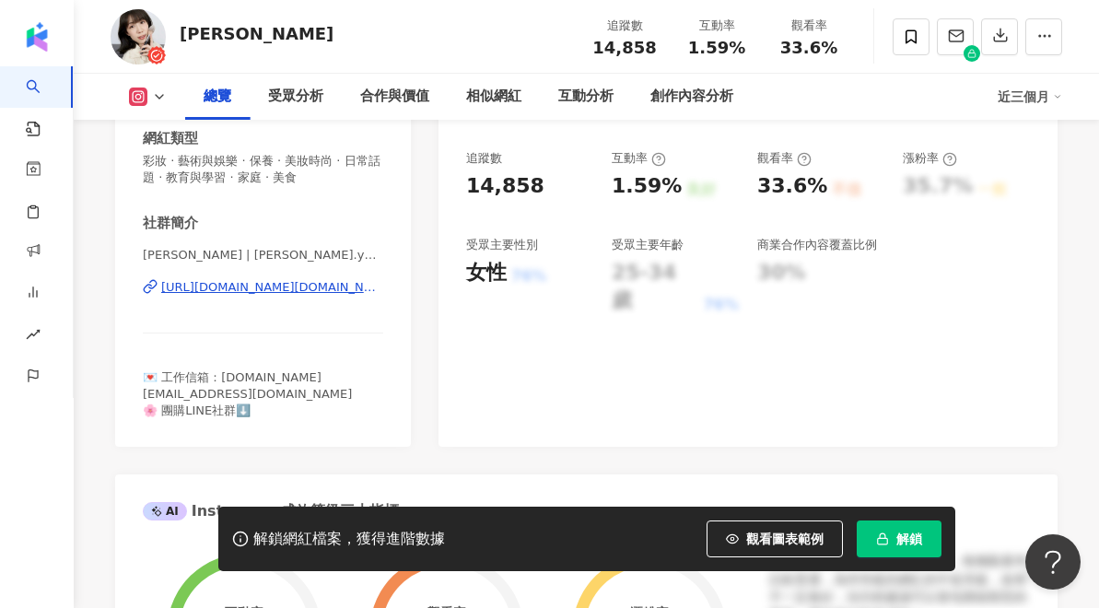
click at [150, 224] on div "社群簡介" at bounding box center [170, 223] width 55 height 19
click at [147, 258] on span "[PERSON_NAME] | [PERSON_NAME].yu.yuna" at bounding box center [263, 255] width 241 height 17
click at [153, 288] on icon at bounding box center [150, 286] width 15 height 15
click at [163, 288] on div "https://www.instagram.com/yuna.yu.yuna/" at bounding box center [272, 287] width 222 height 17
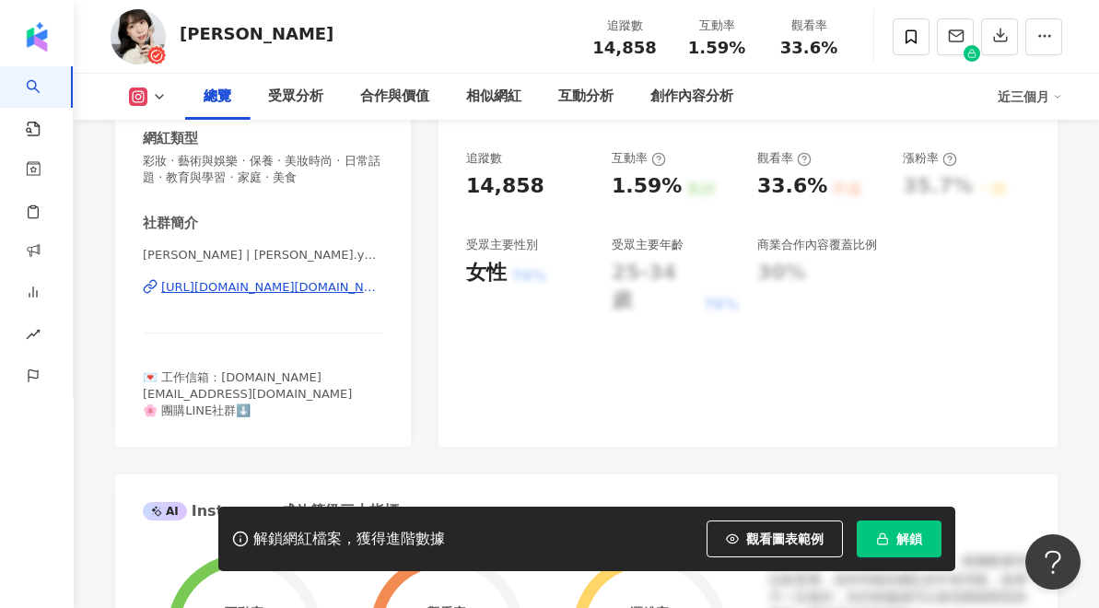
click at [170, 289] on div "https://www.instagram.com/yuna.yu.yuna/" at bounding box center [272, 287] width 222 height 17
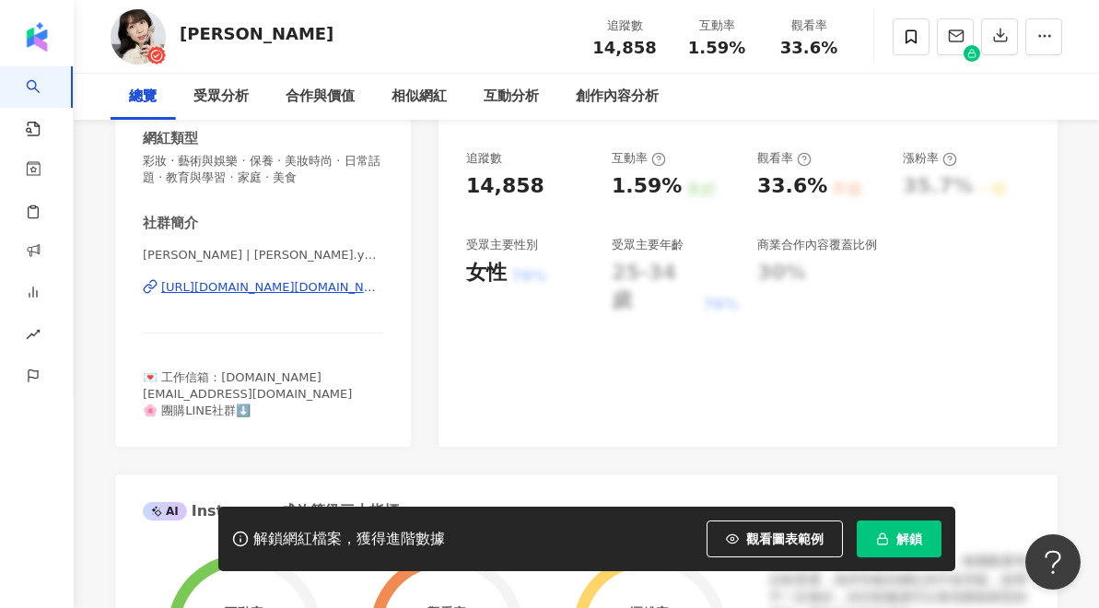
scroll to position [0, 0]
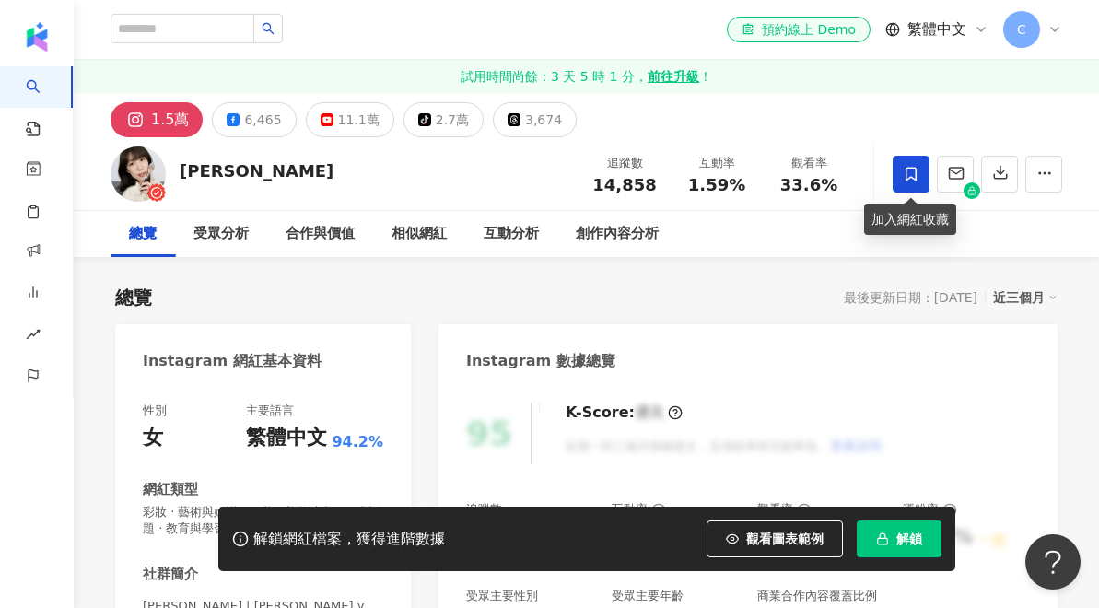
click at [903, 185] on span at bounding box center [911, 174] width 37 height 37
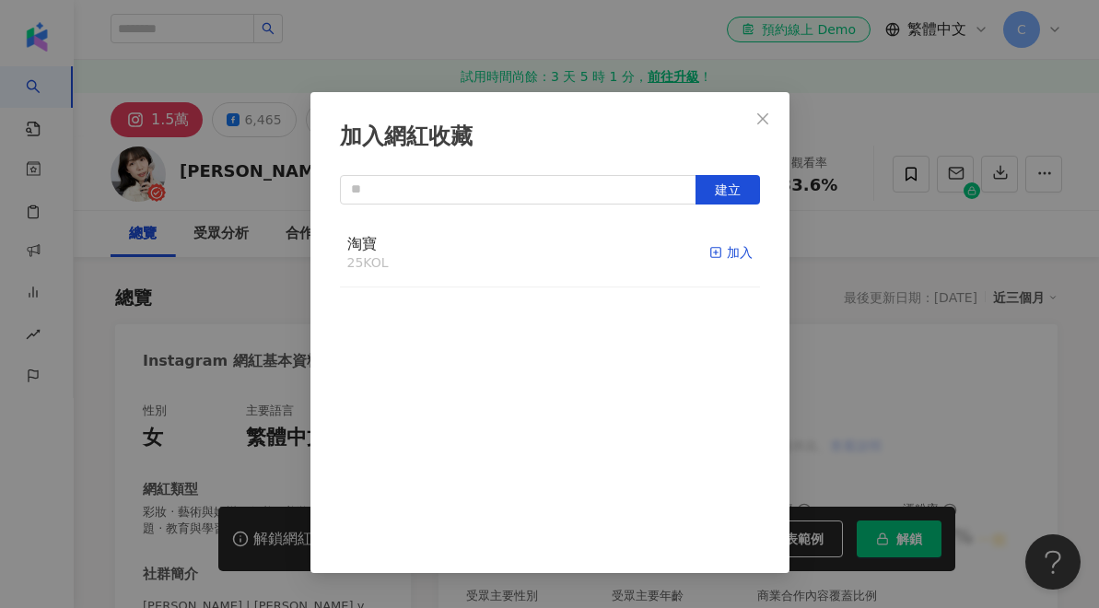
click at [714, 250] on icon "button" at bounding box center [716, 252] width 13 height 13
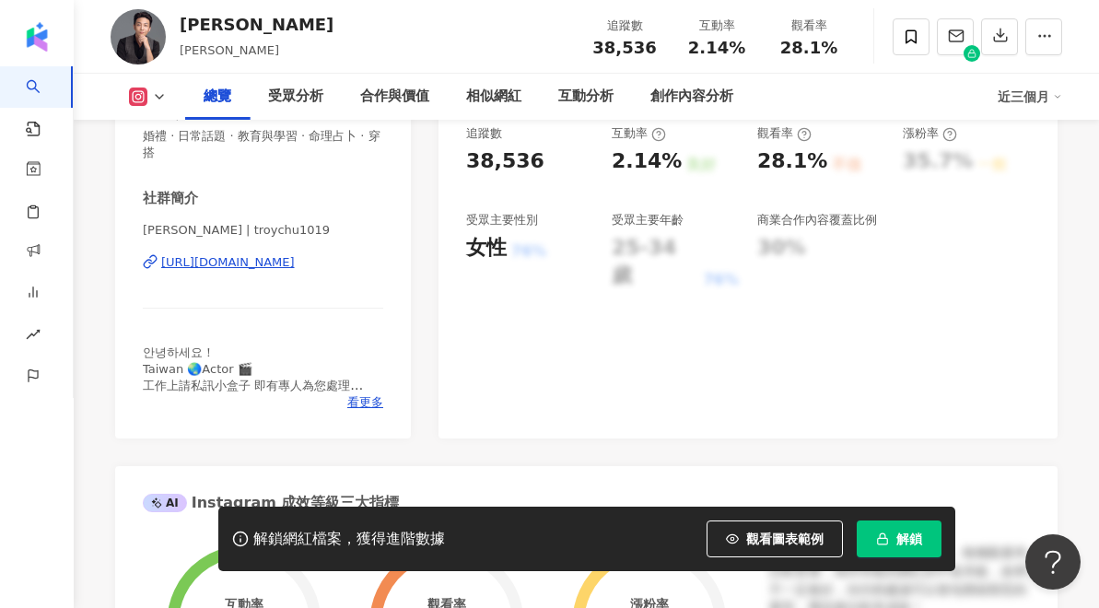
scroll to position [371, 0]
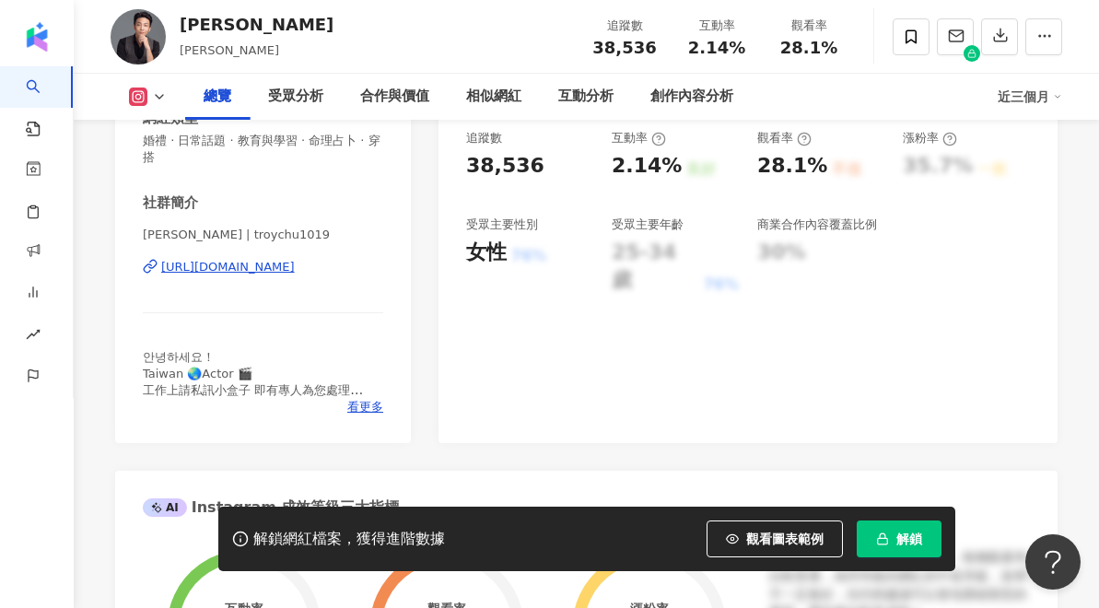
click at [175, 274] on div "https://www.instagram.com/troychu1019/" at bounding box center [228, 267] width 134 height 17
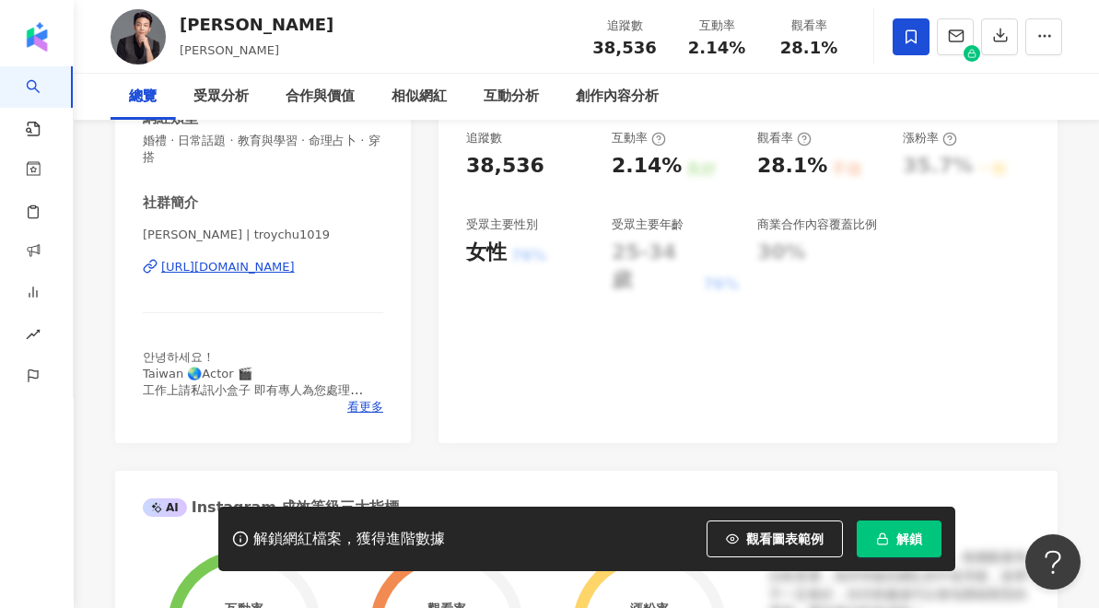
scroll to position [0, 0]
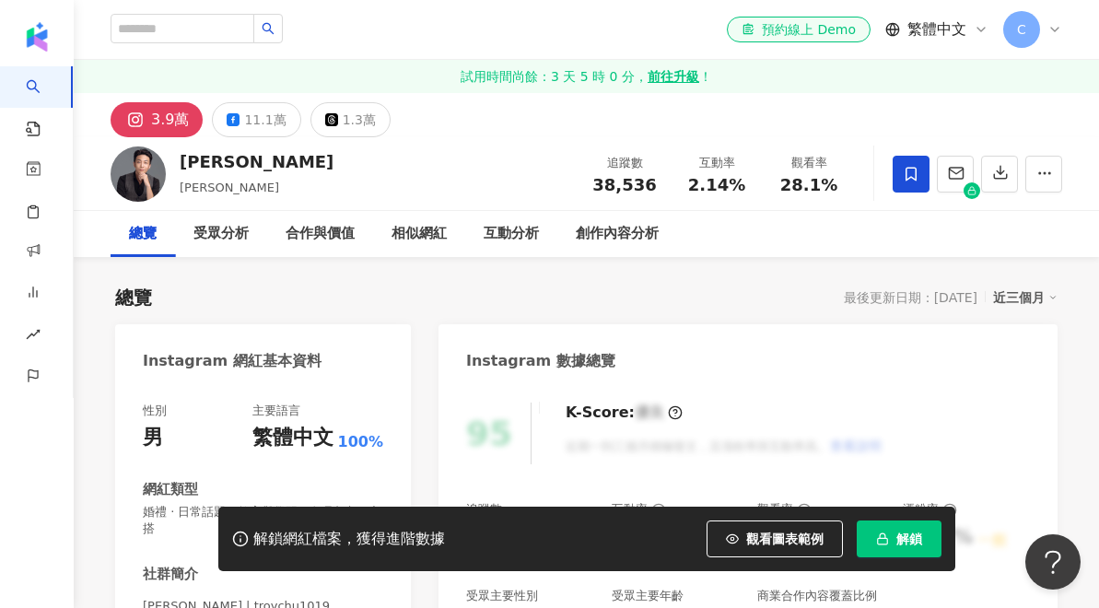
click at [909, 179] on icon at bounding box center [911, 174] width 11 height 14
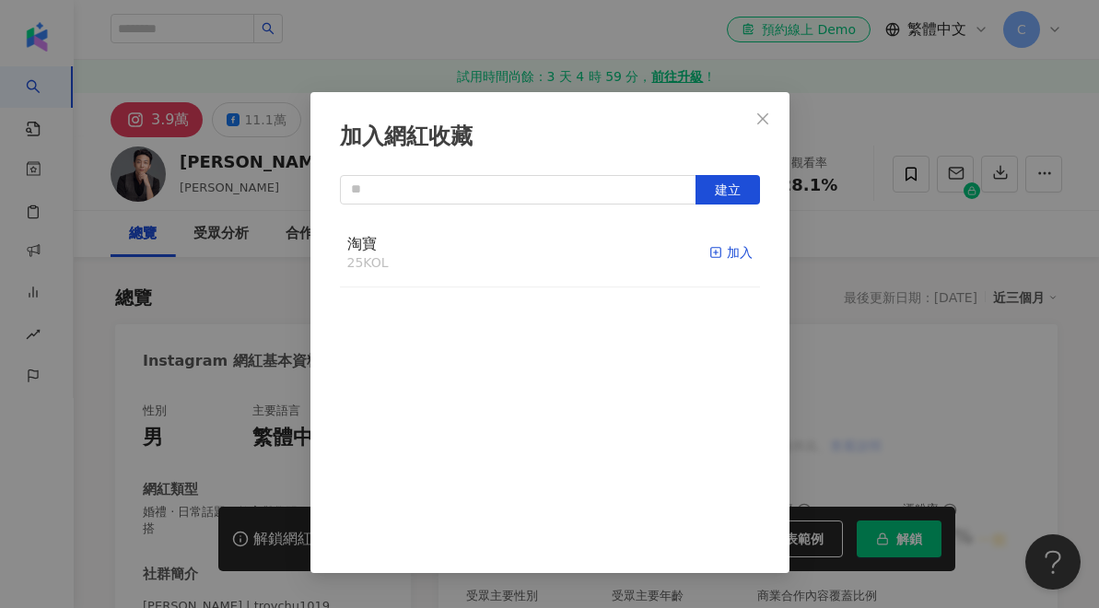
click at [712, 262] on div "加入" at bounding box center [731, 252] width 43 height 20
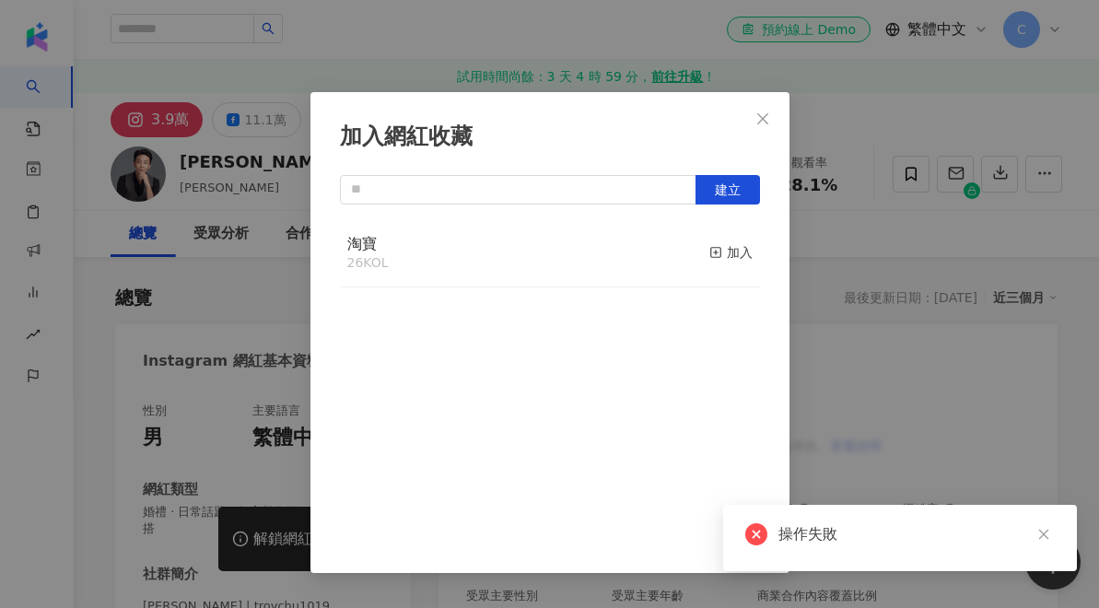
click at [689, 300] on div "淘寶 26 KOL 加入" at bounding box center [550, 385] width 420 height 332
click at [853, 194] on div "加入網紅收藏 建立 淘寶 26 KOL 加入" at bounding box center [549, 304] width 1099 height 608
click at [714, 252] on div "加入網紅收藏 建立 淘寶 26 KOL 加入" at bounding box center [549, 304] width 1099 height 608
click at [808, 265] on div "加入網紅收藏 建立 淘寶 26 KOL 加入" at bounding box center [549, 304] width 1099 height 608
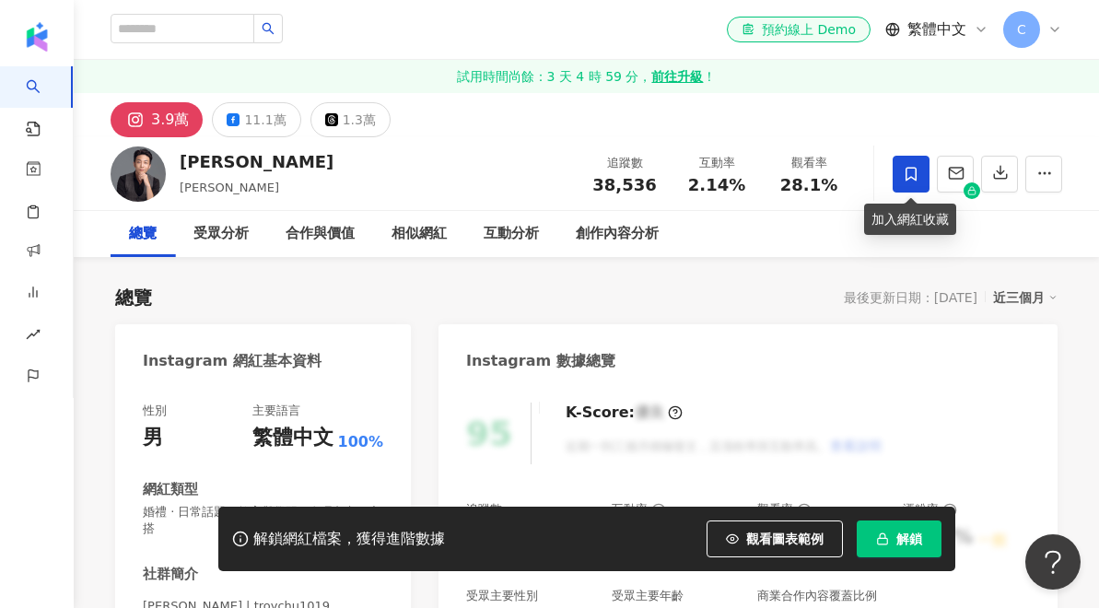
click at [917, 181] on icon at bounding box center [911, 174] width 17 height 17
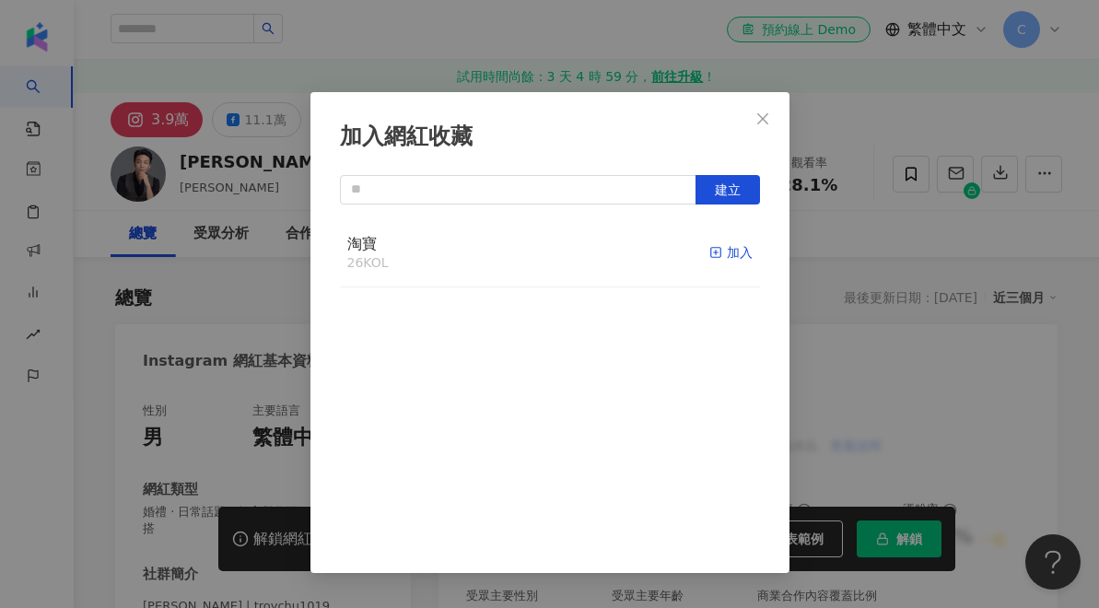
click at [723, 255] on div "加入" at bounding box center [731, 252] width 43 height 20
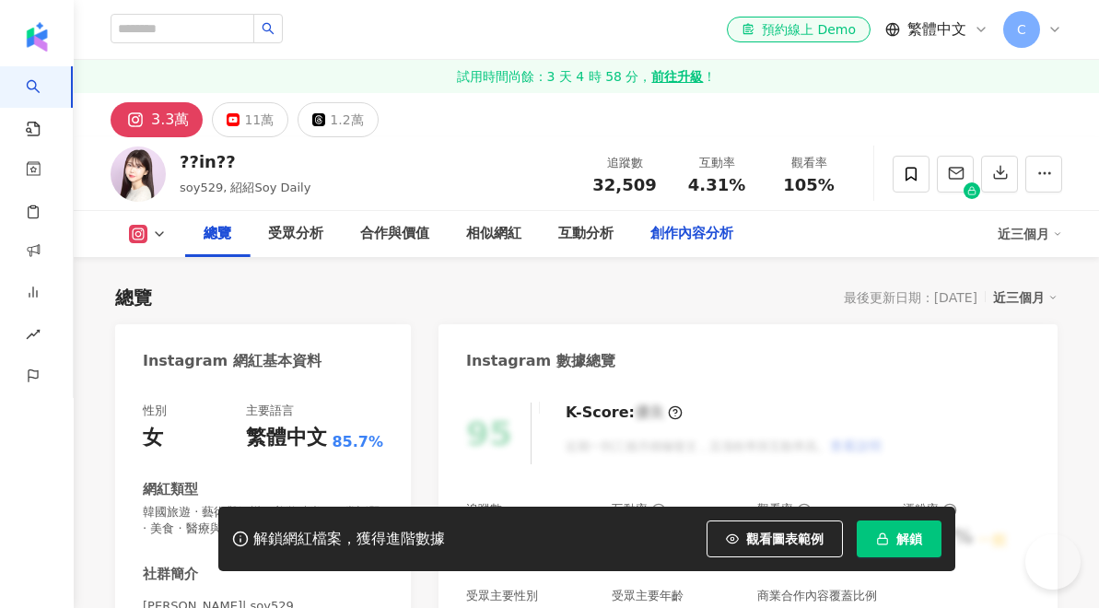
scroll to position [311, 1]
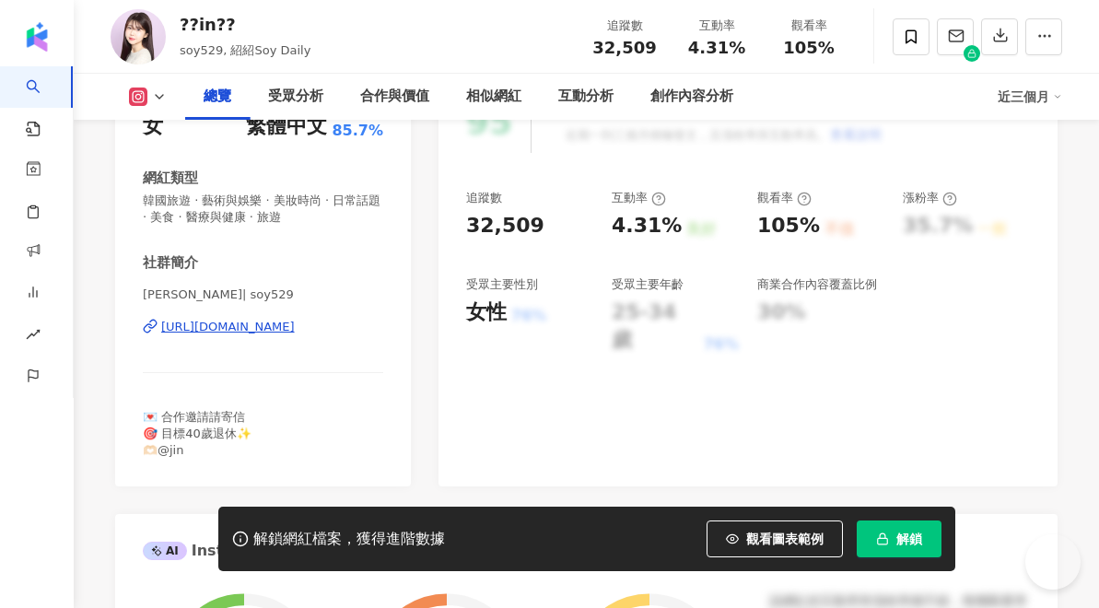
click at [163, 319] on div "[URL][DOMAIN_NAME]" at bounding box center [228, 327] width 134 height 17
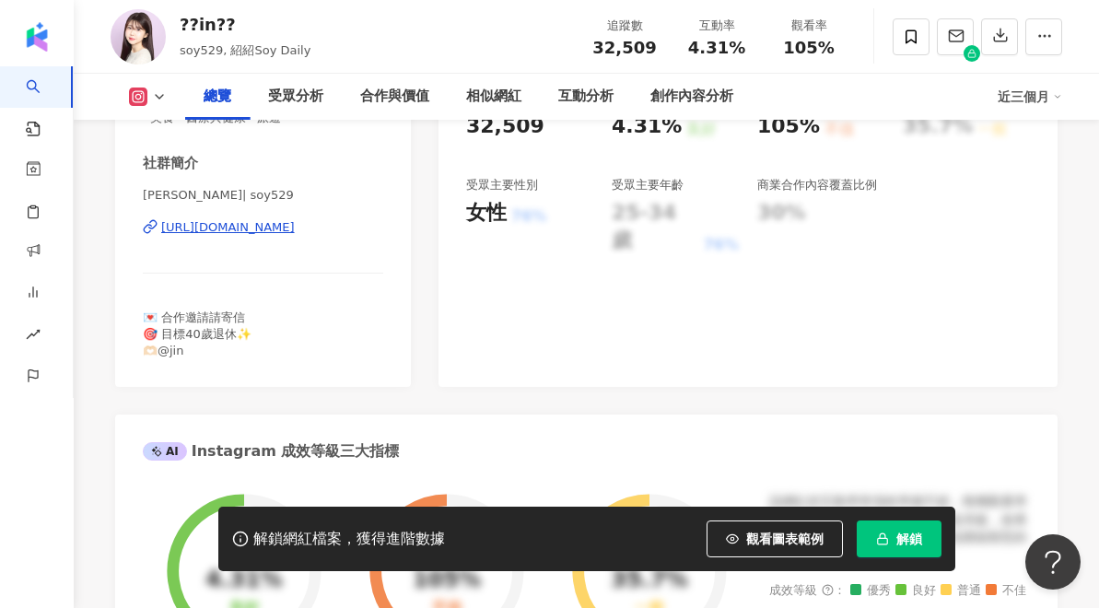
scroll to position [0, 0]
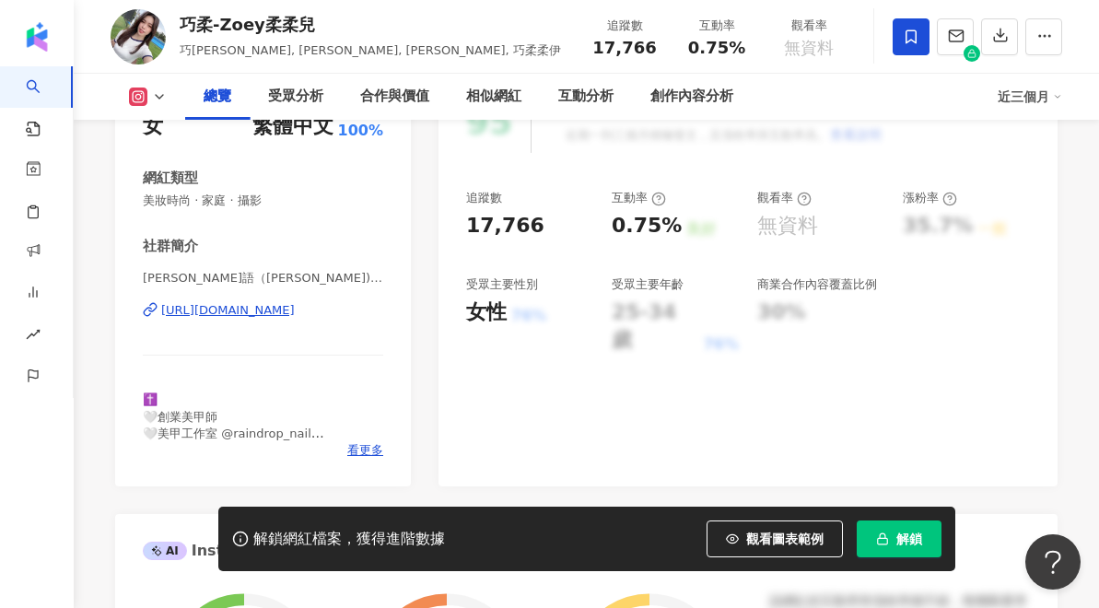
click at [910, 44] on icon at bounding box center [911, 37] width 17 height 17
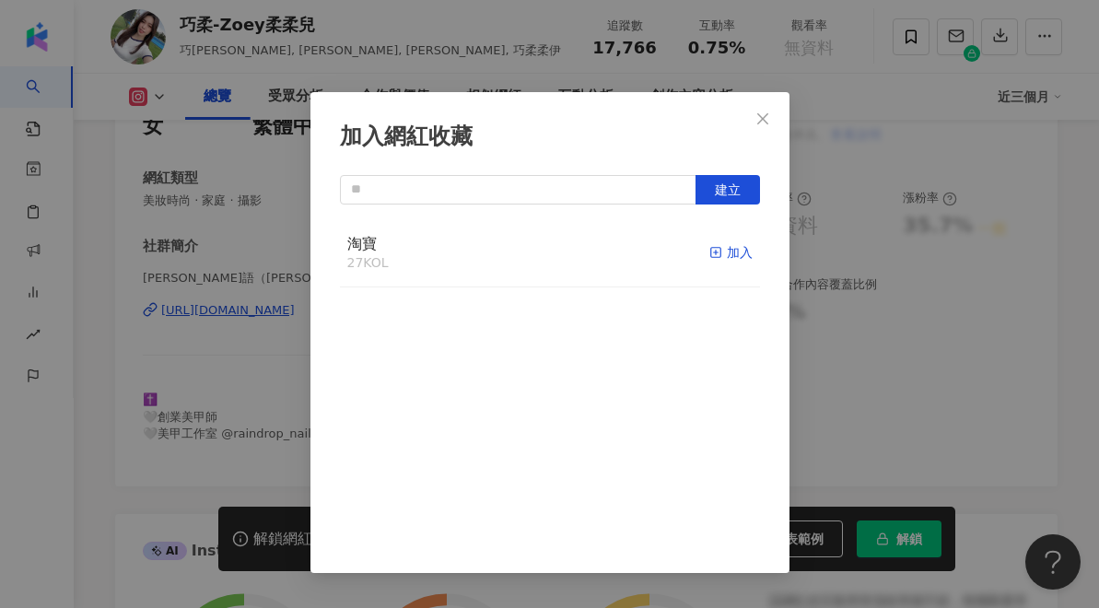
click at [730, 245] on div "加入" at bounding box center [731, 252] width 43 height 20
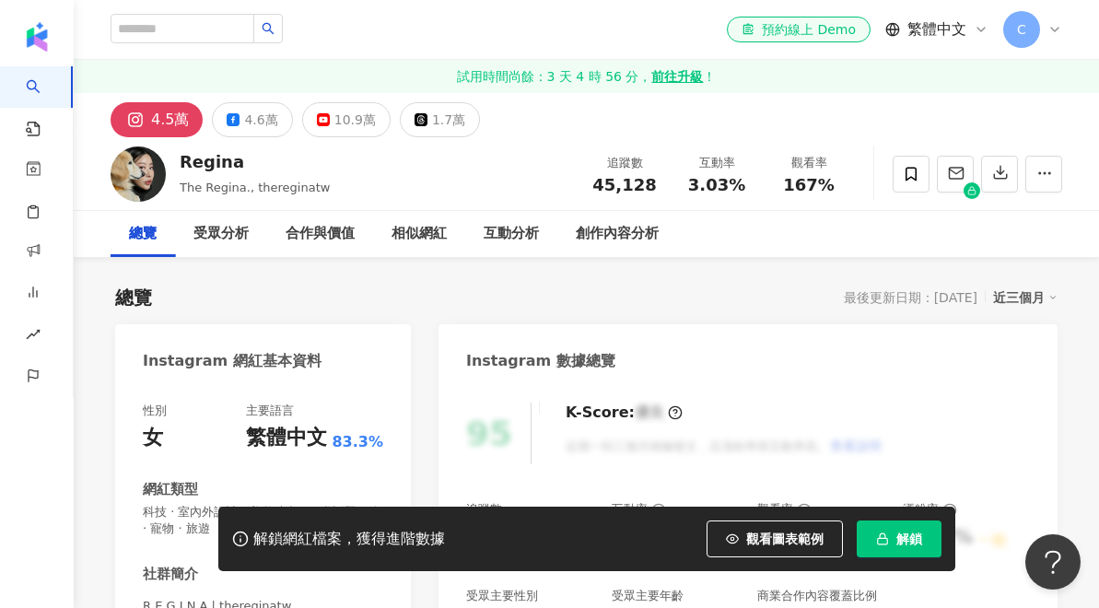
scroll to position [247, 0]
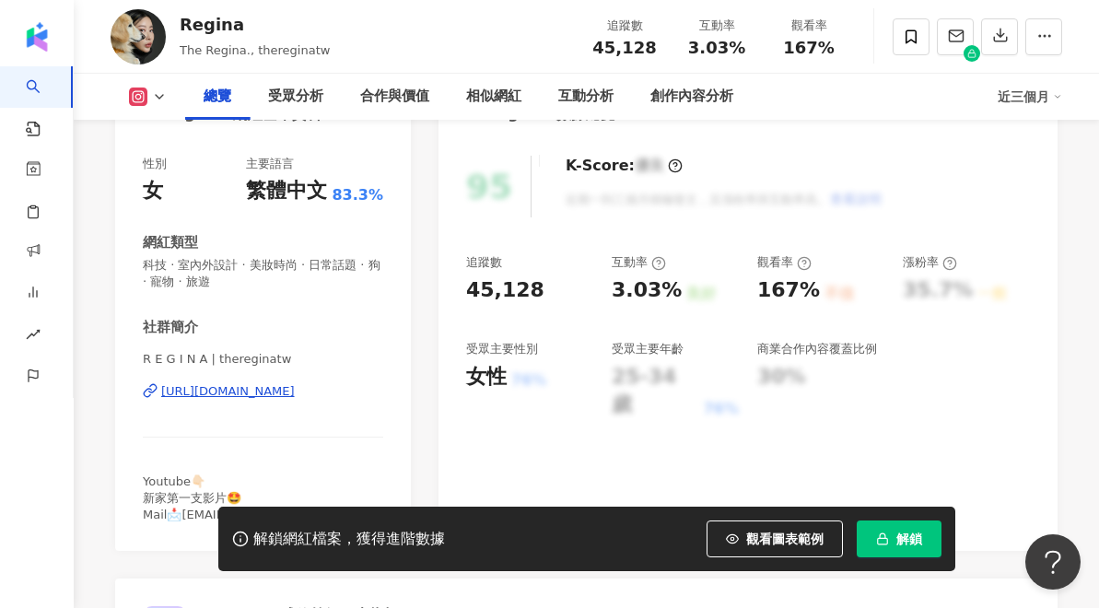
click at [184, 387] on div "[URL][DOMAIN_NAME]" at bounding box center [228, 391] width 134 height 17
click at [919, 44] on icon at bounding box center [911, 37] width 17 height 17
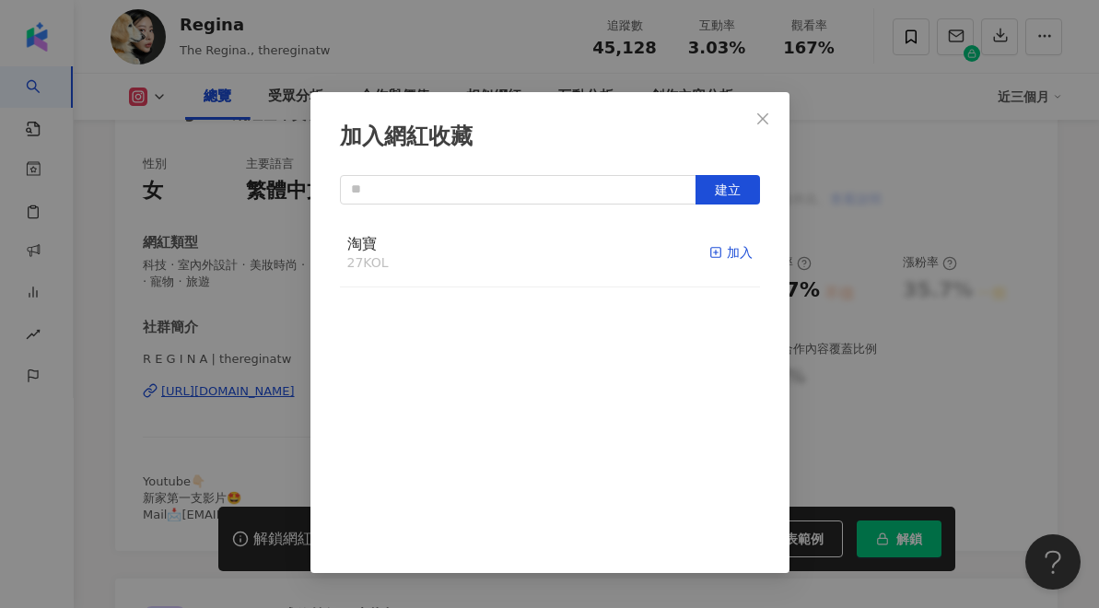
click at [721, 258] on icon "button" at bounding box center [716, 252] width 13 height 13
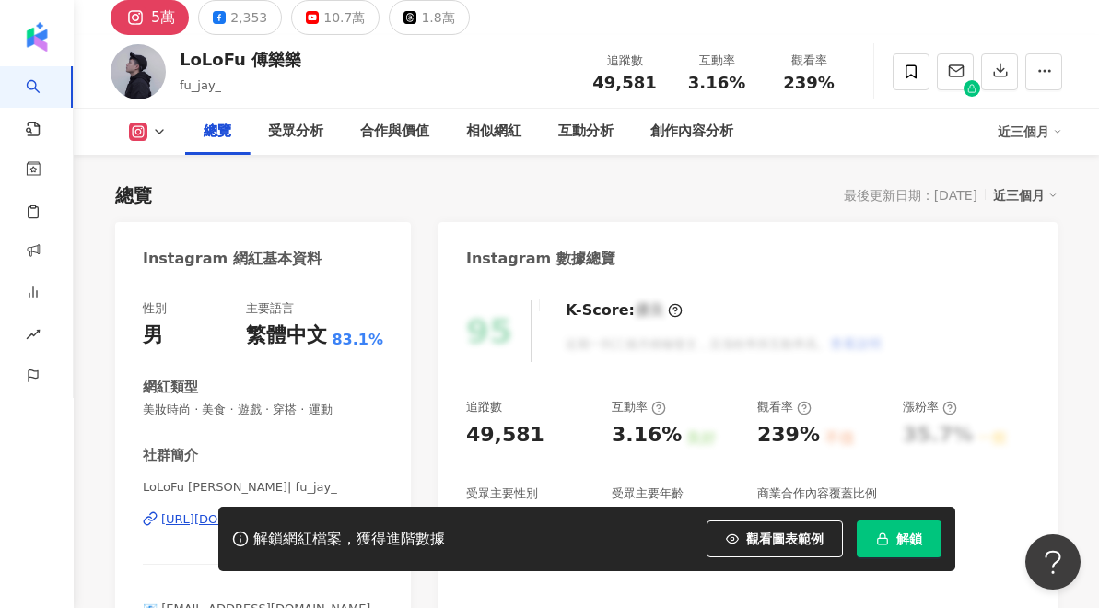
scroll to position [253, 0]
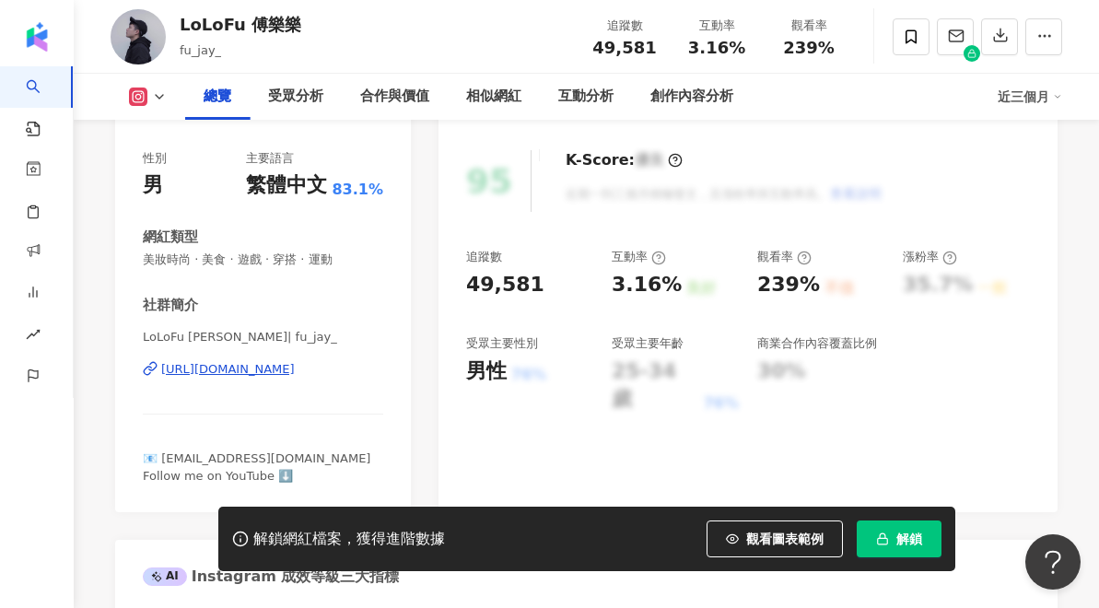
click at [171, 366] on div "https://www.instagram.com/fu_jay_/" at bounding box center [228, 369] width 134 height 17
click at [912, 40] on icon at bounding box center [911, 36] width 11 height 14
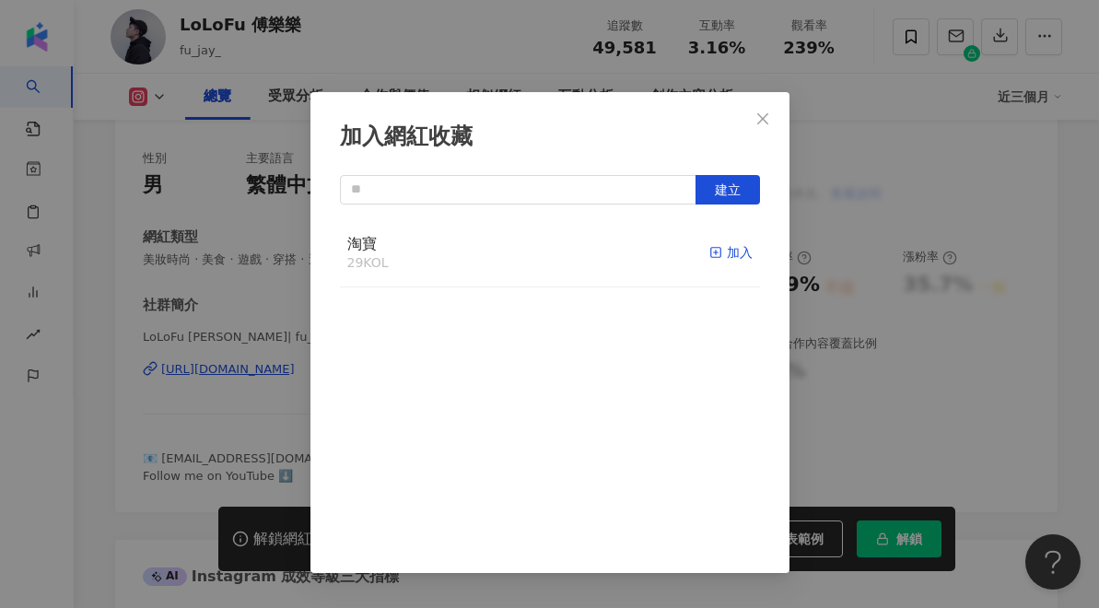
click at [723, 257] on div "加入" at bounding box center [731, 252] width 43 height 20
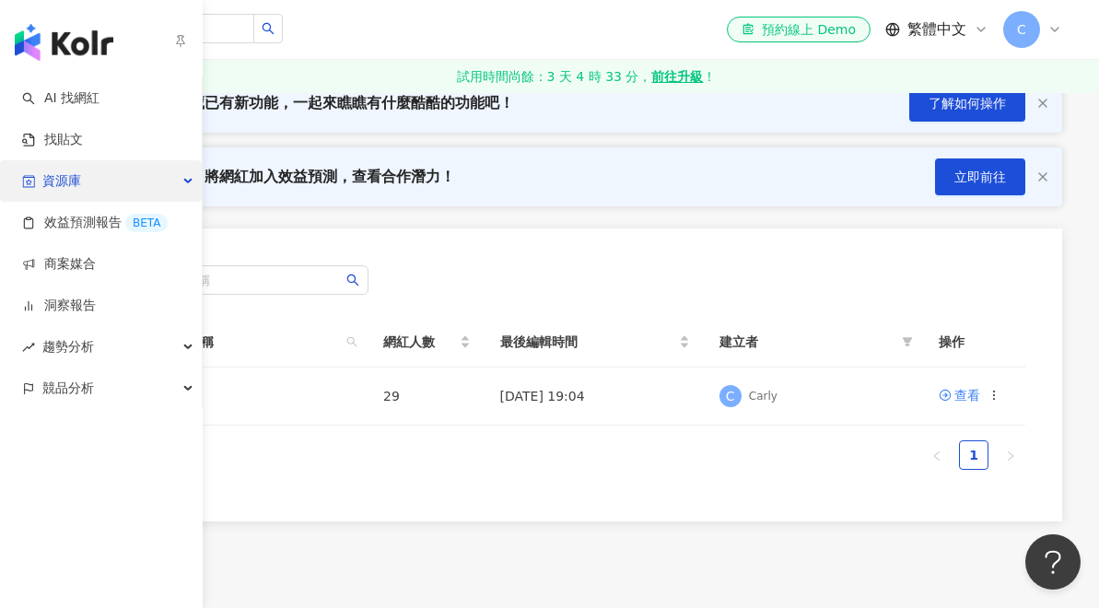
click at [151, 172] on div "資源庫" at bounding box center [101, 180] width 202 height 41
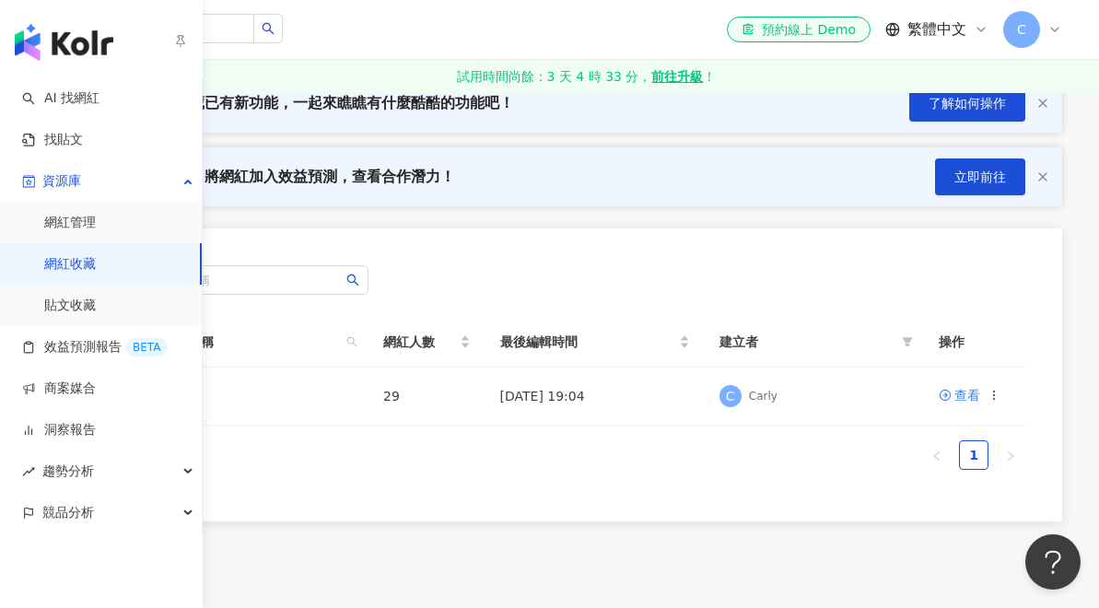
click at [92, 263] on link "網紅收藏" at bounding box center [70, 264] width 52 height 18
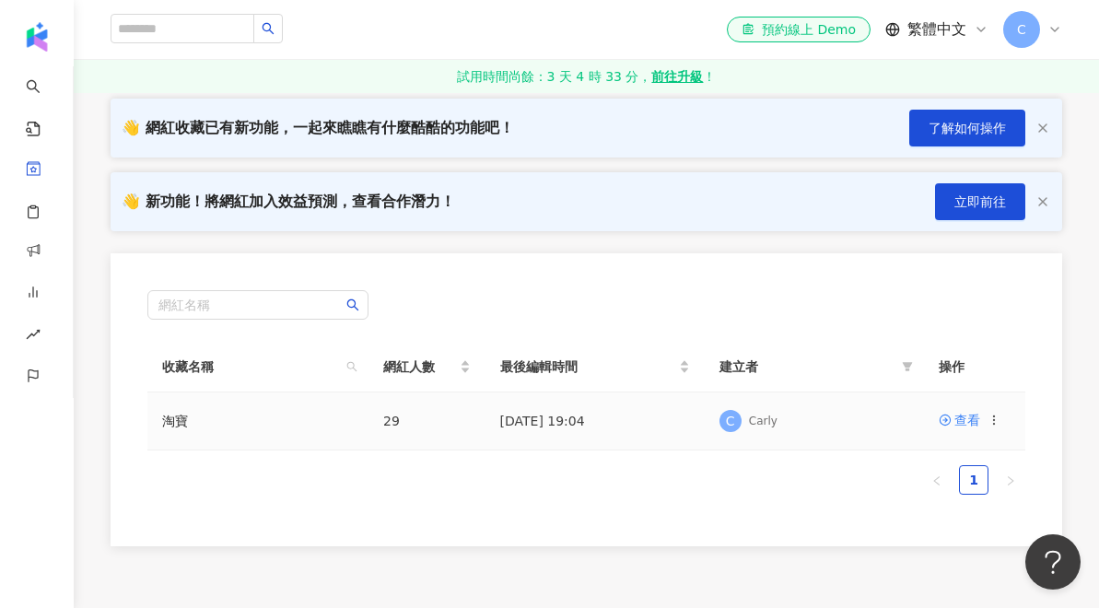
scroll to position [127, 0]
click at [960, 420] on div "查看" at bounding box center [968, 421] width 26 height 20
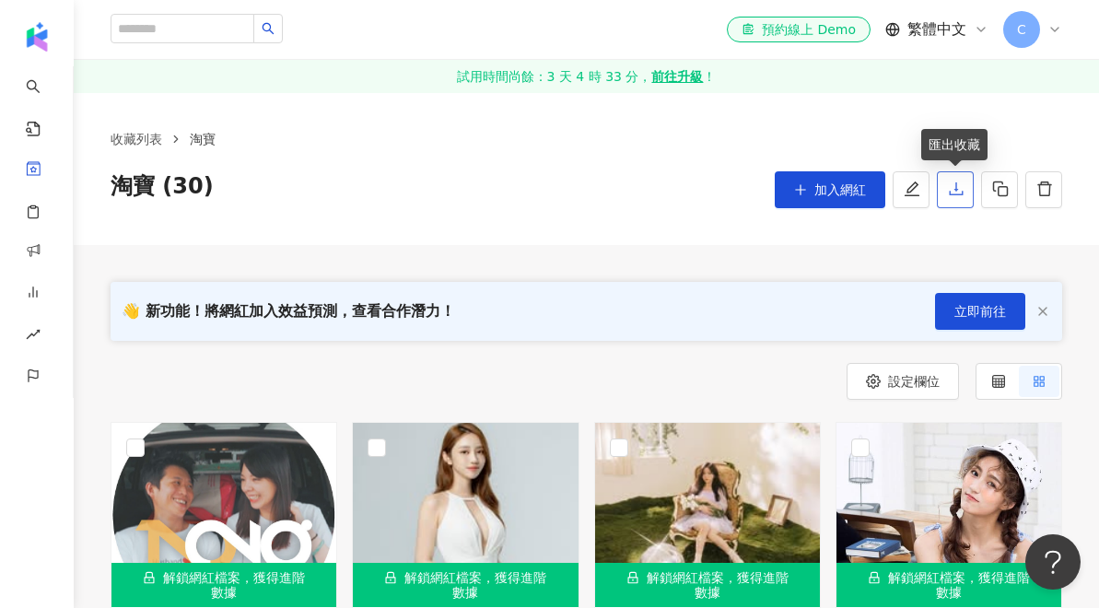
click at [960, 194] on icon "download" at bounding box center [956, 188] width 14 height 13
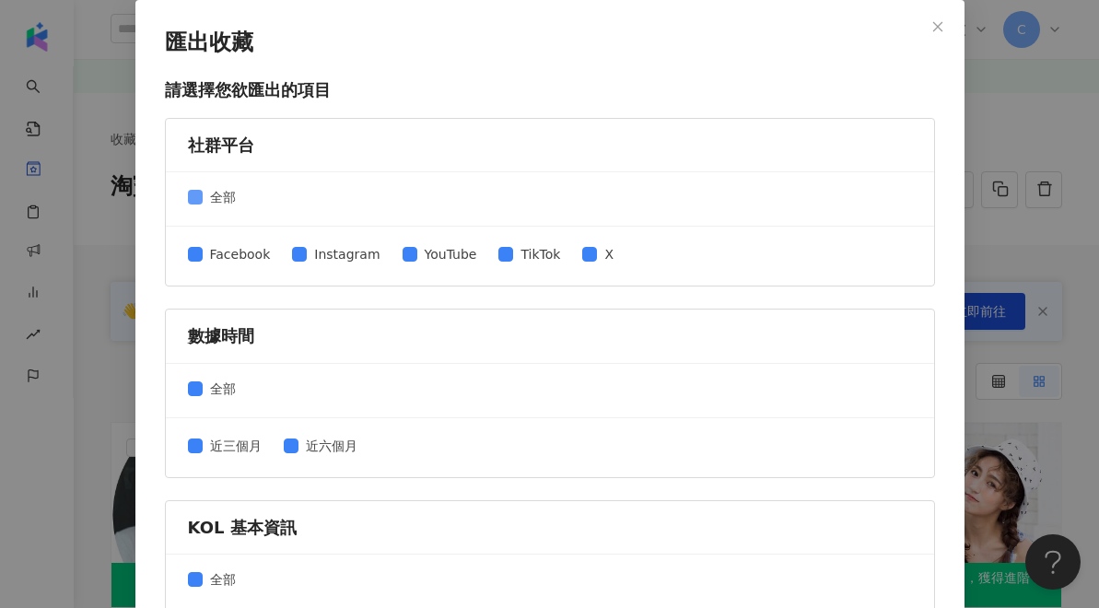
click at [200, 194] on span at bounding box center [195, 197] width 15 height 15
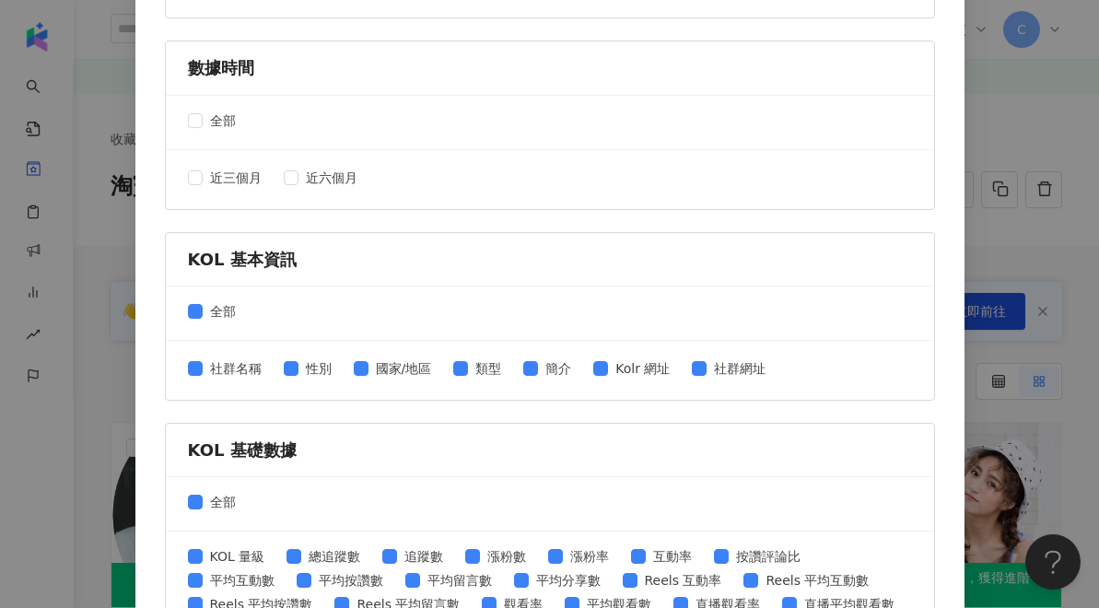
scroll to position [320, 0]
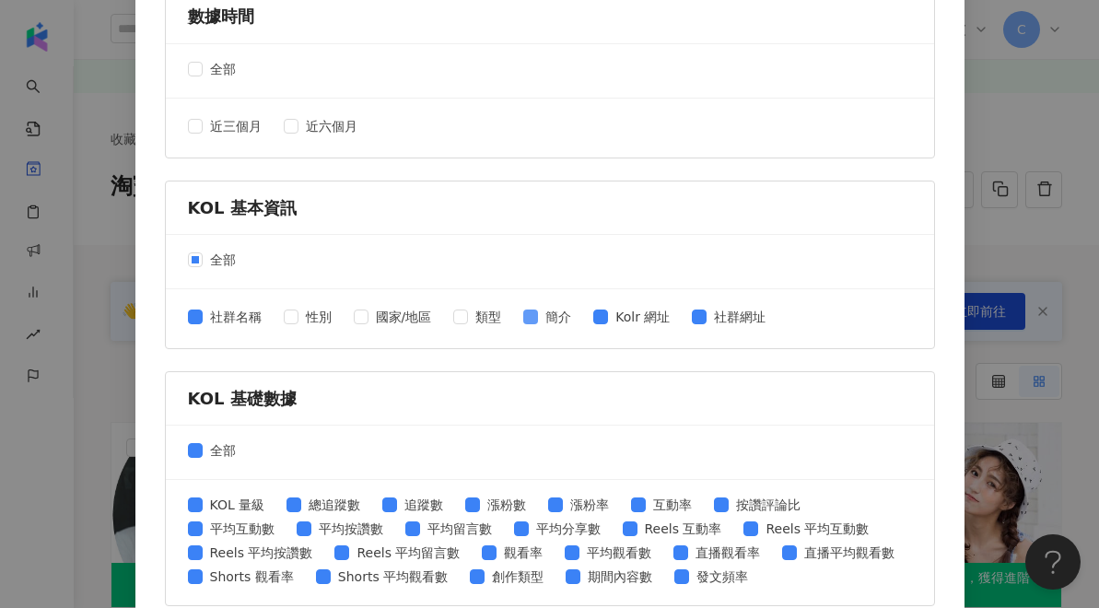
click at [538, 320] on span at bounding box center [530, 317] width 15 height 15
click at [612, 319] on span "Kolr 網址" at bounding box center [642, 317] width 69 height 20
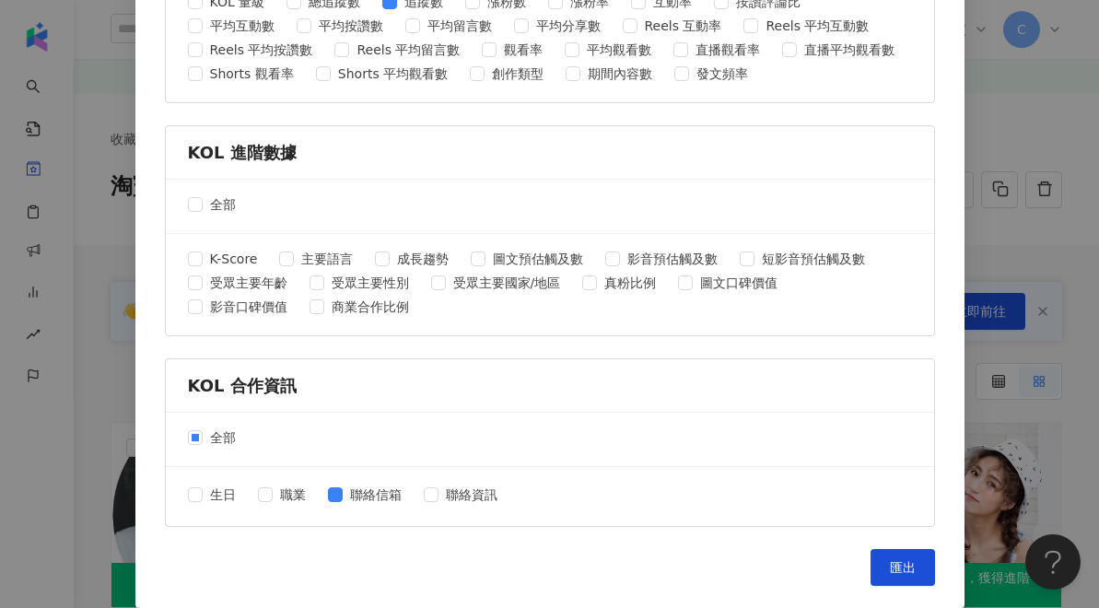
scroll to position [822, 0]
click at [919, 574] on button "匯出" at bounding box center [903, 568] width 65 height 37
click at [914, 561] on span "匯出" at bounding box center [903, 568] width 26 height 15
click at [890, 566] on span "匯出" at bounding box center [903, 568] width 26 height 15
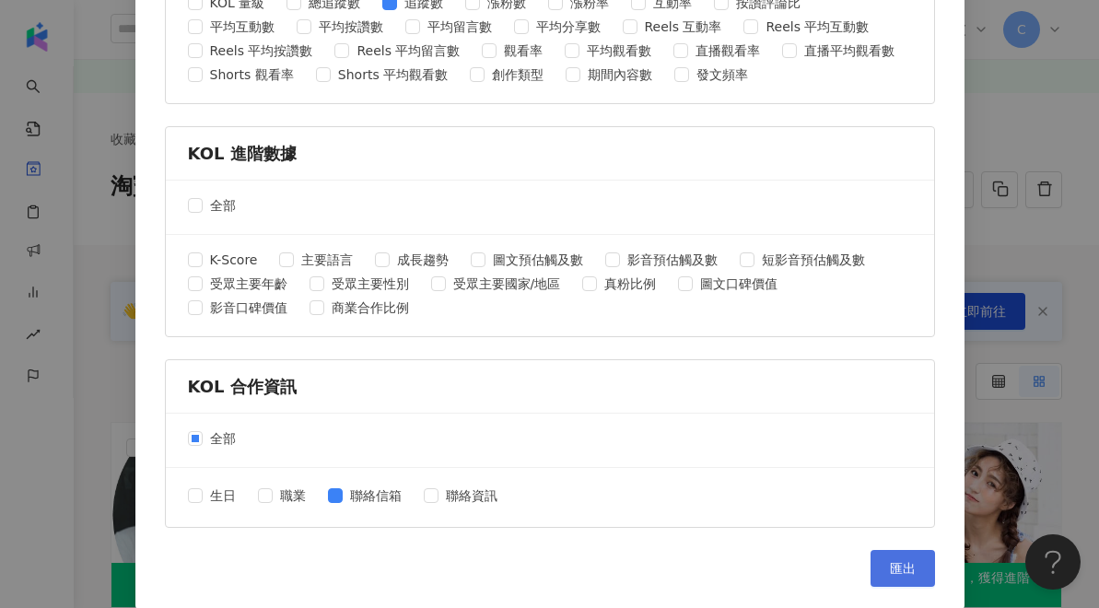
click at [890, 566] on span "匯出" at bounding box center [903, 568] width 26 height 15
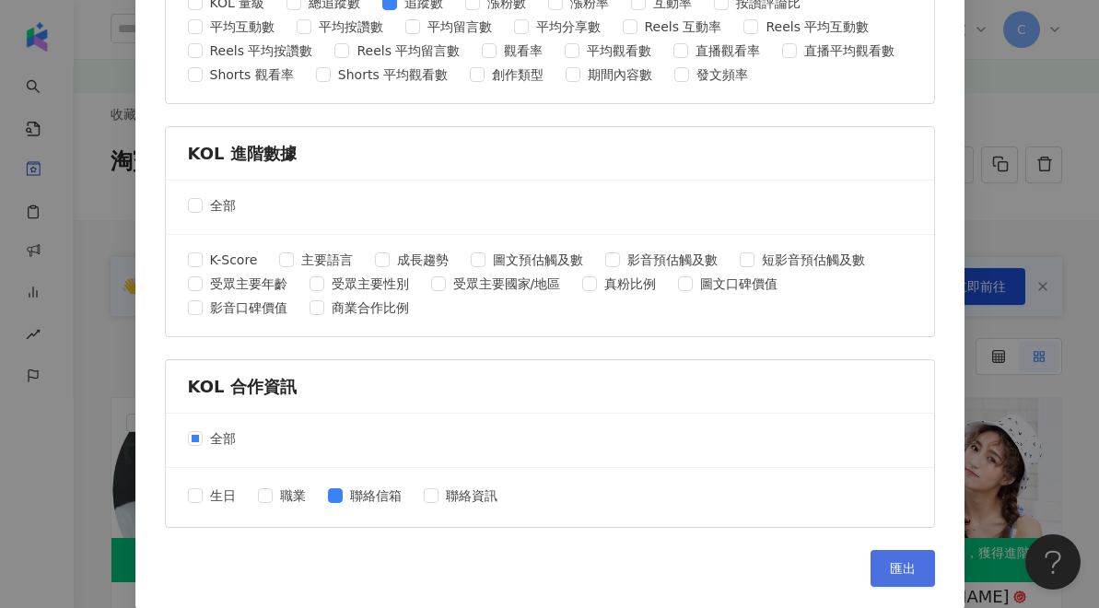
click at [899, 552] on button "匯出" at bounding box center [903, 568] width 65 height 37
click at [891, 569] on span "匯出" at bounding box center [903, 568] width 26 height 15
click at [990, 155] on div "匯出收藏 請選擇您欲匯出的項目 社群平台 全部 Facebook Instagram YouTube TikTok X 數據時間 全部 近三個月 近六個月 請…" at bounding box center [549, 304] width 1099 height 608
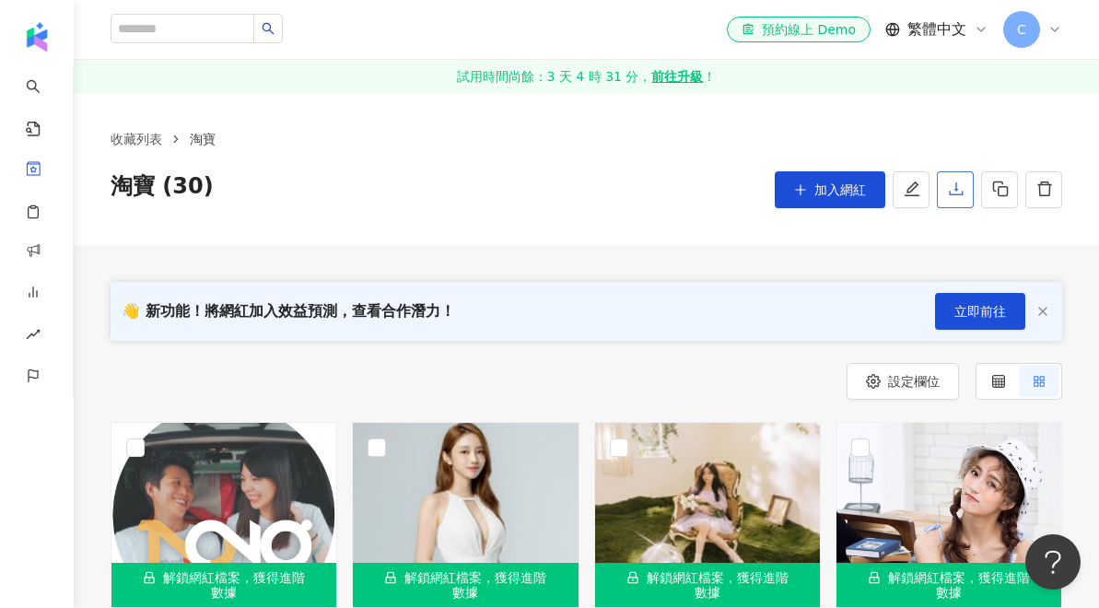
scroll to position [0, 0]
click at [954, 187] on icon "download" at bounding box center [956, 189] width 17 height 17
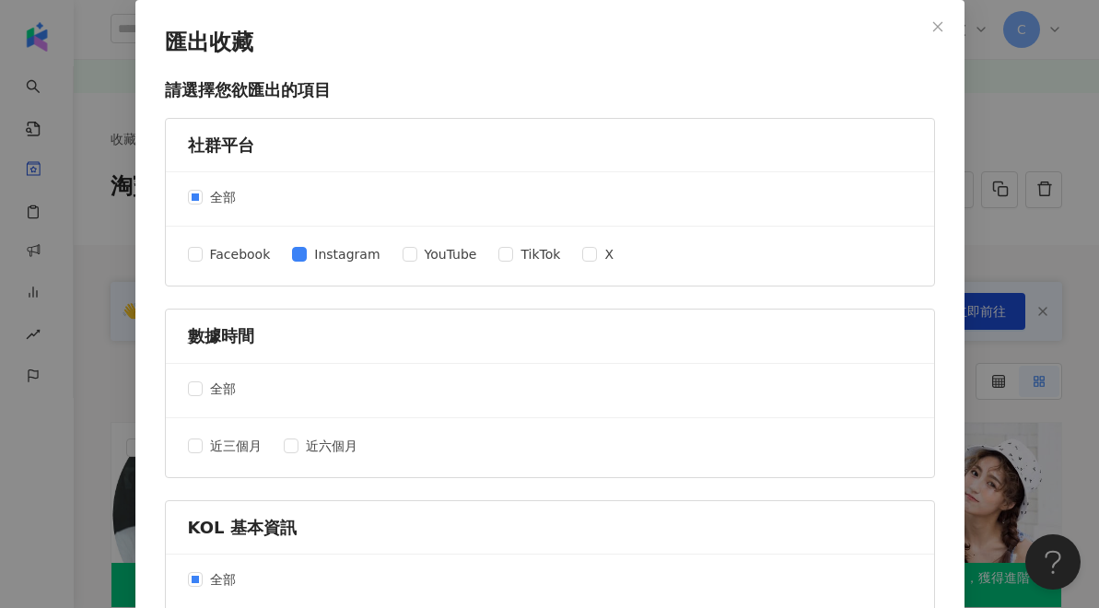
click at [577, 412] on div "全部" at bounding box center [550, 391] width 769 height 54
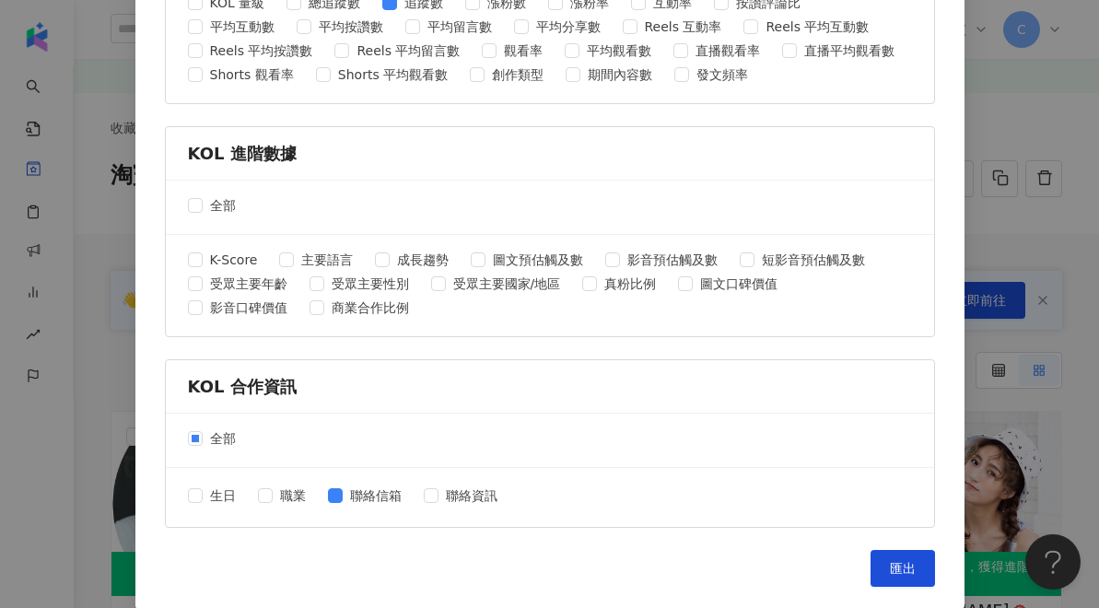
scroll to position [29, 0]
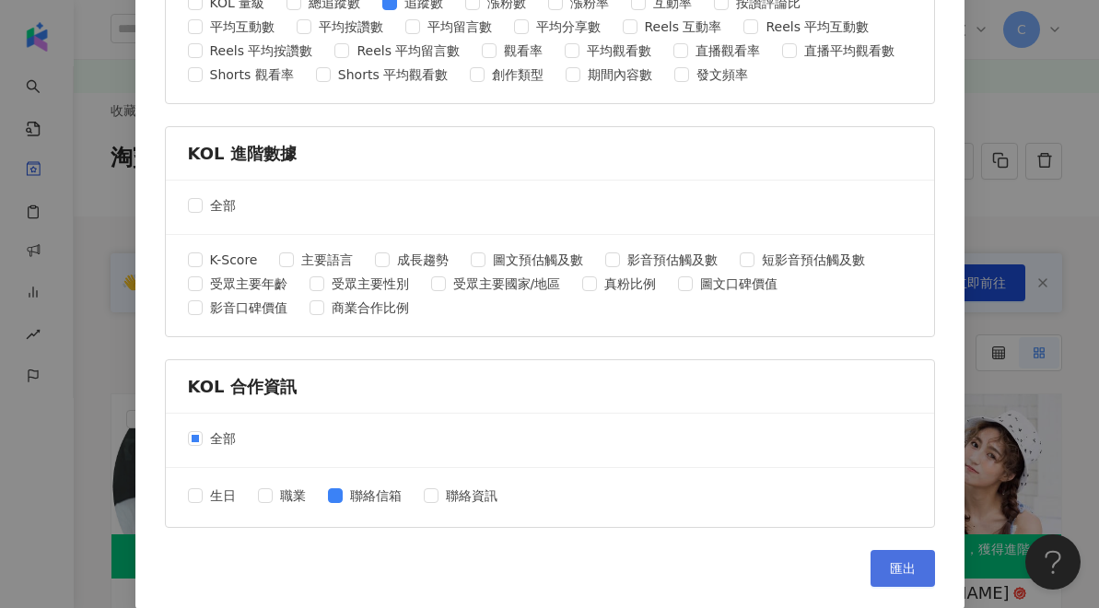
click at [890, 571] on span "匯出" at bounding box center [903, 568] width 26 height 15
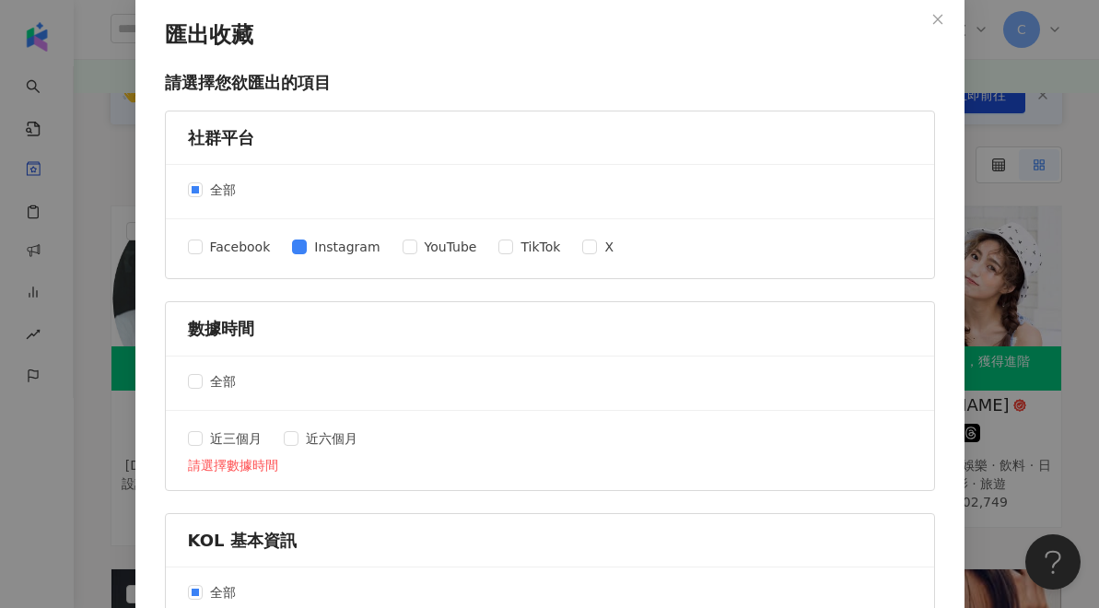
scroll to position [0, 0]
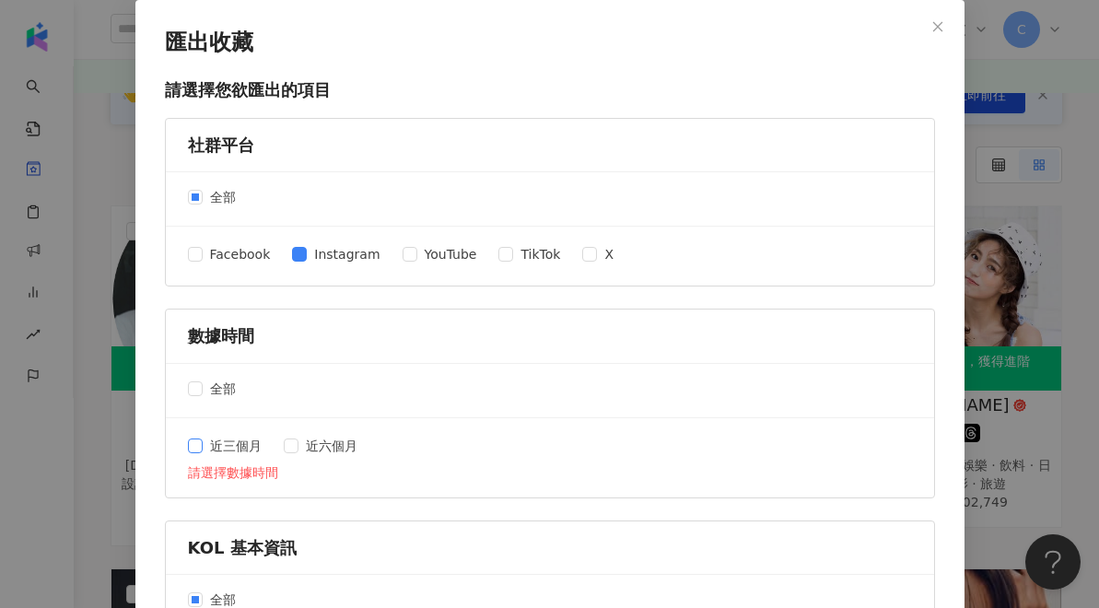
click at [200, 453] on label "近三個月" at bounding box center [228, 446] width 81 height 20
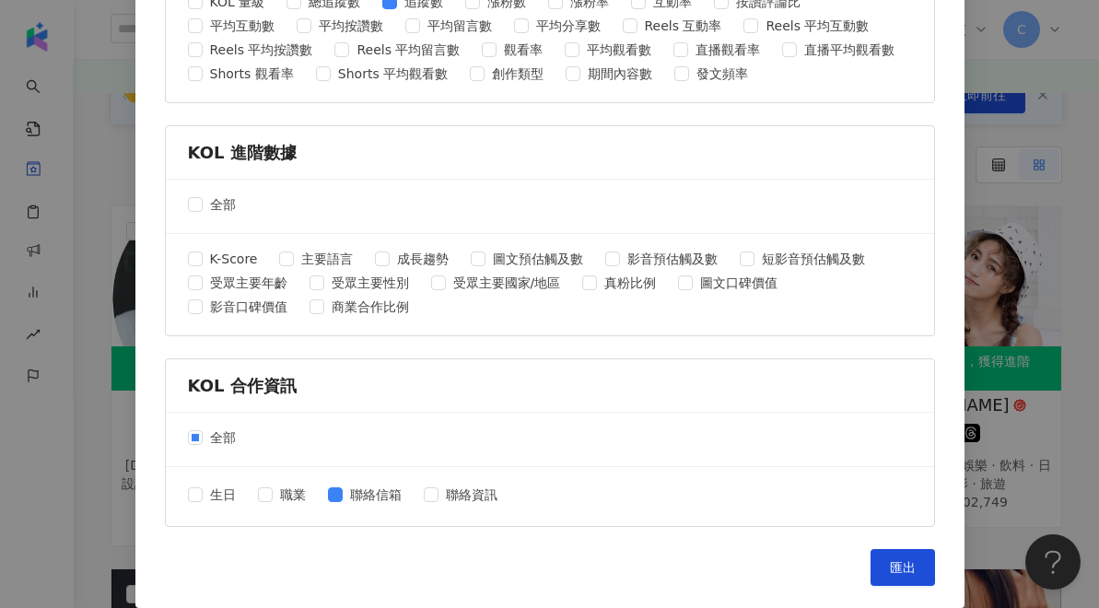
scroll to position [229, 0]
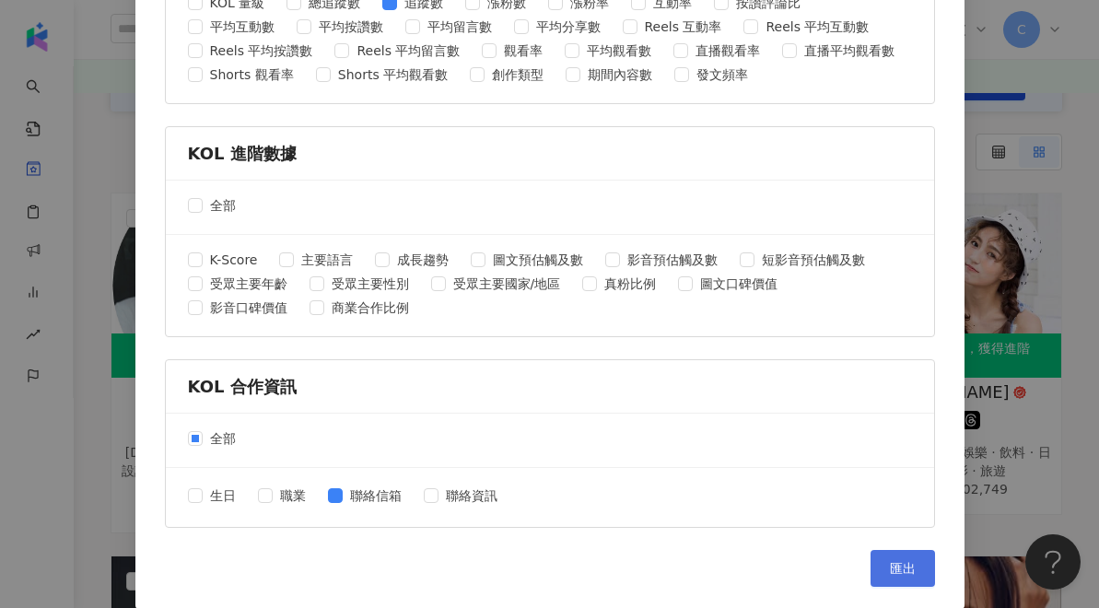
click at [882, 570] on button "匯出" at bounding box center [903, 568] width 65 height 37
